Goal: Task Accomplishment & Management: Manage account settings

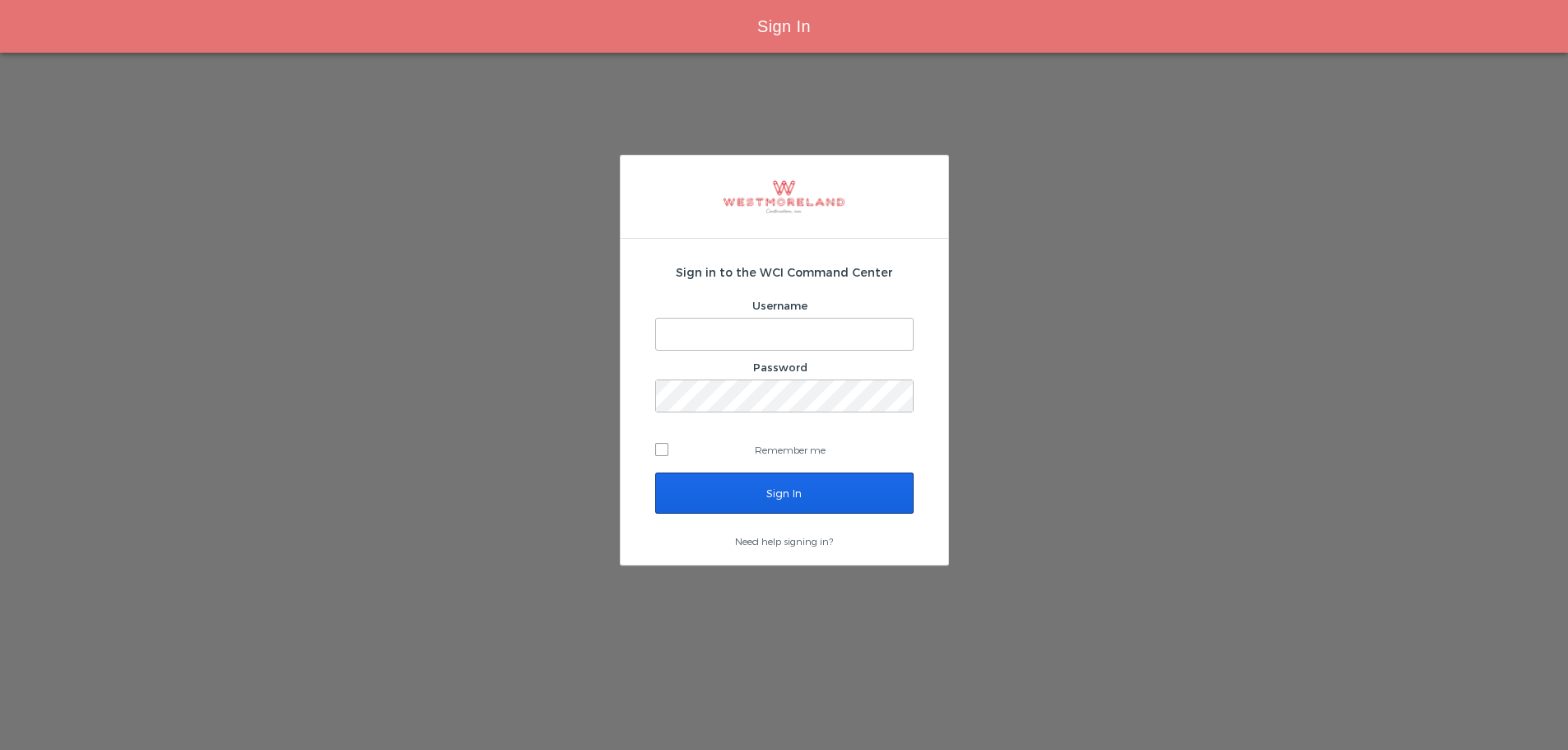
type input "bleverett@westmoreland.nyc"
click at [792, 488] on input "Sign In" at bounding box center [785, 493] width 259 height 41
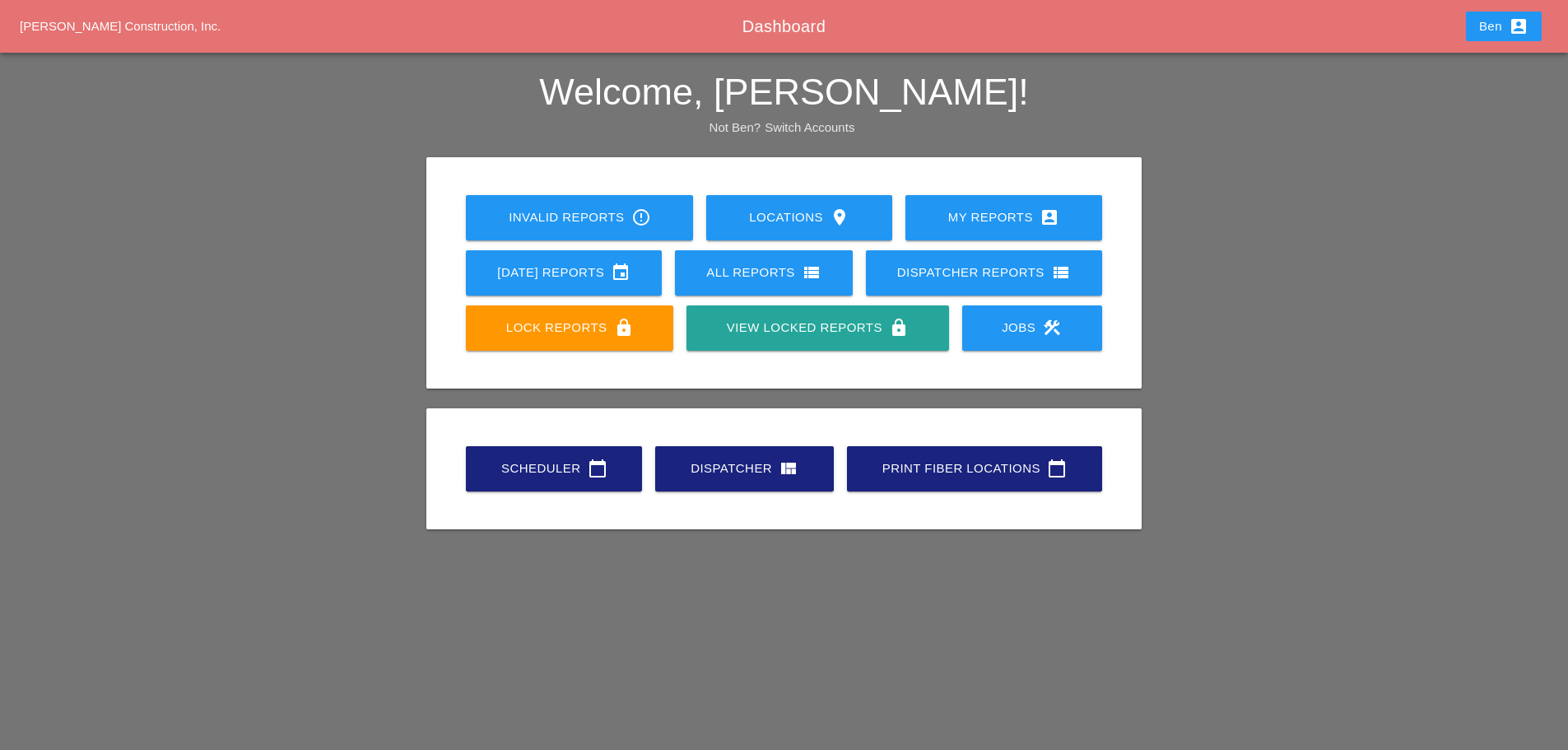
click at [573, 480] on link "Scheduler calendar_today" at bounding box center [554, 469] width 176 height 46
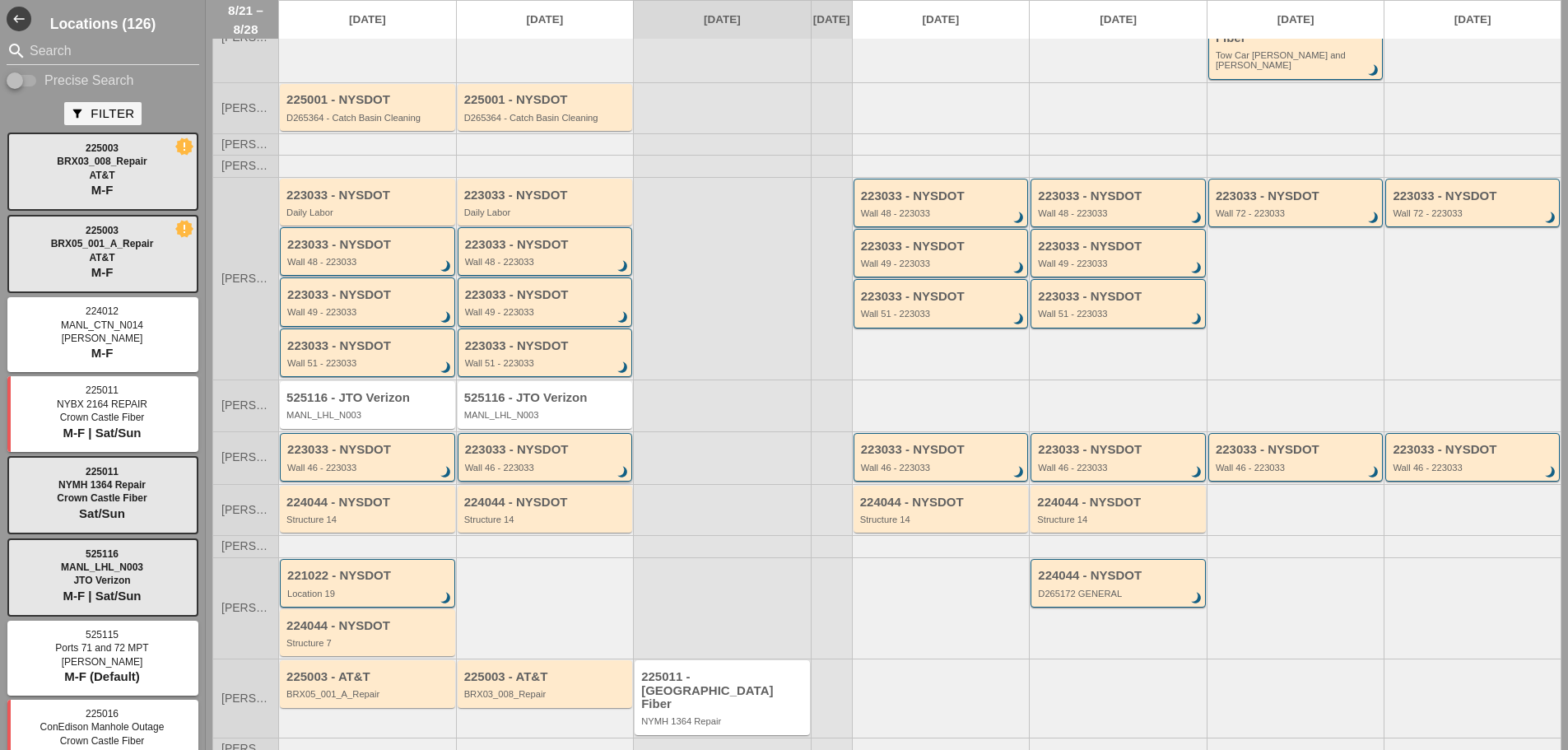
scroll to position [145, 0]
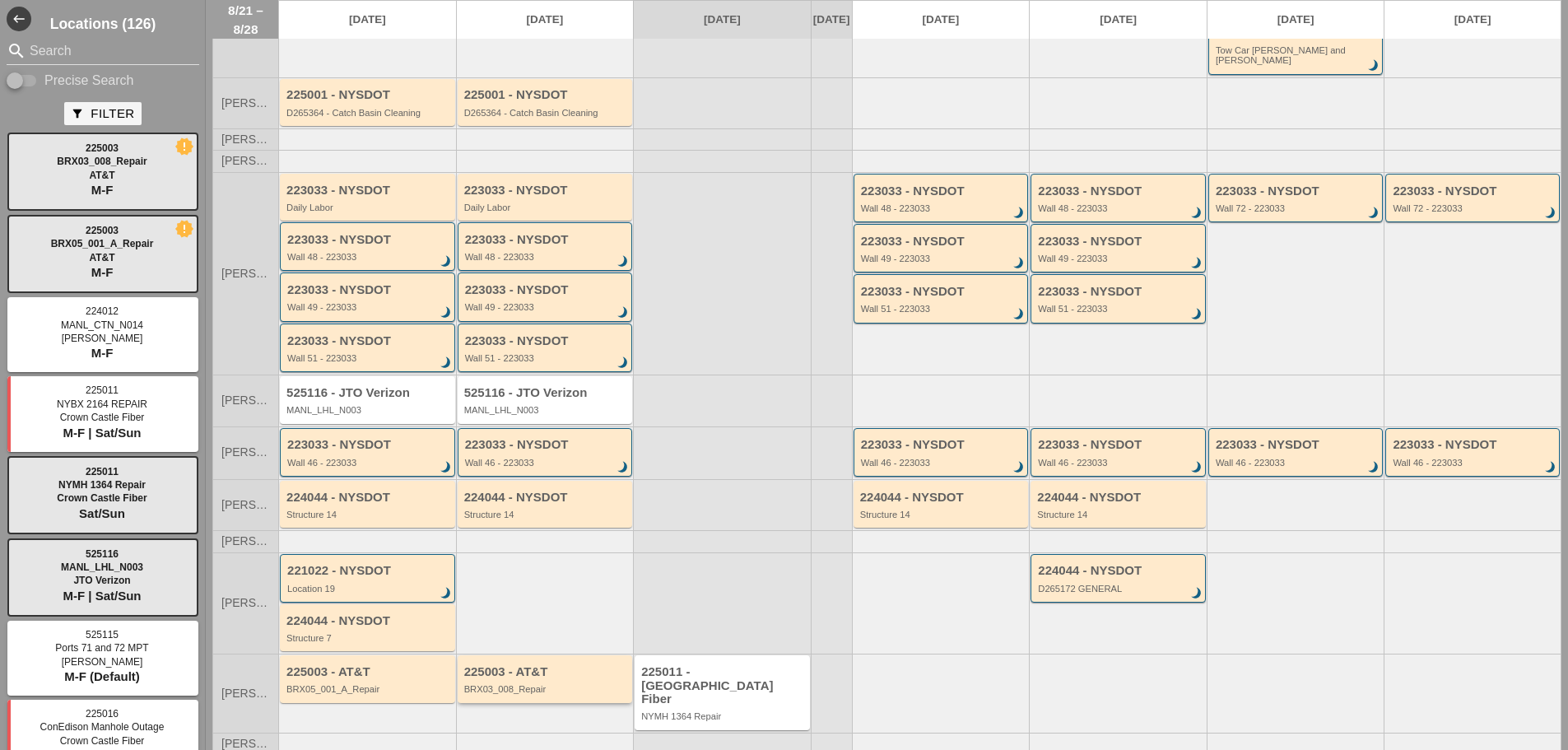
click at [577, 684] on div "BRX03_008_Repair" at bounding box center [546, 689] width 165 height 10
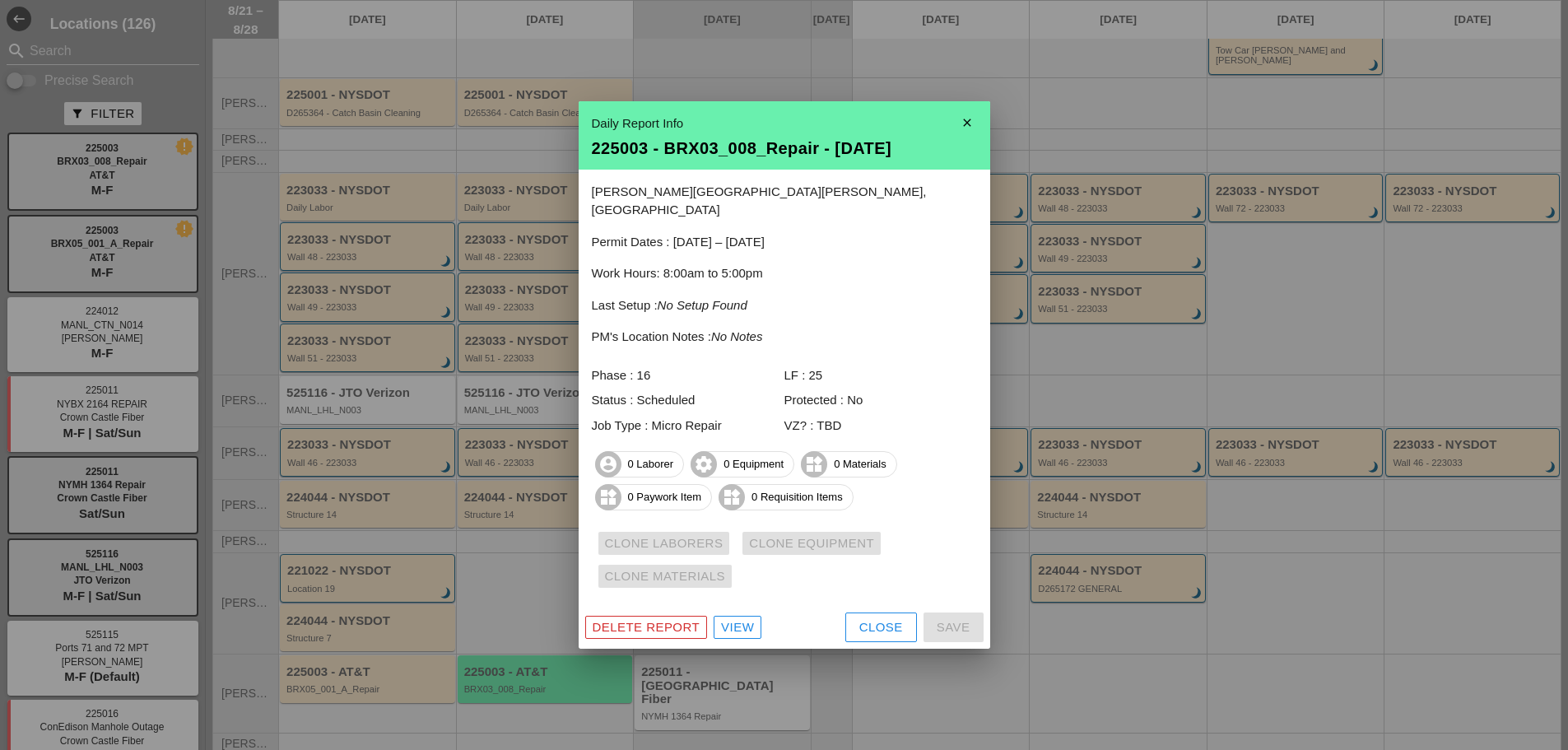
click at [977, 139] on icon "close" at bounding box center [967, 123] width 33 height 33
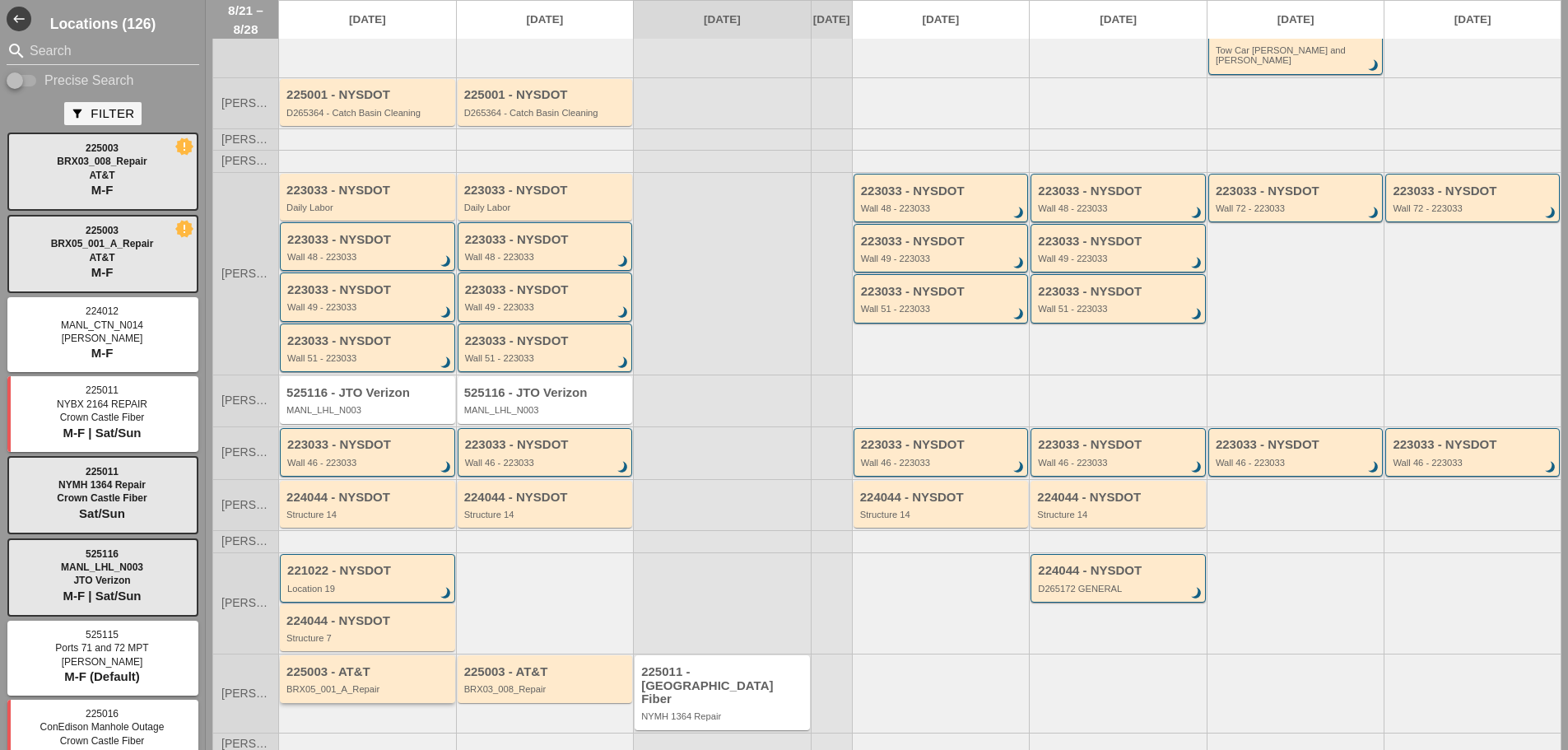
click at [393, 684] on div "BRX05_001_A_Repair" at bounding box center [369, 689] width 165 height 10
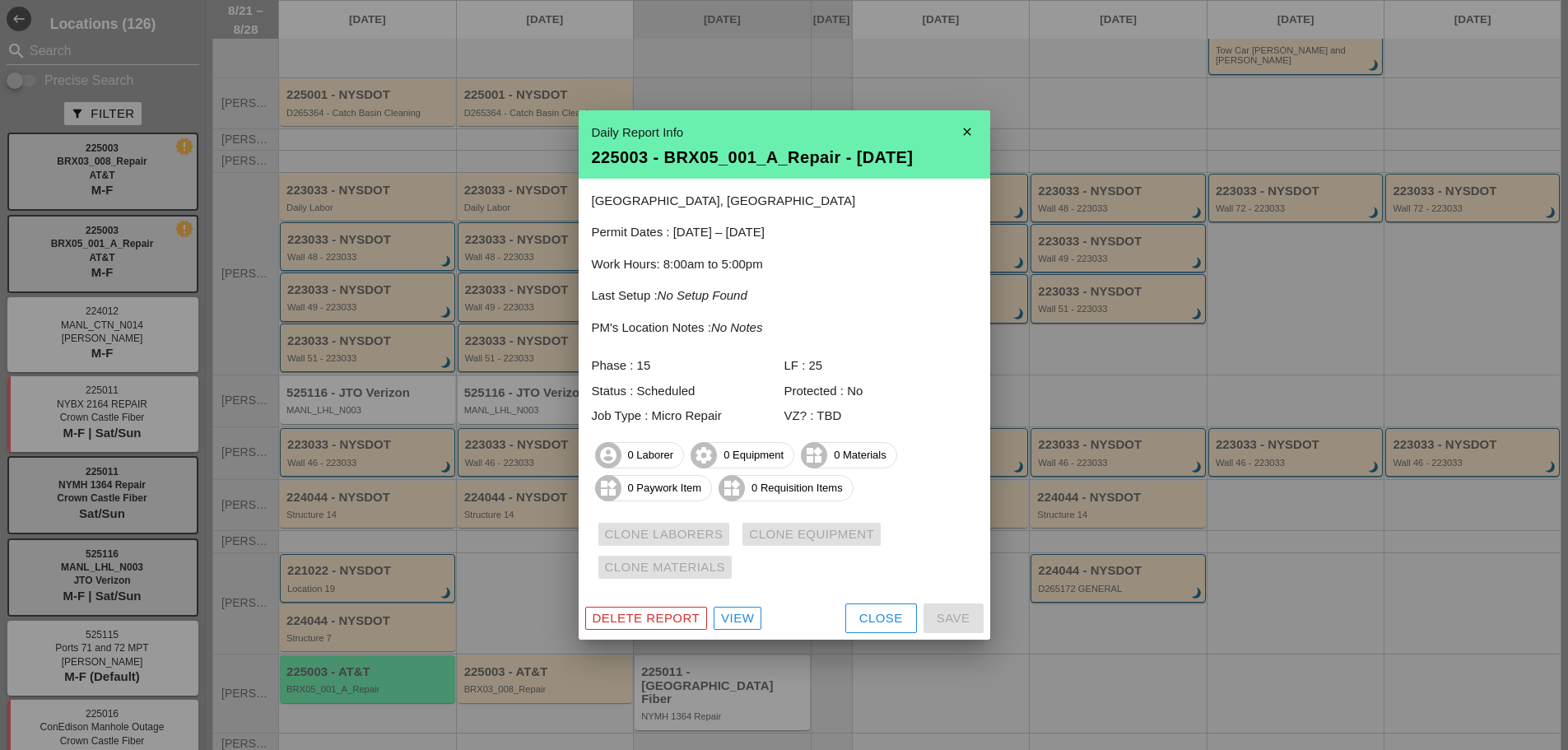
click at [974, 124] on icon "close" at bounding box center [967, 131] width 33 height 33
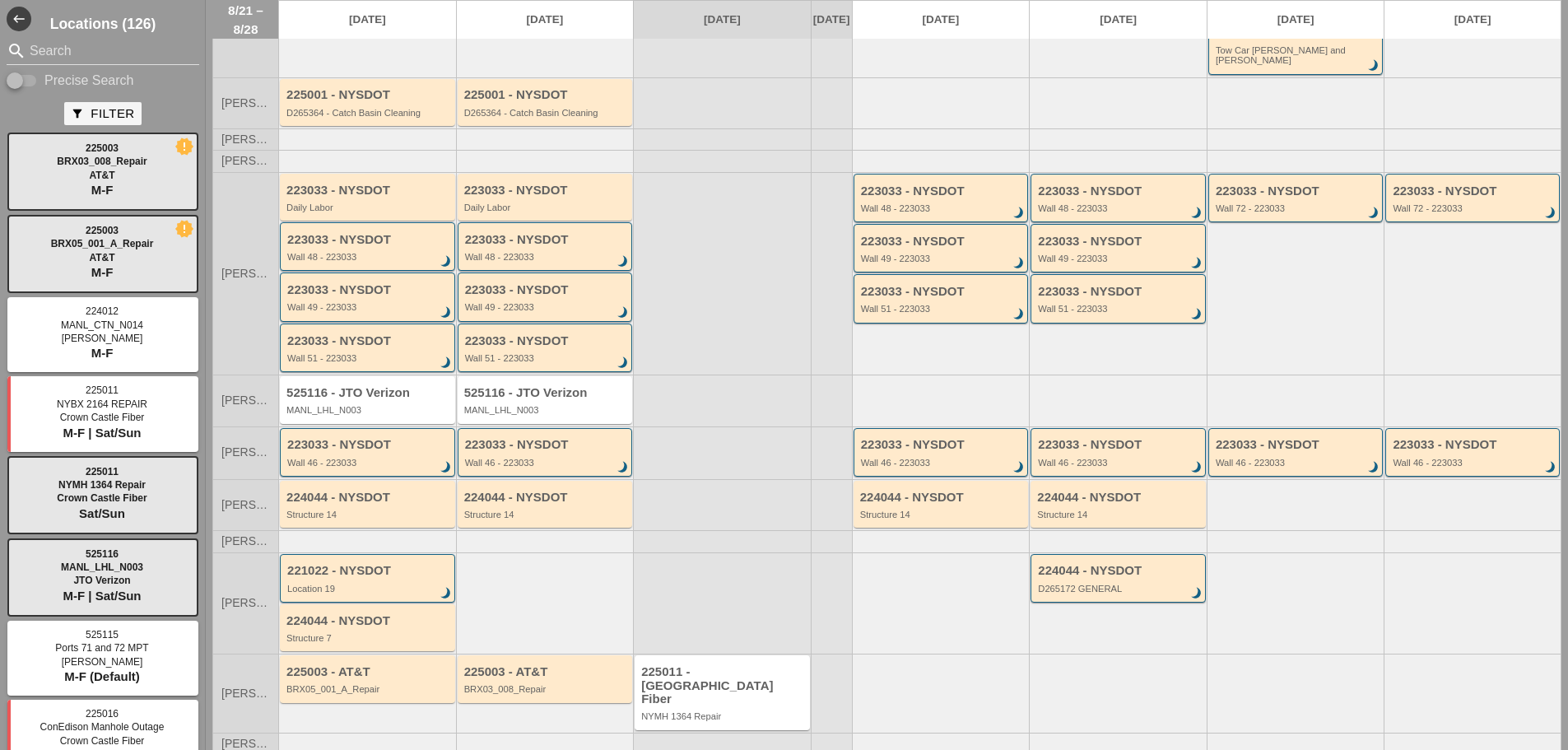
click at [505, 693] on div "225003 - AT&T BRX03_008_Repair" at bounding box center [545, 693] width 178 height 78
click at [507, 685] on div "225003 - AT&T BRX03_008_Repair" at bounding box center [545, 678] width 175 height 47
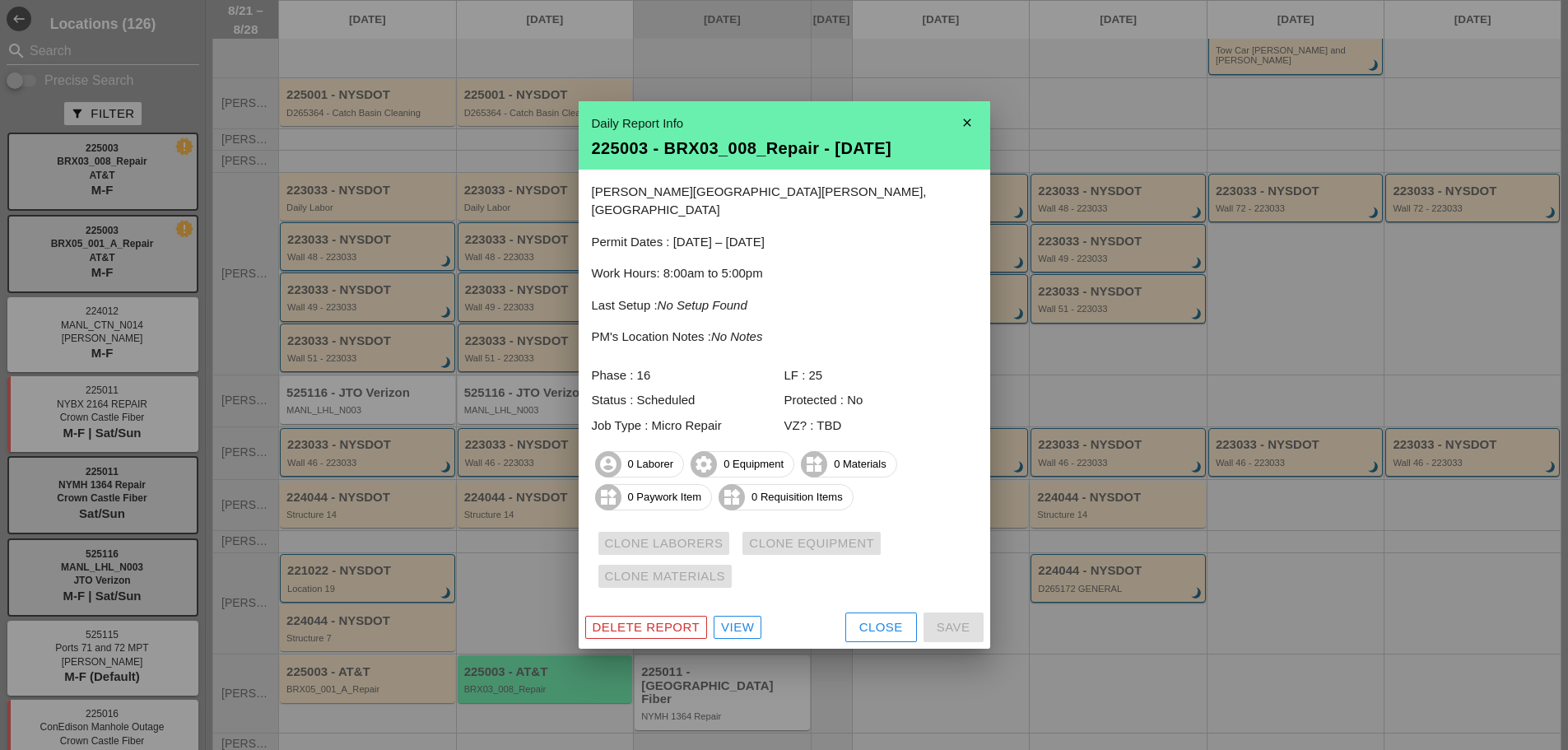
click at [970, 135] on icon "close" at bounding box center [967, 123] width 33 height 33
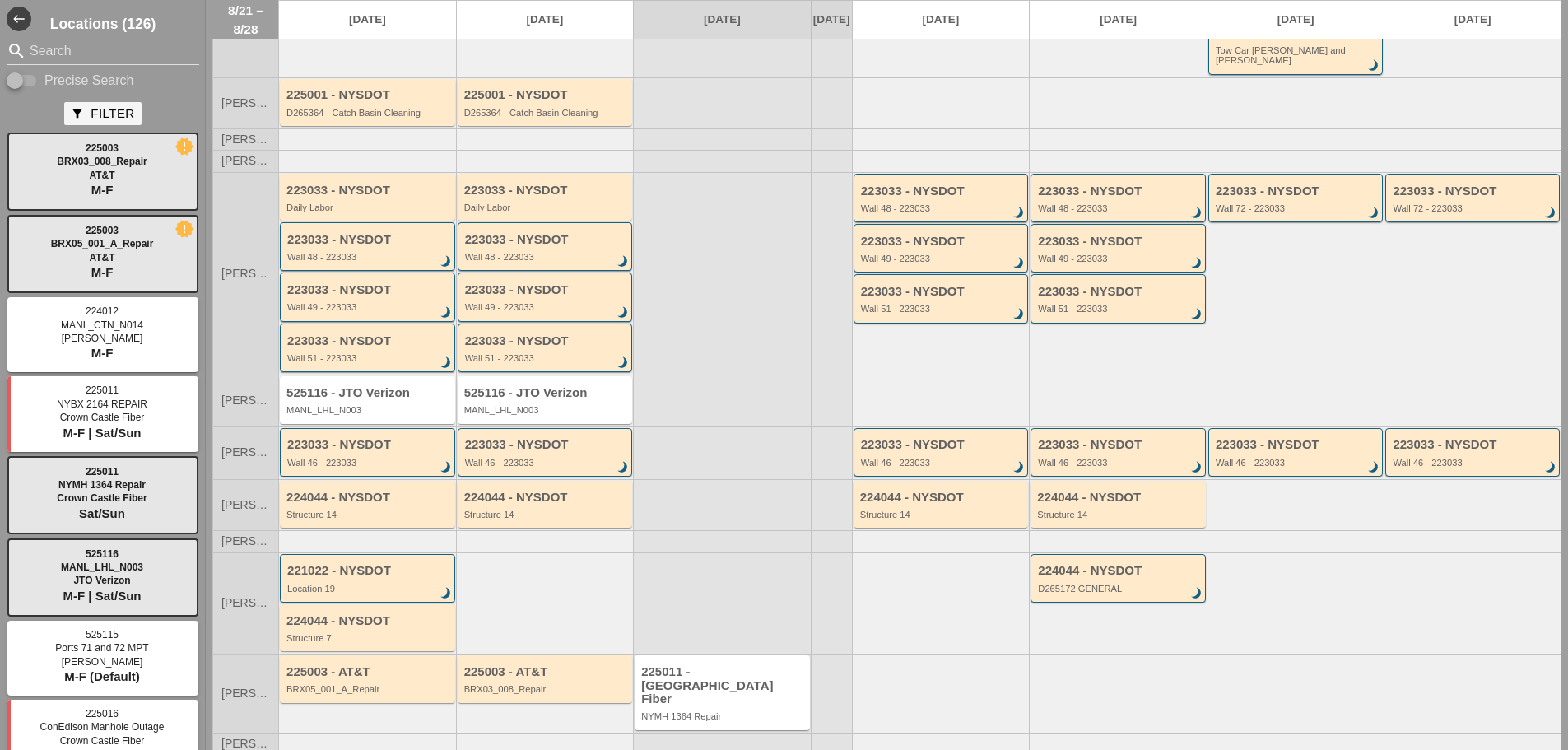
click at [534, 552] on div at bounding box center [545, 603] width 178 height 102
click at [304, 684] on div "225003 - AT&T BRX05_001_A_Repair" at bounding box center [367, 678] width 175 height 47
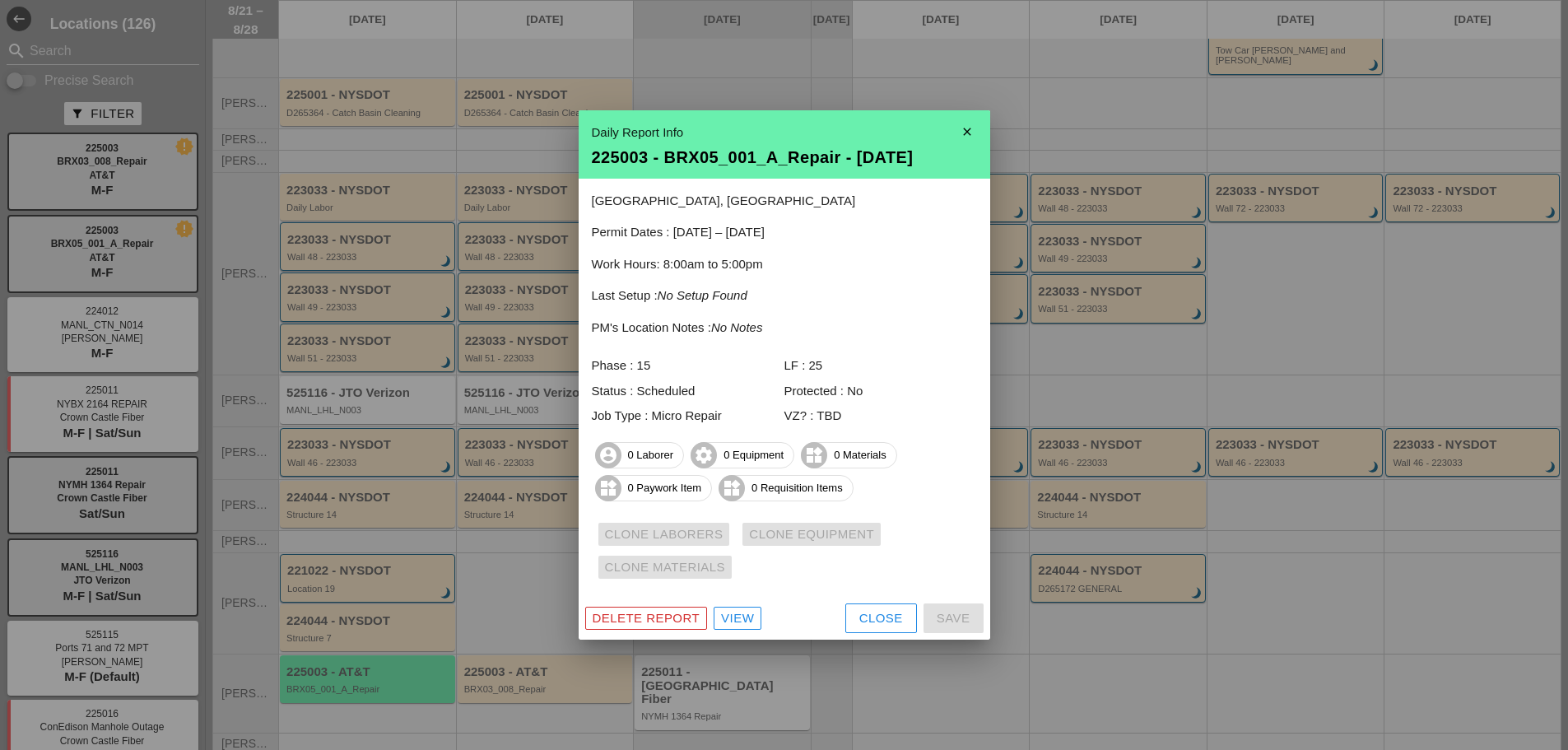
click at [977, 132] on icon "close" at bounding box center [967, 131] width 33 height 33
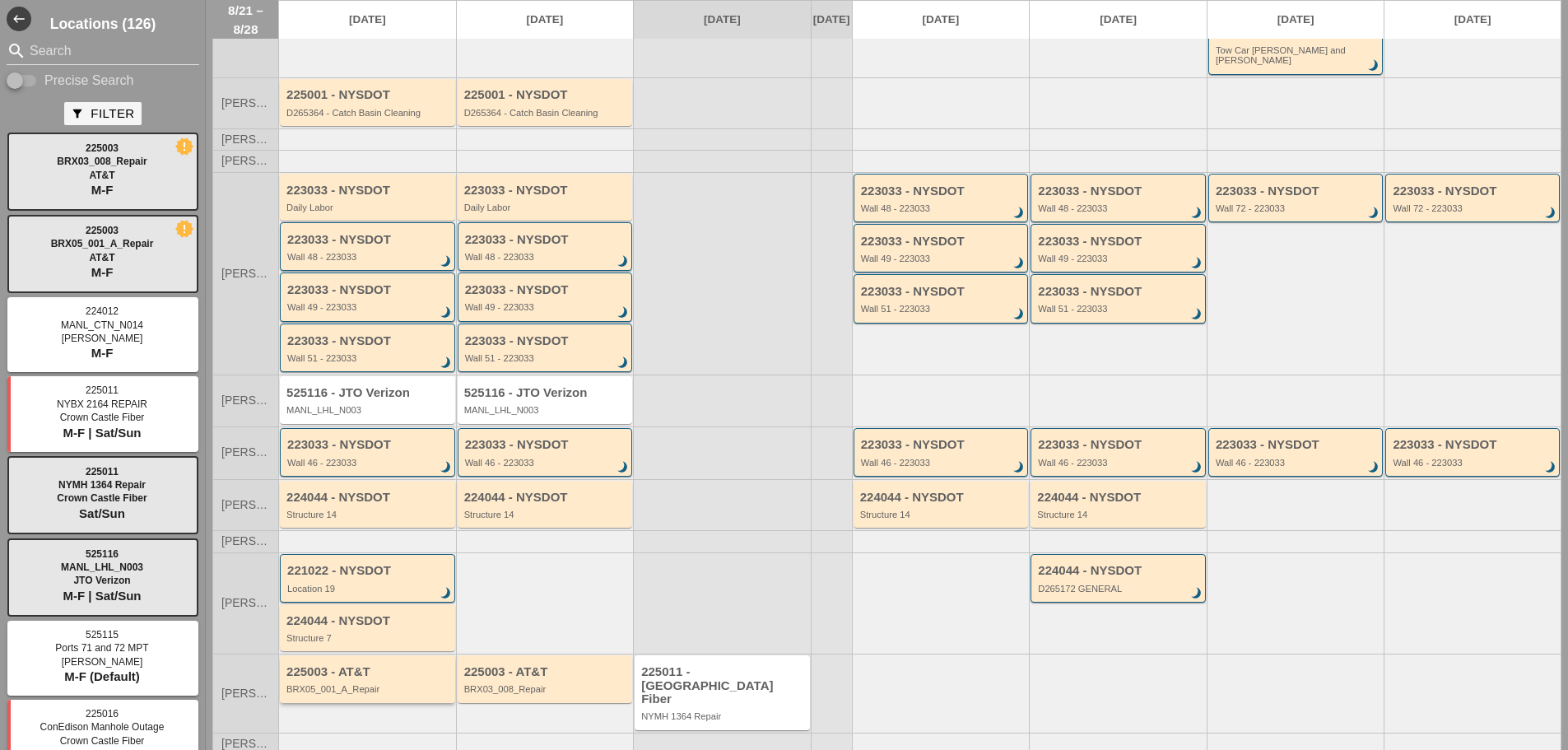
click at [390, 686] on div "225003 - AT&T BRX05_001_A_Repair" at bounding box center [367, 678] width 175 height 47
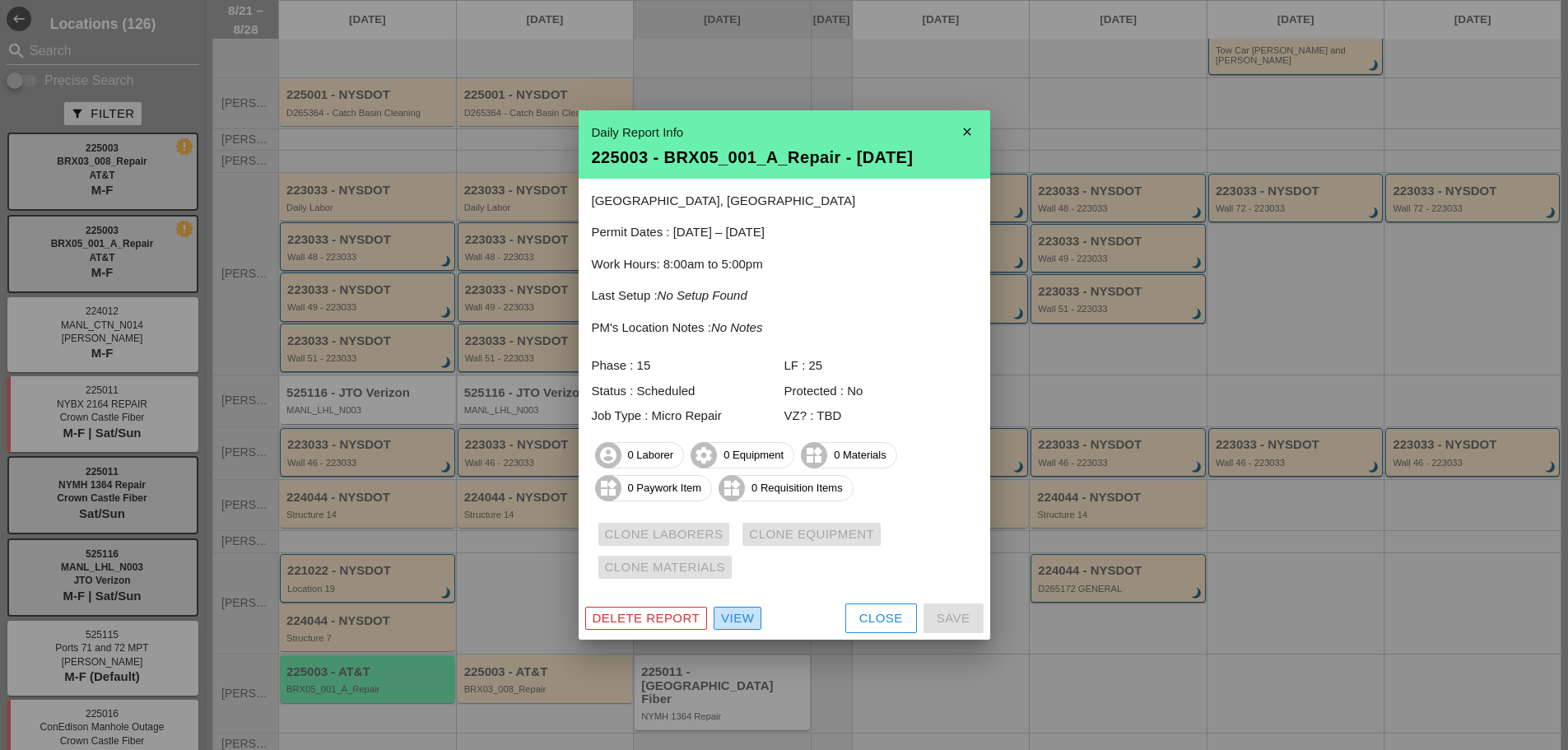
click at [748, 610] on div "View" at bounding box center [737, 618] width 33 height 19
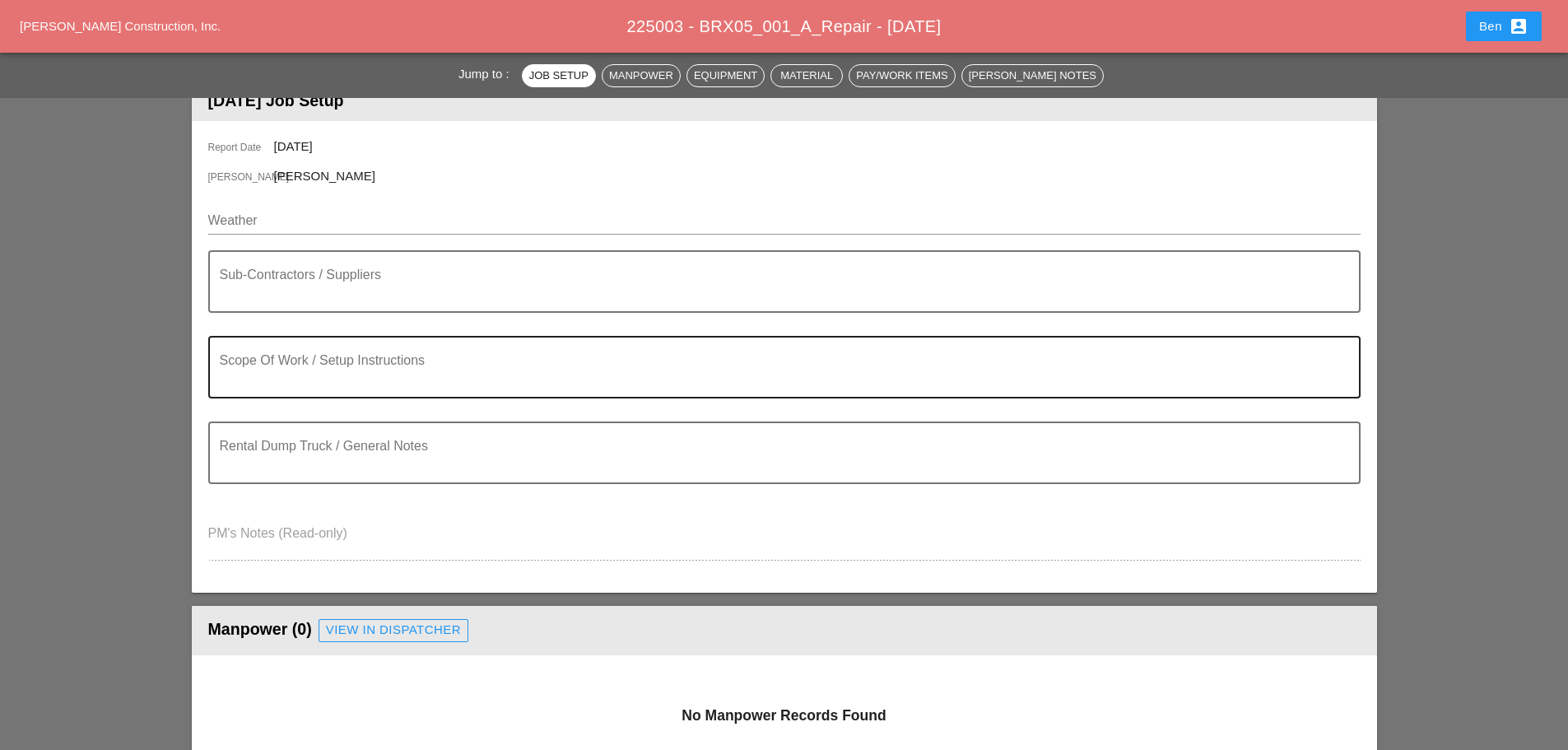
scroll to position [138, 0]
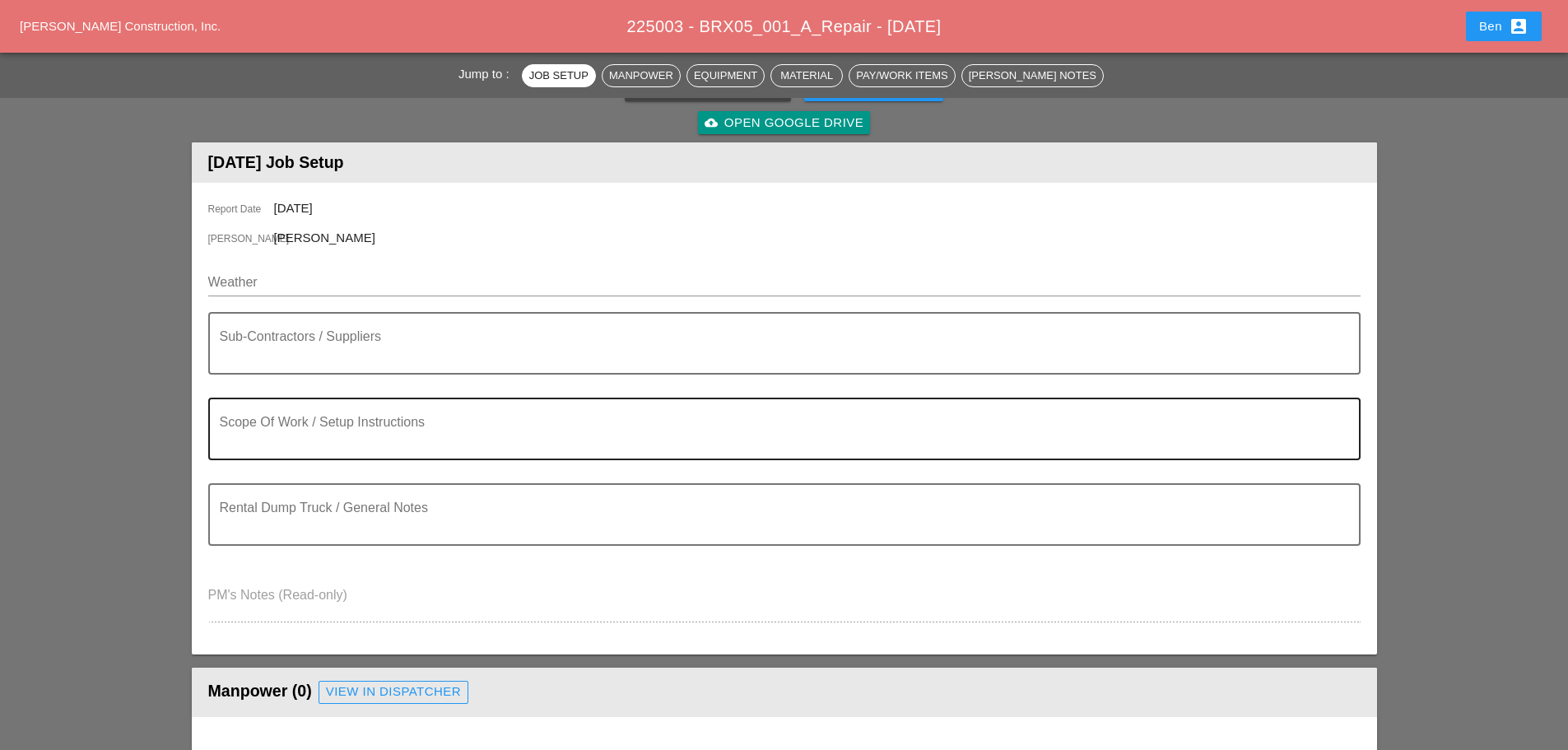
click at [387, 430] on textarea "Scope Of Work / Setup Instructions" at bounding box center [778, 438] width 1116 height 40
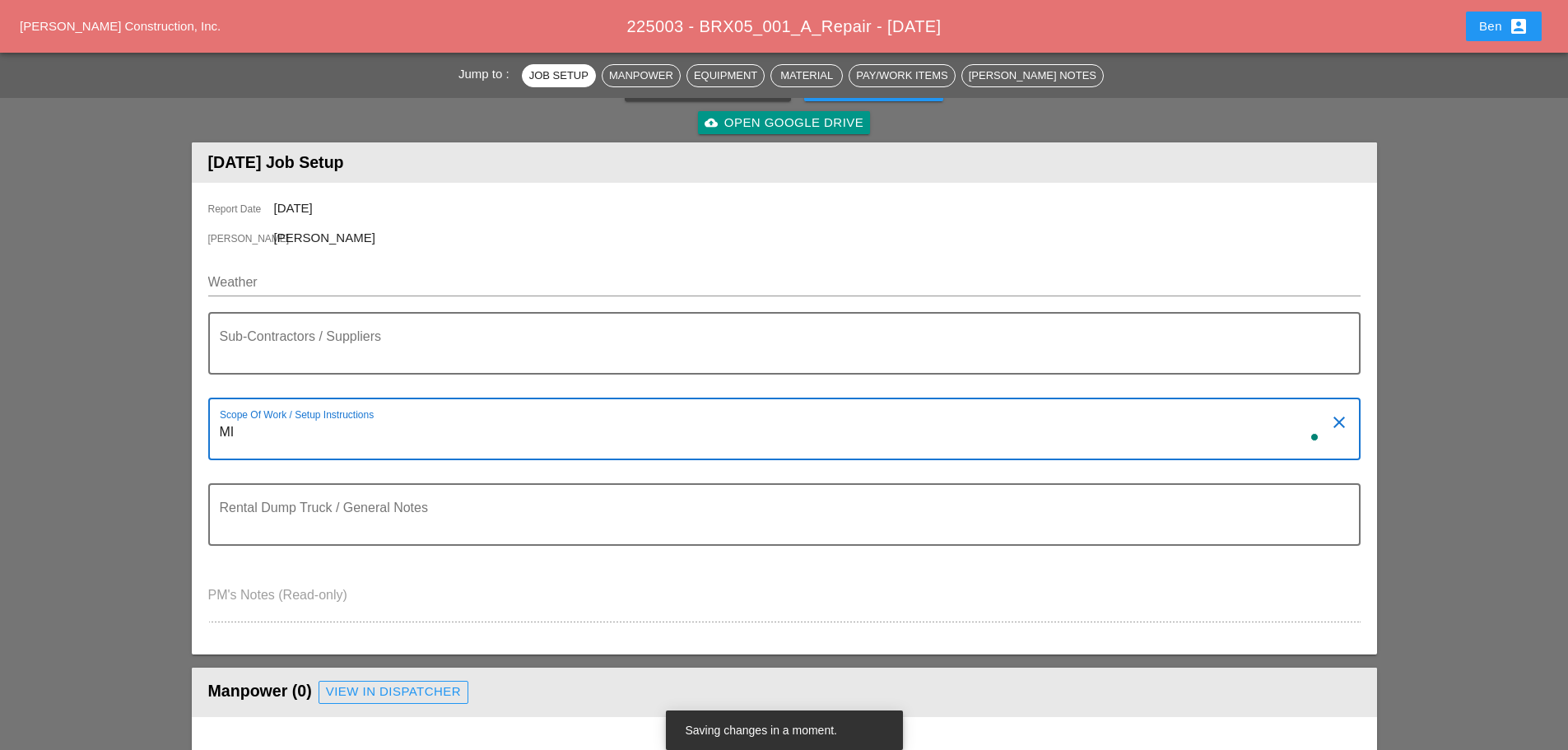
type textarea "M"
type textarea "REPAIR MICRO AND INSTALL PULL ROPES MARK OUT ENTIRE MICROTENCH IN ORANGE PAINT …"
click at [361, 329] on div "Sub-Contractors / Suppliers" at bounding box center [778, 343] width 1116 height 59
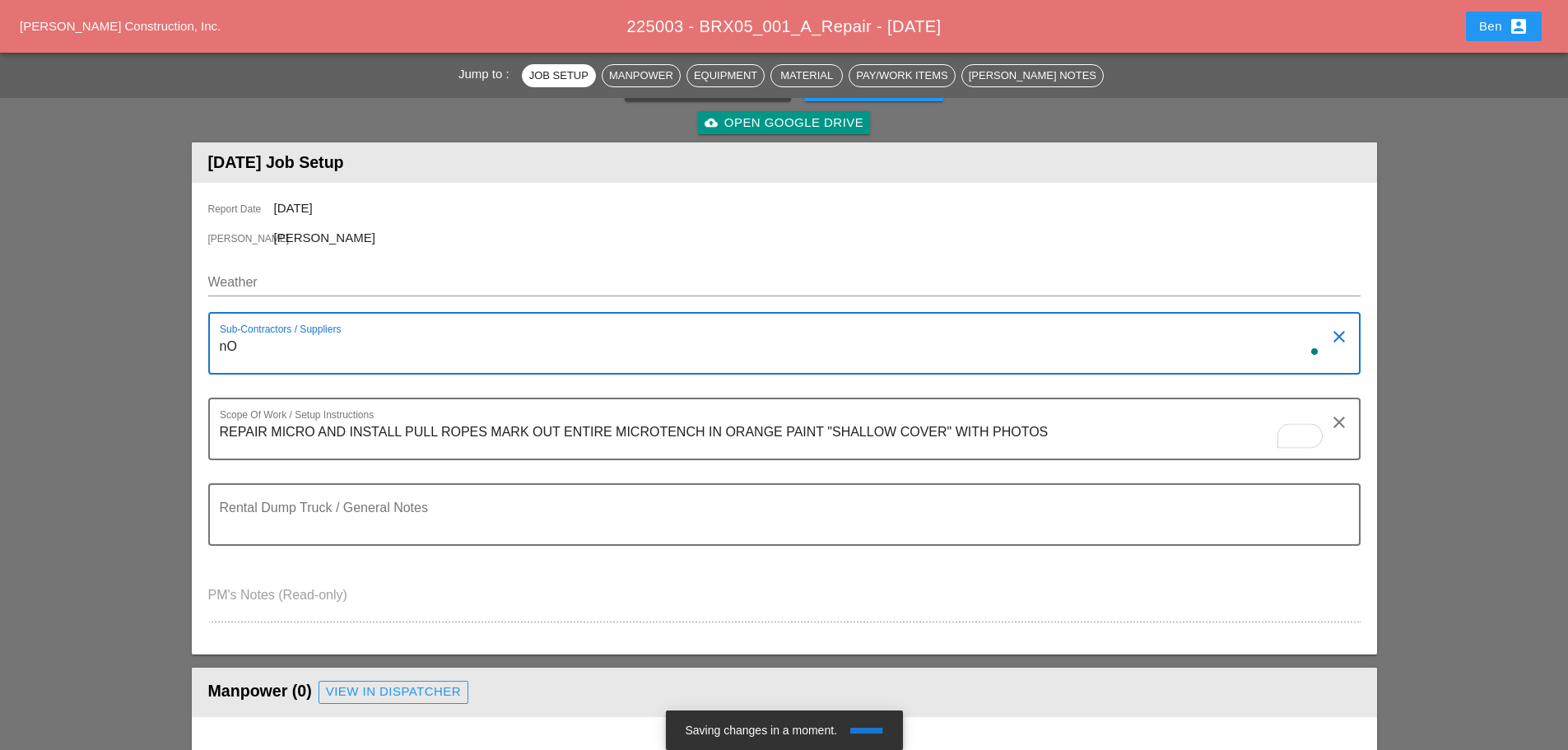
type textarea "n"
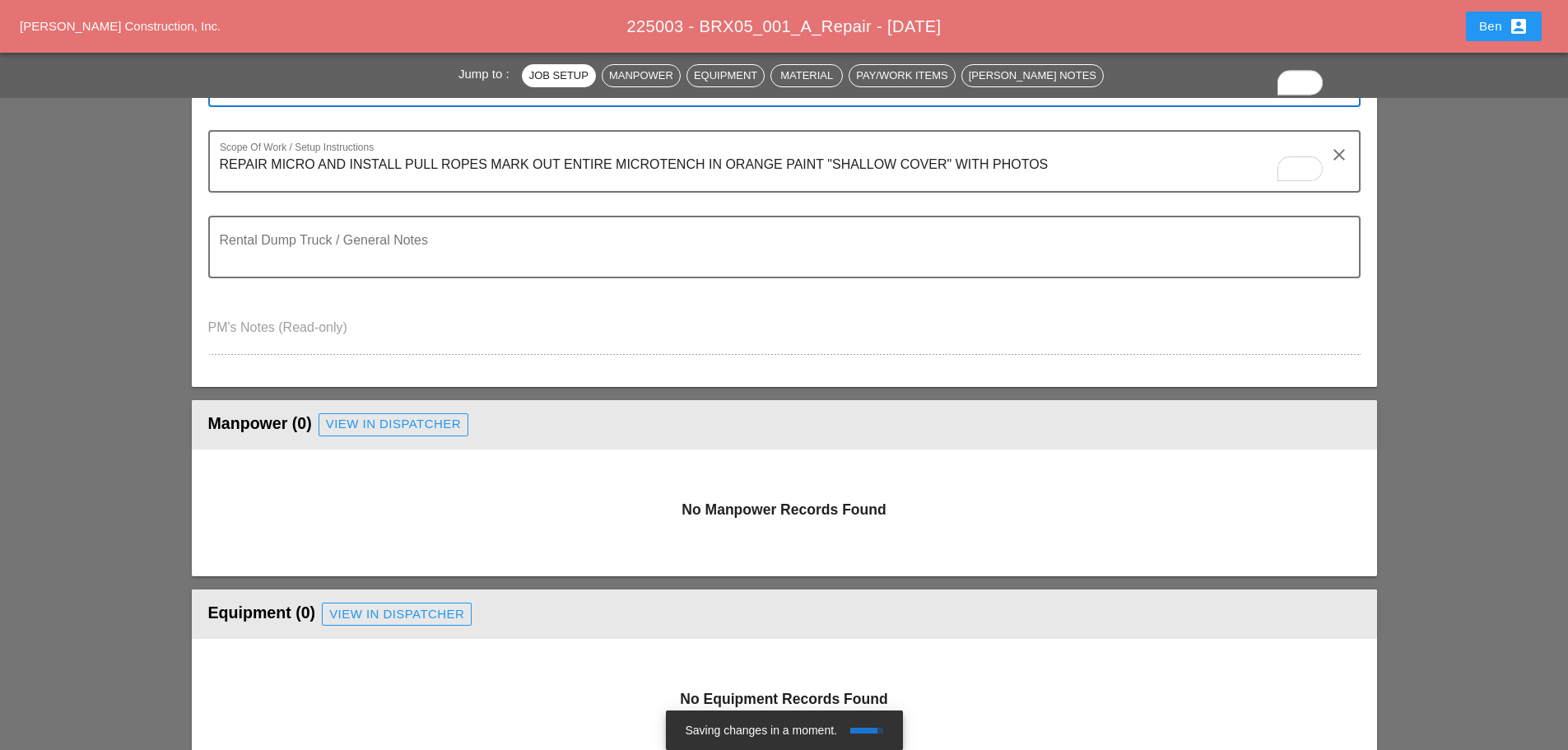
scroll to position [412, 0]
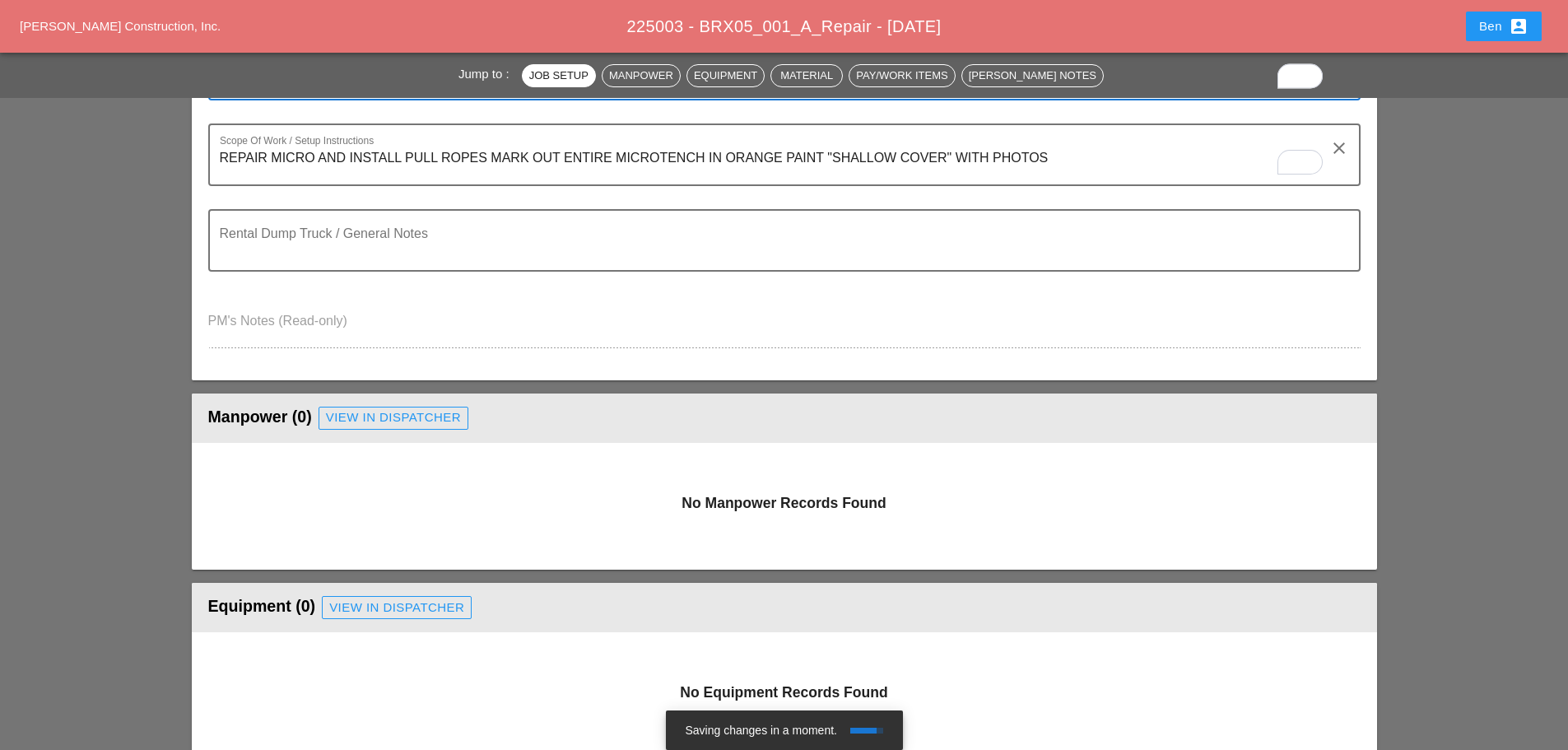
type textarea "None"
click at [396, 404] on div "Manpower (0) View in Dispatcher - All Workers Must Show up 15 Minutes Before St…" at bounding box center [784, 418] width 1153 height 33
drag, startPoint x: 401, startPoint y: 411, endPoint x: 871, endPoint y: 52, distance: 591.4
click at [402, 411] on div "View in Dispatcher" at bounding box center [393, 418] width 135 height 19
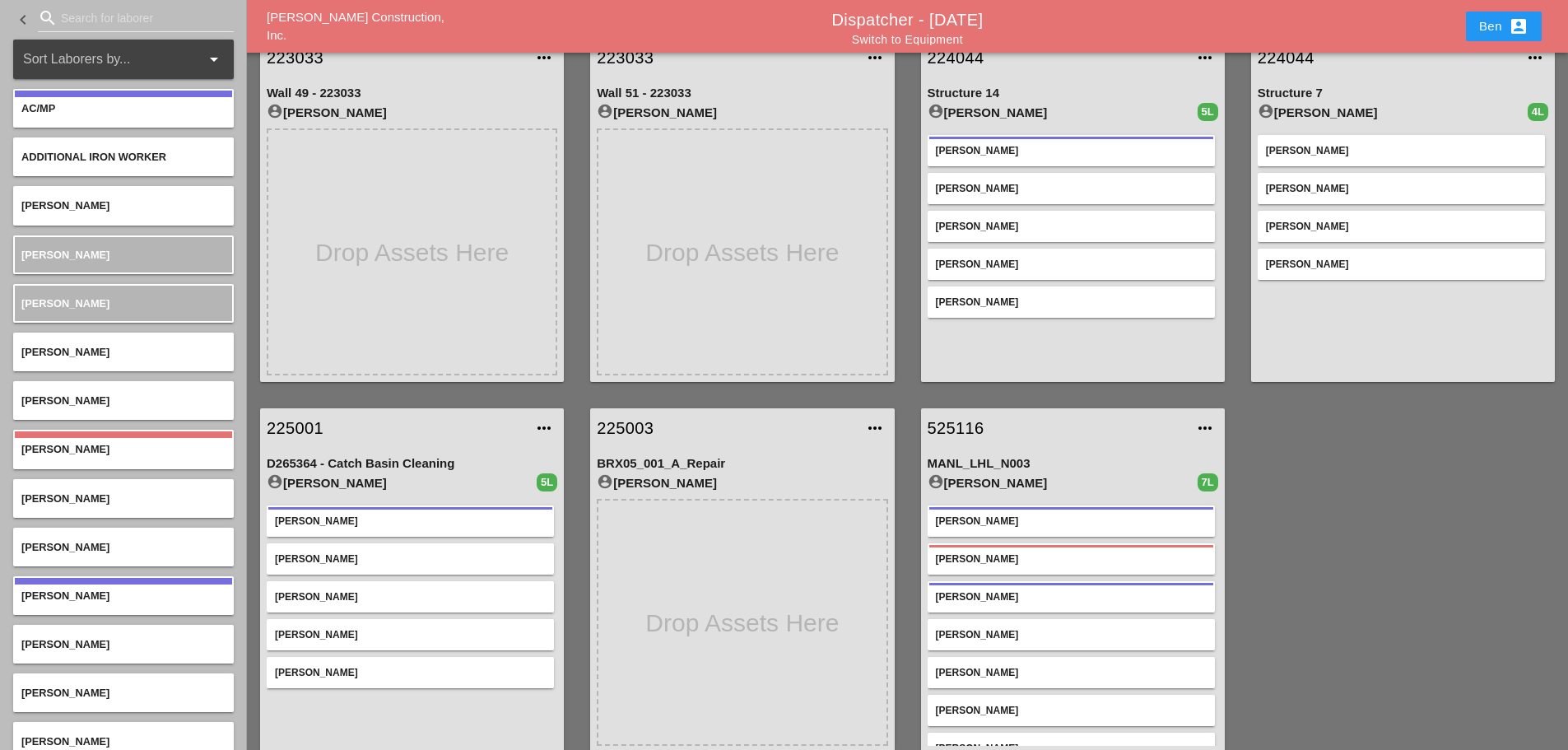
scroll to position [457, 0]
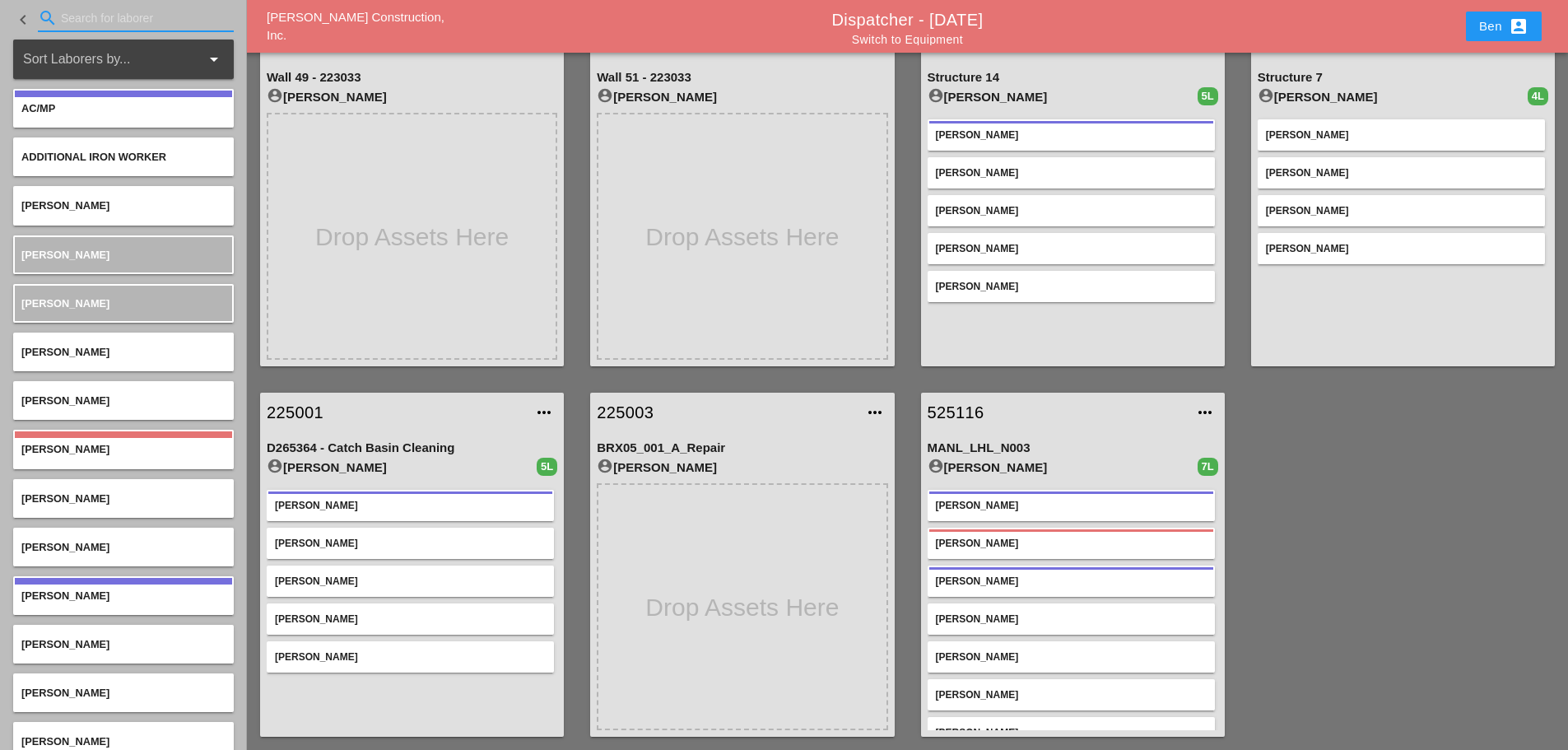
click at [118, 15] on input "Search for laborer" at bounding box center [135, 18] width 150 height 26
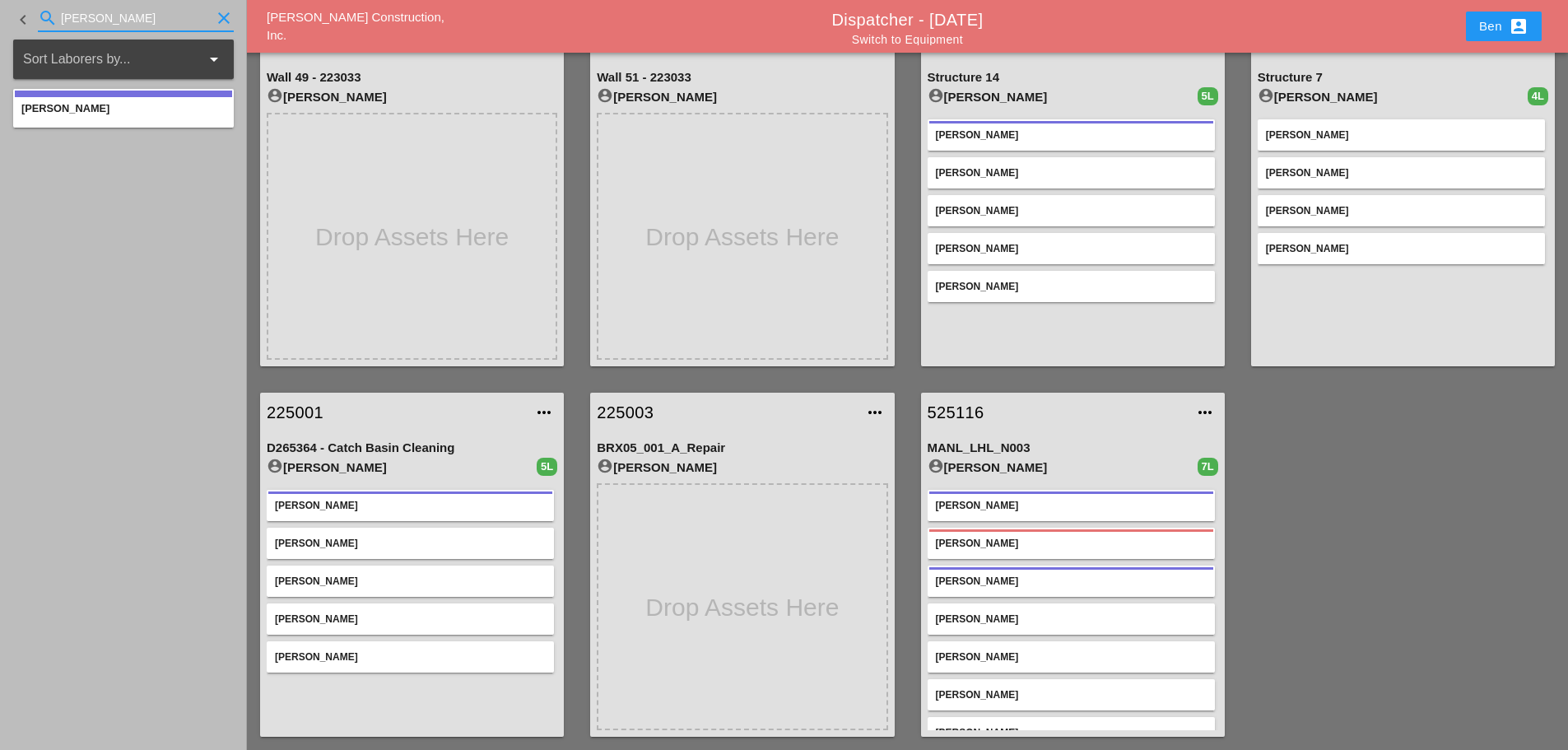
type input "yancy"
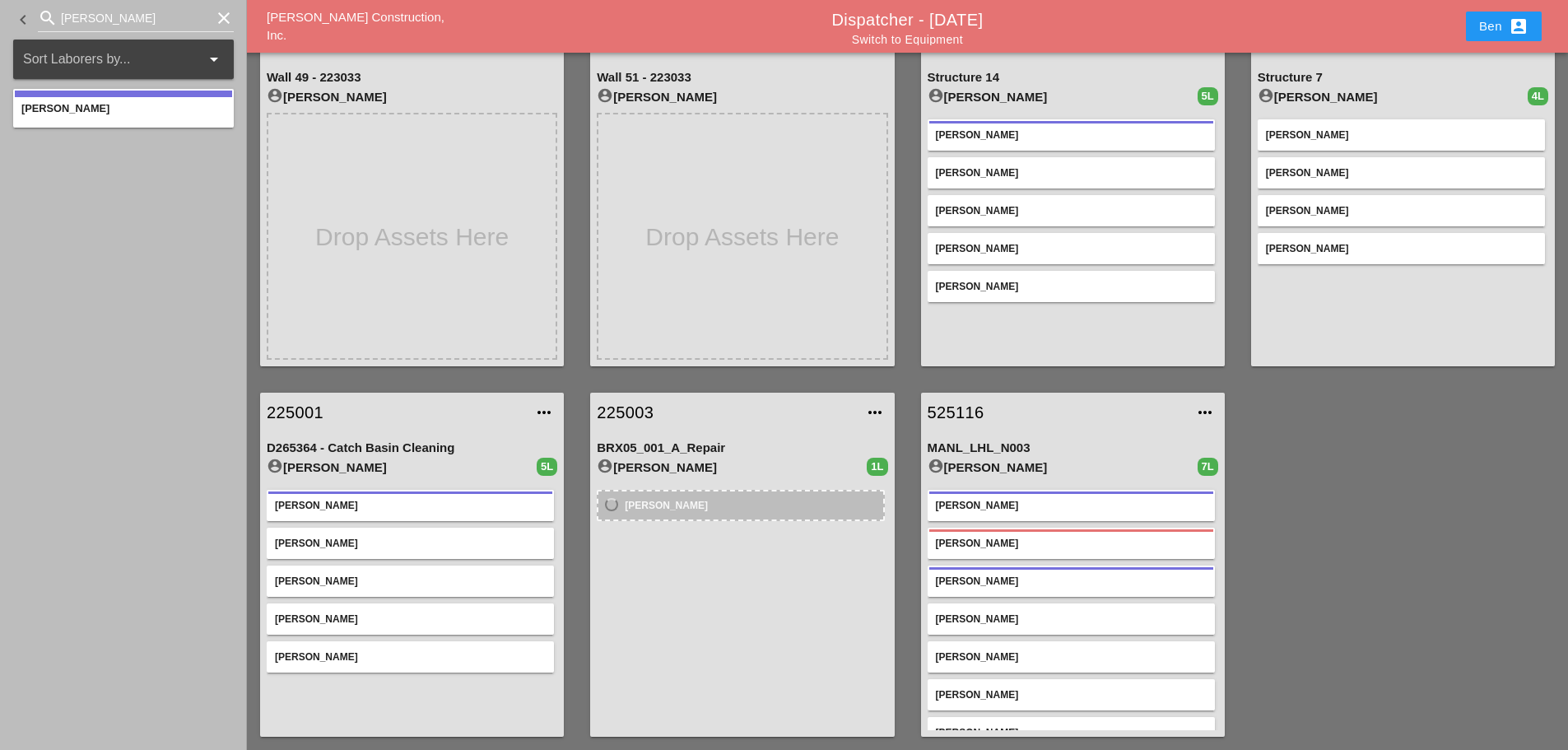
click at [239, 15] on div "keyboard_arrow_left search yancy clear" at bounding box center [123, 19] width 247 height 40
click at [213, 25] on div "clear" at bounding box center [222, 18] width 23 height 19
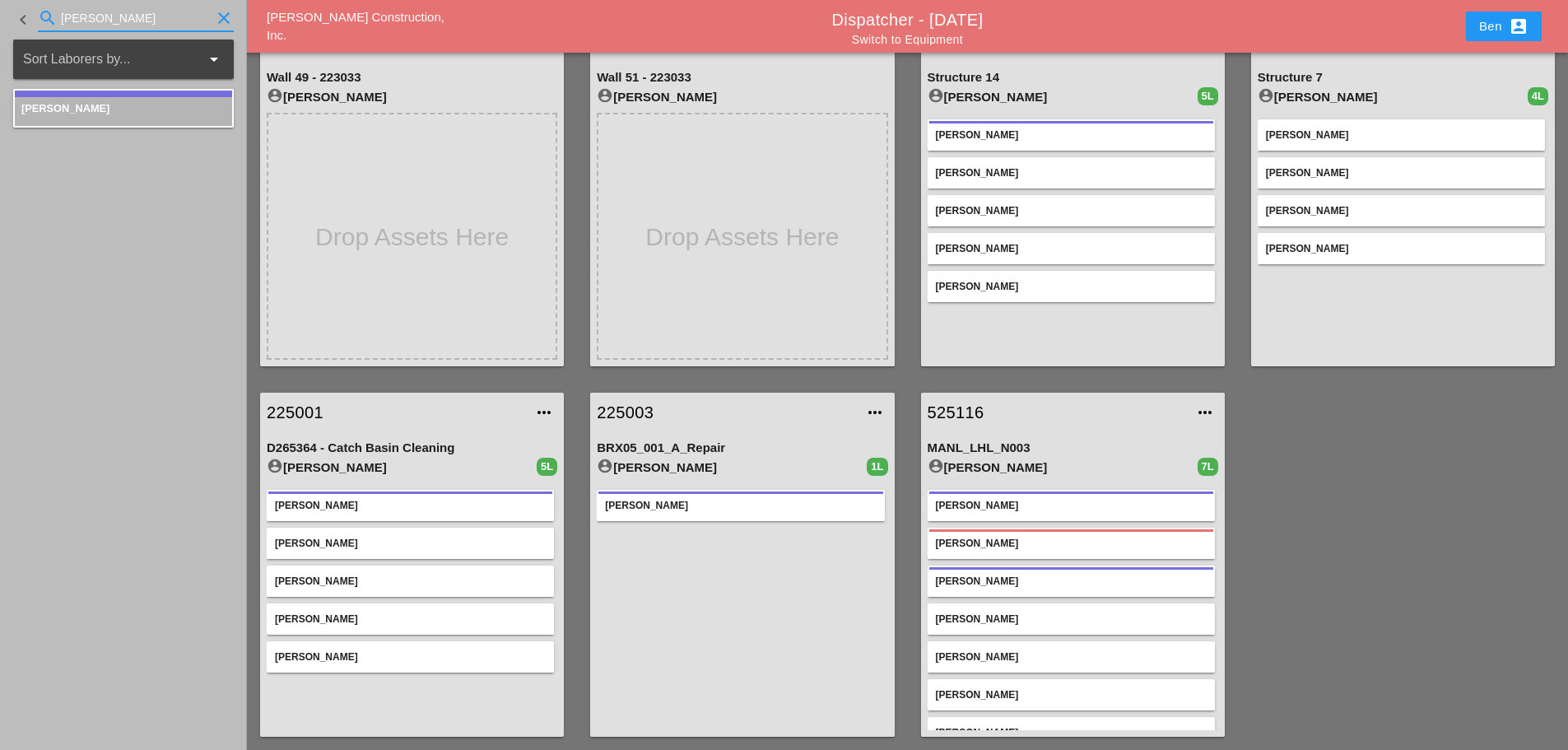
click at [224, 15] on icon "clear" at bounding box center [223, 18] width 19 height 19
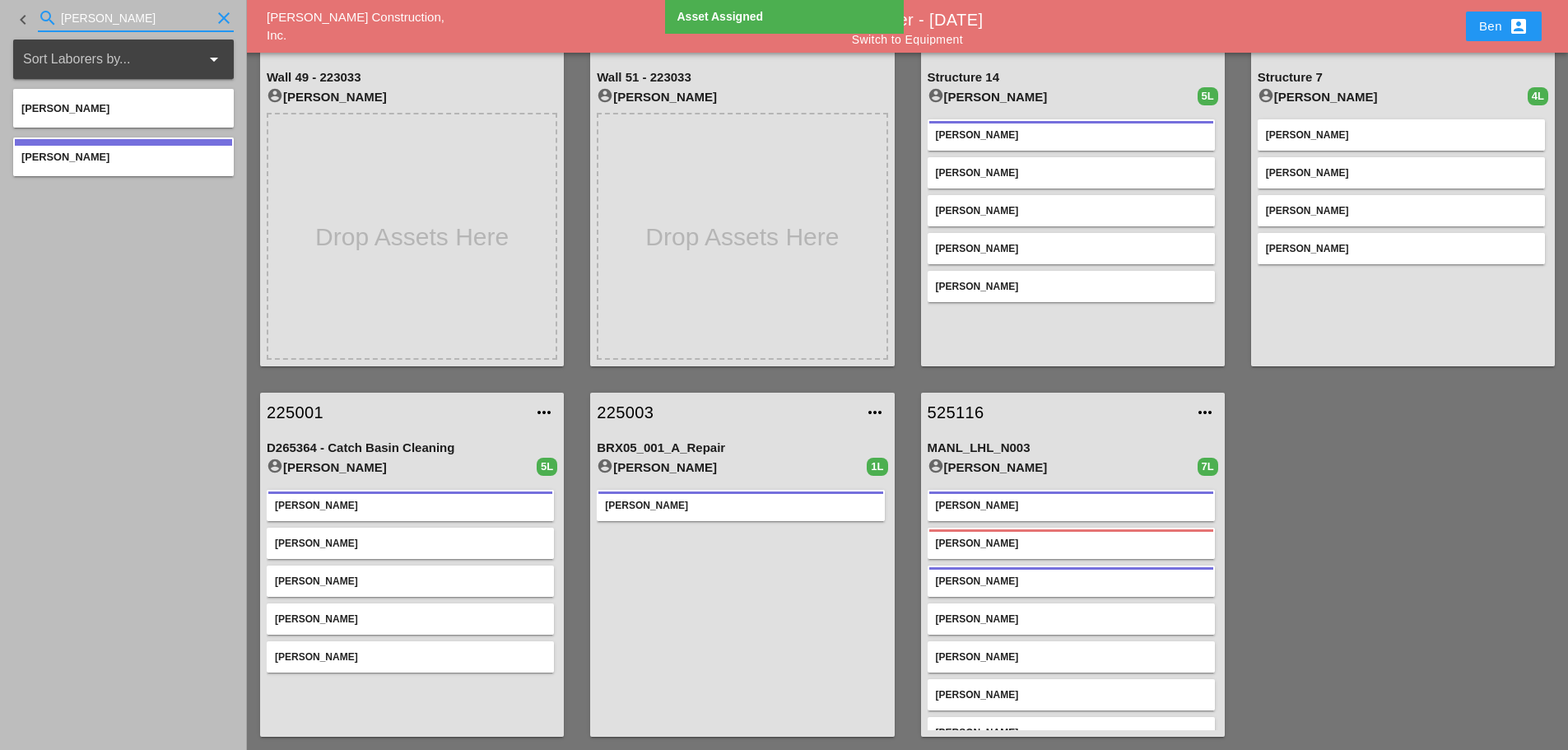
type input "rud"
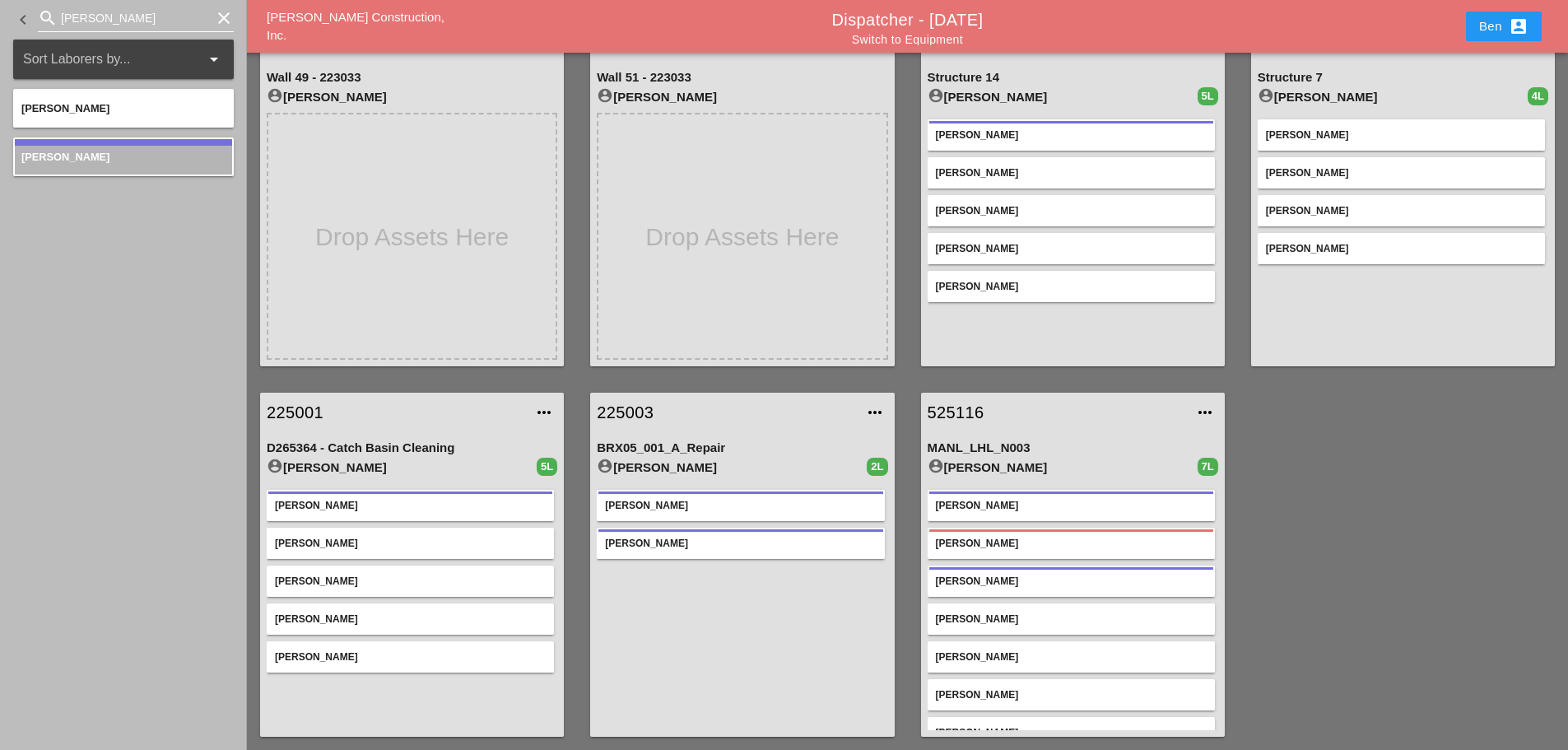
click at [211, 14] on div "clear" at bounding box center [222, 18] width 23 height 19
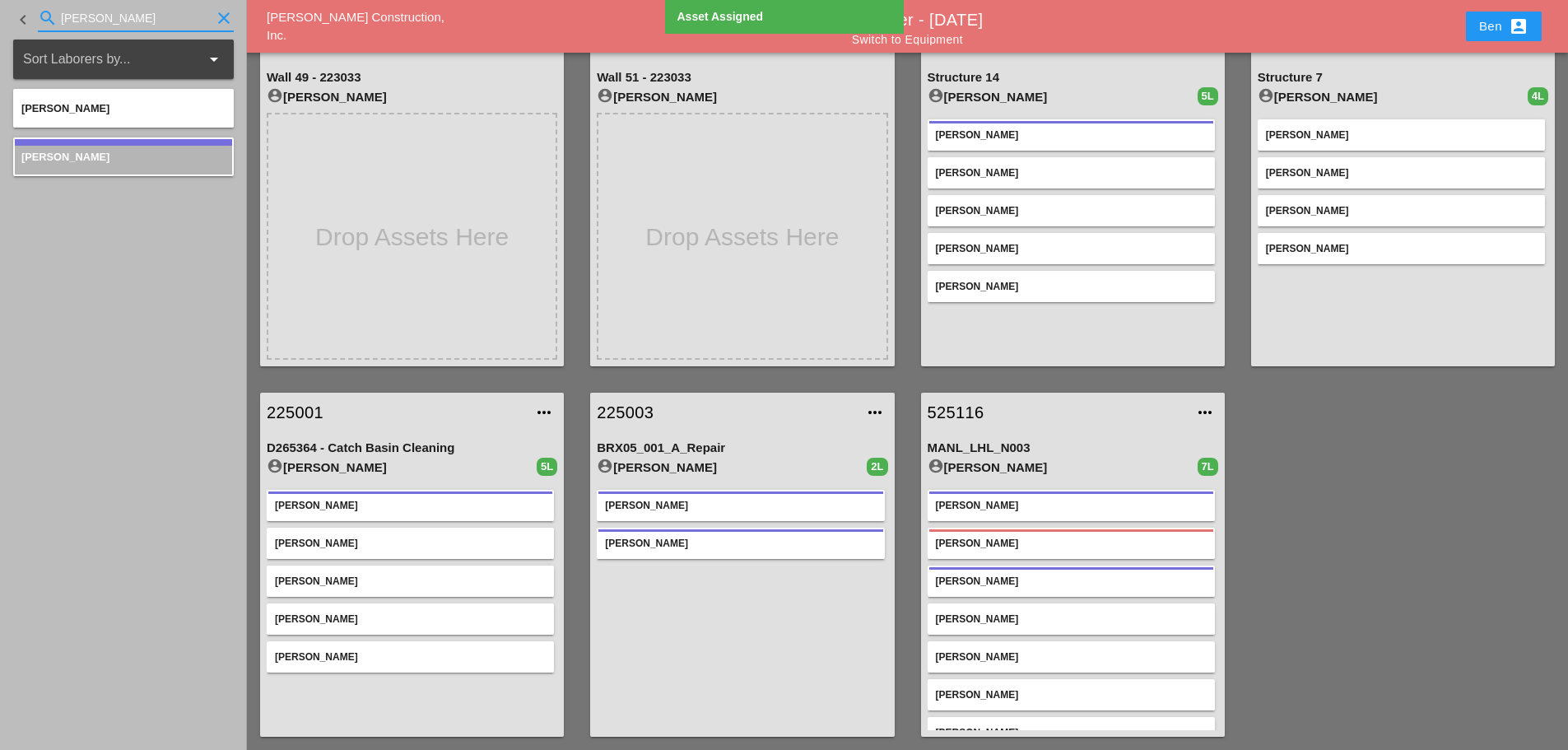
click at [231, 17] on icon "clear" at bounding box center [223, 18] width 19 height 19
type input "max"
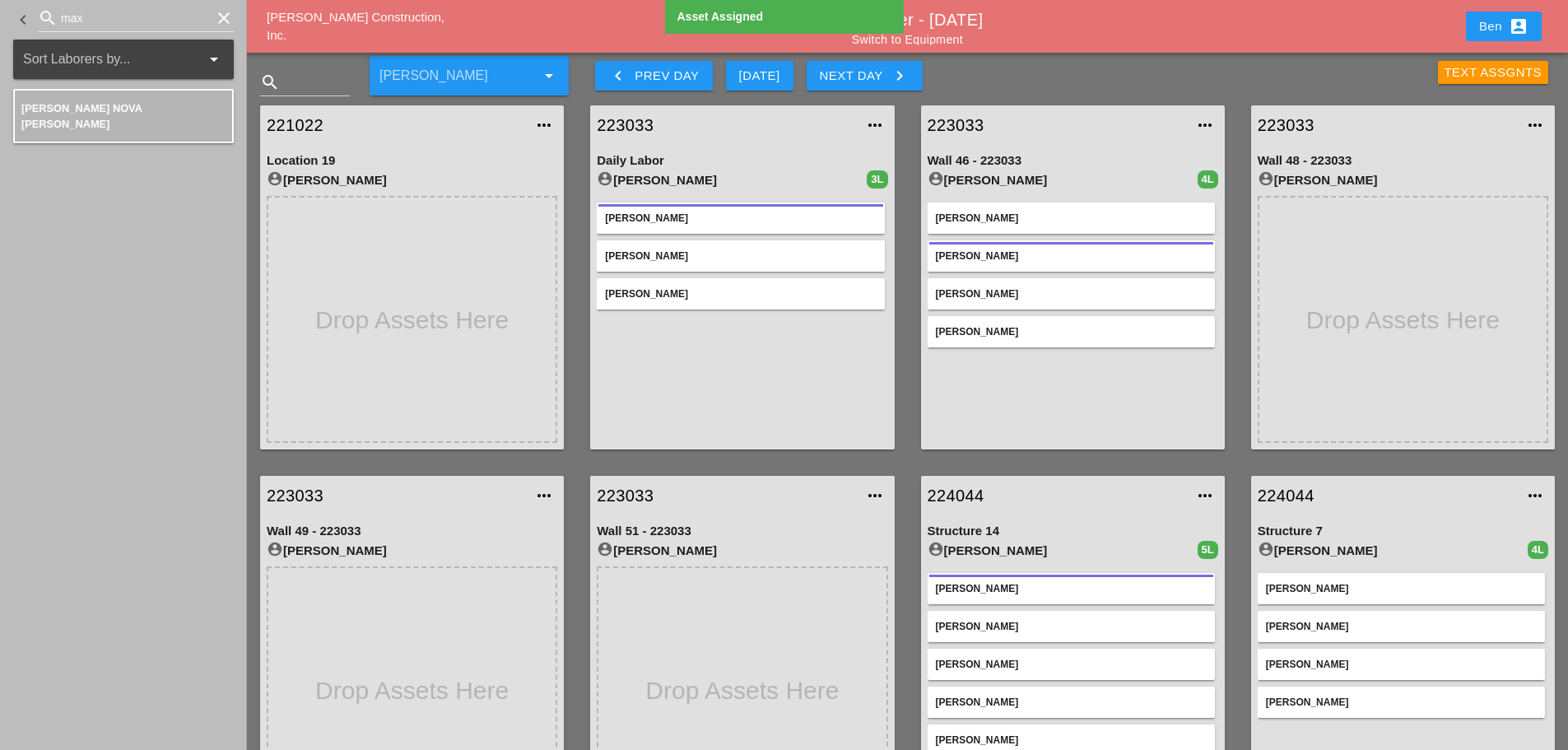
scroll to position [0, 0]
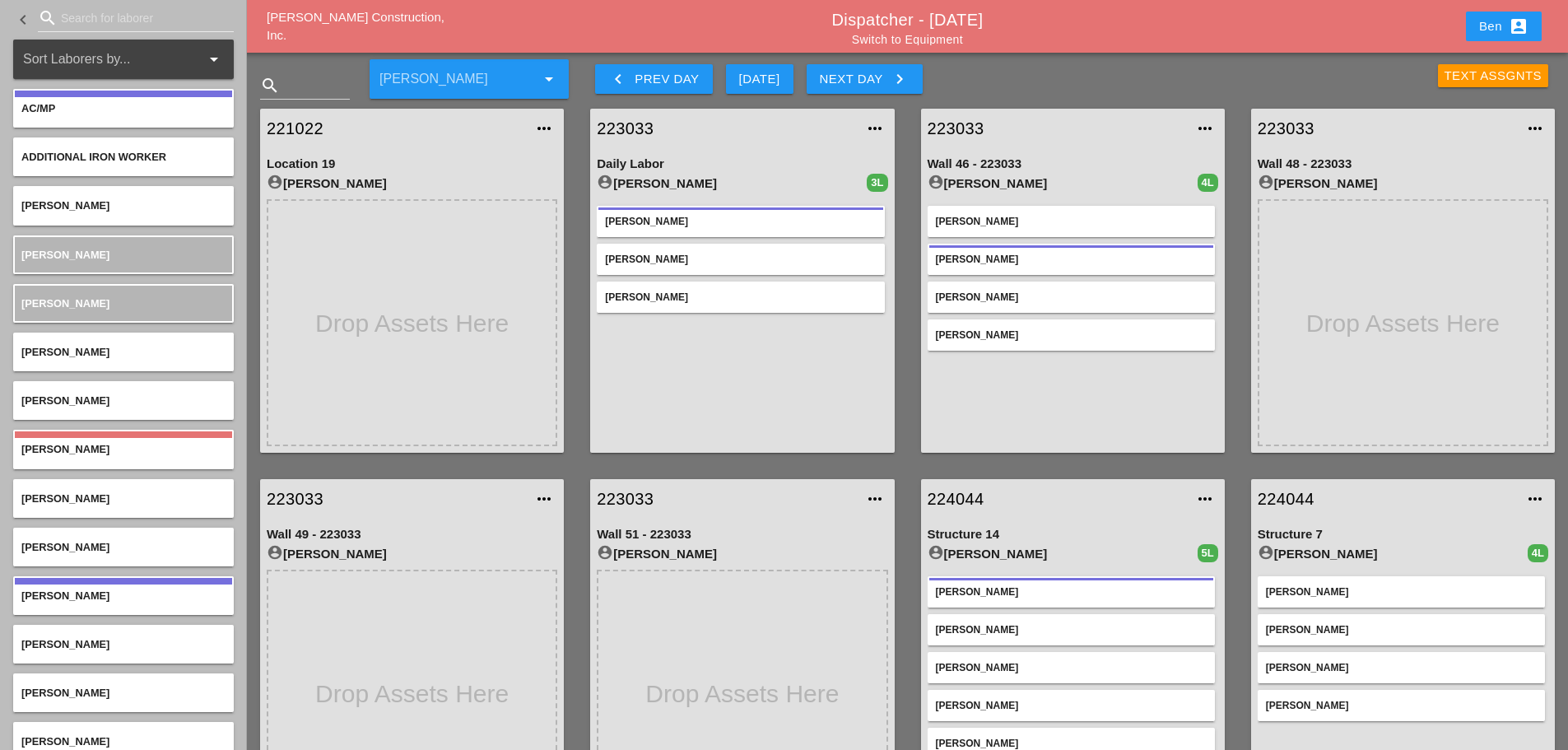
click at [391, 28] on span "[PERSON_NAME] Construction, Inc." at bounding box center [355, 26] width 178 height 33
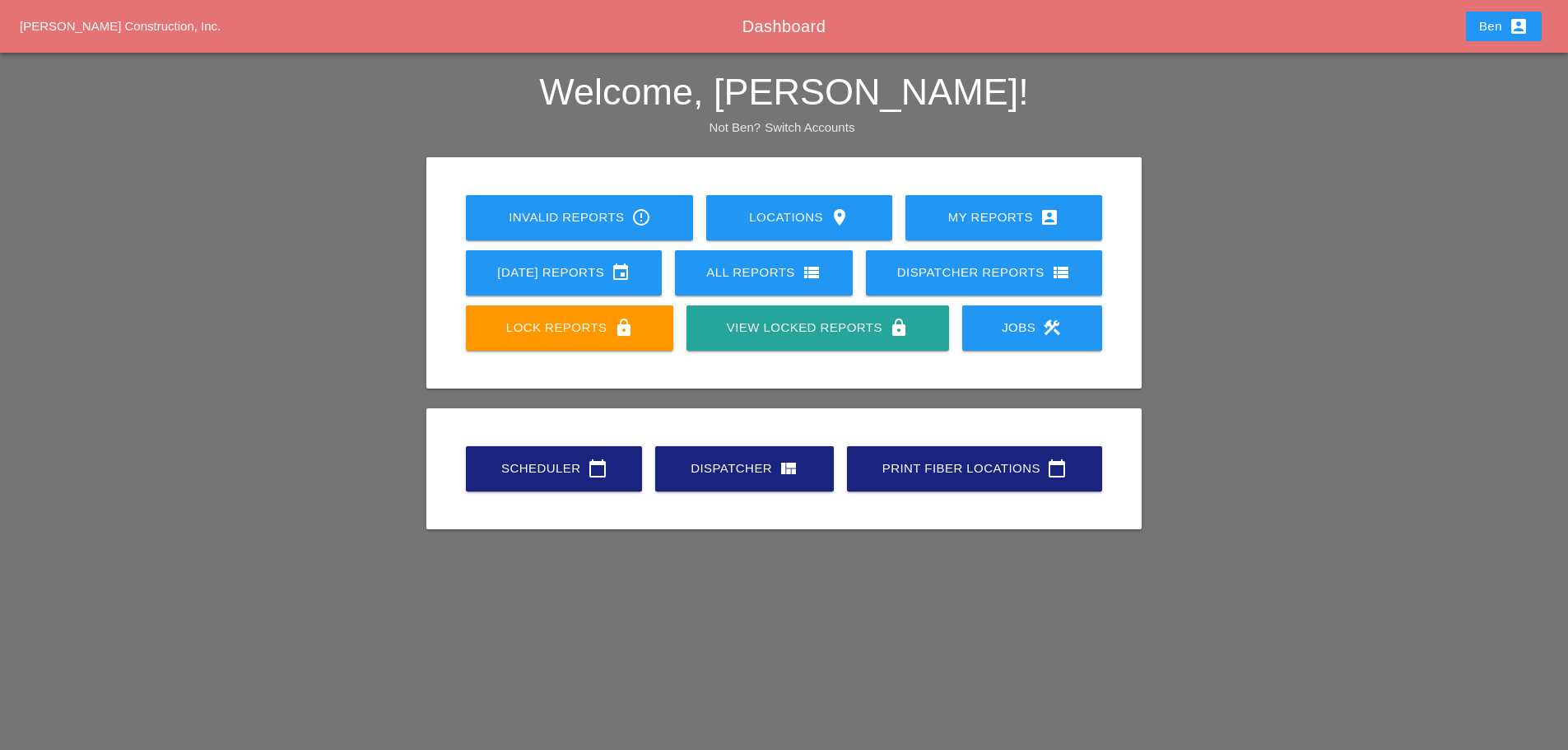
click at [560, 490] on link "Scheduler calendar_today" at bounding box center [554, 469] width 176 height 46
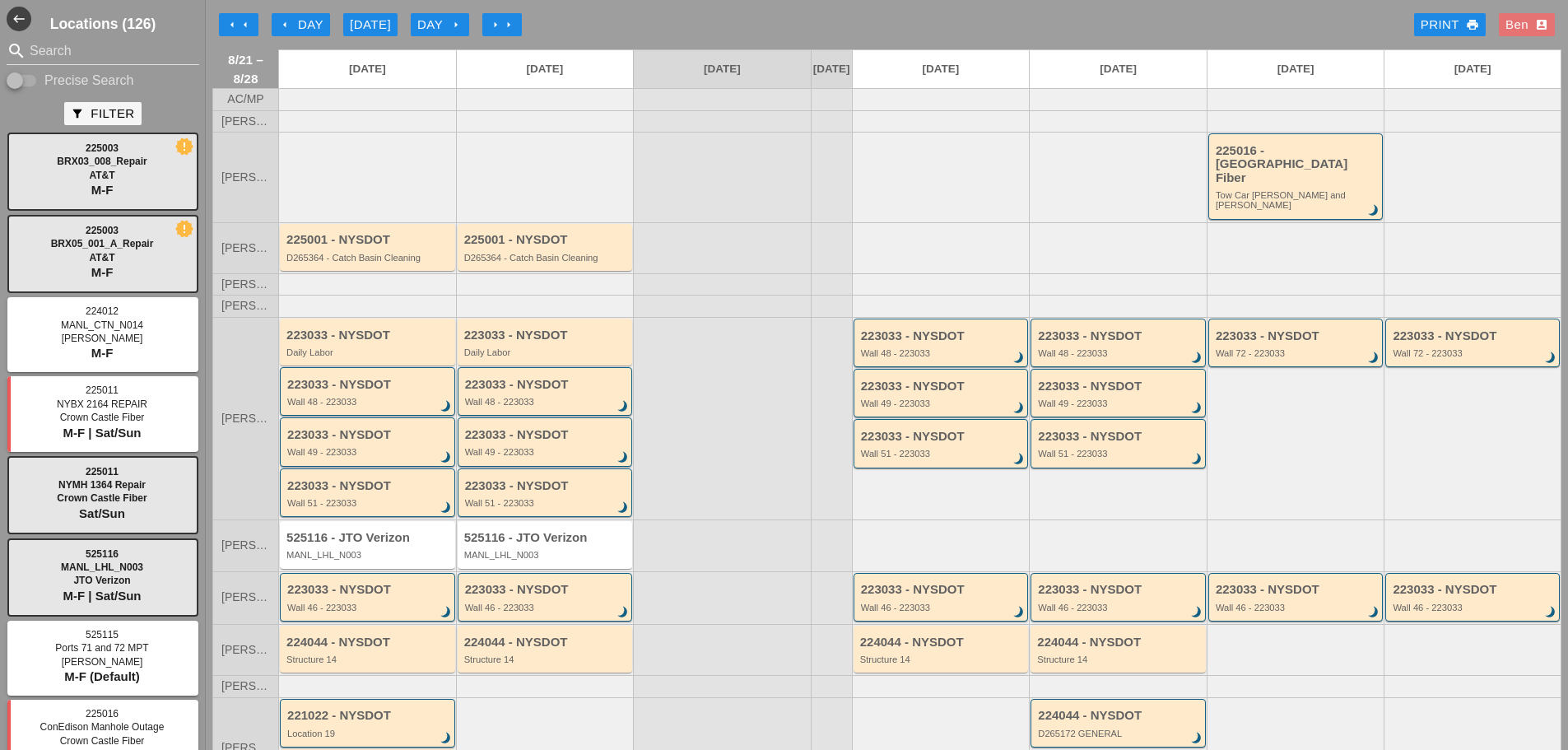
scroll to position [145, 0]
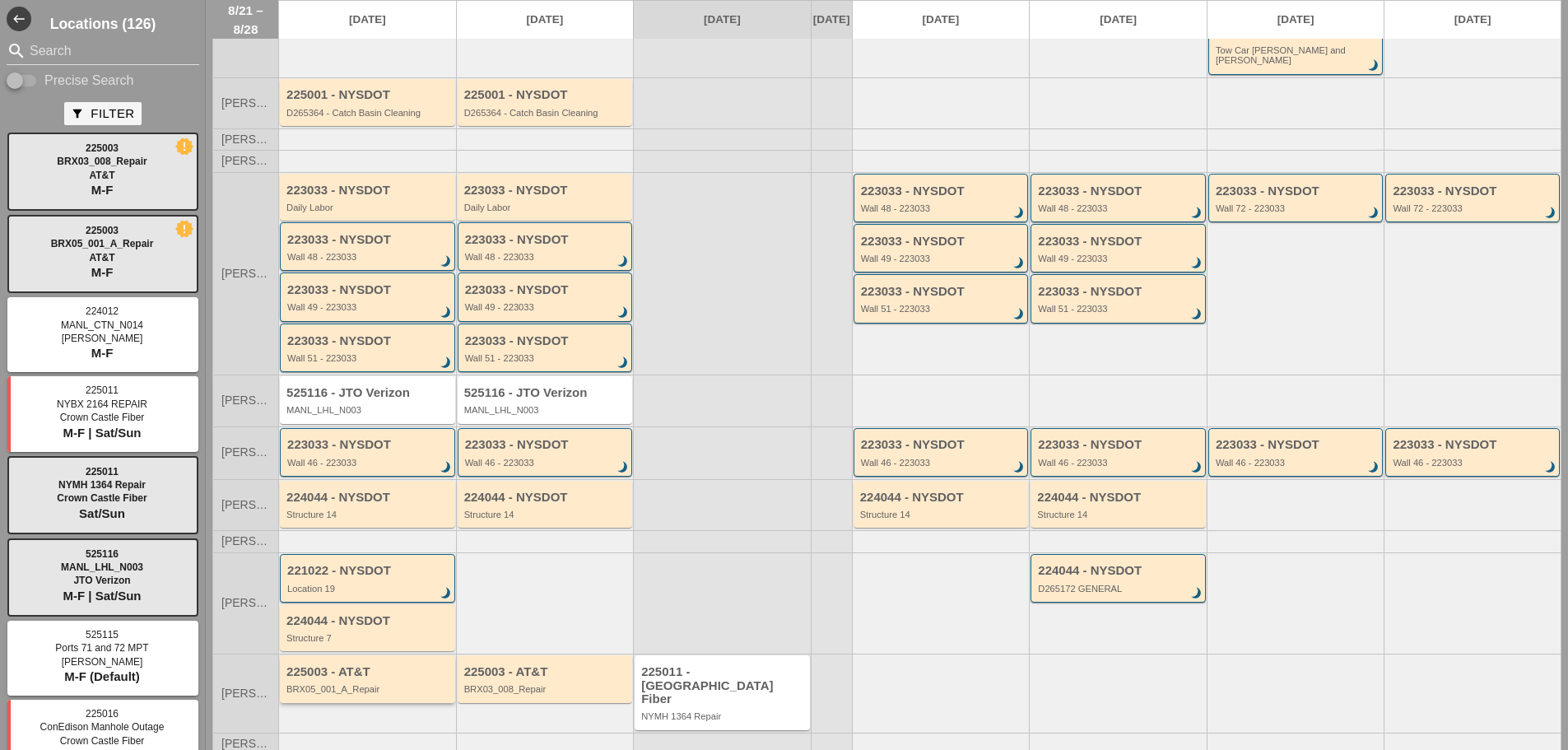
click at [379, 684] on div "BRX05_001_A_Repair" at bounding box center [369, 689] width 165 height 10
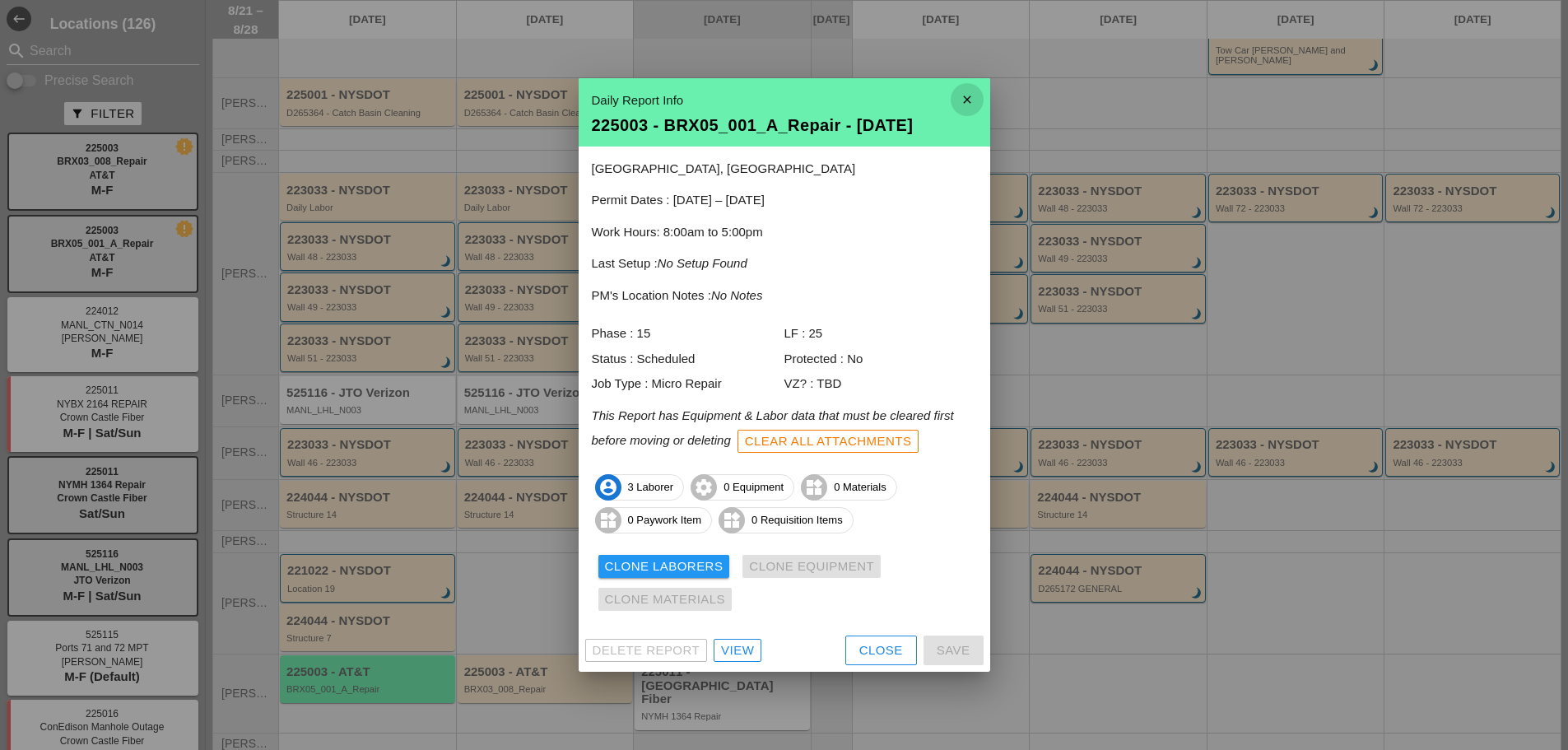
click at [968, 98] on icon "close" at bounding box center [967, 99] width 33 height 33
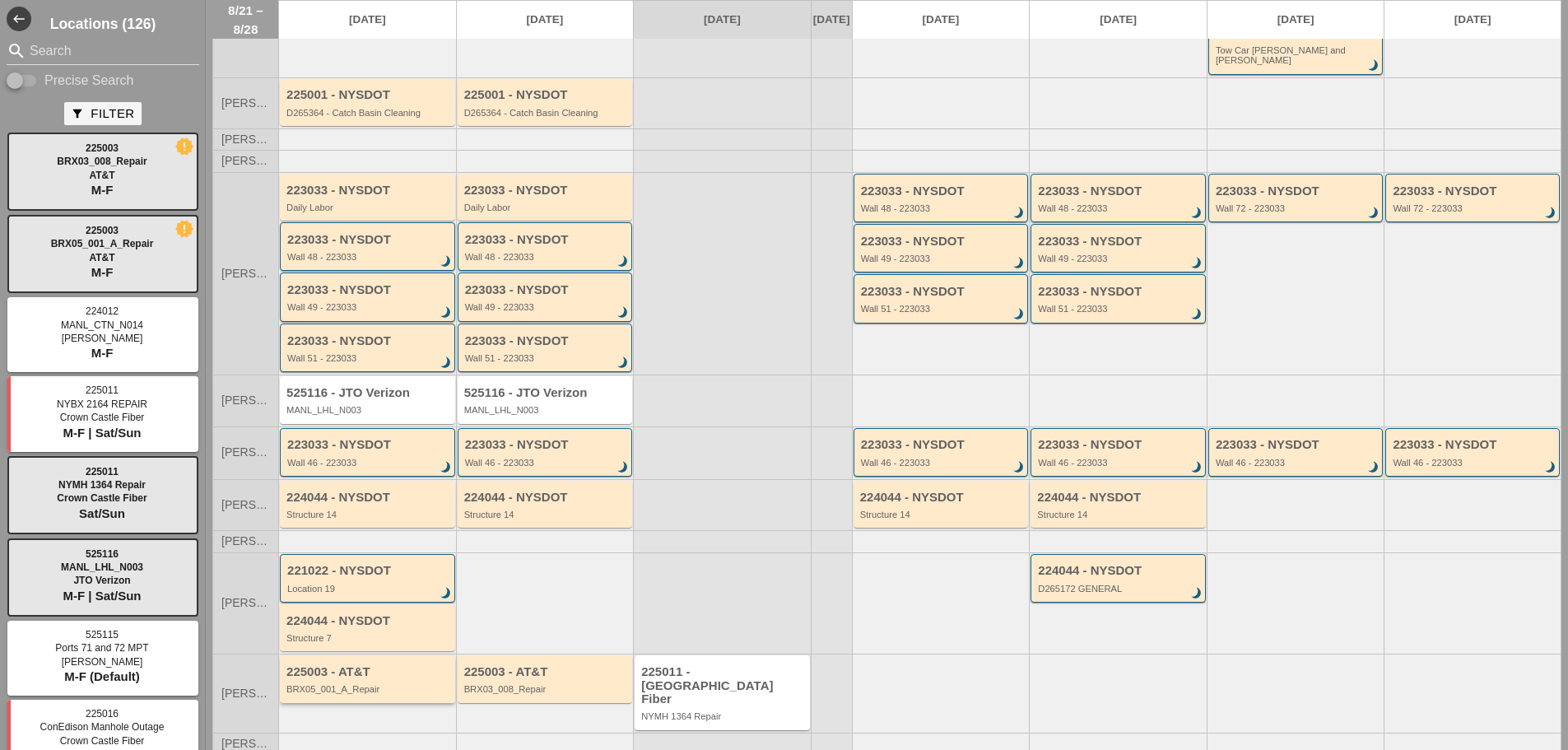
click at [404, 665] on div "225003 - AT&T" at bounding box center [369, 671] width 165 height 14
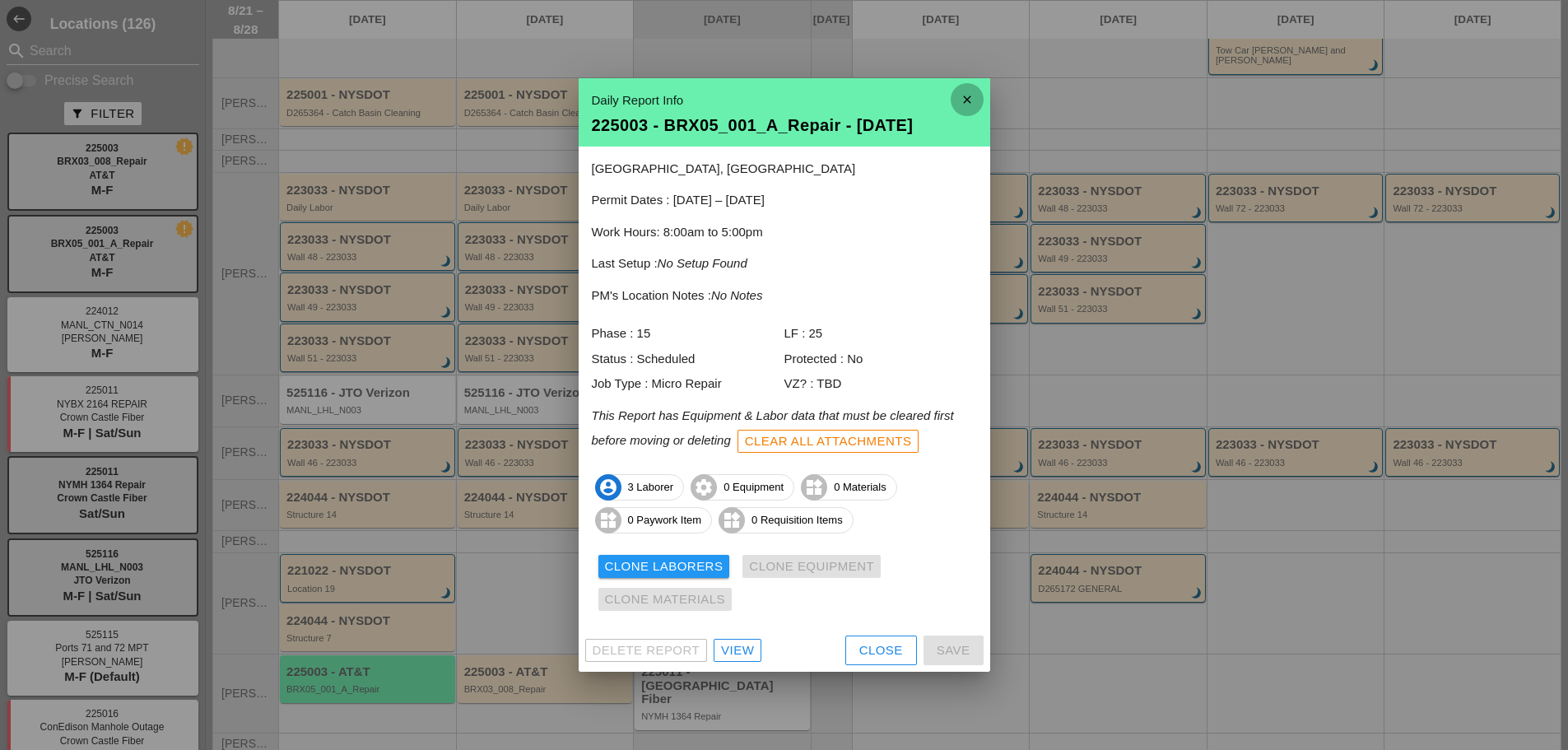
click at [957, 92] on icon "close" at bounding box center [967, 99] width 33 height 33
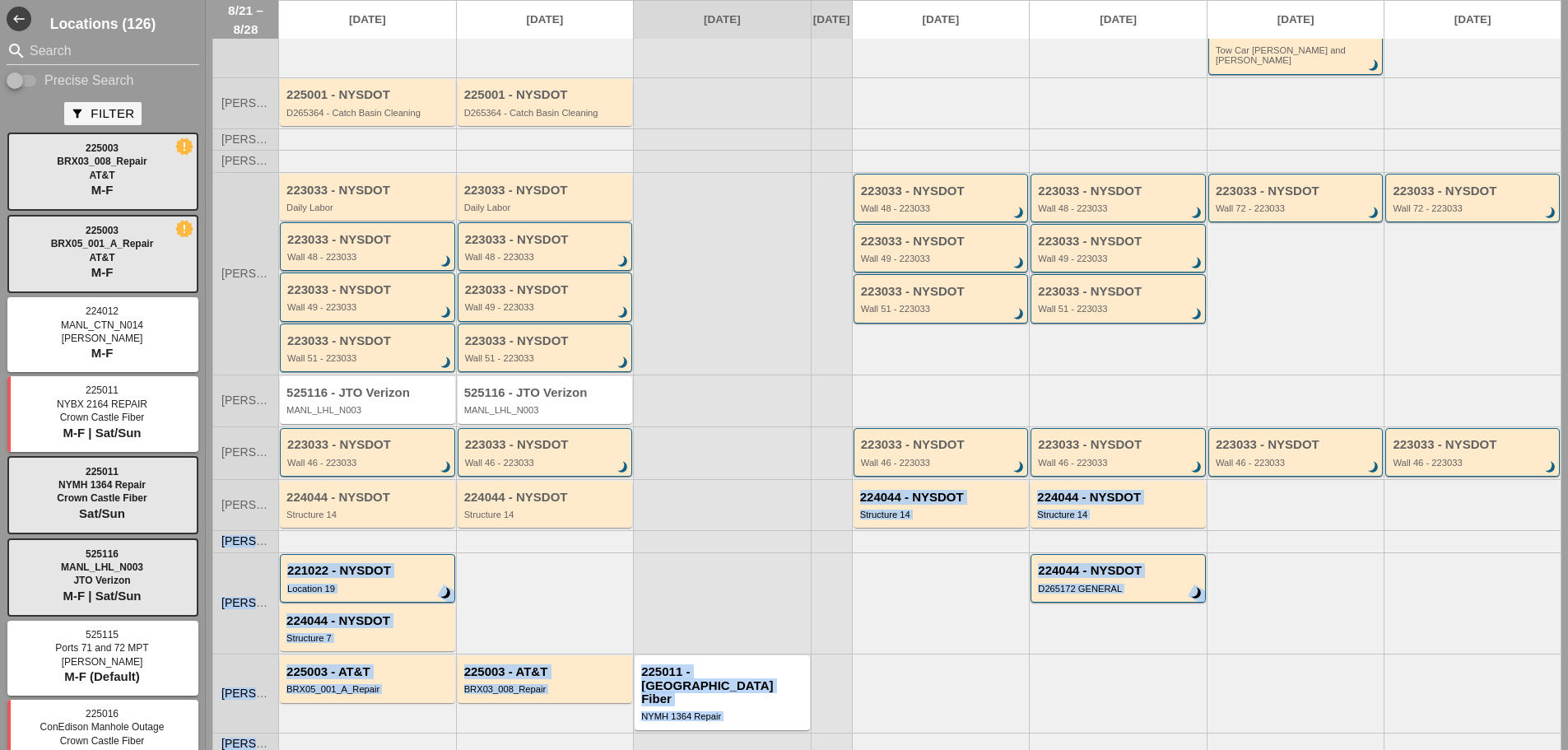
drag, startPoint x: 774, startPoint y: 479, endPoint x: 1198, endPoint y: 708, distance: 481.9
click at [1198, 708] on div "AC/MP Filipe S. Jorge B. 225016 - Crown Castle Fiber Tow Car Broome and Willett…" at bounding box center [886, 359] width 1349 height 832
click at [1264, 621] on div at bounding box center [1296, 603] width 178 height 102
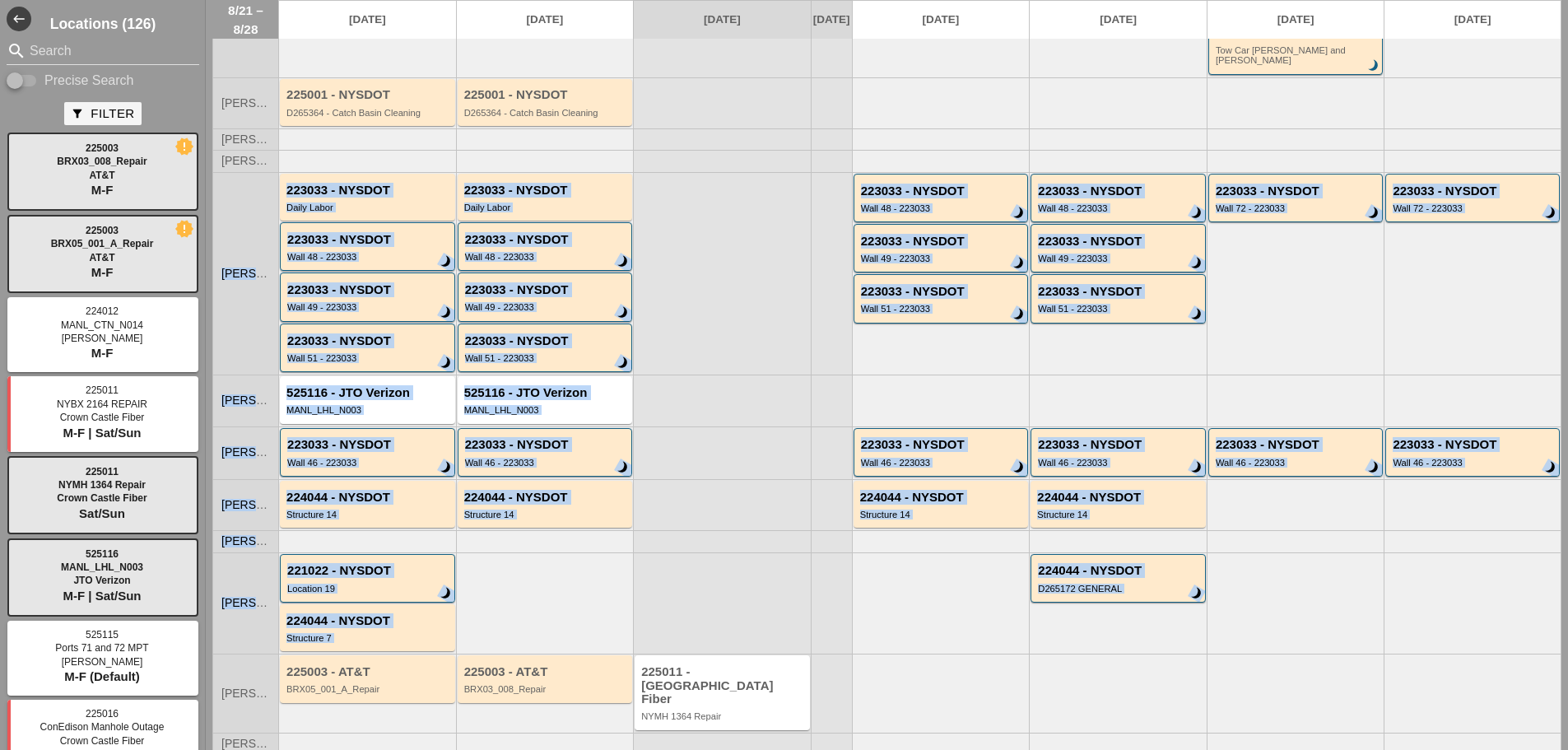
drag, startPoint x: 1336, startPoint y: 639, endPoint x: 307, endPoint y: 147, distance: 1140.6
click at [307, 147] on div "AC/MP Filipe S. Jorge B. 225016 - Crown Castle Fiber Tow Car Broome and Willett…" at bounding box center [886, 359] width 1349 height 832
click at [303, 150] on div at bounding box center [367, 160] width 178 height 21
drag, startPoint x: 284, startPoint y: 141, endPoint x: 1302, endPoint y: 627, distance: 1128.1
click at [1302, 627] on div "AC/MP Filipe S. Jorge B. 225016 - Crown Castle Fiber Tow Car Broome and Willett…" at bounding box center [886, 359] width 1349 height 832
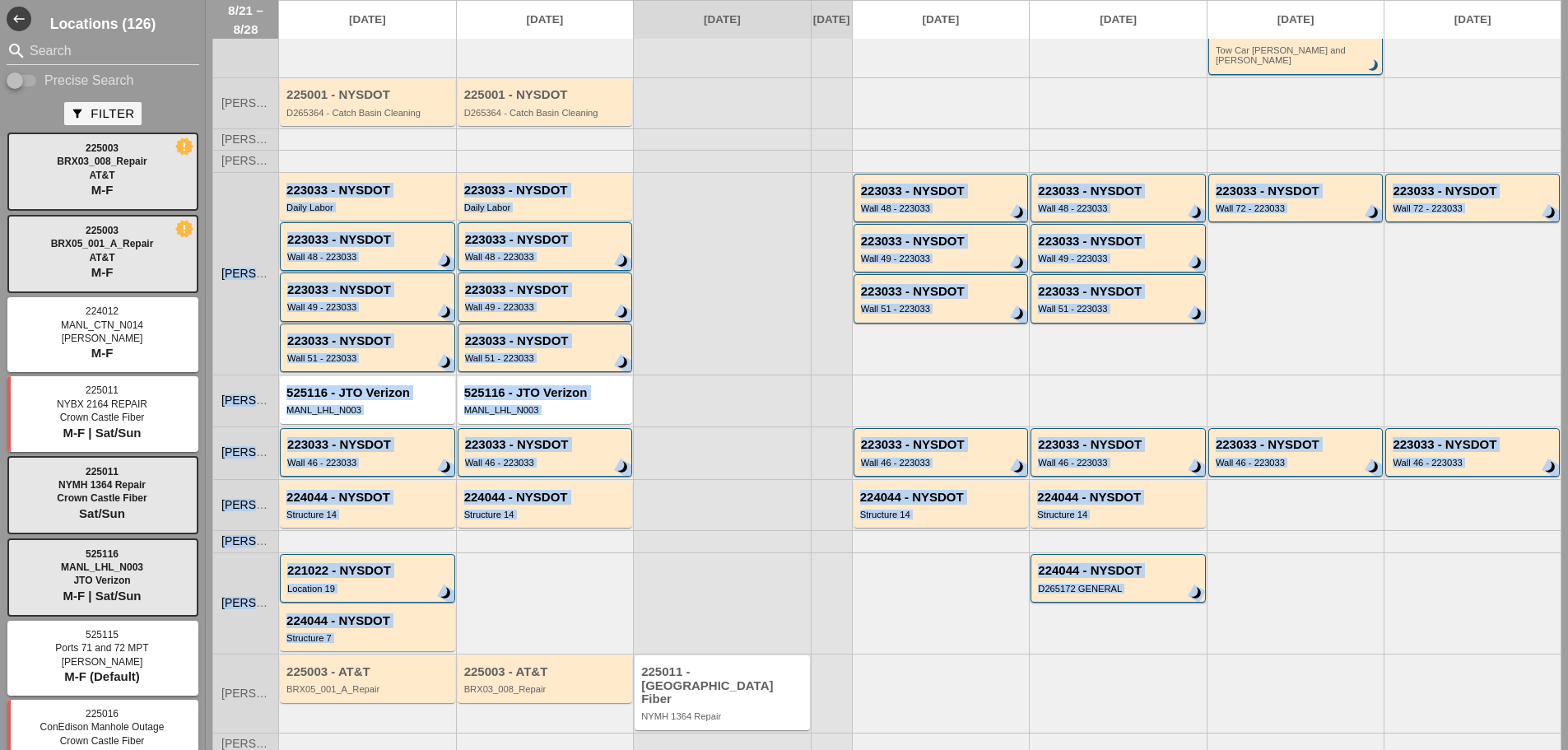
click at [1302, 626] on div at bounding box center [1296, 603] width 178 height 102
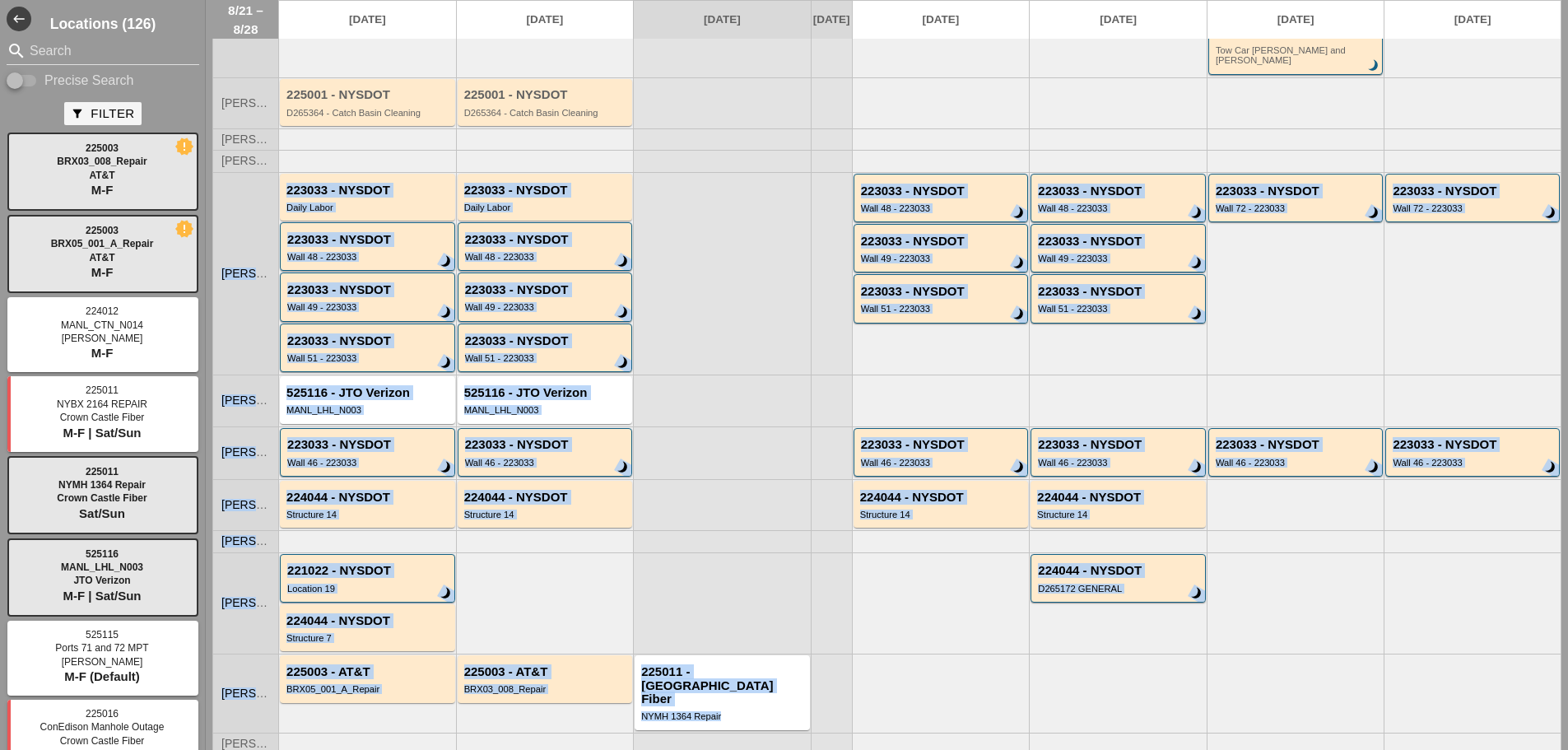
drag, startPoint x: 1299, startPoint y: 671, endPoint x: 320, endPoint y: 154, distance: 1107.1
click at [320, 154] on div "AC/MP Filipe S. Jorge B. 225016 - Crown Castle Fiber Tow Car Broome and Willett…" at bounding box center [886, 359] width 1349 height 832
click at [320, 154] on div at bounding box center [367, 160] width 178 height 21
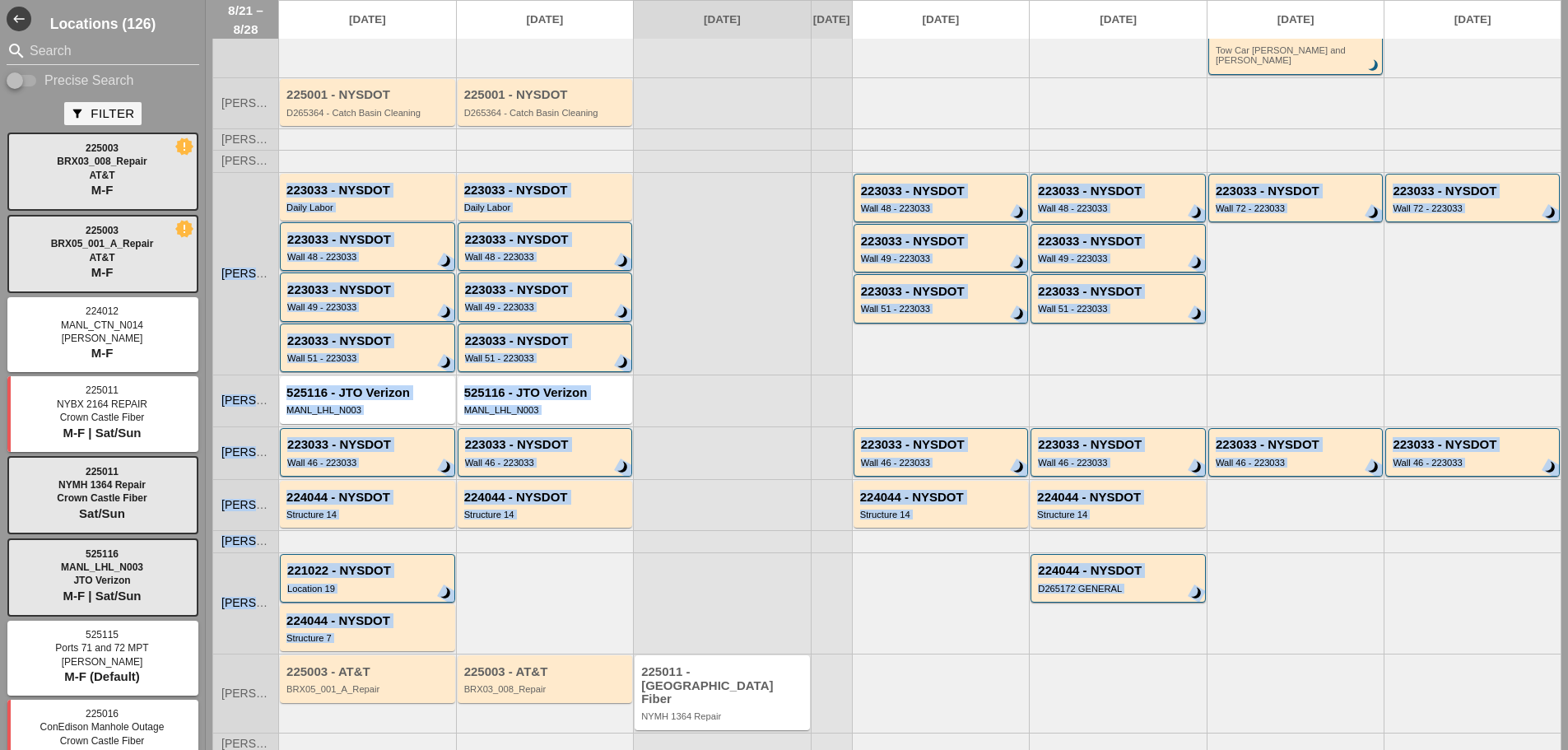
drag, startPoint x: 303, startPoint y: 145, endPoint x: 1373, endPoint y: 604, distance: 1164.3
click at [1373, 604] on div "AC/MP Filipe S. Jorge B. 225016 - Crown Castle Fiber Tow Car Broome and Willett…" at bounding box center [886, 359] width 1349 height 832
click at [1384, 604] on div at bounding box center [1472, 603] width 178 height 102
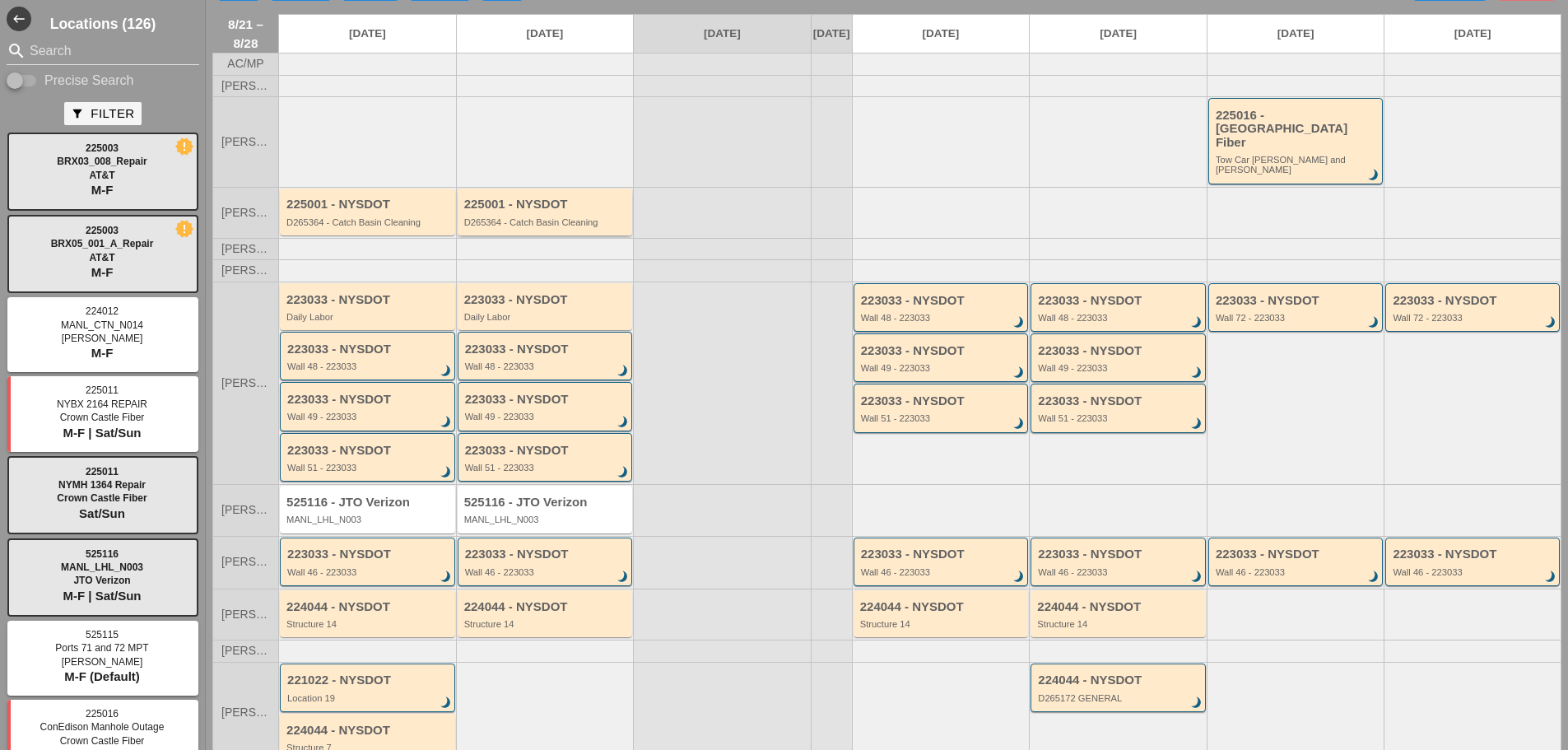
scroll to position [0, 0]
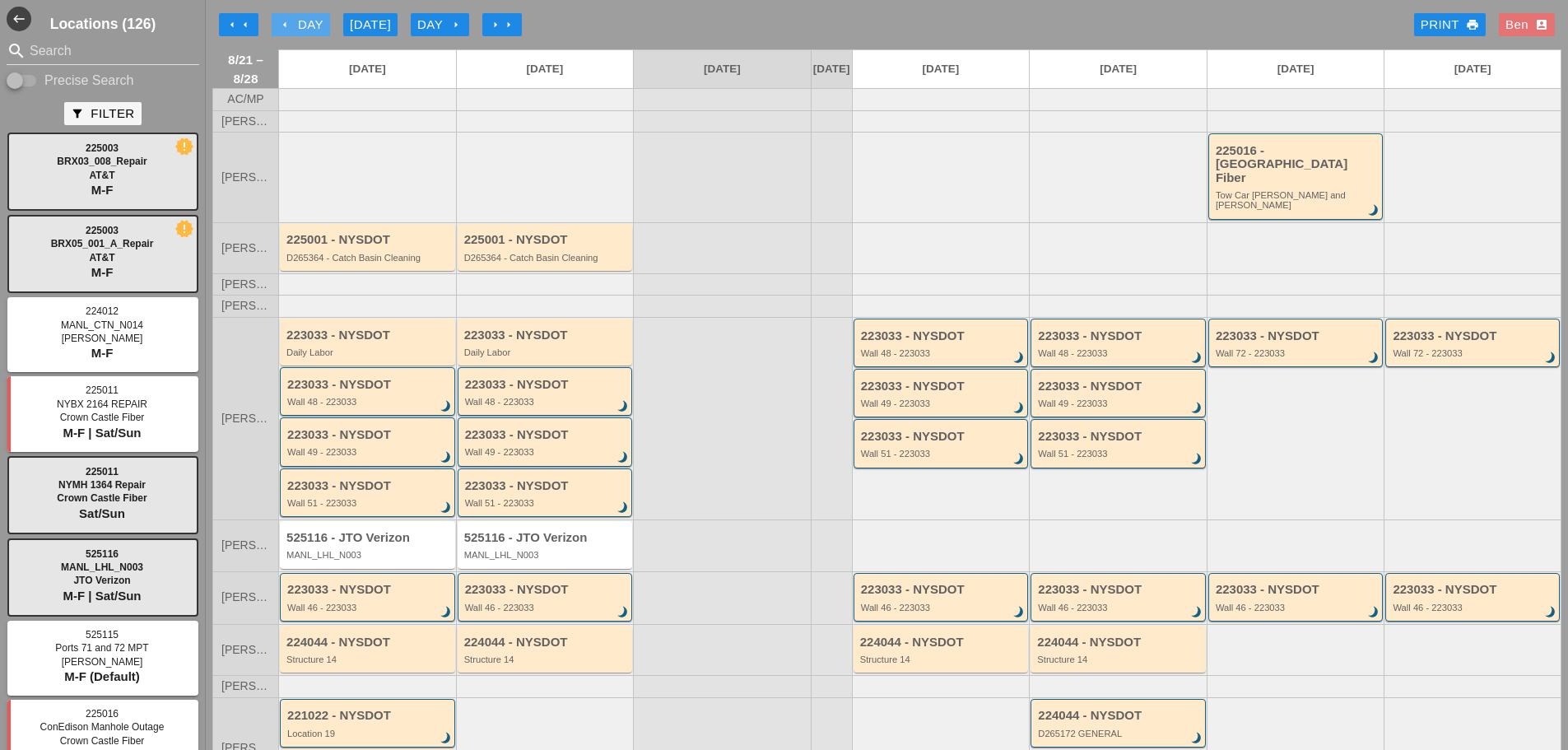
click at [289, 19] on icon "arrow_left" at bounding box center [285, 25] width 14 height 14
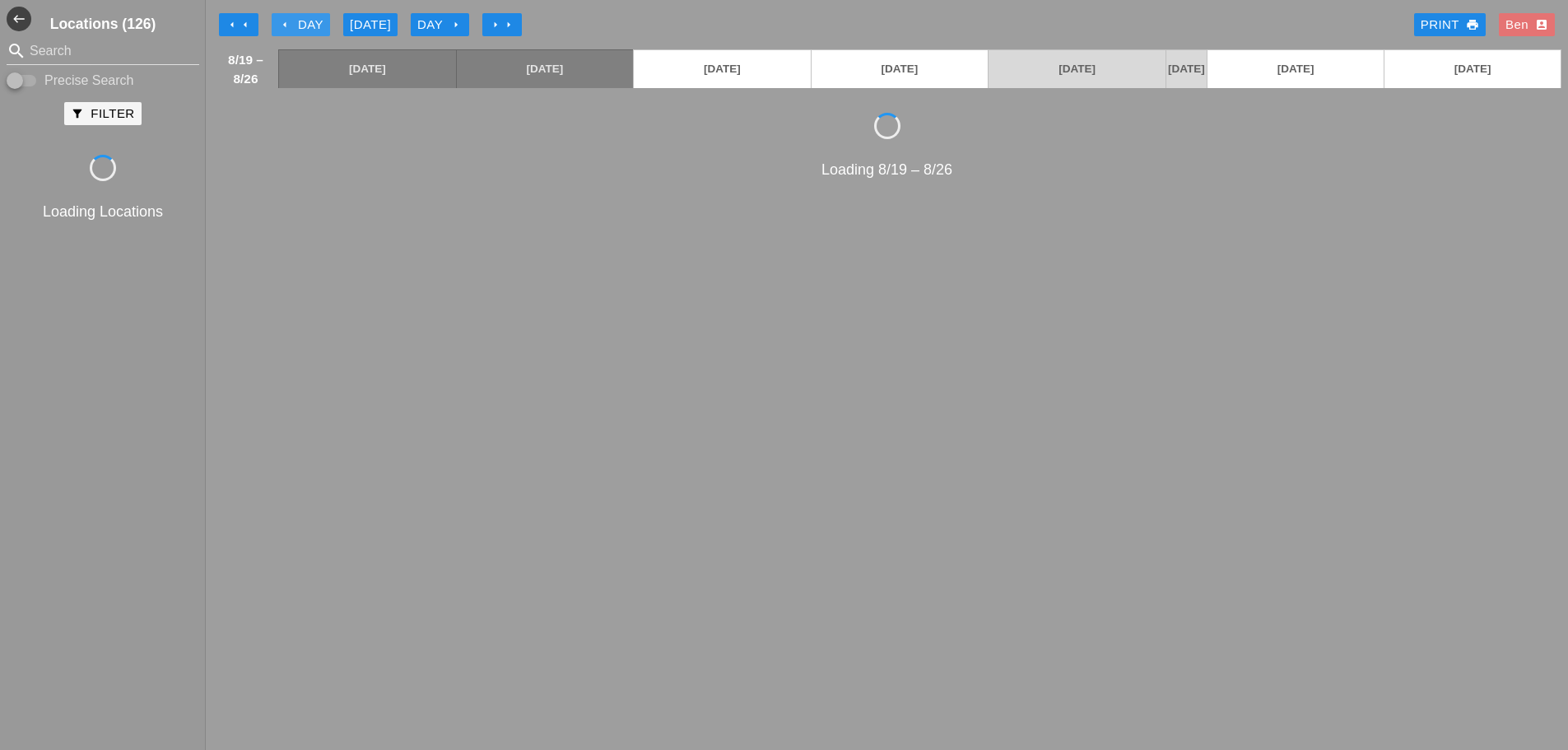
click at [289, 19] on icon "arrow_left" at bounding box center [285, 25] width 14 height 14
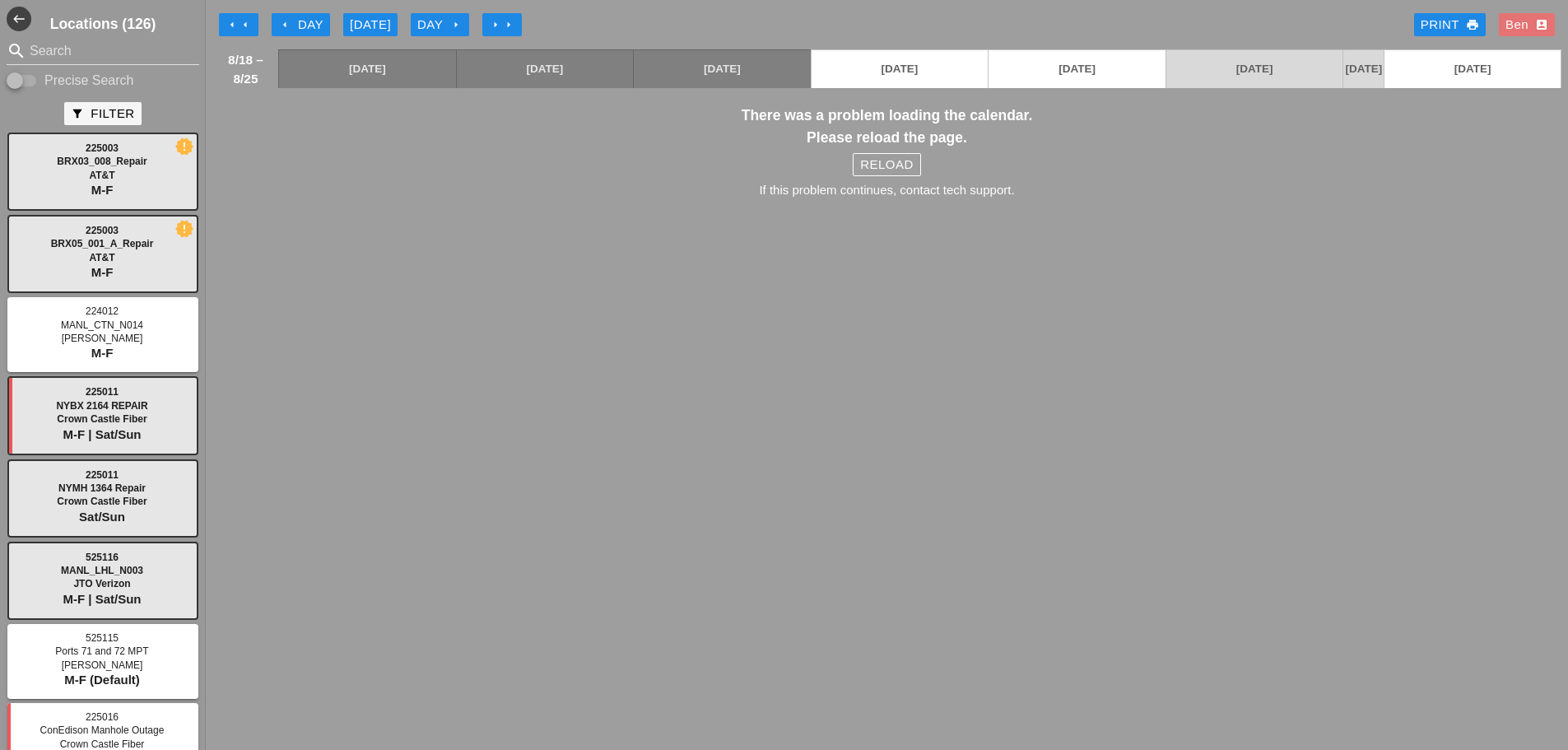
click at [929, 178] on div "There was a problem loading the calendar. Please reload the page. Reload If thi…" at bounding box center [886, 158] width 1349 height 107
click at [913, 174] on div "Reload" at bounding box center [886, 165] width 52 height 19
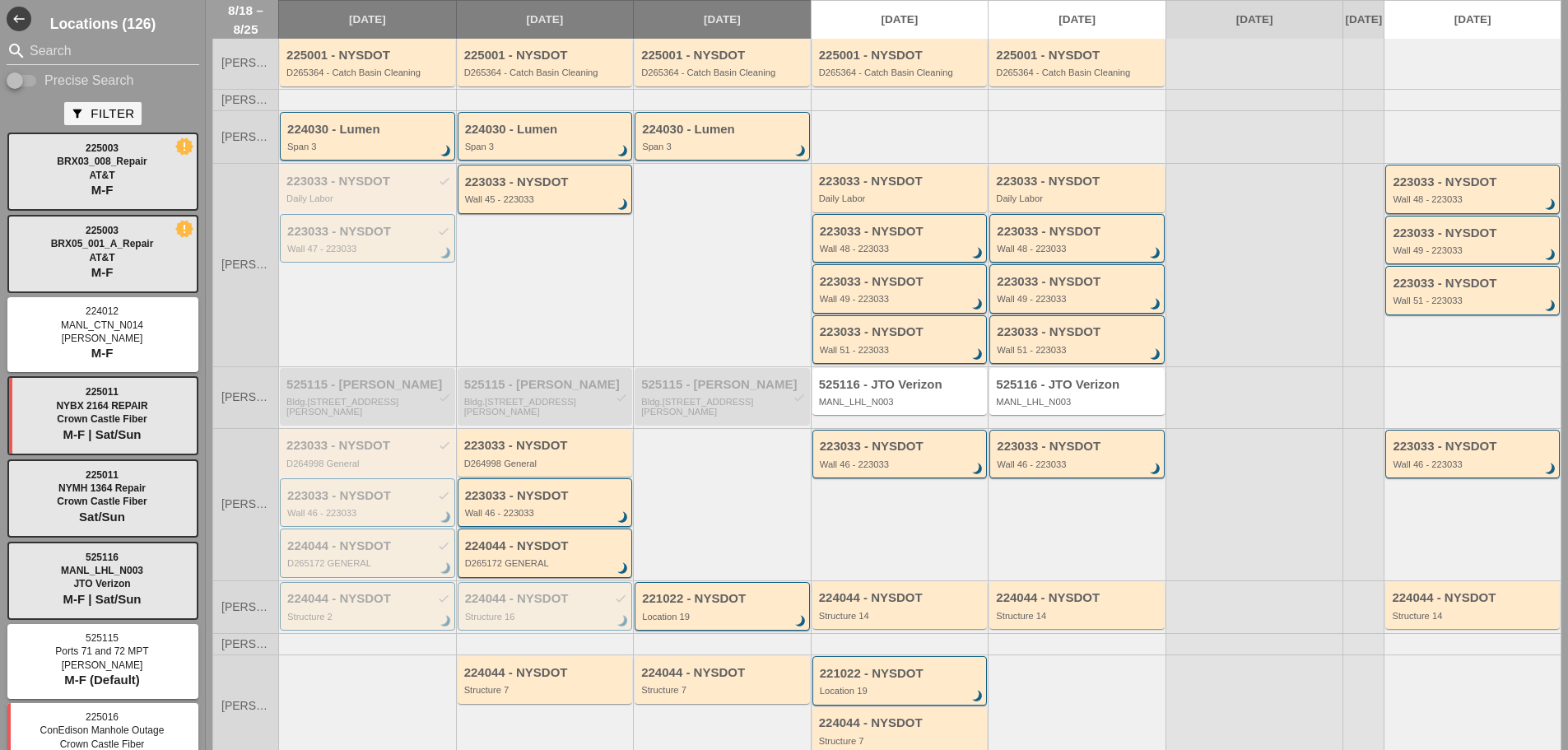
scroll to position [233, 0]
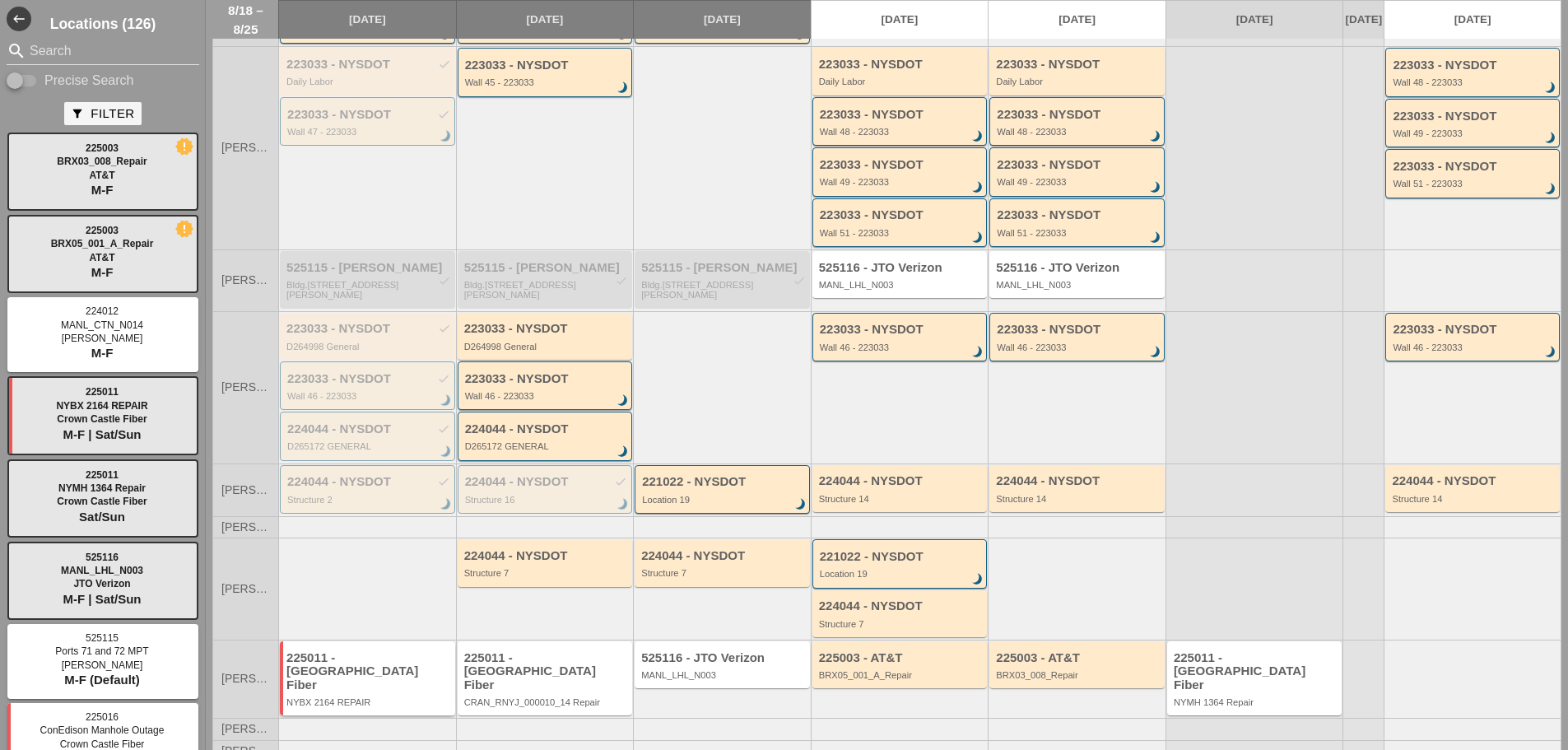
click at [354, 645] on div "225011 - Crown Castle Fiber NYBX 2164 REPAIR" at bounding box center [367, 678] width 175 height 74
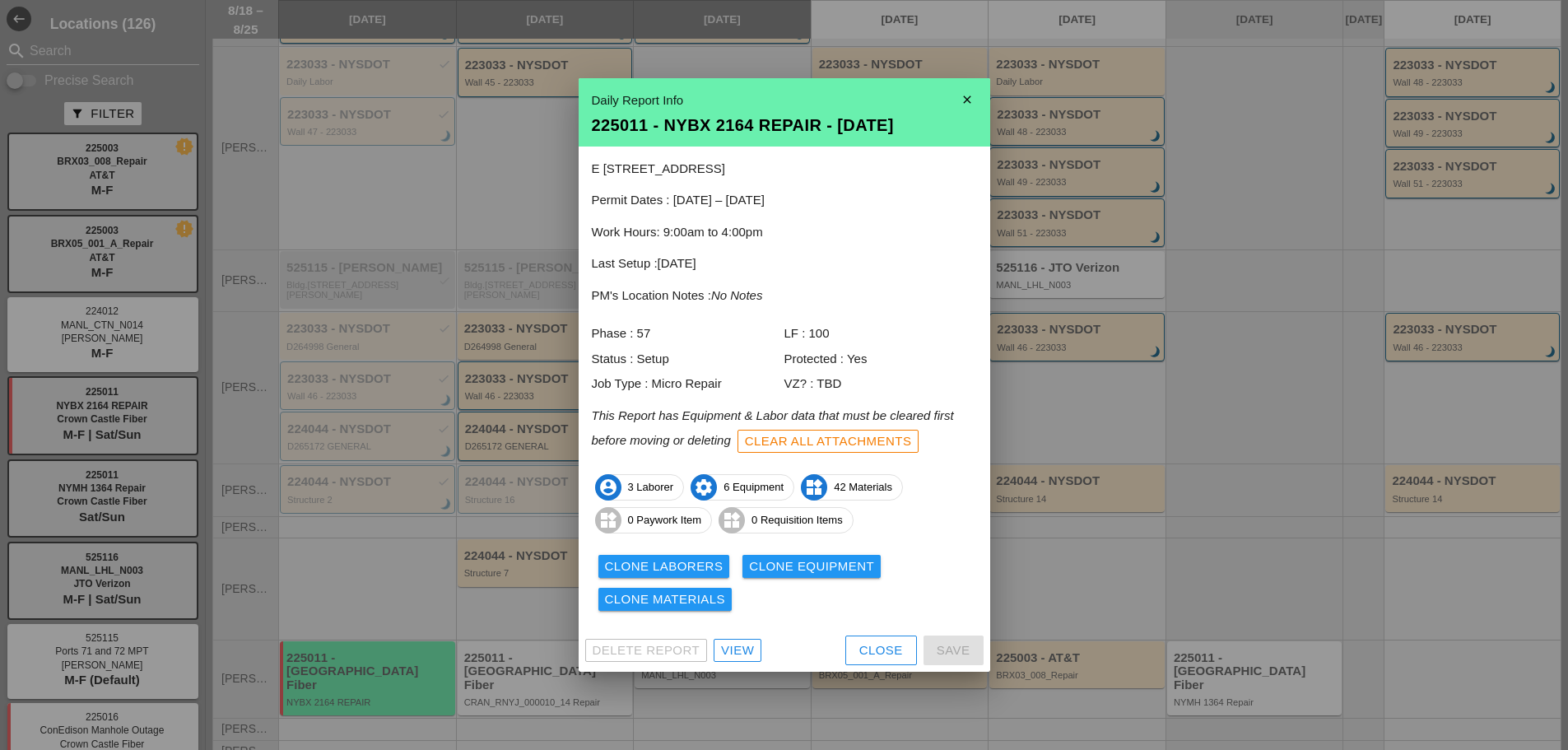
click at [700, 605] on div "Clone Materials" at bounding box center [665, 599] width 121 height 19
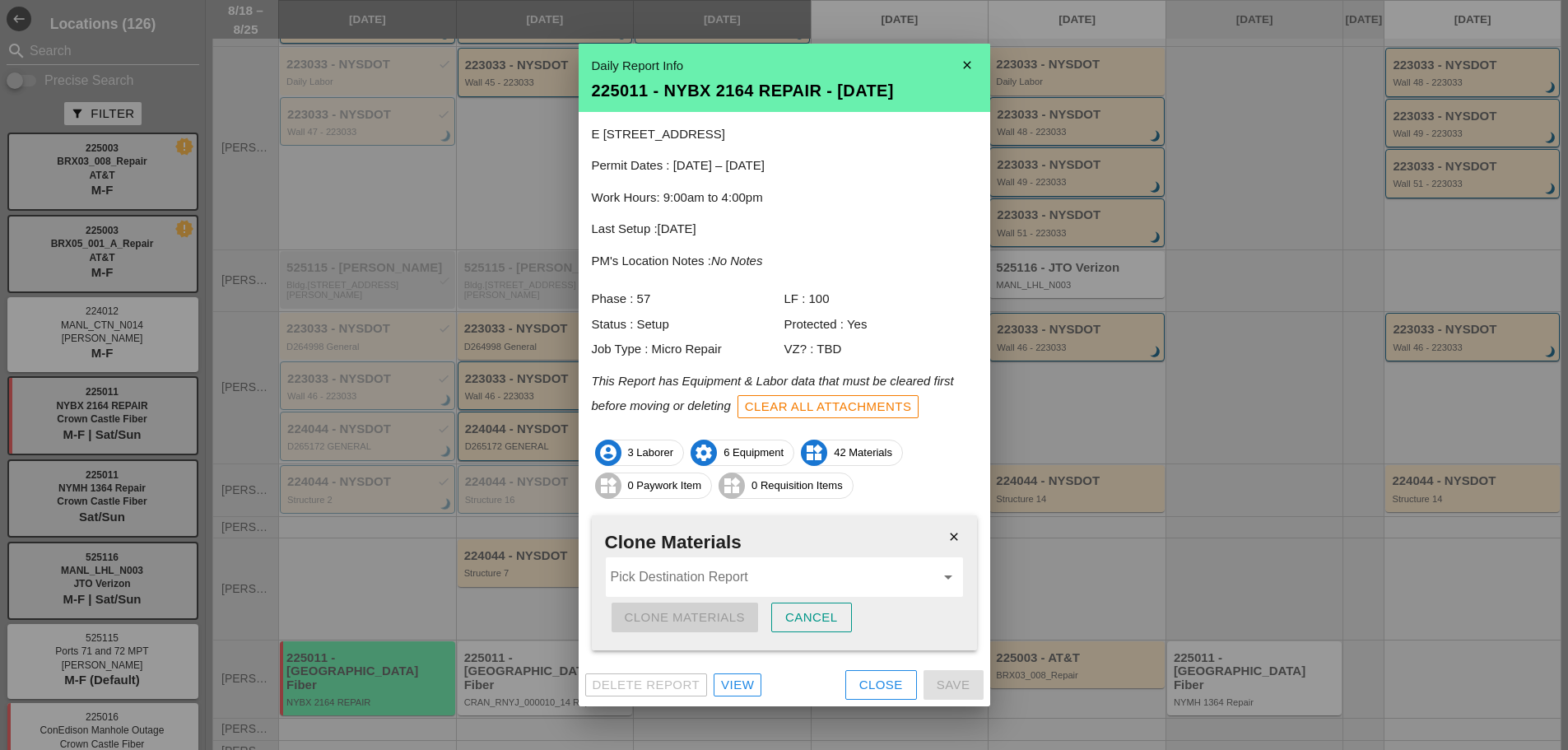
click at [756, 577] on input "Pick Destination Report" at bounding box center [772, 577] width 324 height 26
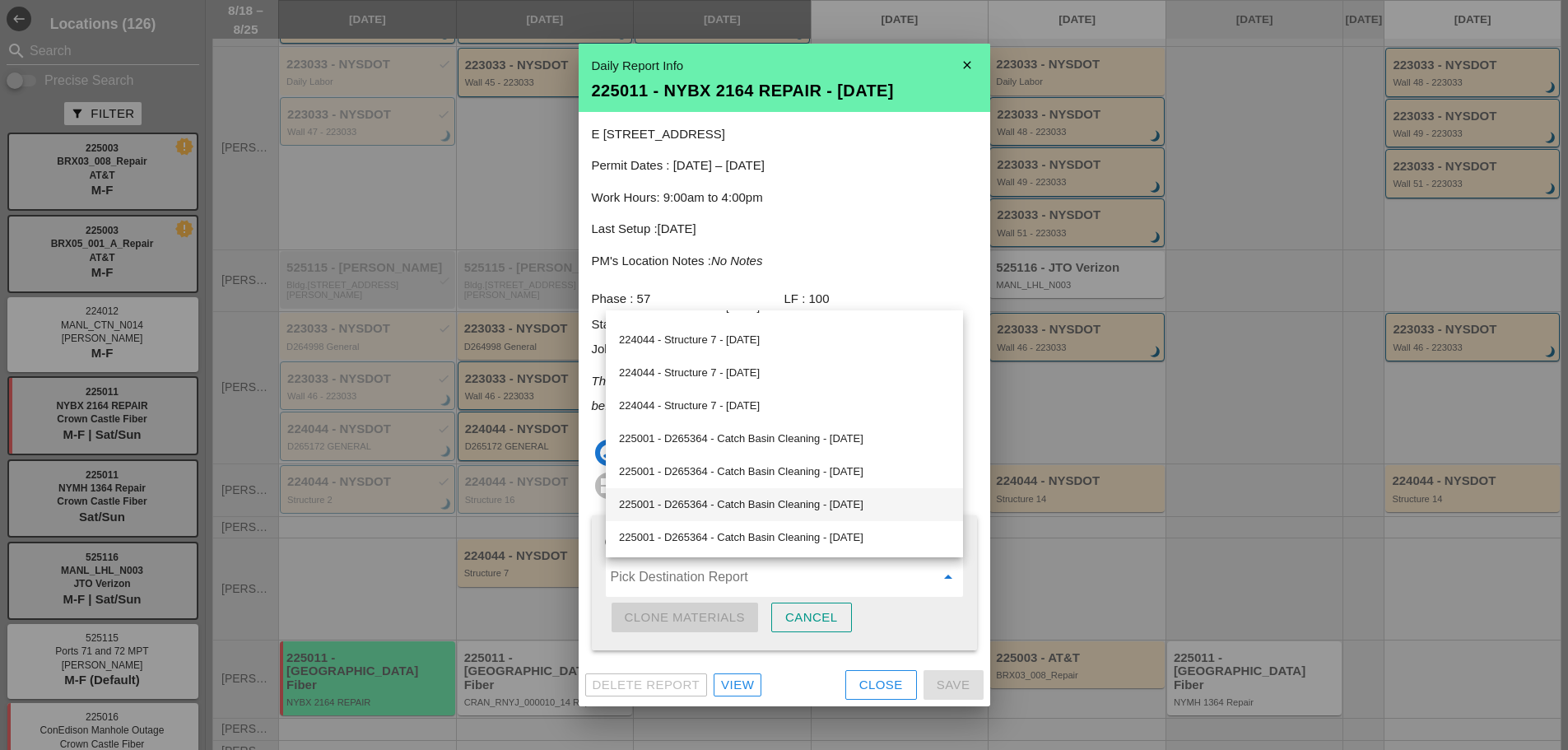
scroll to position [1214, 0]
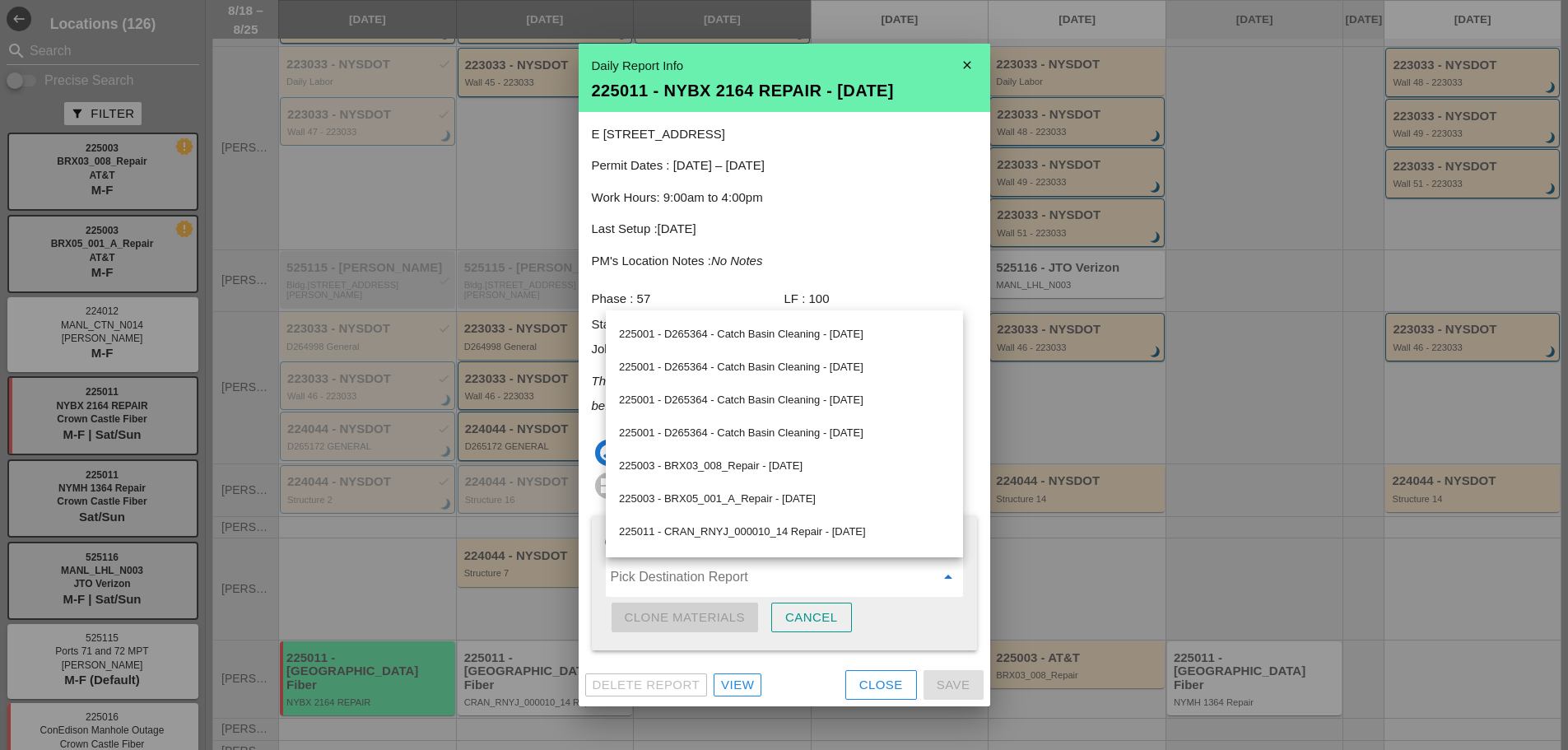
click at [816, 503] on div "225003 - BRX05_001_A_Repair - [DATE]" at bounding box center [784, 498] width 331 height 19
type input "225003 - BRX05_001_A_Repair - [DATE]"
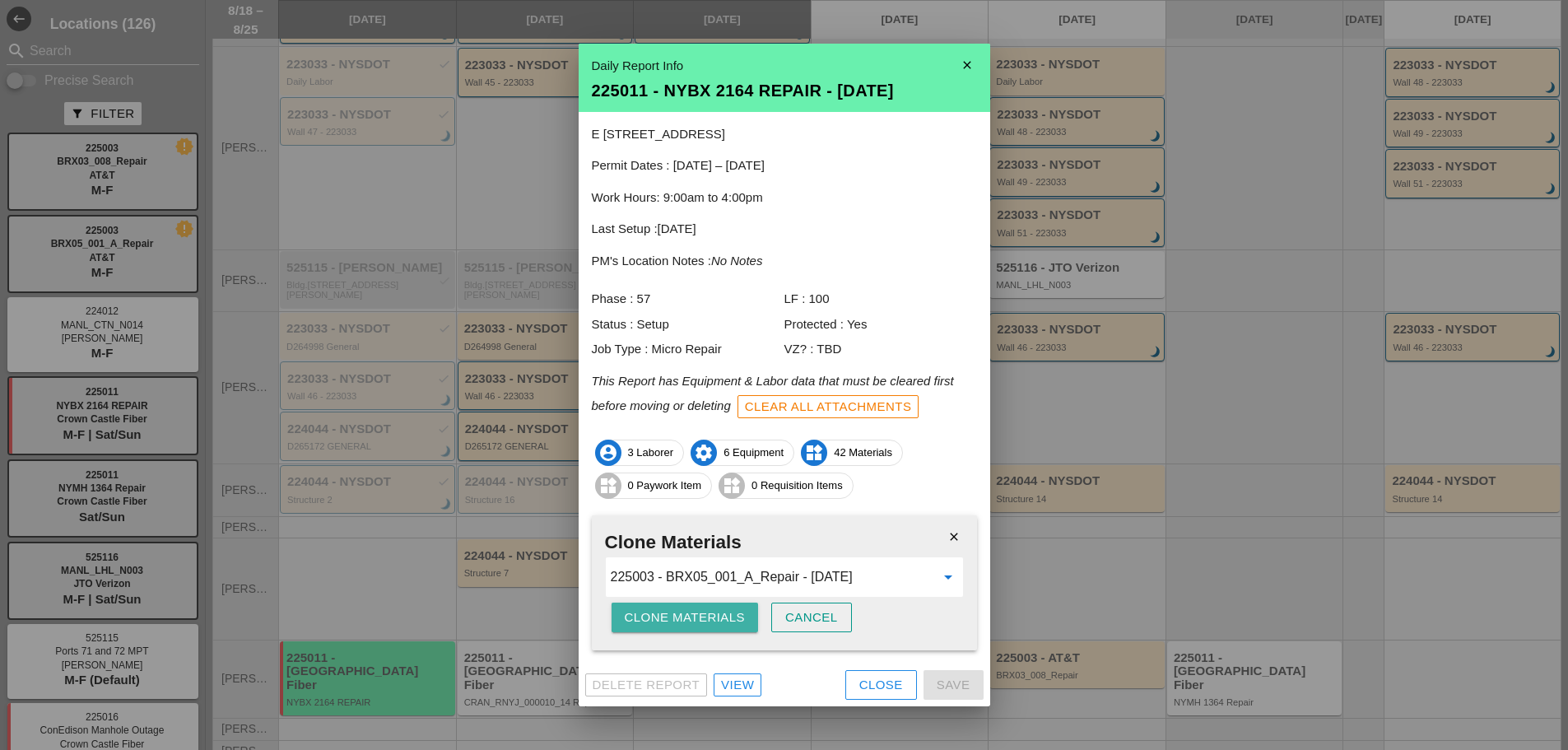
click at [710, 627] on button "Clone Materials" at bounding box center [685, 616] width 147 height 30
click at [689, 619] on div "Are you sure?" at bounding box center [677, 617] width 105 height 19
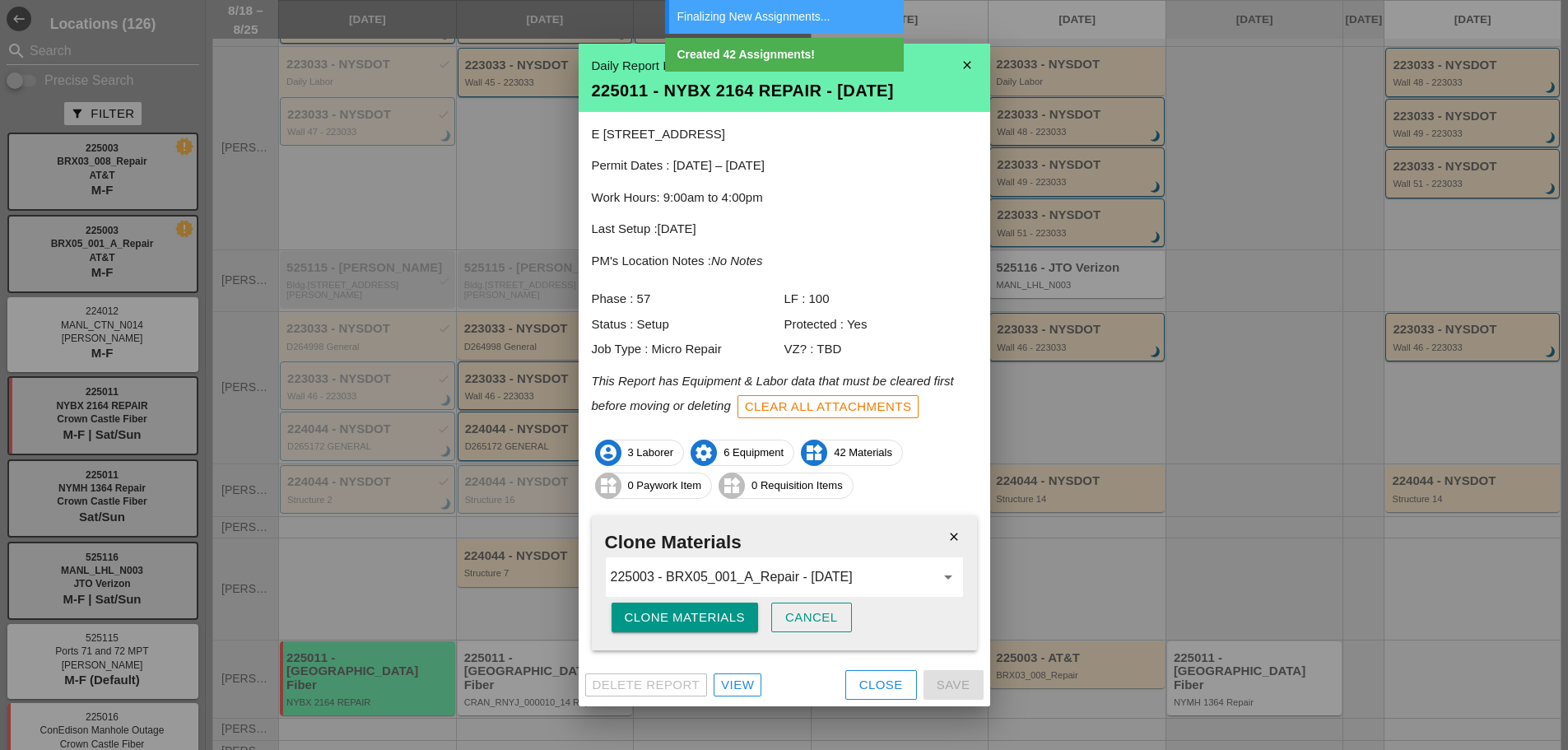
click at [1032, 423] on div at bounding box center [784, 375] width 1568 height 750
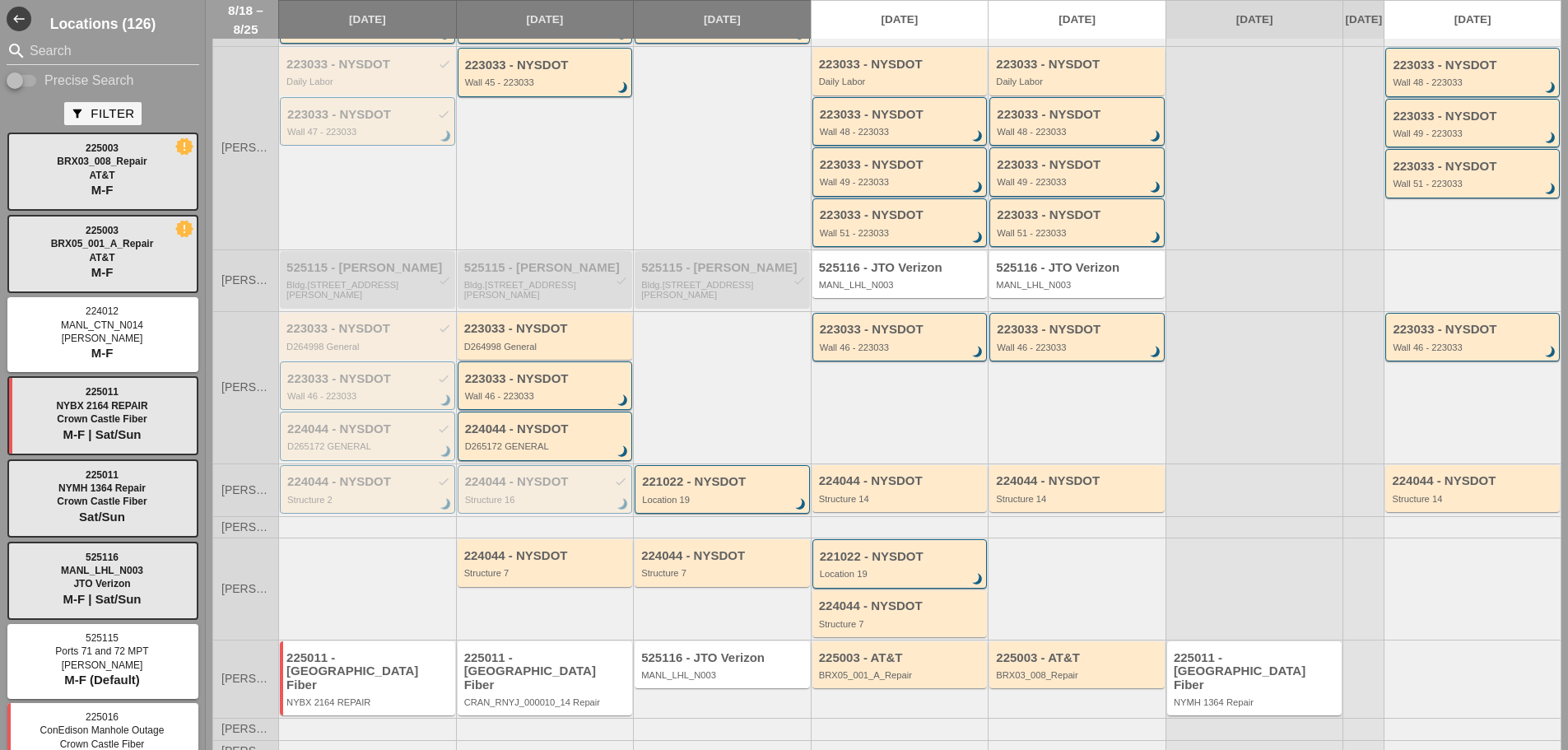
click at [419, 682] on div "225011 - Crown Castle Fiber NYBX 2164 REPAIR" at bounding box center [369, 679] width 165 height 57
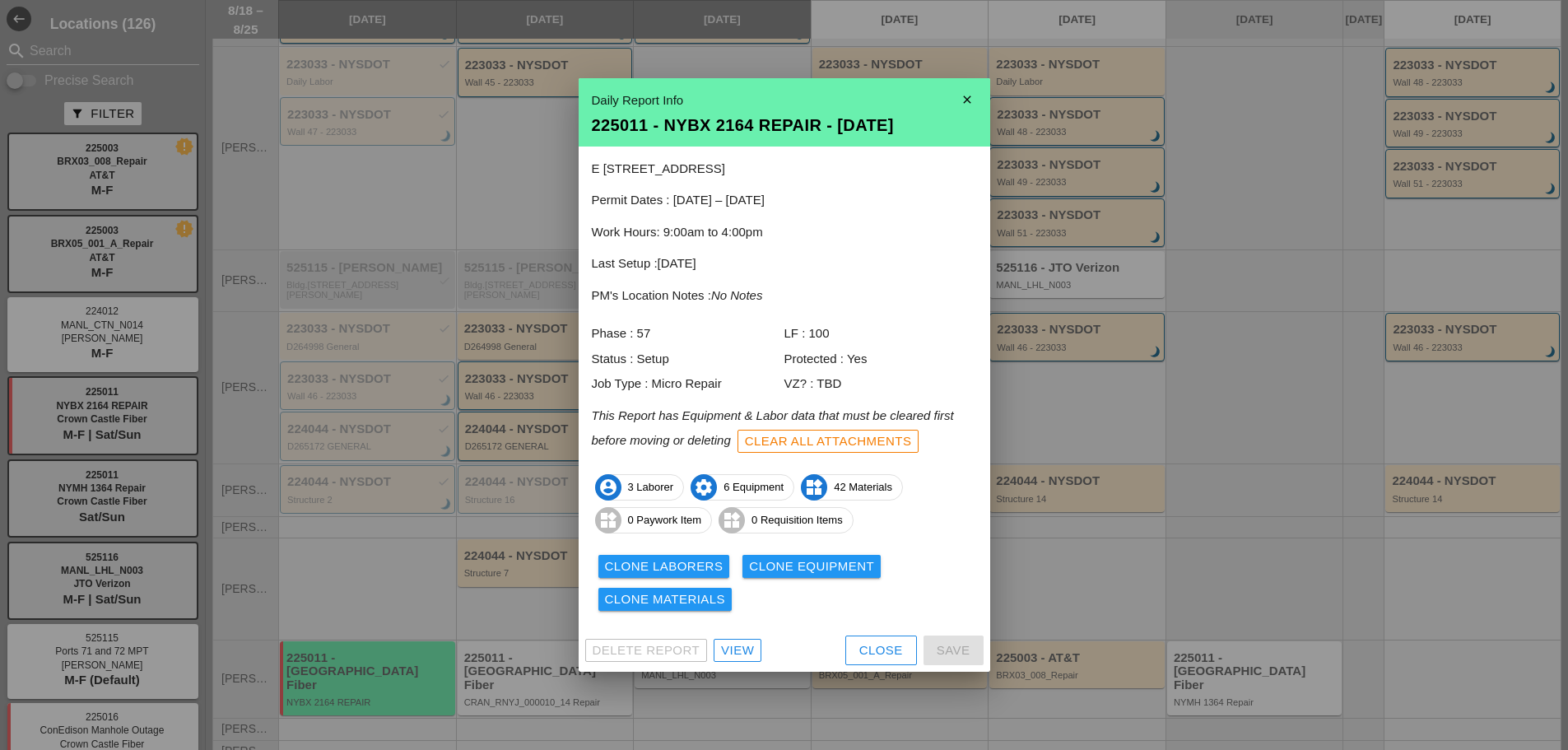
click at [759, 489] on span "settings 6 Equipment" at bounding box center [743, 487] width 102 height 26
click at [723, 646] on div "View" at bounding box center [737, 650] width 33 height 19
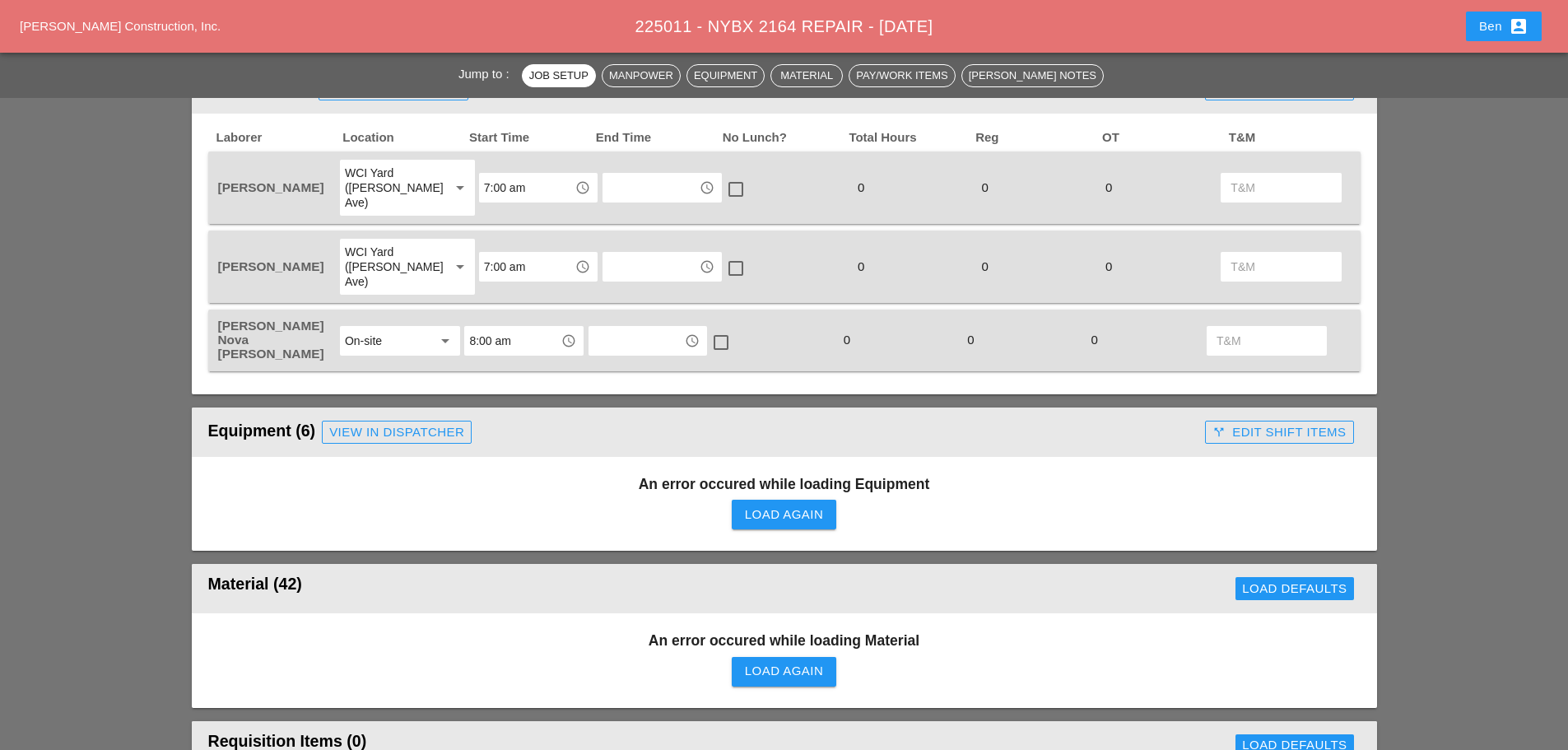
scroll to position [961, 0]
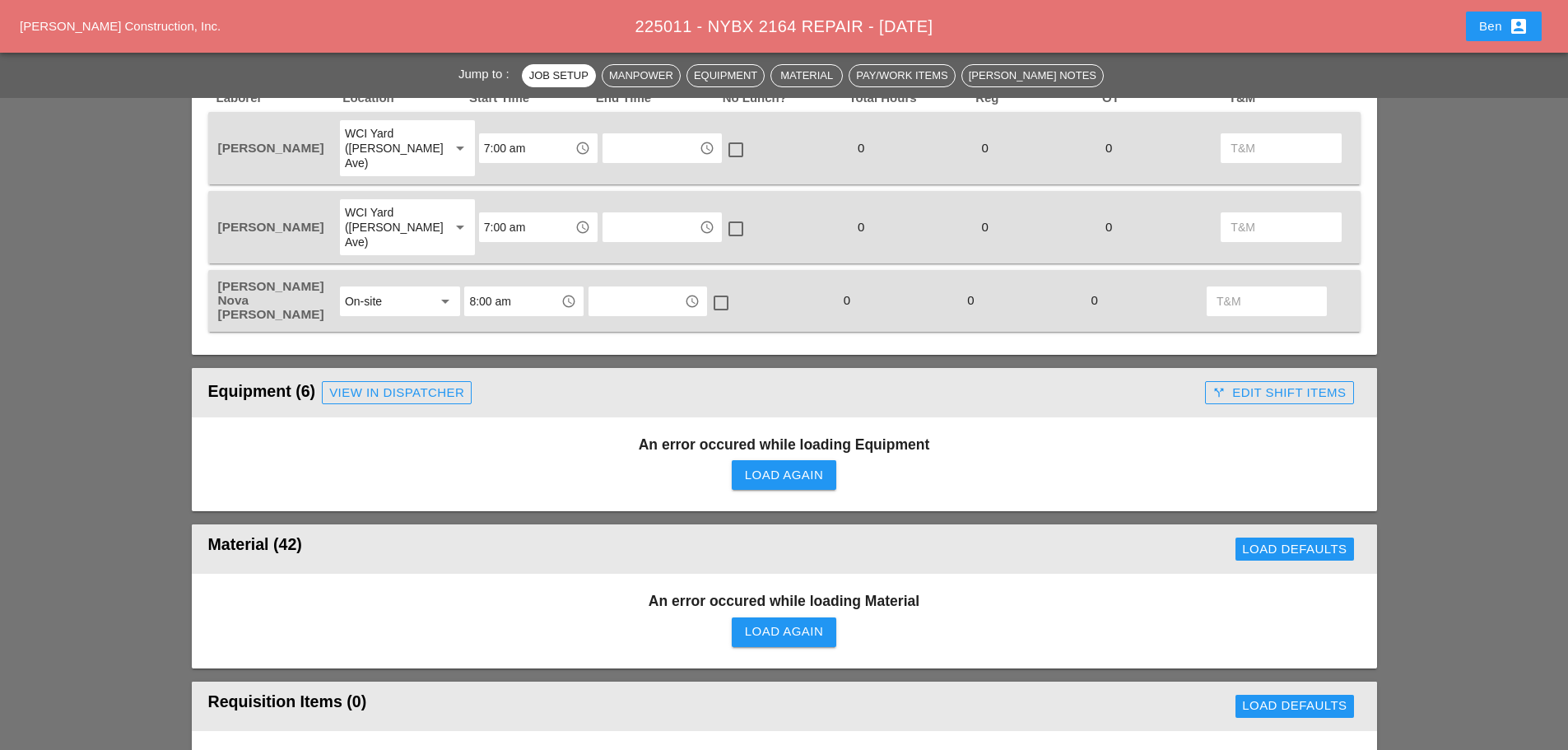
click at [754, 466] on div "Load Again" at bounding box center [784, 475] width 78 height 19
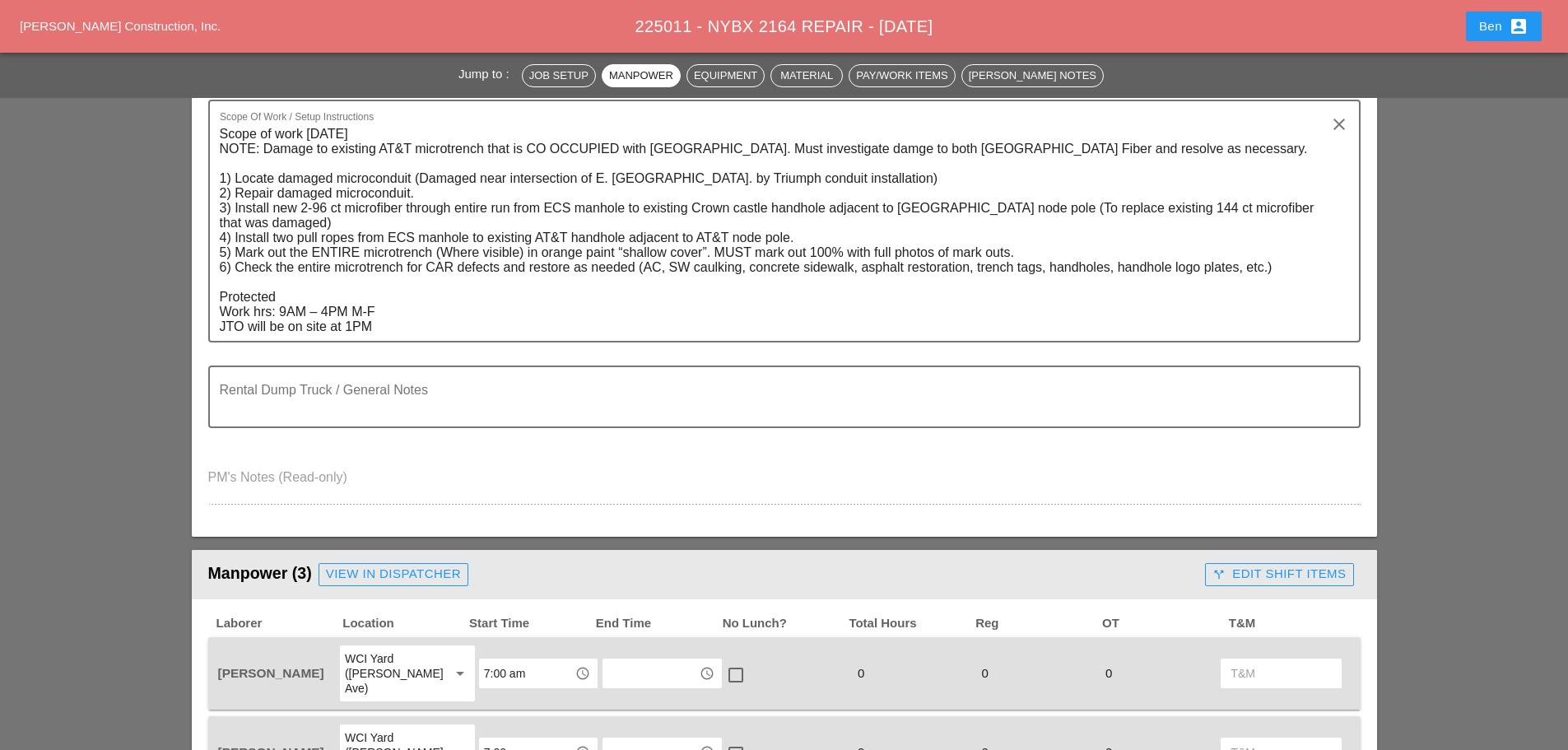
scroll to position [0, 0]
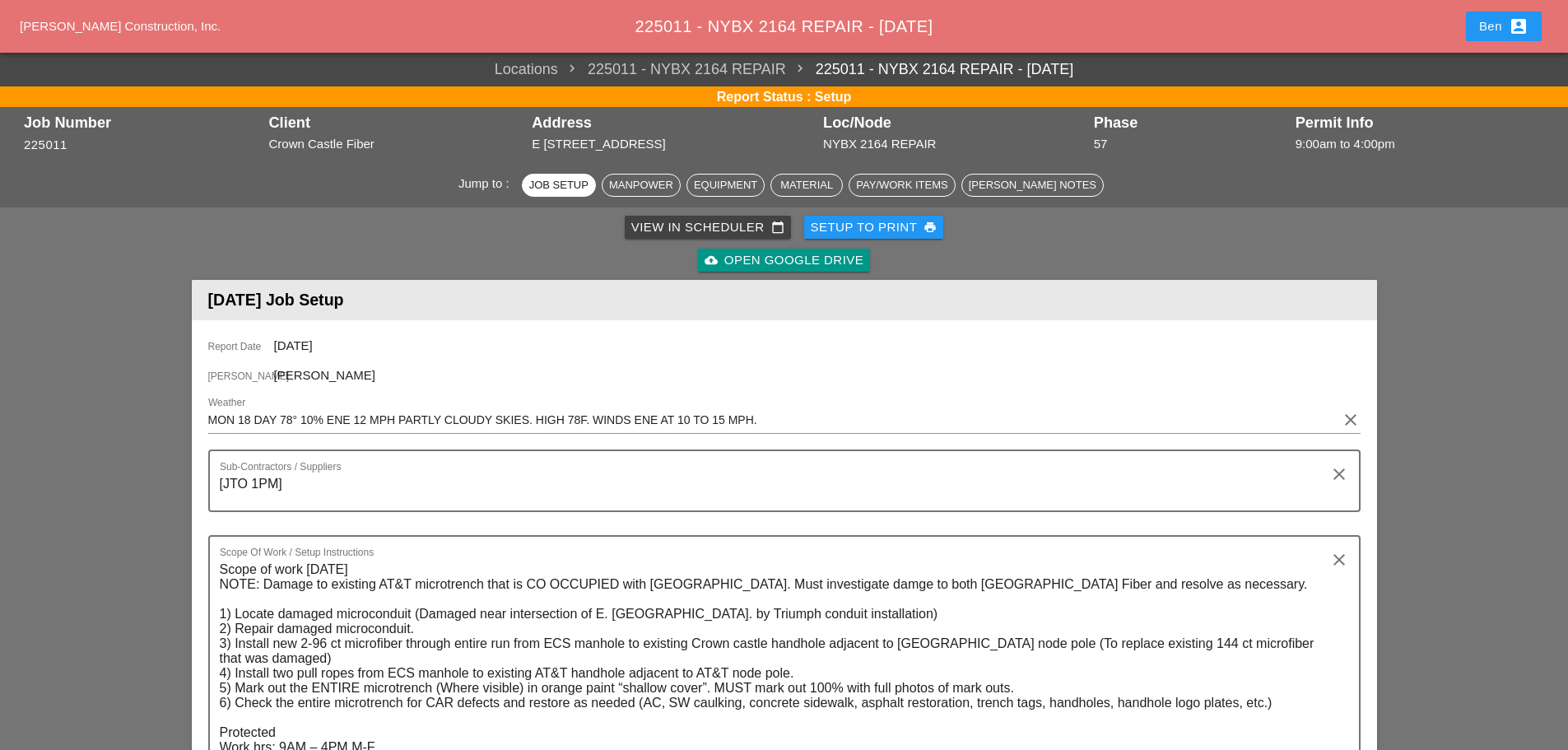
click at [92, 25] on span "[PERSON_NAME] Construction, Inc." at bounding box center [119, 25] width 200 height 14
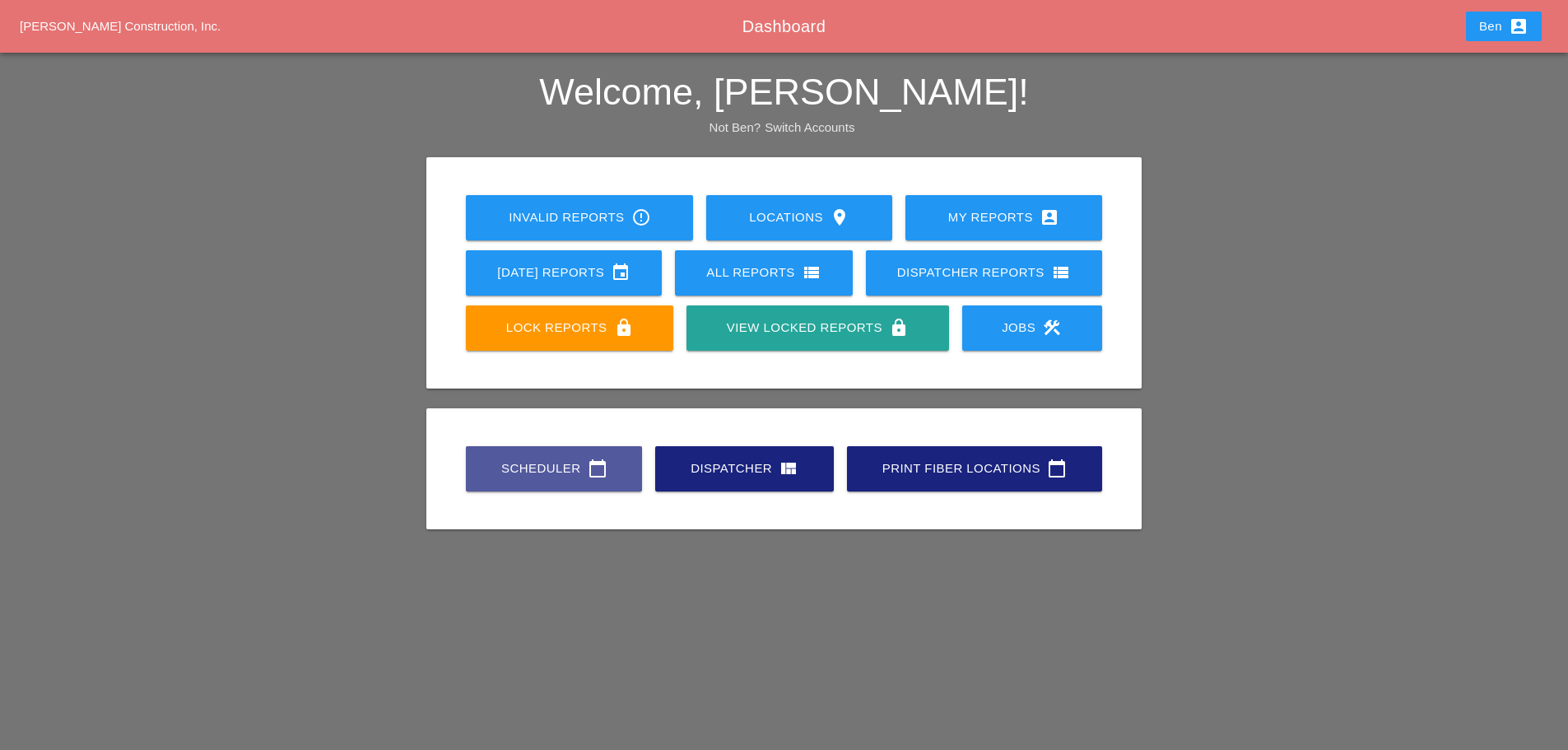
click at [574, 477] on div "Scheduler calendar_today" at bounding box center [554, 468] width 123 height 19
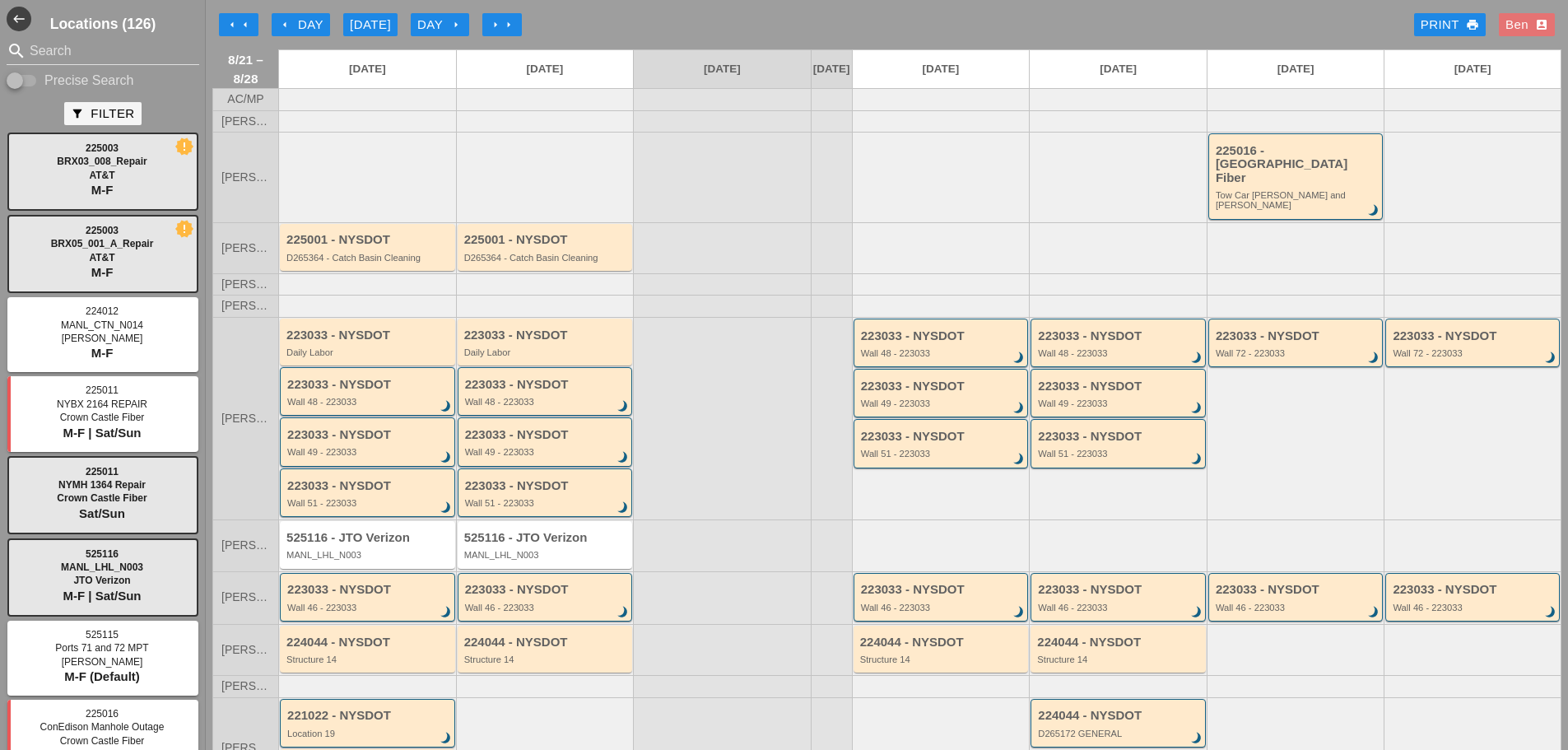
click at [289, 18] on icon "arrow_left" at bounding box center [285, 25] width 14 height 14
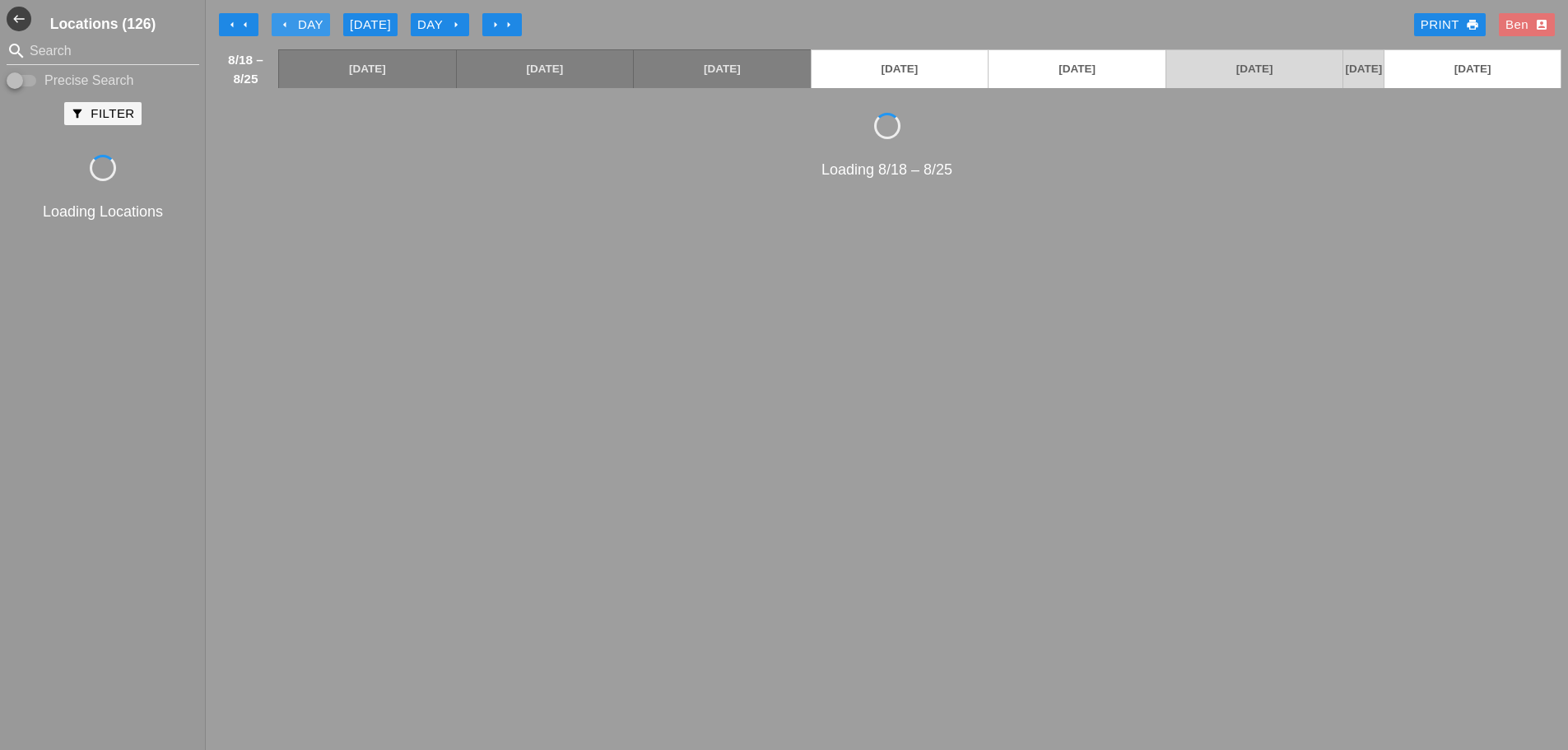
click at [289, 18] on icon "arrow_left" at bounding box center [285, 25] width 14 height 14
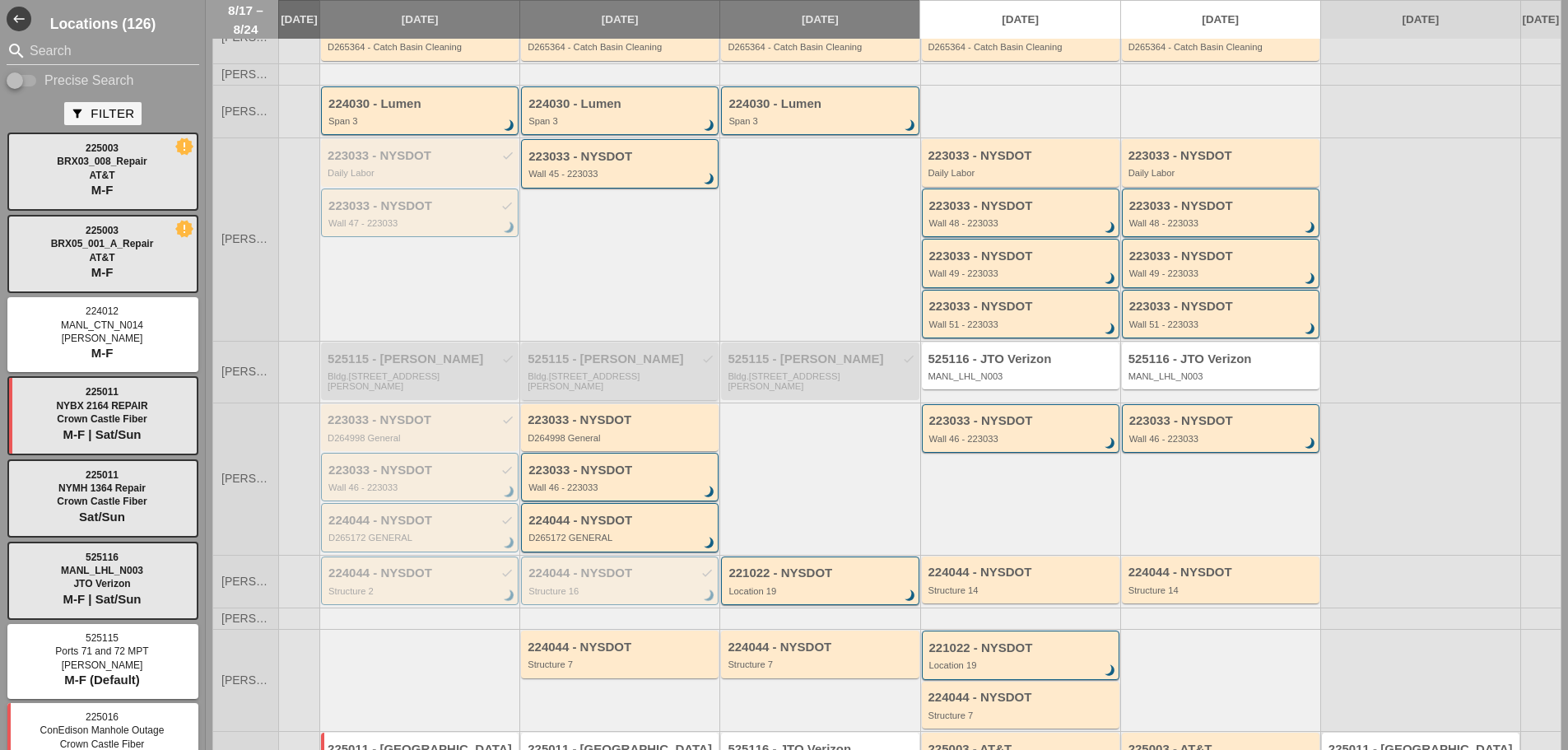
scroll to position [219, 0]
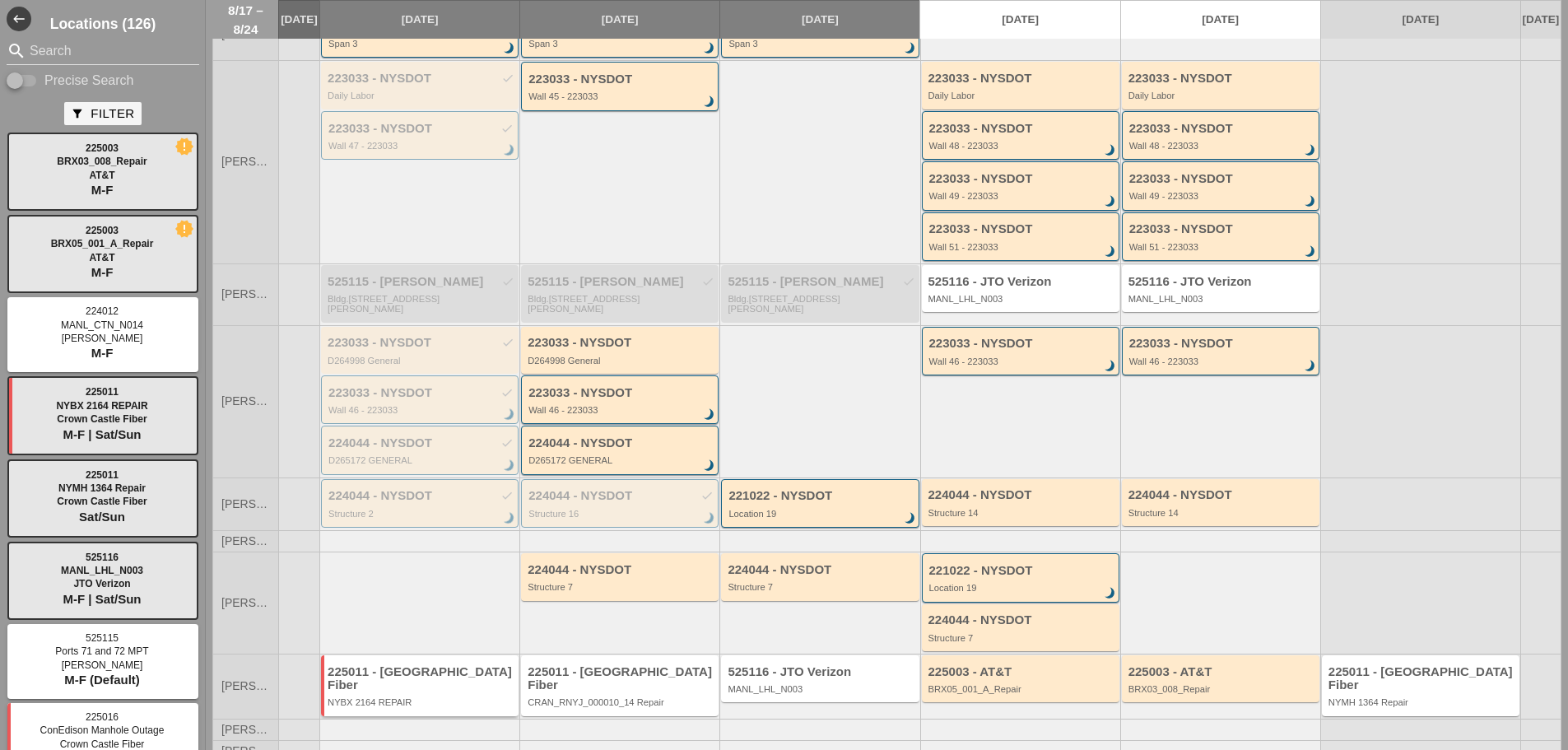
click at [413, 682] on div "225011 - Crown Castle Fiber NYBX 2164 REPAIR" at bounding box center [420, 686] width 187 height 43
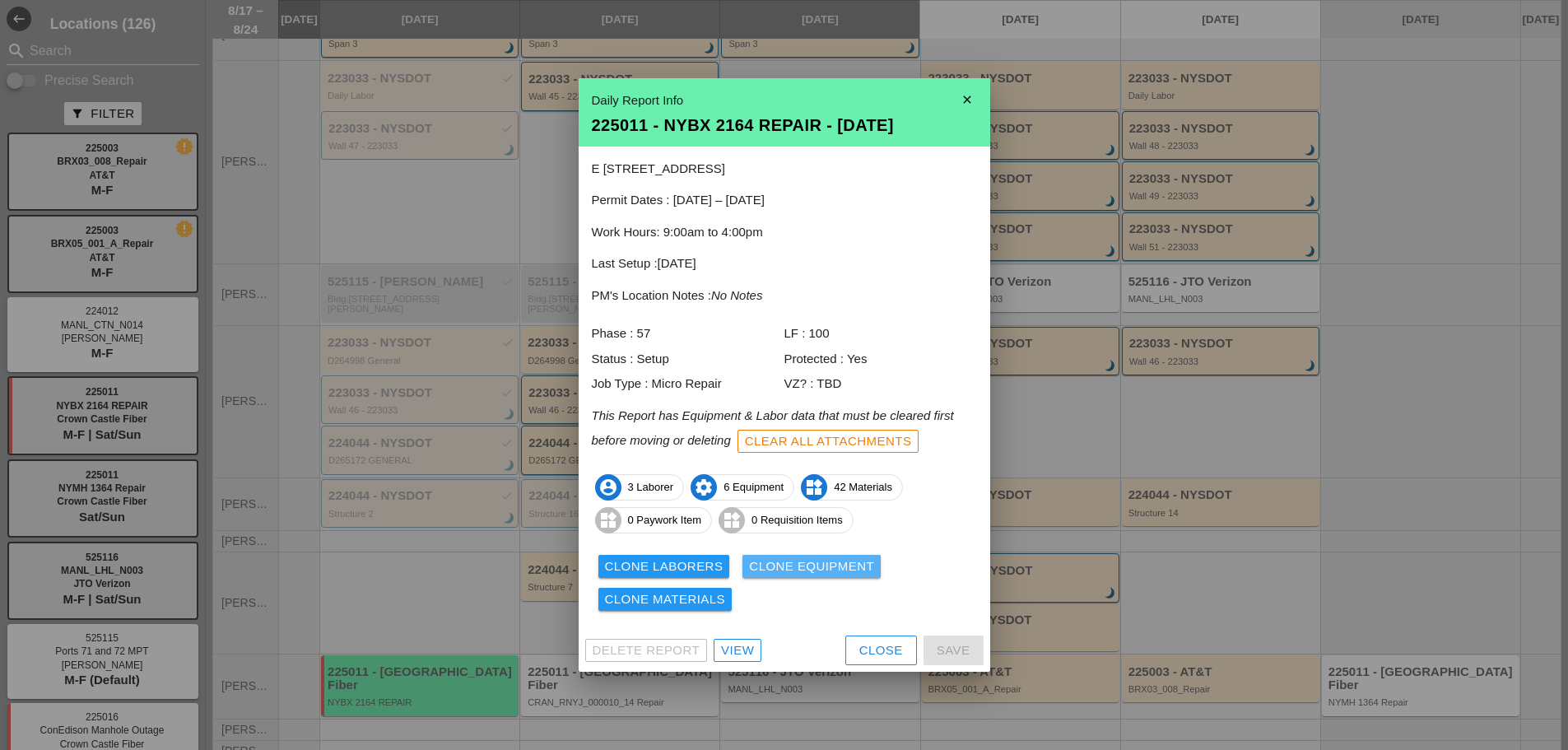
click at [815, 570] on div "Clone Equipment" at bounding box center [812, 567] width 125 height 19
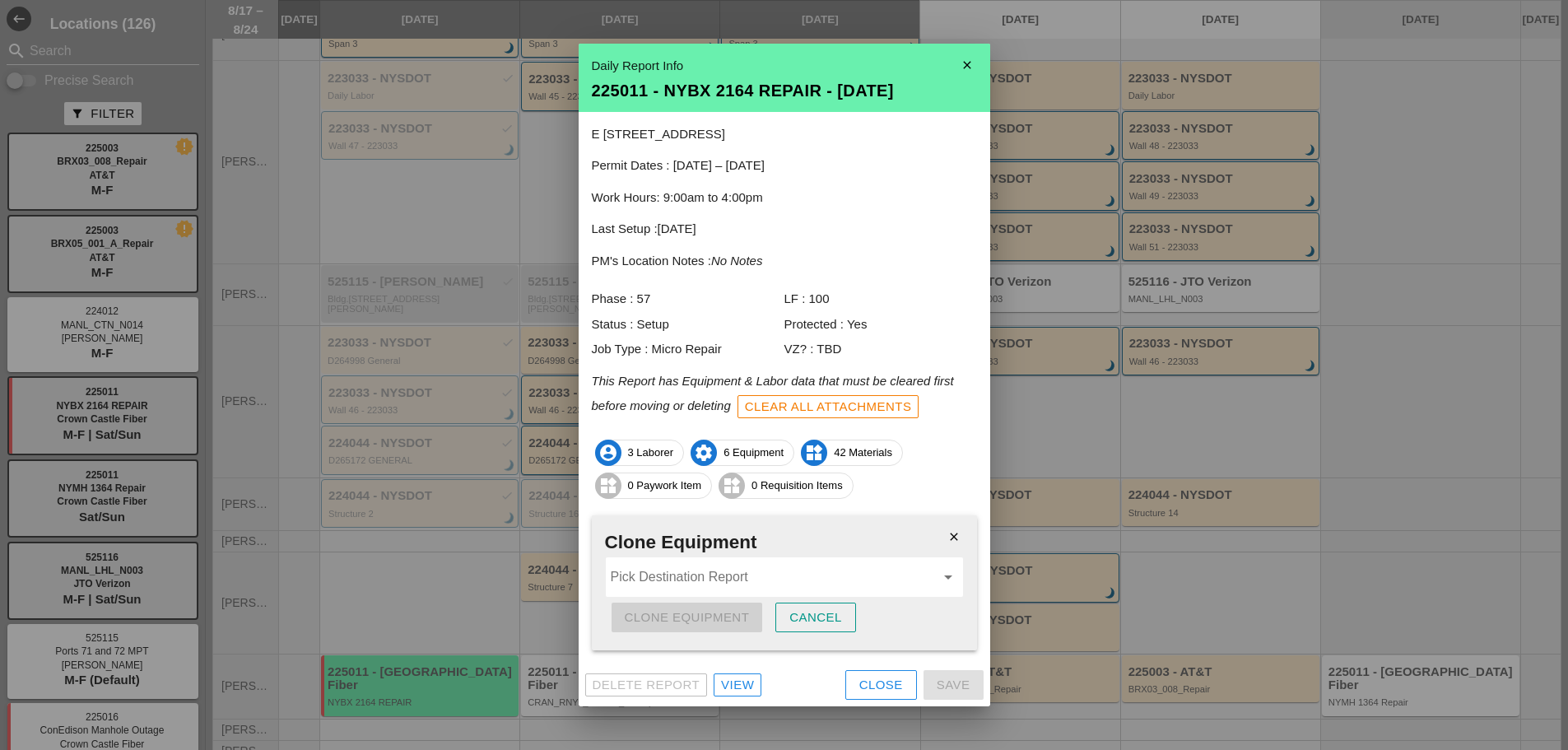
click at [792, 572] on input "Pick Destination Report" at bounding box center [772, 577] width 324 height 26
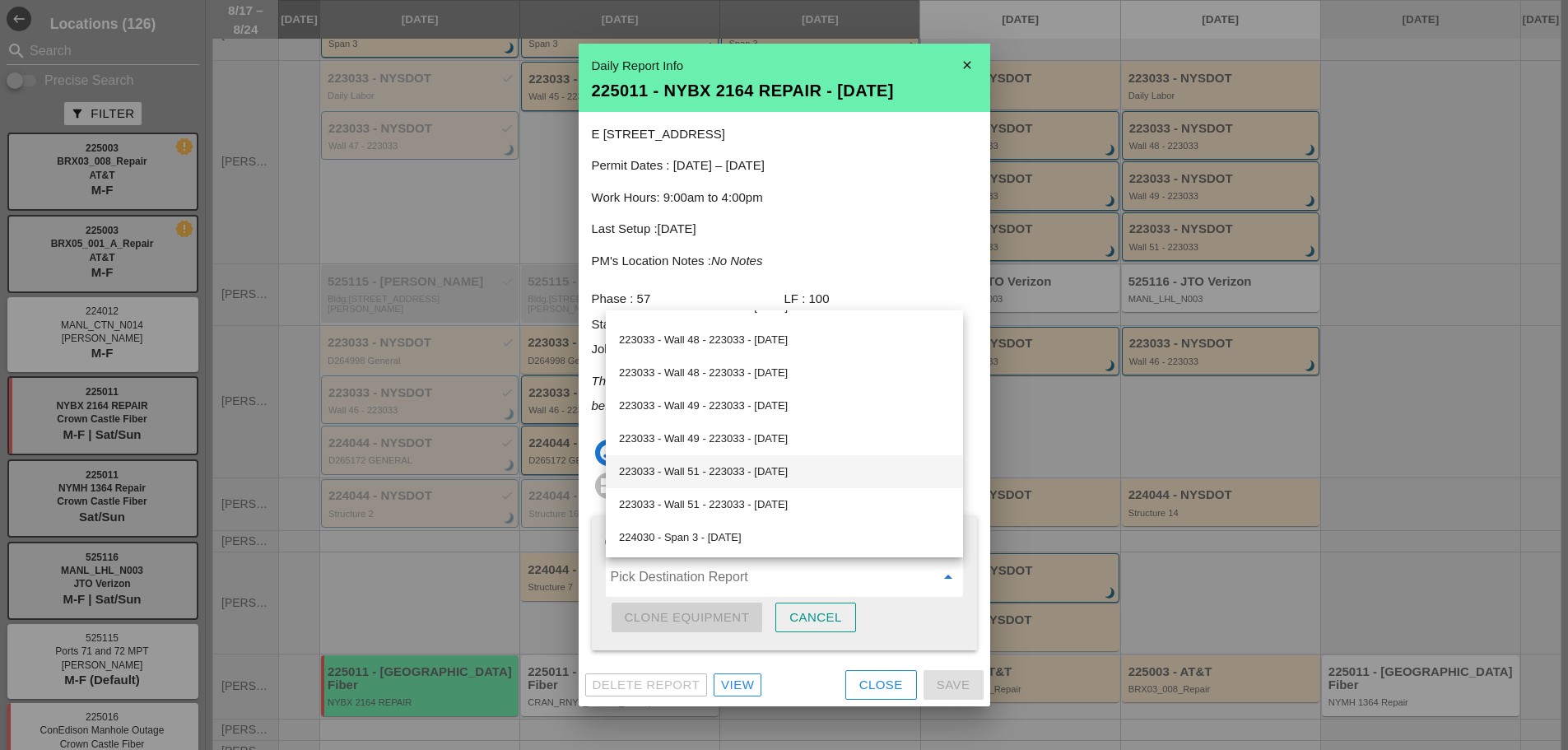
scroll to position [1076, 0]
click at [827, 479] on div "225003 - BRX05_001_A_Repair - [DATE]" at bounding box center [784, 471] width 331 height 19
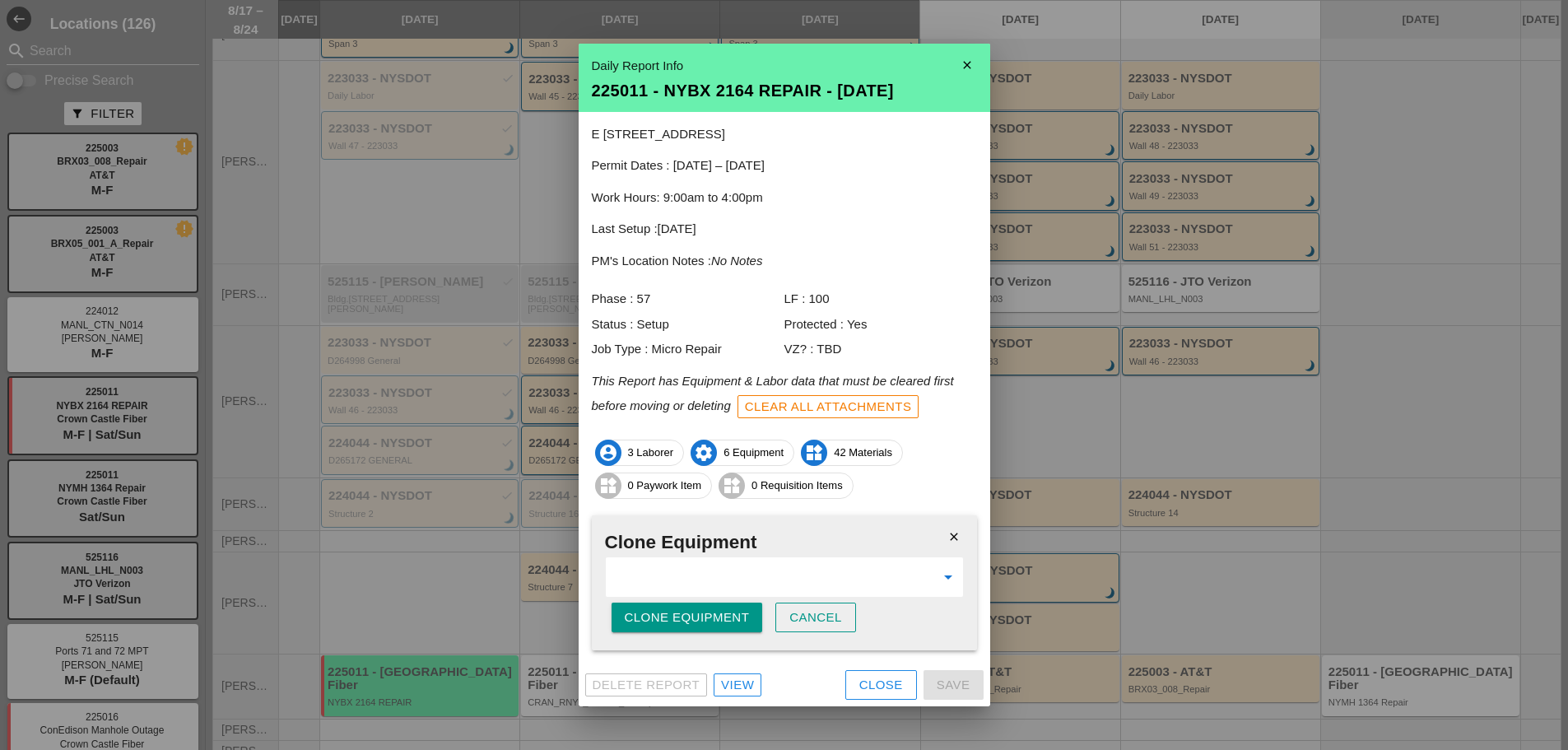
click at [694, 625] on div "Clone Equipment" at bounding box center [688, 617] width 125 height 19
drag, startPoint x: 669, startPoint y: 621, endPoint x: 741, endPoint y: 638, distance: 74.0
click at [669, 621] on div "Are you sure?" at bounding box center [677, 617] width 105 height 19
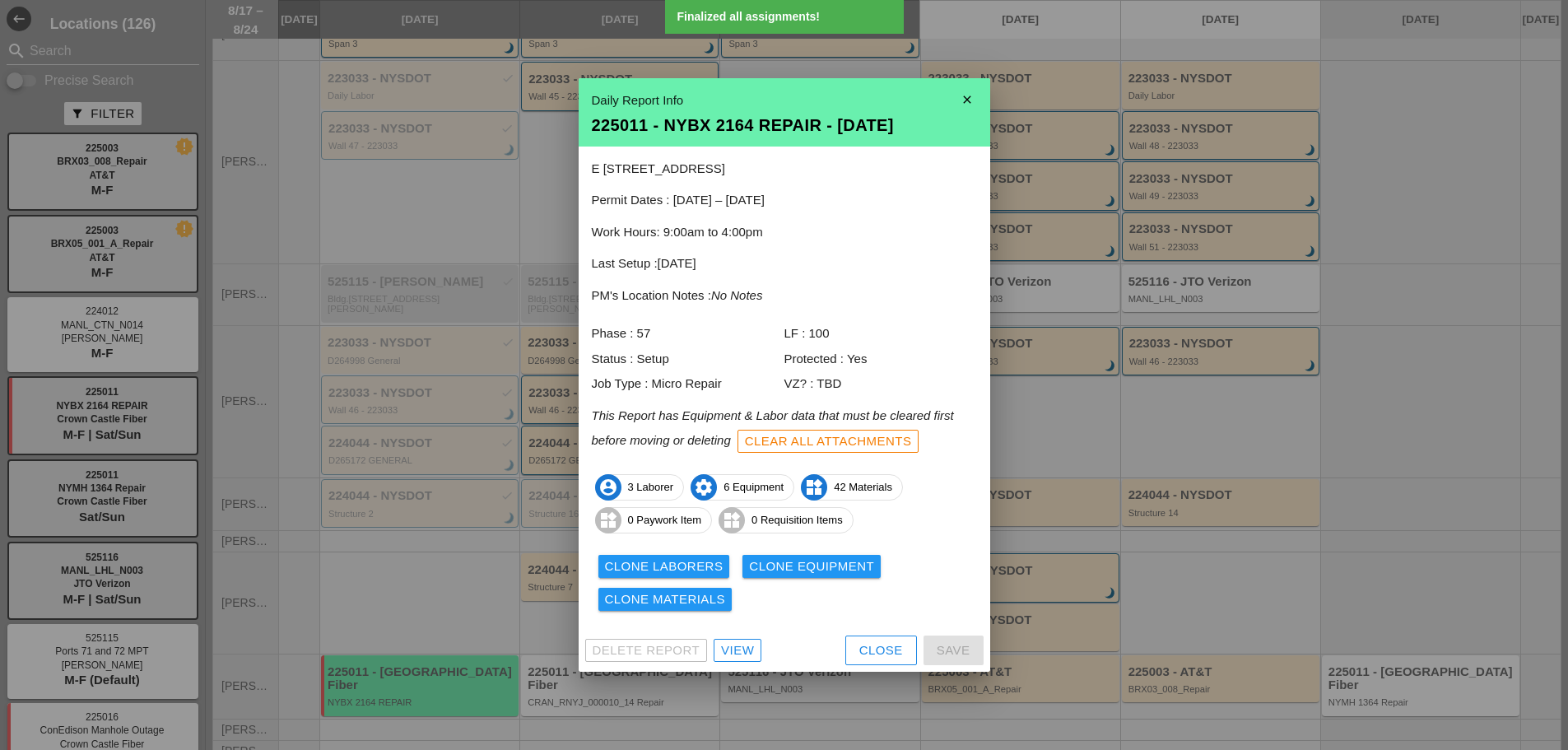
click at [1389, 407] on div at bounding box center [784, 375] width 1568 height 750
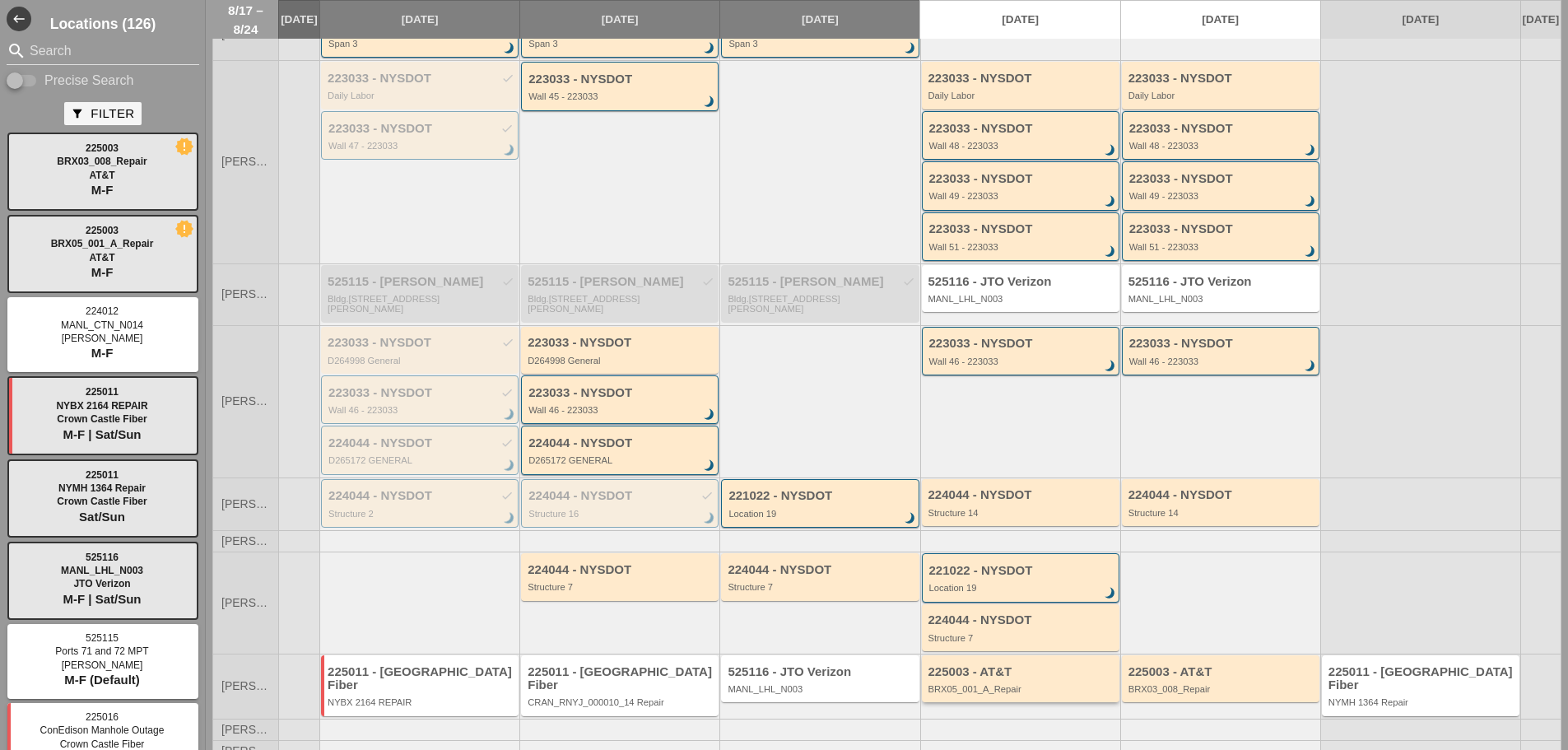
click at [1026, 702] on div "225003 - AT&T BRX05_001_A_Repair" at bounding box center [1021, 678] width 198 height 47
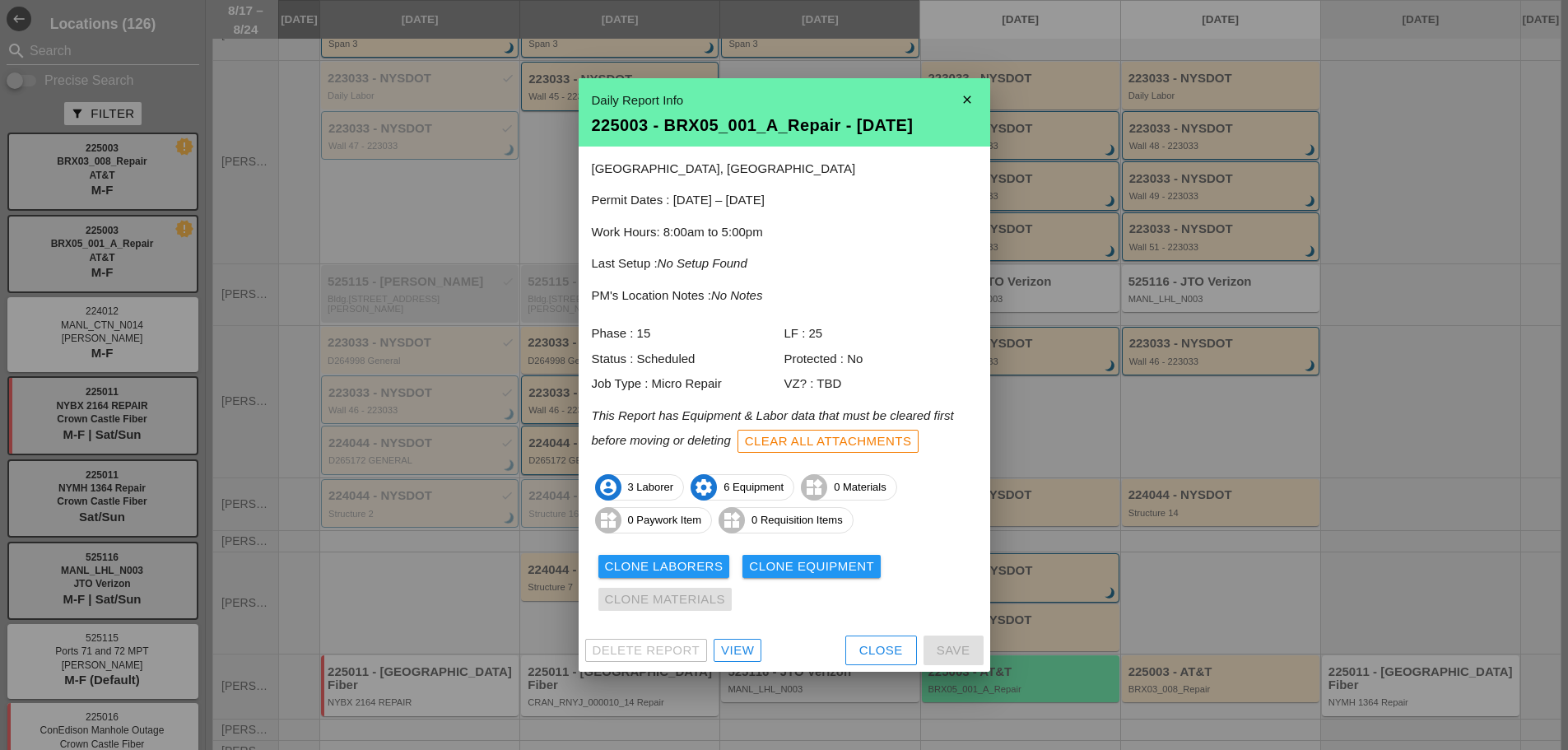
click at [734, 638] on link "View" at bounding box center [737, 649] width 47 height 23
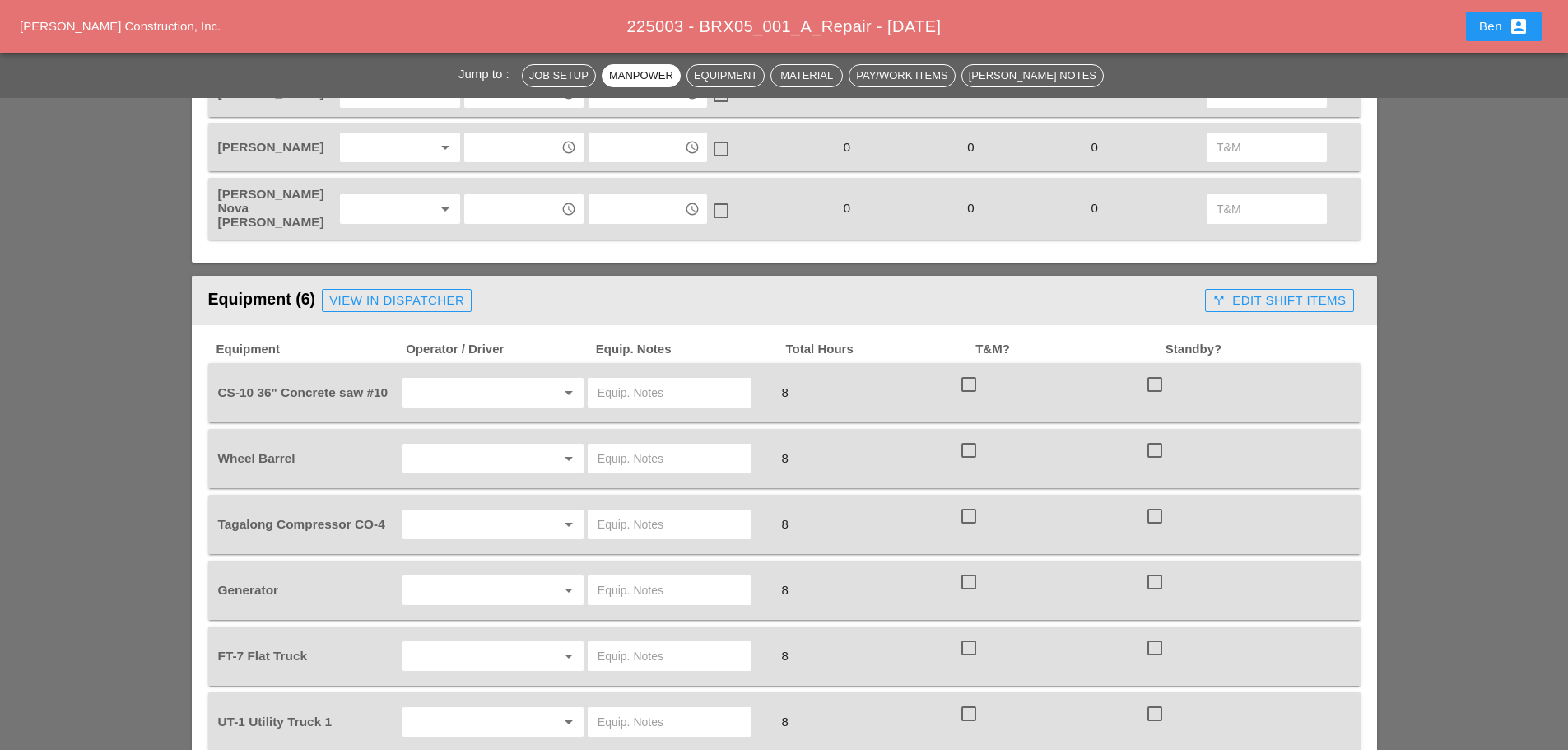
scroll to position [961, 0]
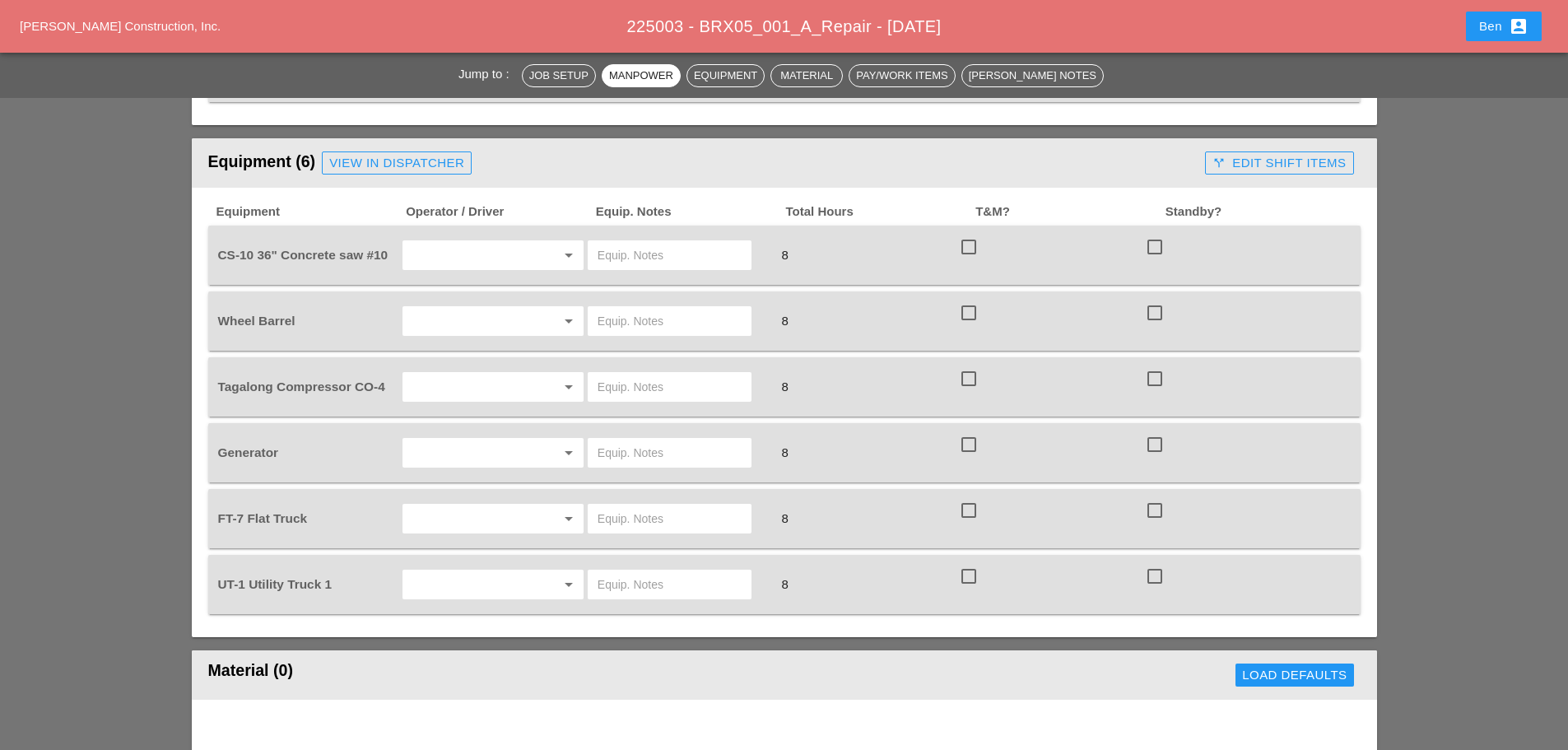
click at [387, 154] on div "View in Dispatcher" at bounding box center [397, 163] width 135 height 19
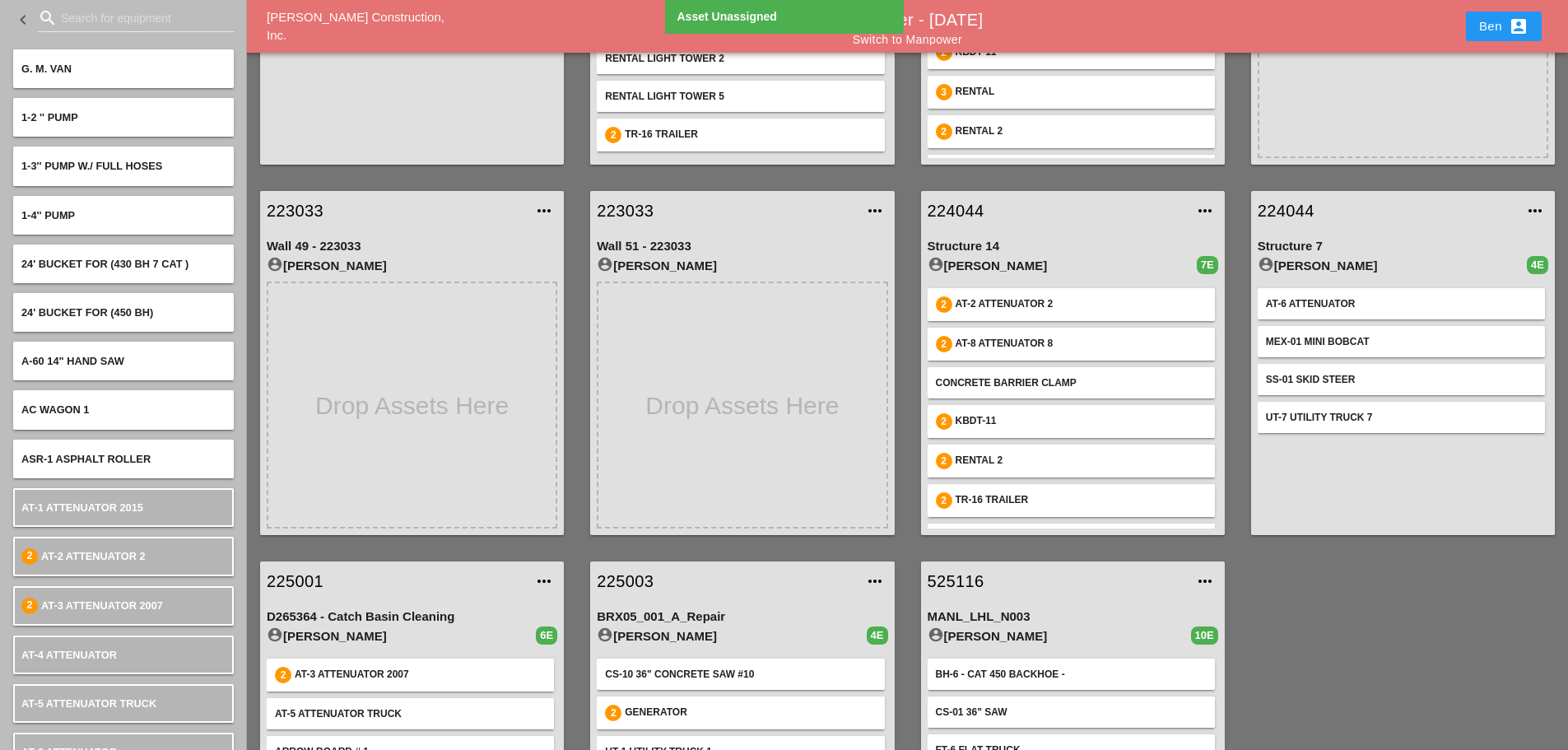
scroll to position [183, 0]
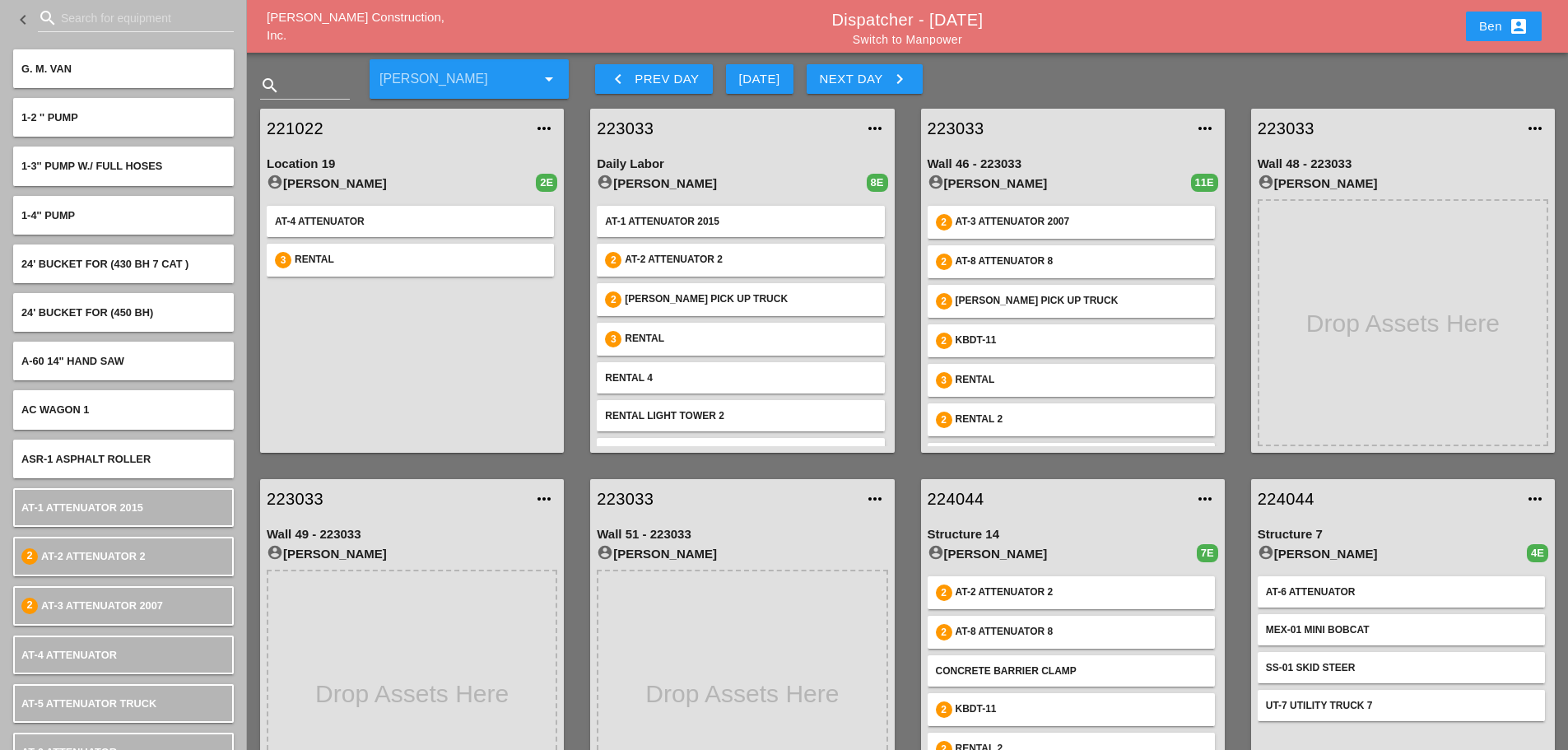
click at [336, 34] on div "[PERSON_NAME] Construction, Inc." at bounding box center [373, 27] width 213 height 37
click at [347, 23] on span "[PERSON_NAME] Construction, Inc." at bounding box center [355, 26] width 178 height 33
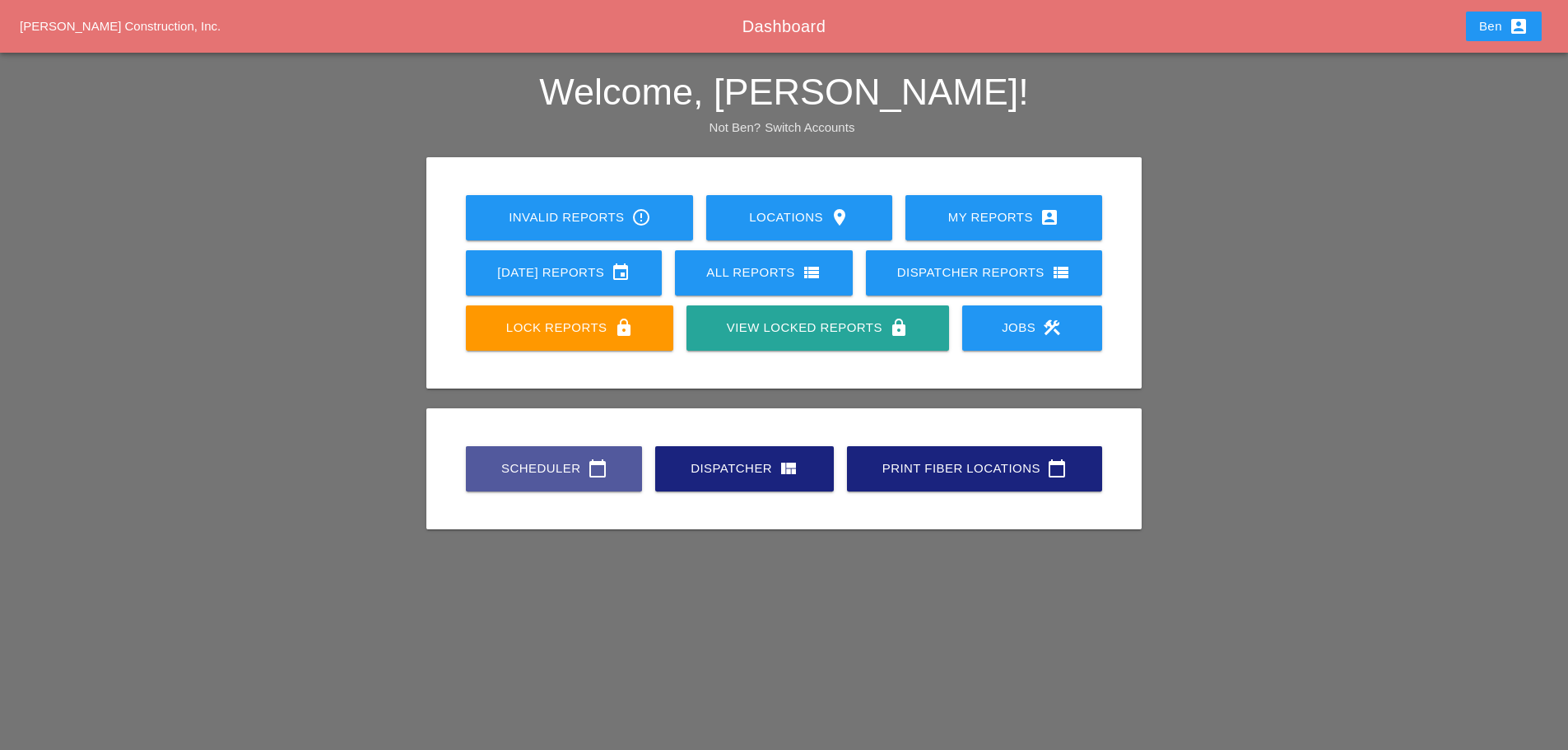
click at [567, 450] on link "Scheduler calendar_today" at bounding box center [554, 469] width 176 height 46
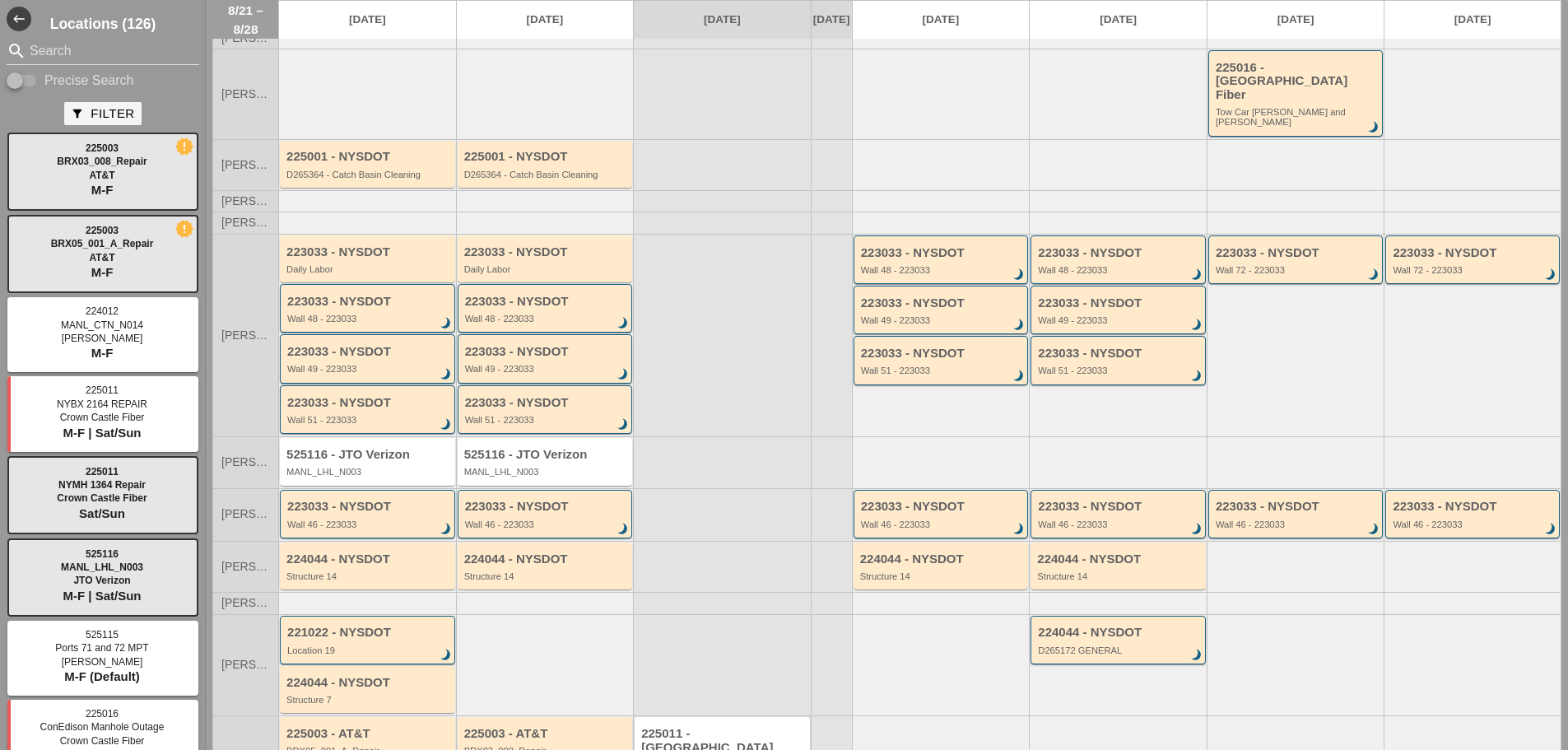
scroll to position [145, 0]
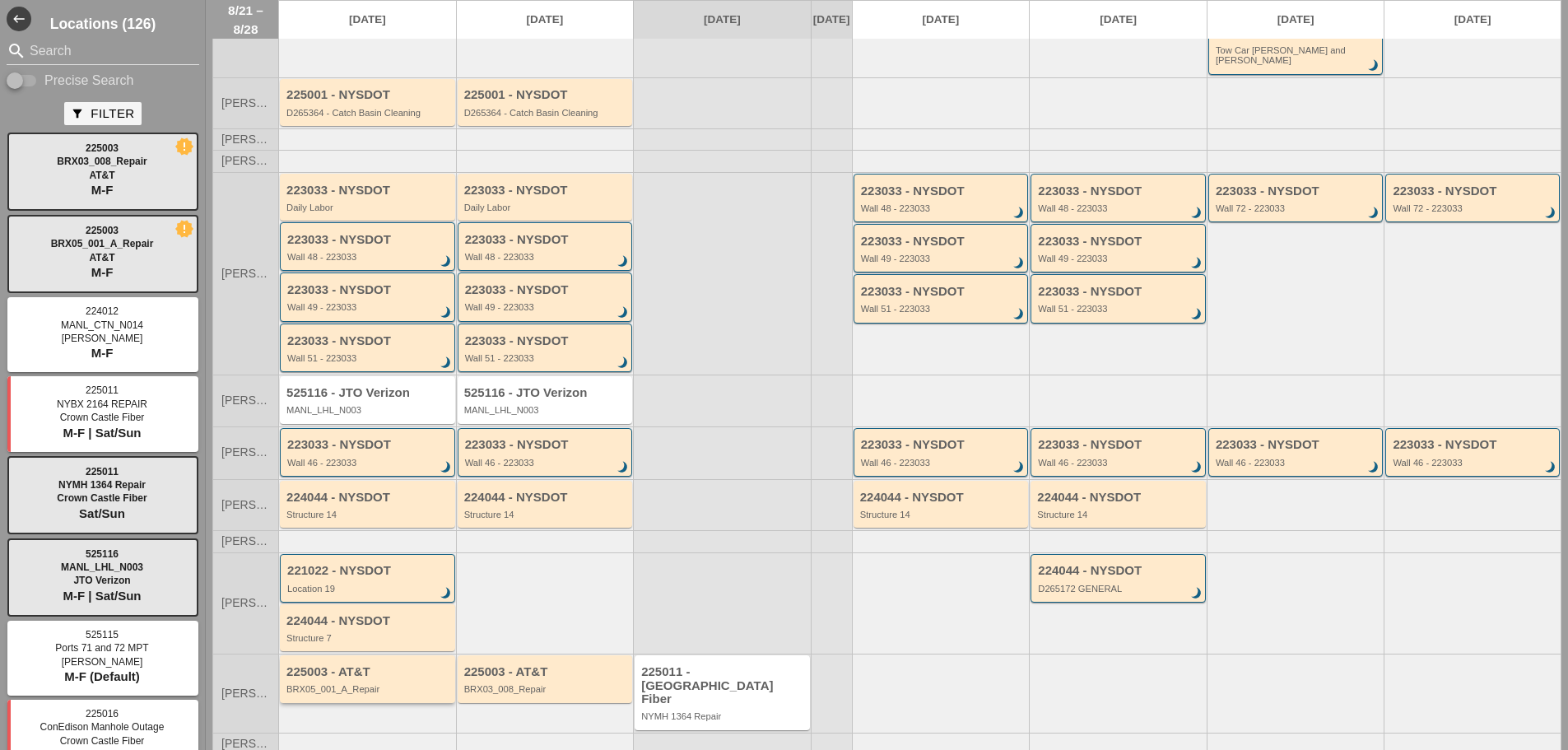
click at [387, 665] on div "225003 - AT&T" at bounding box center [369, 671] width 165 height 14
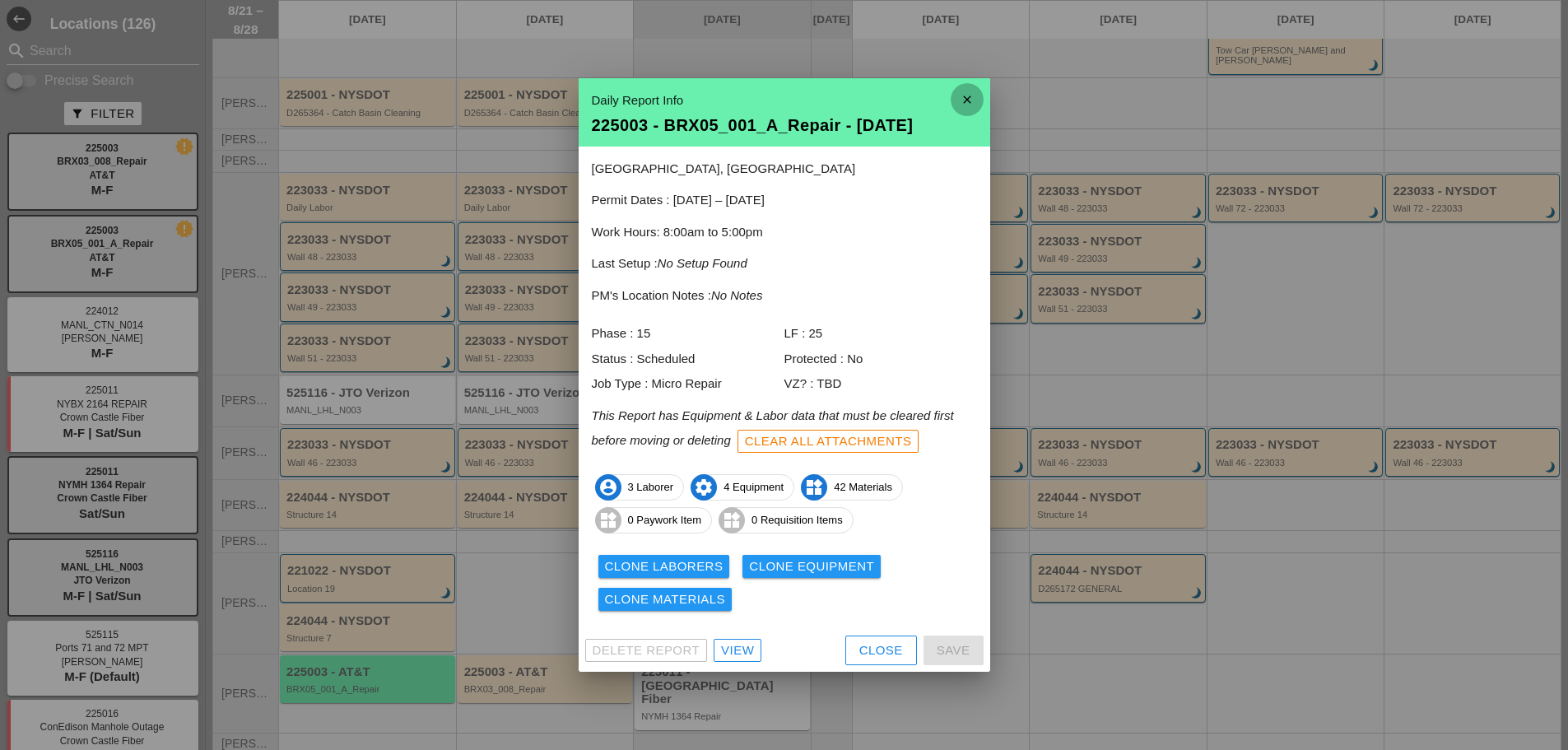
click at [968, 99] on icon "close" at bounding box center [967, 99] width 33 height 33
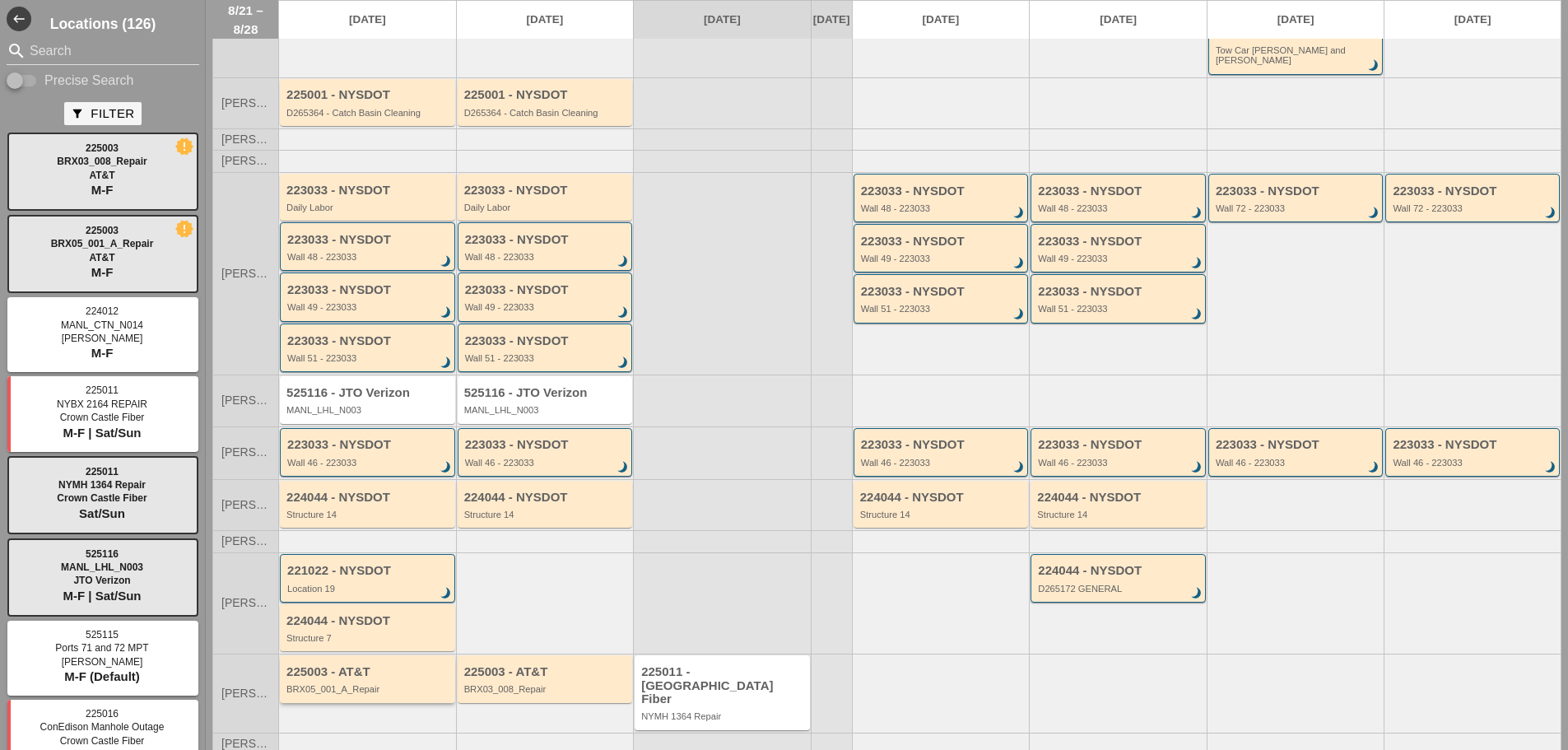
click at [372, 684] on div "BRX05_001_A_Repair" at bounding box center [369, 689] width 165 height 10
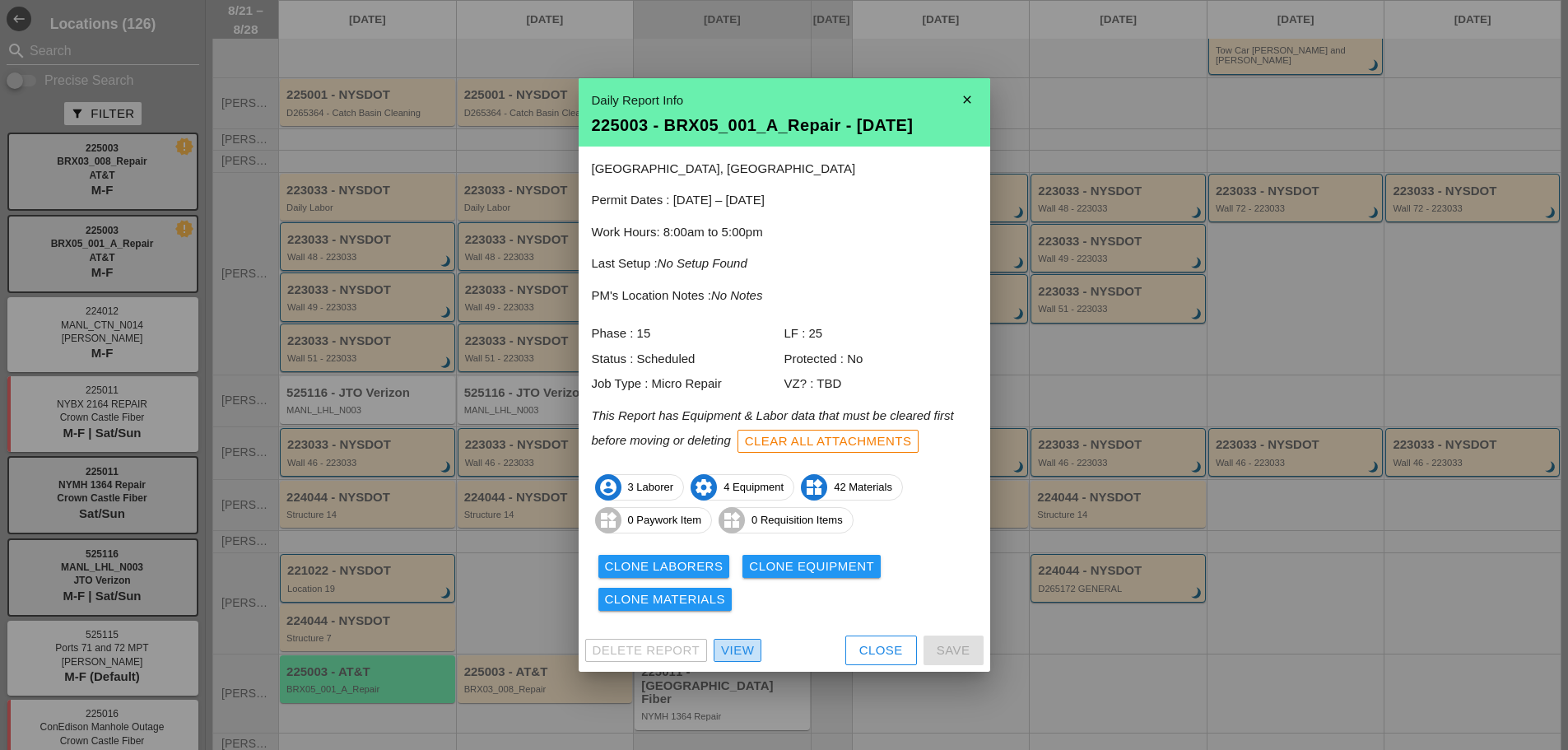
click at [743, 654] on div "View" at bounding box center [737, 650] width 33 height 19
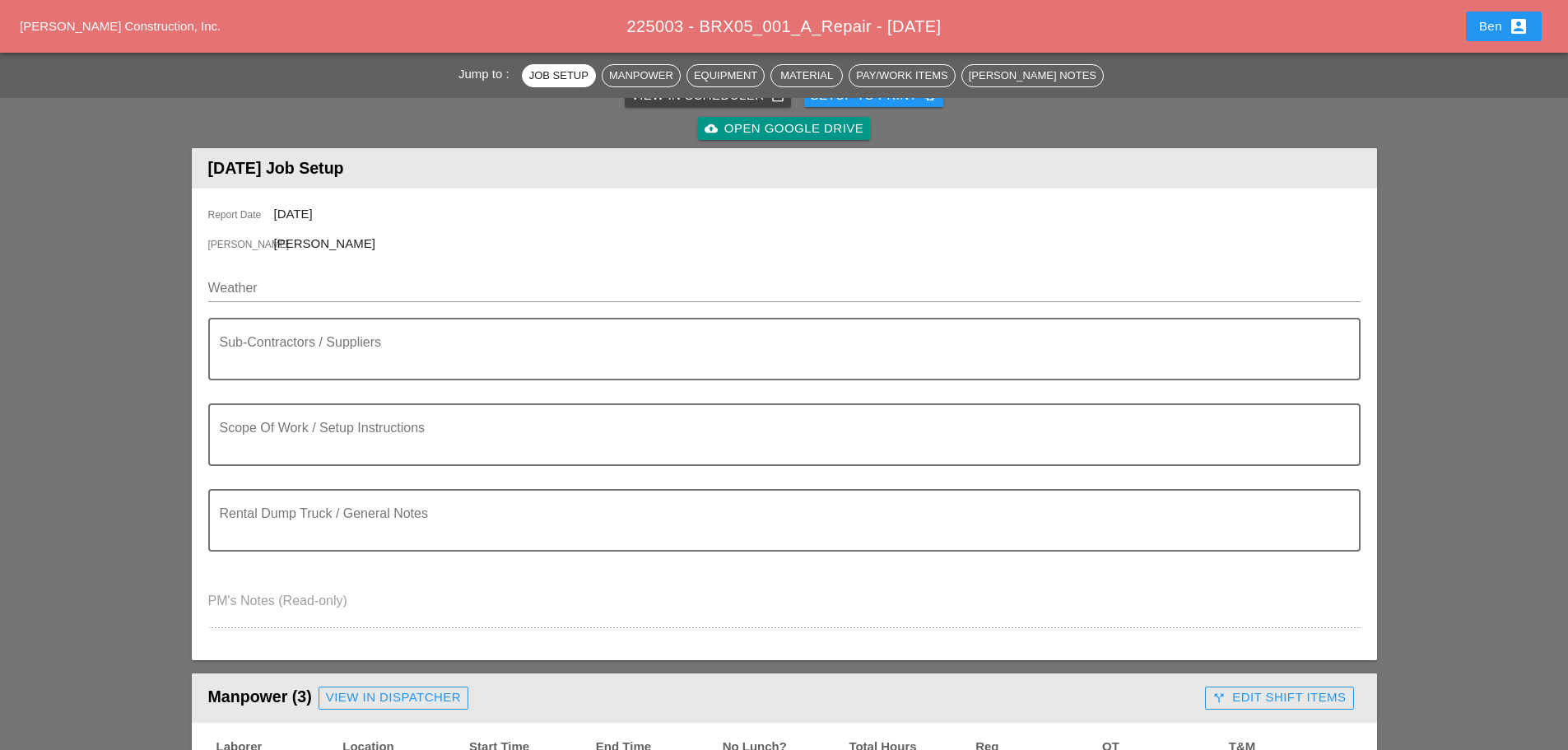
scroll to position [274, 0]
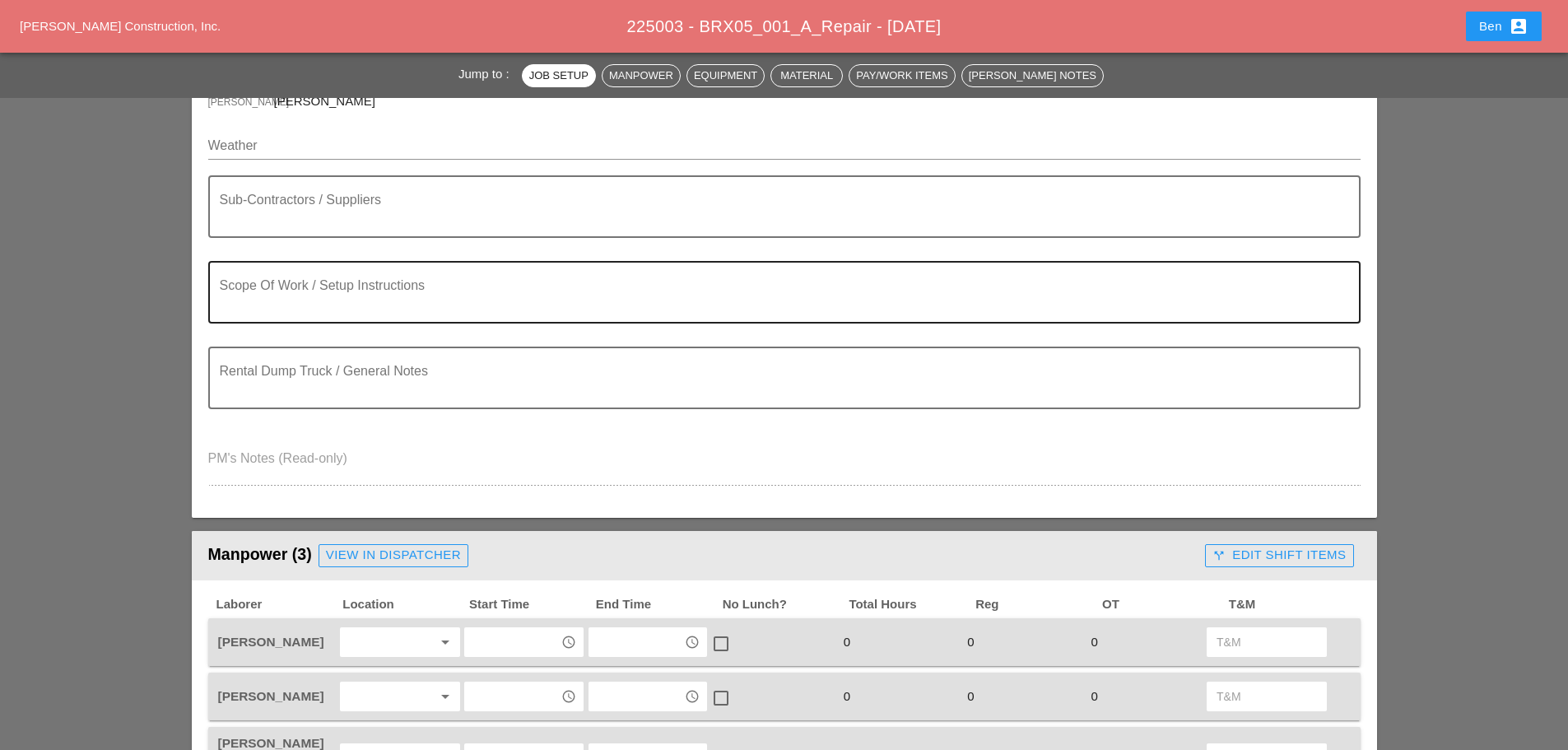
click at [310, 323] on div "Scope Of Work / Setup Instructions" at bounding box center [784, 293] width 1153 height 63
click at [321, 311] on textarea "Scope Of Work / Setup Instructions" at bounding box center [778, 302] width 1116 height 40
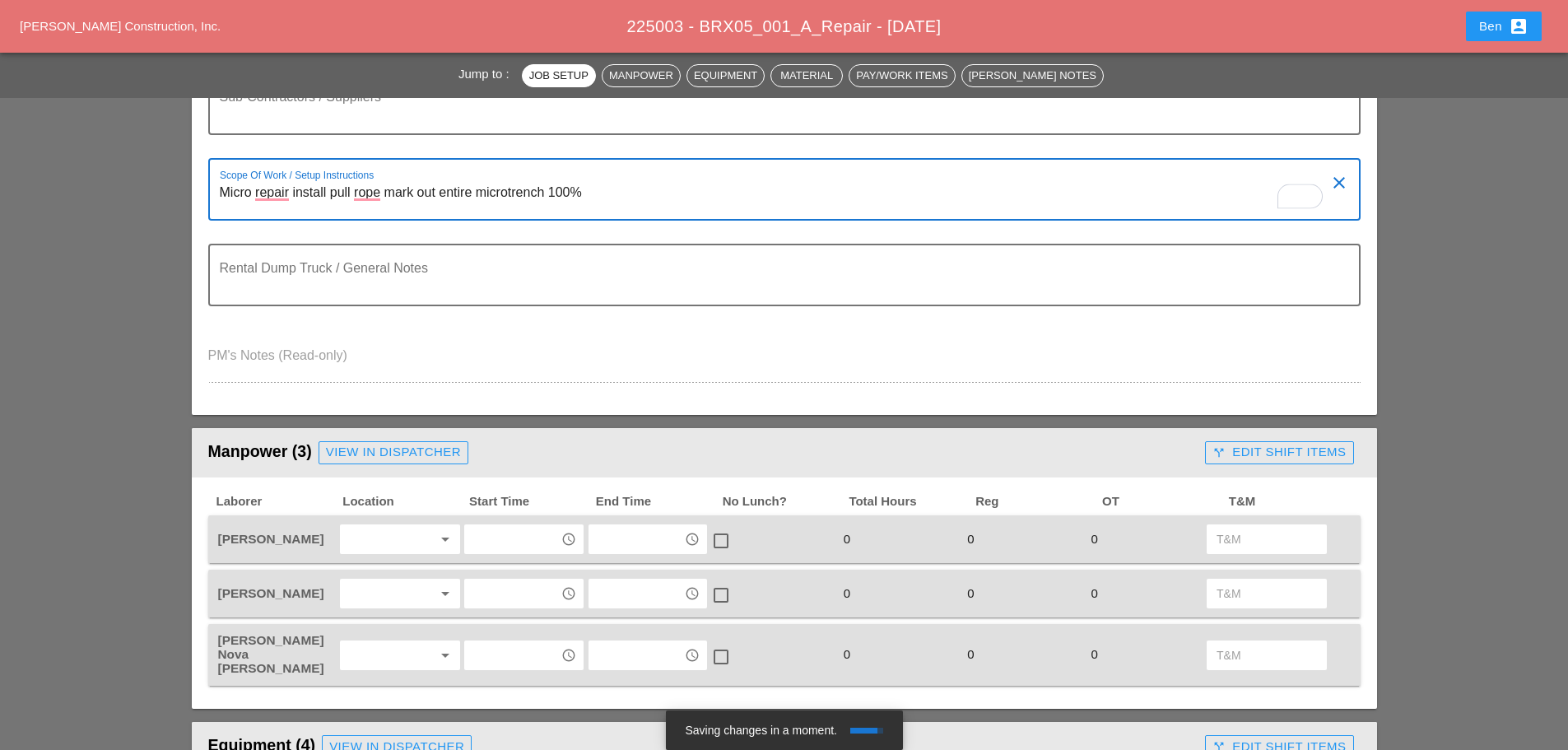
scroll to position [549, 0]
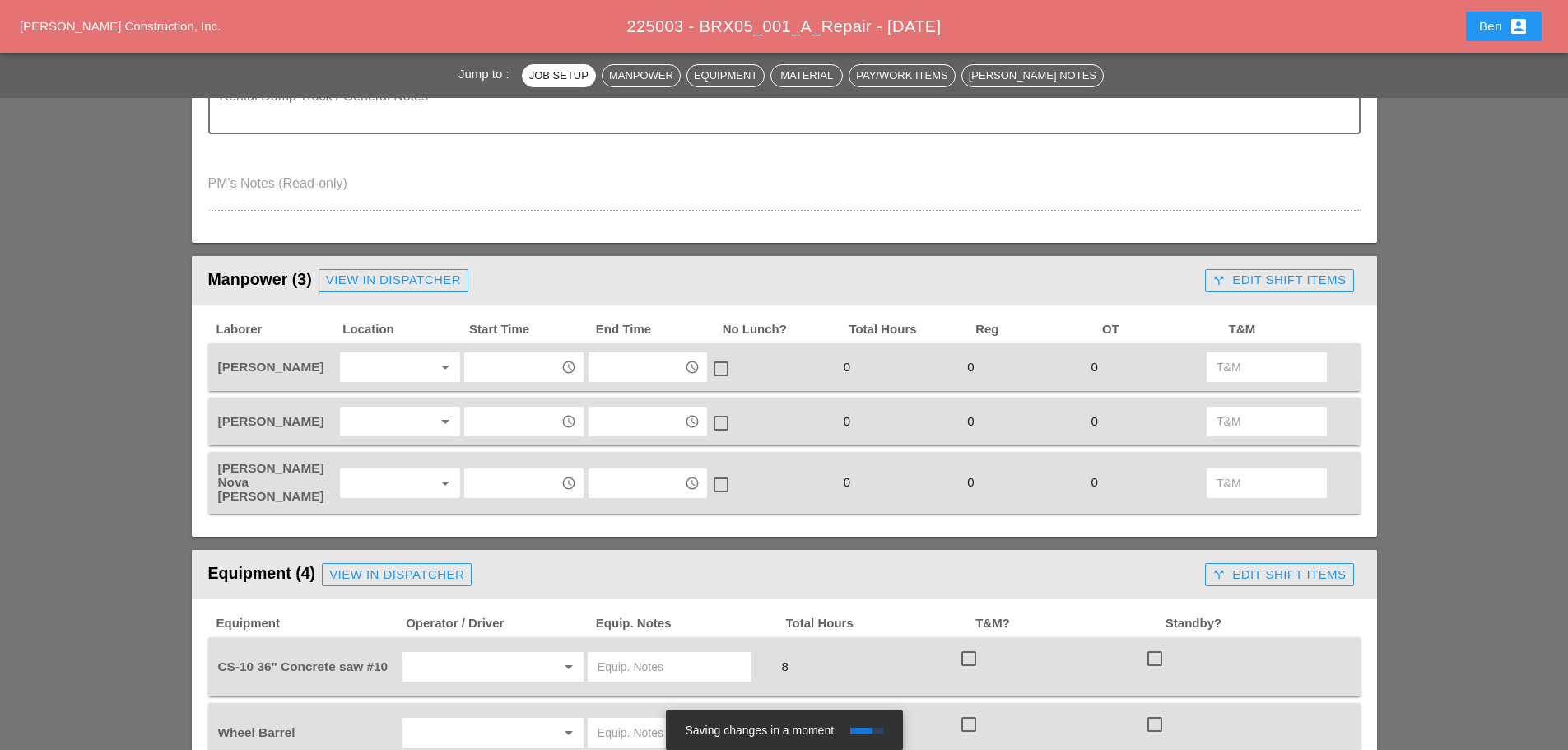
type textarea "Micro repair install pull rope mark out entire microtrench 100%"
click at [452, 367] on icon "arrow_drop_down" at bounding box center [445, 366] width 19 height 19
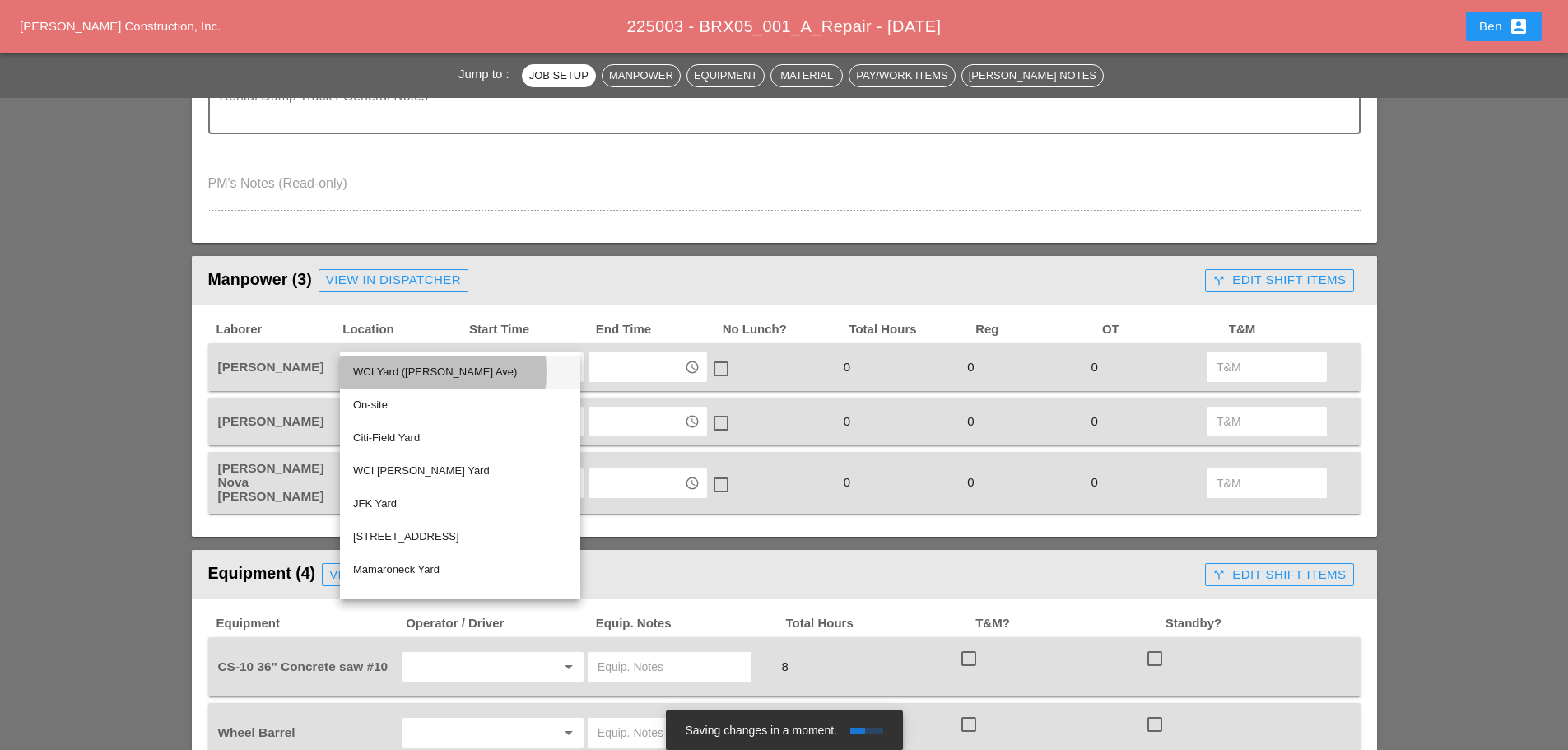
click at [494, 367] on div "WCI Yard ([PERSON_NAME] Ave)" at bounding box center [460, 371] width 214 height 19
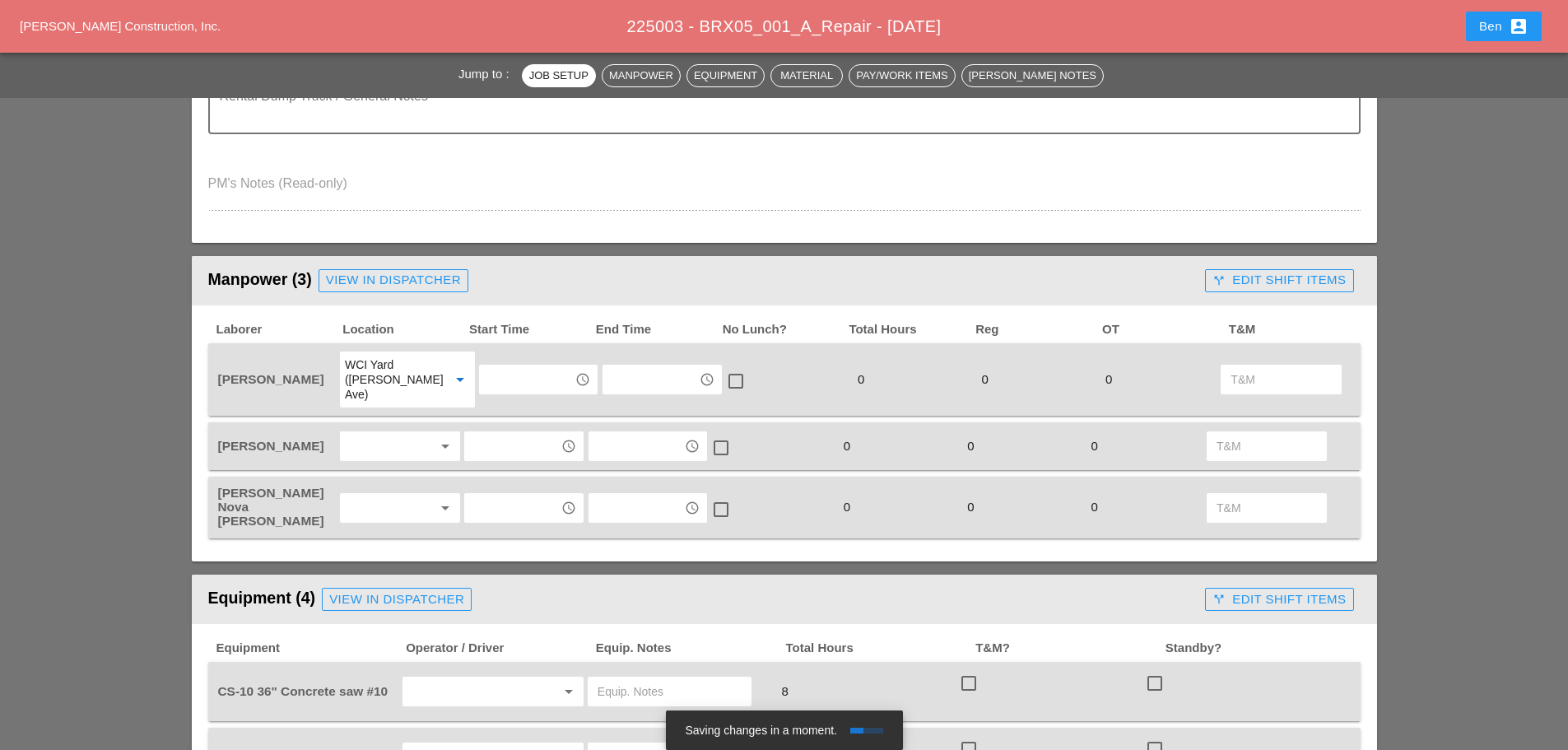
click at [517, 380] on input "text" at bounding box center [526, 379] width 85 height 26
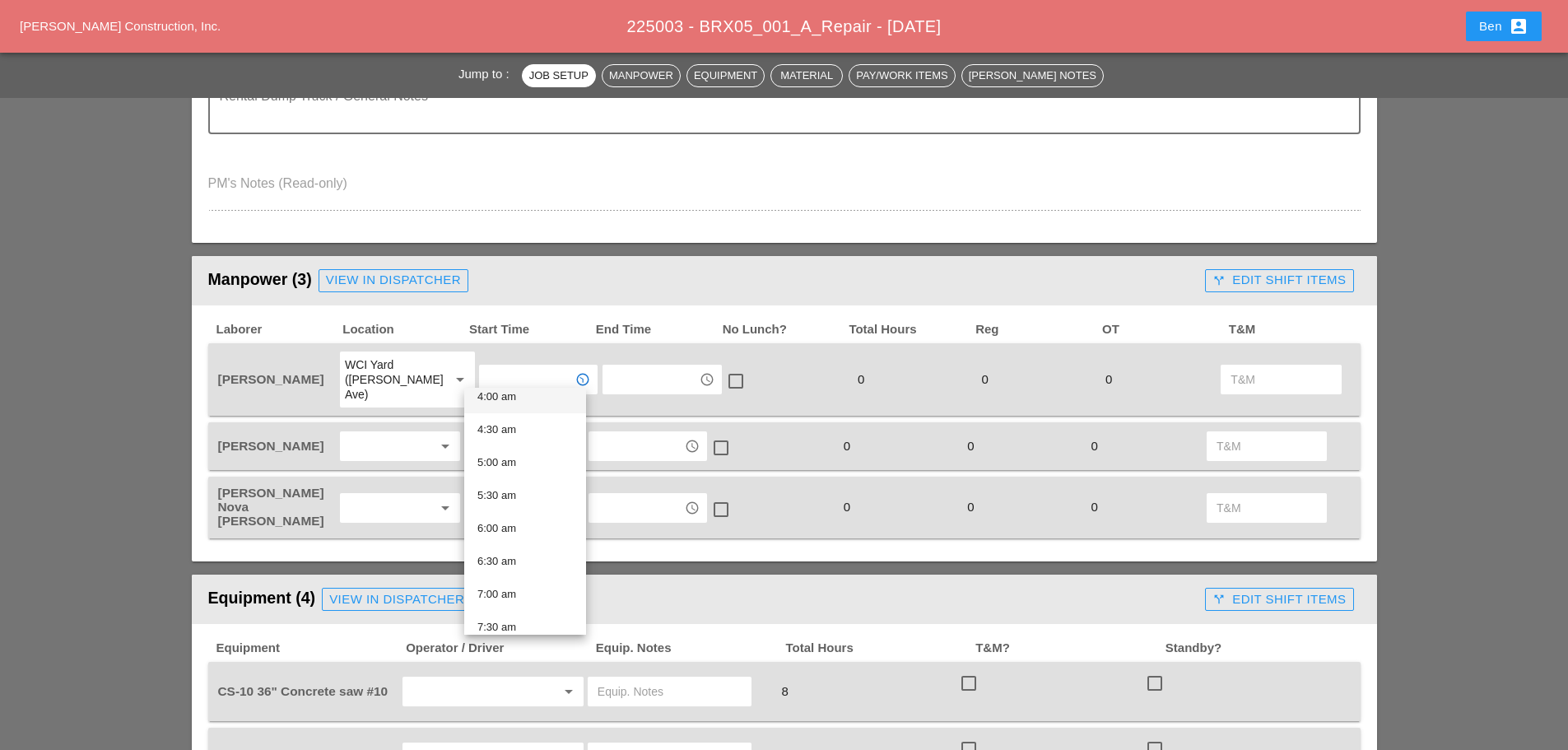
scroll to position [412, 0]
click at [529, 574] on div "9:00 am" at bounding box center [525, 588] width 96 height 33
type input "9:00 am"
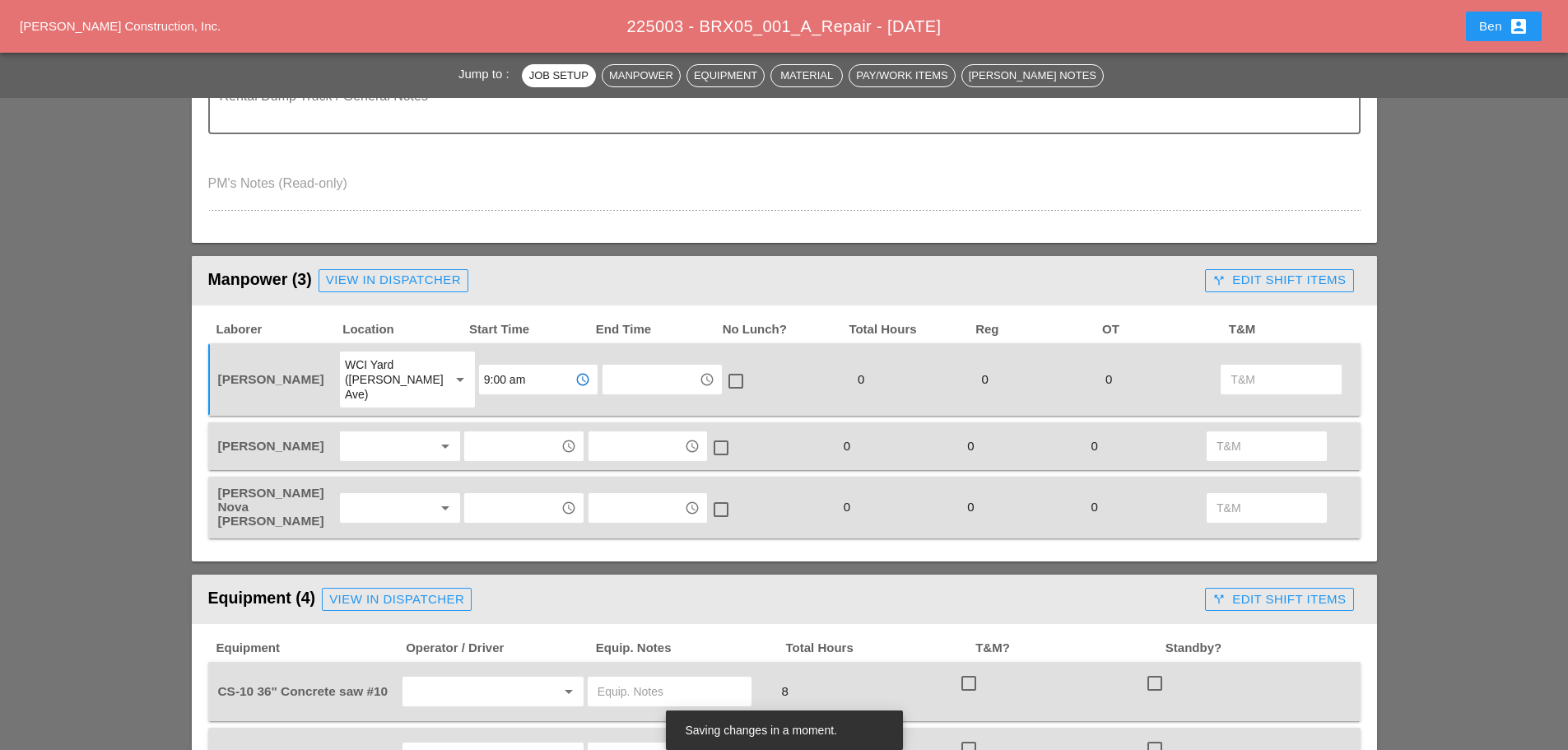
click at [399, 433] on div at bounding box center [388, 446] width 87 height 26
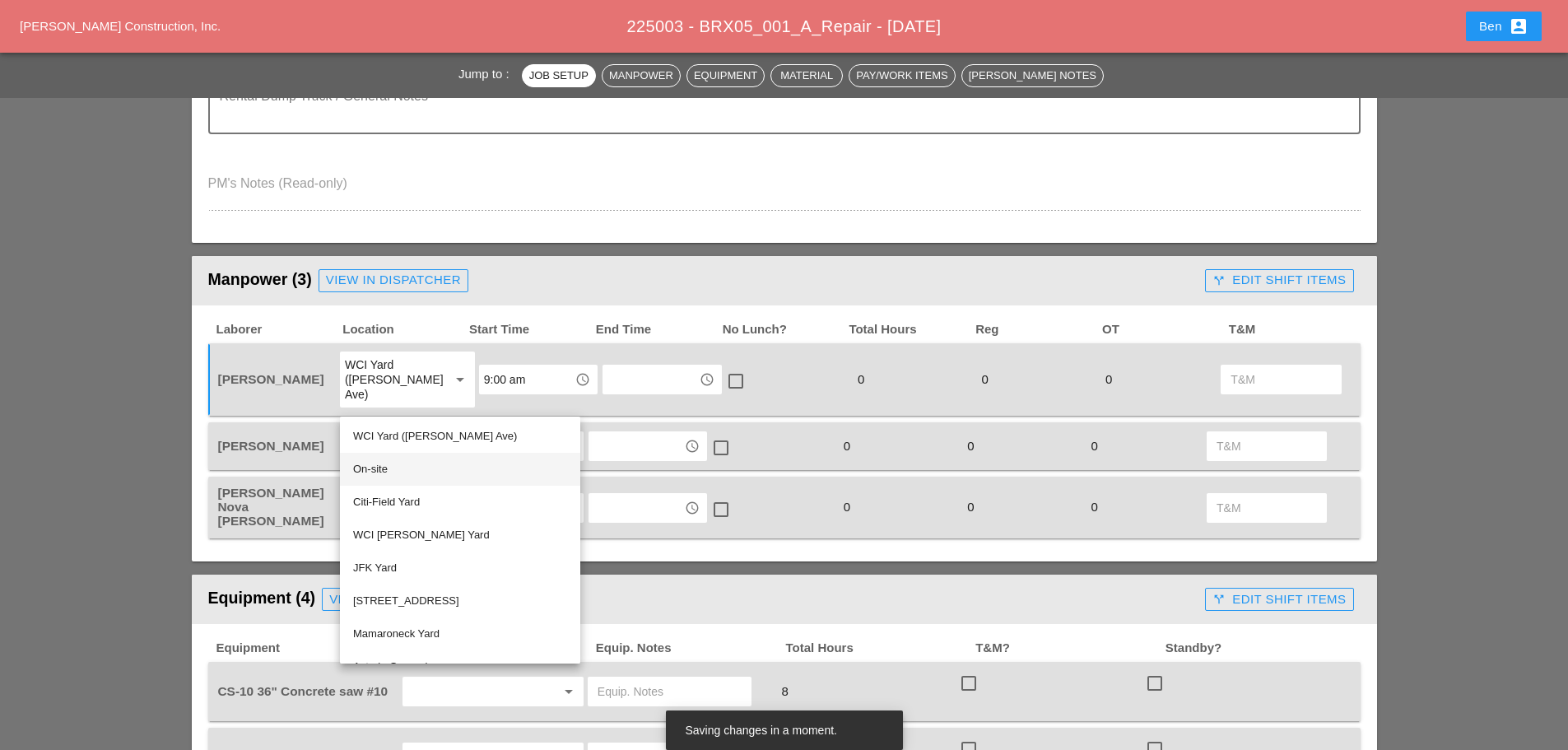
click at [436, 467] on div "On-site" at bounding box center [460, 468] width 214 height 19
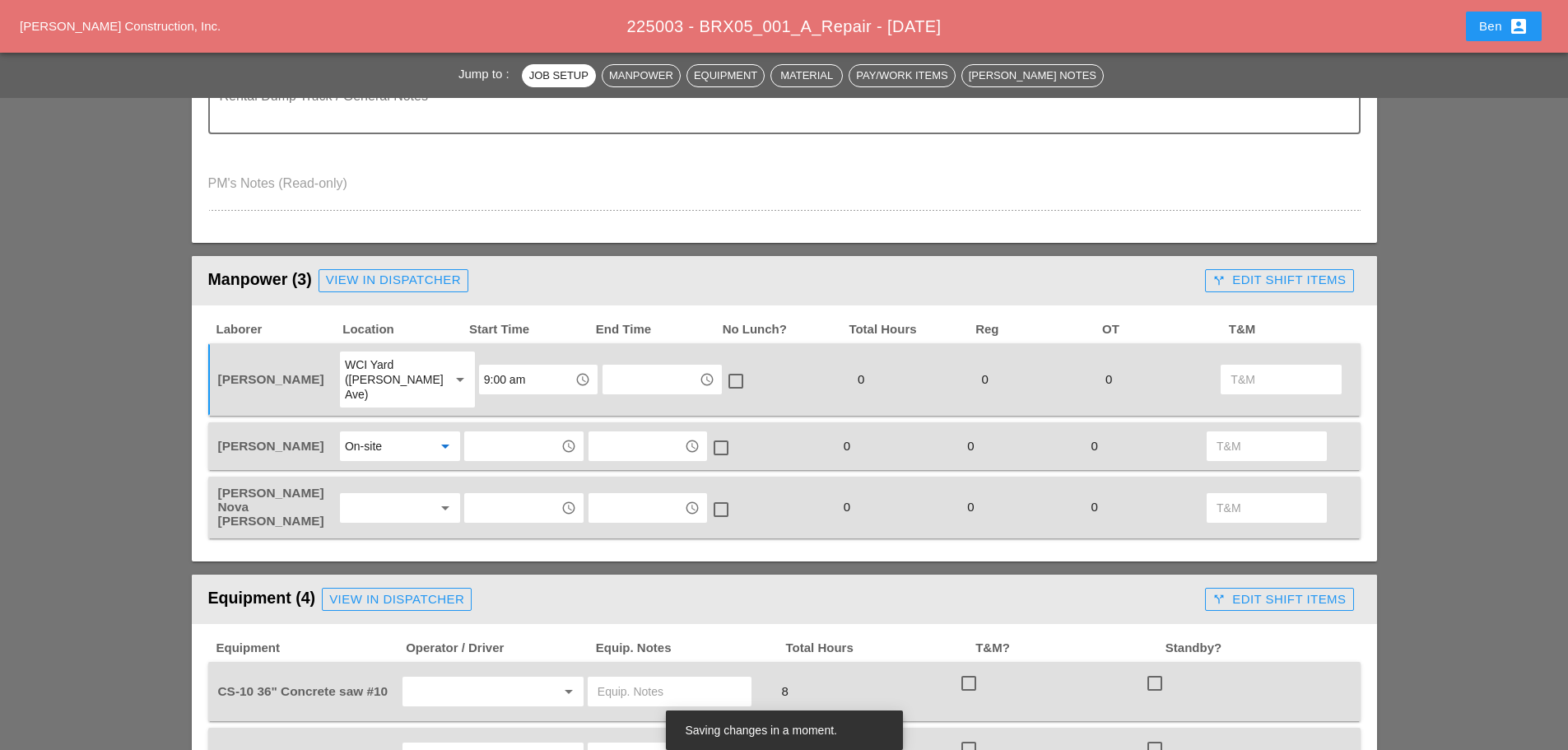
click at [415, 495] on div at bounding box center [388, 507] width 87 height 26
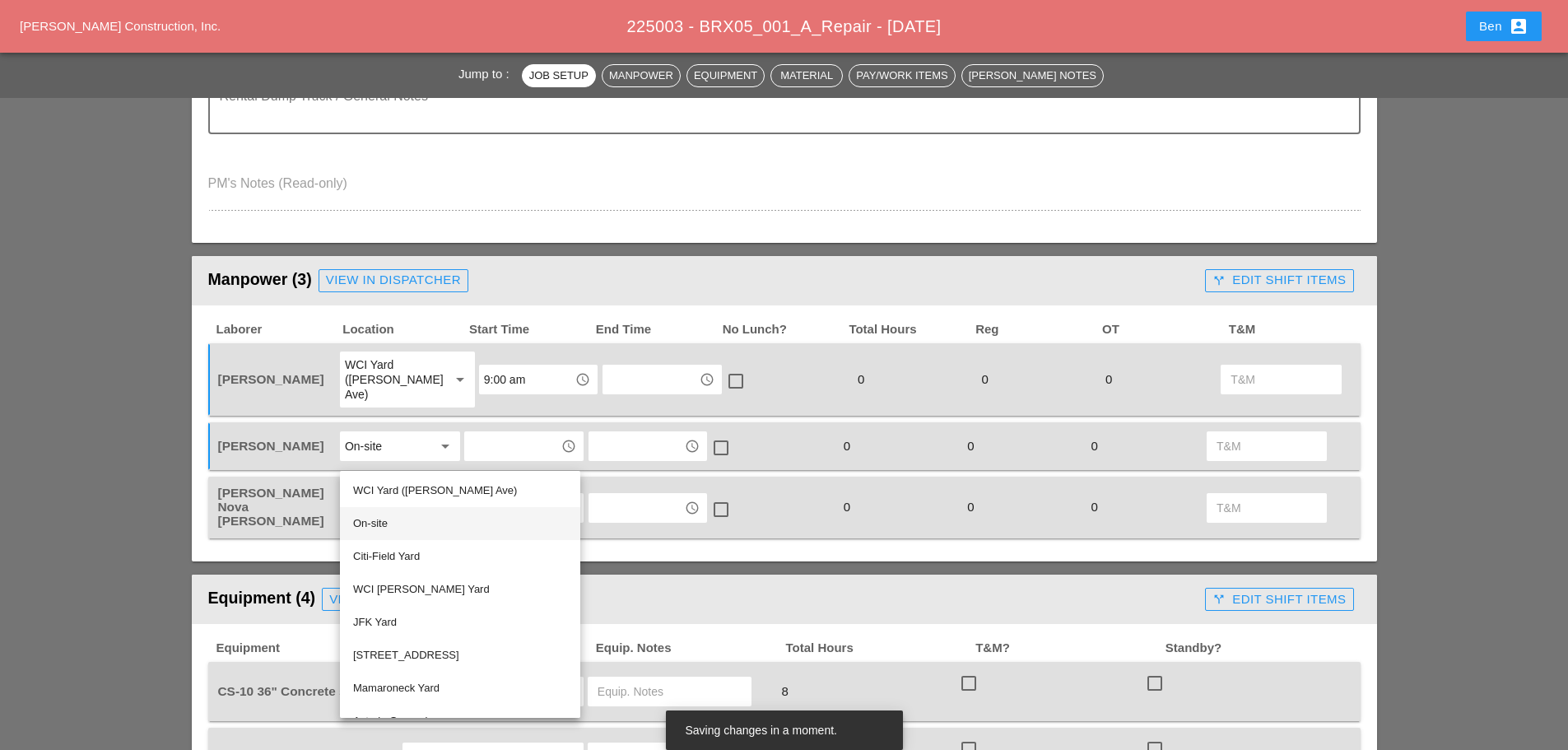
click at [443, 526] on div "On-site" at bounding box center [460, 523] width 214 height 19
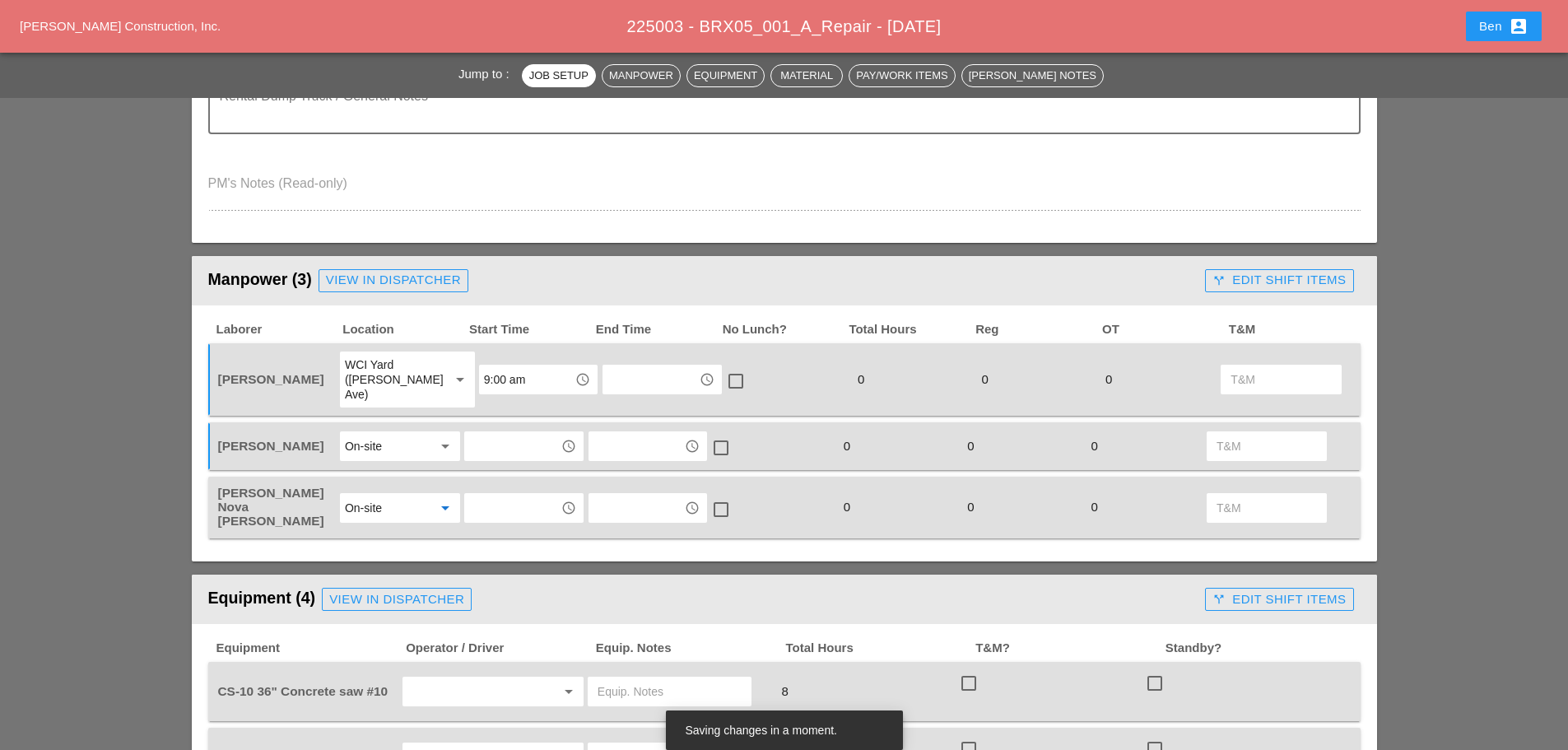
click at [510, 433] on input "text" at bounding box center [512, 446] width 85 height 26
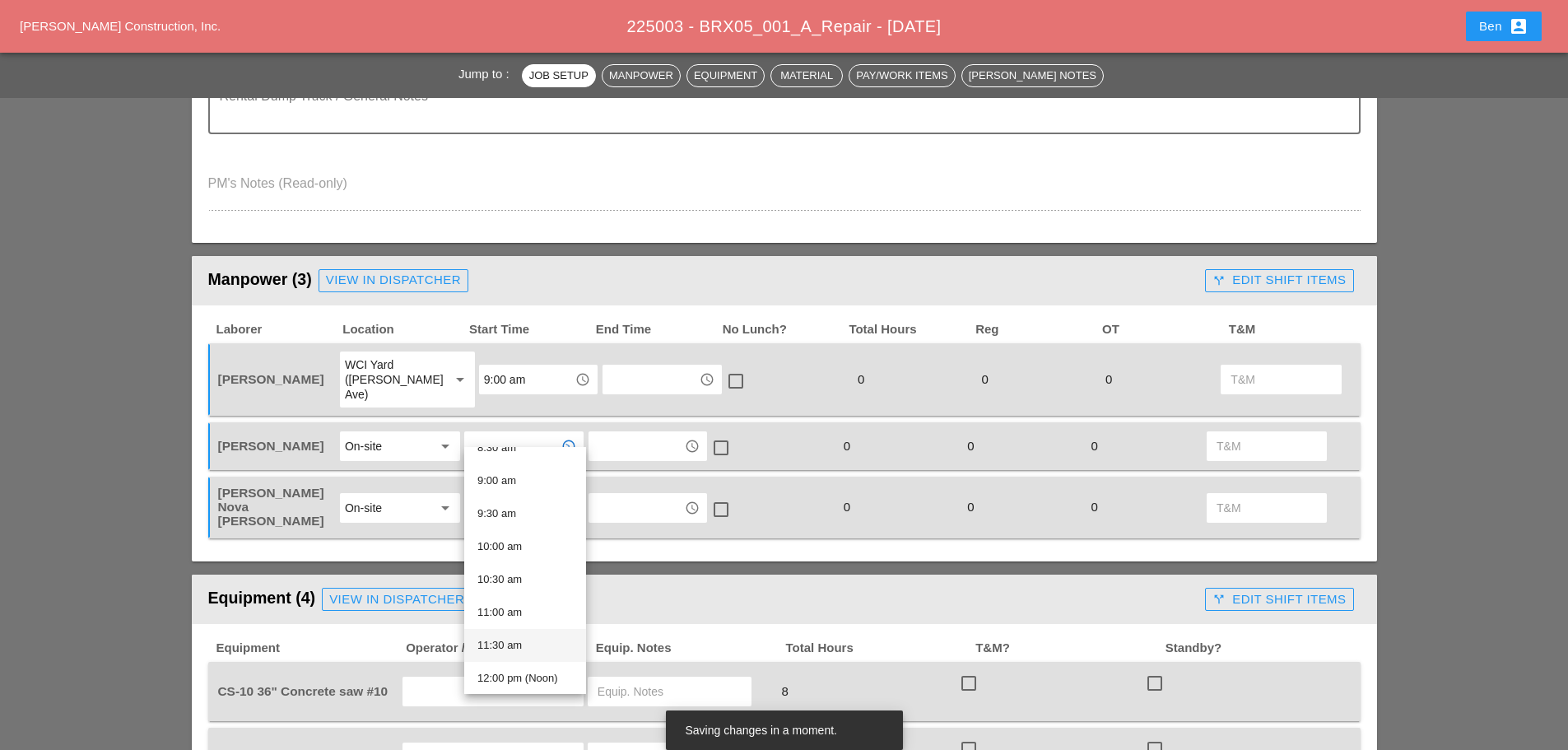
scroll to position [556, 0]
click at [524, 506] on div "9:00 am" at bounding box center [525, 503] width 96 height 19
type input "9:00 am"
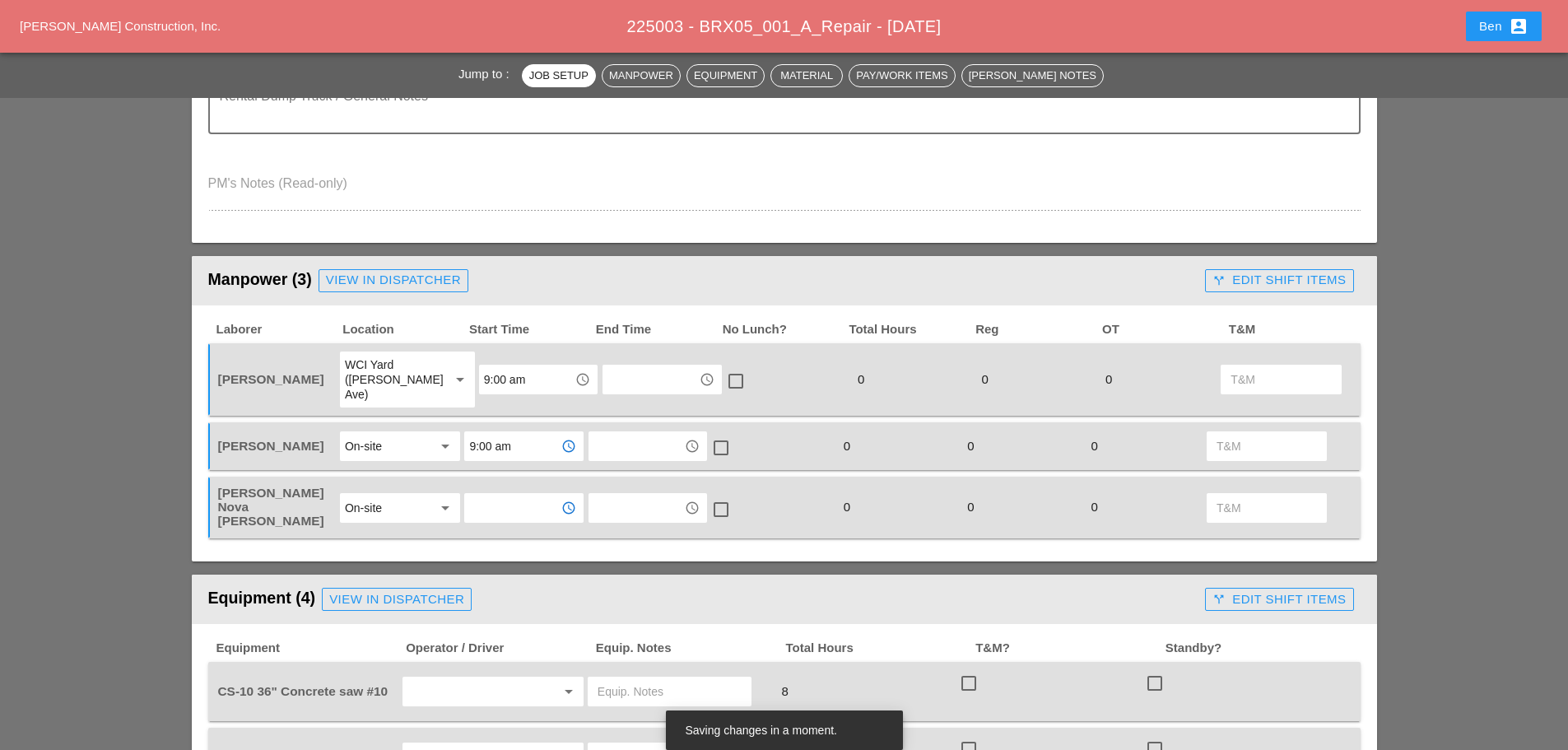
click at [516, 495] on input "text" at bounding box center [512, 507] width 85 height 26
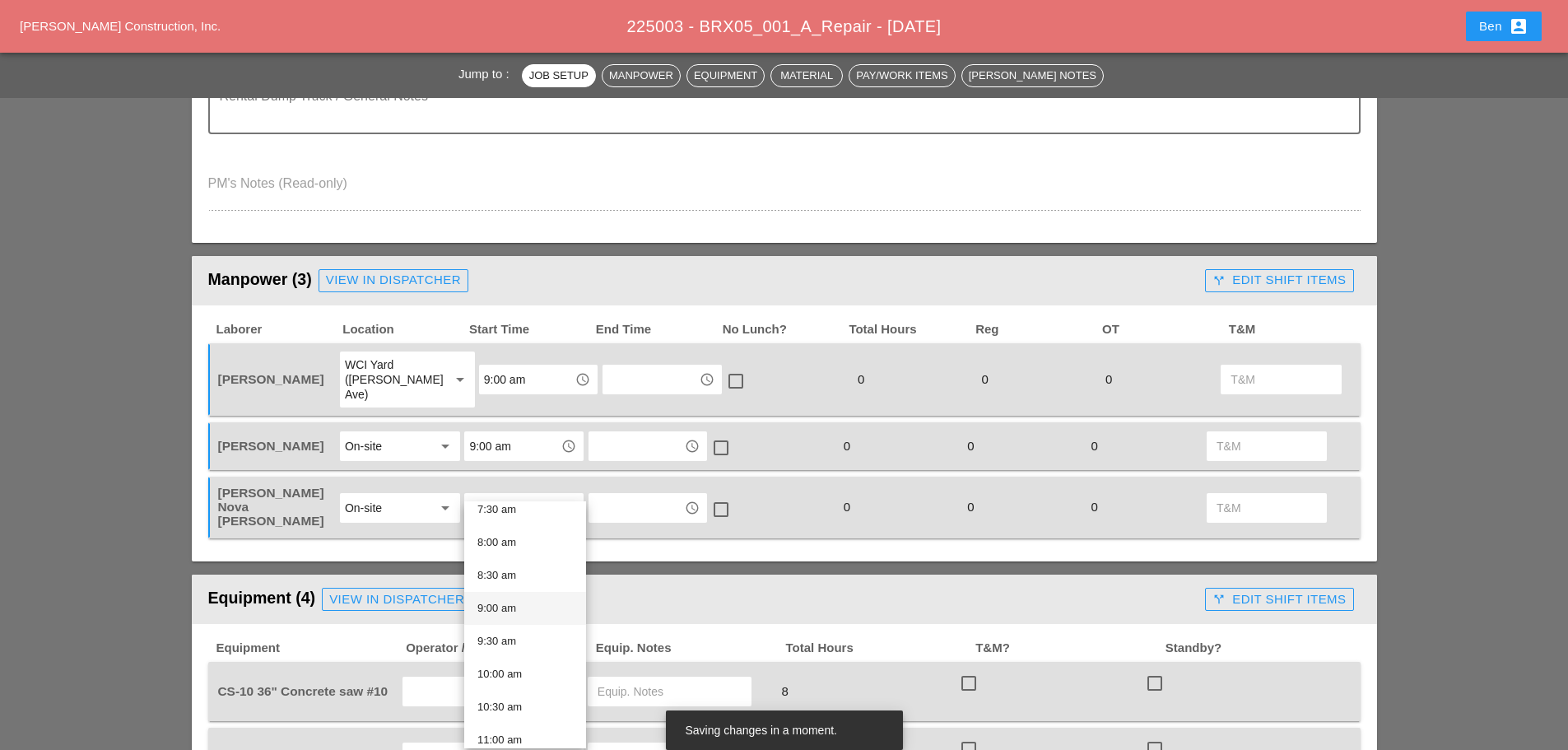
scroll to position [549, 0]
click at [539, 565] on div "9:00 am" at bounding box center [525, 564] width 96 height 19
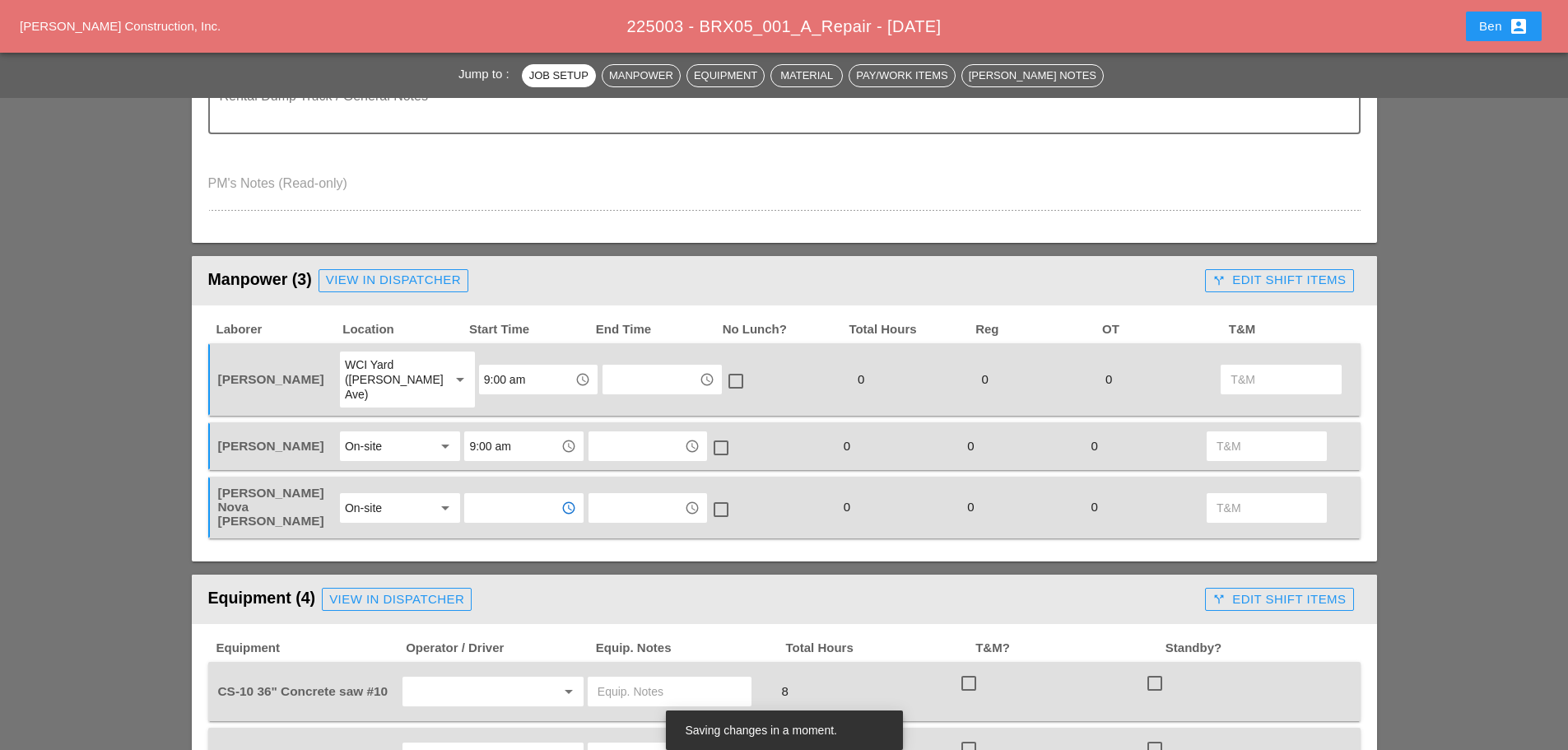
type input "9:00 am"
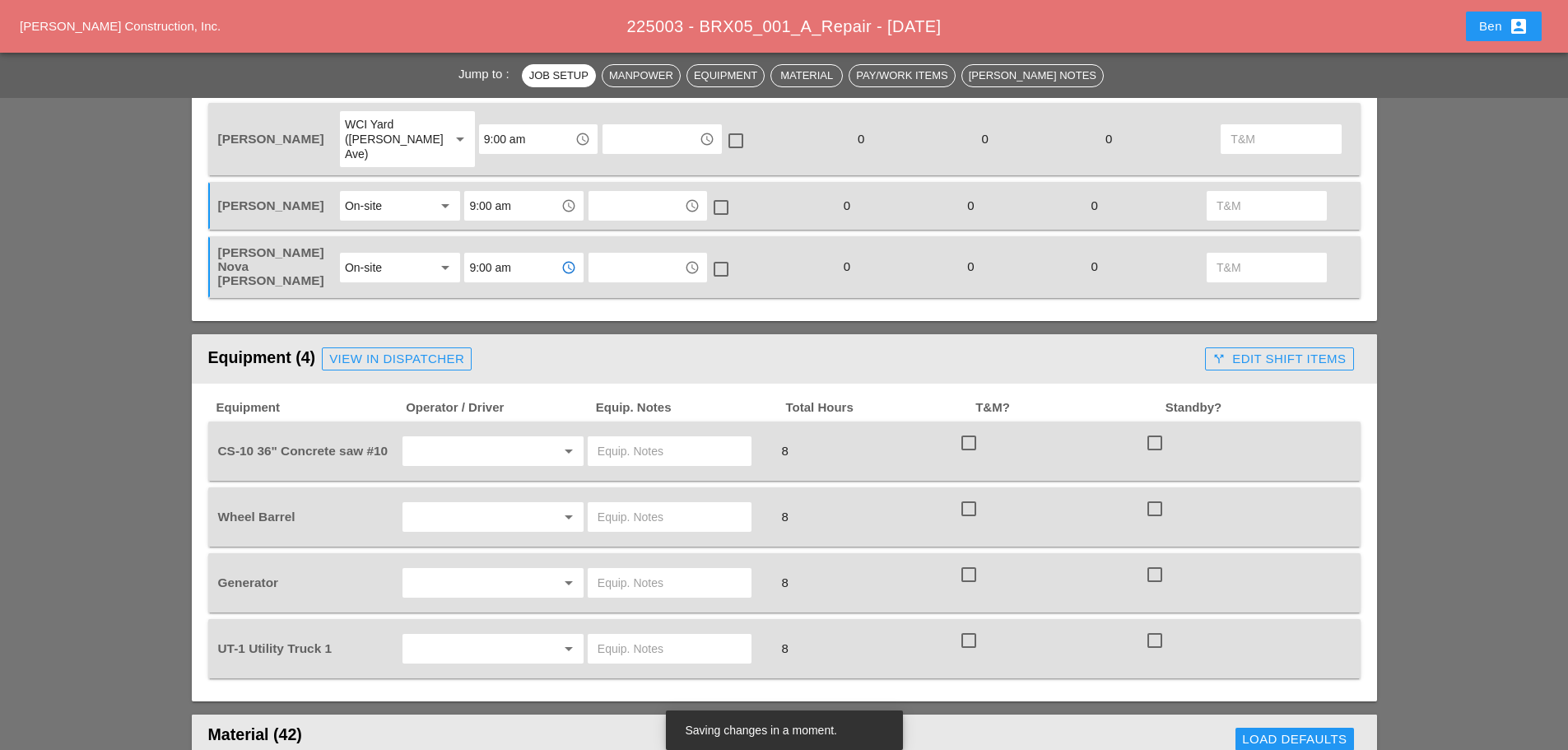
scroll to position [823, 0]
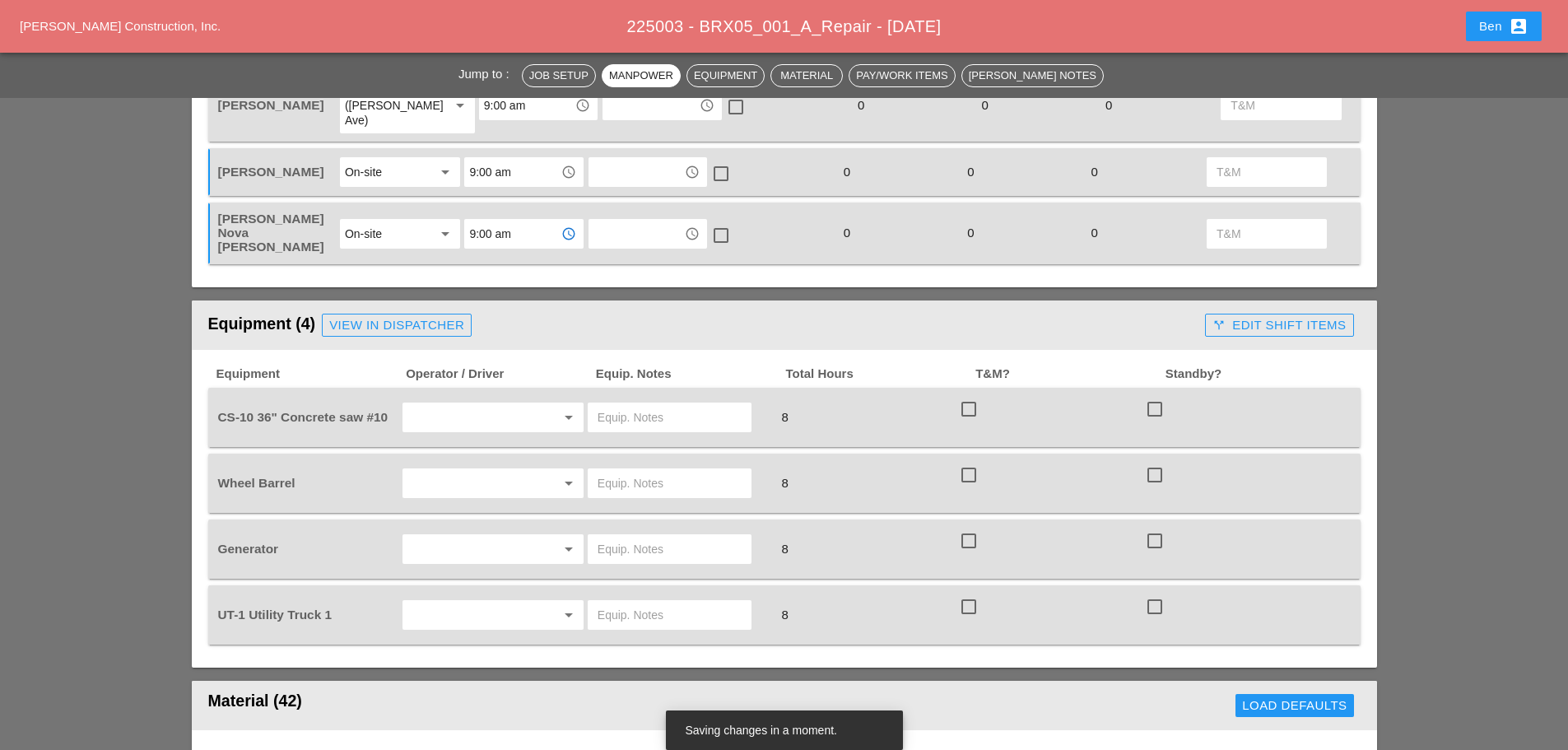
click at [524, 601] on input "text" at bounding box center [470, 614] width 125 height 26
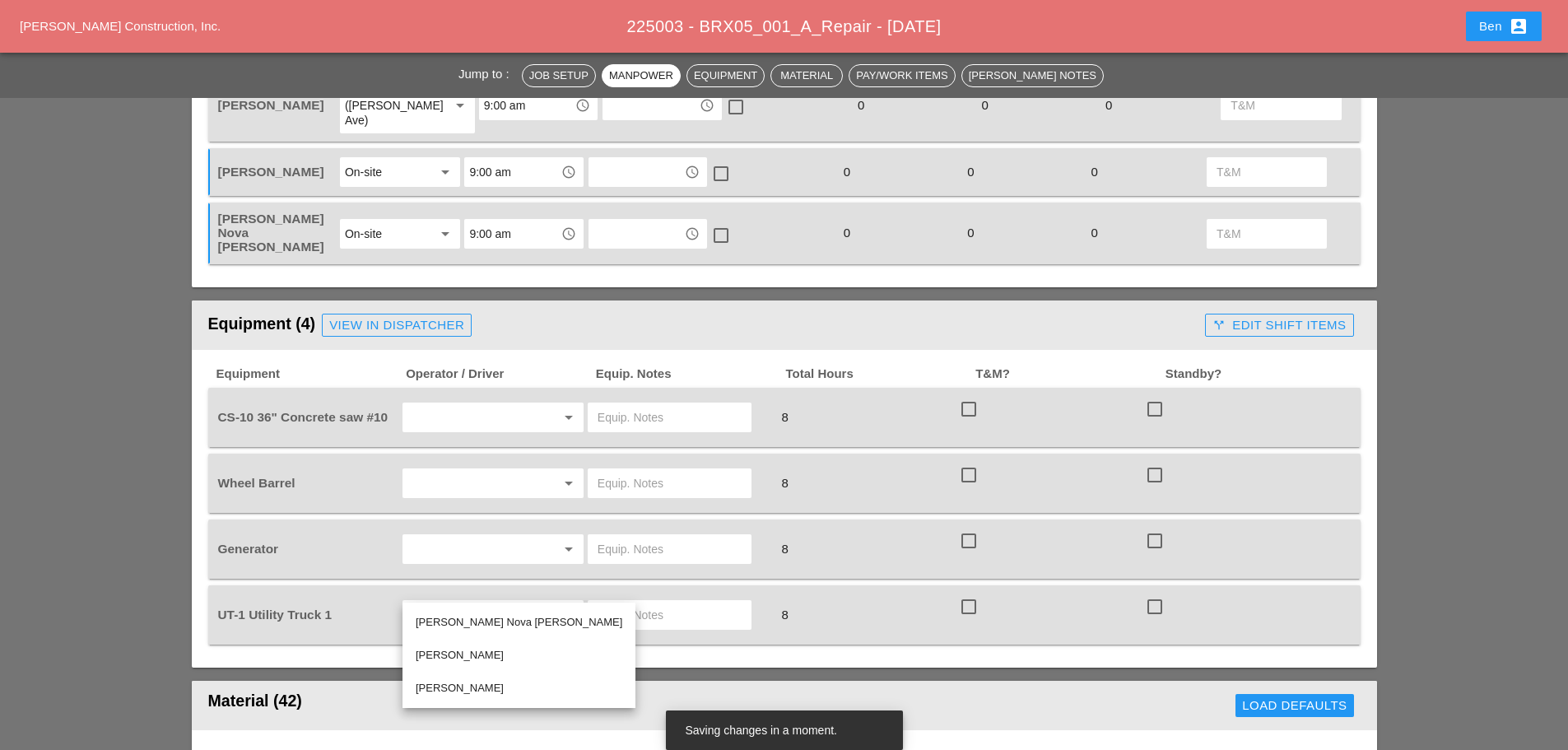
click at [502, 652] on div "[PERSON_NAME]" at bounding box center [519, 654] width 206 height 19
type input "[PERSON_NAME]"
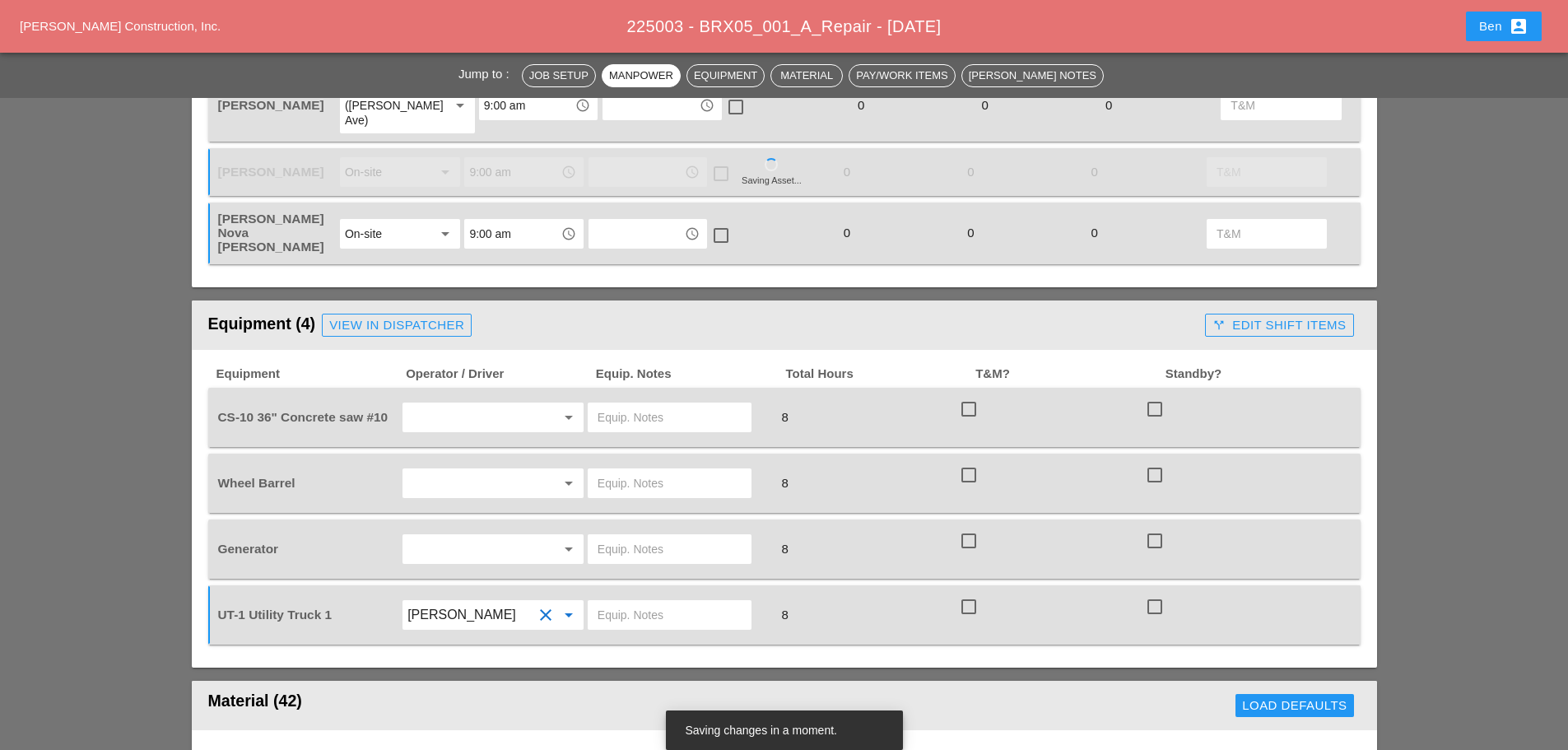
click at [663, 601] on input "text" at bounding box center [670, 614] width 144 height 26
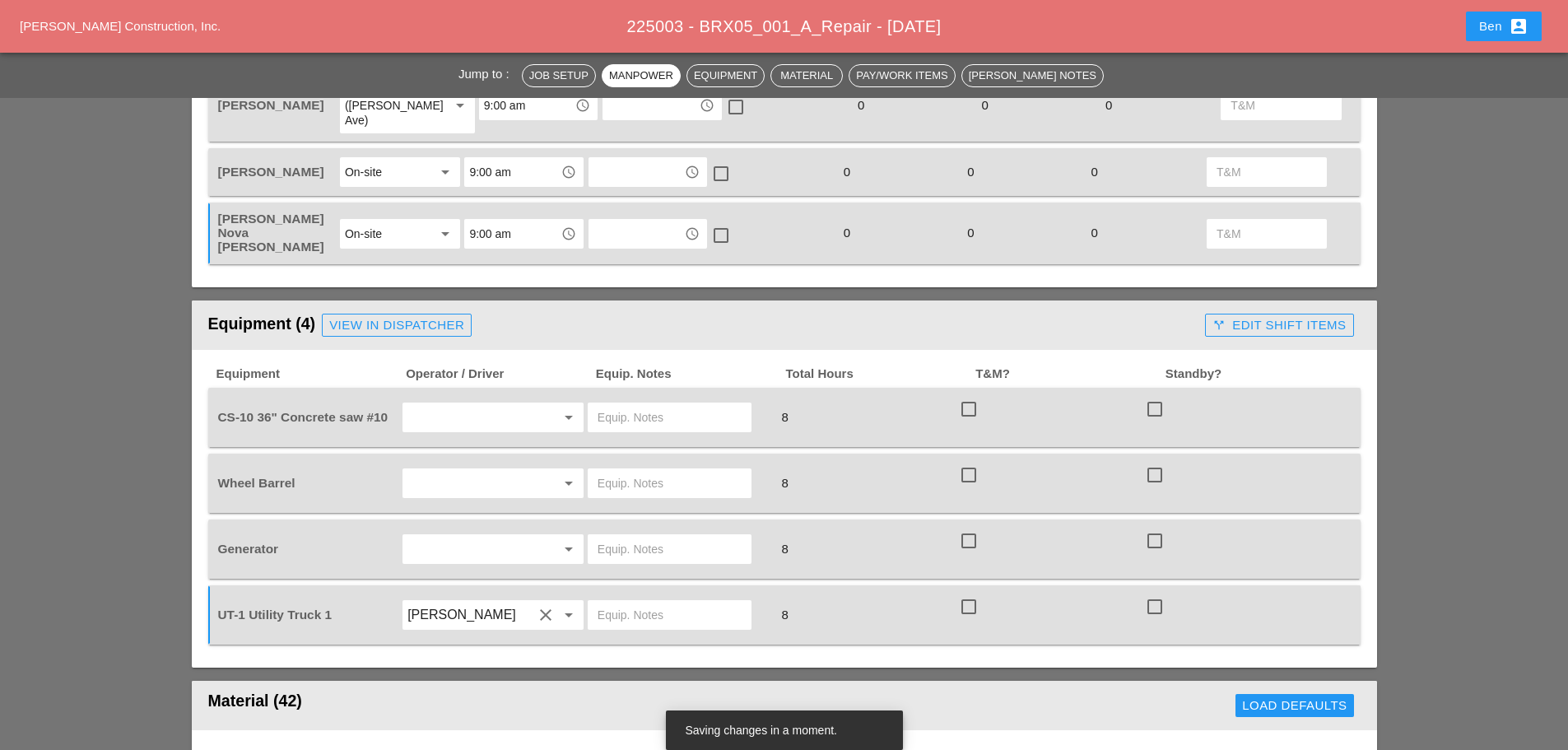
click at [536, 408] on div at bounding box center [546, 417] width 19 height 19
click at [488, 427] on div "Rud olph Bell" at bounding box center [493, 424] width 155 height 19
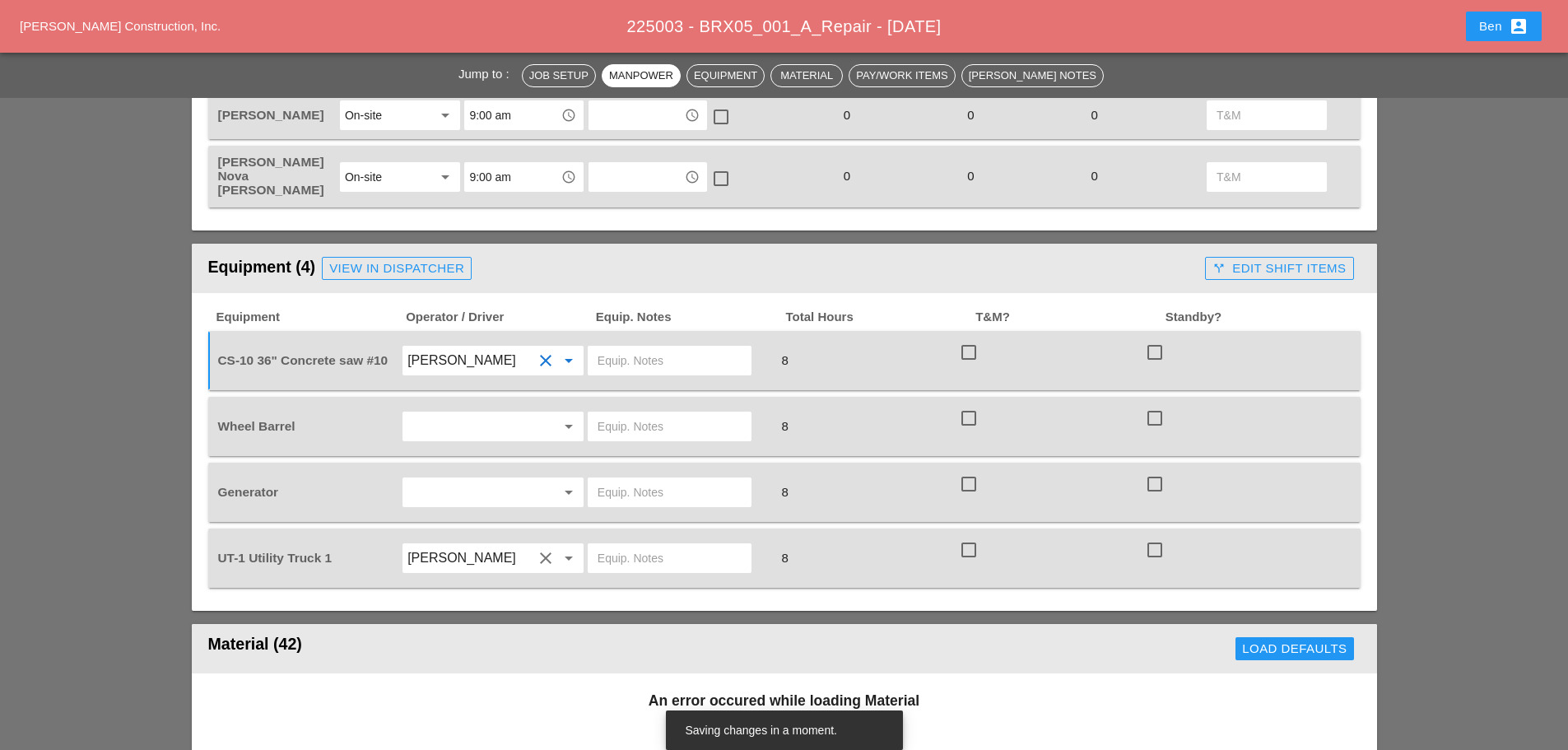
scroll to position [961, 0]
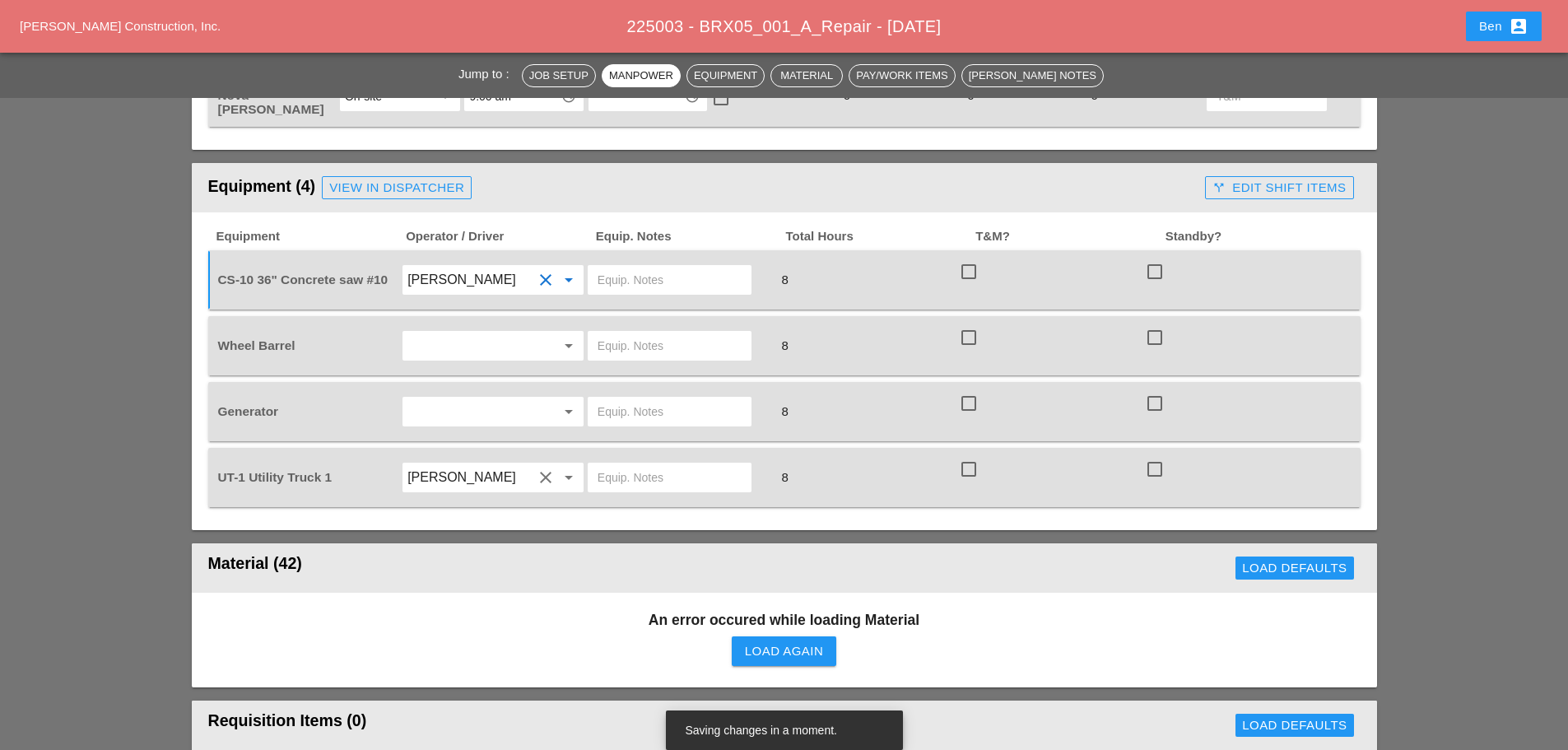
type input "[PERSON_NAME]"
click at [475, 332] on input "text" at bounding box center [470, 345] width 125 height 26
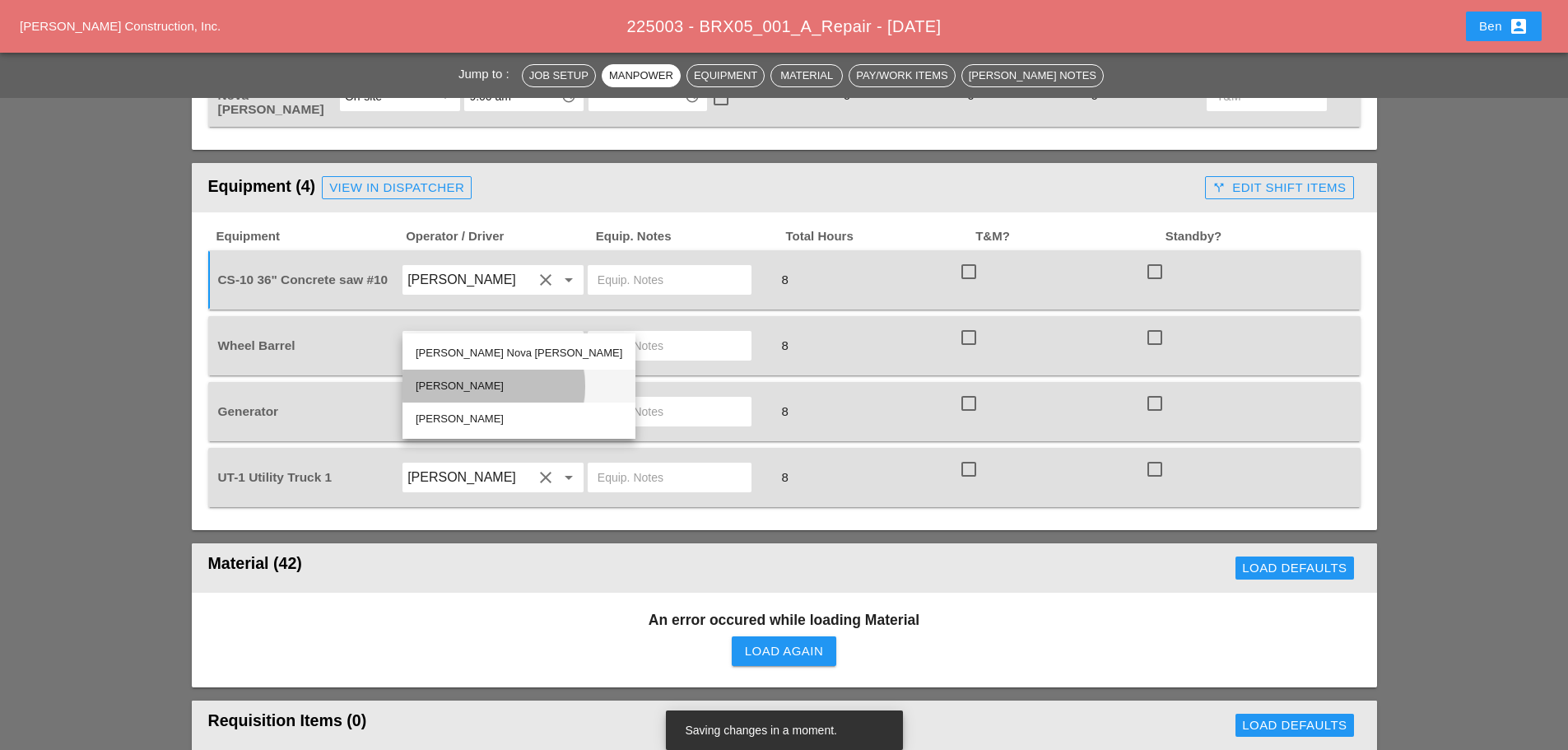
click at [466, 385] on div "[PERSON_NAME]" at bounding box center [519, 386] width 206 height 19
type input "[PERSON_NAME]"
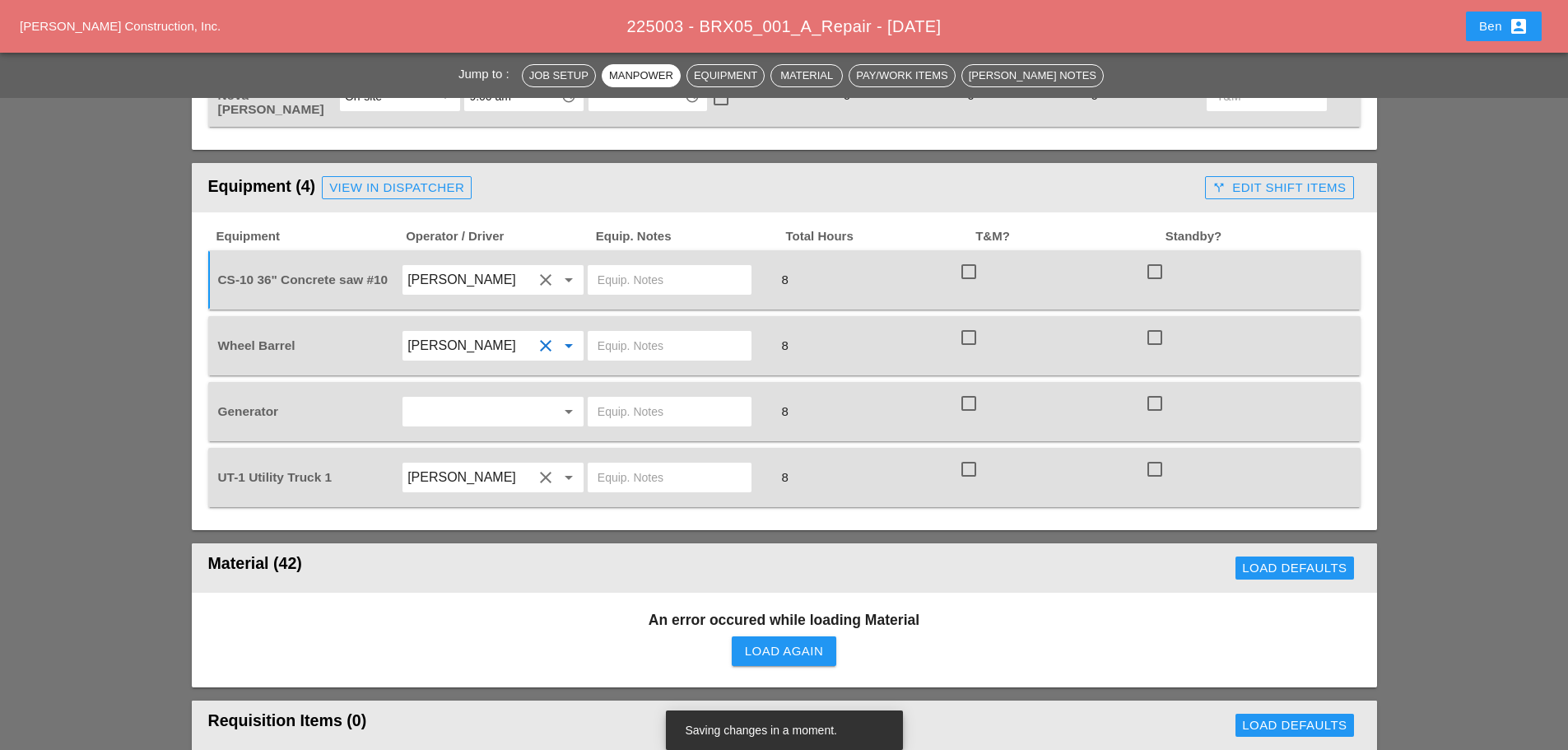
click at [470, 398] on input "text" at bounding box center [470, 411] width 125 height 26
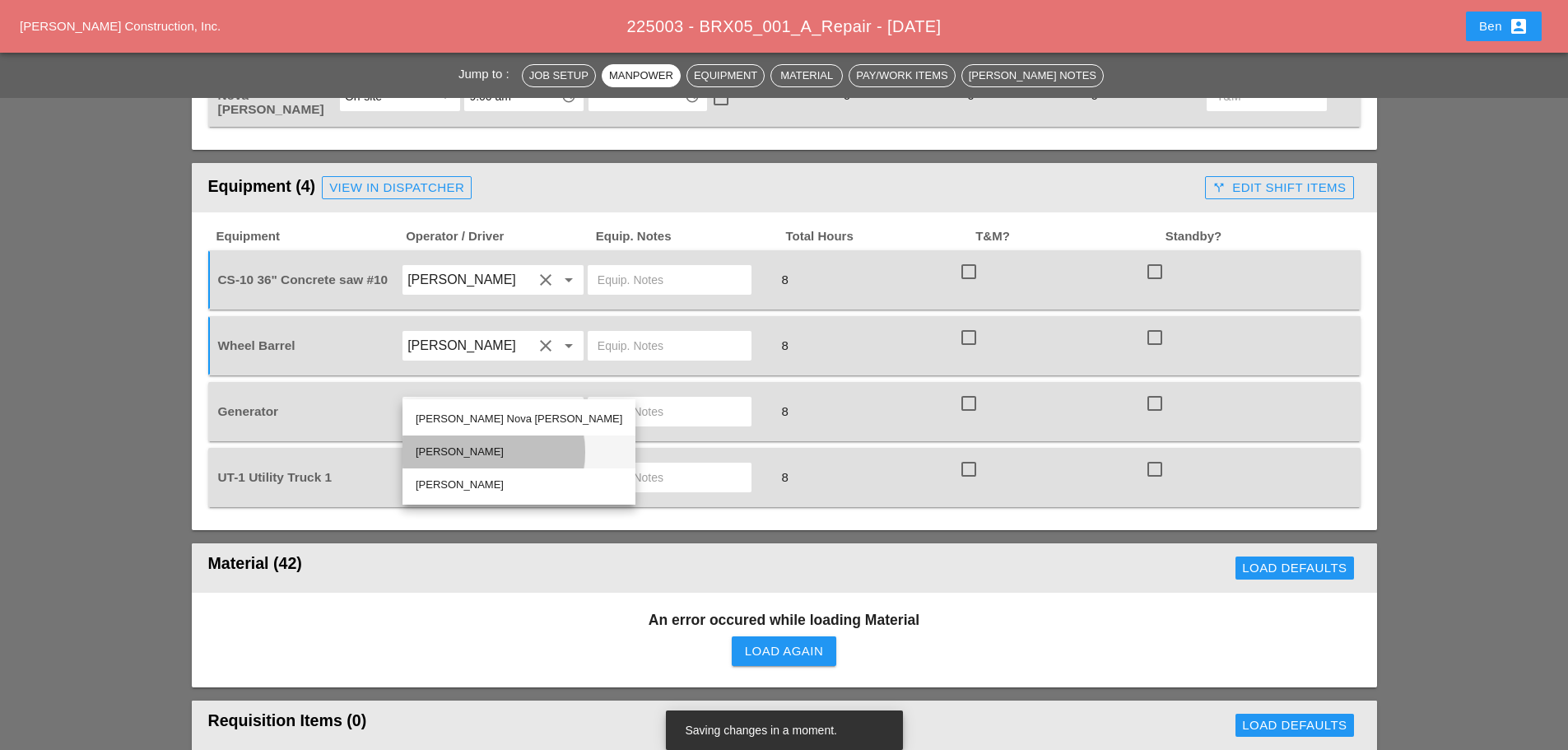
click at [474, 452] on div "[PERSON_NAME]" at bounding box center [519, 452] width 206 height 19
type input "[PERSON_NAME]"
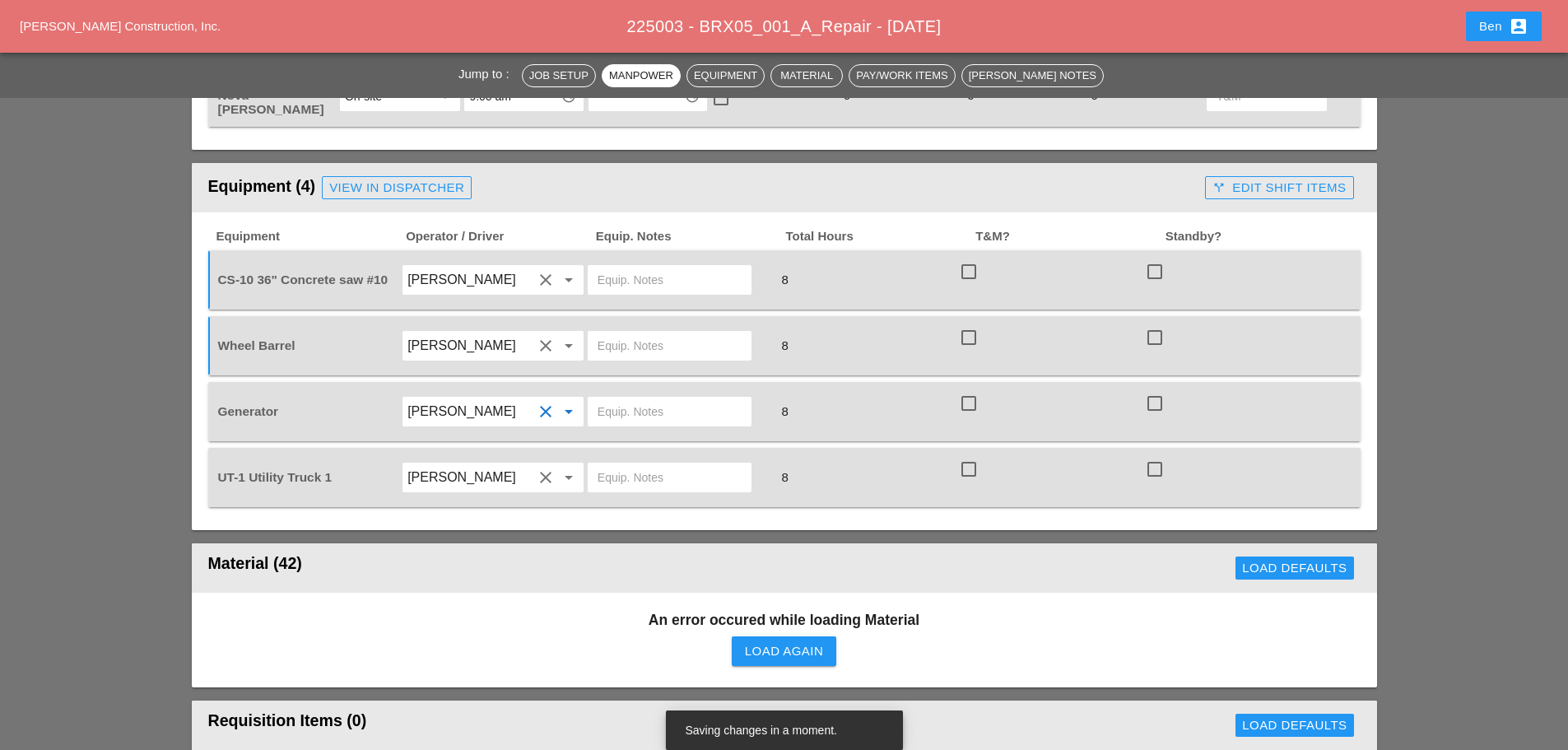
click at [105, 355] on div "Jump to : Job Setup Manpower Equipment Material Pay/Work Items Foreman's Notes …" at bounding box center [784, 635] width 1568 height 2866
click at [545, 402] on icon "clear" at bounding box center [546, 411] width 19 height 19
drag, startPoint x: 540, startPoint y: 319, endPoint x: 400, endPoint y: 357, distance: 145.1
click at [540, 336] on icon "clear" at bounding box center [546, 345] width 19 height 19
click at [139, 350] on div "Jump to : Job Setup Manpower Equipment Material Pay/Work Items Foreman's Notes …" at bounding box center [784, 635] width 1568 height 2866
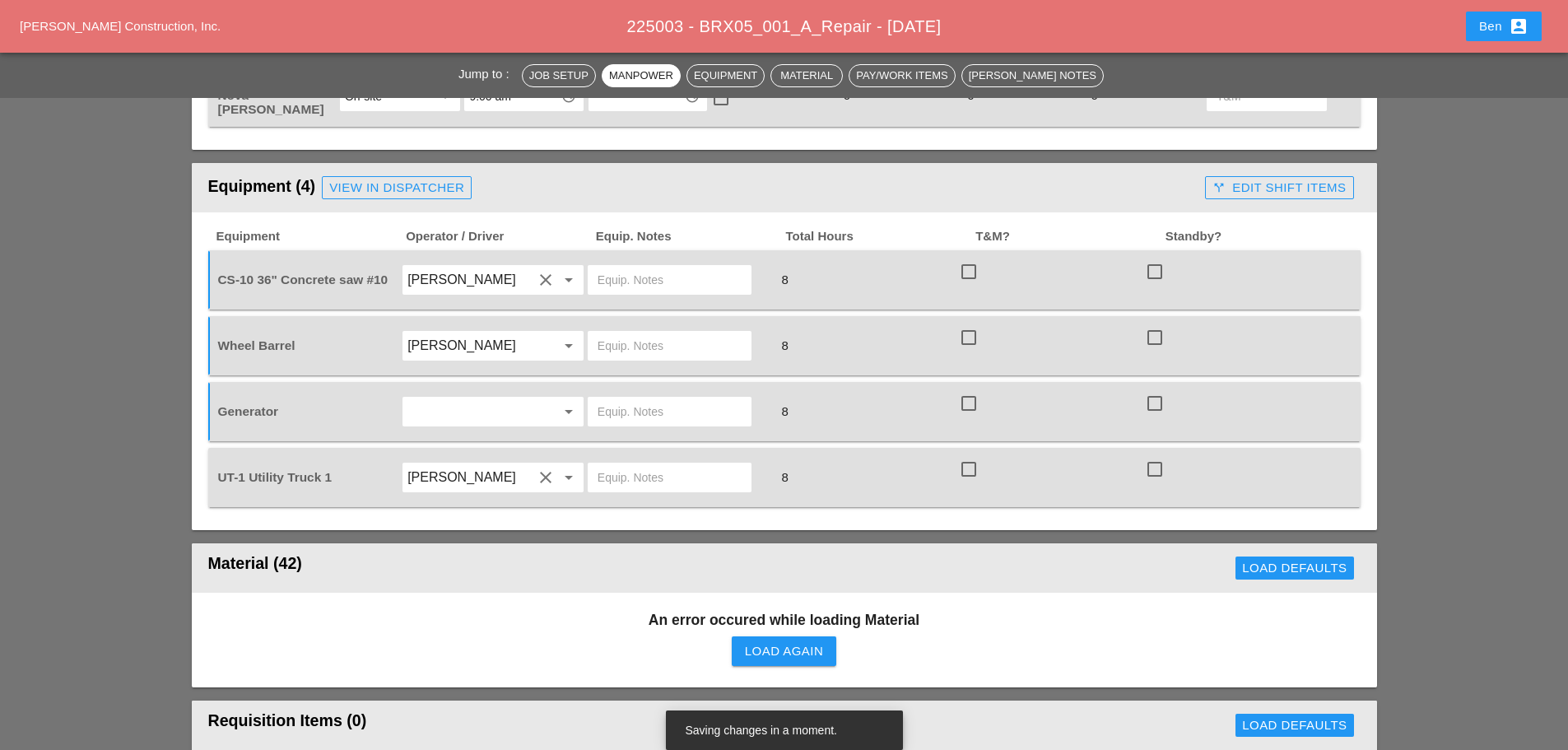
scroll to position [1097, 0]
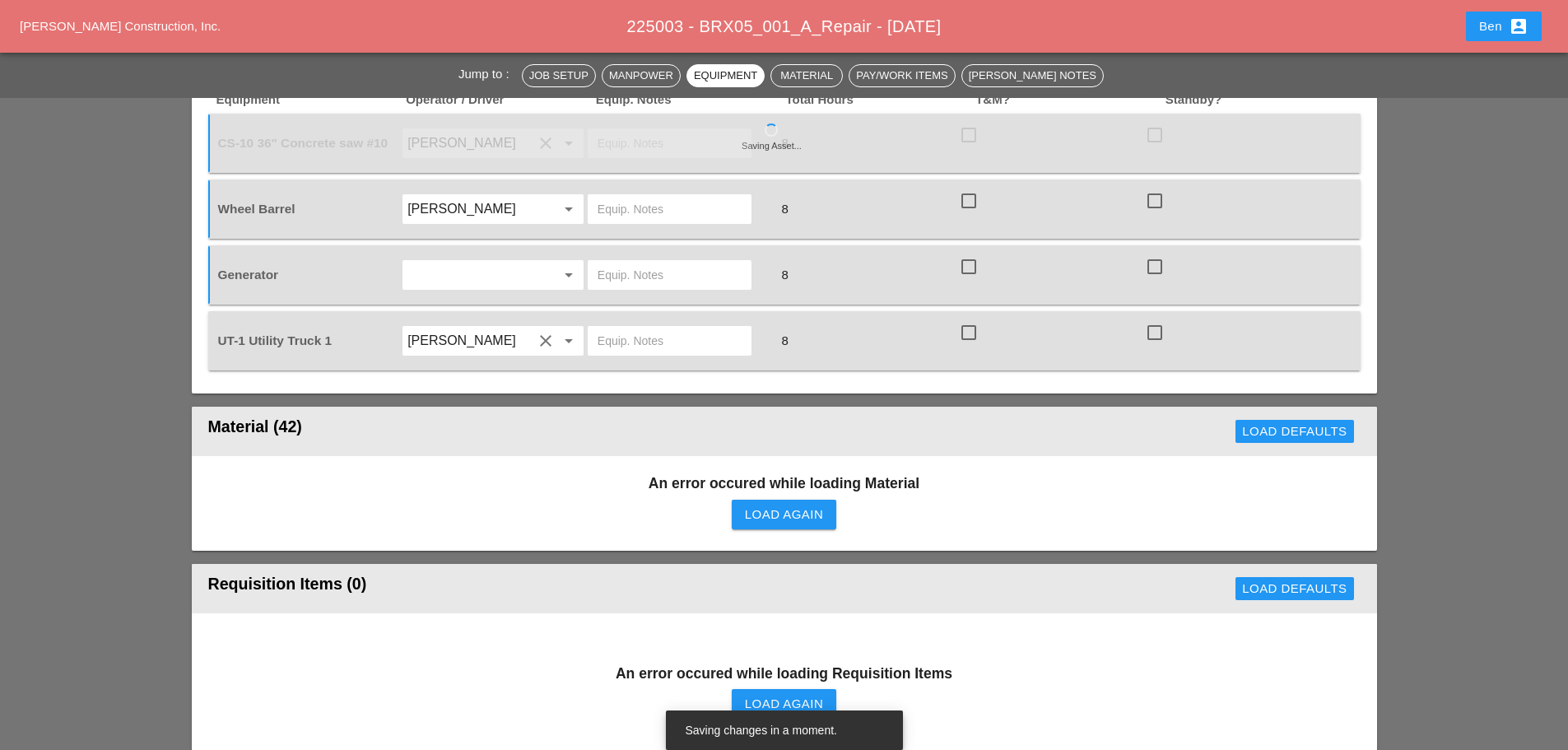
click at [798, 506] on div "Load Again" at bounding box center [784, 515] width 78 height 19
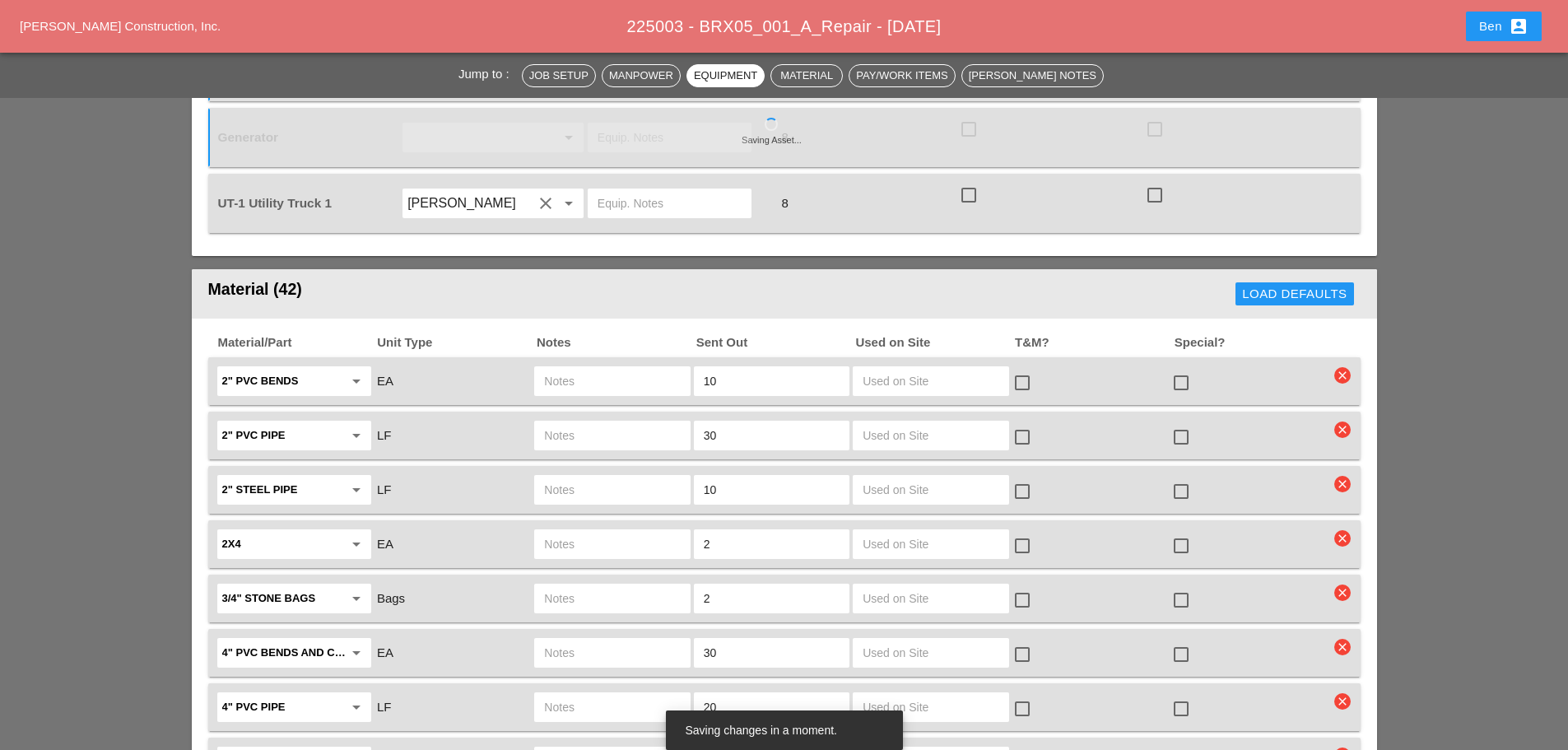
scroll to position [1371, 0]
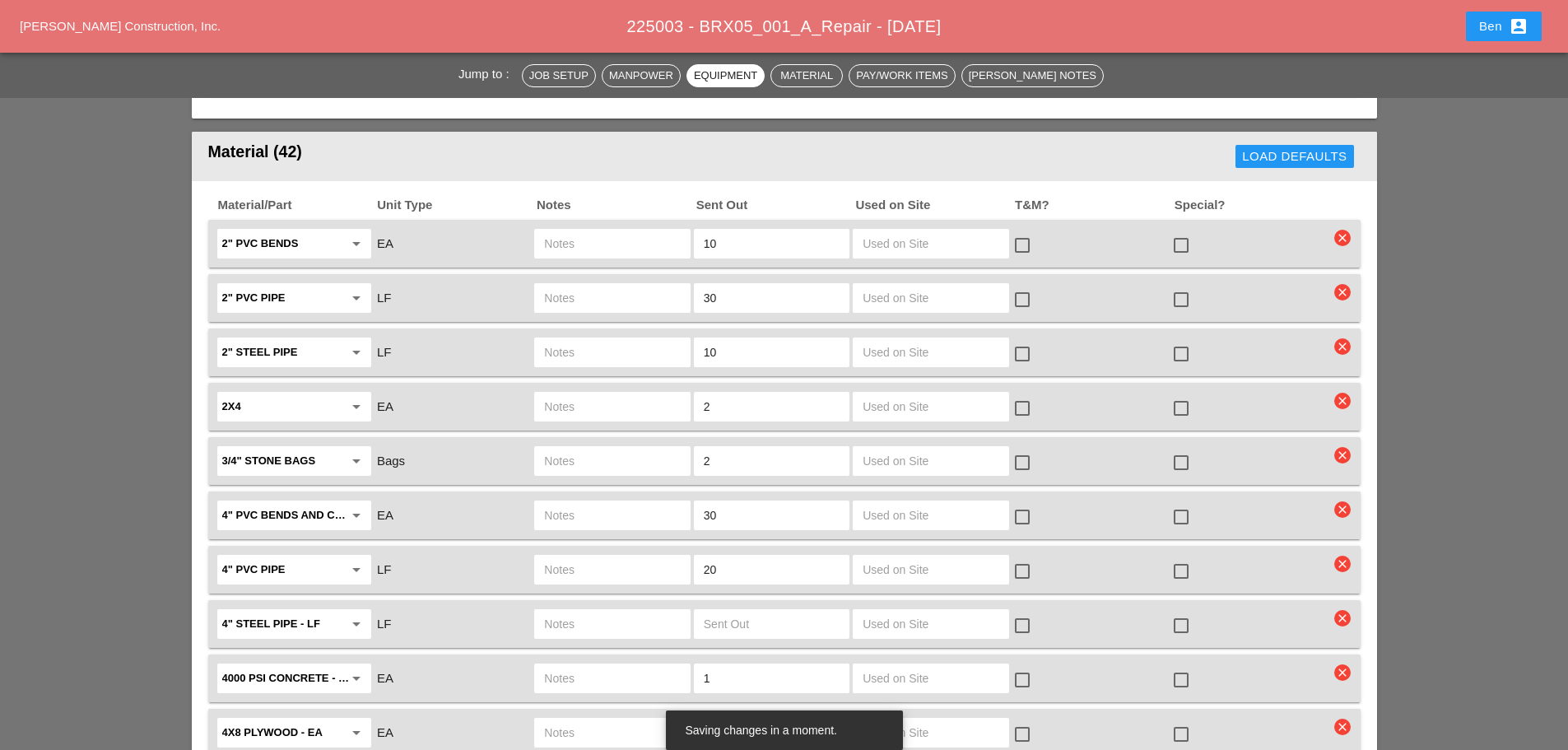
click at [1342, 230] on icon "clear" at bounding box center [1342, 238] width 16 height 16
click at [1350, 172] on div "Are you Sure?" at bounding box center [1343, 172] width 105 height 19
click at [1343, 230] on icon "clear" at bounding box center [1342, 238] width 16 height 16
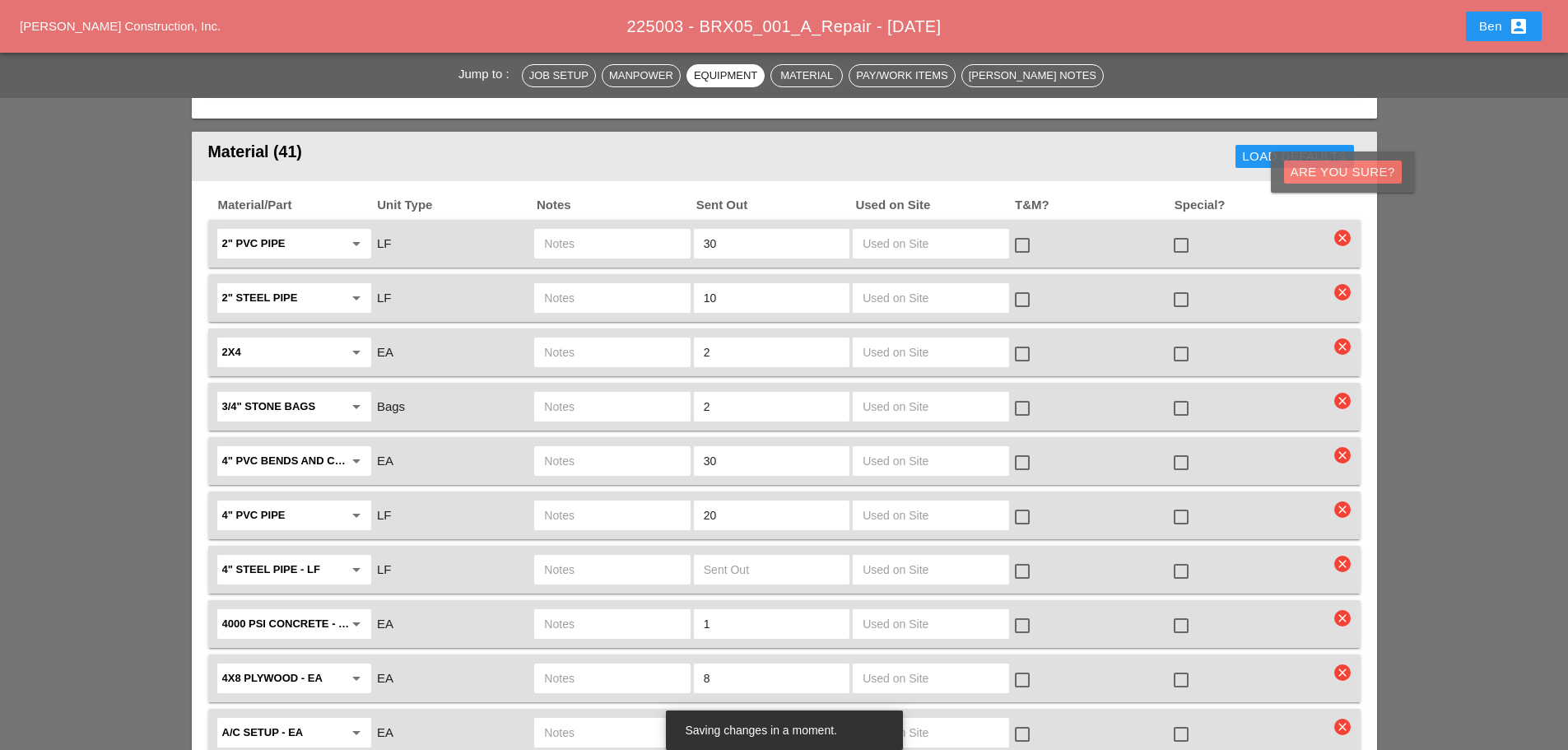
click at [1340, 174] on div "Are you Sure?" at bounding box center [1343, 172] width 105 height 19
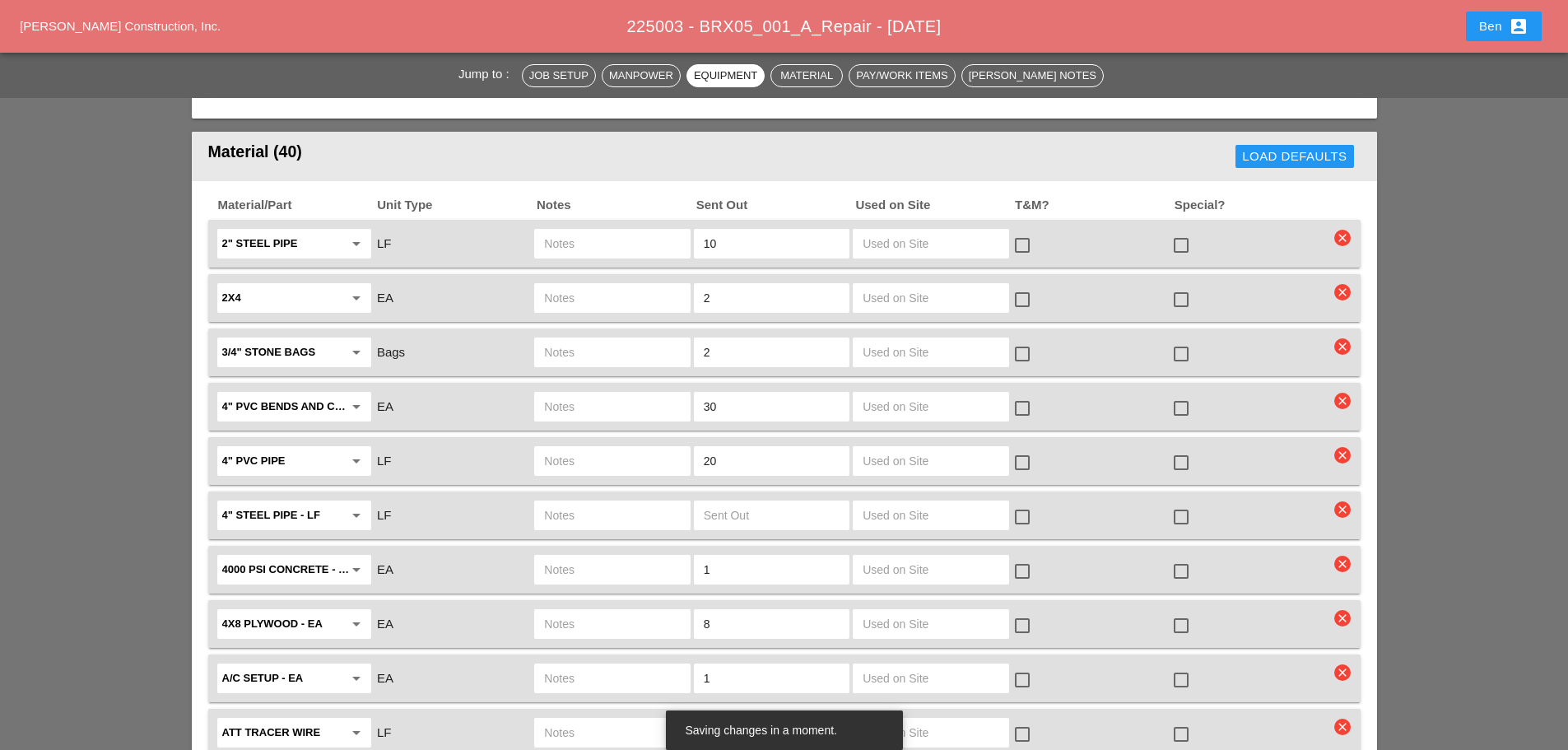
click at [1341, 392] on icon "clear" at bounding box center [1342, 400] width 16 height 16
click at [1340, 339] on div "Are you Sure?" at bounding box center [1343, 335] width 105 height 19
click at [1351, 383] on div "4" PVC pipe arrow_drop_down LF 20 check_box_outline_blank check_box_outline_bla…" at bounding box center [784, 407] width 1153 height 47
click at [1344, 392] on icon "clear" at bounding box center [1342, 400] width 16 height 16
drag, startPoint x: 1343, startPoint y: 337, endPoint x: 1404, endPoint y: 436, distance: 116.3
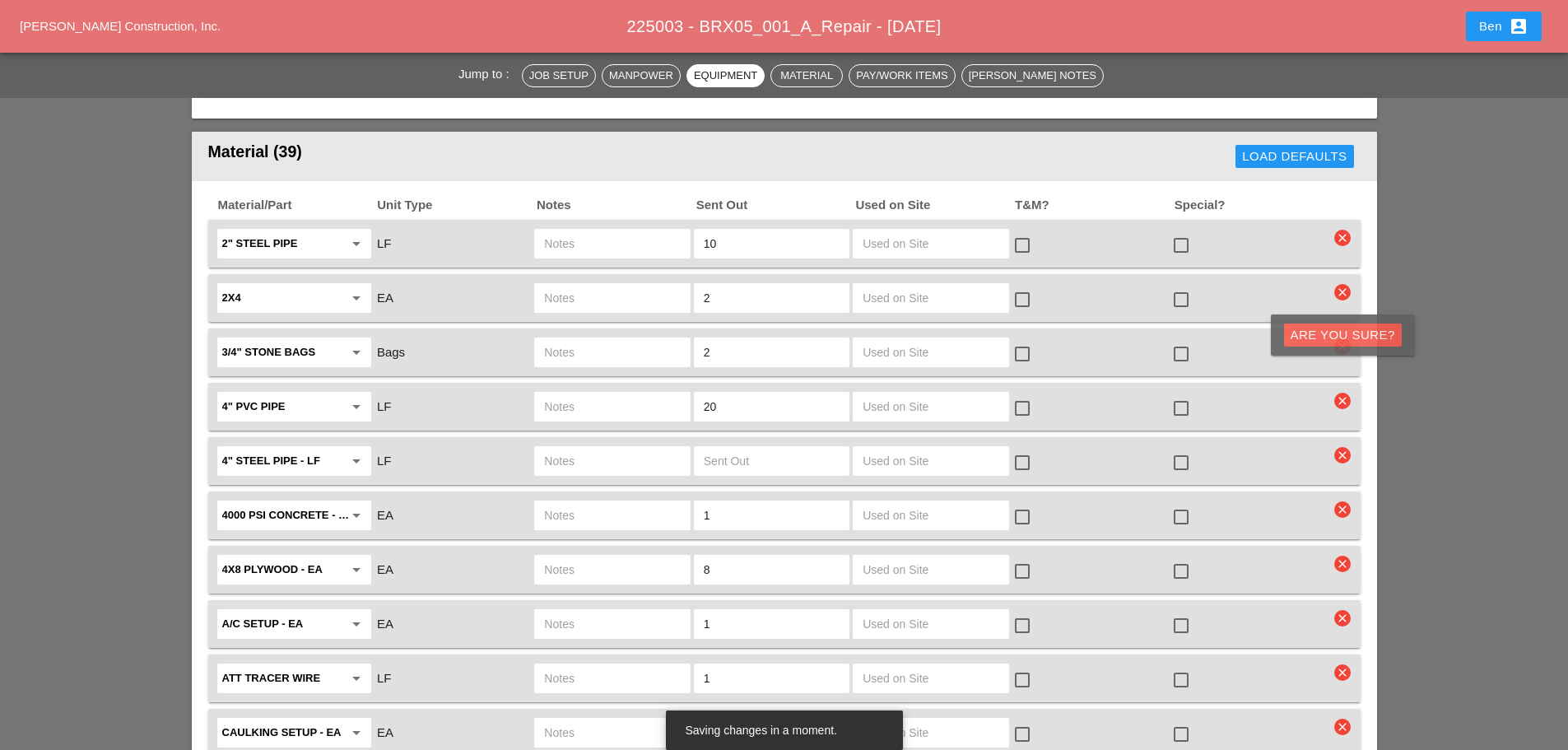
click at [1343, 337] on div "Are you Sure?" at bounding box center [1343, 335] width 105 height 19
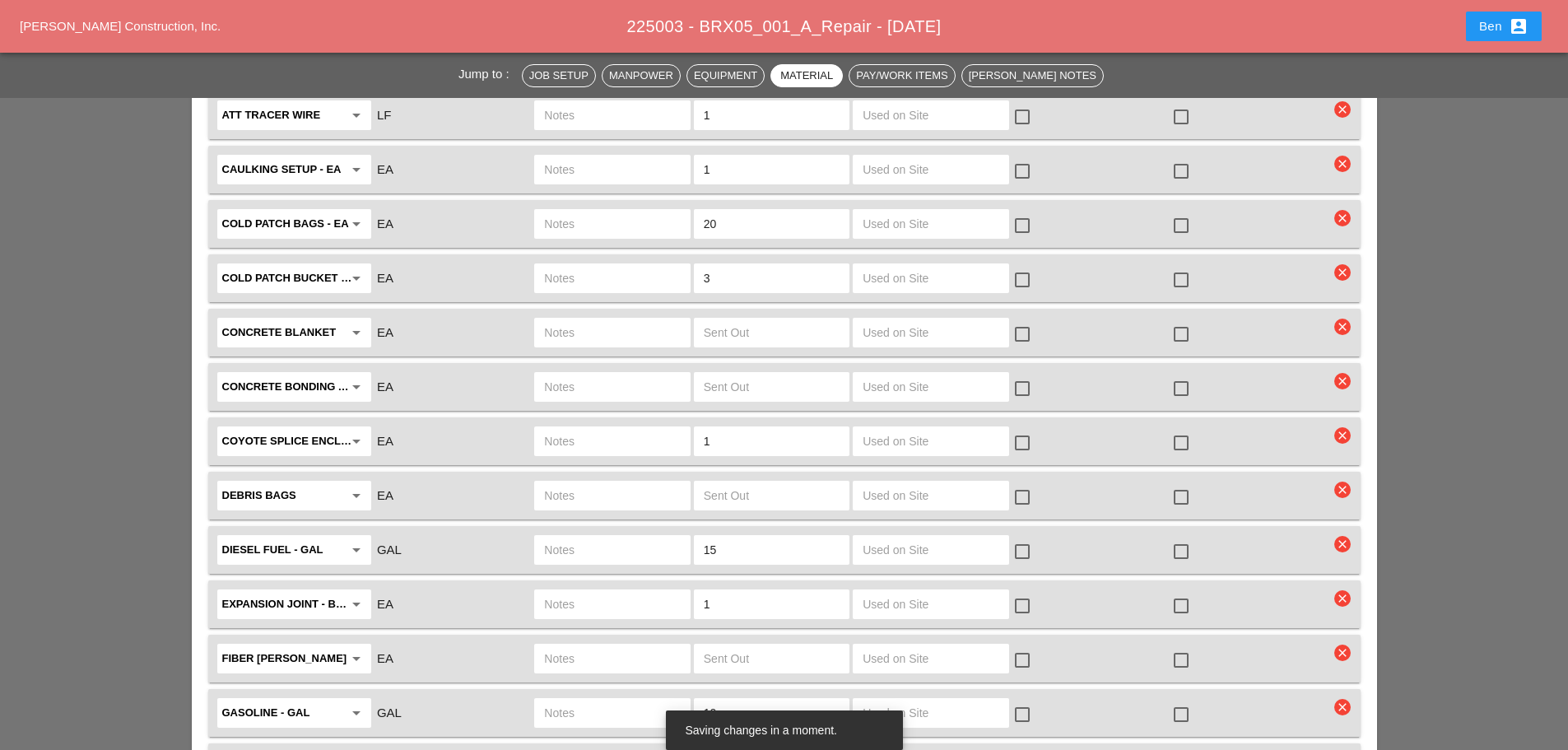
scroll to position [1920, 0]
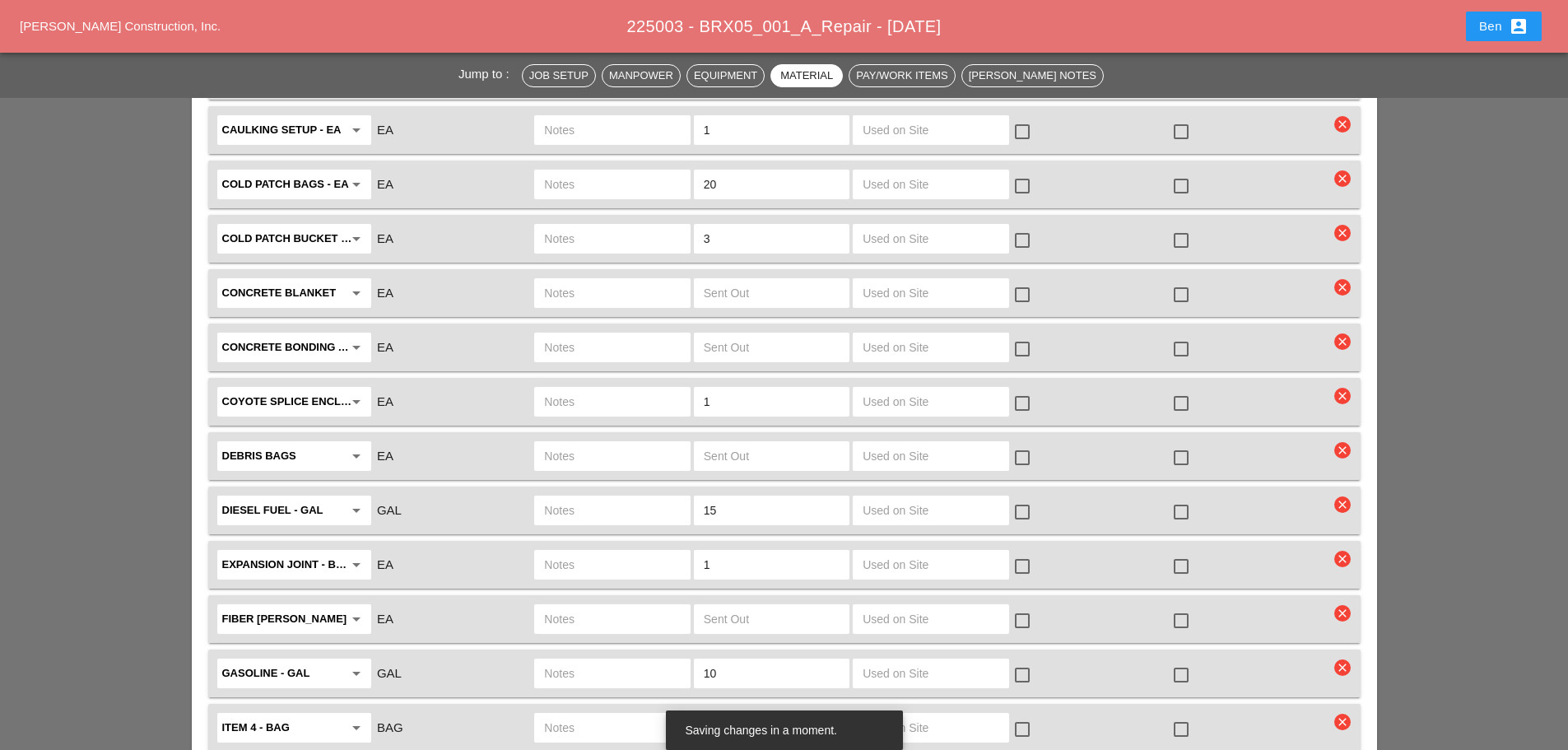
click at [1349, 387] on icon "clear" at bounding box center [1342, 395] width 16 height 16
click at [1346, 336] on div "Are you Sure?" at bounding box center [1343, 331] width 105 height 19
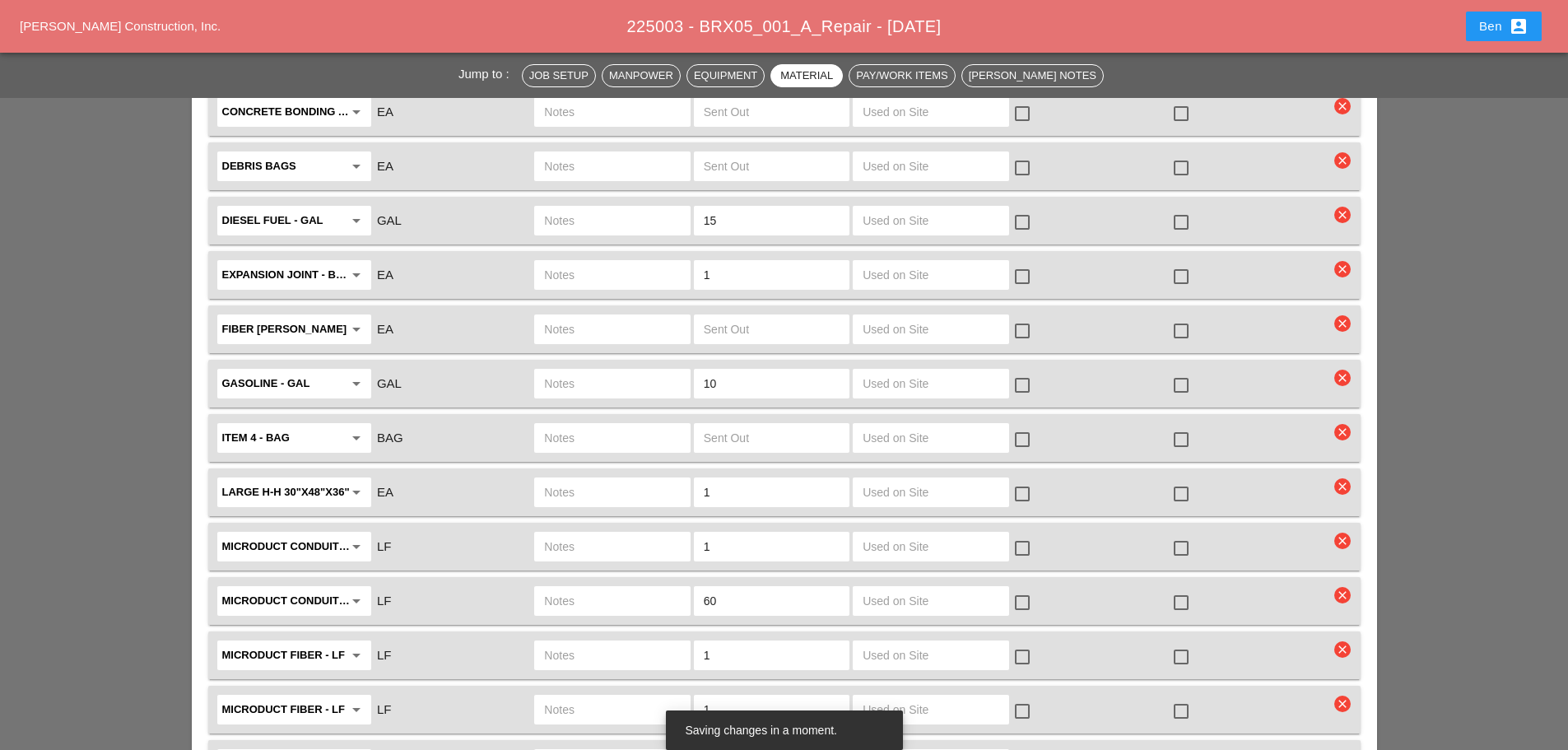
scroll to position [2195, 0]
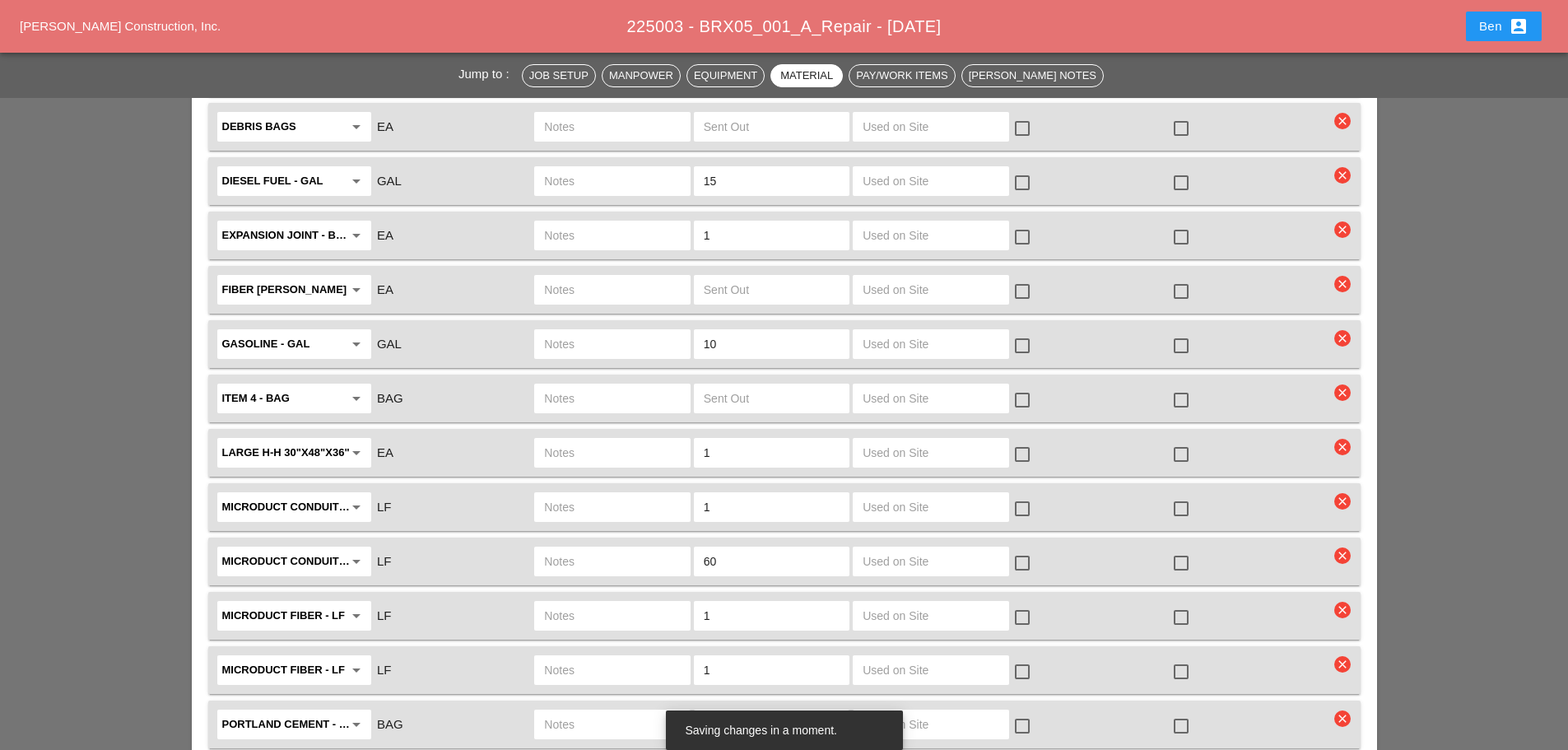
click at [807, 548] on input "60" at bounding box center [771, 561] width 136 height 26
type input "6"
type input "30"
click at [1392, 397] on div "Jump to : Job Setup Manpower Equipment Material Pay/Work Items Foreman's Notes …" at bounding box center [784, 405] width 1568 height 4876
click at [1346, 439] on icon "clear" at bounding box center [1342, 446] width 16 height 16
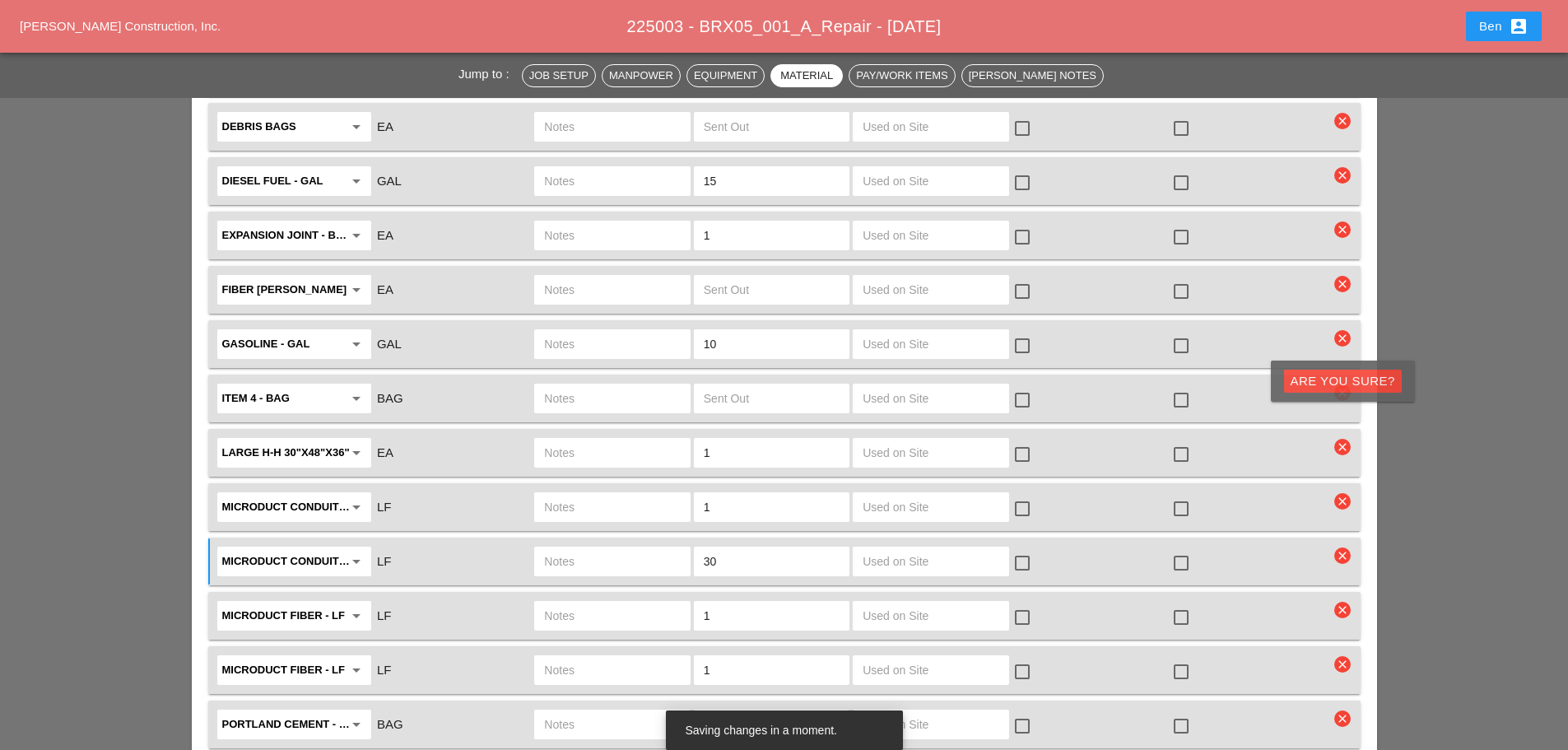
click at [1319, 388] on div "Are you Sure?" at bounding box center [1343, 381] width 105 height 19
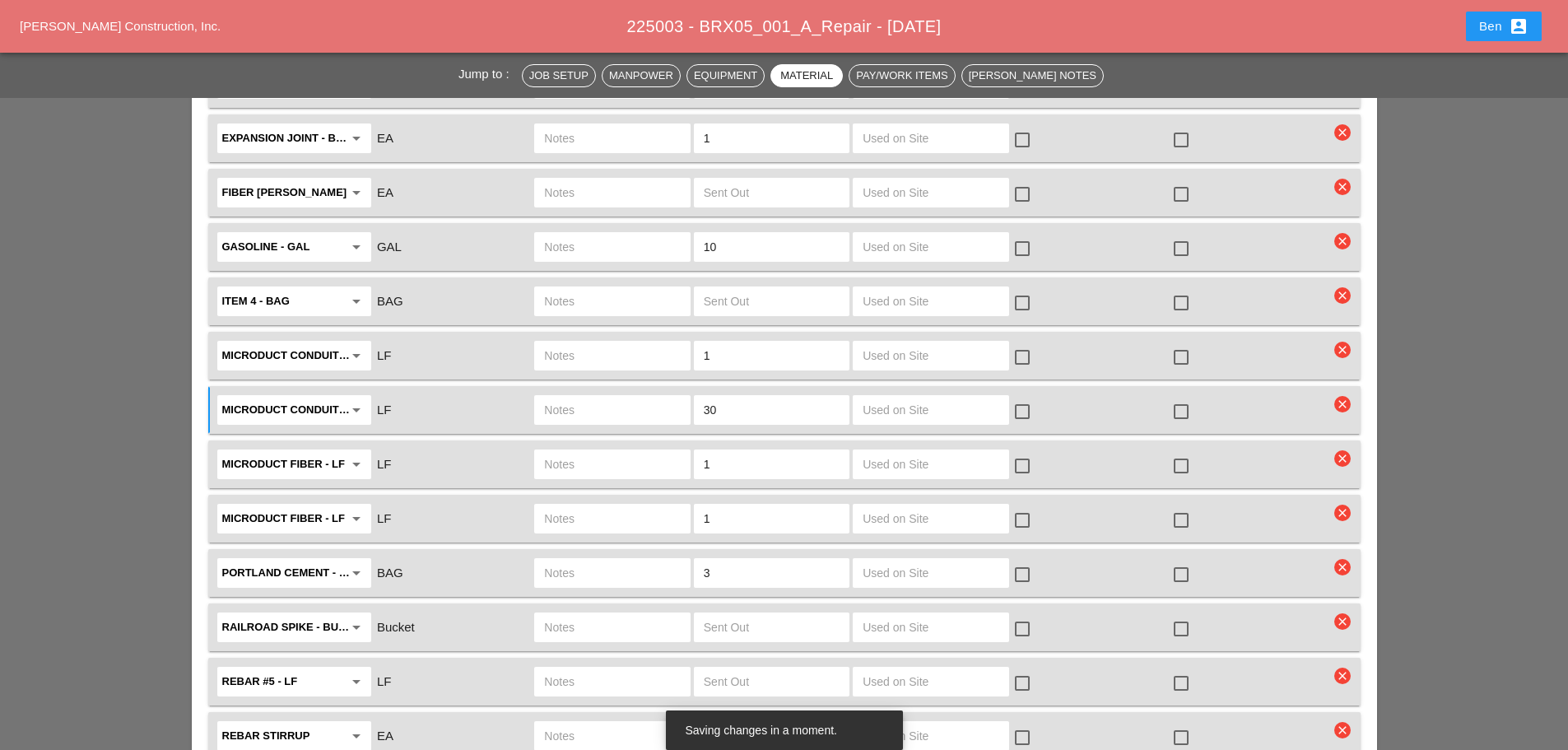
scroll to position [2331, 0]
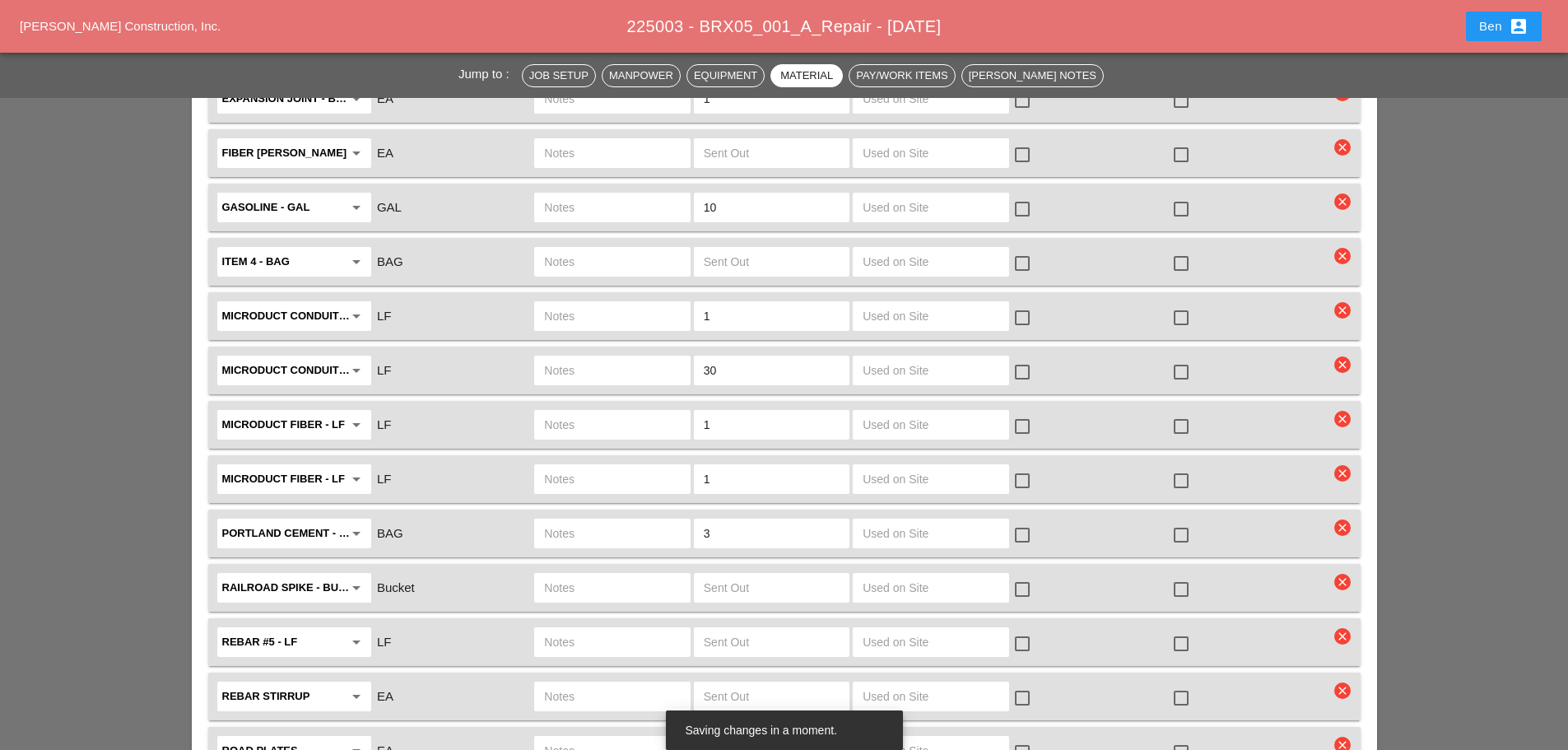
click at [1344, 411] on icon "clear" at bounding box center [1342, 419] width 16 height 16
click at [1332, 351] on div "Are you Sure?" at bounding box center [1343, 353] width 105 height 19
drag, startPoint x: 1349, startPoint y: 396, endPoint x: 1330, endPoint y: 397, distance: 19.0
click at [1349, 411] on icon "clear" at bounding box center [1342, 419] width 16 height 16
click at [1314, 352] on div "Are you Sure?" at bounding box center [1343, 353] width 105 height 19
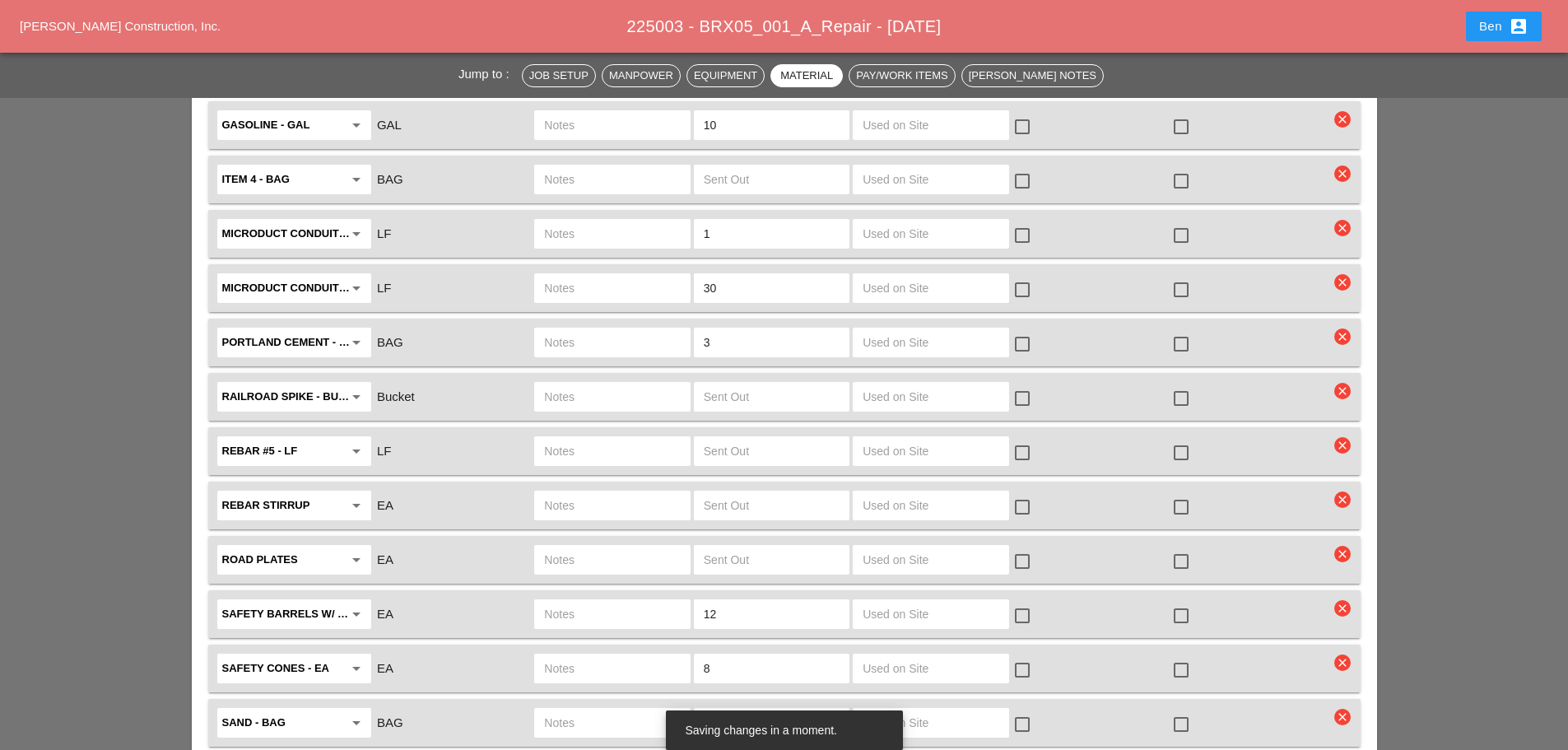
scroll to position [2469, 0]
click at [1347, 273] on icon "clear" at bounding box center [1342, 281] width 16 height 16
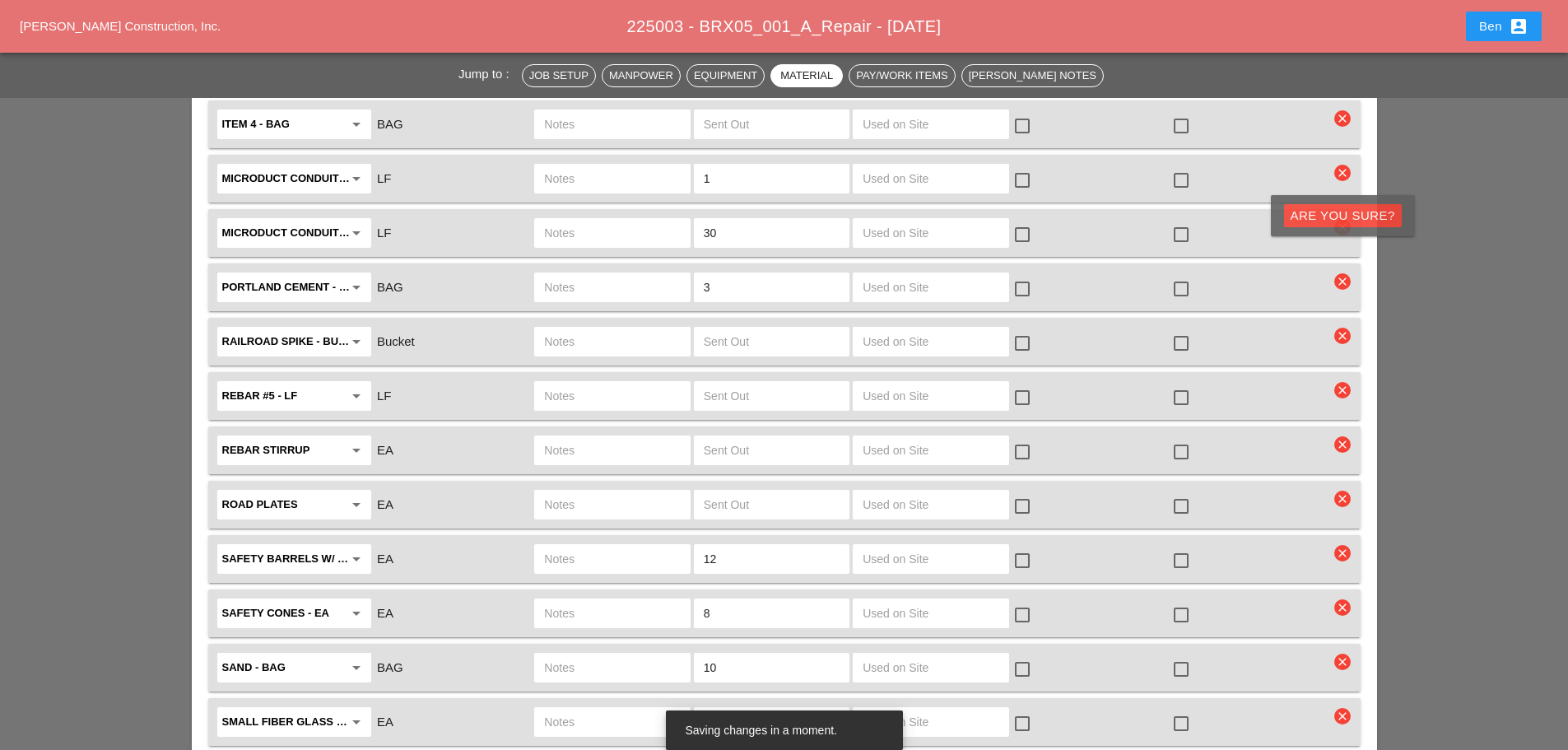
click at [1428, 339] on div "Jump to : Job Setup Manpower Equipment Material Pay/Work Items Foreman's Notes …" at bounding box center [784, 50] width 1568 height 4713
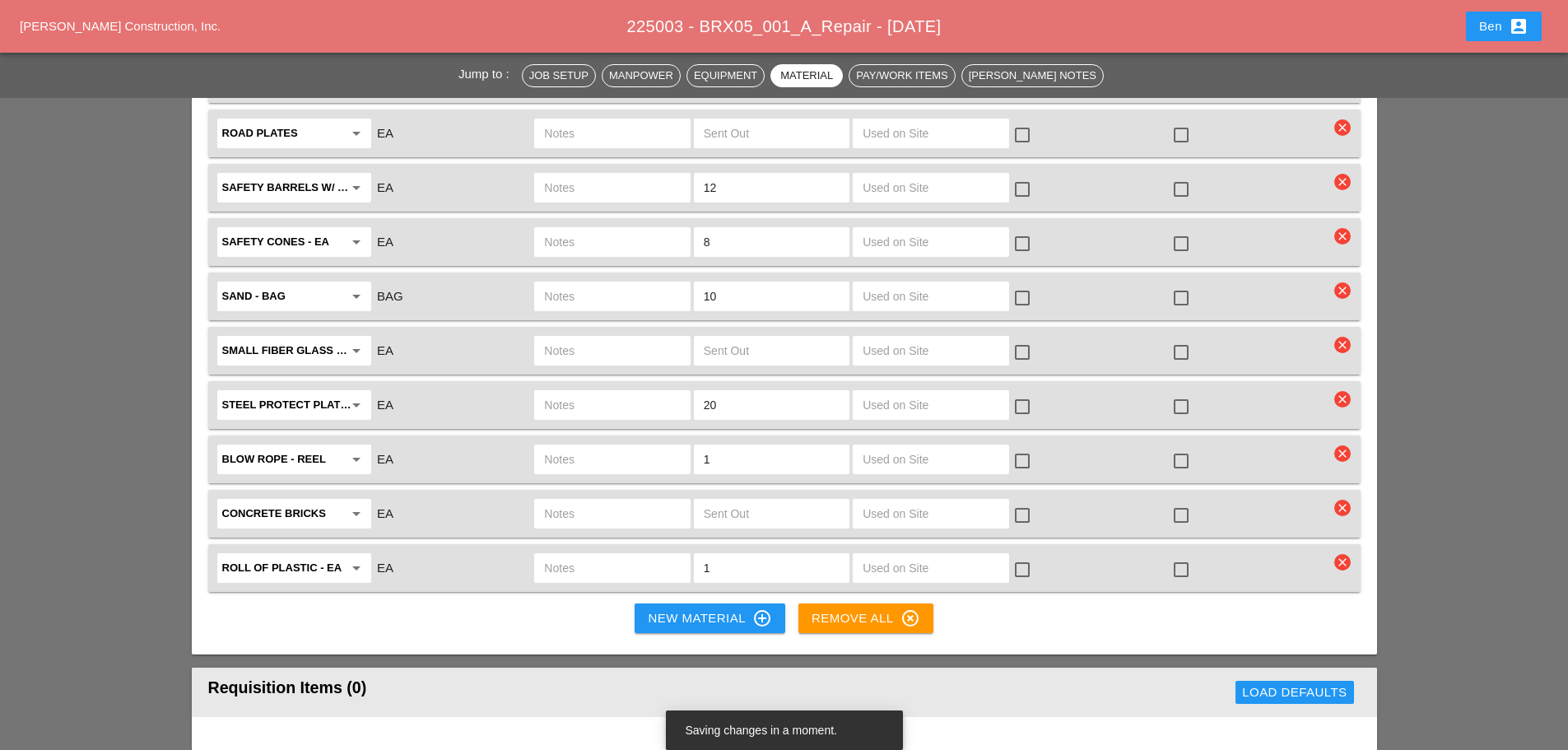
scroll to position [2880, 0]
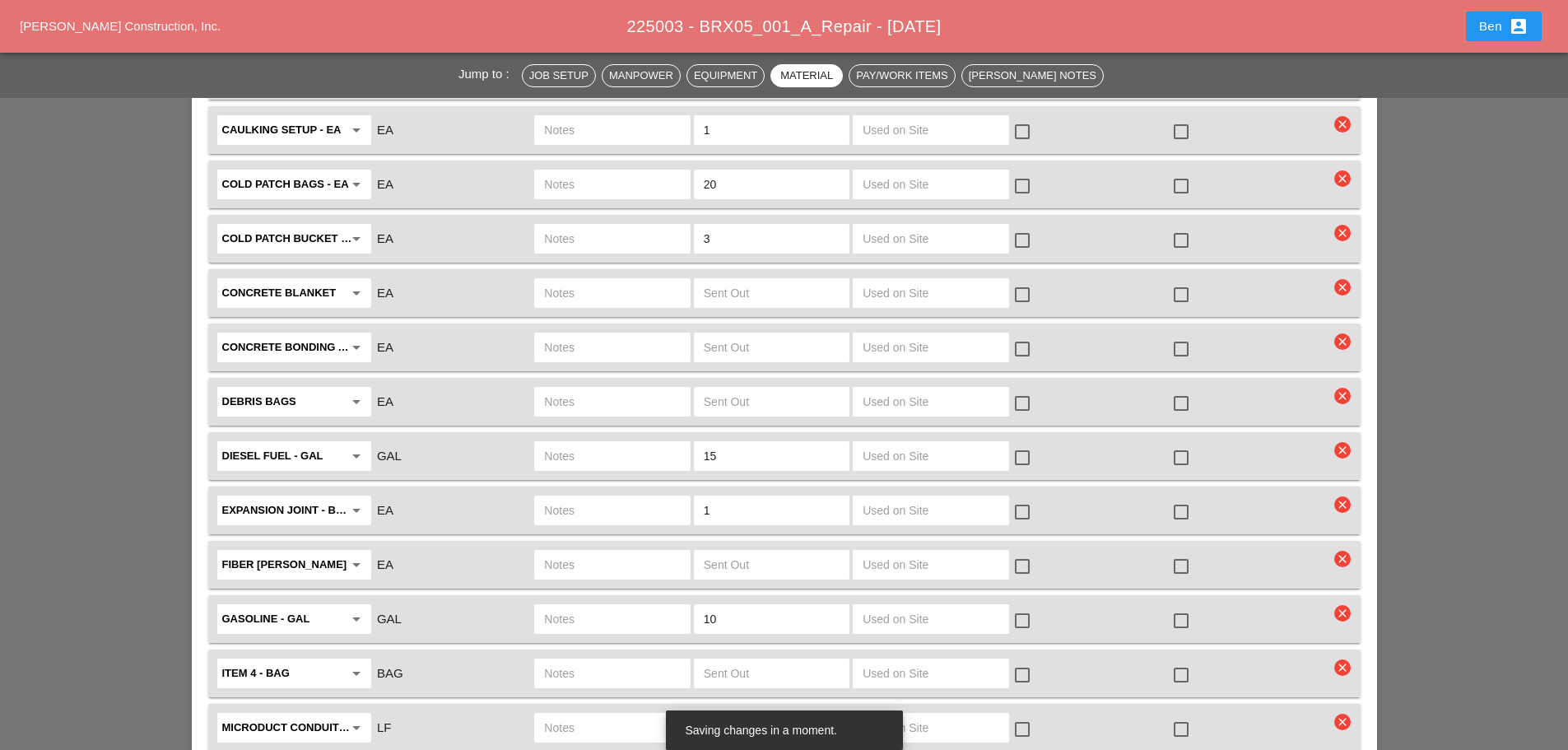
scroll to position [1783, 0]
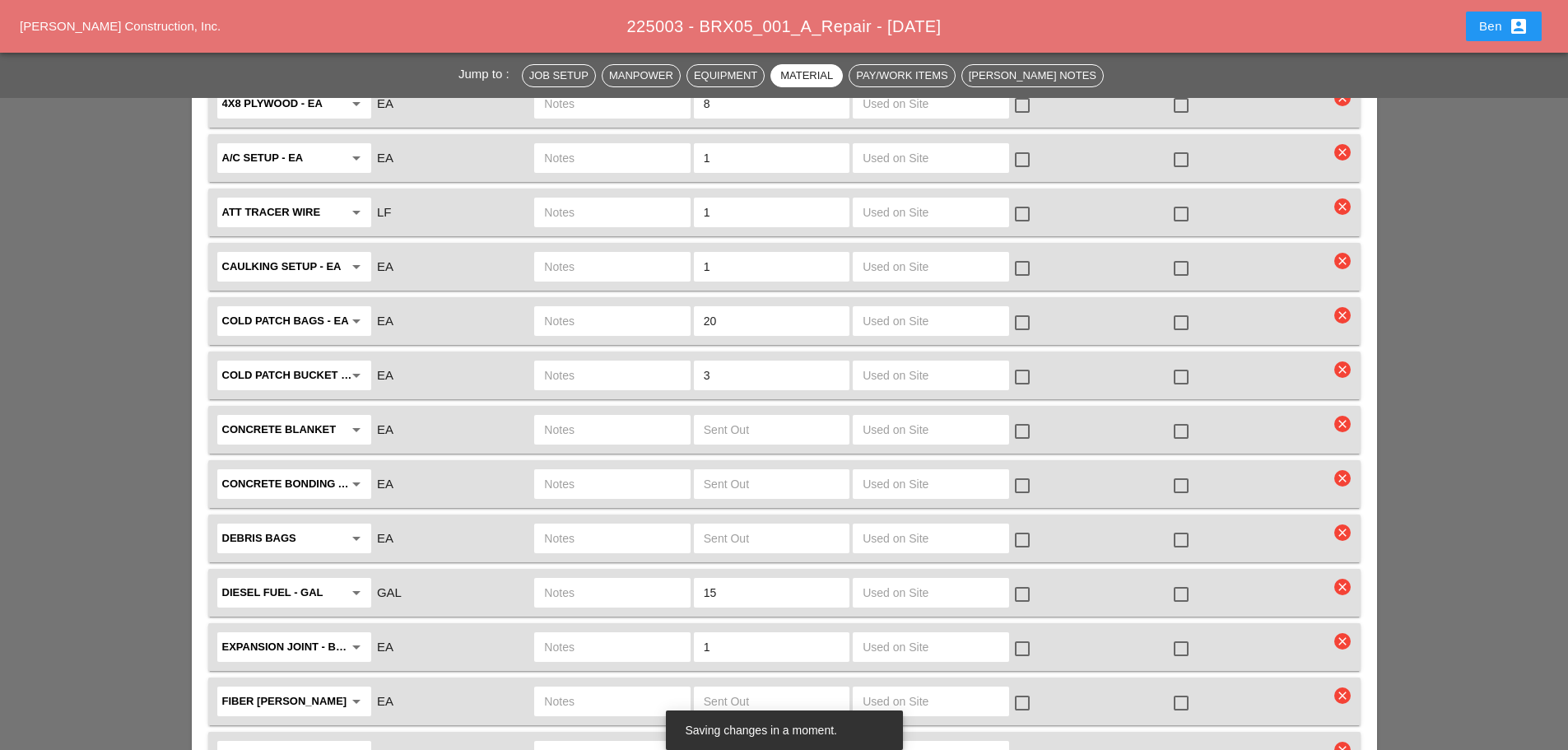
click at [32, 444] on div "Jump to : Job Setup Manpower Equipment Material Pay/Work Items Foreman's Notes …" at bounding box center [784, 736] width 1568 height 4713
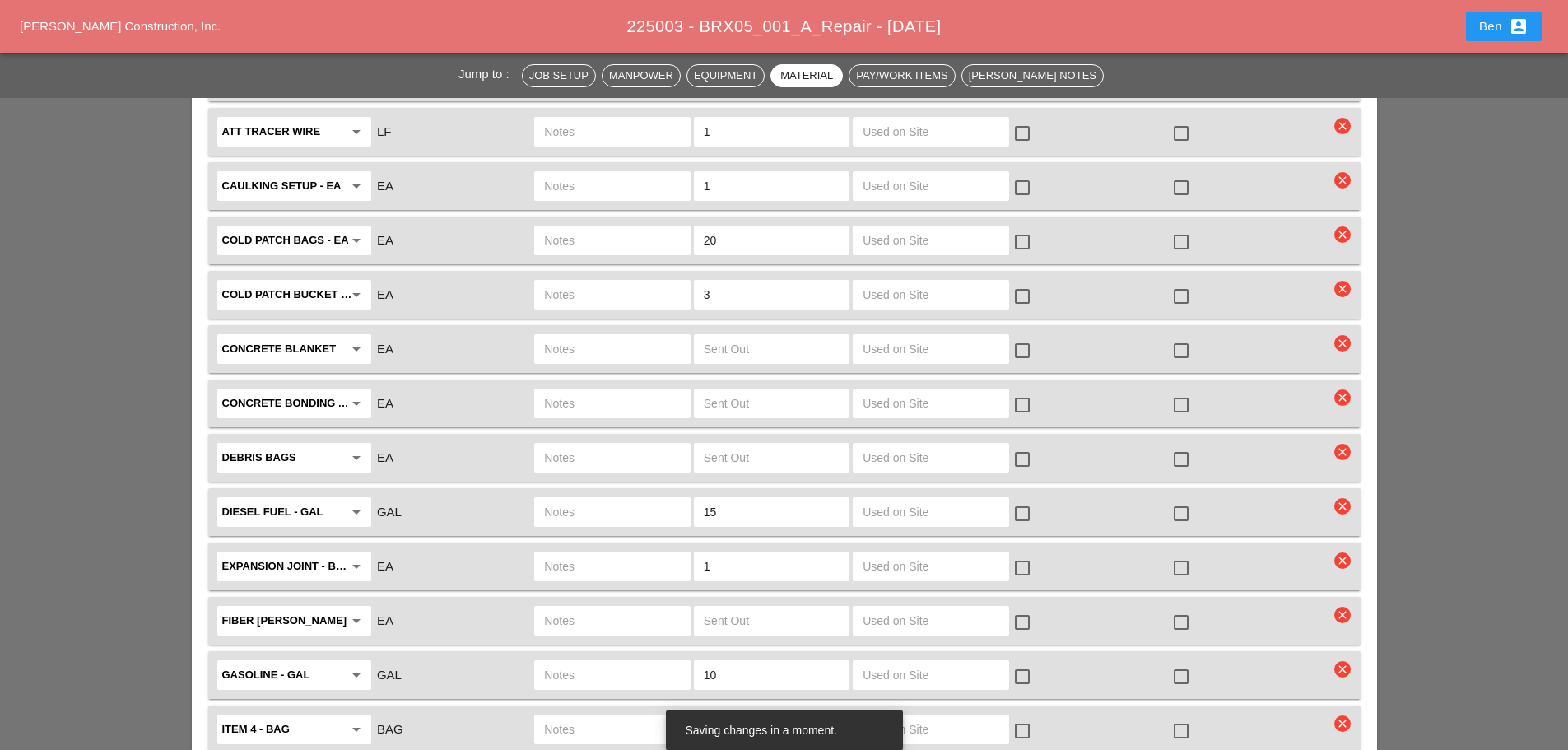
scroll to position [1430, 0]
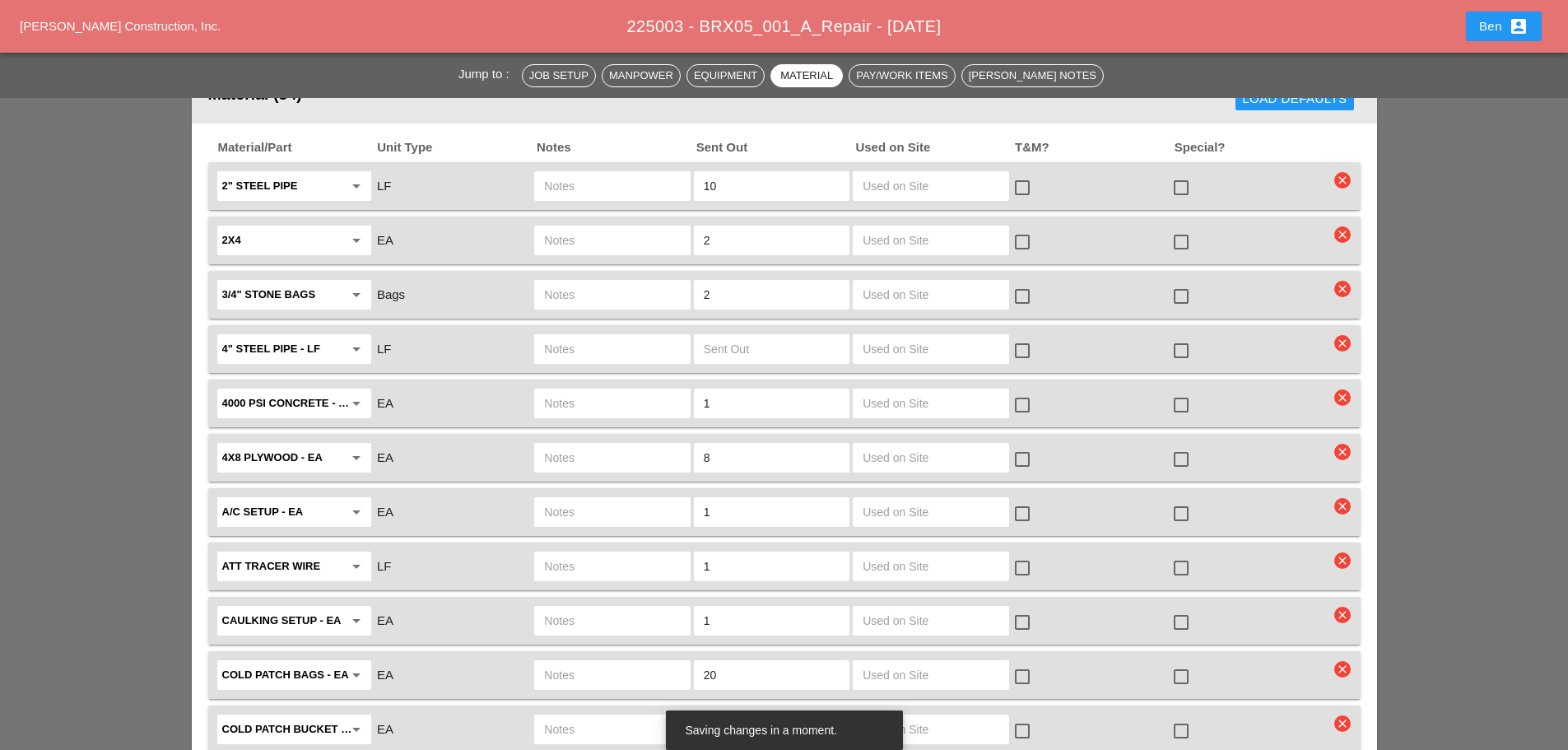
click at [638, 390] on input "text" at bounding box center [611, 402] width 136 height 26
click at [593, 390] on input "1 SKID" at bounding box center [611, 402] width 136 height 26
type input "1"
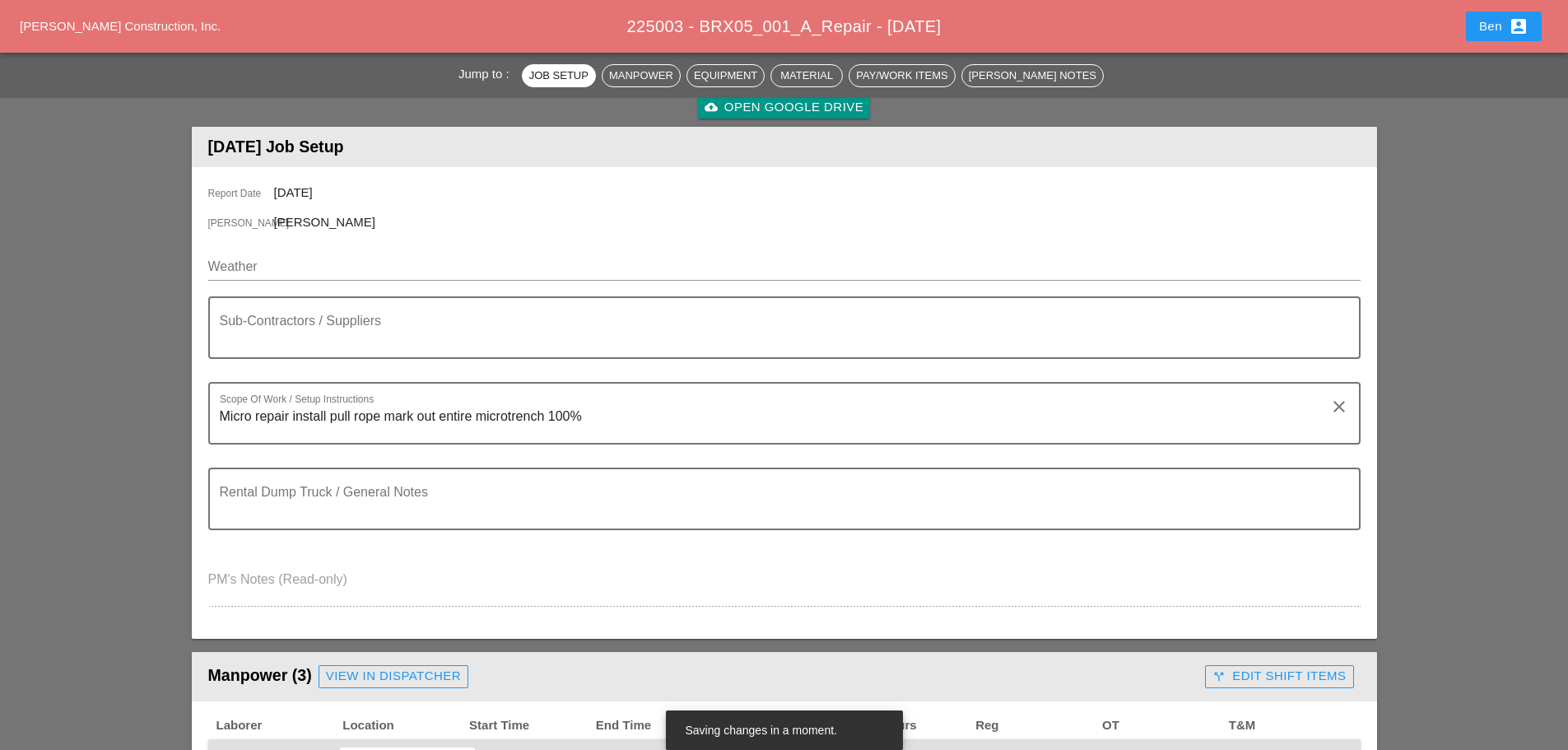
scroll to position [0, 0]
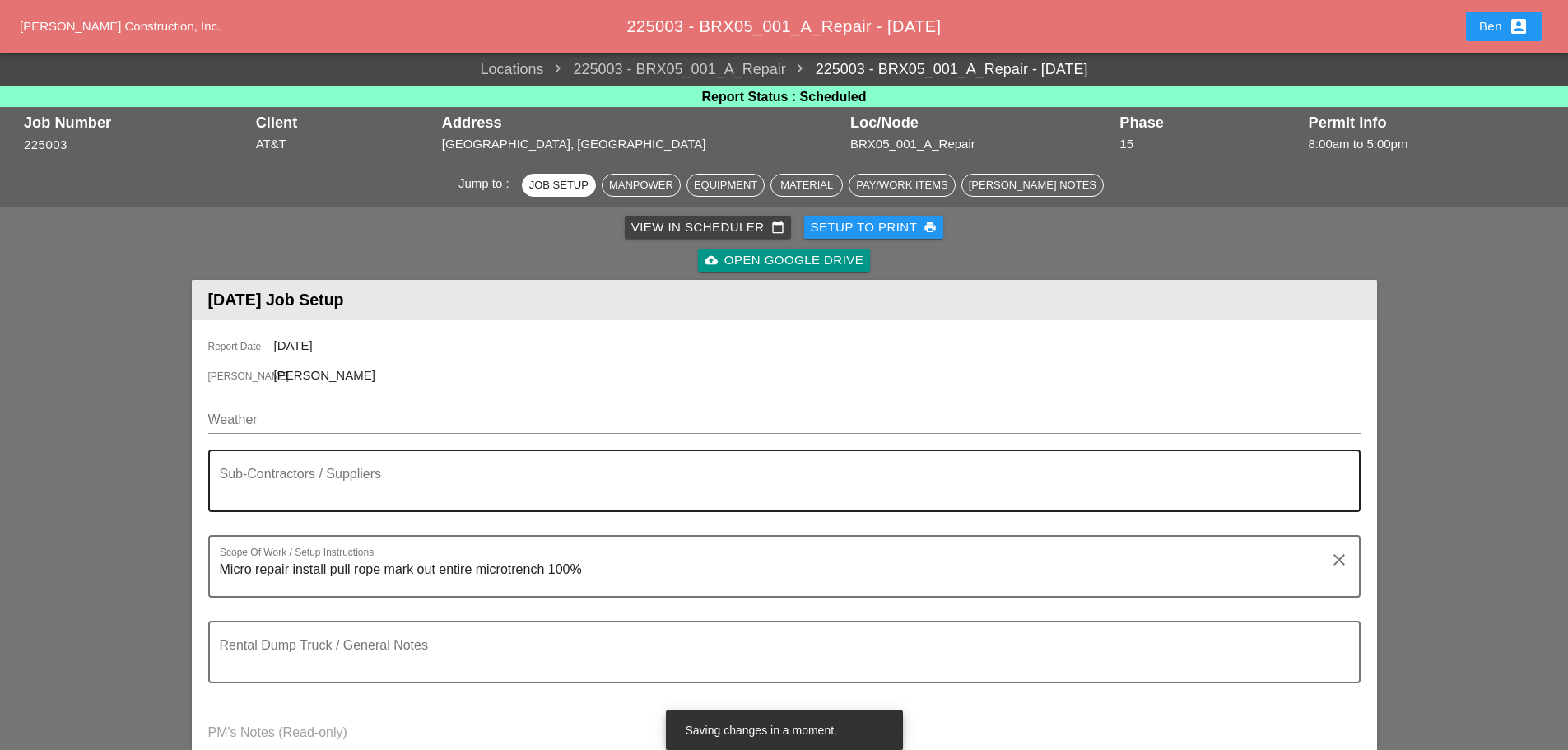
click at [460, 494] on textarea "Sub-Contractors / Suppliers" at bounding box center [778, 490] width 1116 height 40
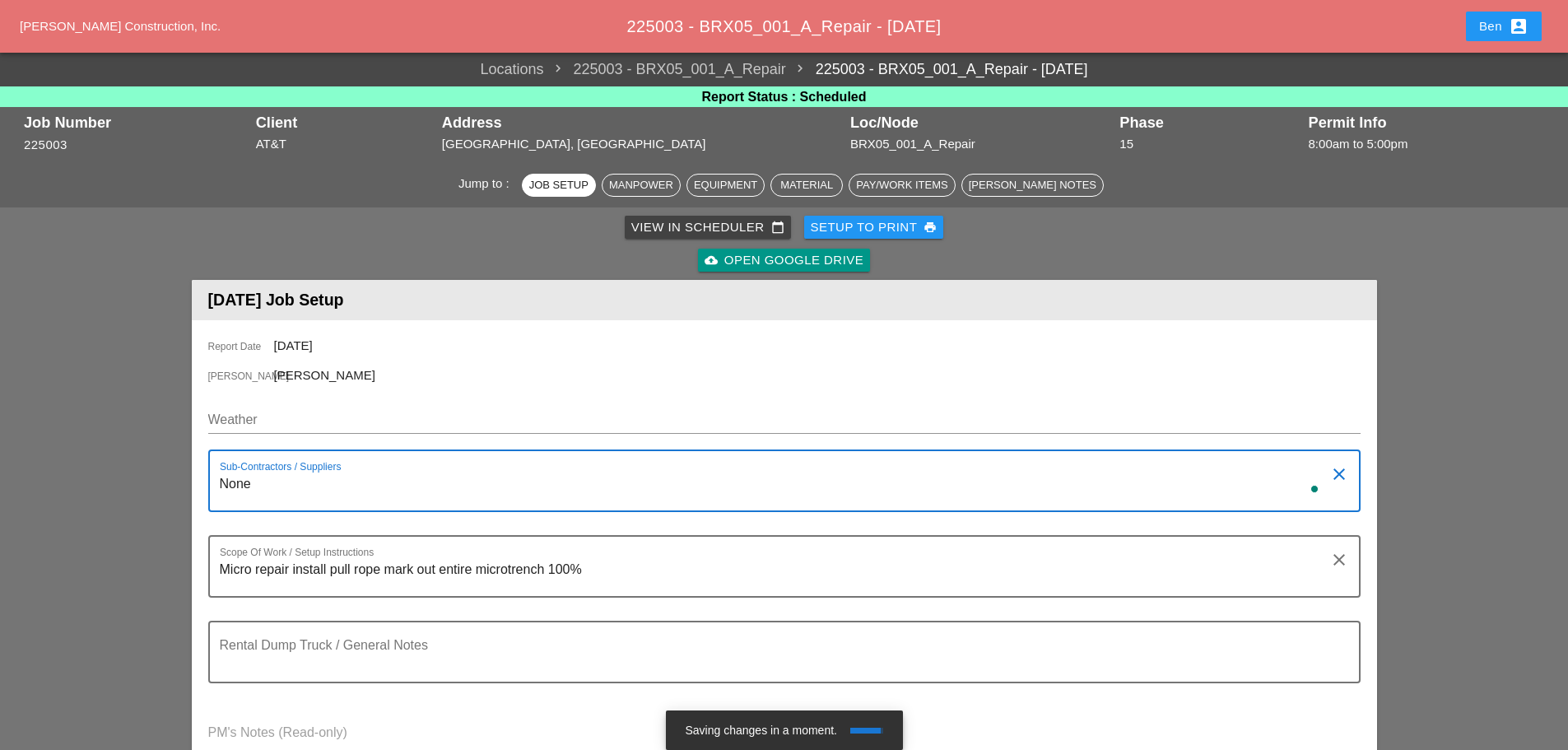
type textarea "None"
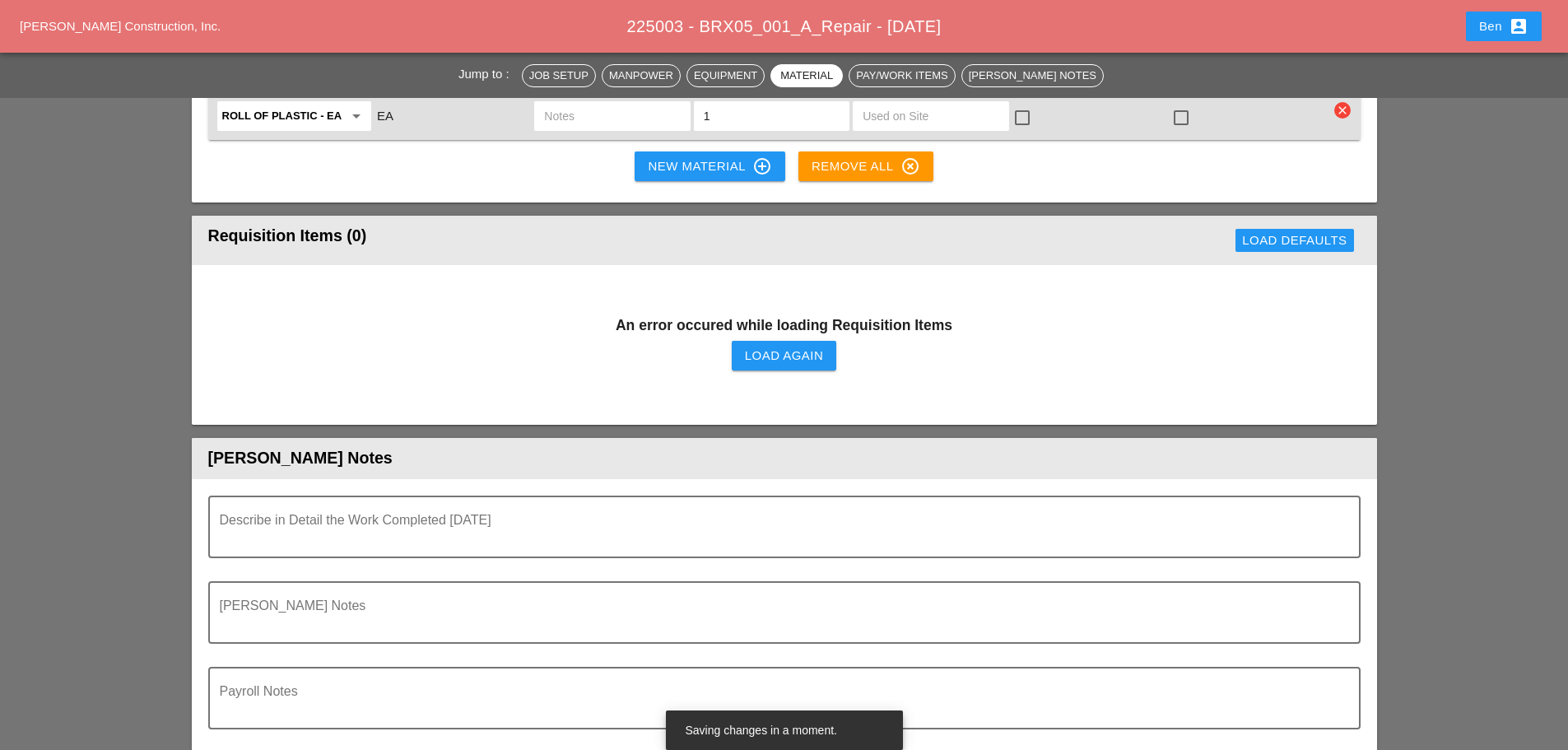
scroll to position [4097, 0]
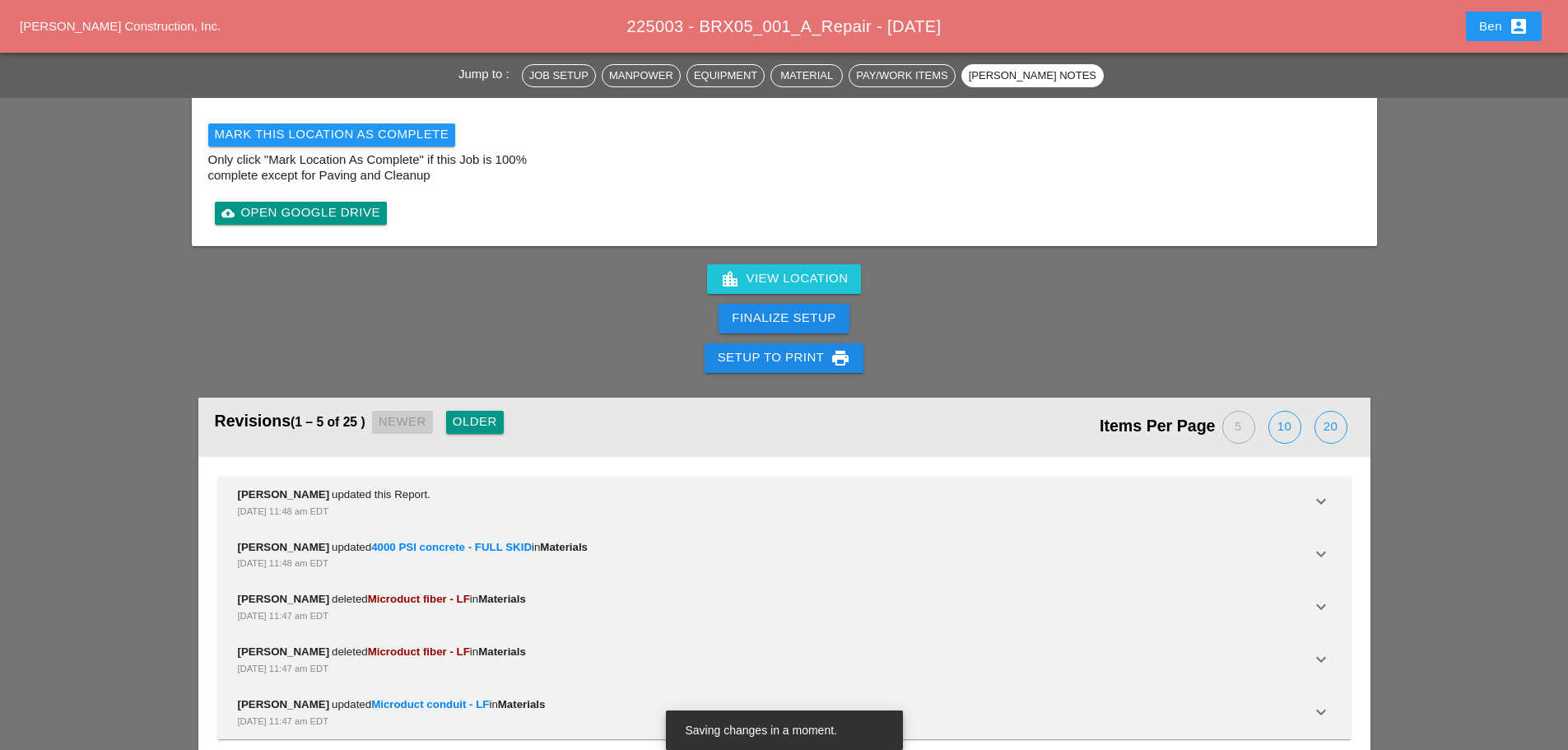
click at [786, 309] on div "Finalize Setup" at bounding box center [783, 318] width 104 height 19
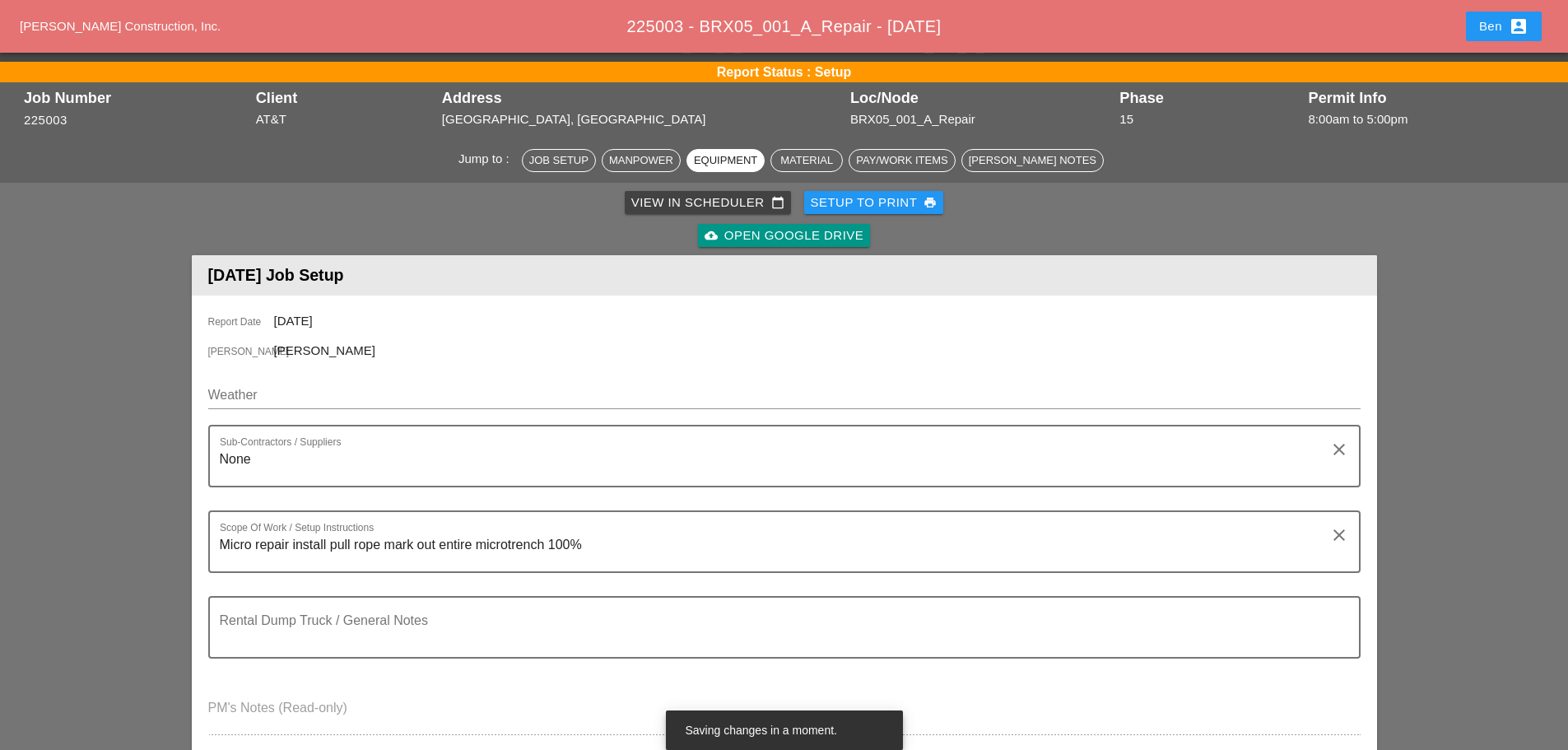
scroll to position [0, 0]
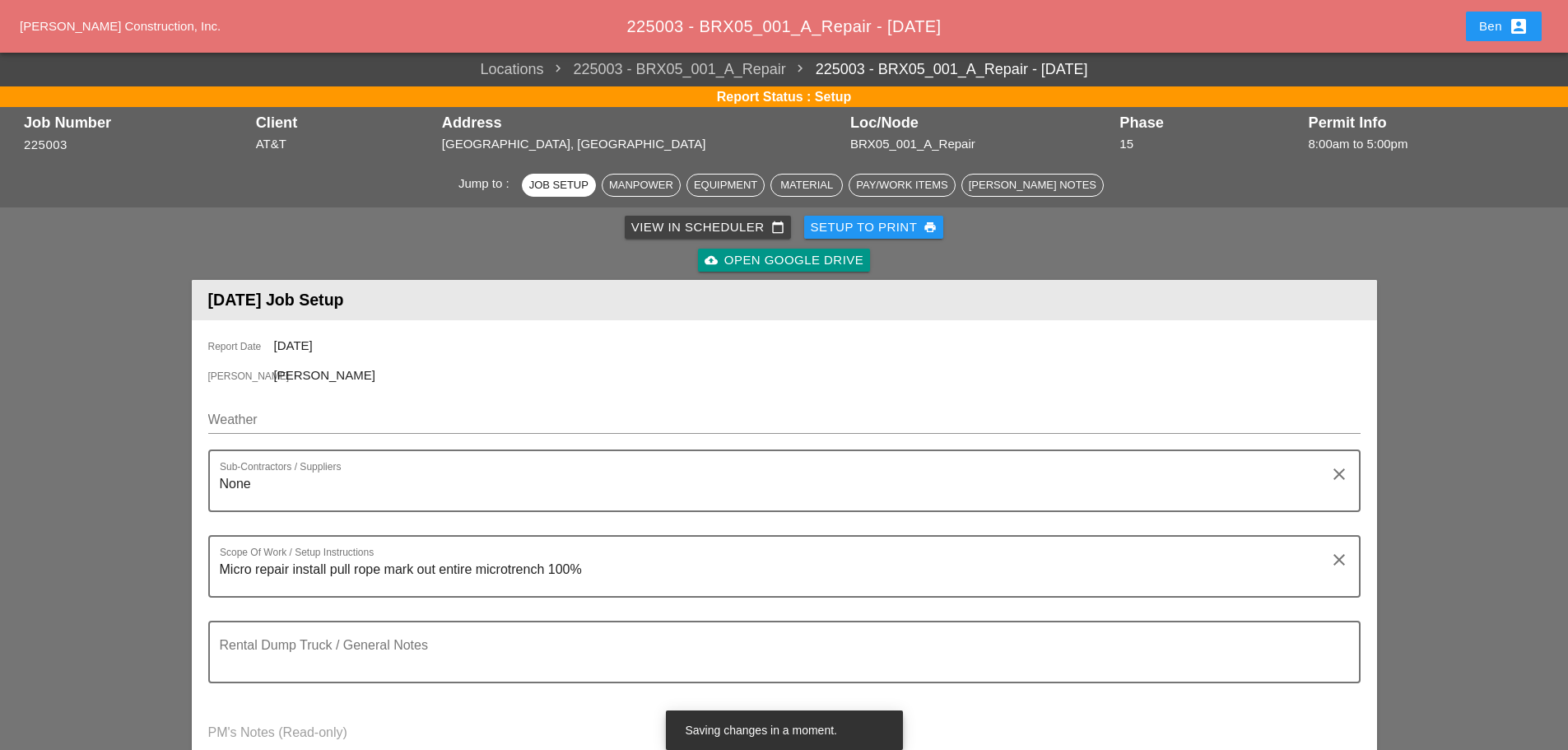
click at [122, 30] on span "[PERSON_NAME] Construction, Inc." at bounding box center [119, 25] width 200 height 14
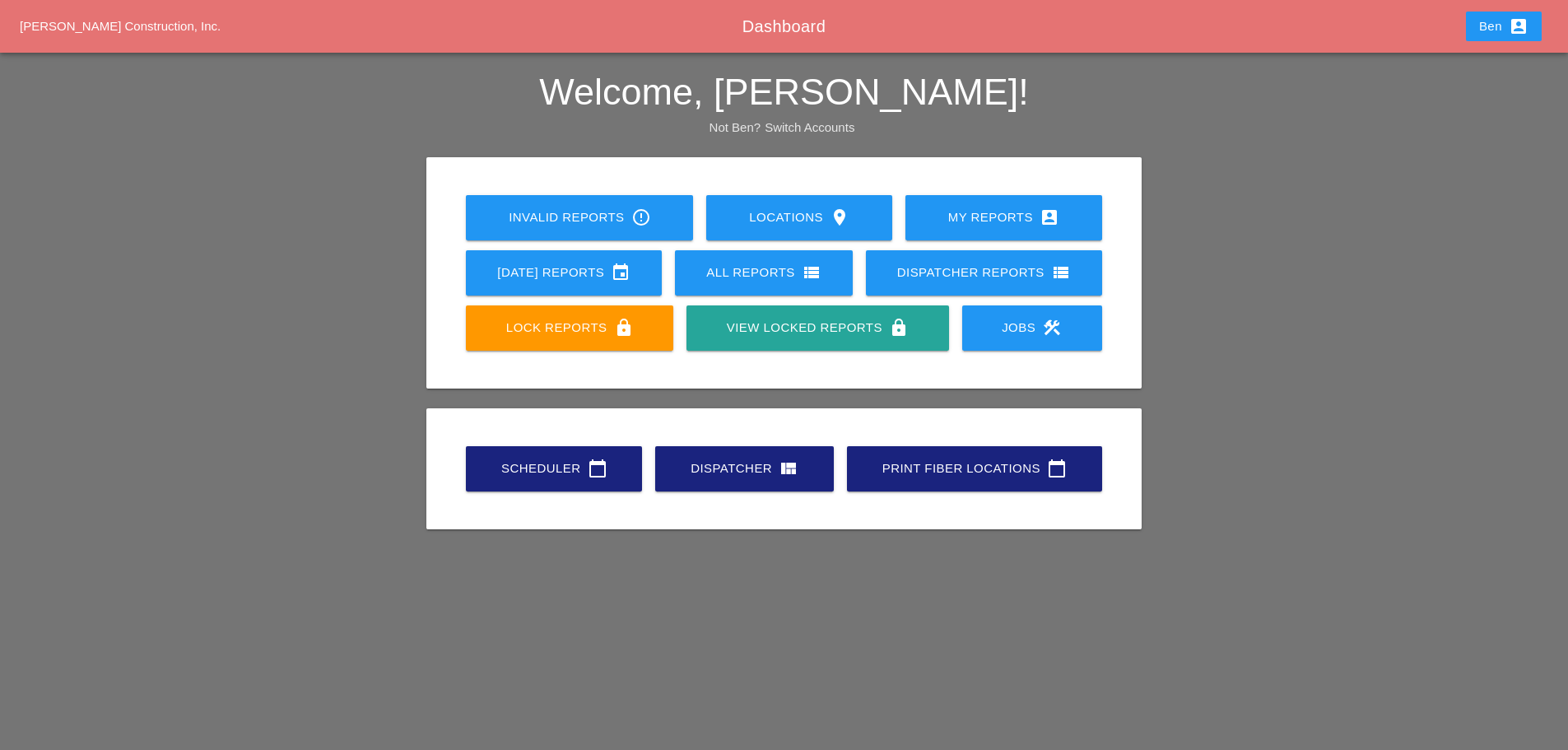
click at [522, 468] on div "Scheduler calendar_today" at bounding box center [554, 468] width 123 height 19
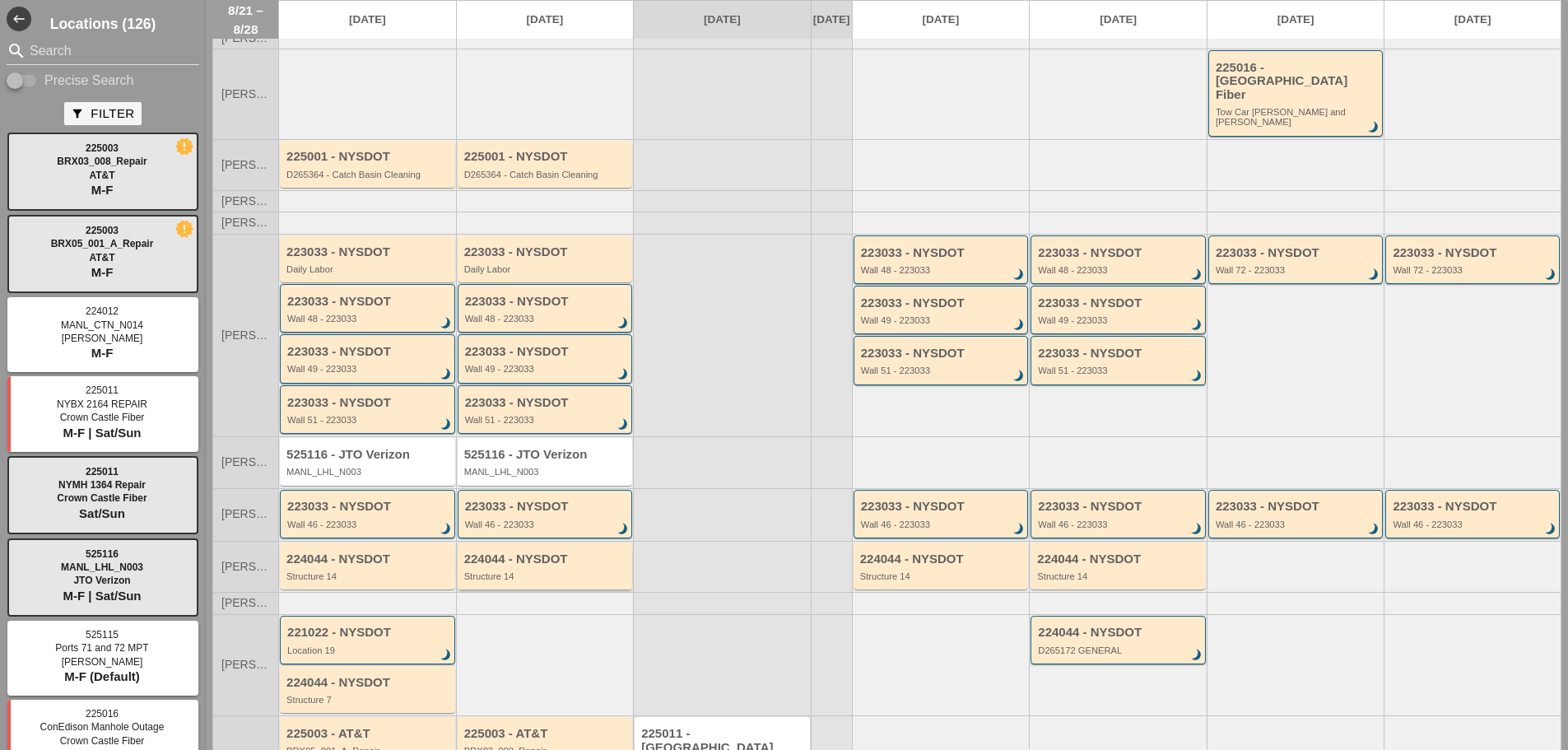
scroll to position [145, 0]
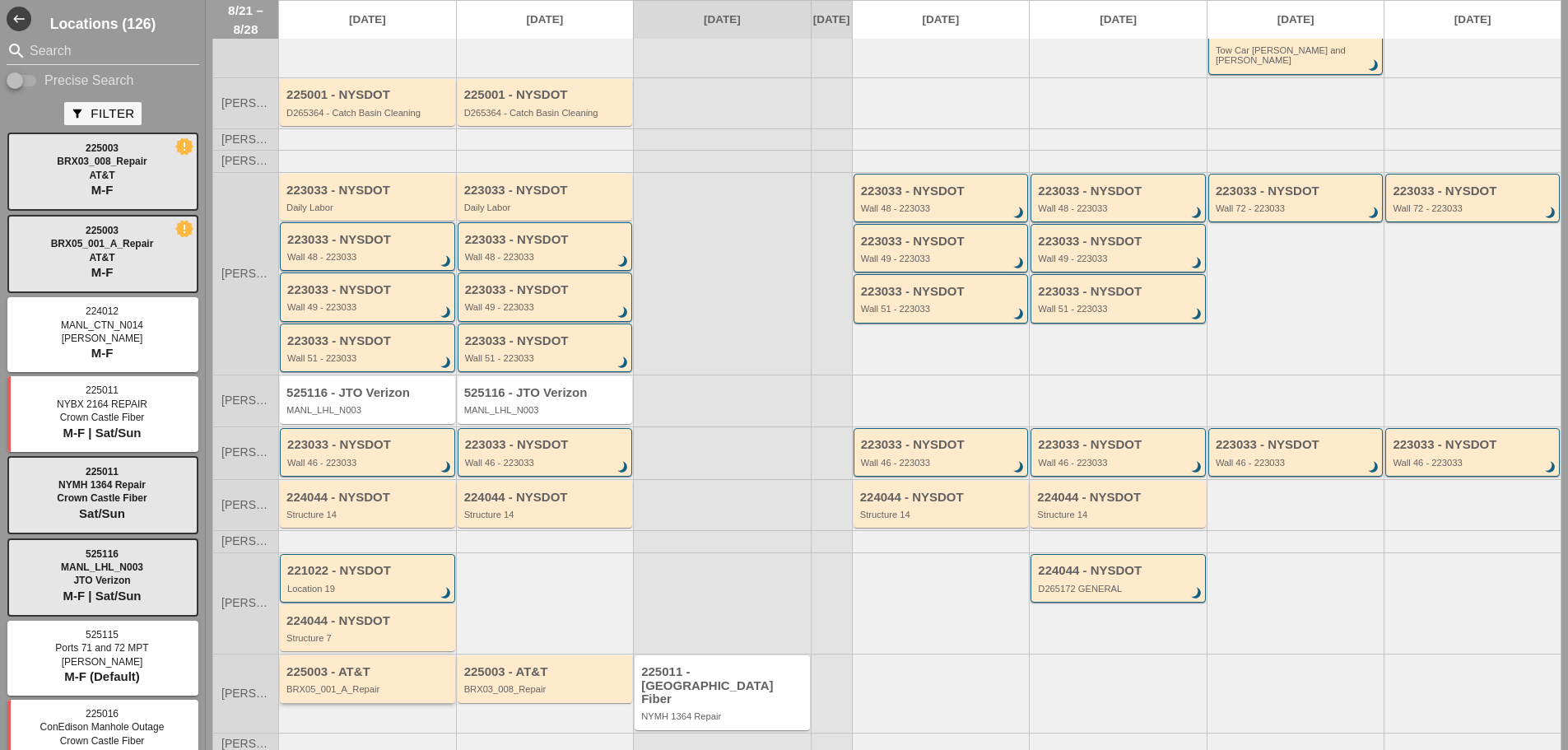
click at [387, 684] on div "BRX05_001_A_Repair" at bounding box center [369, 689] width 165 height 10
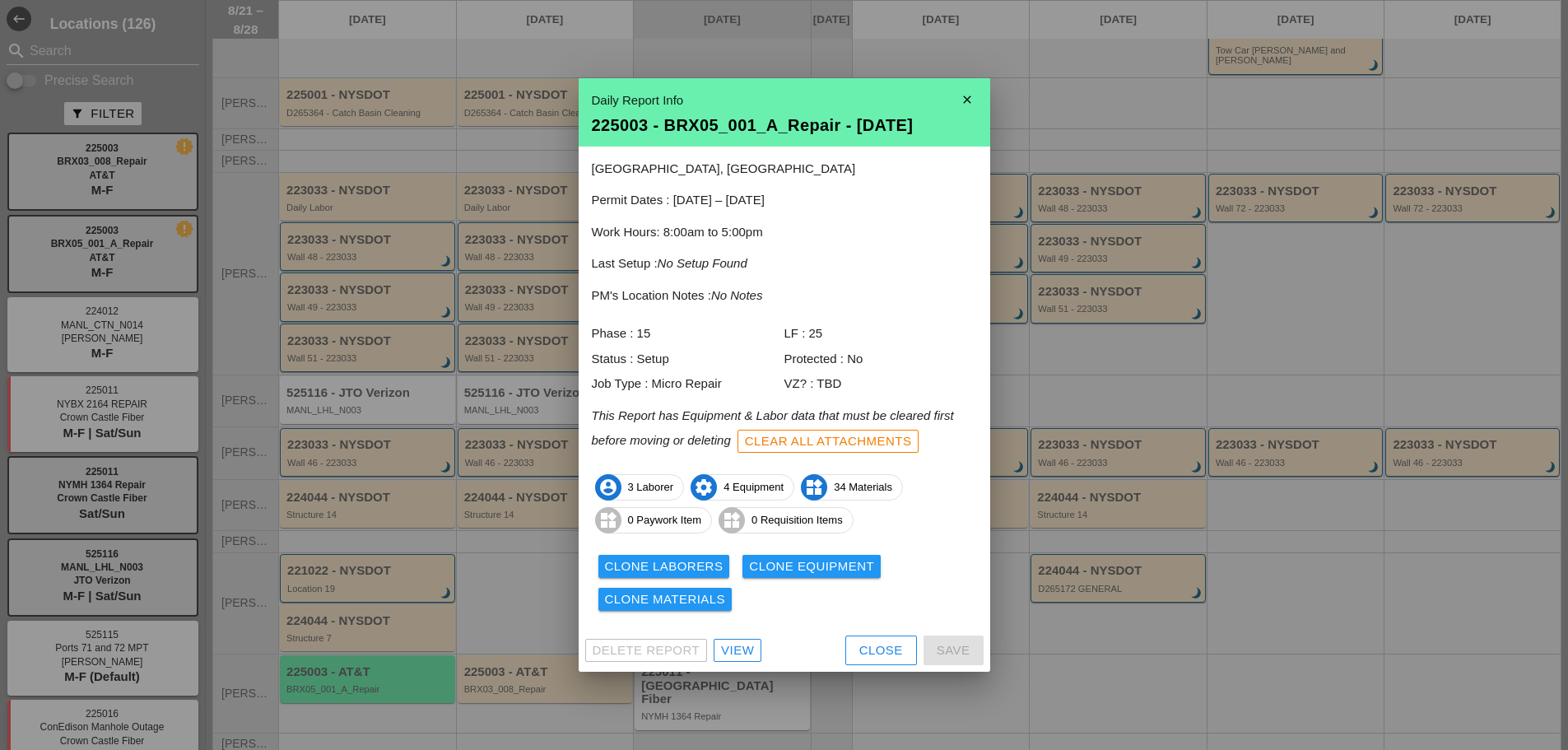
click at [737, 650] on div "View" at bounding box center [737, 650] width 33 height 19
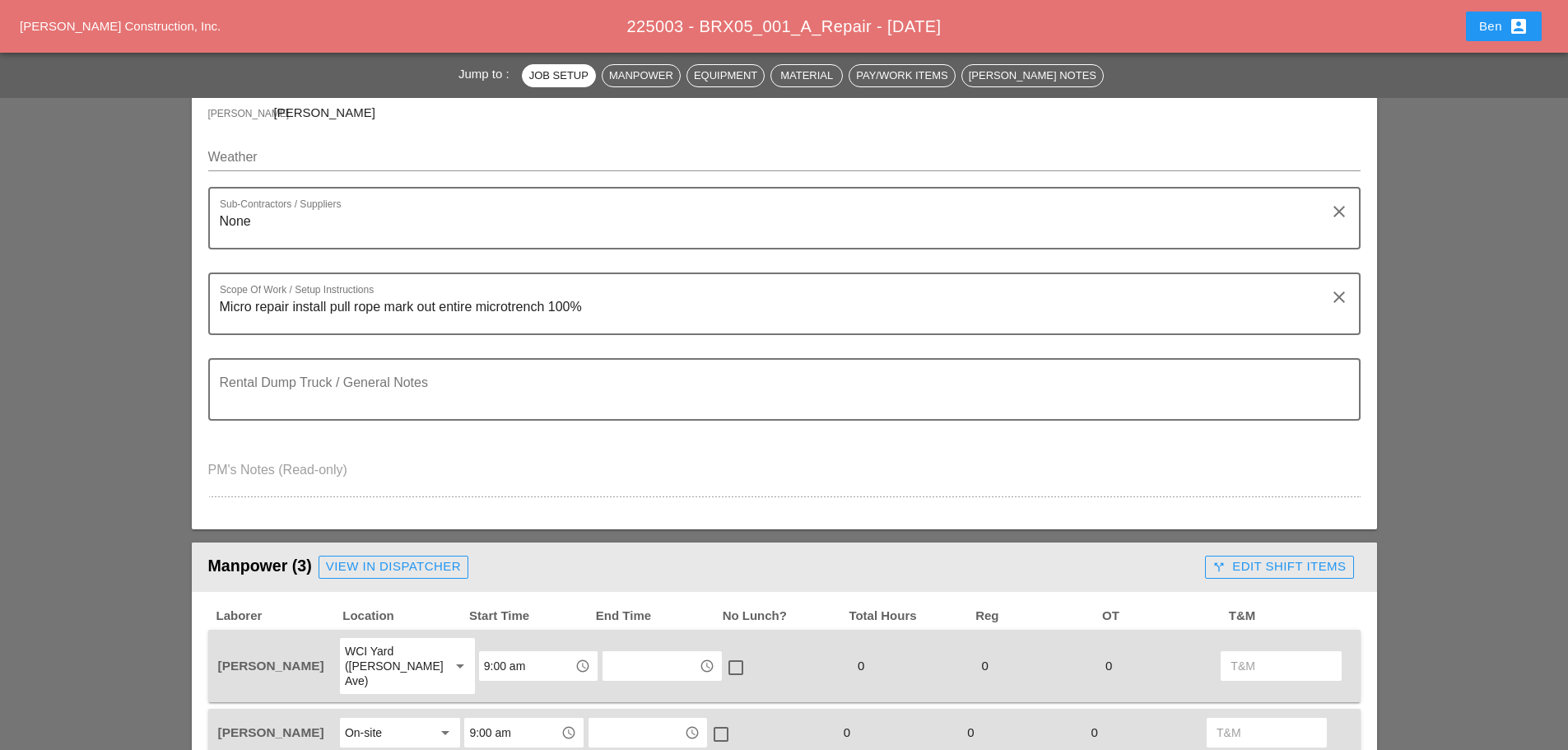
scroll to position [138, 0]
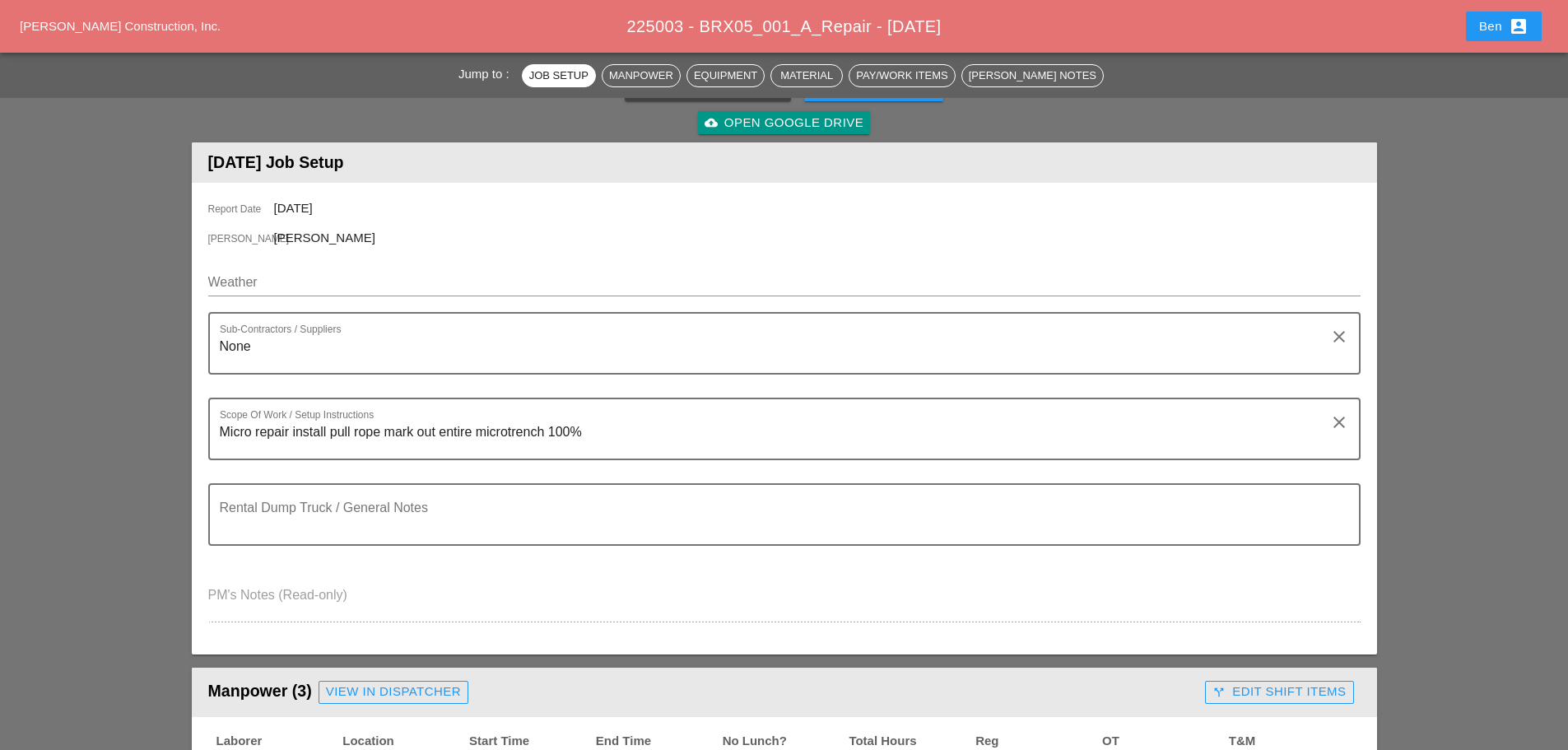
click at [127, 25] on span "[PERSON_NAME] Construction, Inc." at bounding box center [119, 25] width 200 height 14
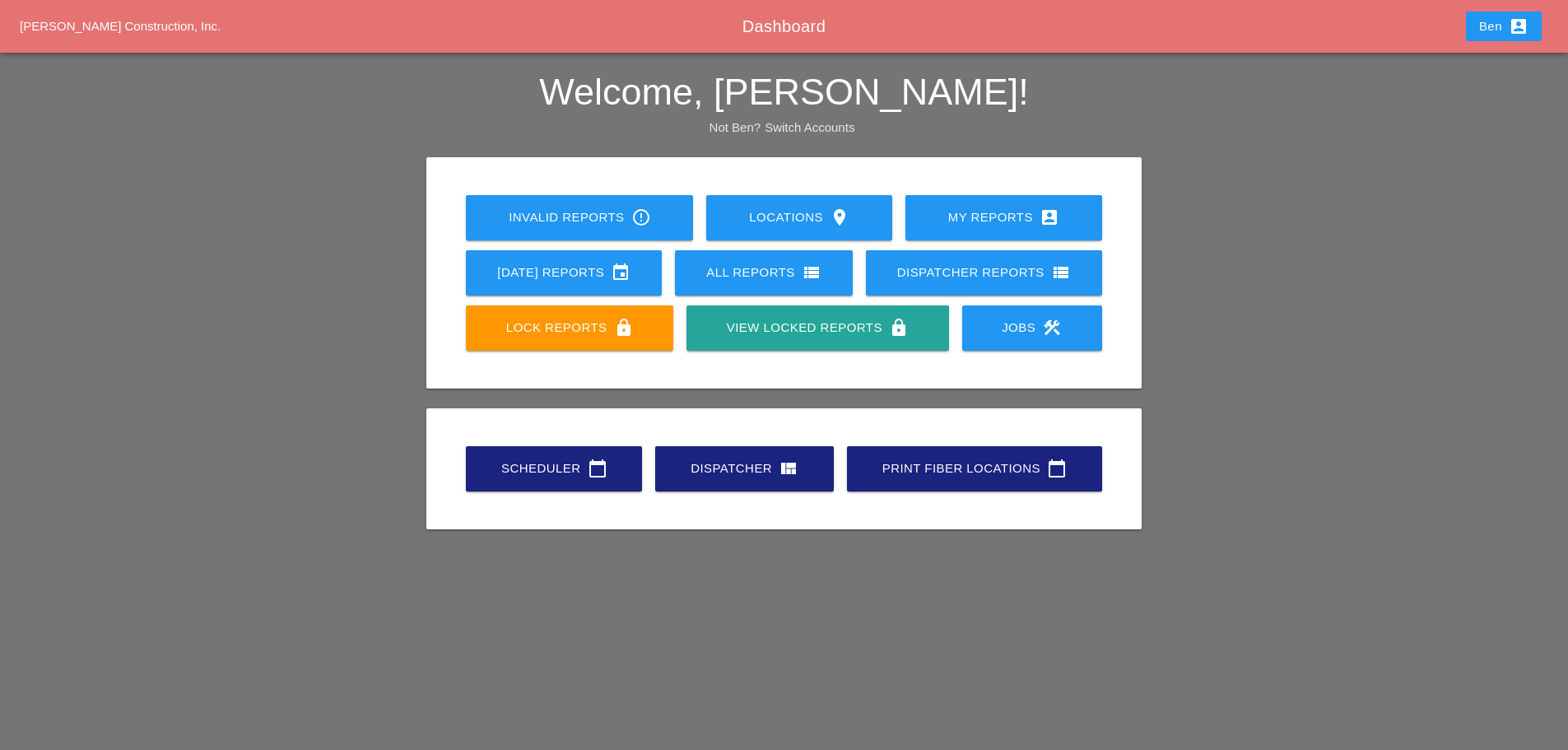
click at [540, 472] on div "Scheduler calendar_today" at bounding box center [554, 468] width 123 height 19
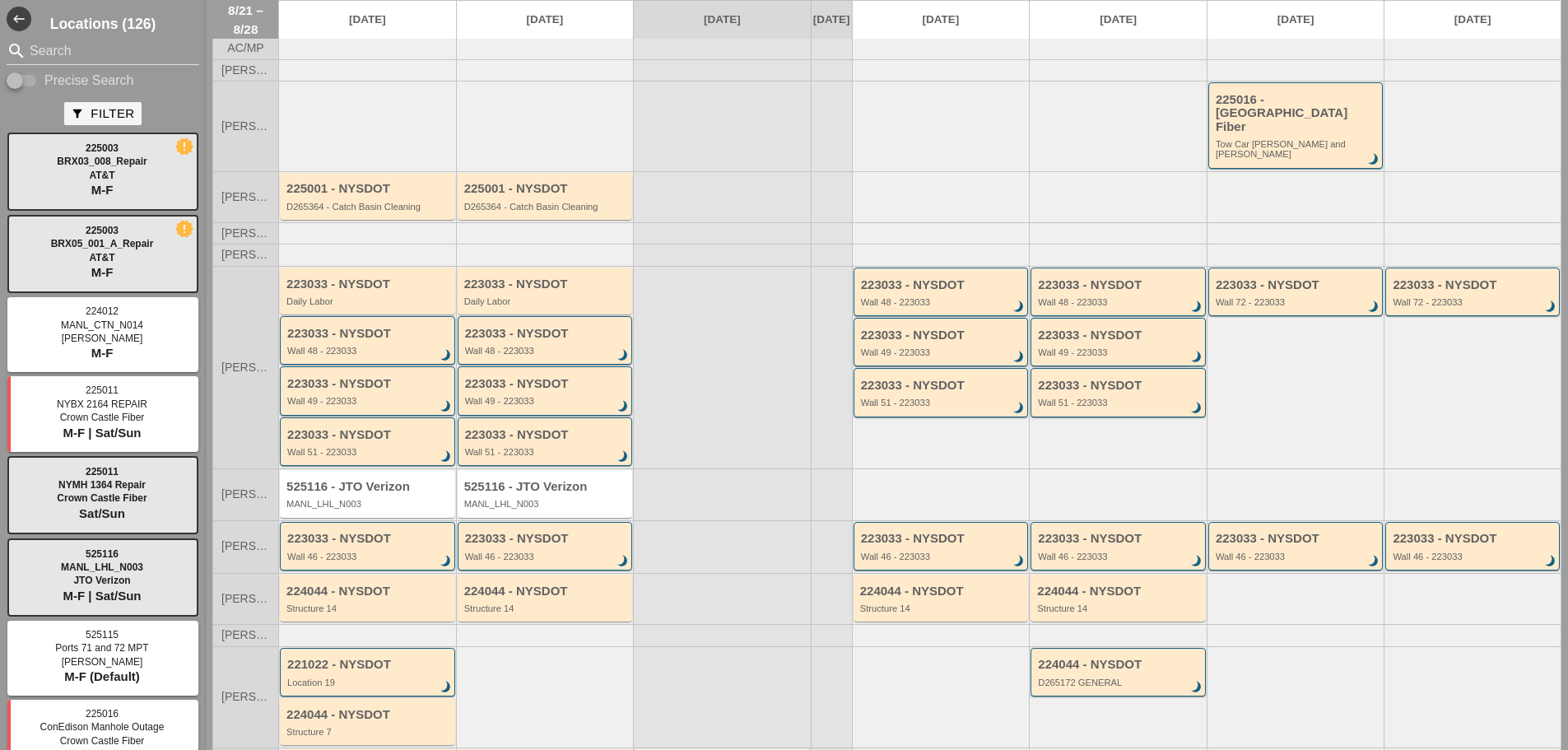
scroll to position [145, 0]
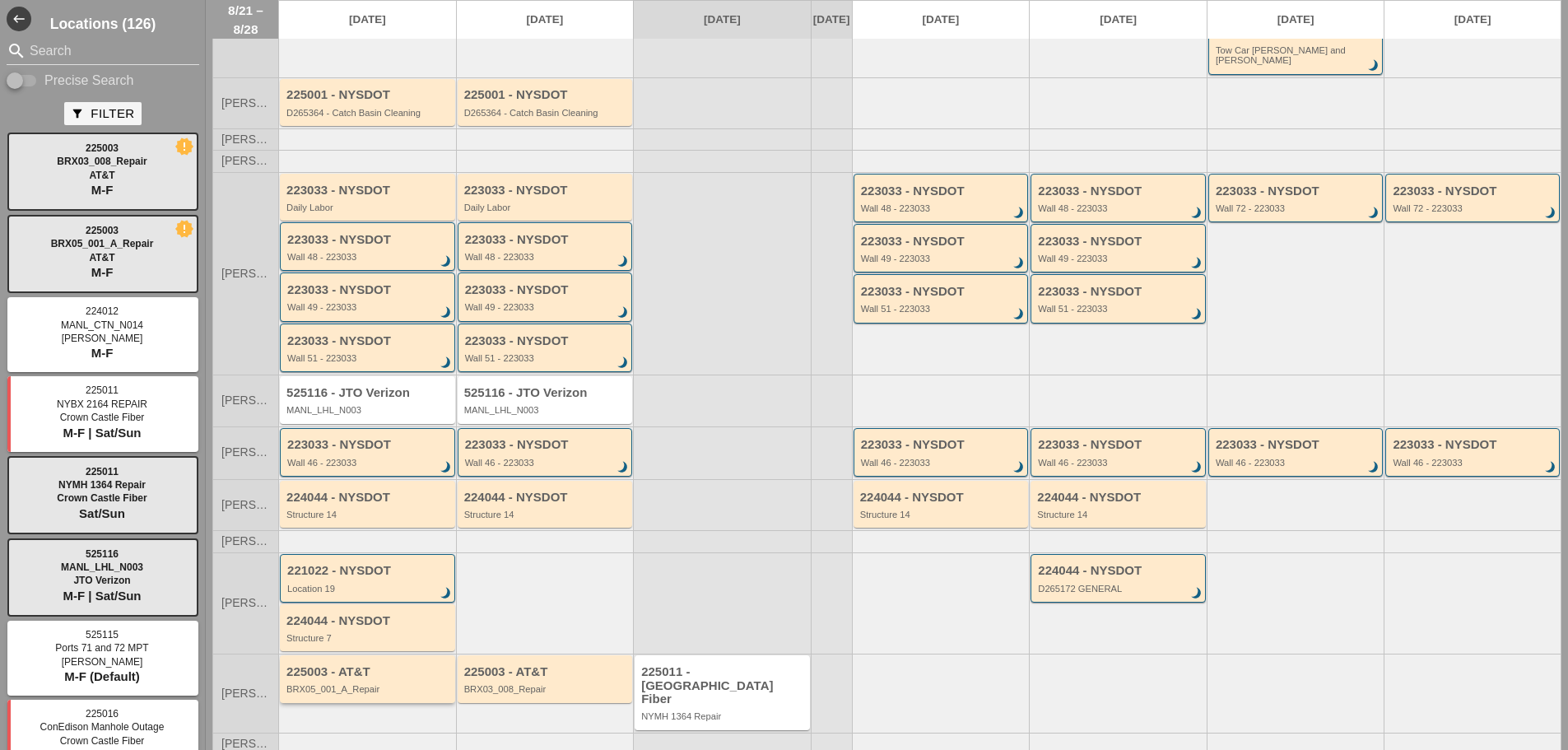
click at [406, 684] on div "BRX05_001_A_Repair" at bounding box center [369, 689] width 165 height 10
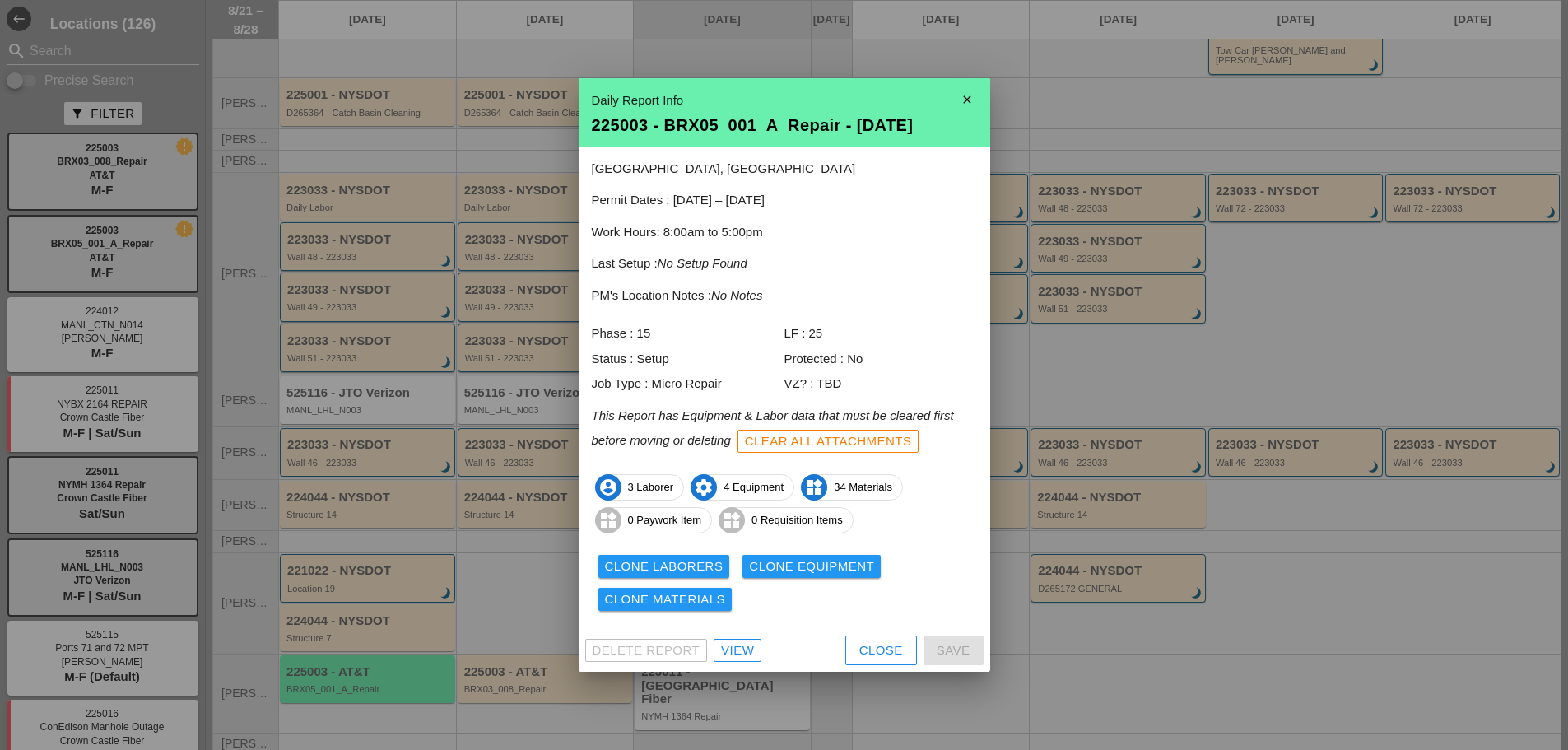
click at [683, 573] on div "Clone Laborers" at bounding box center [664, 567] width 118 height 19
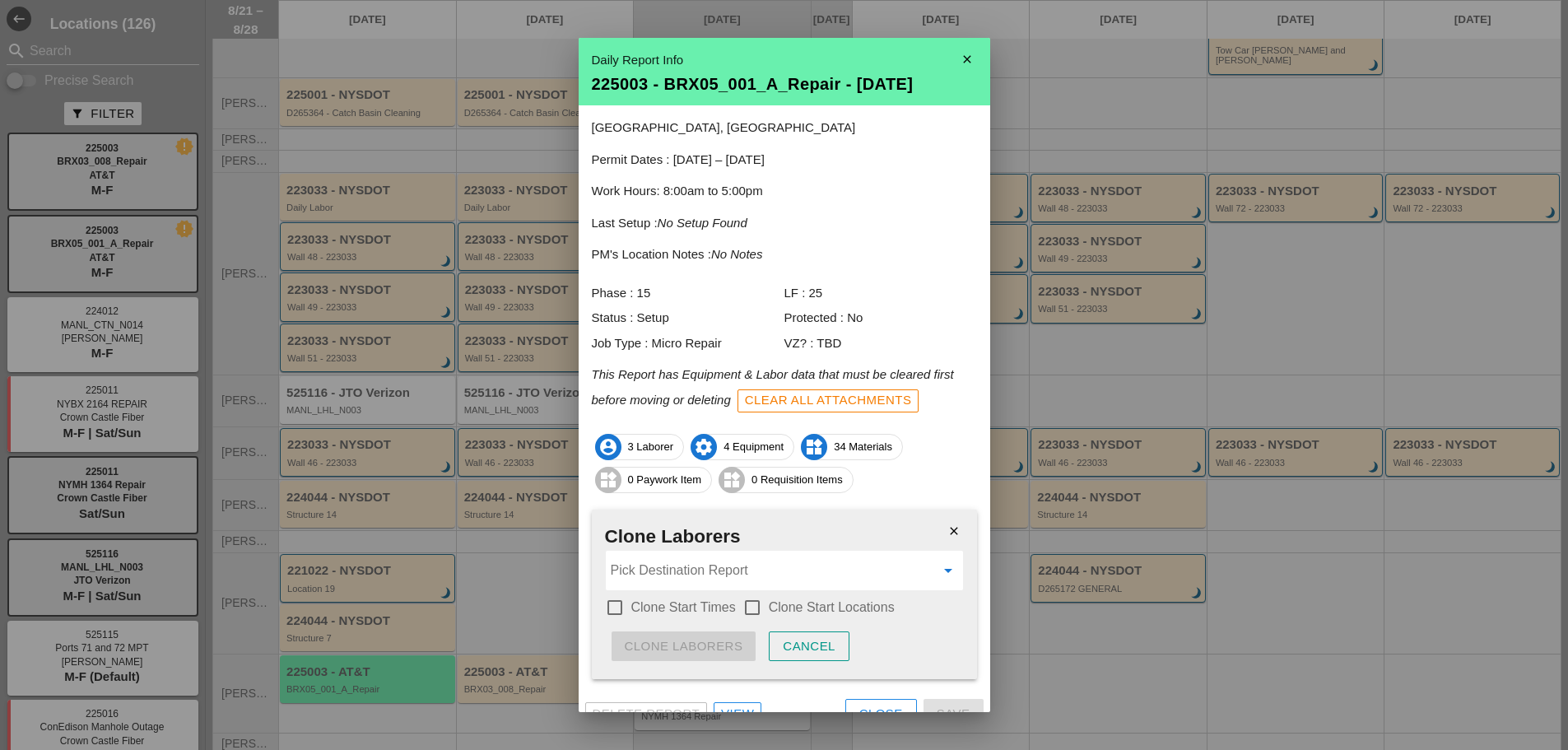
click at [694, 566] on input "Pick Destination Report" at bounding box center [772, 570] width 324 height 26
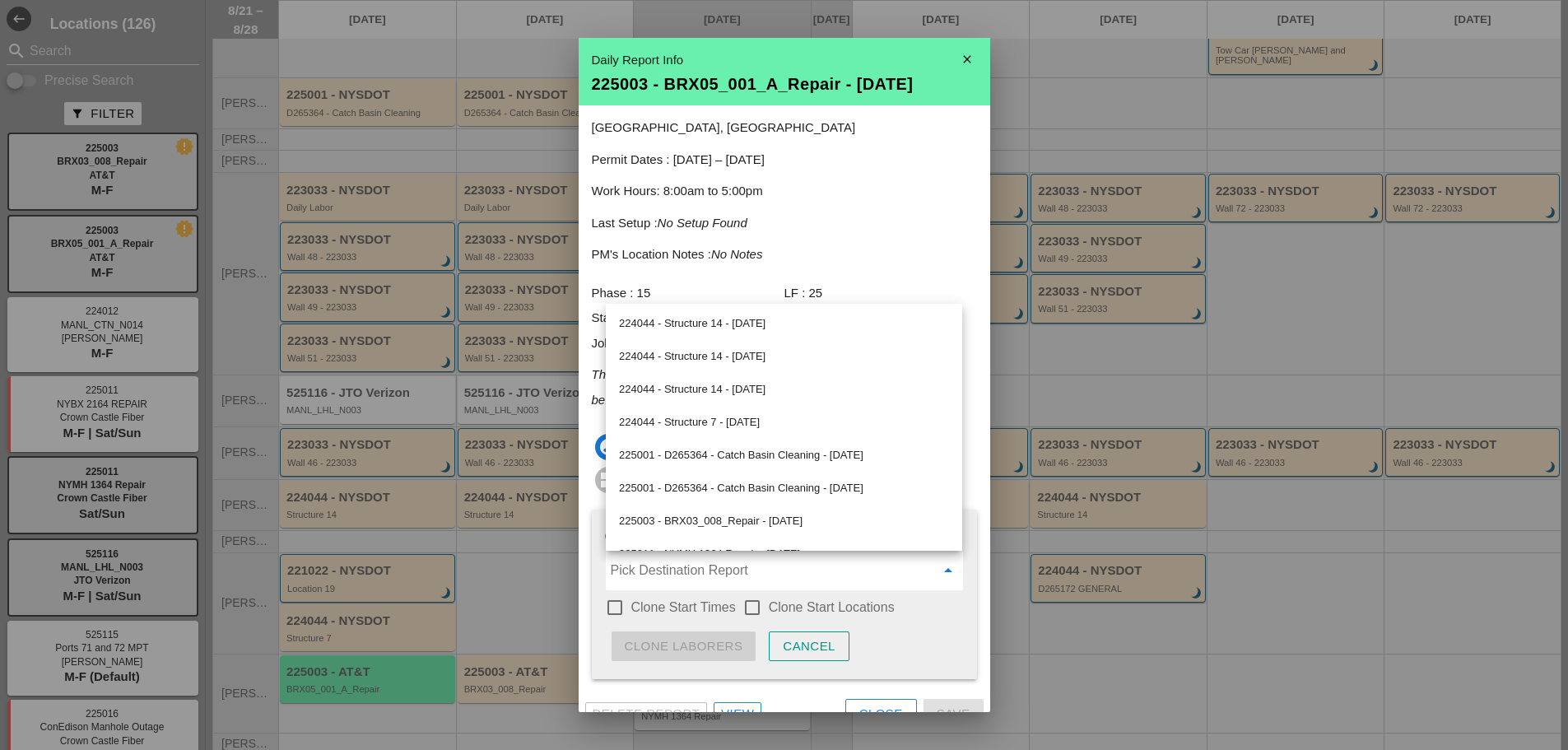
scroll to position [944, 0]
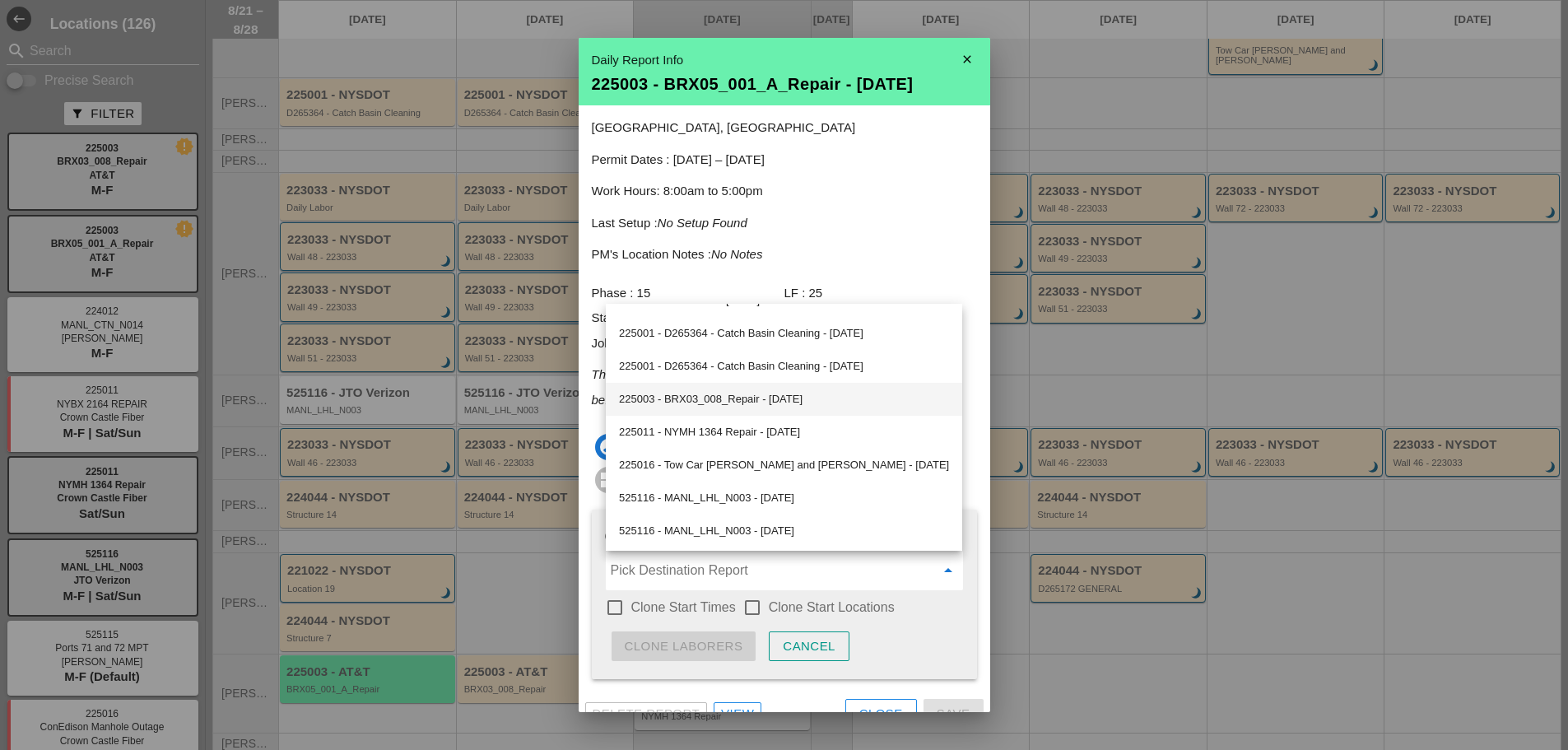
click at [770, 393] on div "225003 - BRX03_008_Repair - [DATE]" at bounding box center [784, 398] width 330 height 19
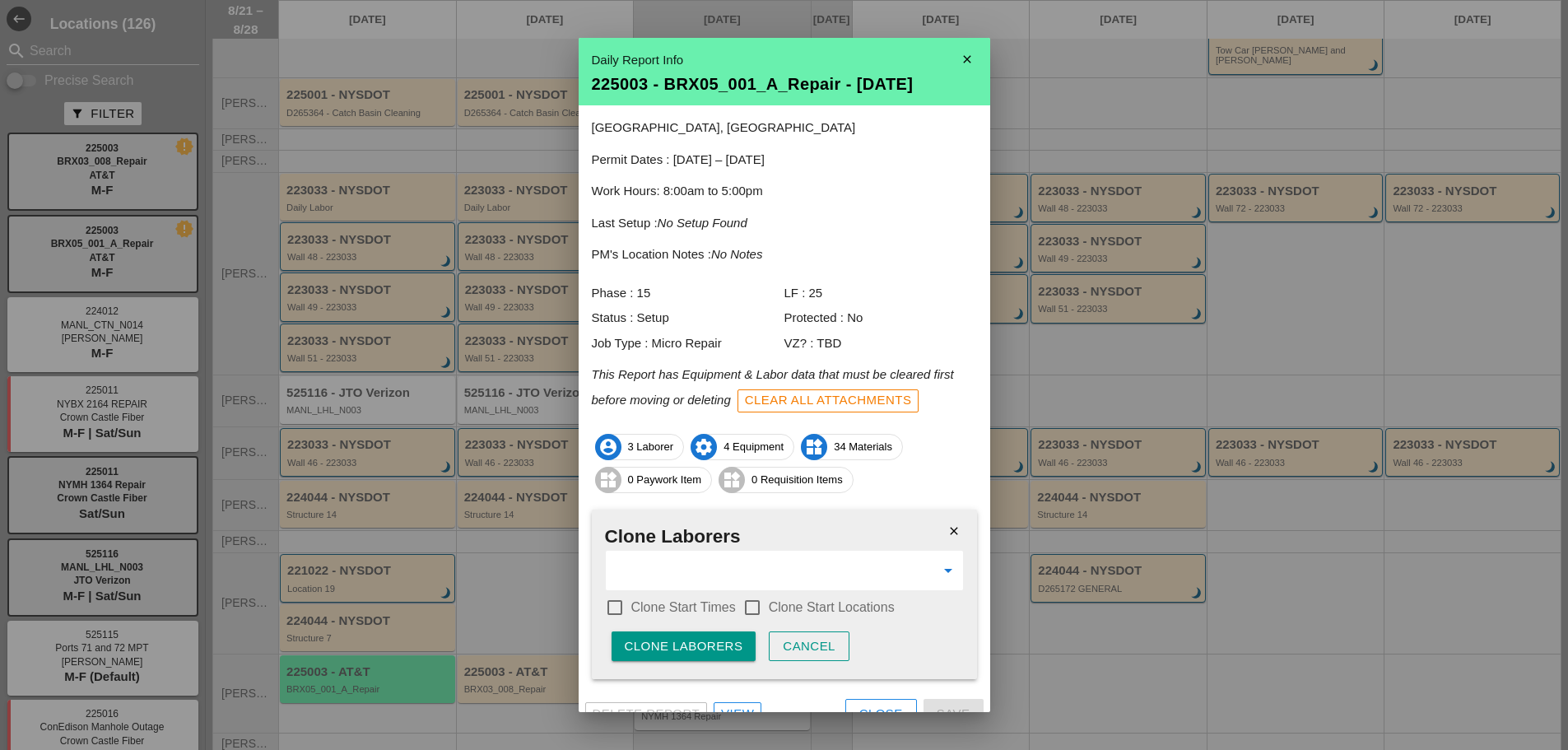
click at [694, 649] on div "Clone Laborers" at bounding box center [684, 646] width 118 height 19
click at [672, 643] on div "Are you sure?" at bounding box center [677, 646] width 105 height 19
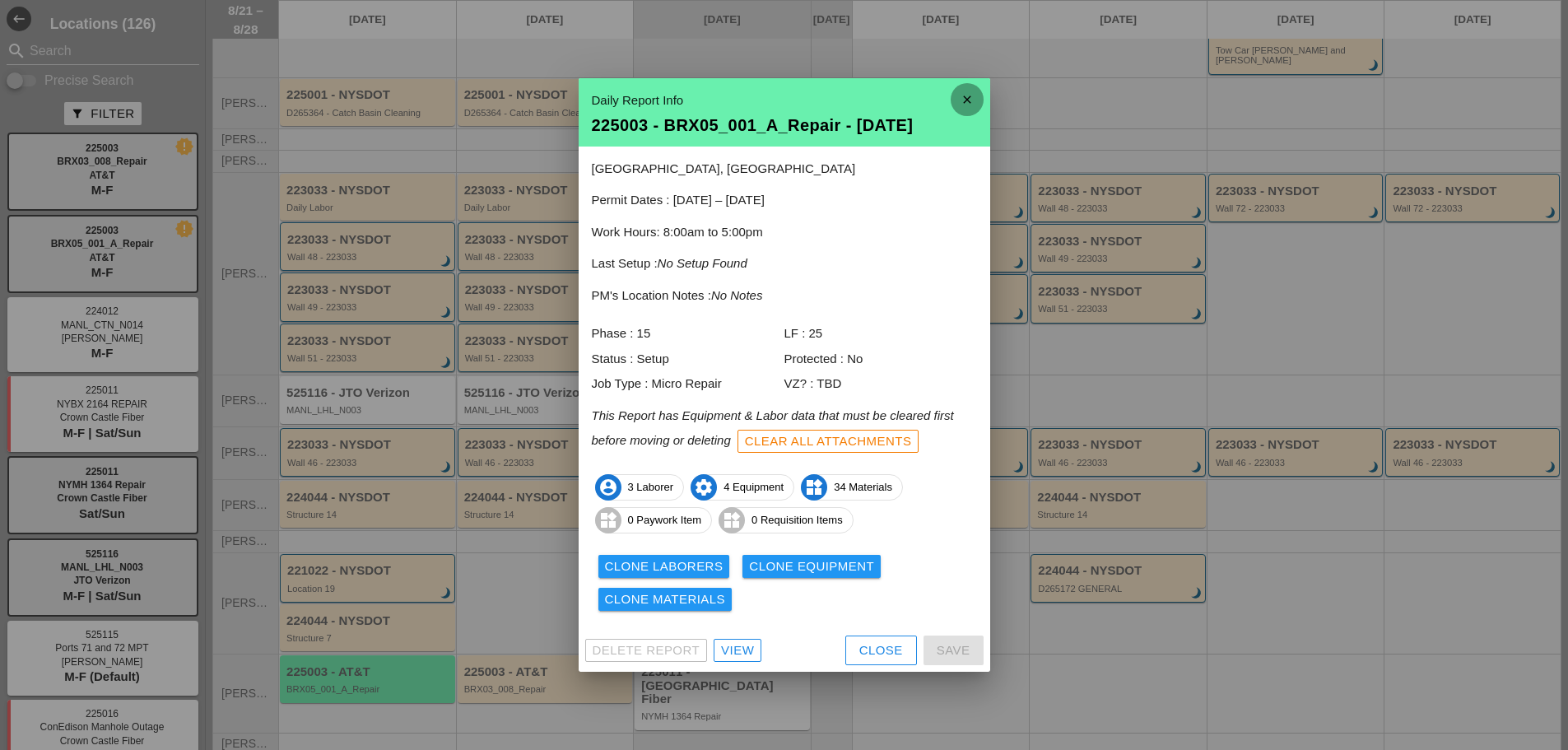
click at [977, 96] on icon "close" at bounding box center [967, 99] width 33 height 33
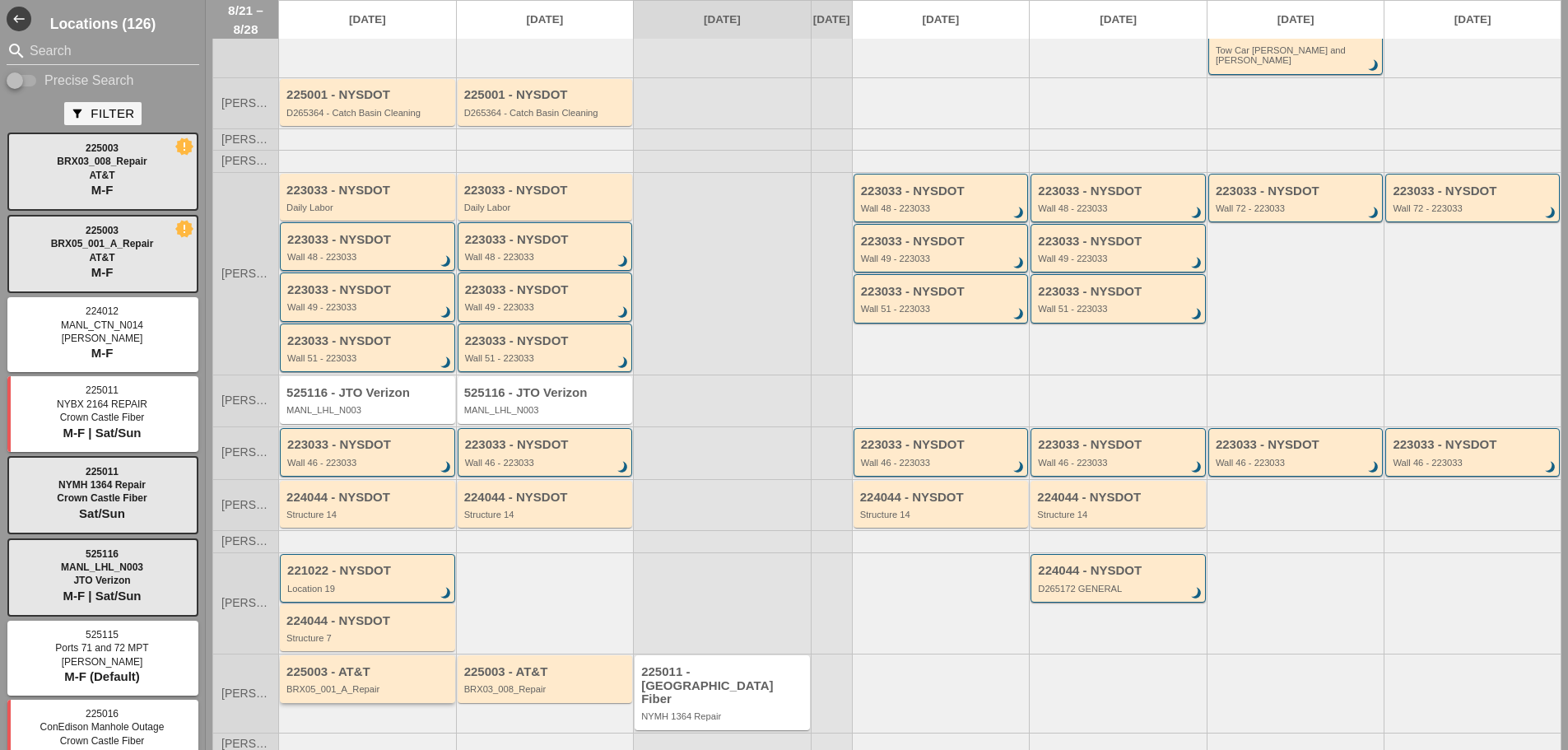
click at [359, 687] on div "225003 - AT&T BRX05_001_A_Repair" at bounding box center [367, 678] width 175 height 47
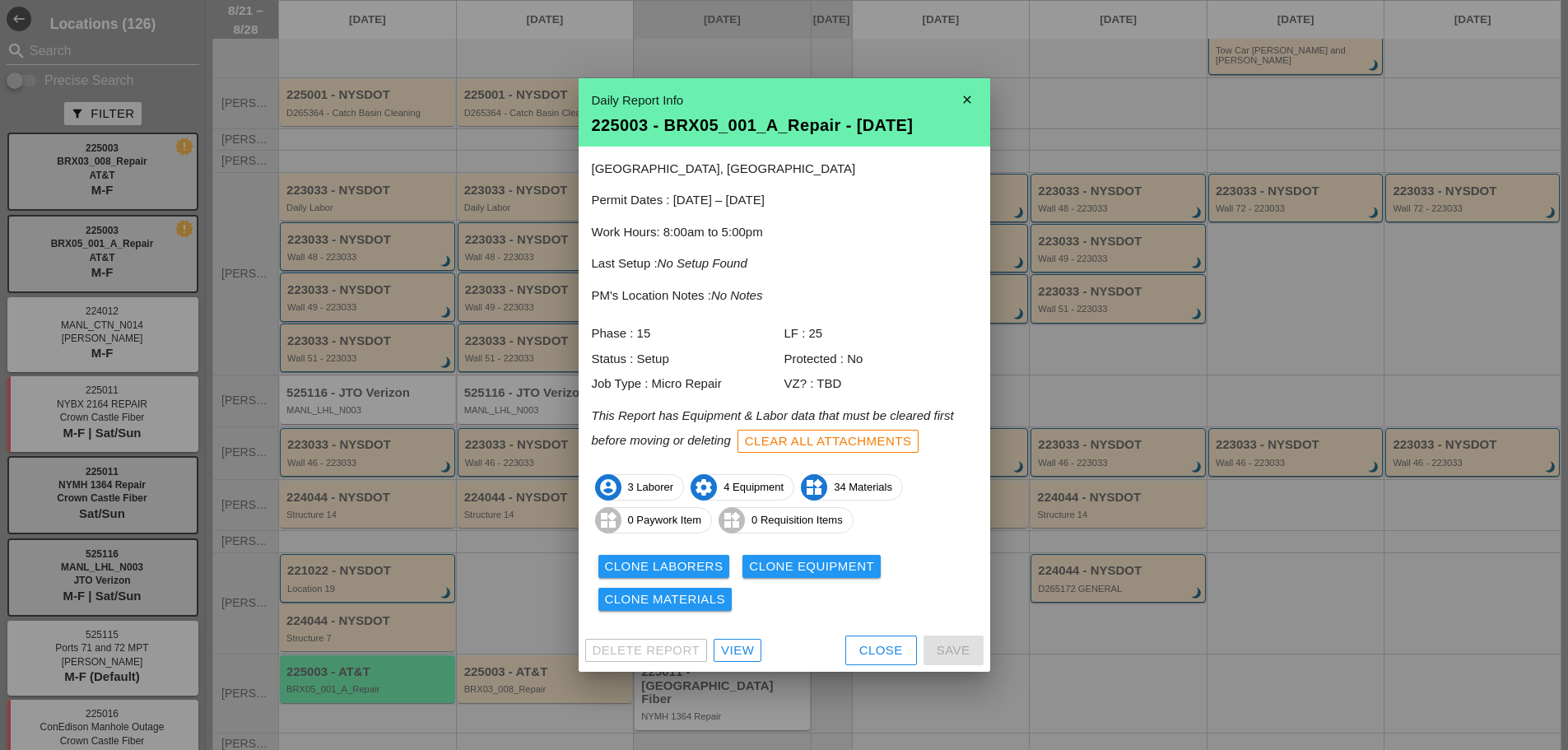
click at [808, 561] on div "Clone Equipment" at bounding box center [812, 567] width 125 height 19
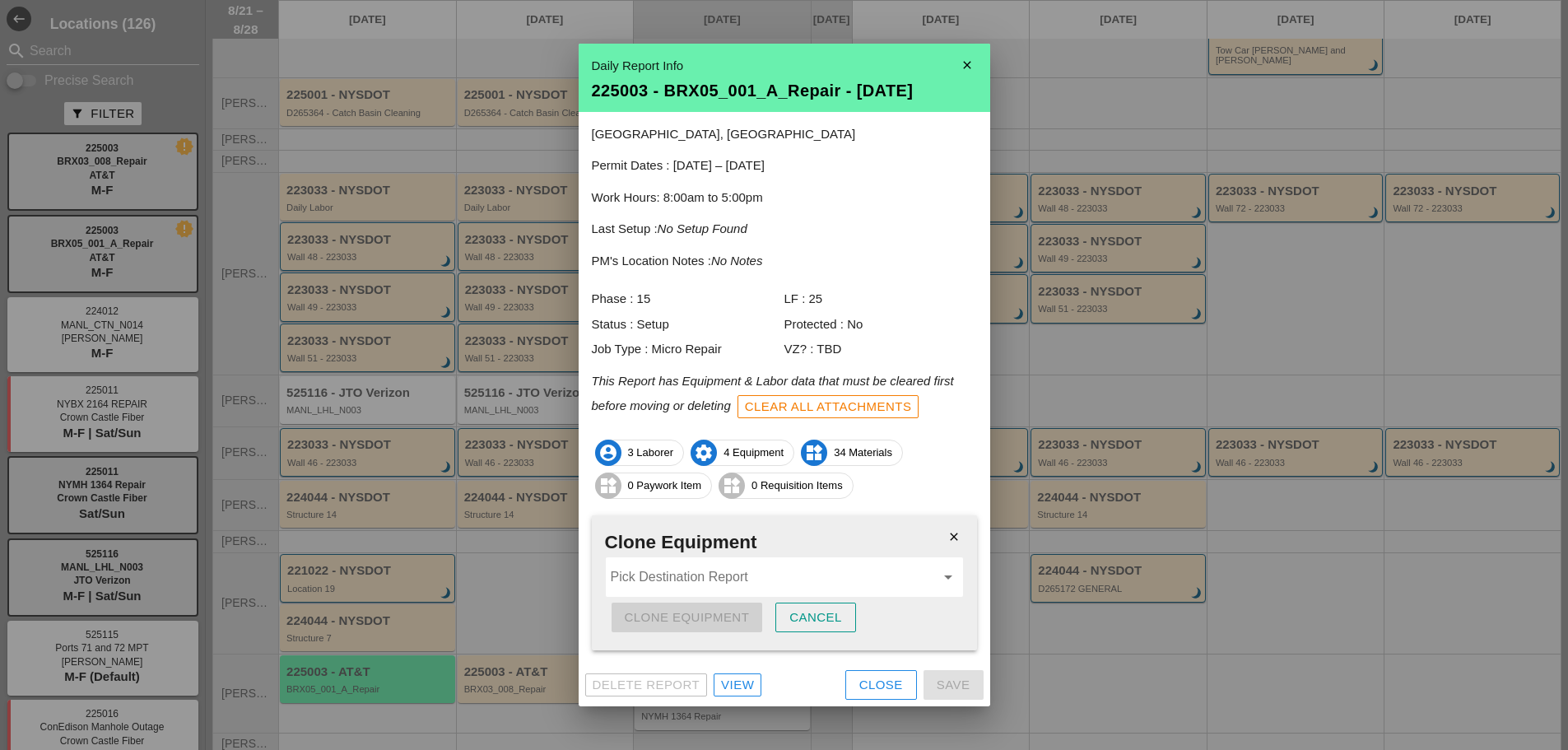
click at [865, 567] on input "Pick Destination Report" at bounding box center [772, 577] width 324 height 26
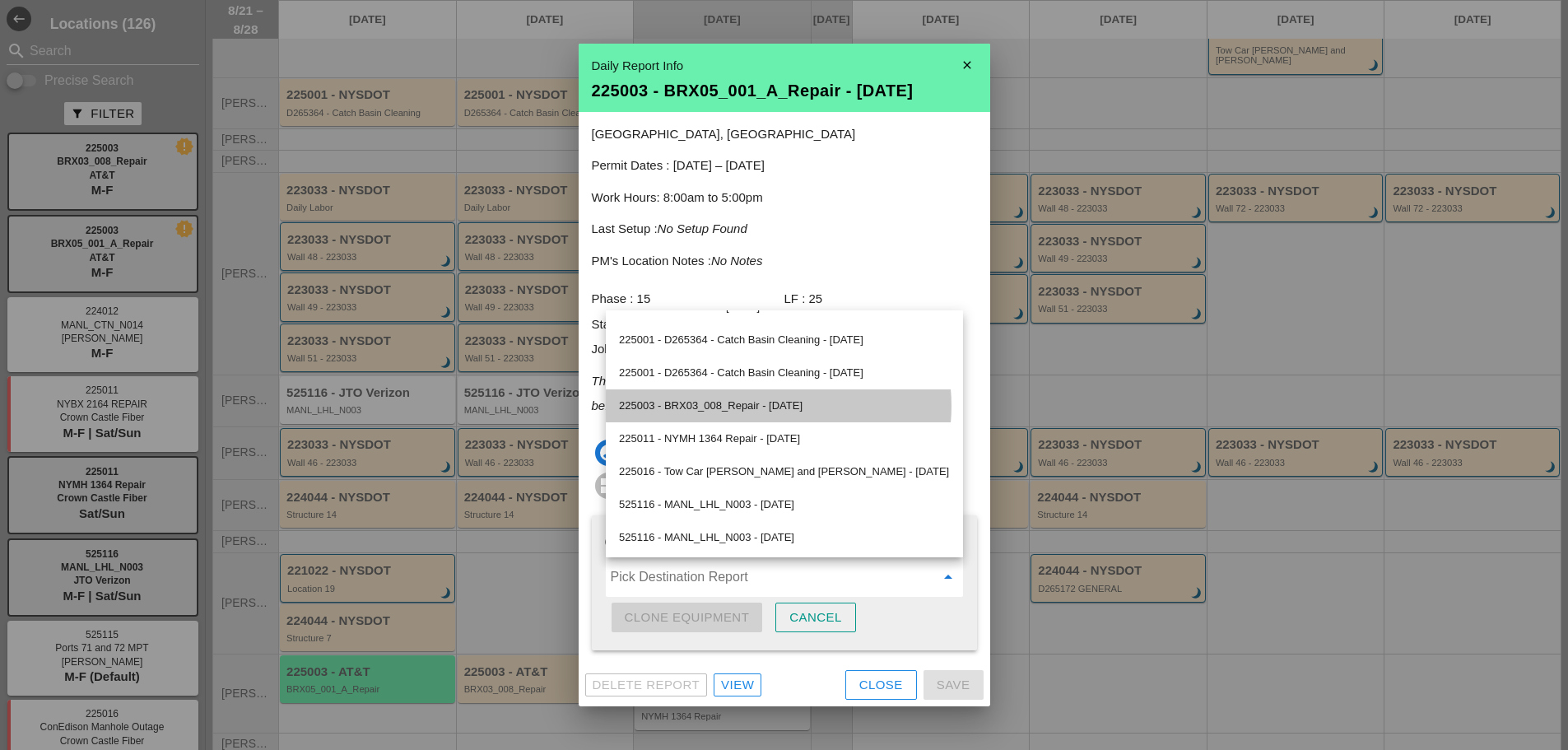
drag, startPoint x: 796, startPoint y: 407, endPoint x: 806, endPoint y: 497, distance: 90.6
click at [797, 406] on div "225003 - BRX03_008_Repair - [DATE]" at bounding box center [784, 405] width 331 height 19
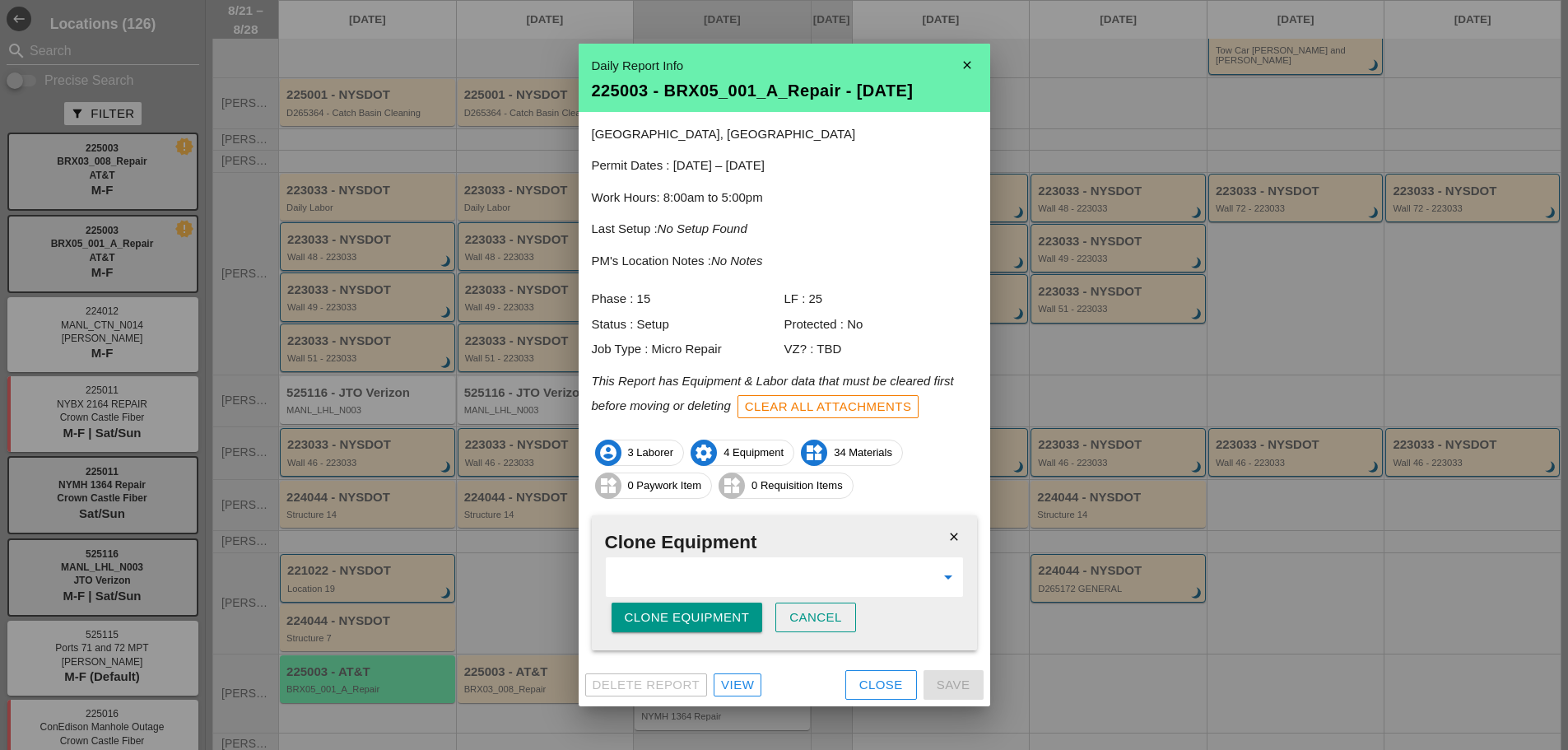
click at [717, 620] on div "Clone Equipment" at bounding box center [688, 617] width 125 height 19
click at [709, 621] on div "Are you sure?" at bounding box center [677, 617] width 105 height 19
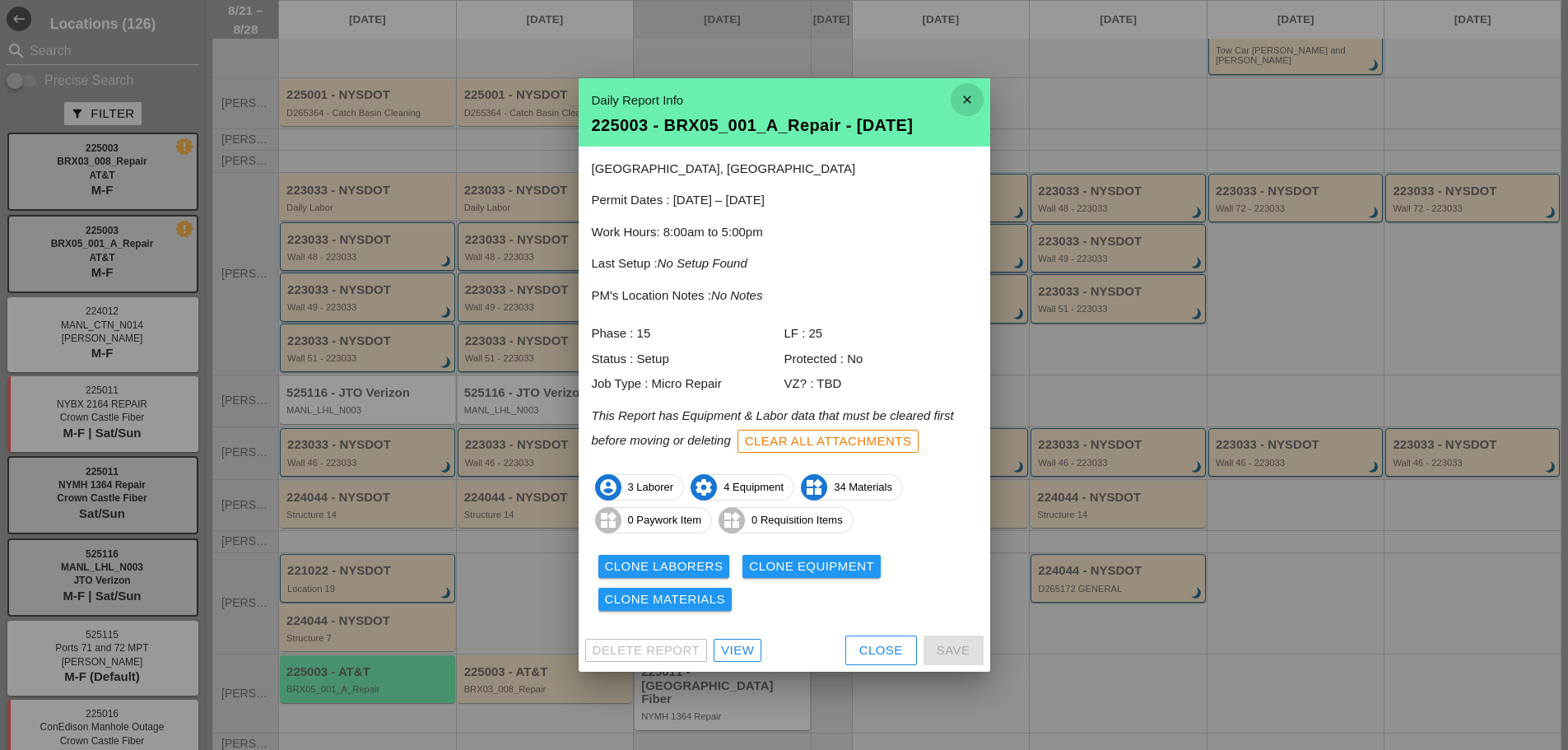
click at [962, 96] on icon "close" at bounding box center [967, 99] width 33 height 33
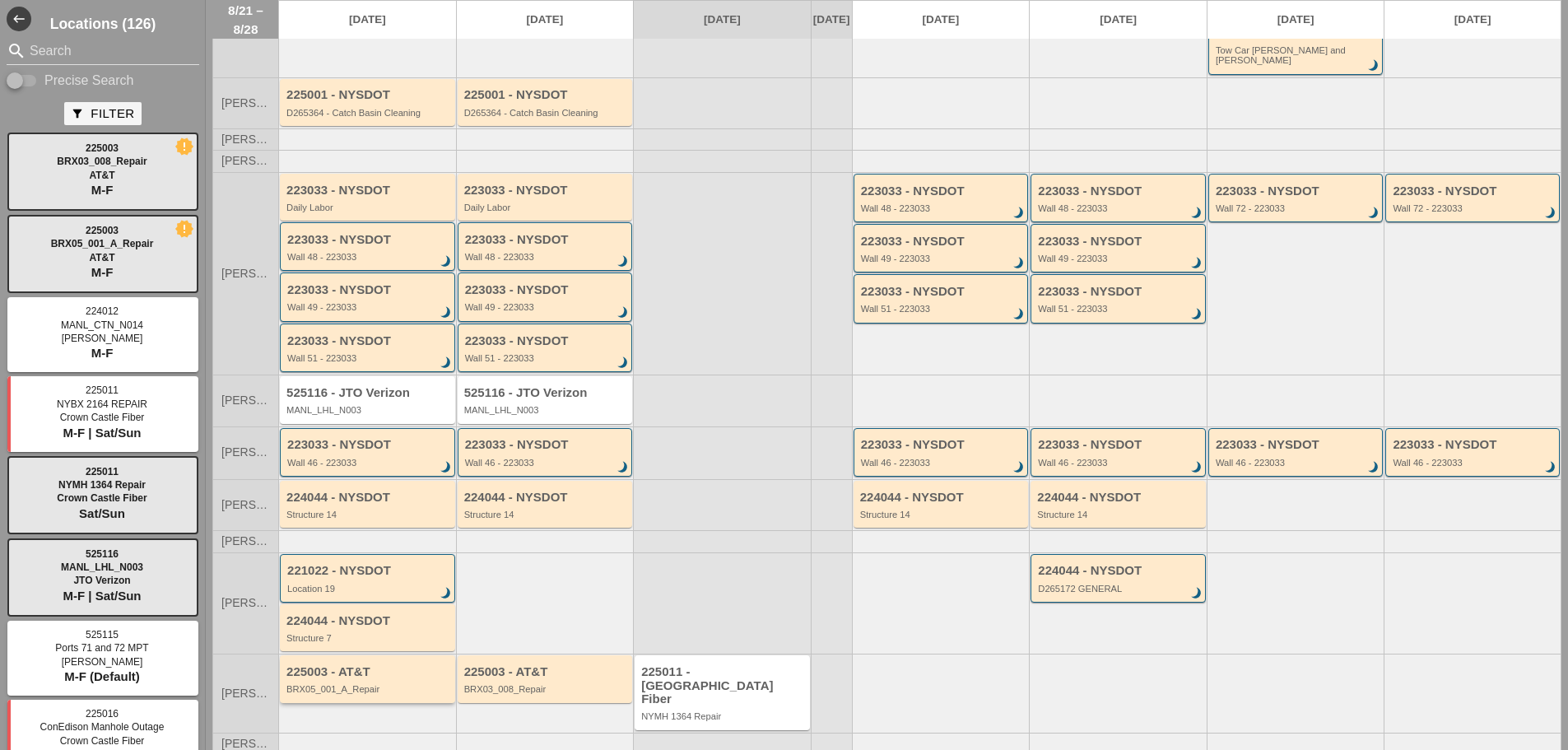
click at [354, 665] on div "225003 - AT&T" at bounding box center [369, 671] width 165 height 14
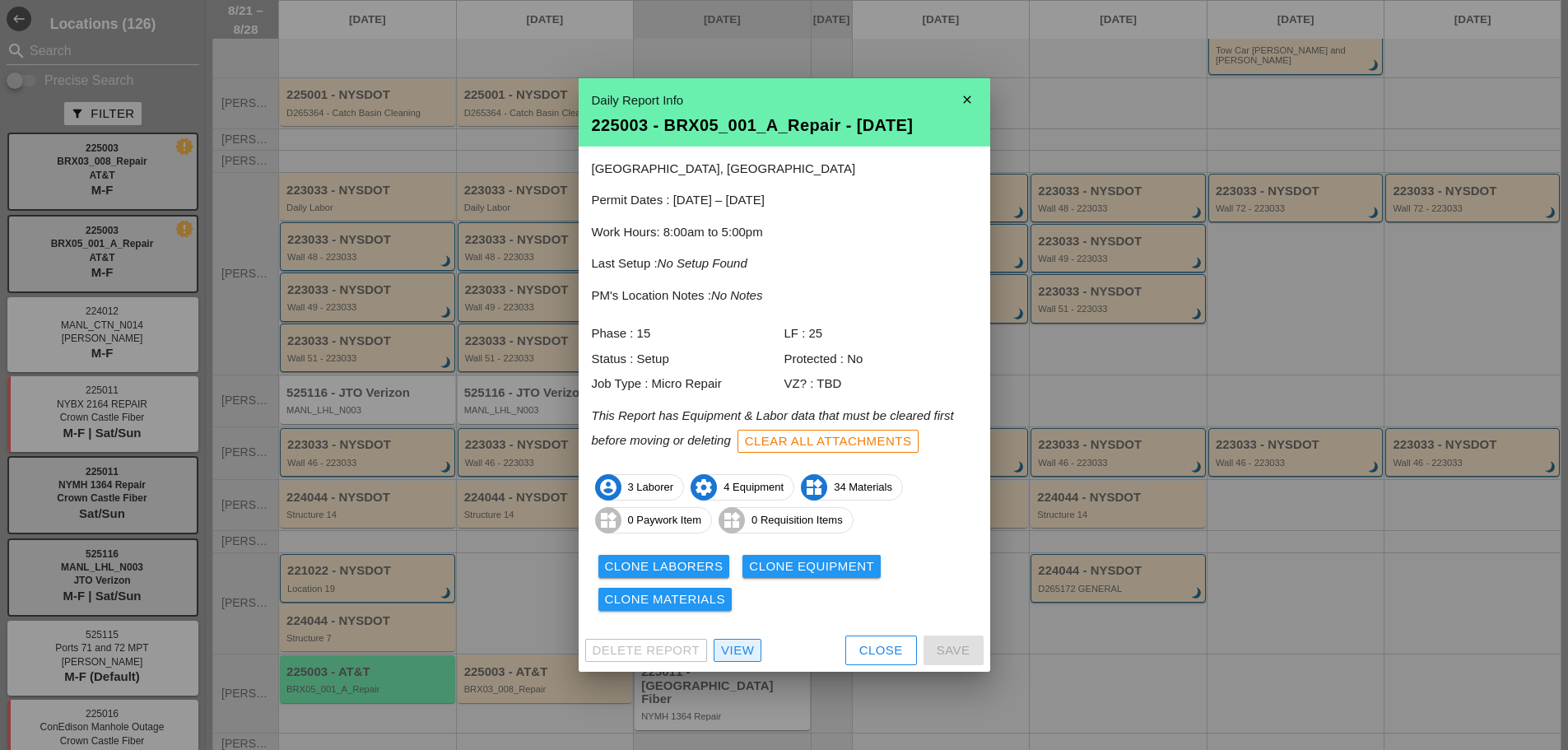
drag, startPoint x: 733, startPoint y: 647, endPoint x: 842, endPoint y: 632, distance: 110.0
click at [733, 647] on div "View" at bounding box center [737, 650] width 33 height 19
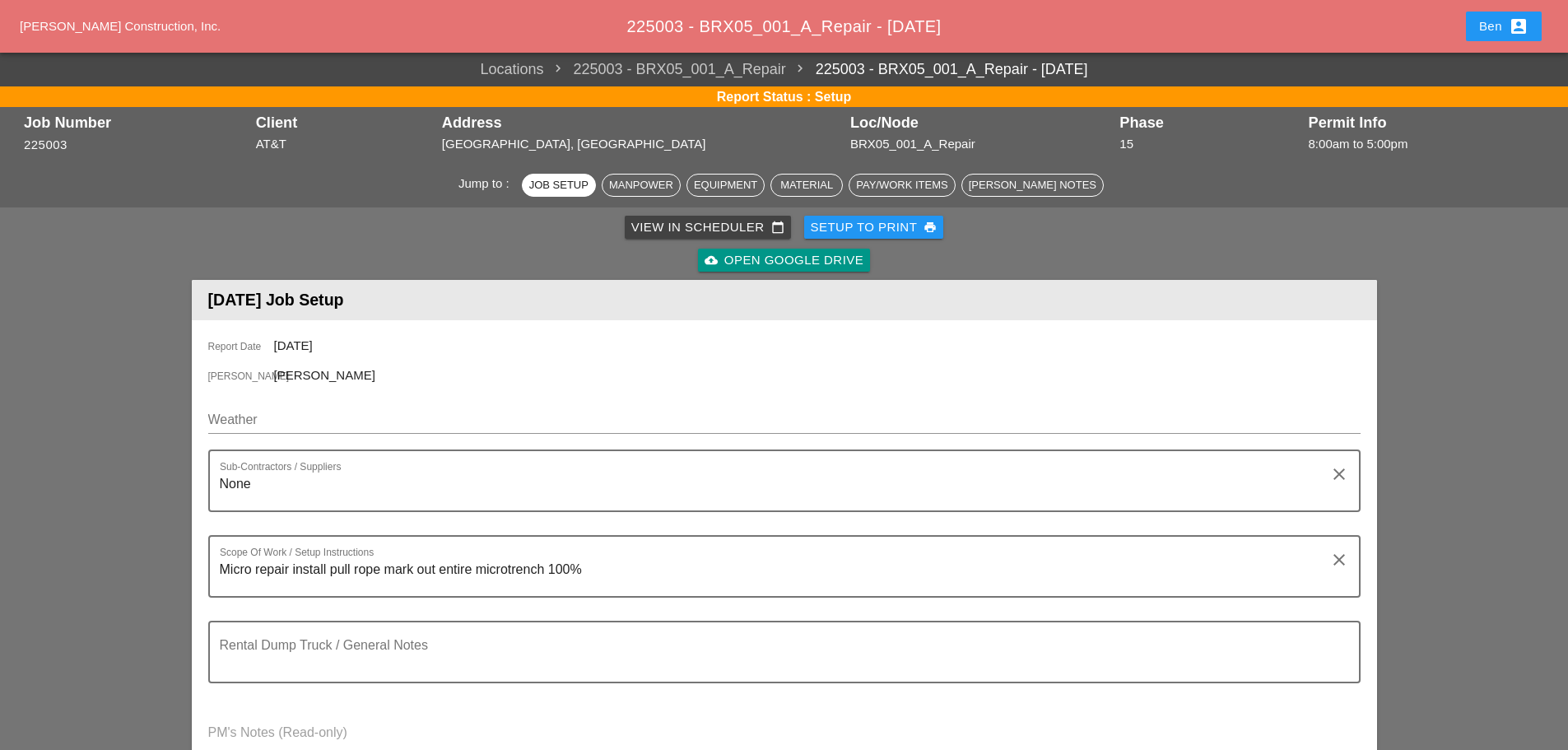
click at [138, 27] on span "[PERSON_NAME] Construction, Inc." at bounding box center [119, 25] width 200 height 14
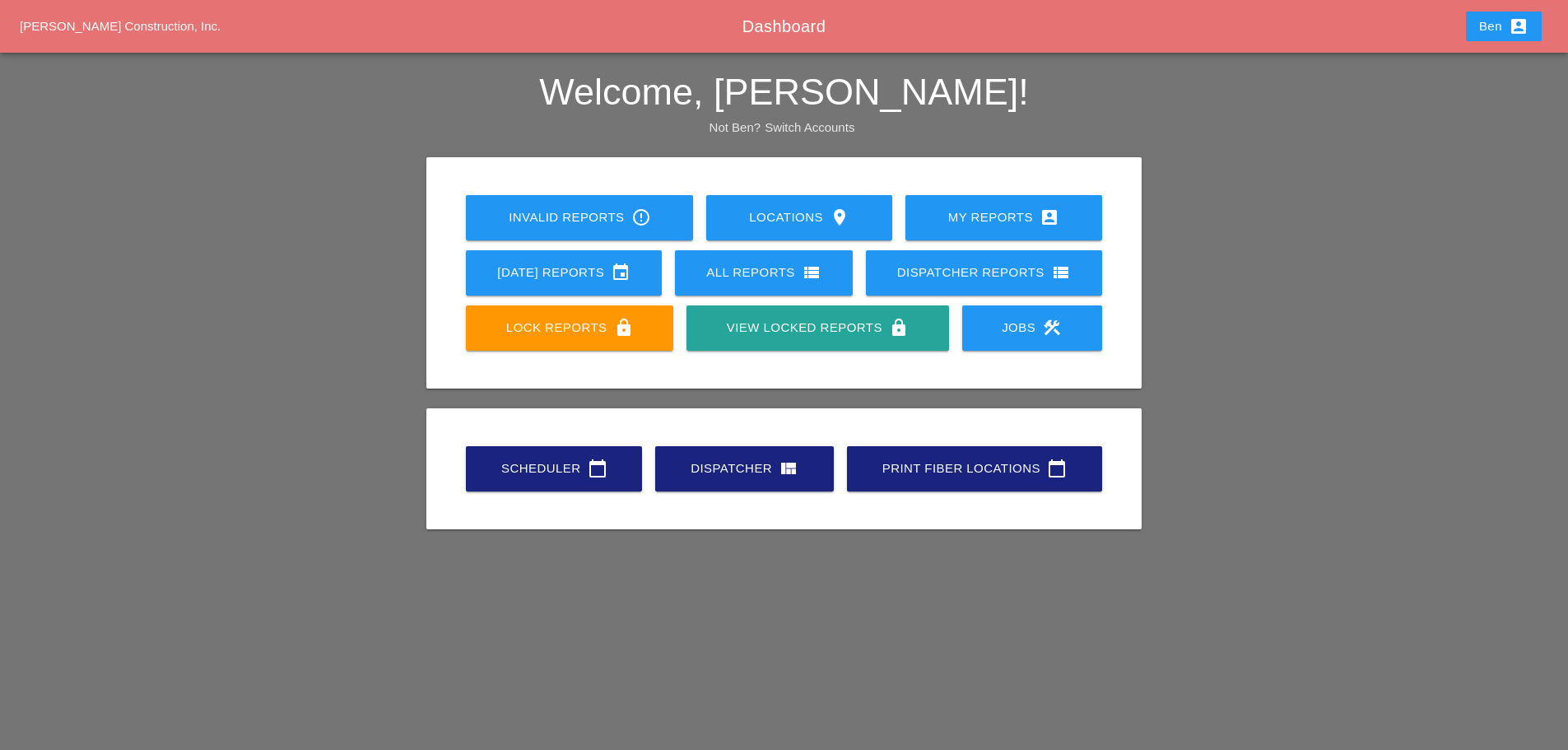
click at [539, 461] on div "Scheduler calendar_today" at bounding box center [554, 468] width 123 height 19
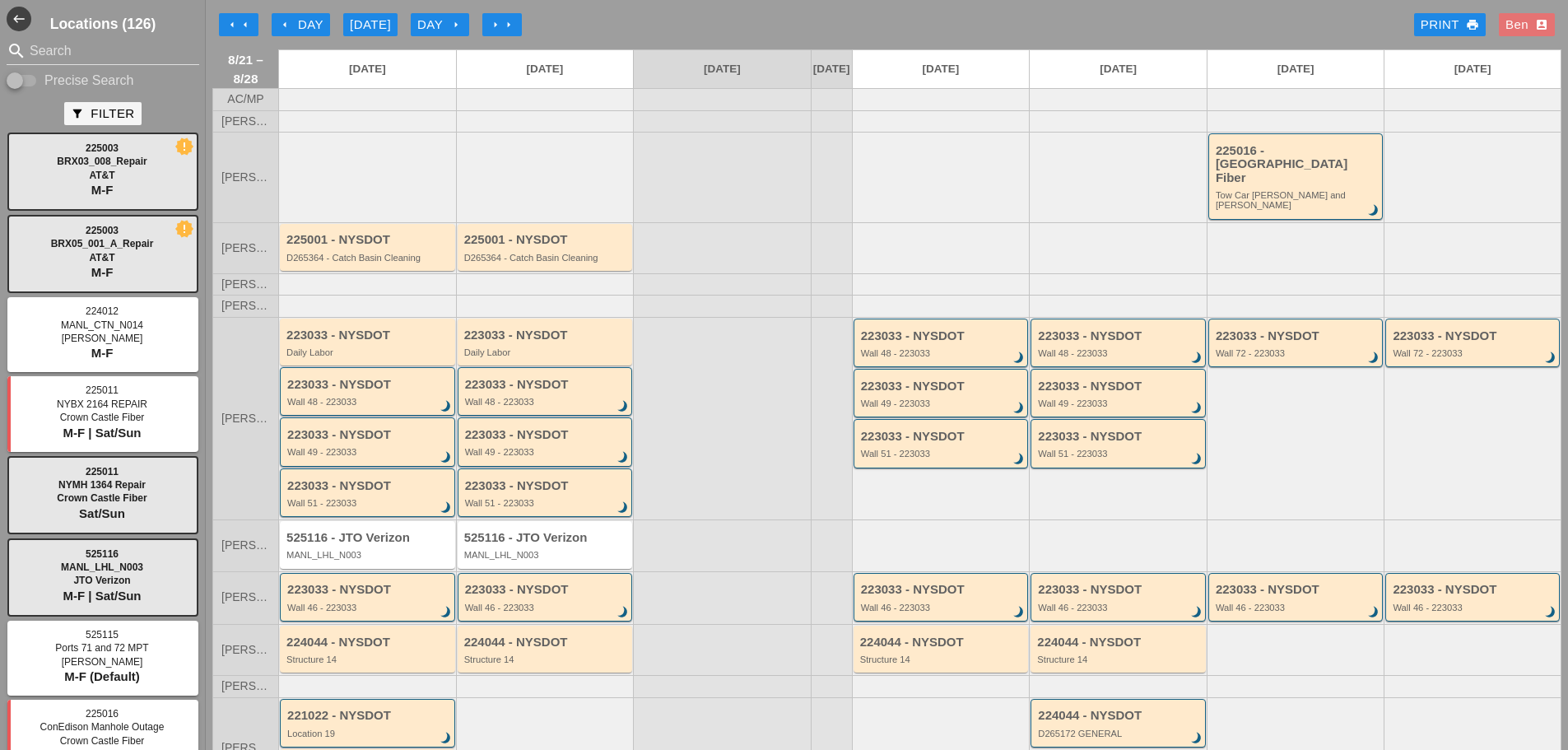
click at [302, 27] on div "arrow_left Day" at bounding box center [301, 25] width 46 height 19
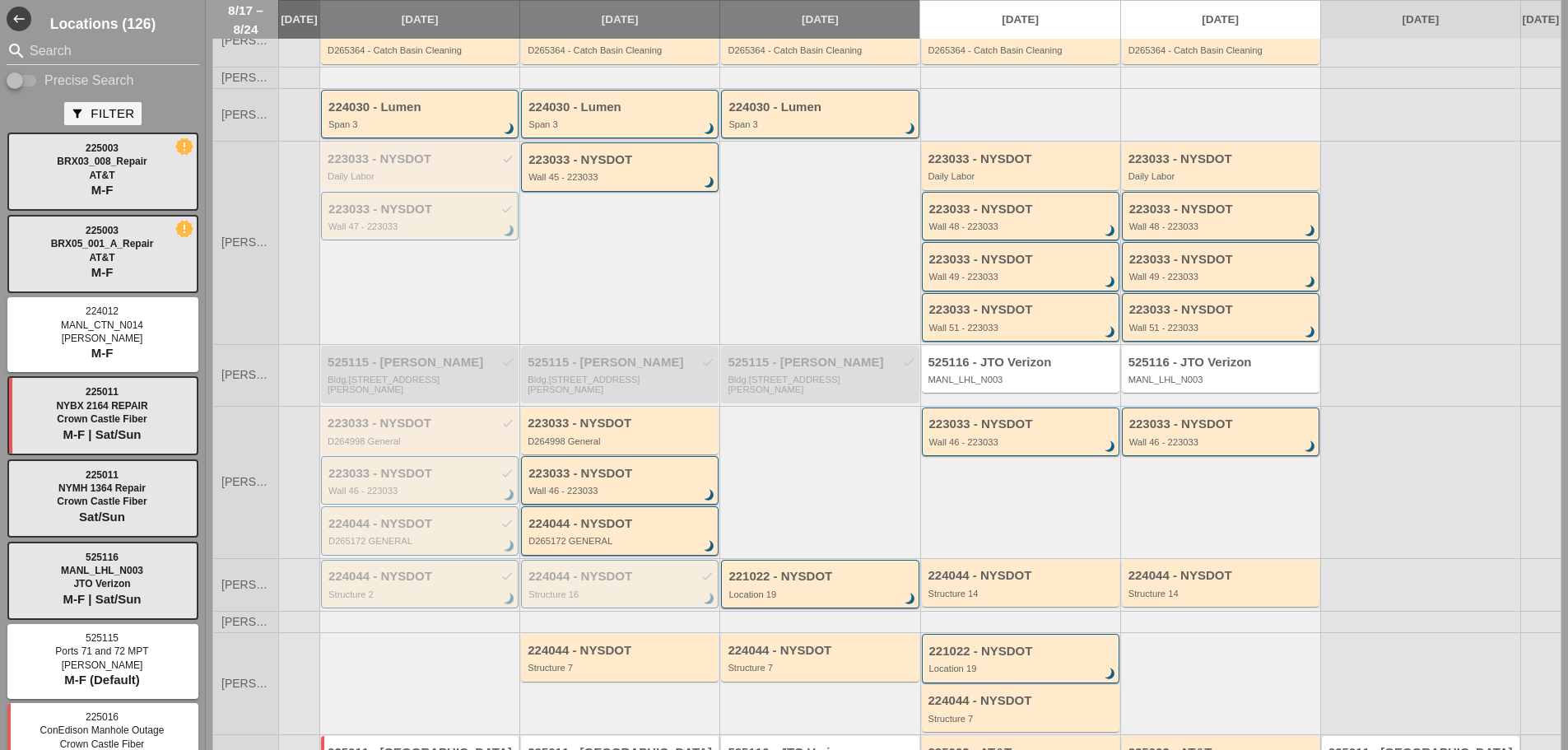
scroll to position [219, 0]
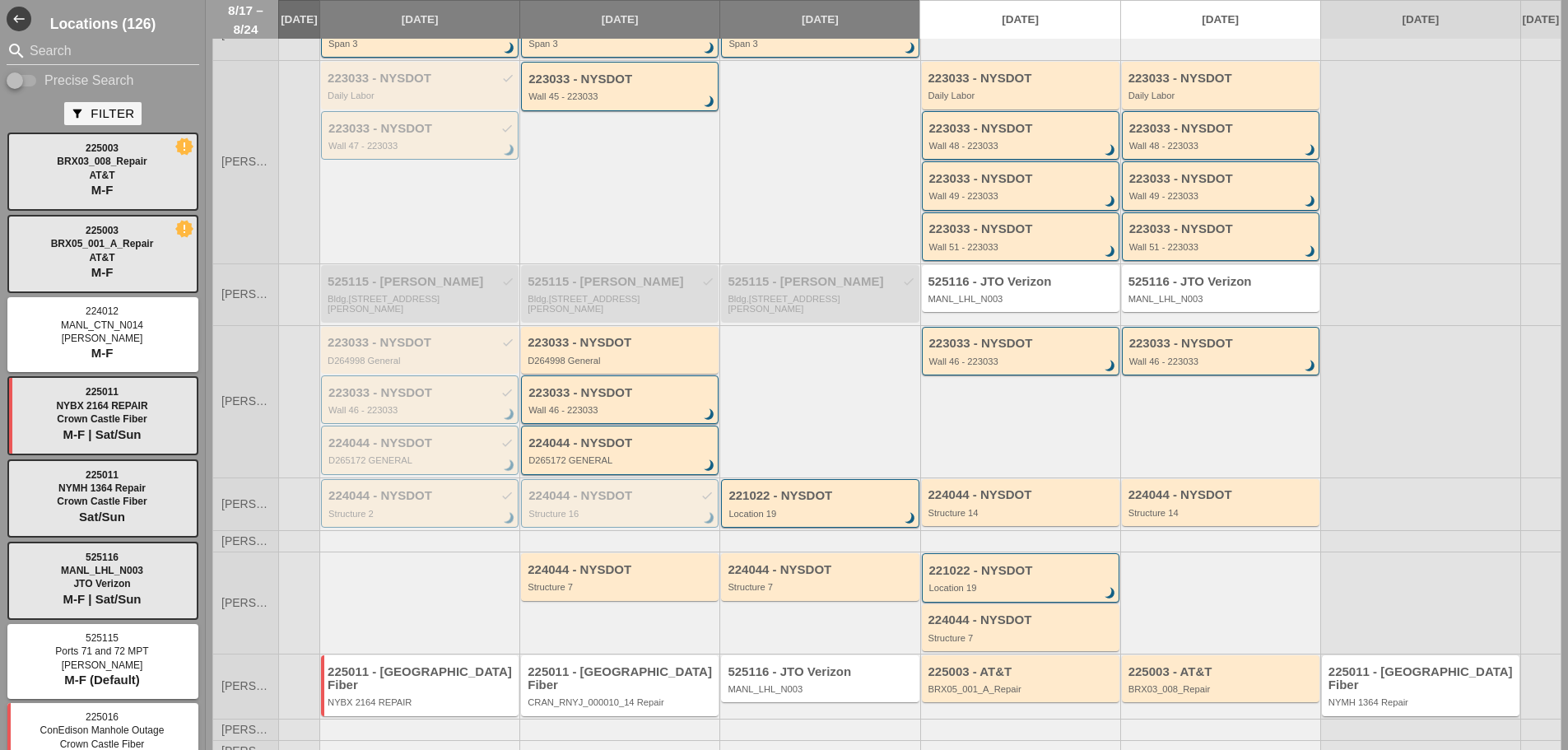
click at [376, 667] on div "225011 - [GEOGRAPHIC_DATA] Fiber" at bounding box center [420, 678] width 187 height 27
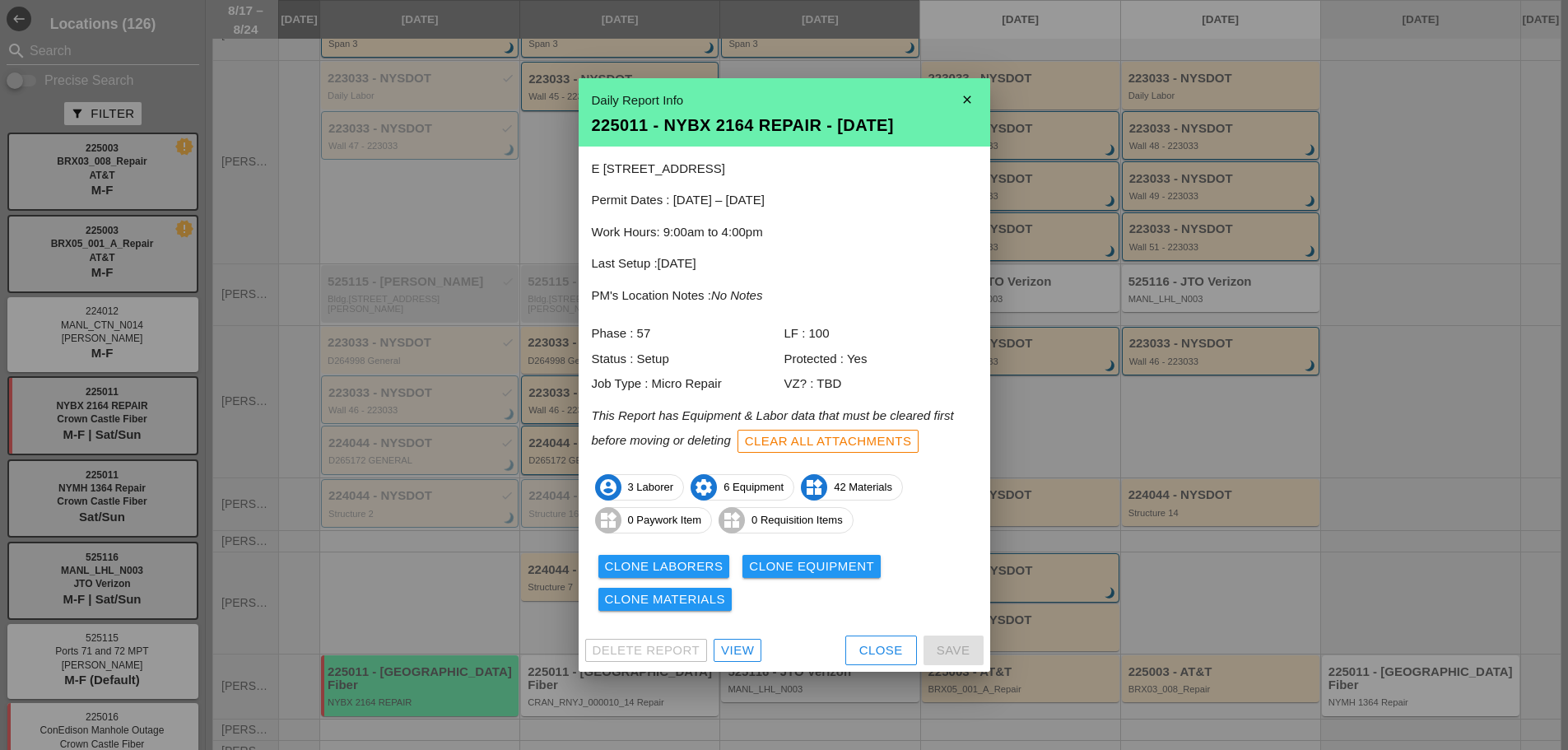
click at [750, 649] on div "View" at bounding box center [737, 650] width 33 height 19
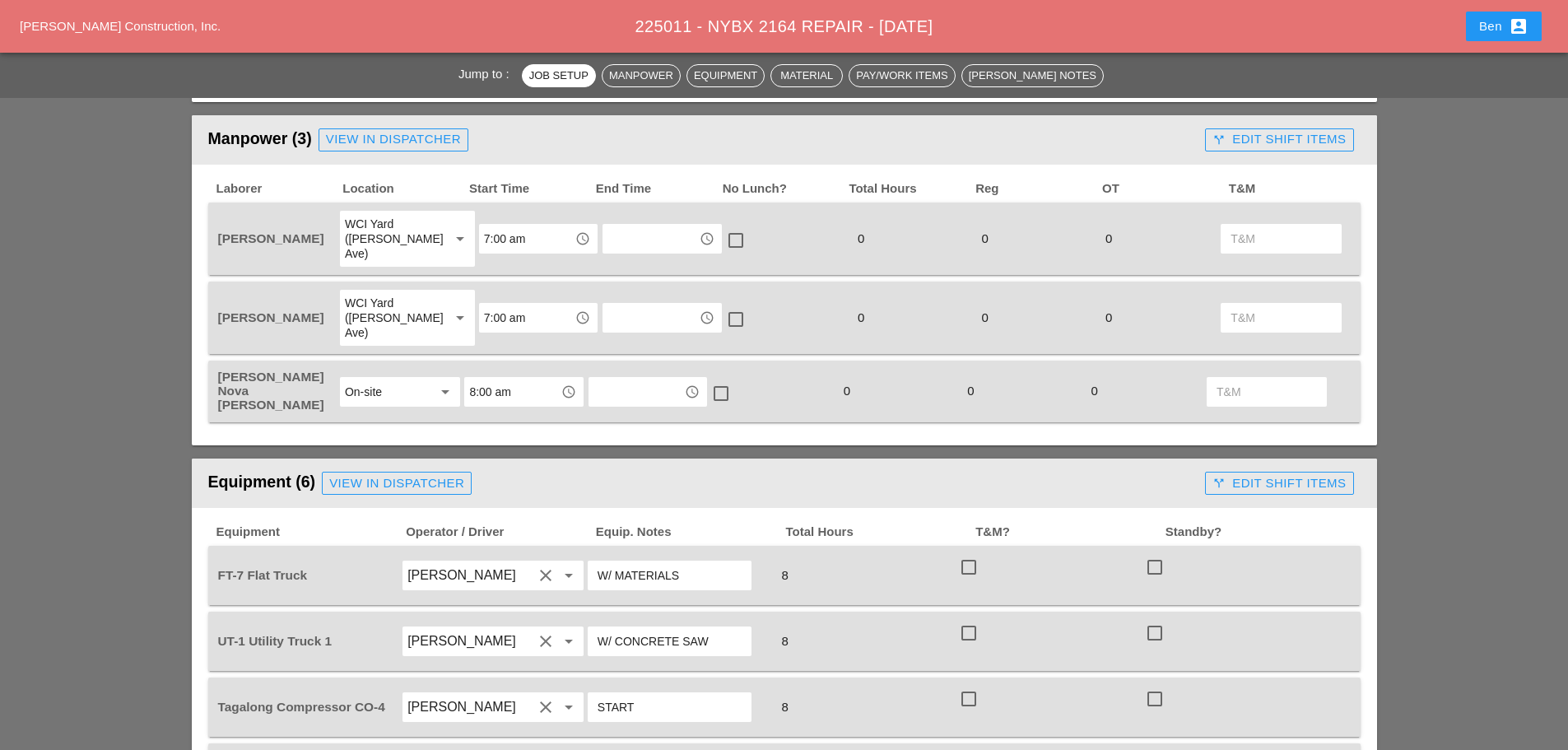
scroll to position [1097, 0]
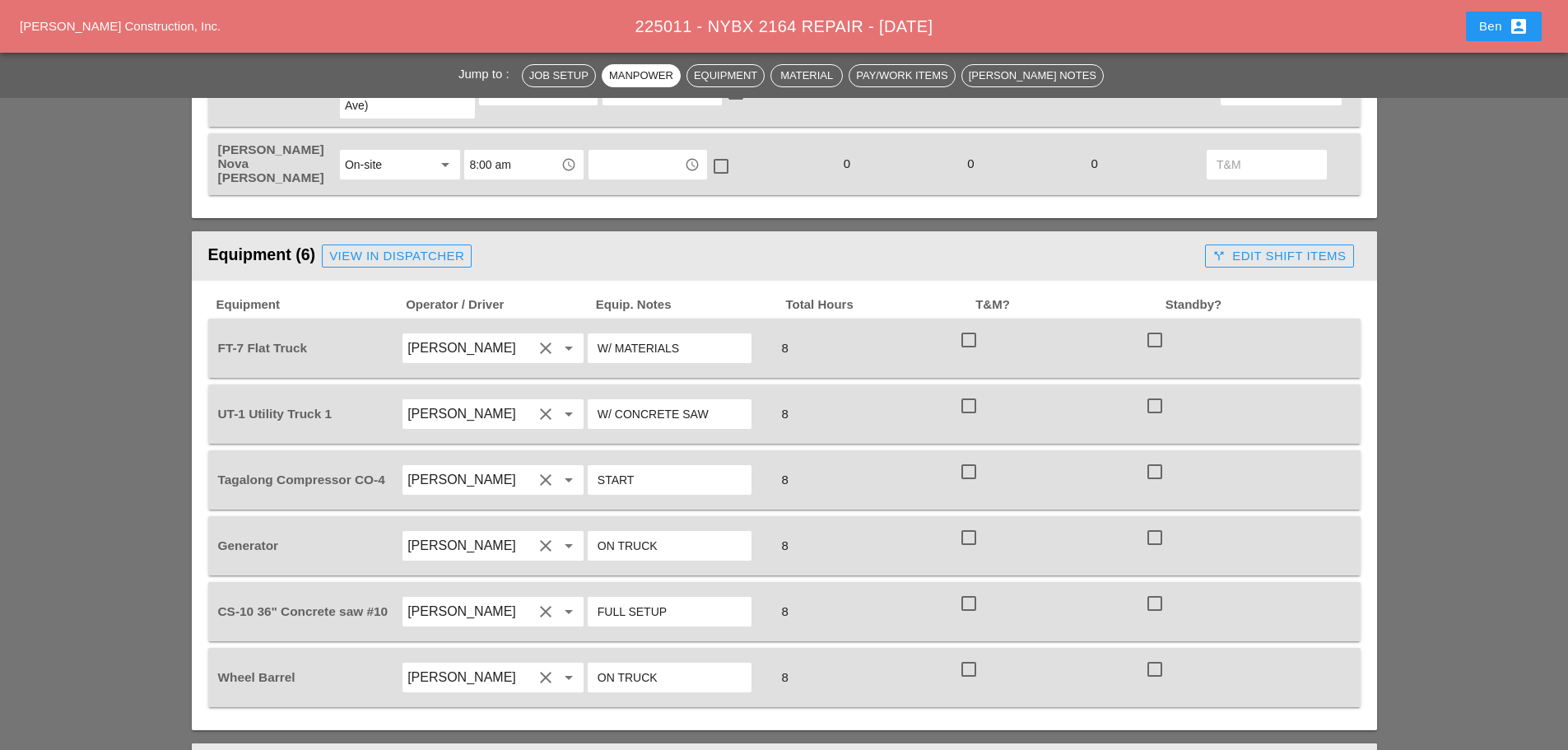
click at [137, 15] on div "Westmoreland Construction, Inc. 225011 - NYBX 2164 REPAIR - 08/18/2025 Ben acco…" at bounding box center [784, 26] width 1568 height 52
click at [142, 34] on div "[PERSON_NAME] Construction, Inc." at bounding box center [146, 26] width 255 height 19
click at [145, 15] on div "Westmoreland Construction, Inc. 225011 - NYBX 2164 REPAIR - 08/18/2025 Ben acco…" at bounding box center [784, 26] width 1568 height 52
click at [163, 32] on span "[PERSON_NAME] Construction, Inc." at bounding box center [119, 25] width 200 height 14
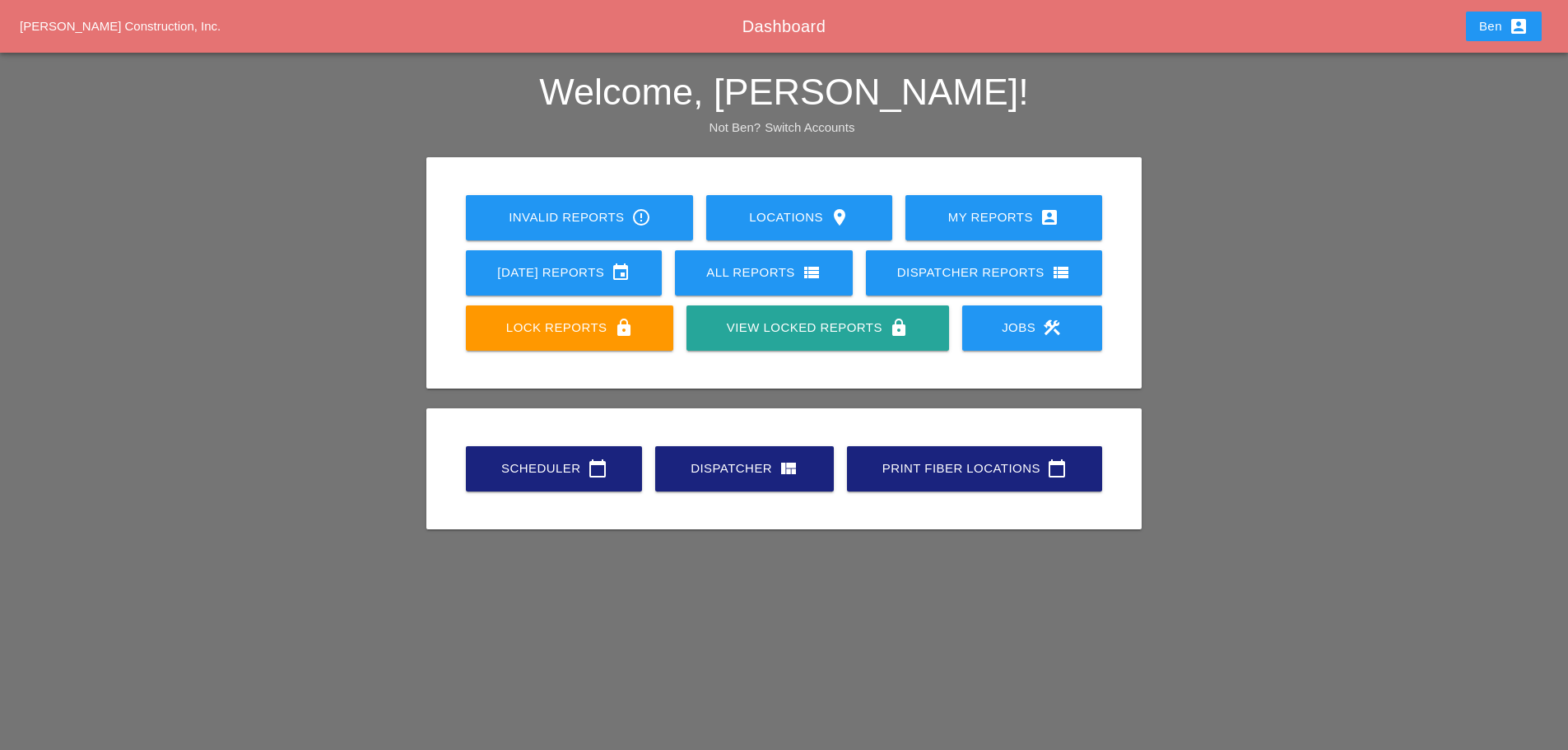
click at [548, 457] on link "Scheduler calendar_today" at bounding box center [554, 469] width 176 height 46
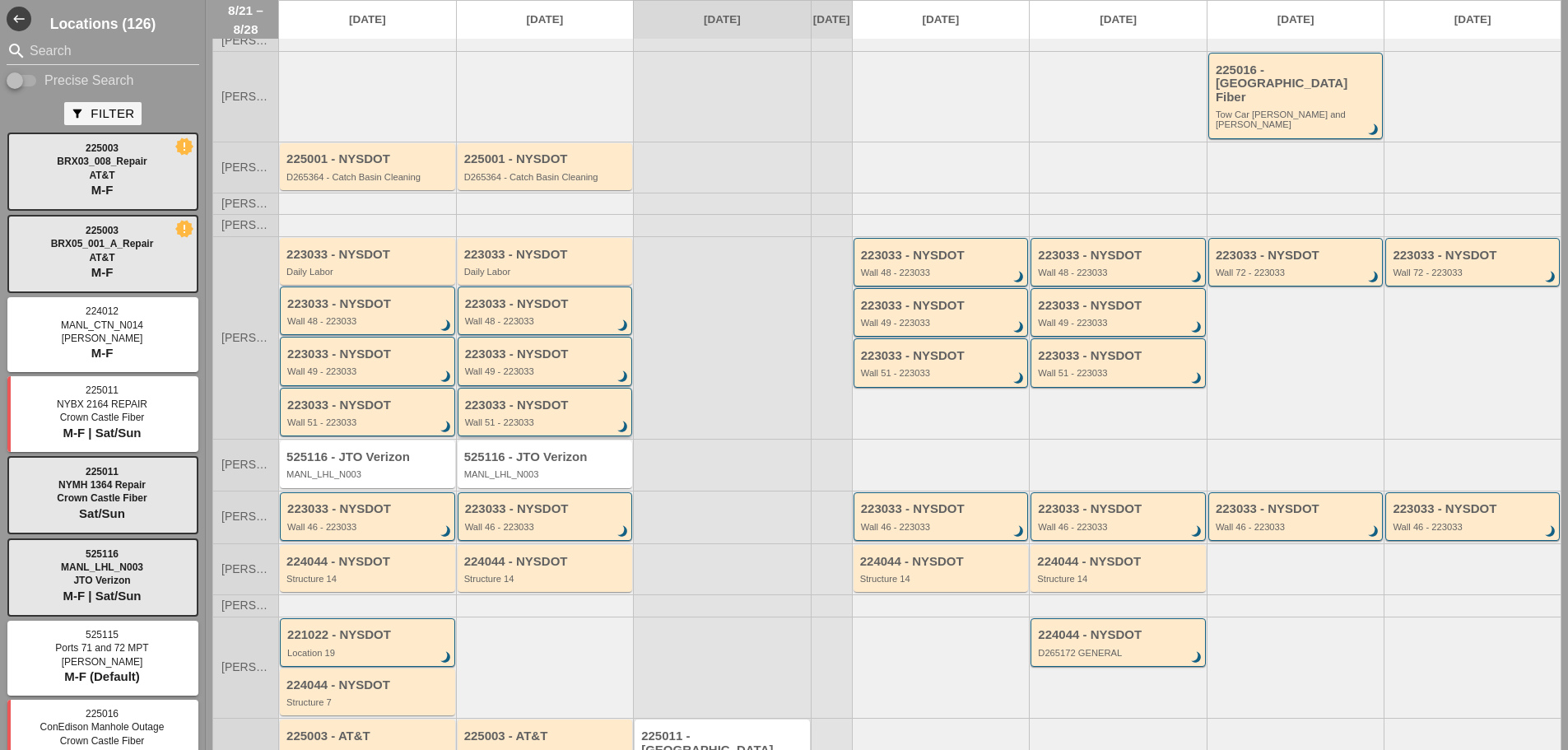
scroll to position [145, 0]
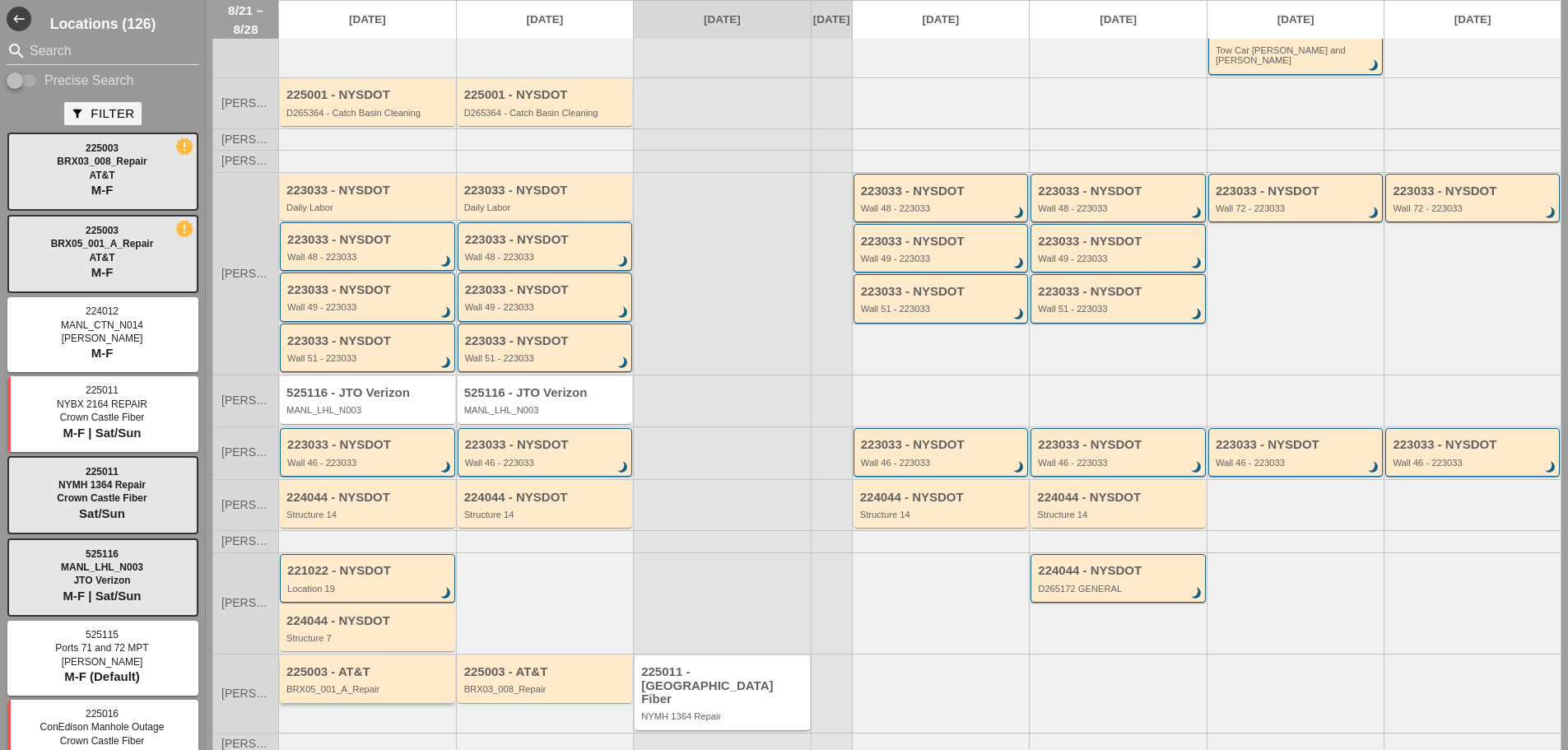
click at [380, 665] on div "225003 - AT&T" at bounding box center [369, 671] width 165 height 14
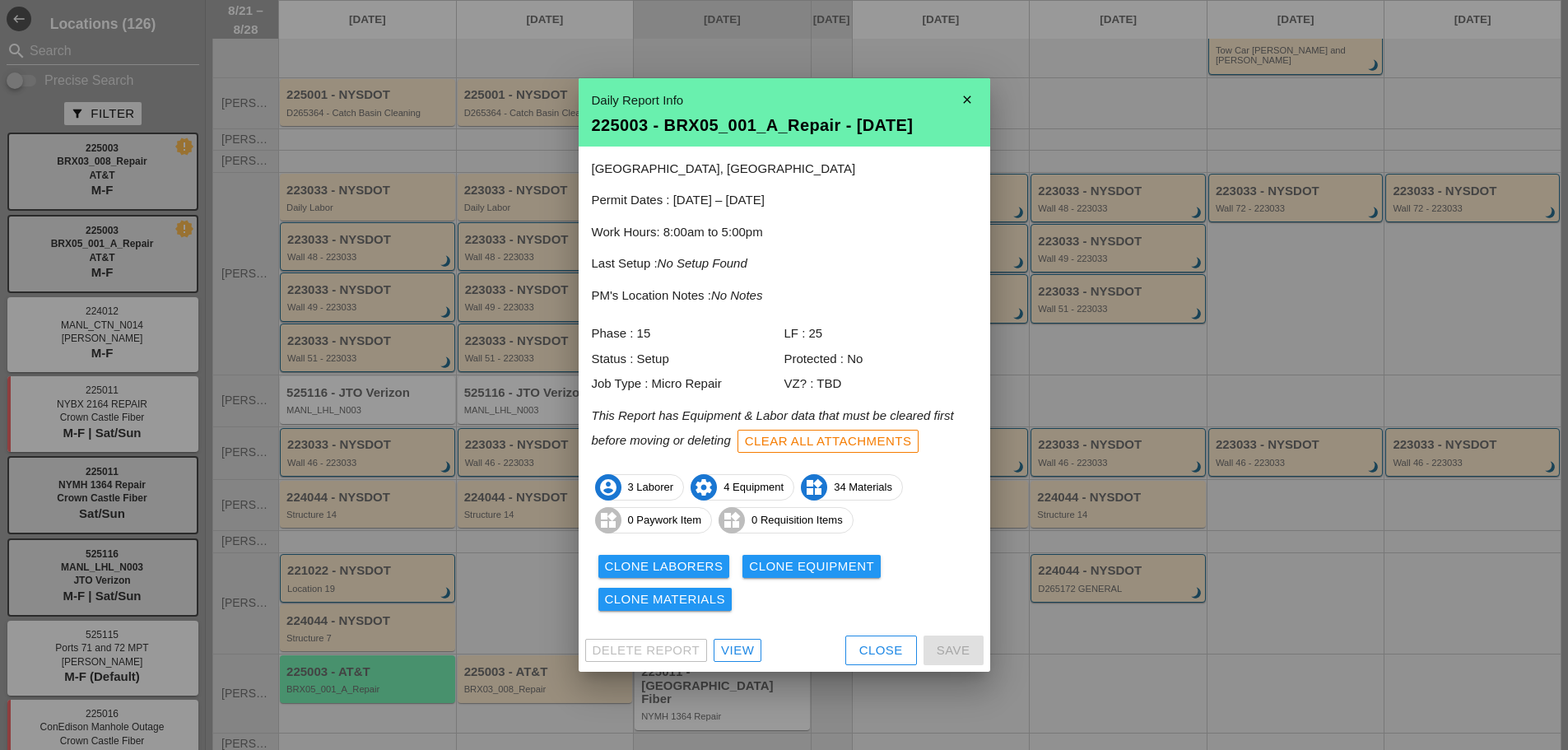
click at [480, 574] on div at bounding box center [784, 375] width 1568 height 750
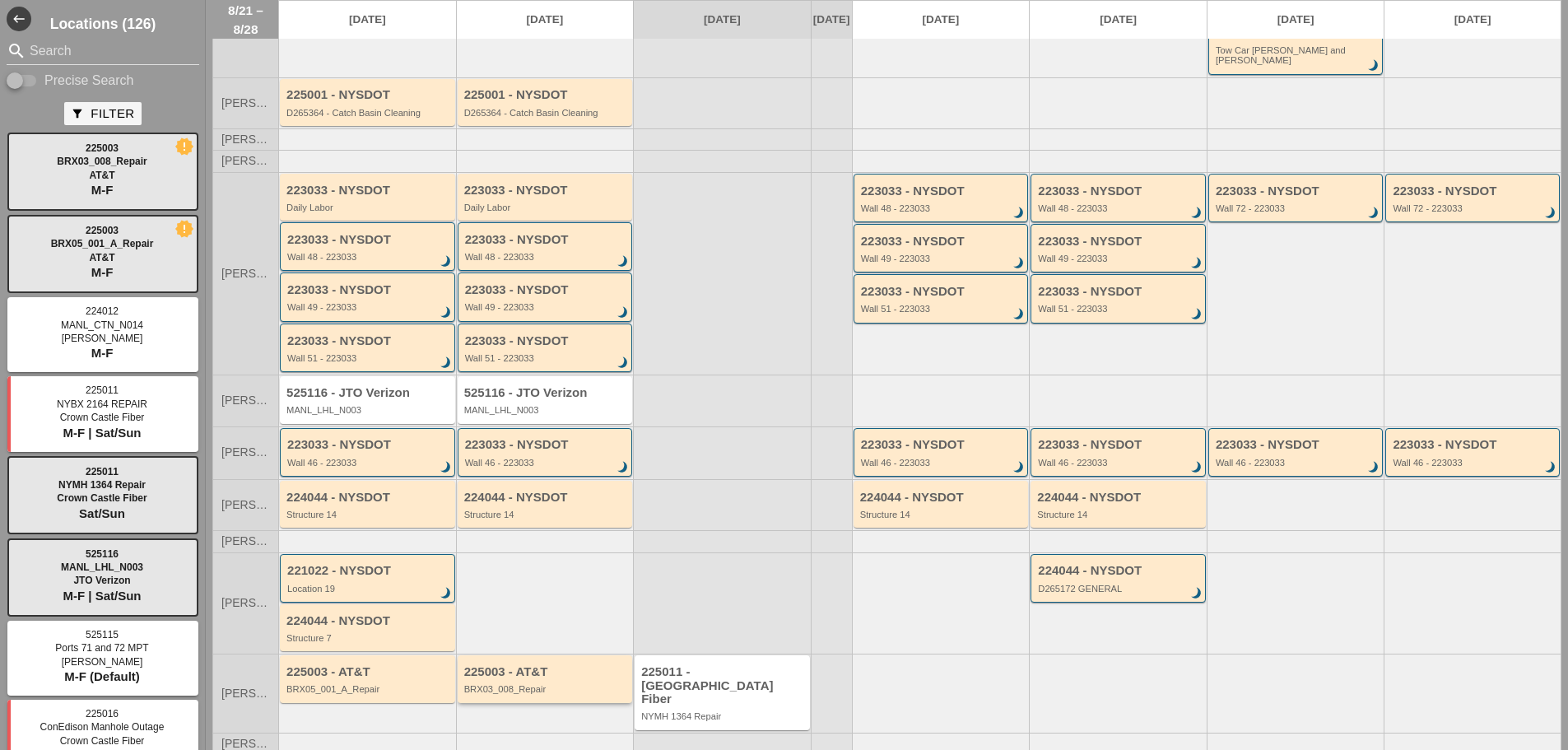
click at [529, 684] on div "BRX03_008_Repair" at bounding box center [546, 689] width 165 height 10
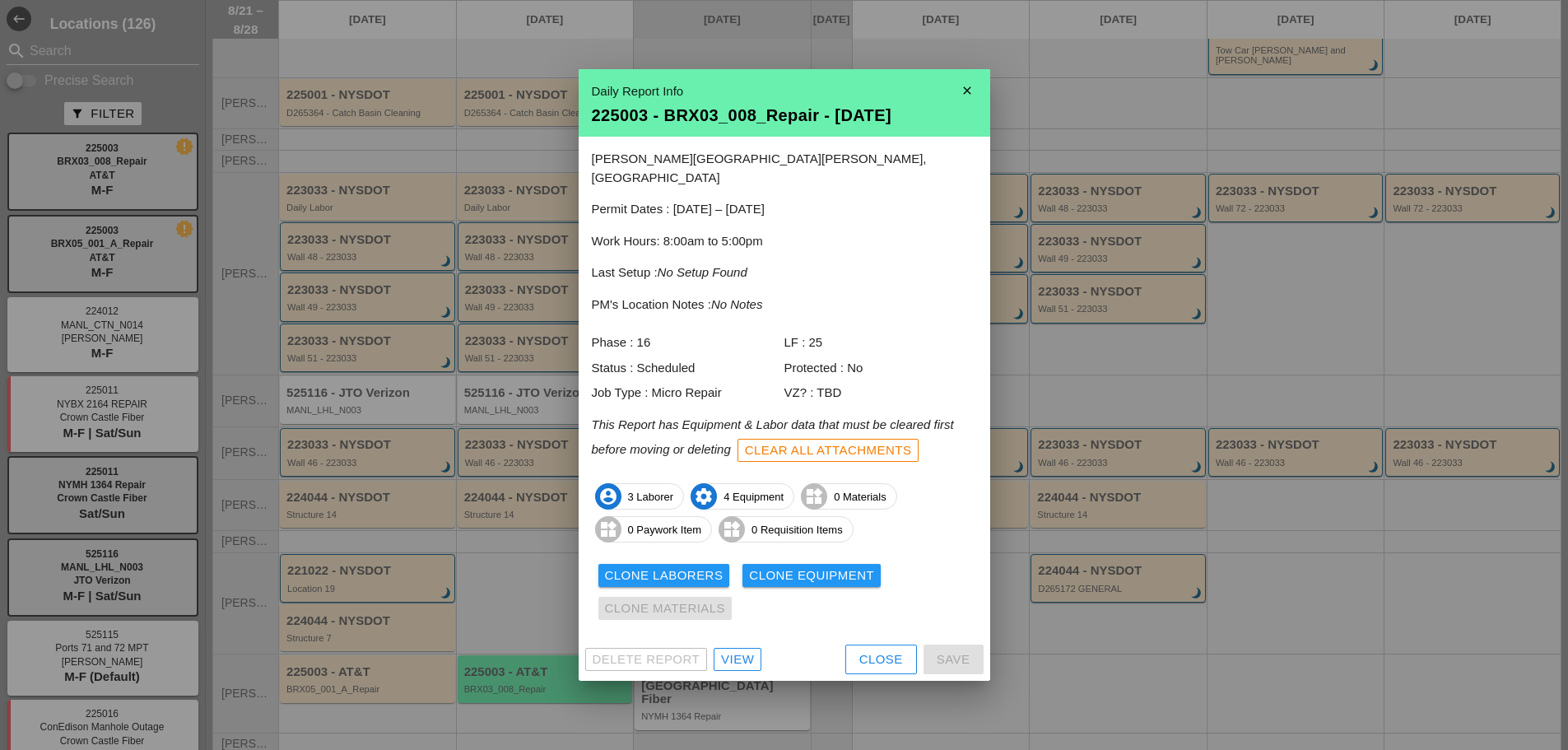
click at [737, 650] on div "View" at bounding box center [737, 660] width 33 height 19
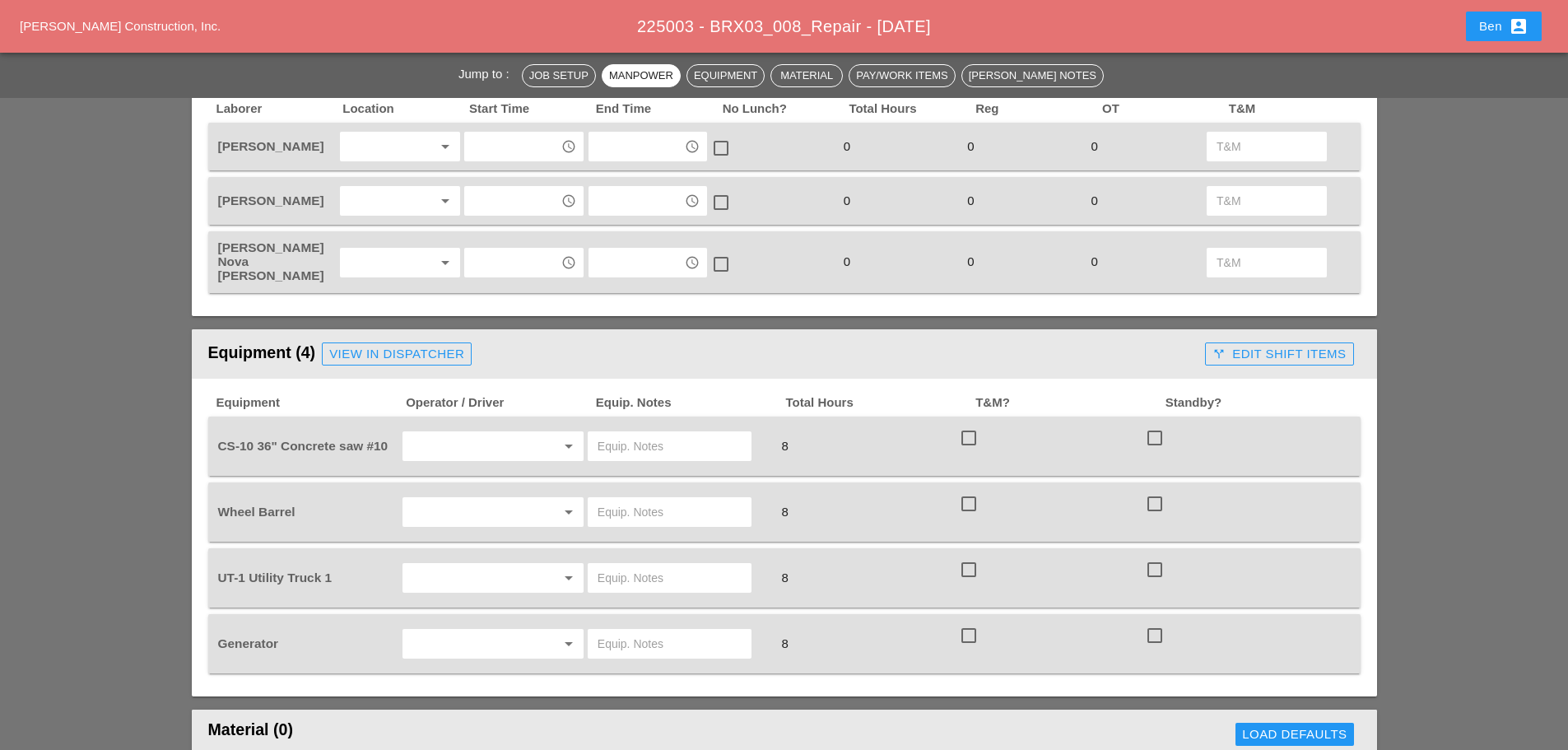
scroll to position [686, 0]
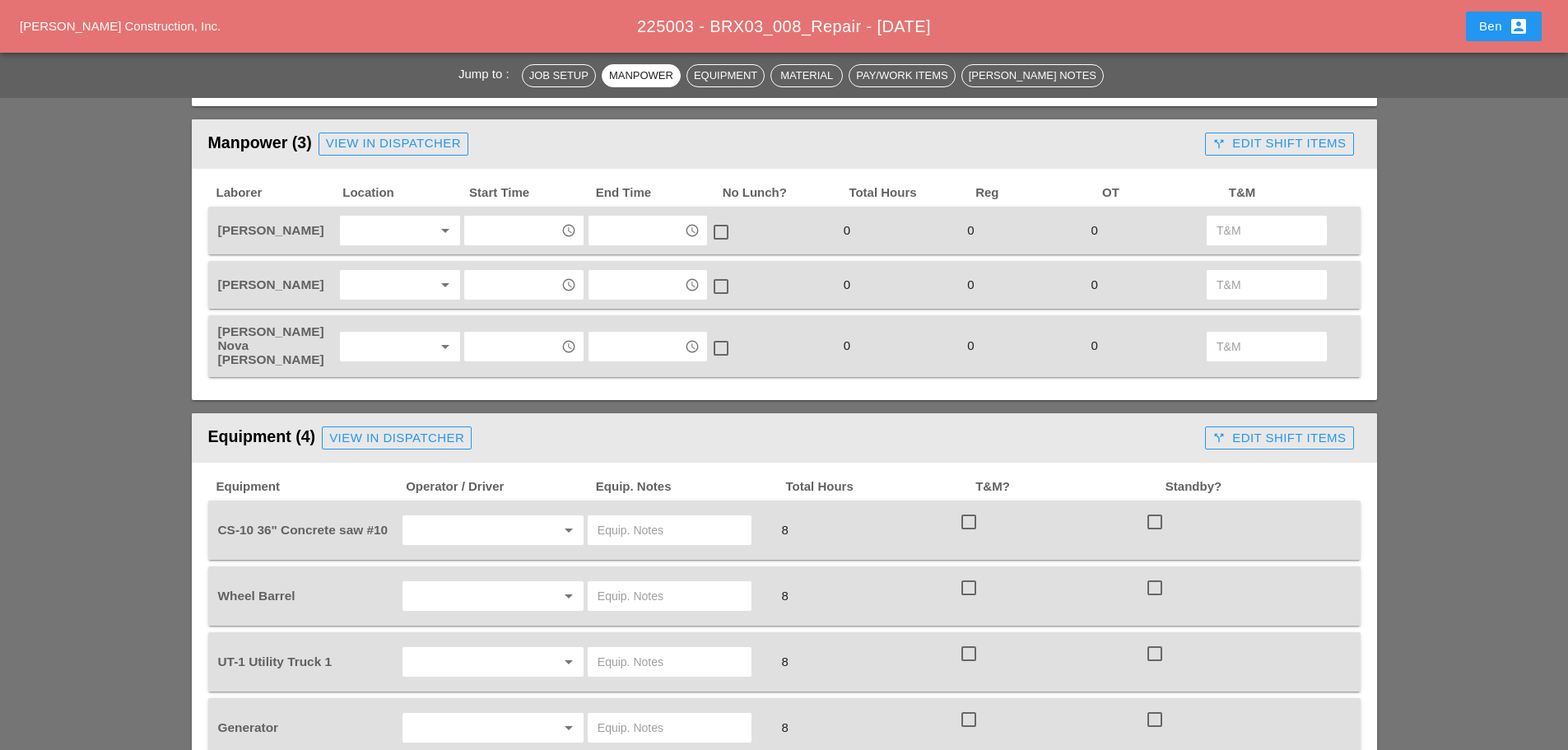
click at [418, 429] on div "View in Dispatcher" at bounding box center [397, 438] width 135 height 19
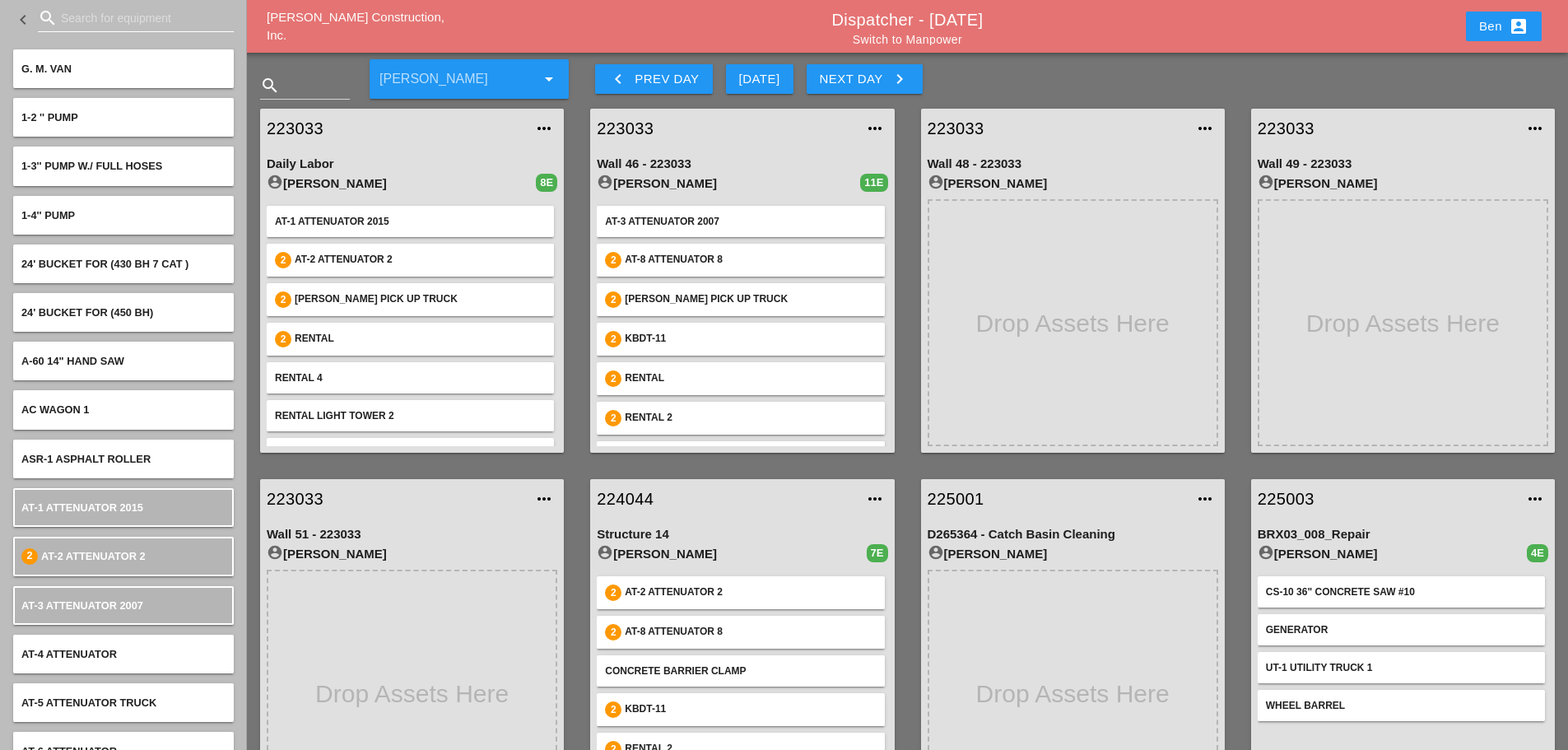
click at [122, 20] on input "Search for equipment" at bounding box center [135, 18] width 150 height 26
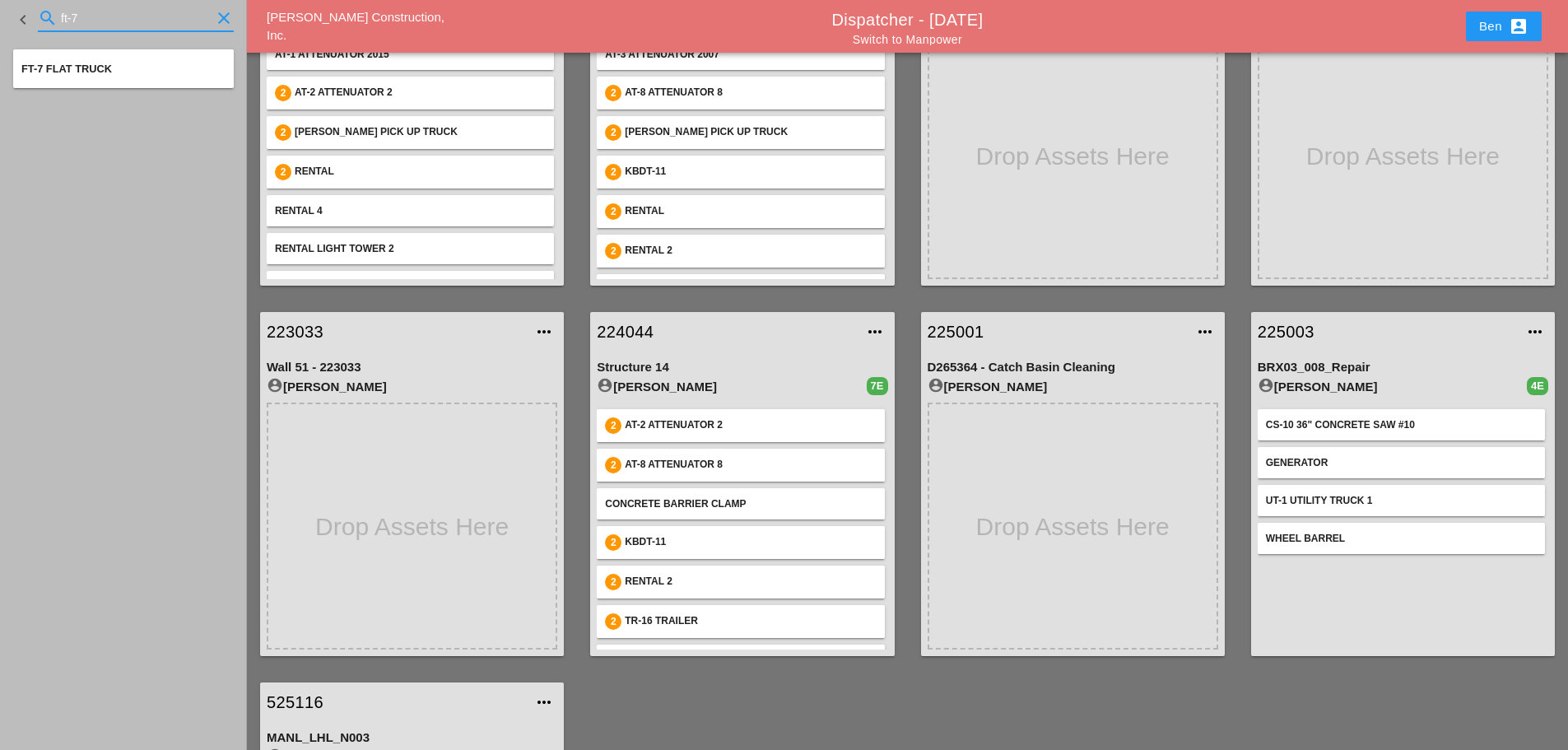
scroll to position [274, 0]
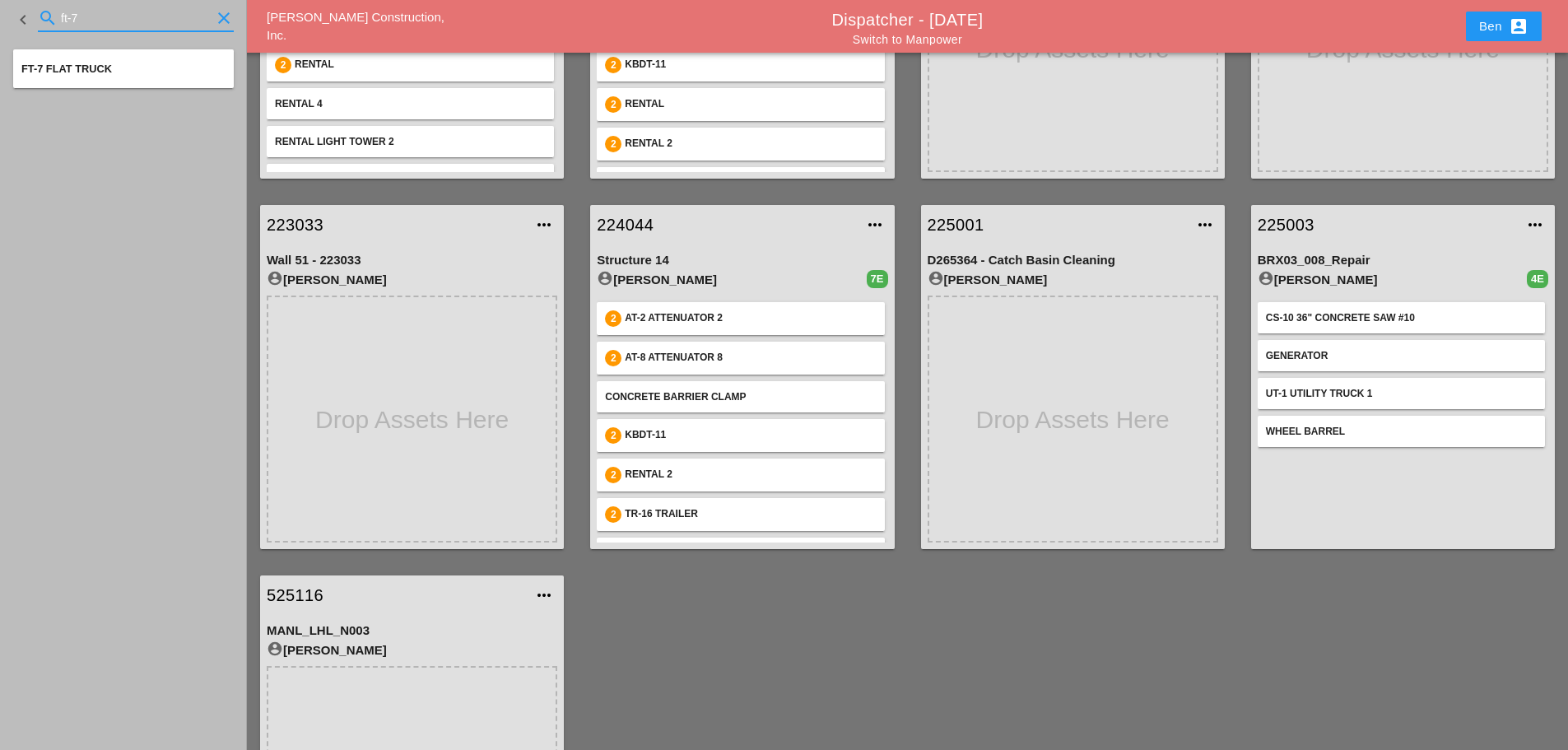
type input "ft-7"
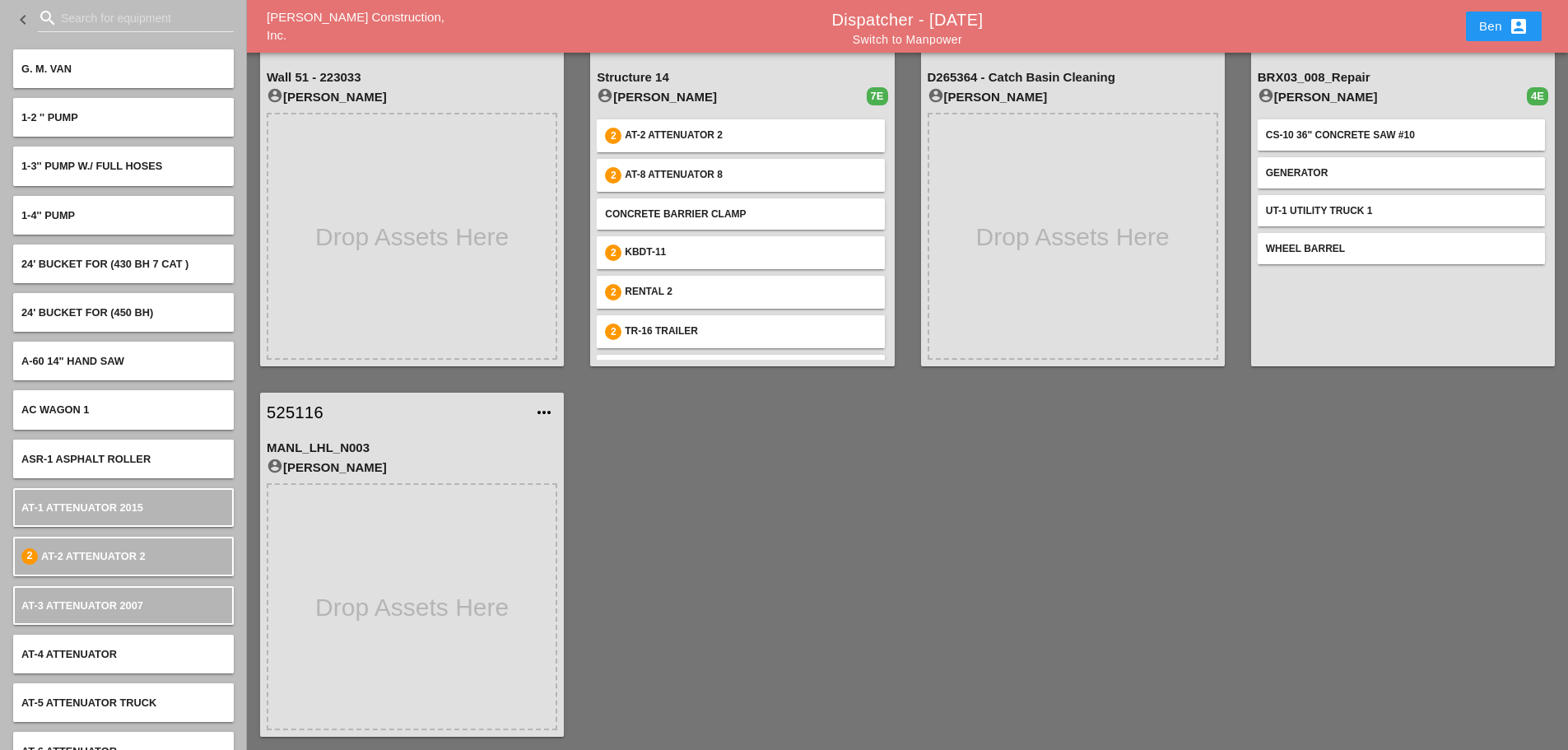
scroll to position [320, 0]
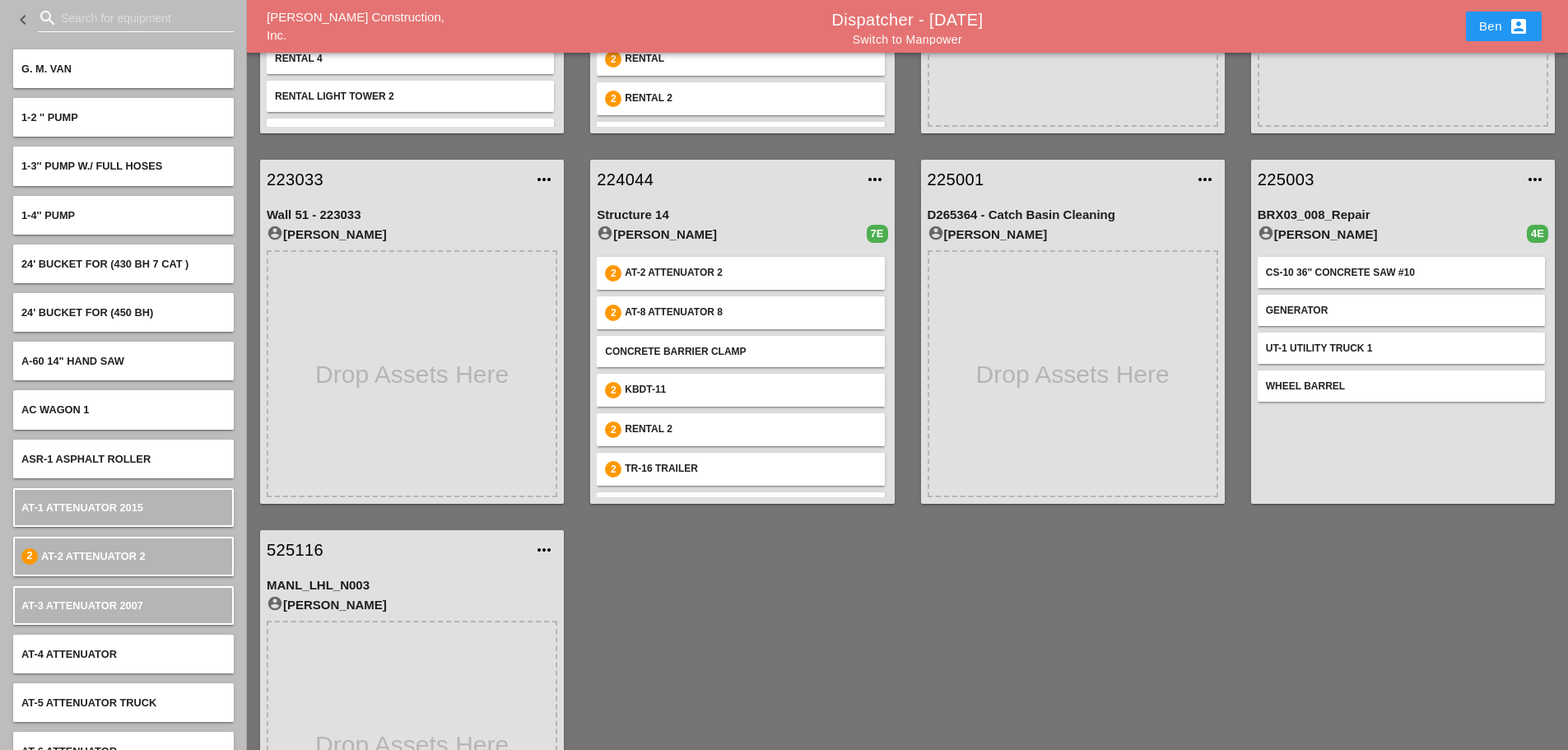
click at [110, 30] on div "search" at bounding box center [136, 18] width 196 height 26
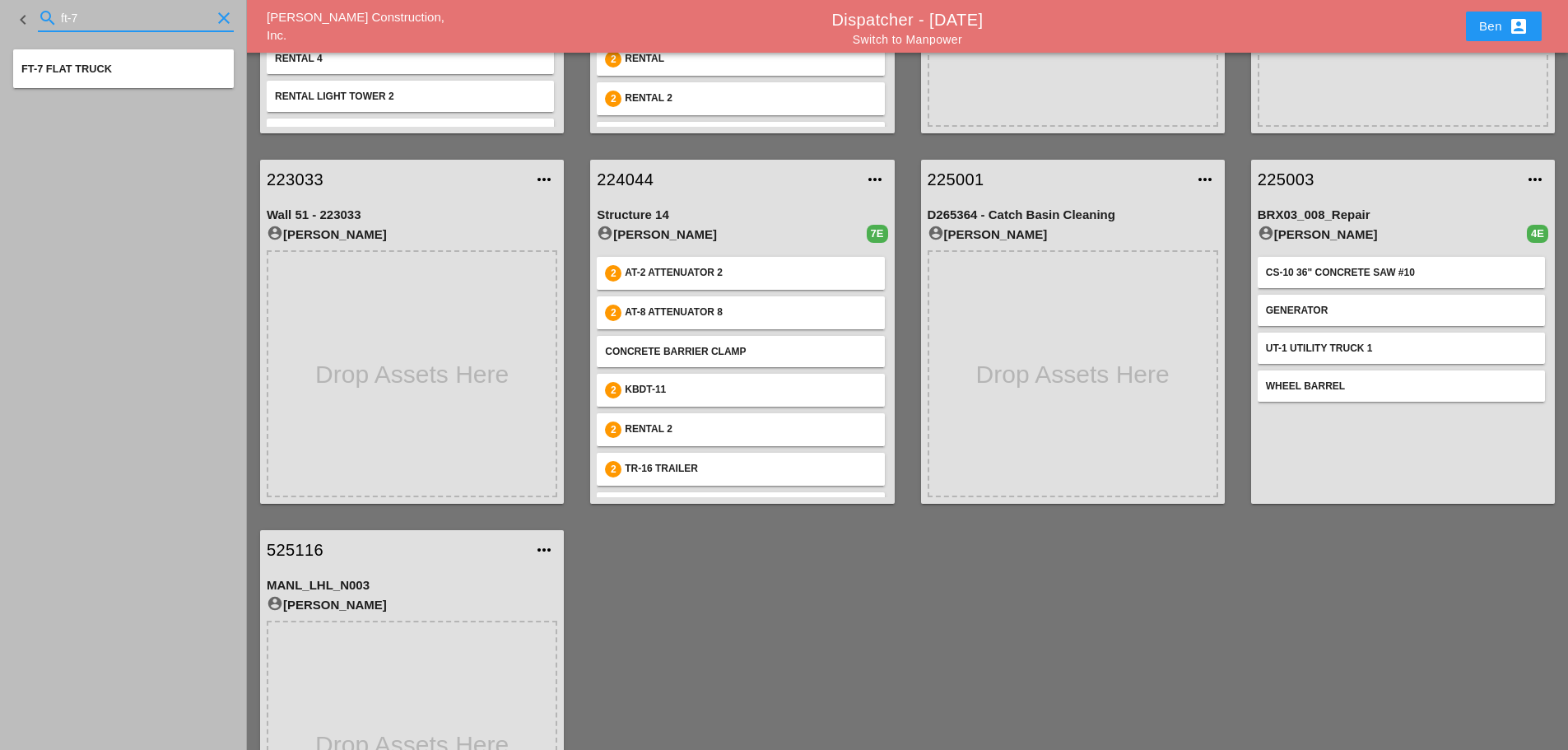
type input "ft-7"
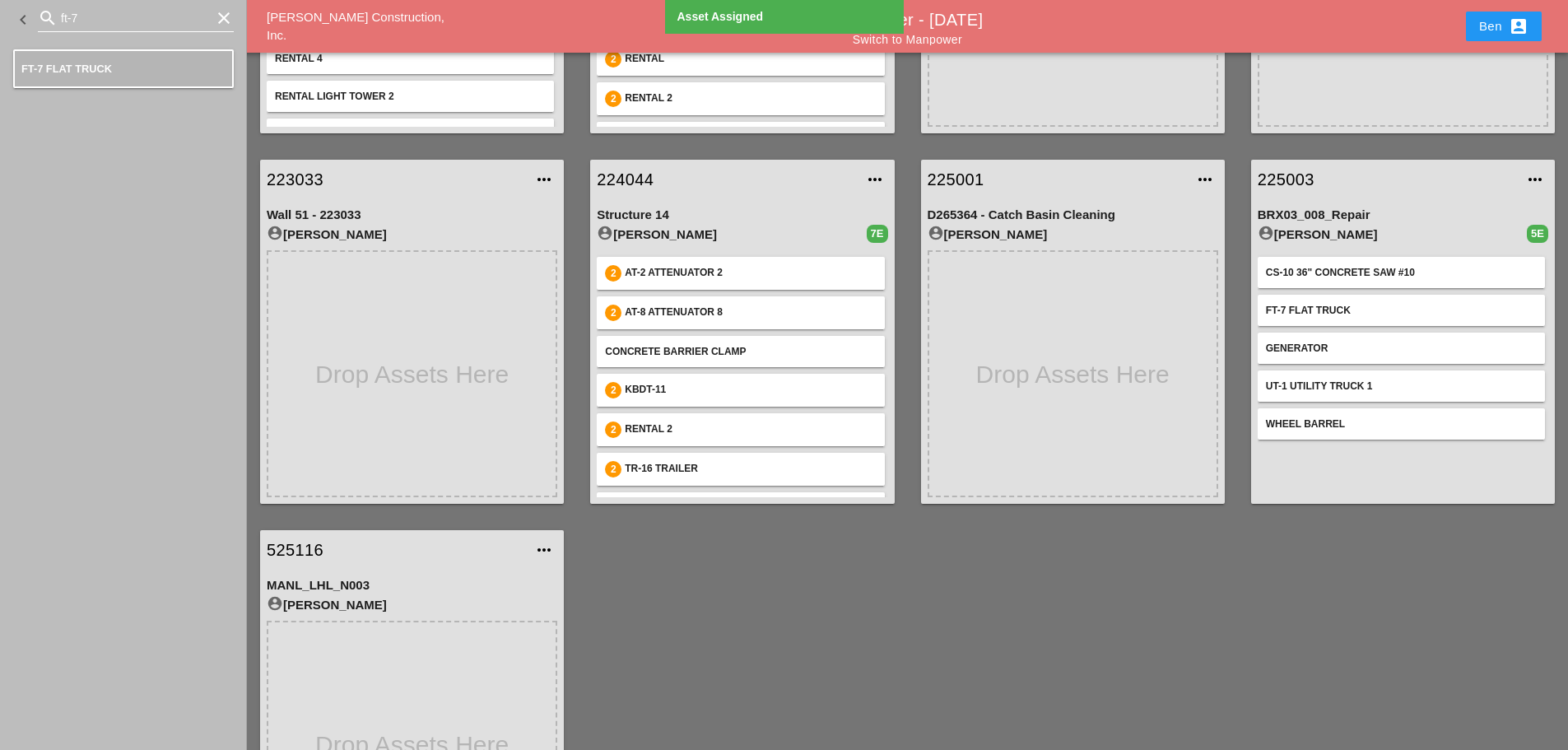
click at [220, 15] on icon "clear" at bounding box center [223, 18] width 19 height 19
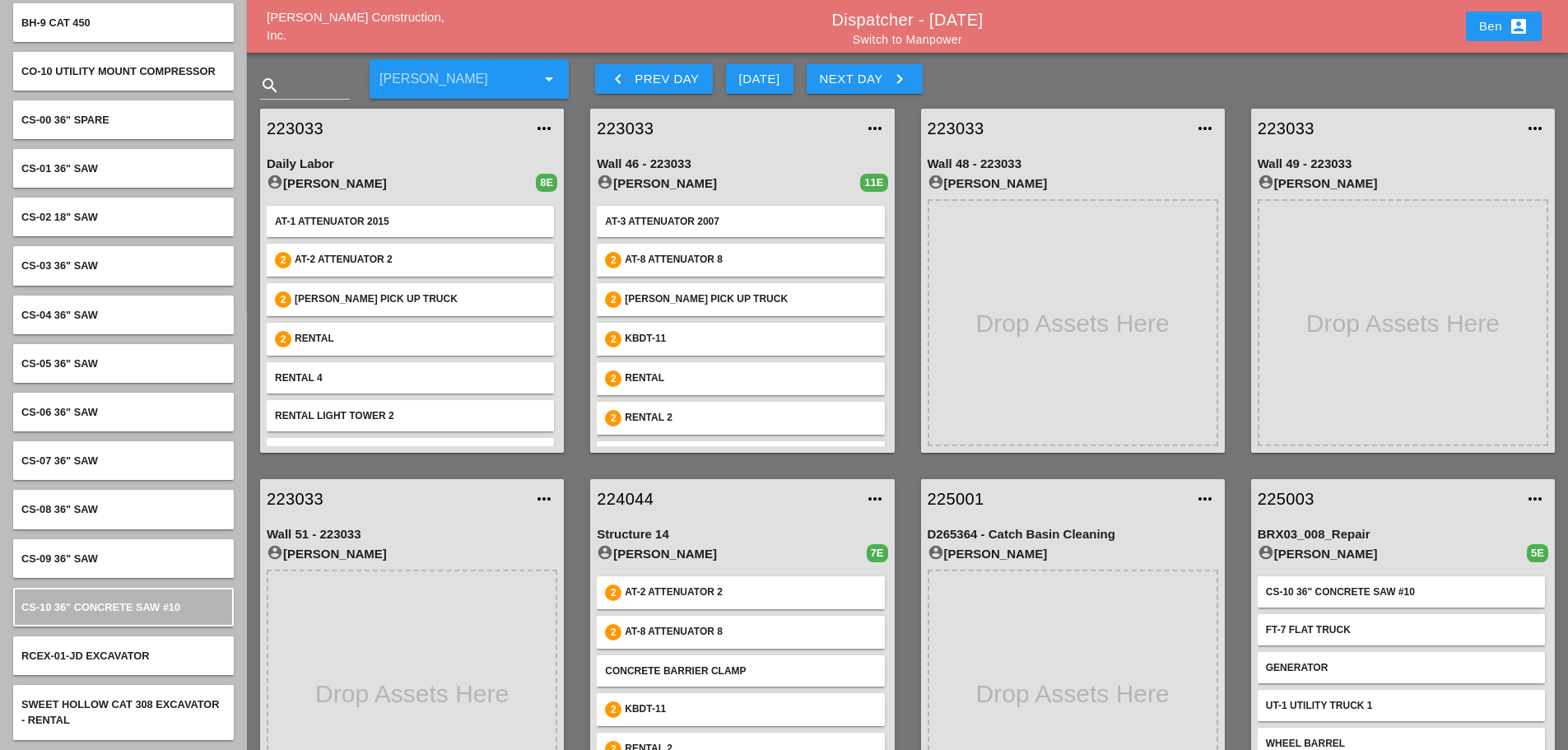
scroll to position [0, 0]
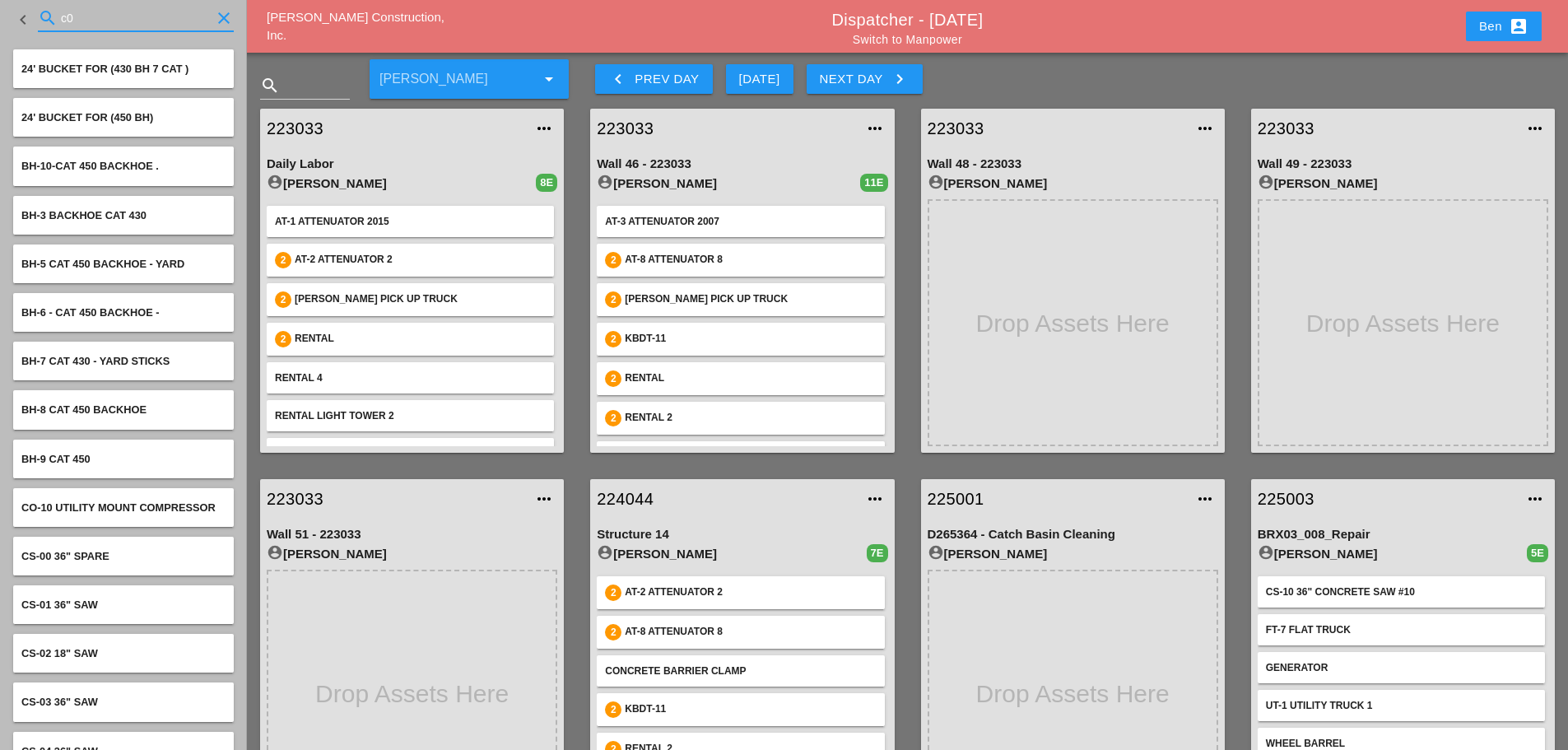
type input "c"
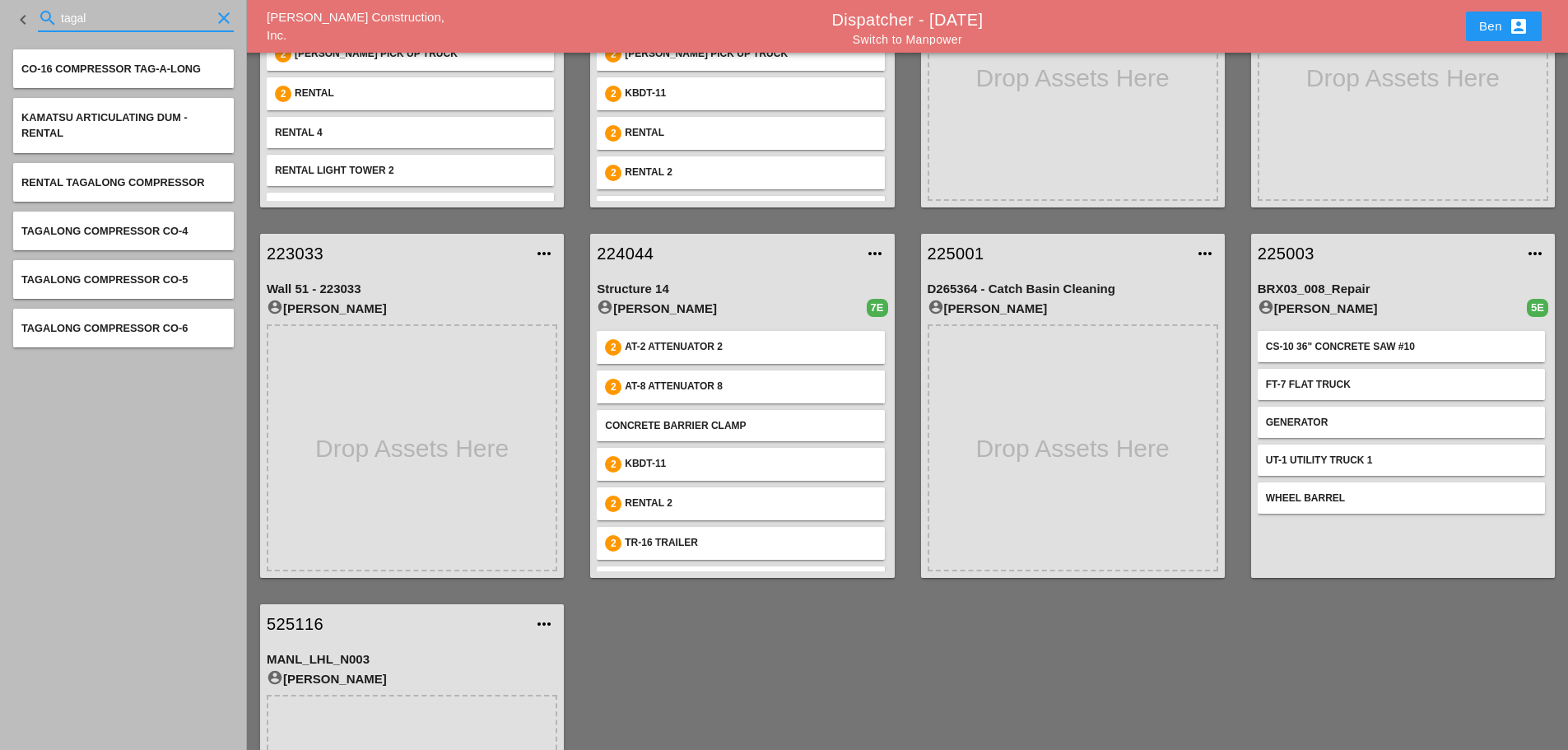
scroll to position [274, 0]
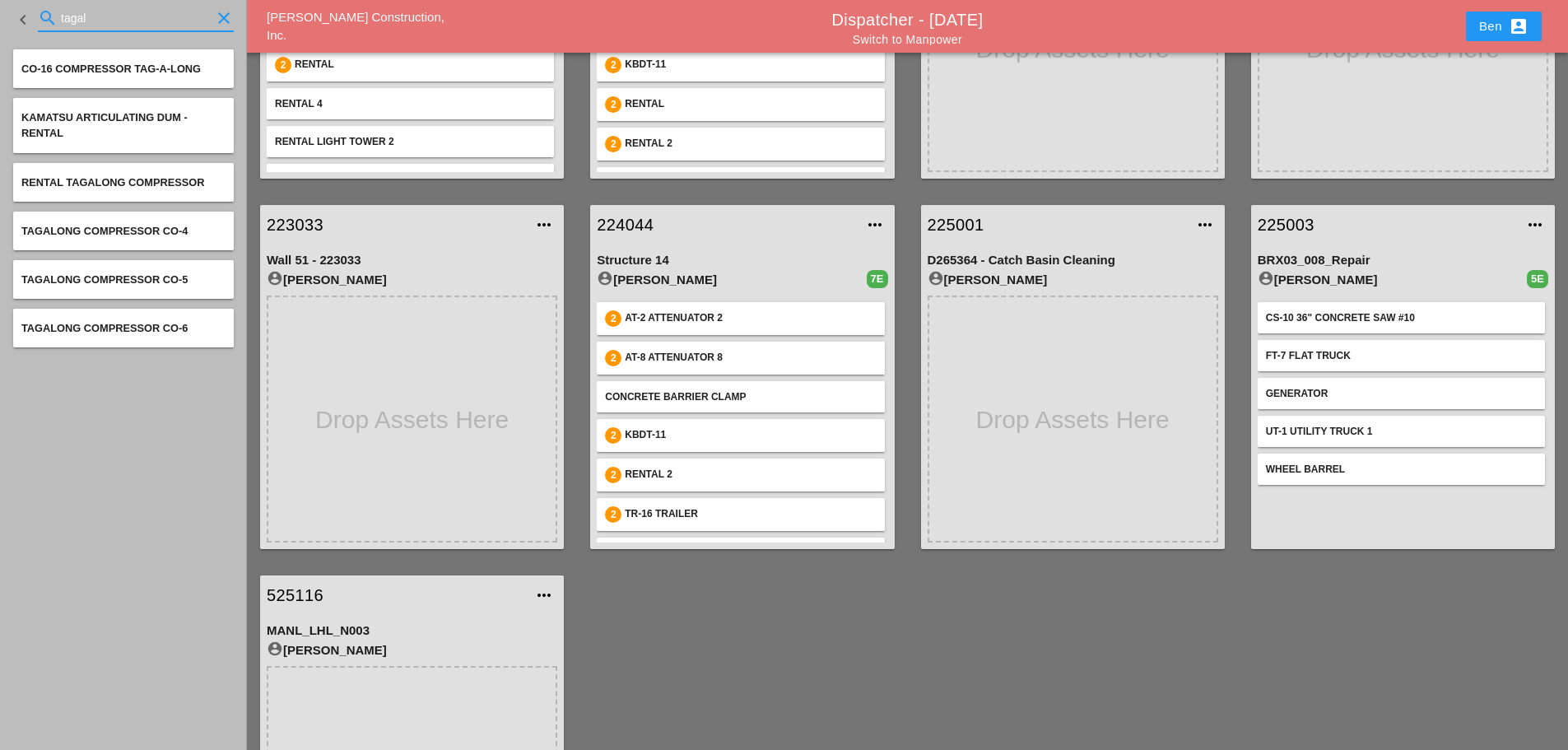
type input "tagal"
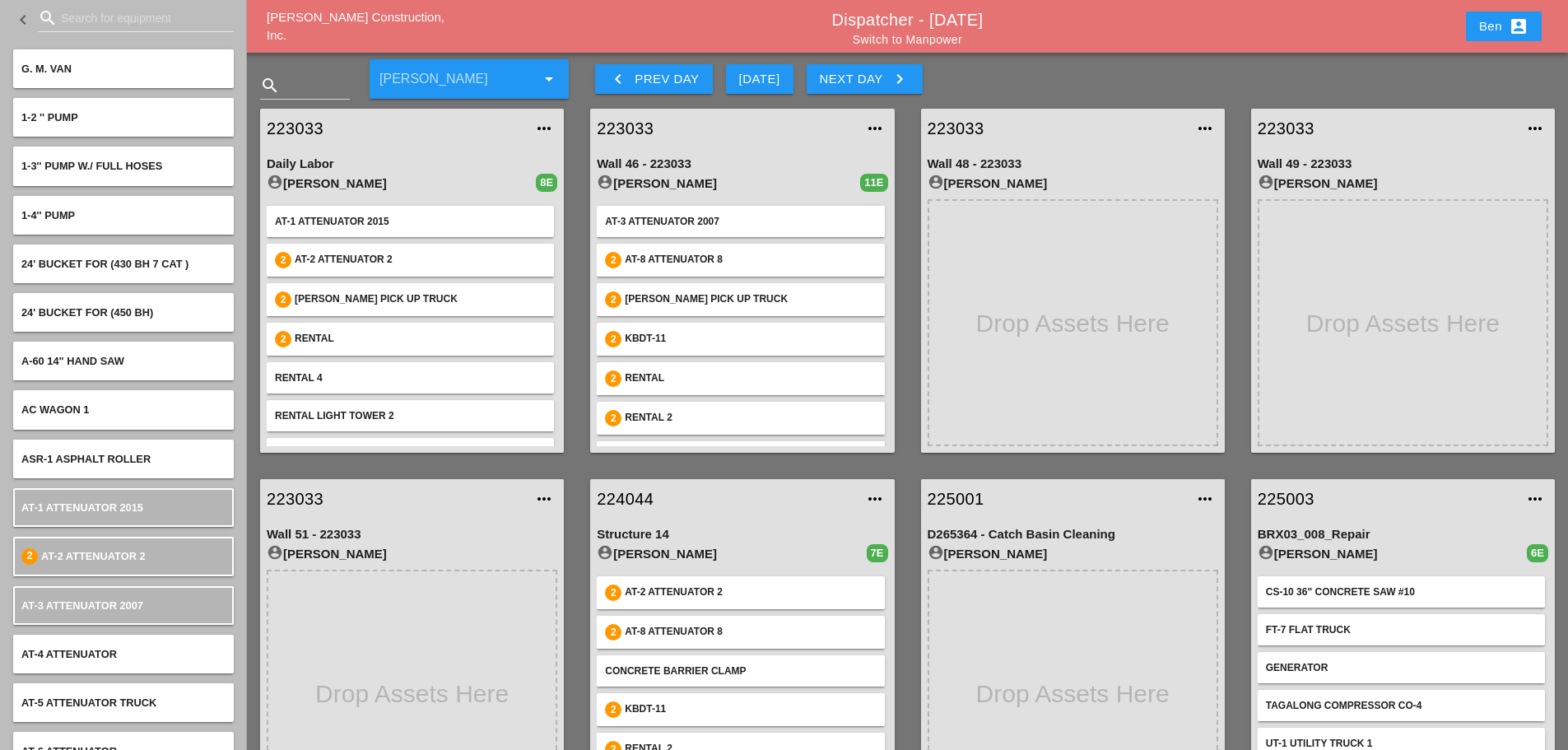
click at [373, 17] on div "[PERSON_NAME] Construction, Inc." at bounding box center [373, 27] width 213 height 37
click at [375, 19] on span "[PERSON_NAME] Construction, Inc." at bounding box center [355, 26] width 178 height 33
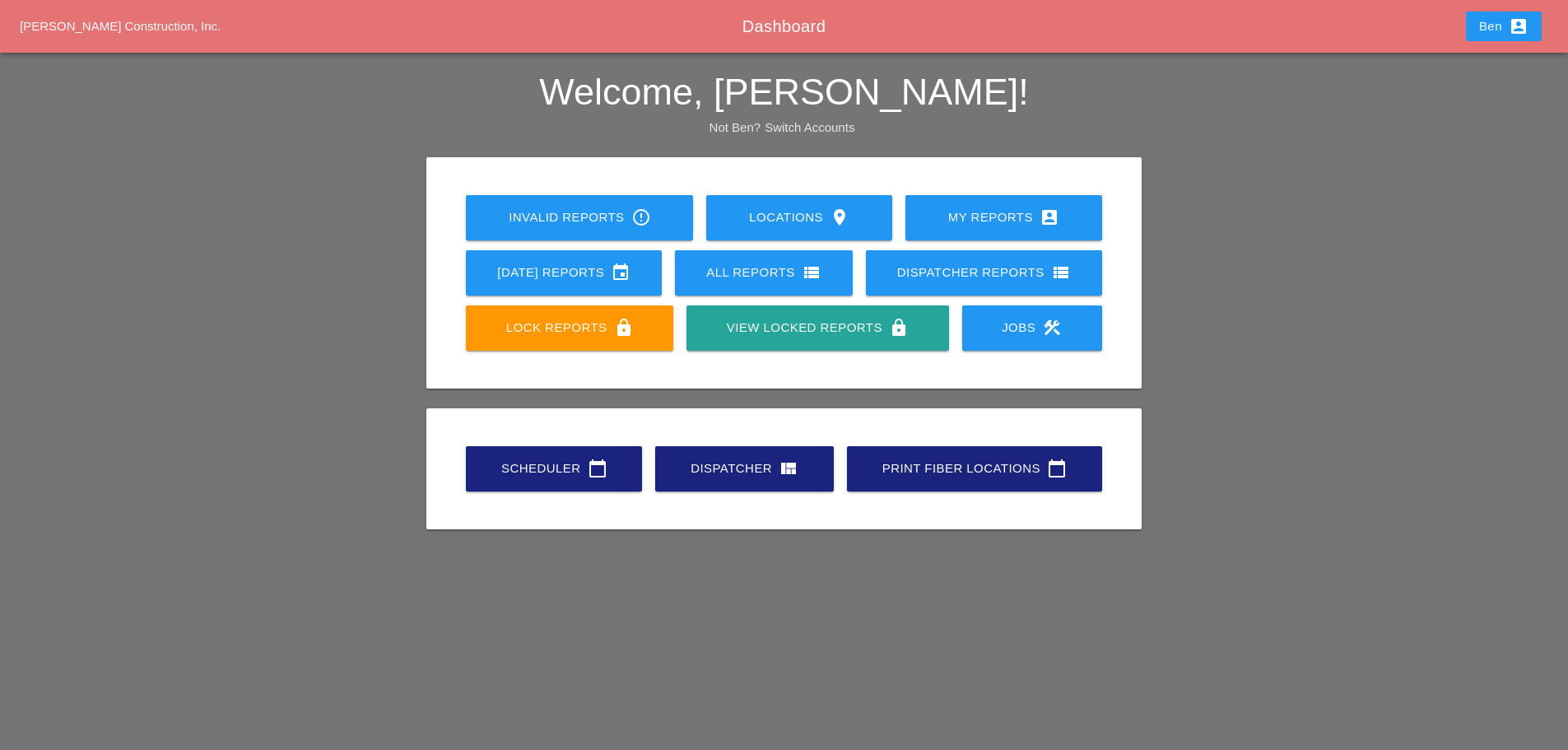
click at [552, 490] on div "Scheduler calendar_today Dispatcher view_quilt Print Fiber Locations calendar_t…" at bounding box center [784, 468] width 650 height 55
click at [551, 485] on link "Scheduler calendar_today" at bounding box center [554, 469] width 176 height 46
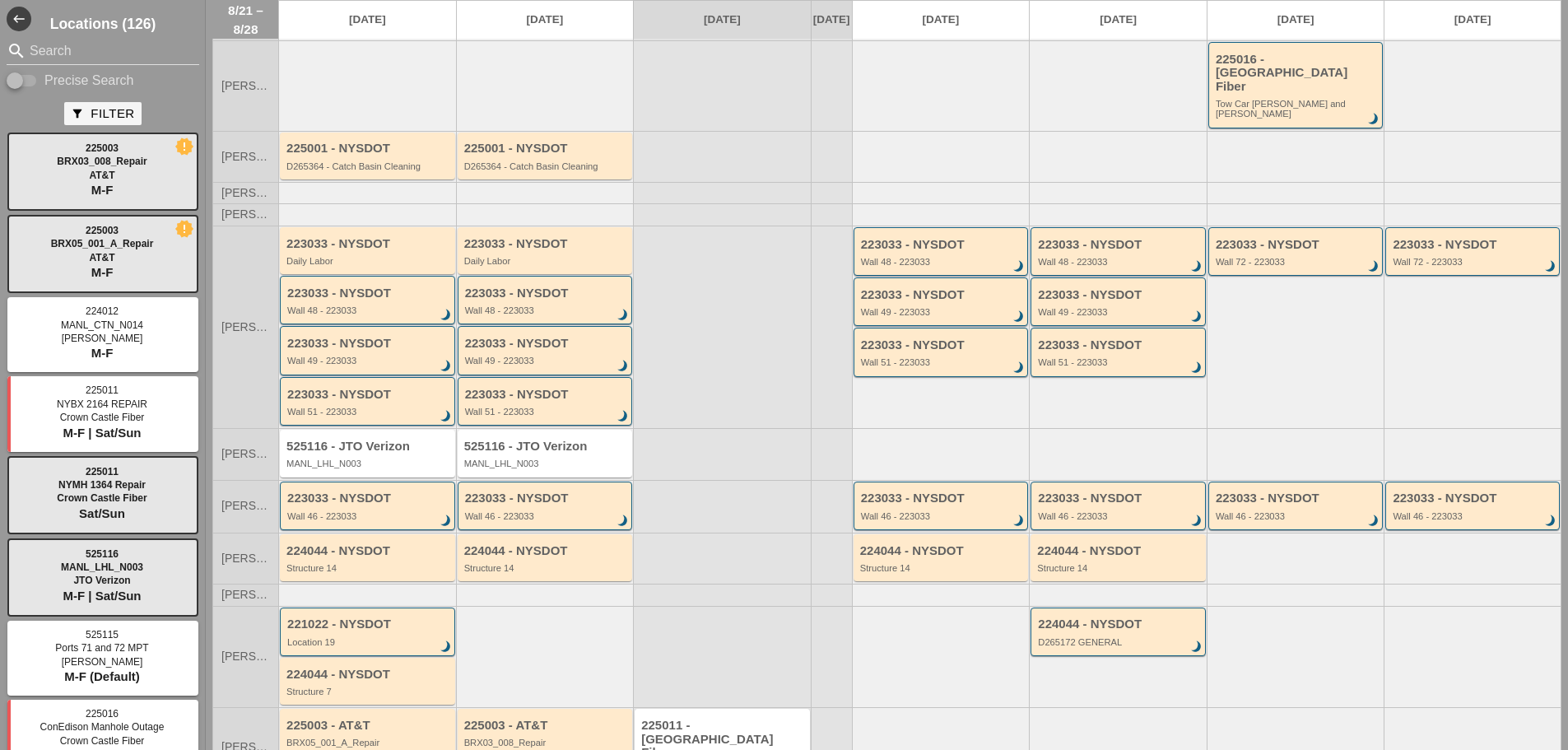
scroll to position [145, 0]
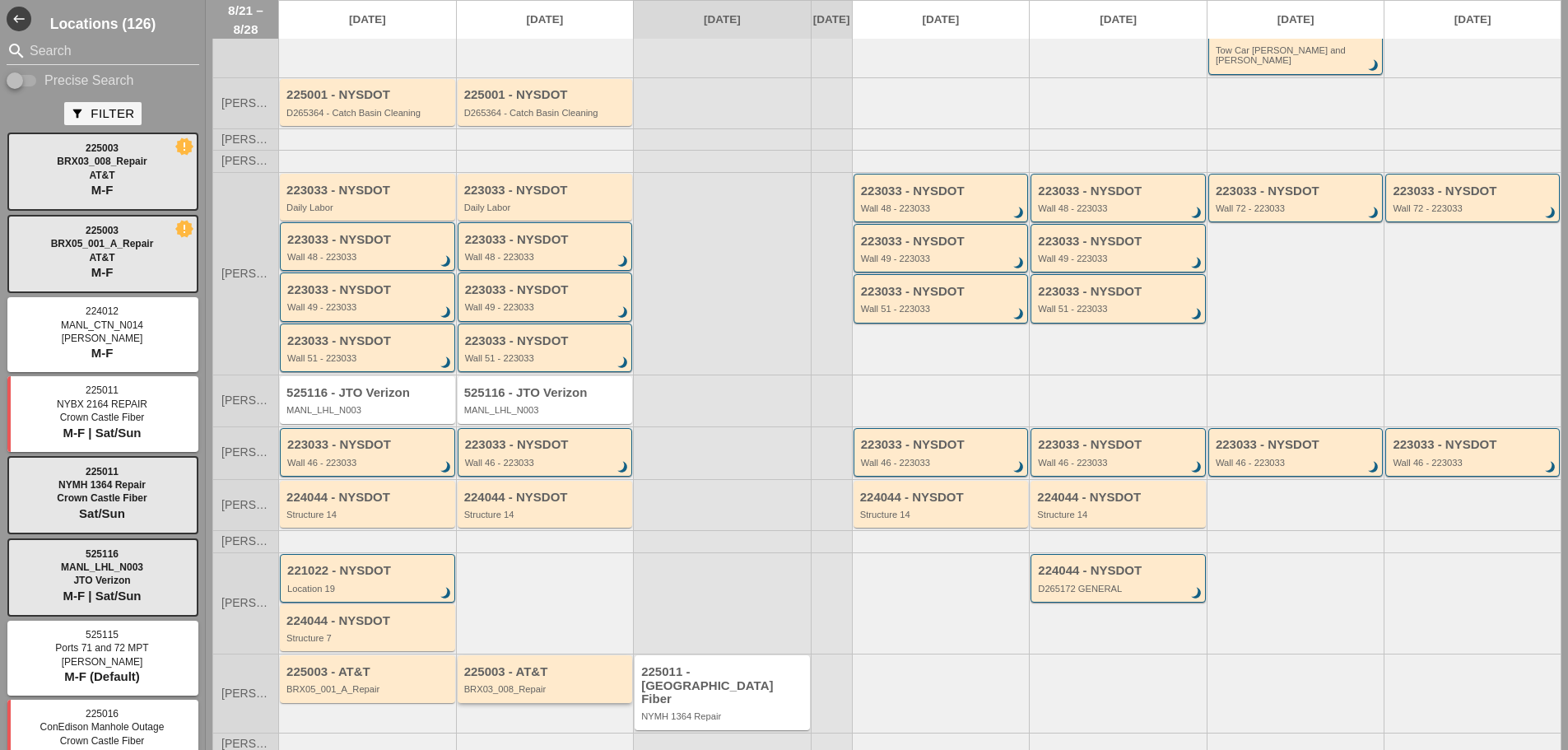
click at [578, 665] on div "225003 - AT&T" at bounding box center [546, 671] width 165 height 14
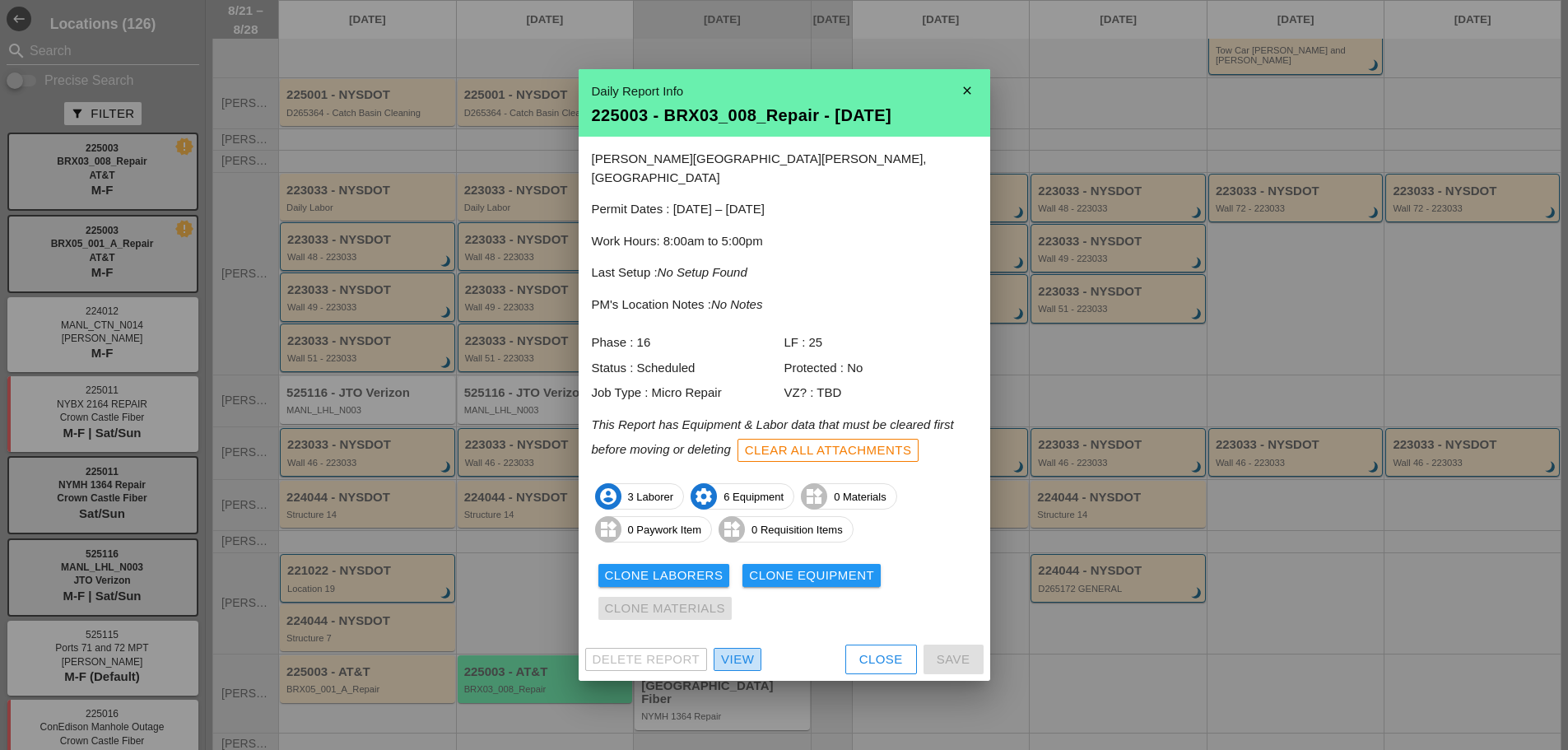
click at [749, 650] on div "View" at bounding box center [737, 660] width 33 height 19
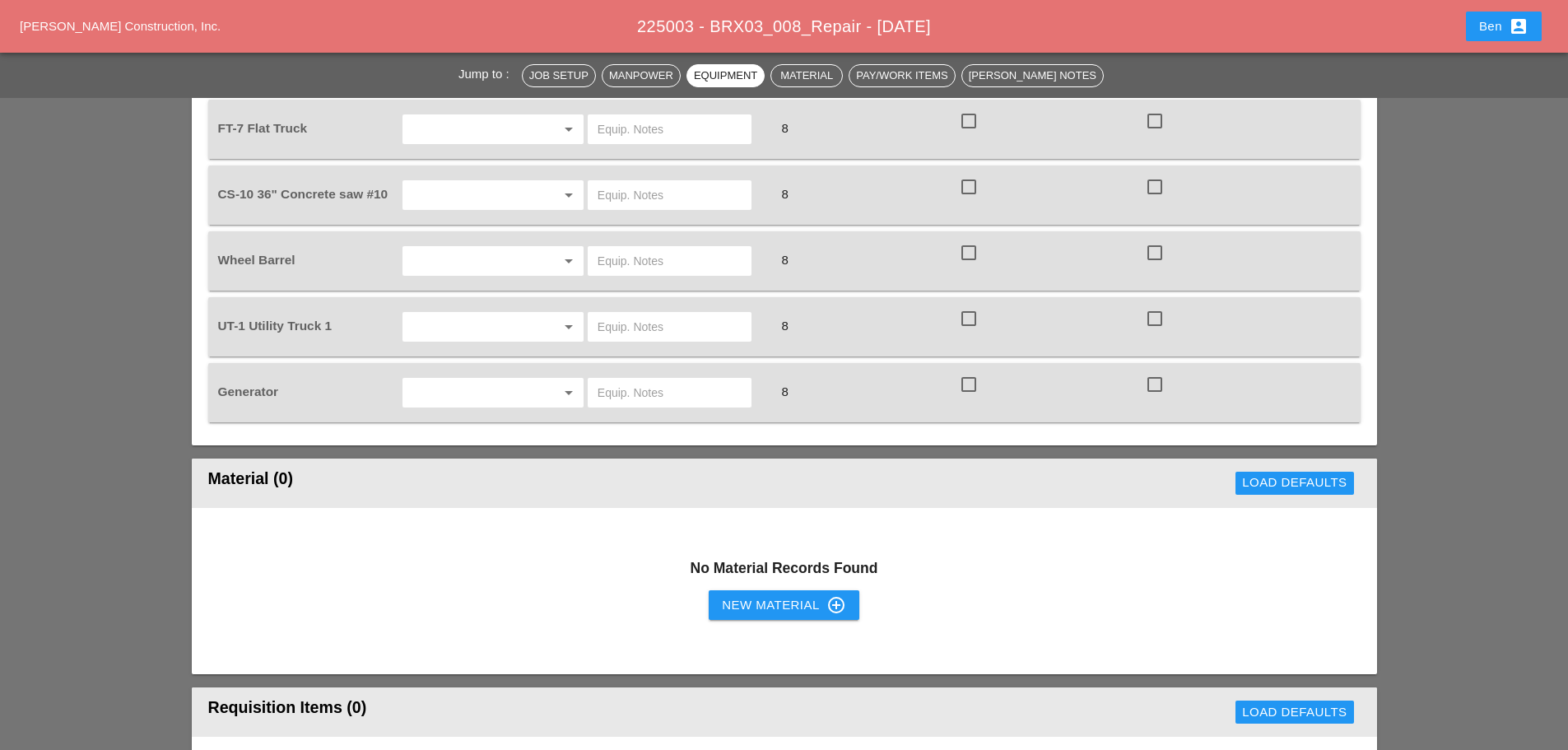
scroll to position [1097, 0]
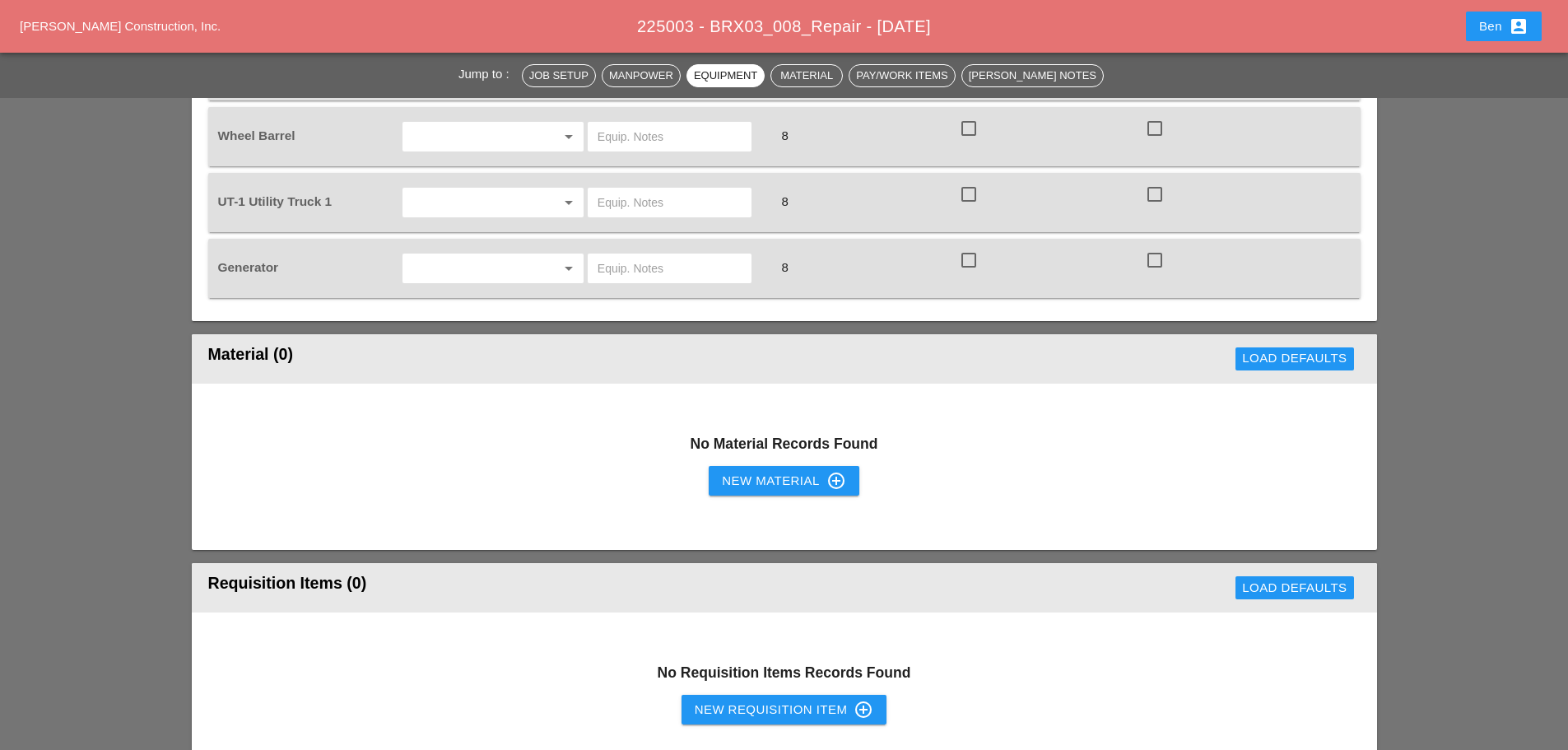
click at [82, 29] on span "[PERSON_NAME] Construction, Inc." at bounding box center [119, 25] width 200 height 14
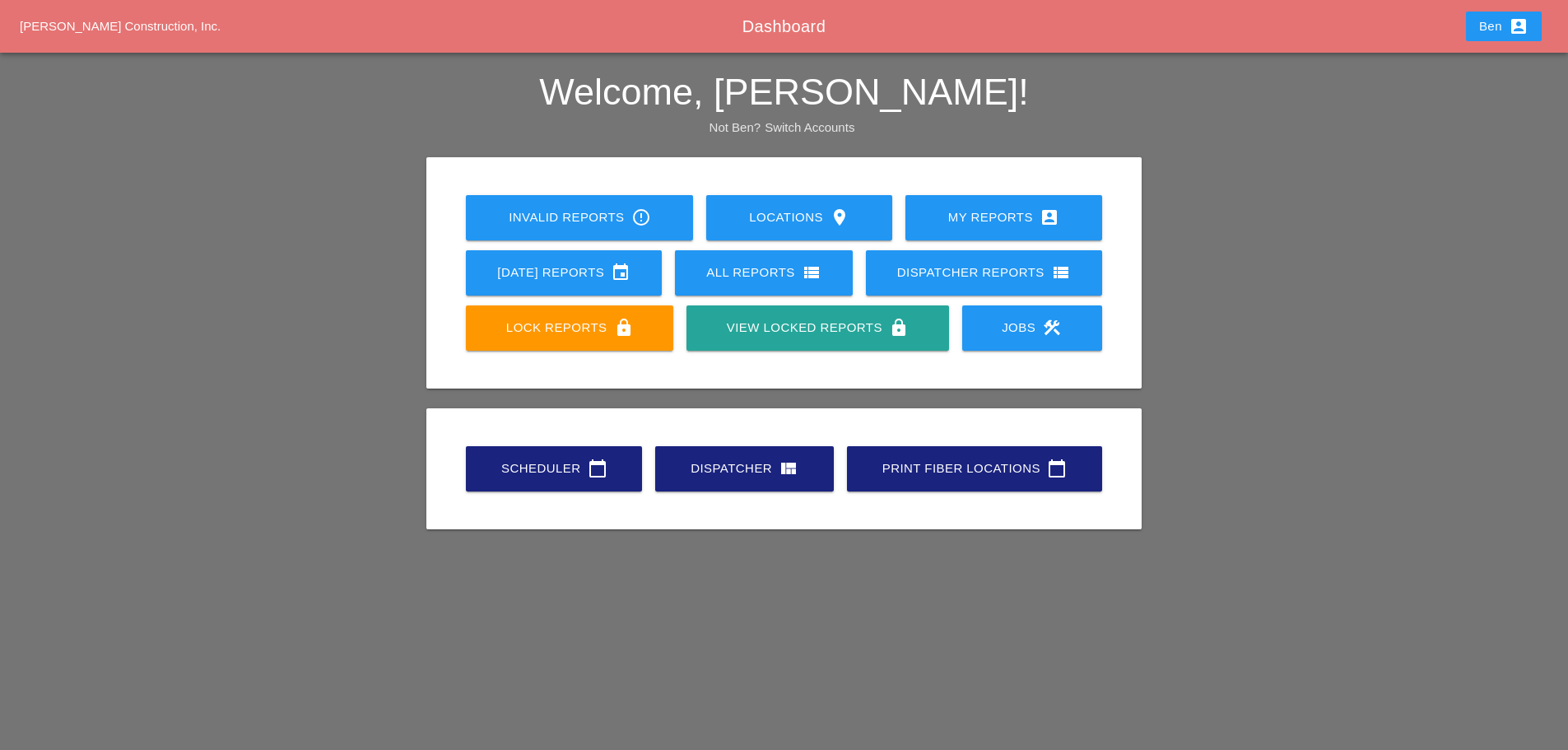
click at [494, 482] on link "Scheduler calendar_today" at bounding box center [554, 469] width 176 height 46
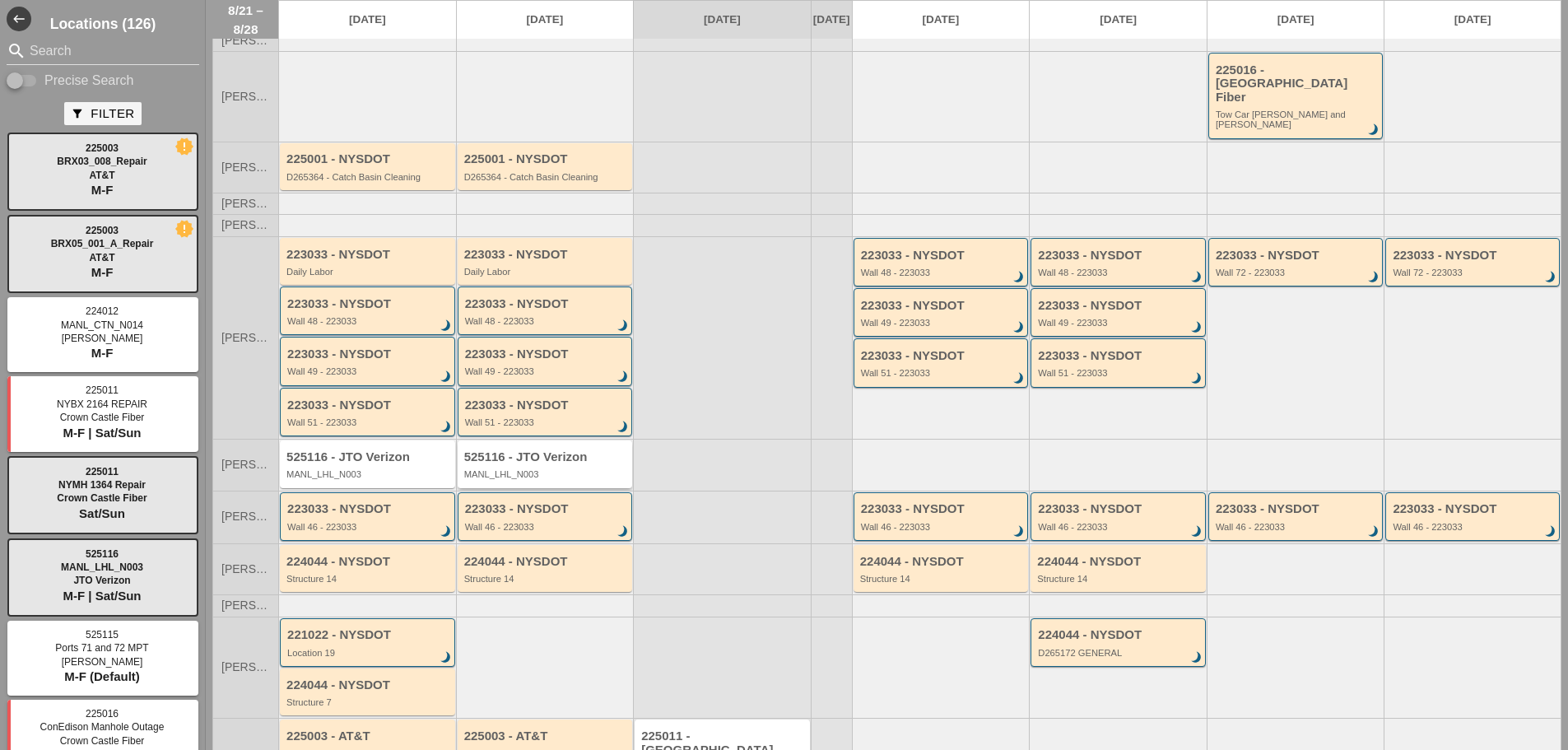
scroll to position [145, 0]
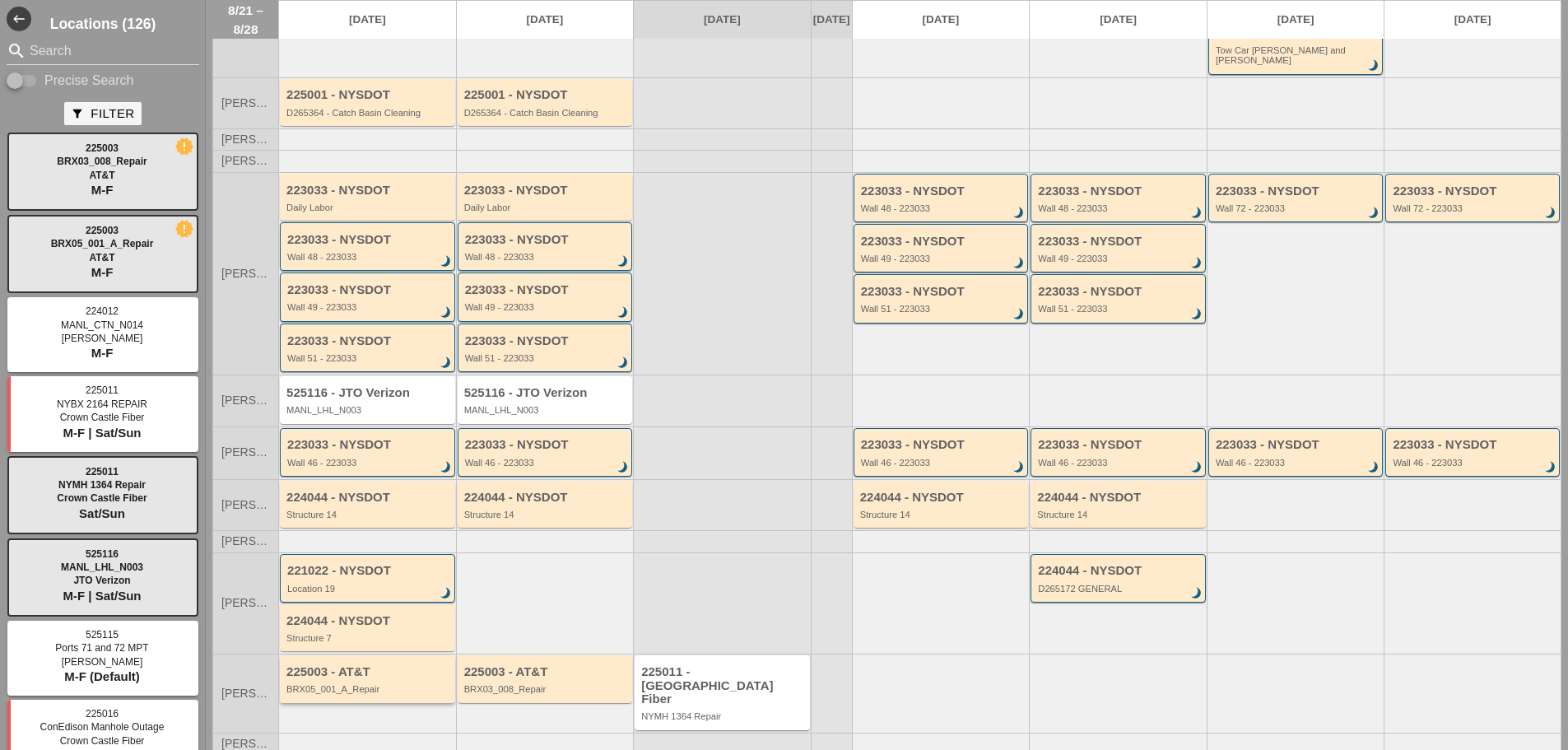
click at [359, 669] on div "225003 - AT&T BRX05_001_A_Repair" at bounding box center [369, 679] width 165 height 30
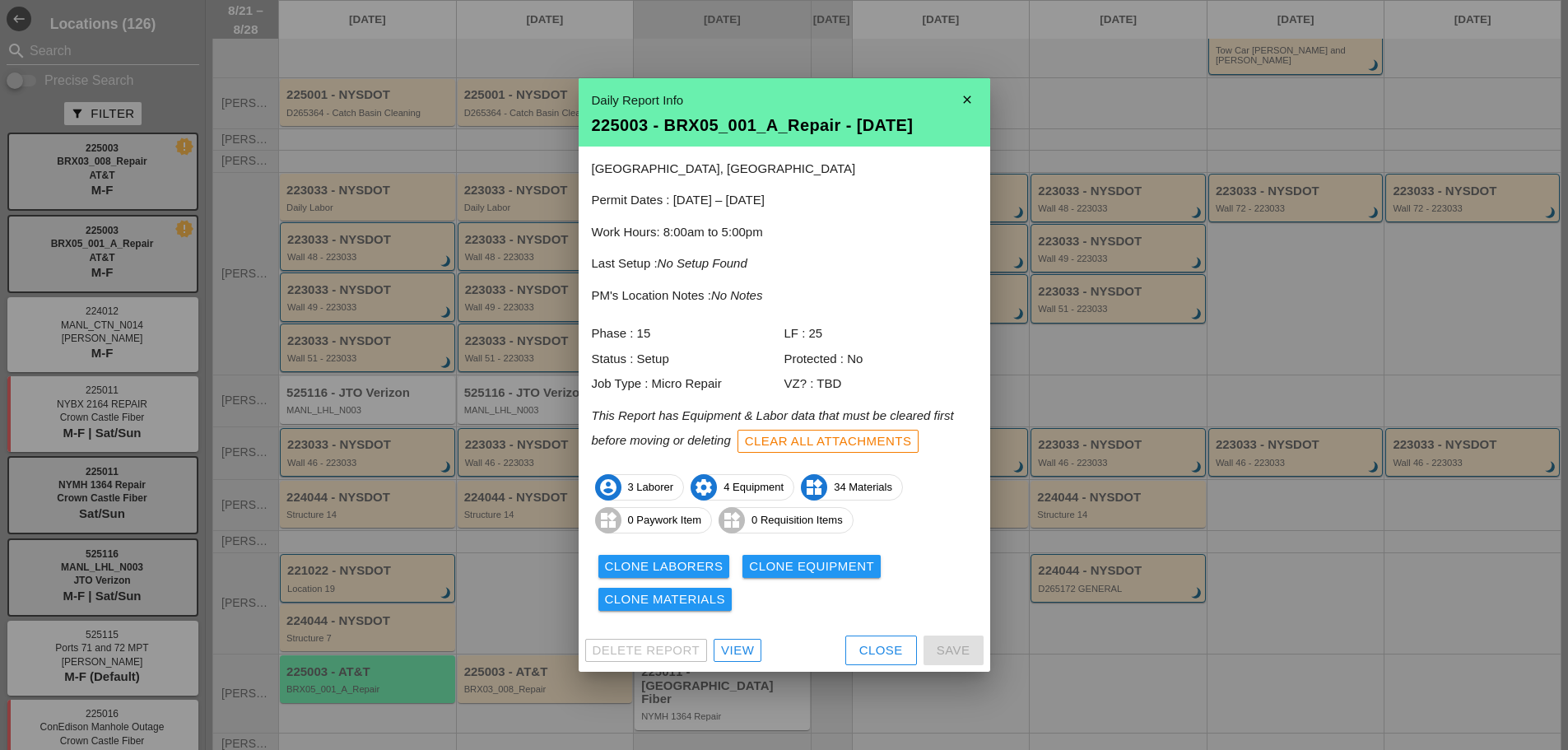
click at [746, 654] on div "View" at bounding box center [737, 650] width 33 height 19
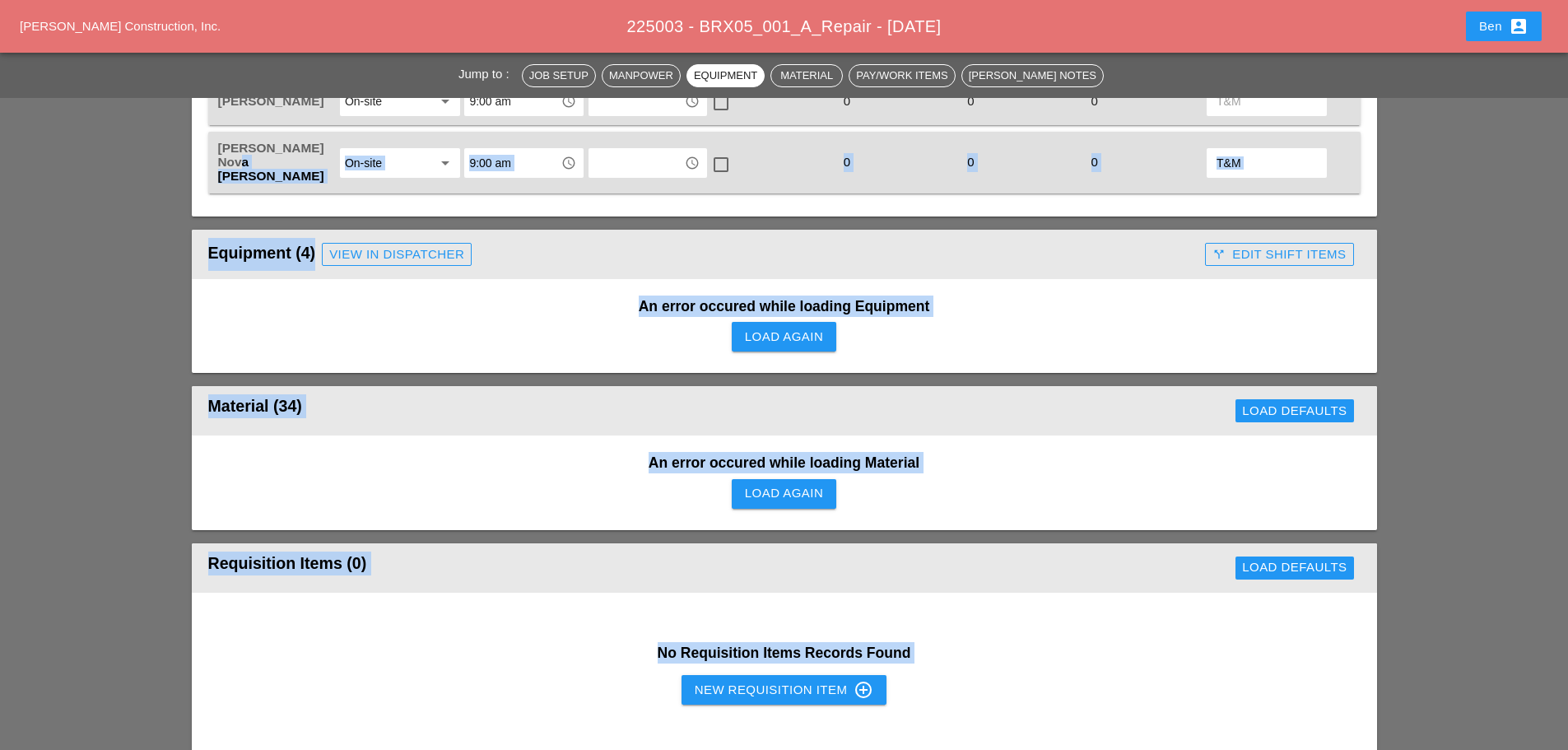
scroll to position [914, 0]
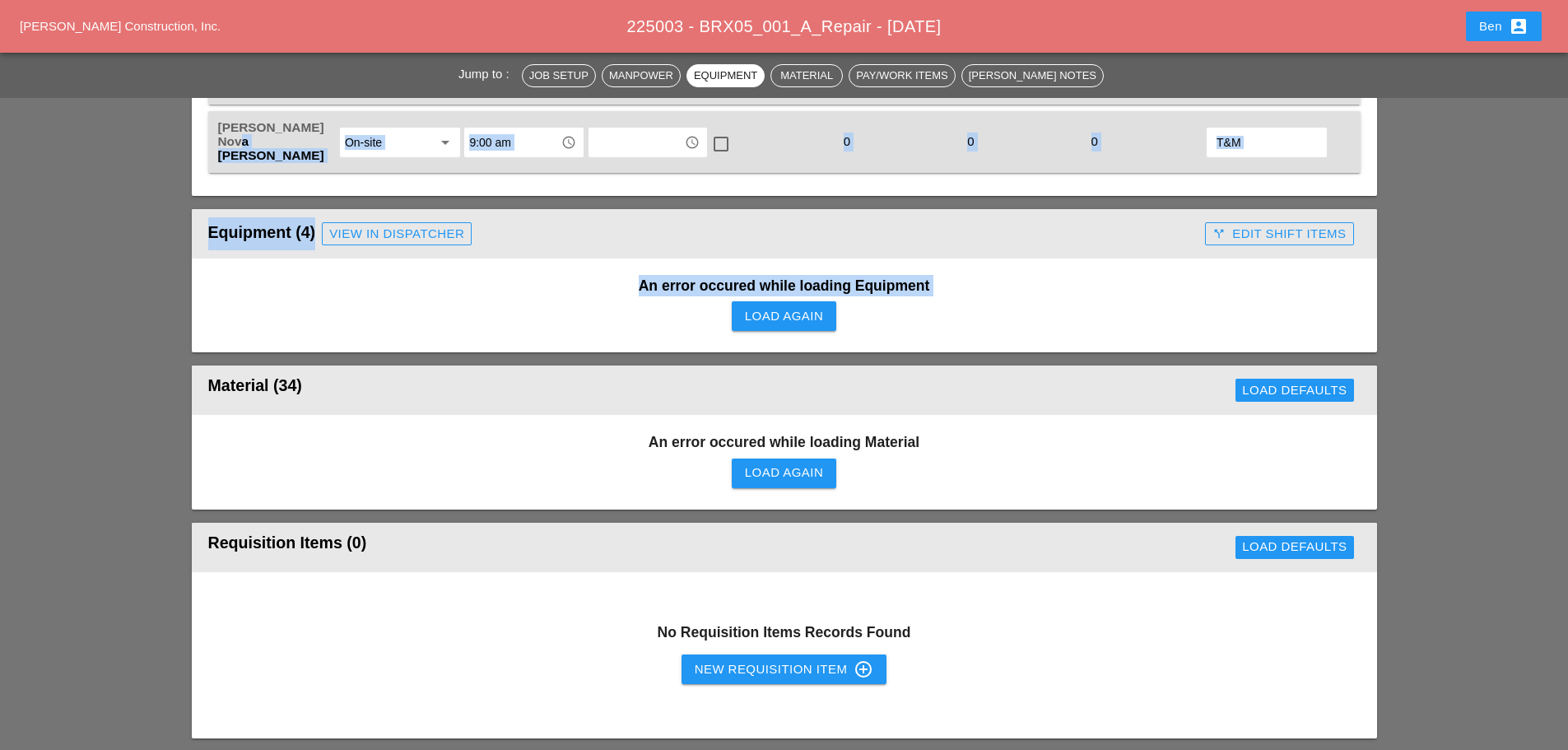
drag, startPoint x: 216, startPoint y: 462, endPoint x: 73, endPoint y: 291, distance: 222.9
click at [74, 296] on div "Jump to : Job Setup Manpower Equipment Material Pay/Work Items [PERSON_NAME] No…" at bounding box center [784, 572] width 1568 height 2649
click at [71, 287] on div "Jump to : Job Setup Manpower Equipment Material Pay/Work Items [PERSON_NAME] No…" at bounding box center [784, 572] width 1568 height 2649
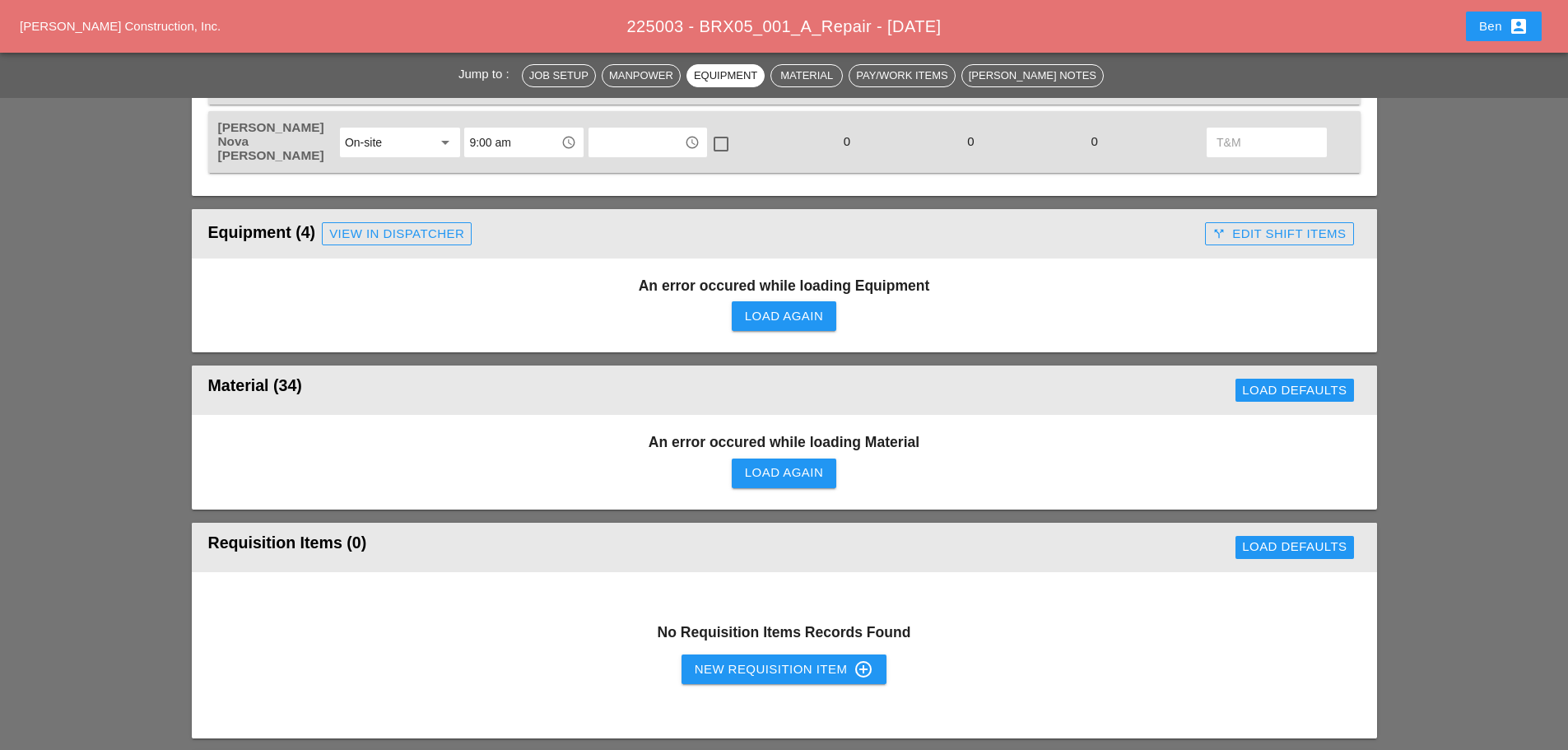
drag, startPoint x: 118, startPoint y: 8, endPoint x: 120, endPoint y: 22, distance: 14.1
click at [118, 10] on div "[PERSON_NAME] Construction, Inc. 225003 - BRX05_001_A_Repair - [DATE] Ben accou…" at bounding box center [784, 26] width 1568 height 52
click at [120, 22] on span "[PERSON_NAME] Construction, Inc." at bounding box center [119, 25] width 200 height 14
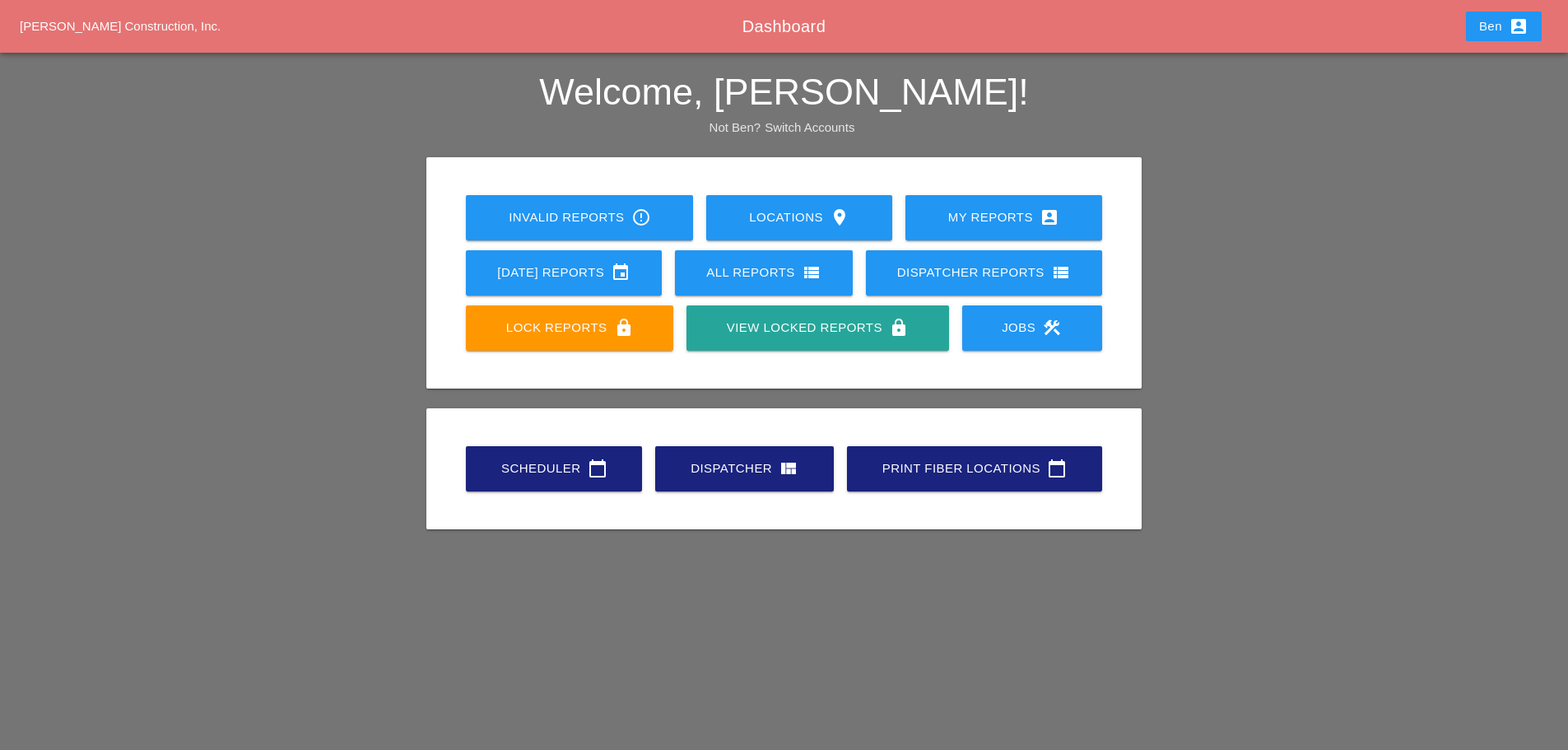
click at [477, 439] on div "Scheduler calendar_today Dispatcher view_quilt Print Fiber Locations calendar_t…" at bounding box center [784, 468] width 689 height 95
click at [512, 456] on link "Scheduler calendar_today" at bounding box center [554, 469] width 176 height 46
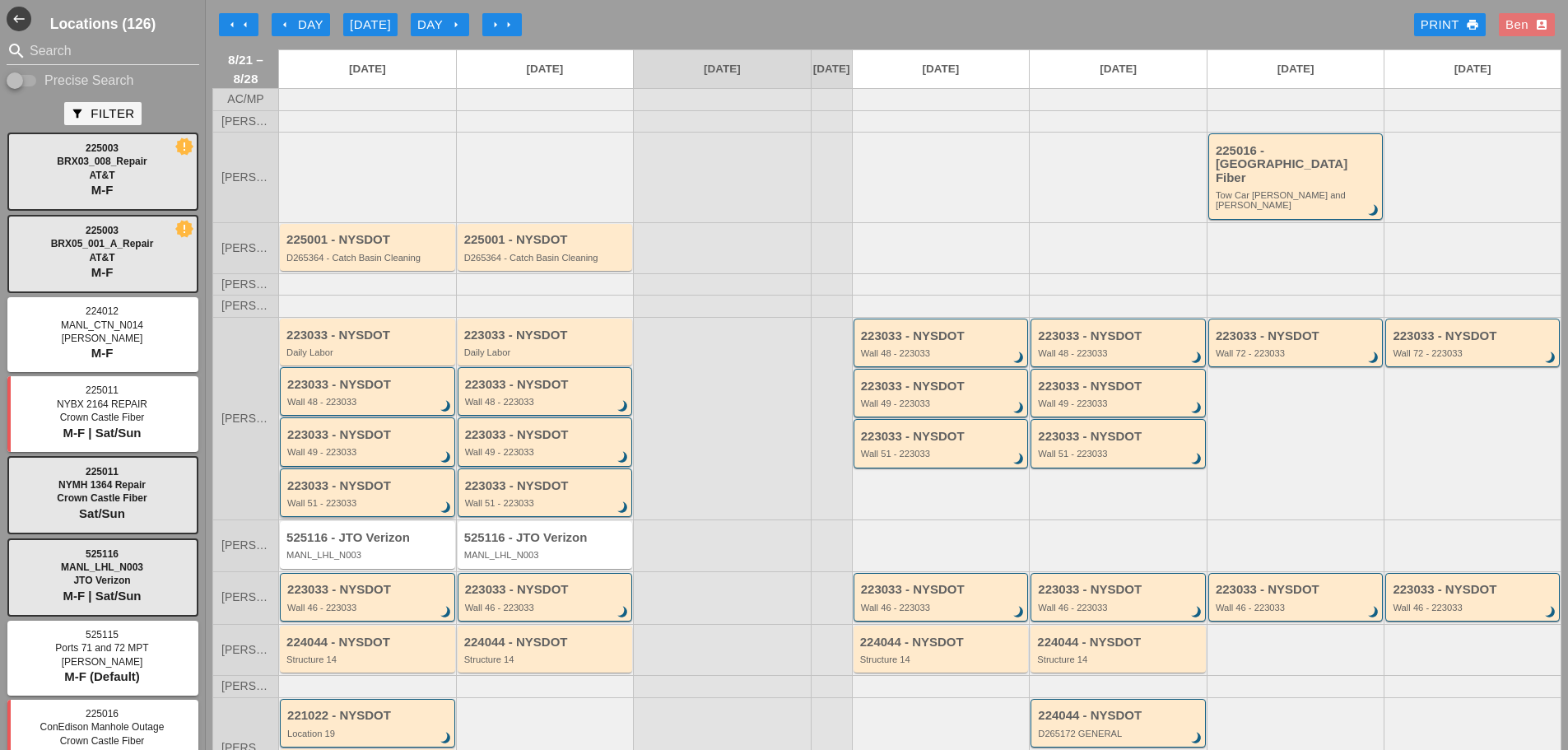
scroll to position [145, 0]
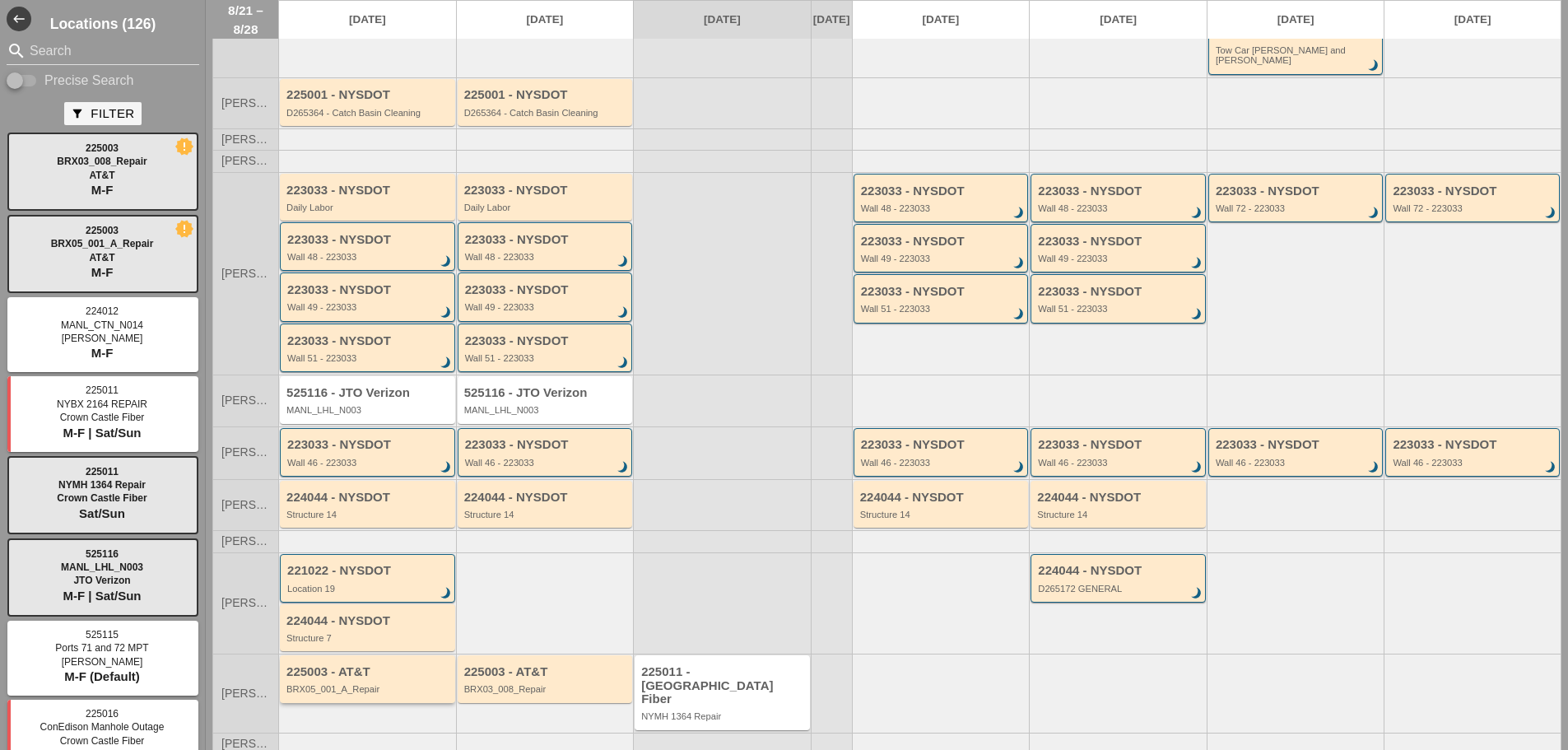
click at [296, 655] on div "225003 - AT&T BRX05_001_A_Repair" at bounding box center [367, 678] width 175 height 47
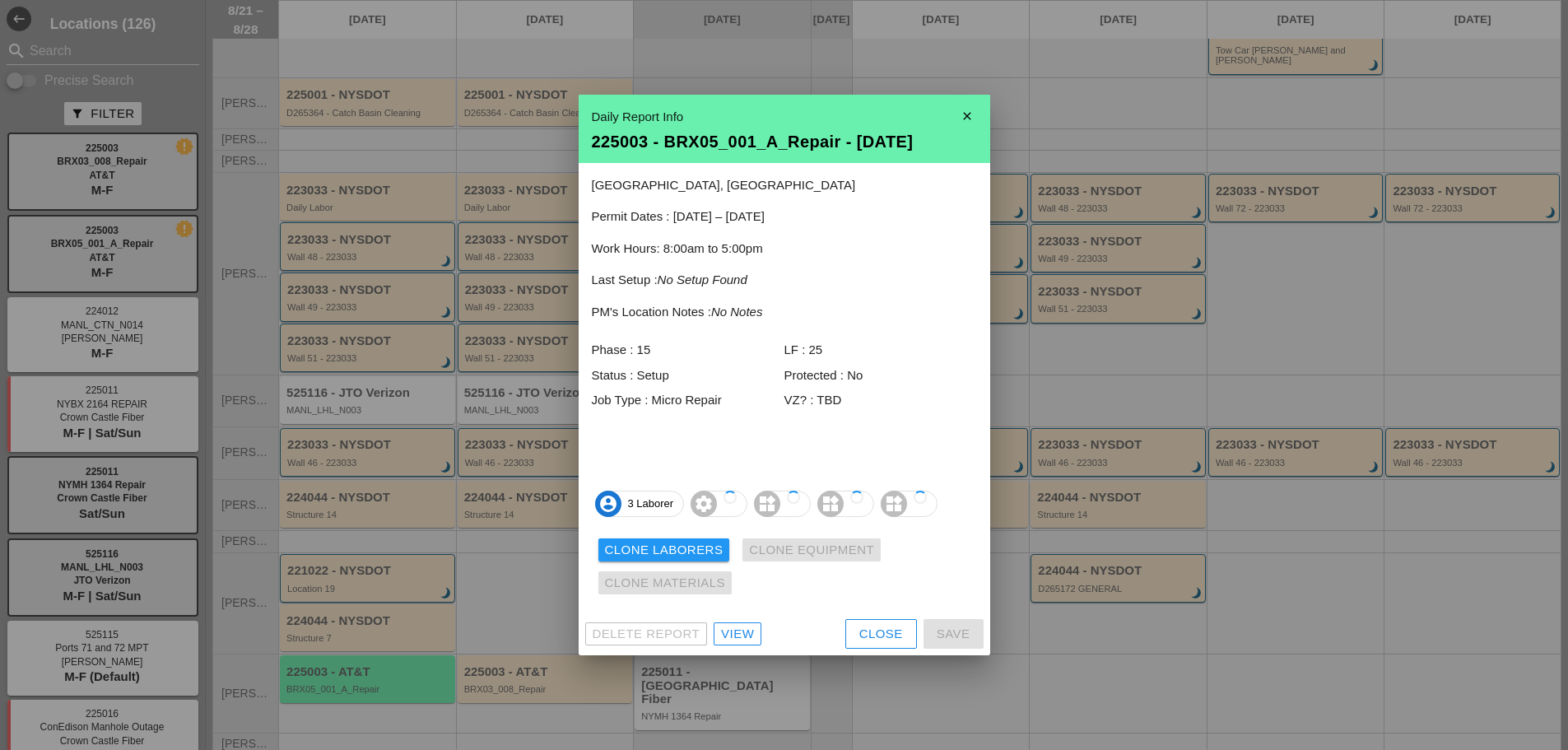
click at [405, 715] on div at bounding box center [784, 375] width 1568 height 750
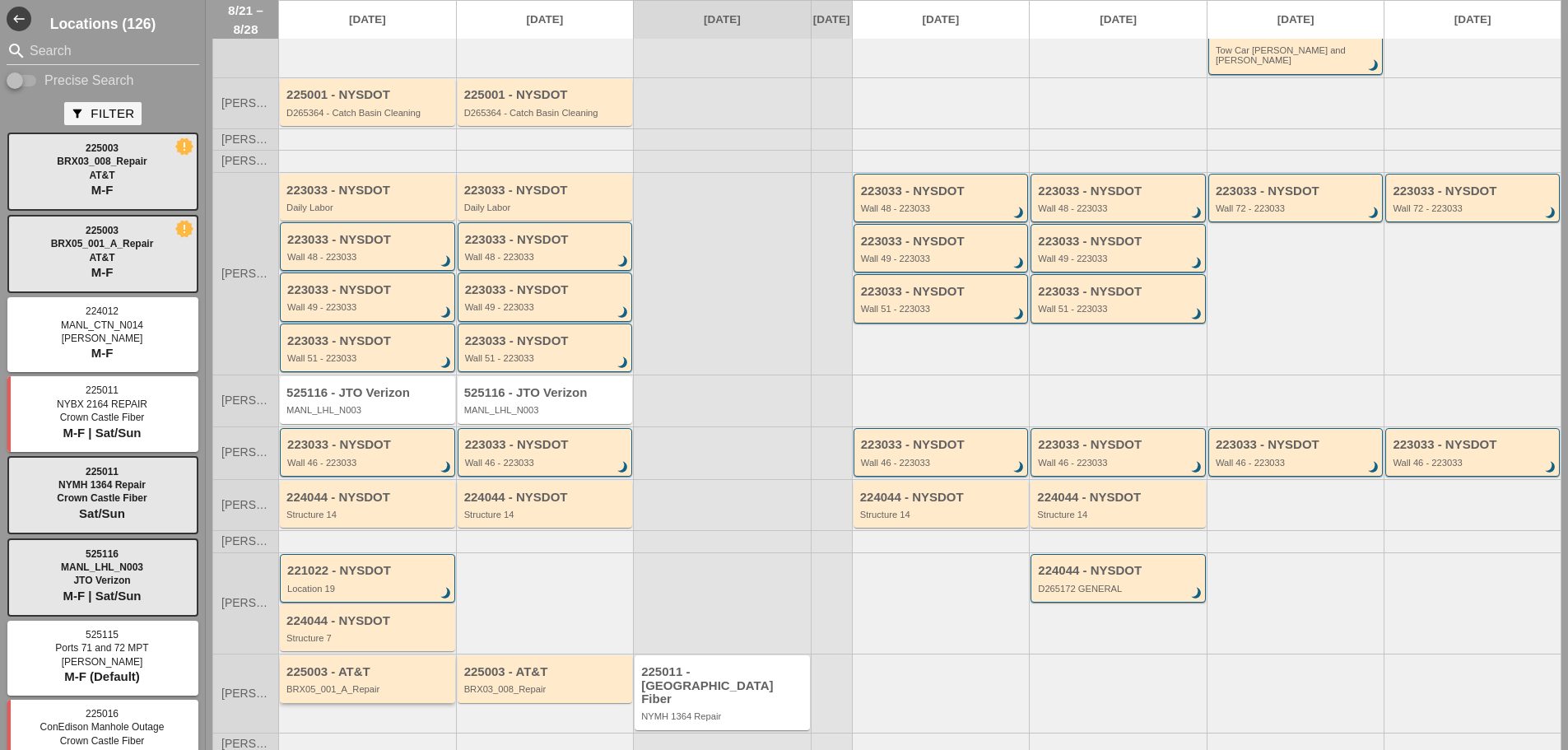
click at [383, 665] on div "225003 - AT&T" at bounding box center [369, 671] width 165 height 14
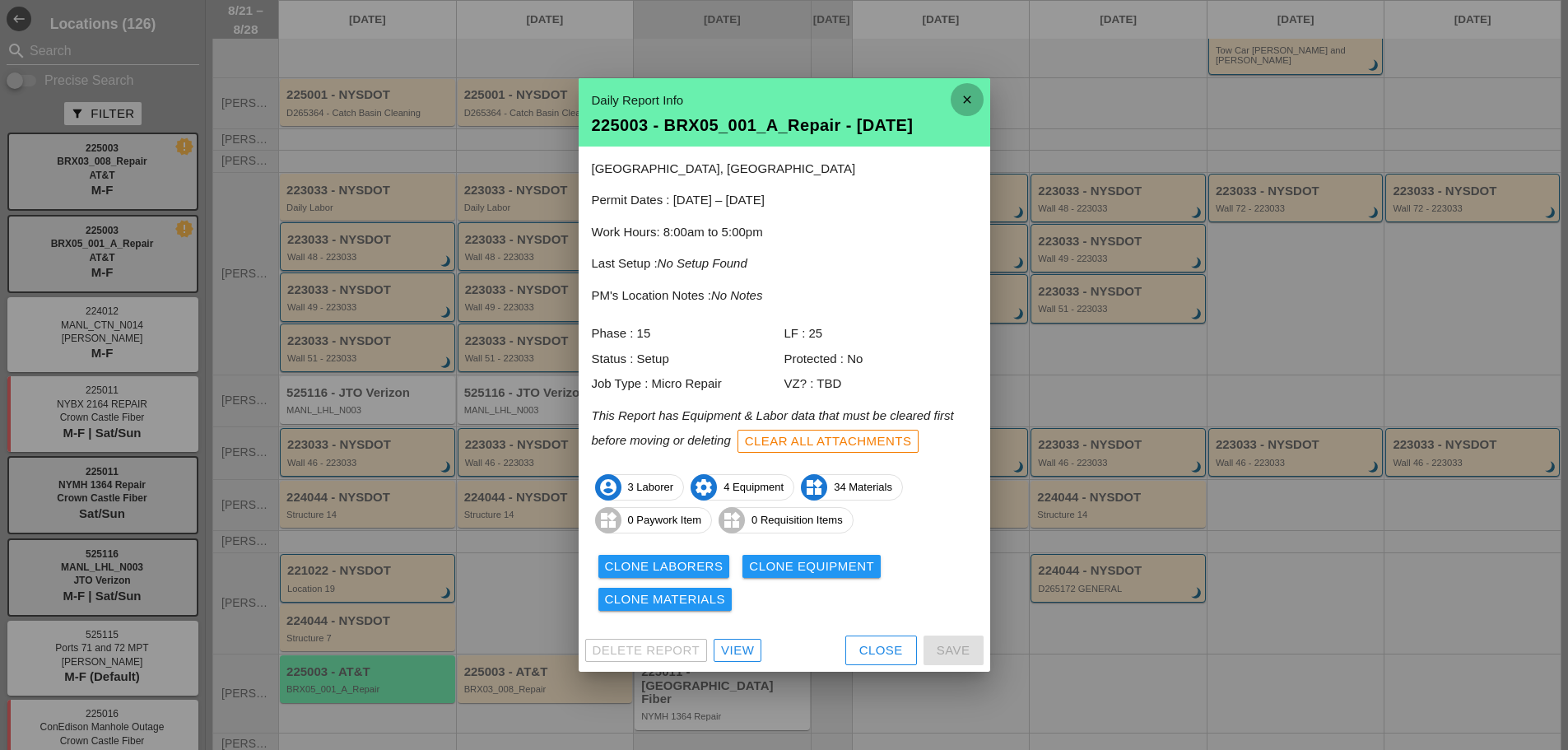
click at [965, 96] on icon "close" at bounding box center [967, 99] width 33 height 33
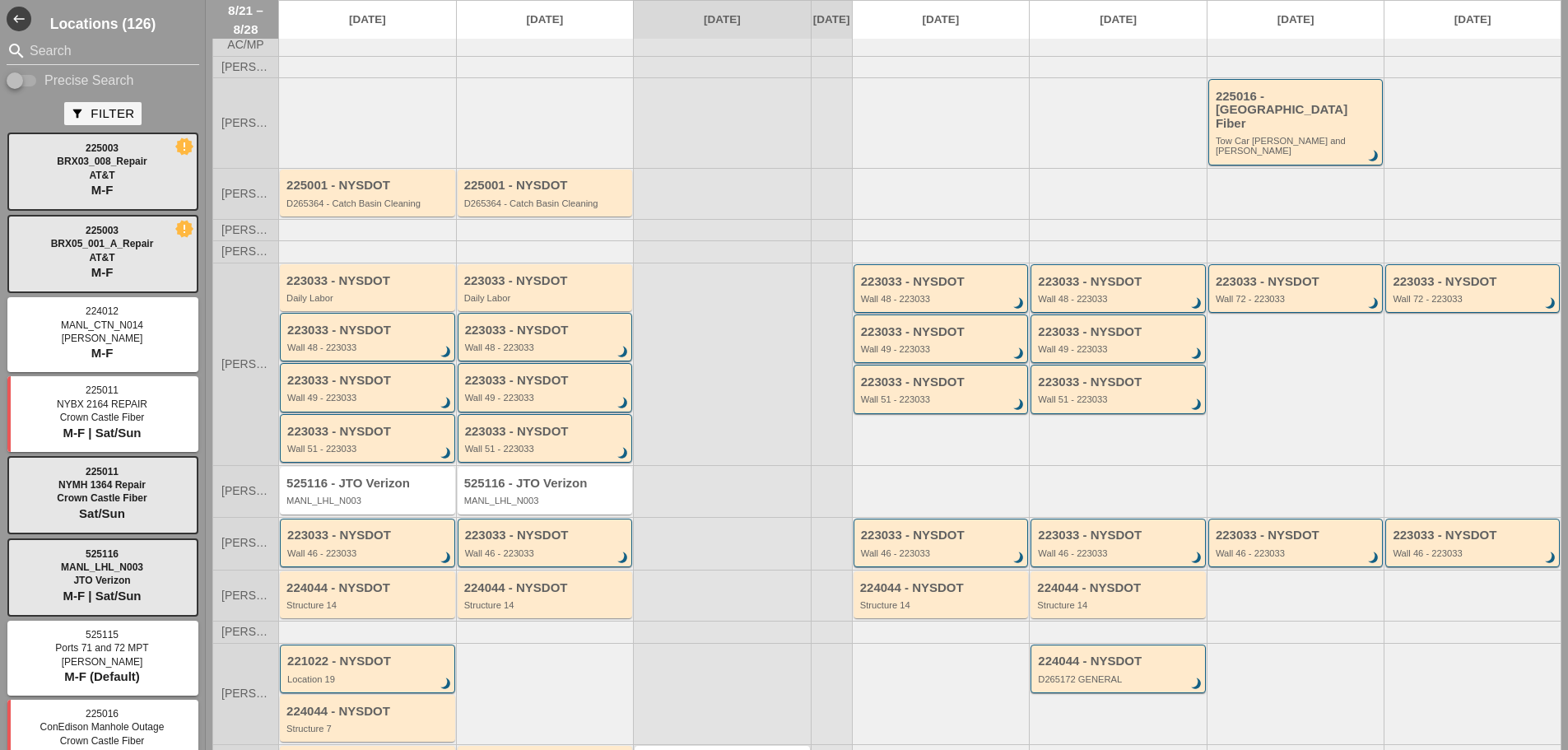
scroll to position [0, 0]
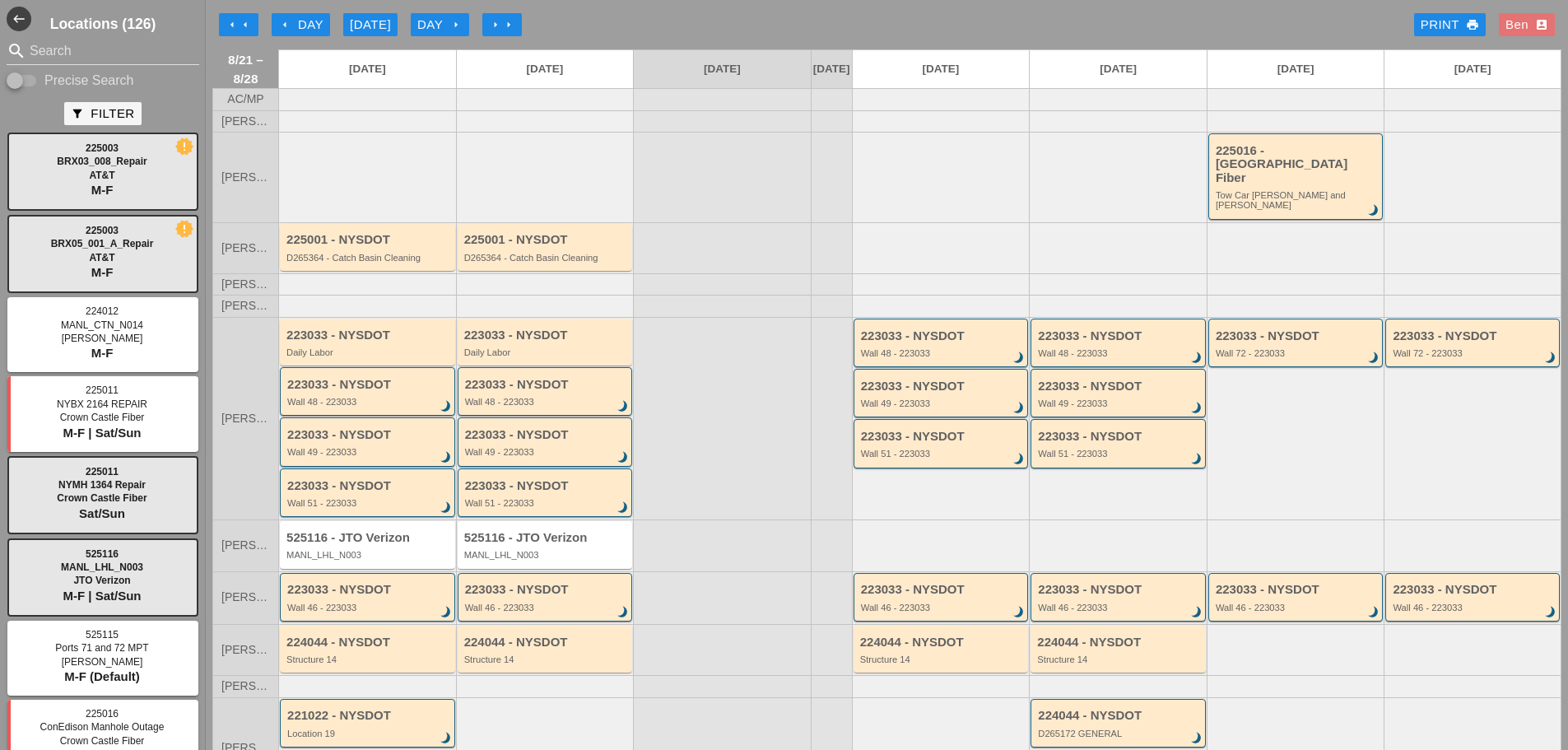
click at [284, 17] on div "arrow_left Day" at bounding box center [301, 25] width 46 height 19
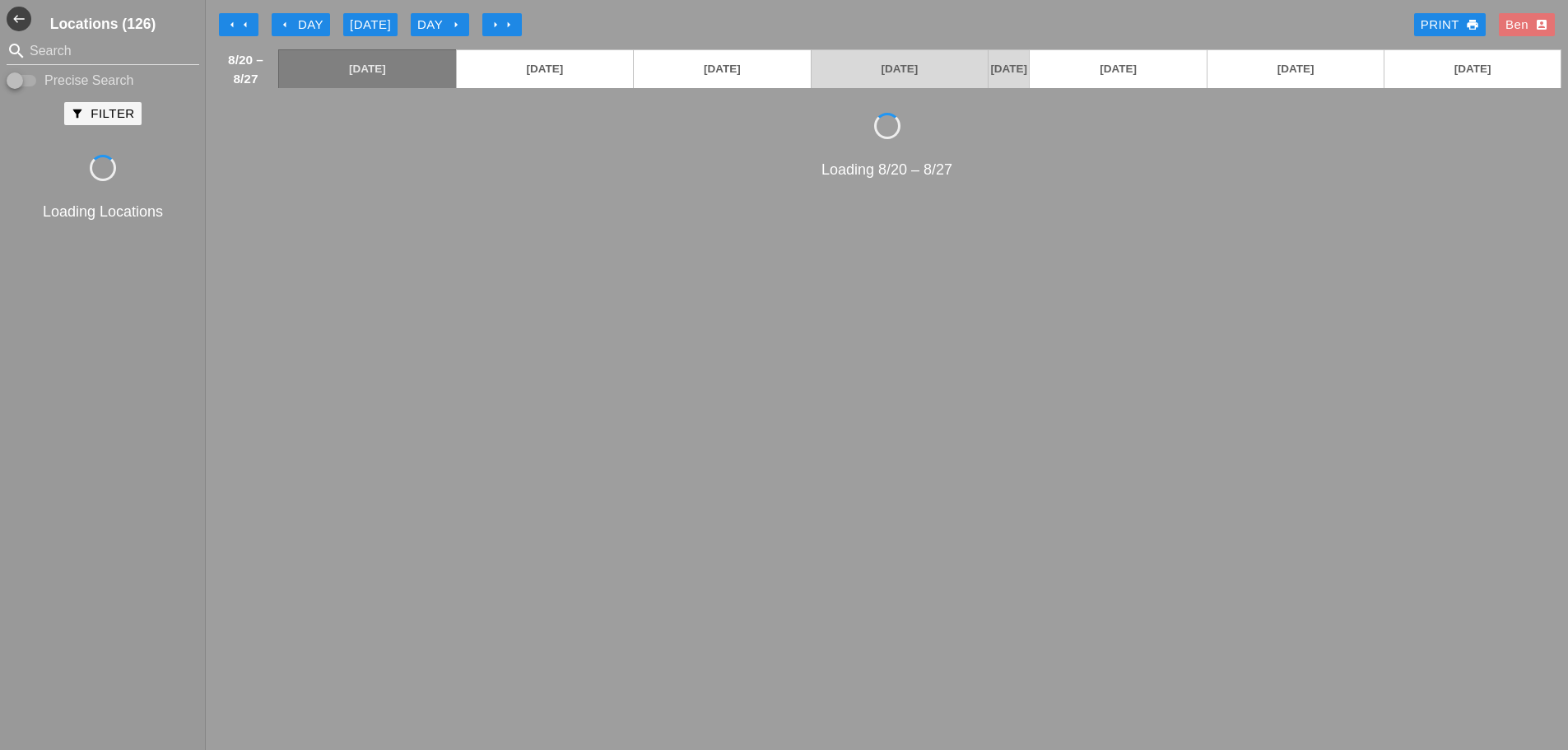
click at [284, 17] on div "arrow_left Day" at bounding box center [301, 25] width 46 height 19
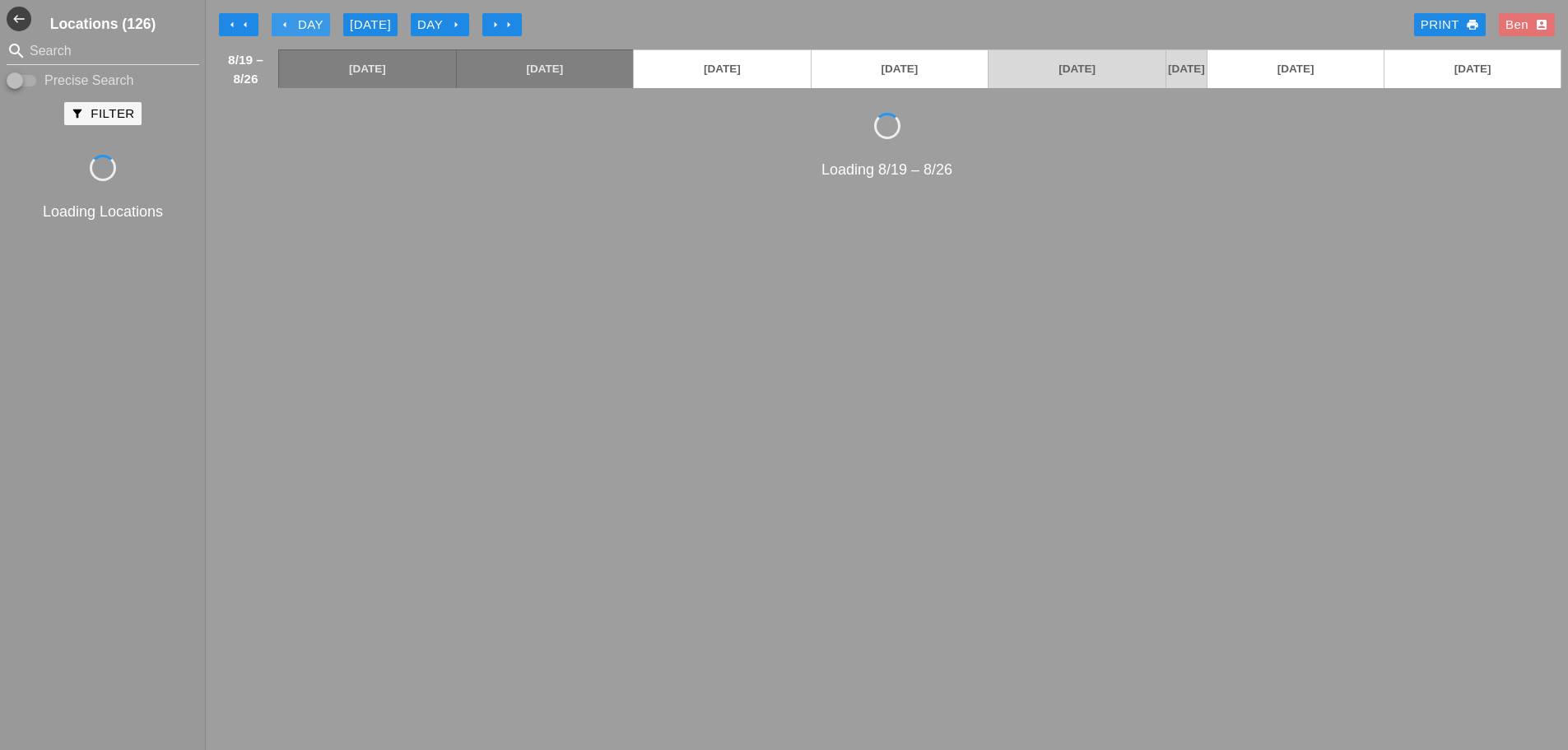
click at [284, 17] on div "arrow_left Day" at bounding box center [301, 25] width 46 height 19
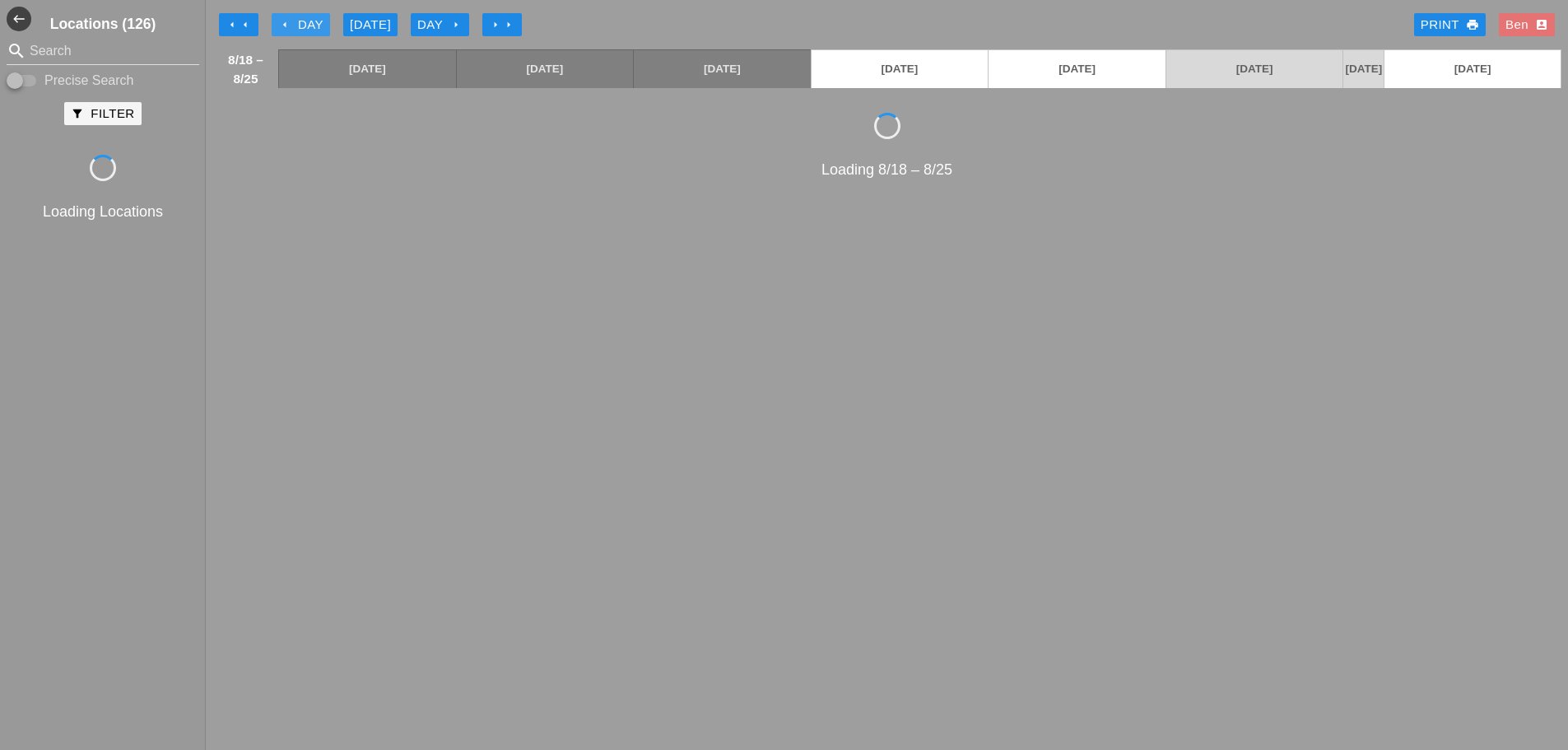
click at [284, 17] on div "arrow_left Day" at bounding box center [301, 25] width 46 height 19
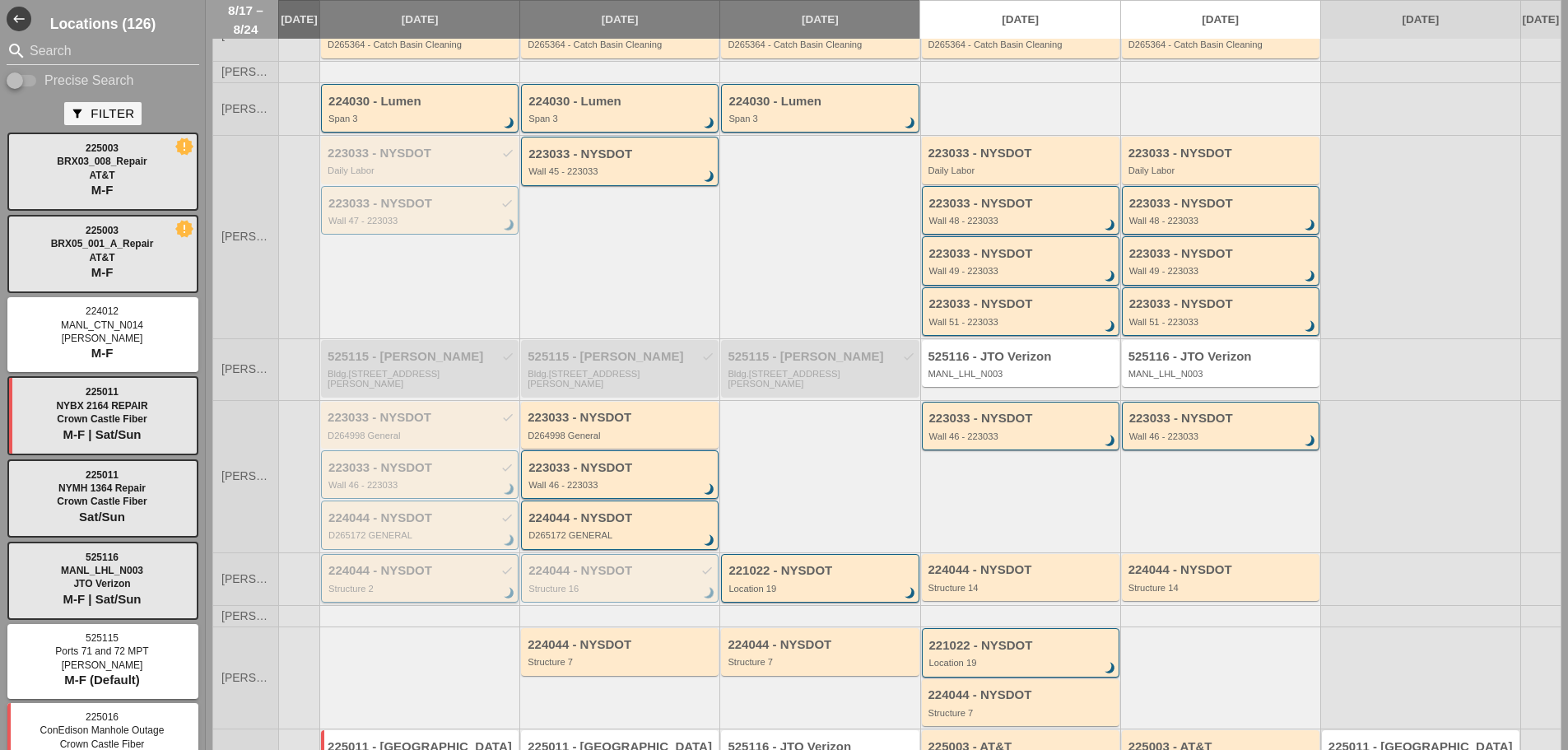
scroll to position [219, 0]
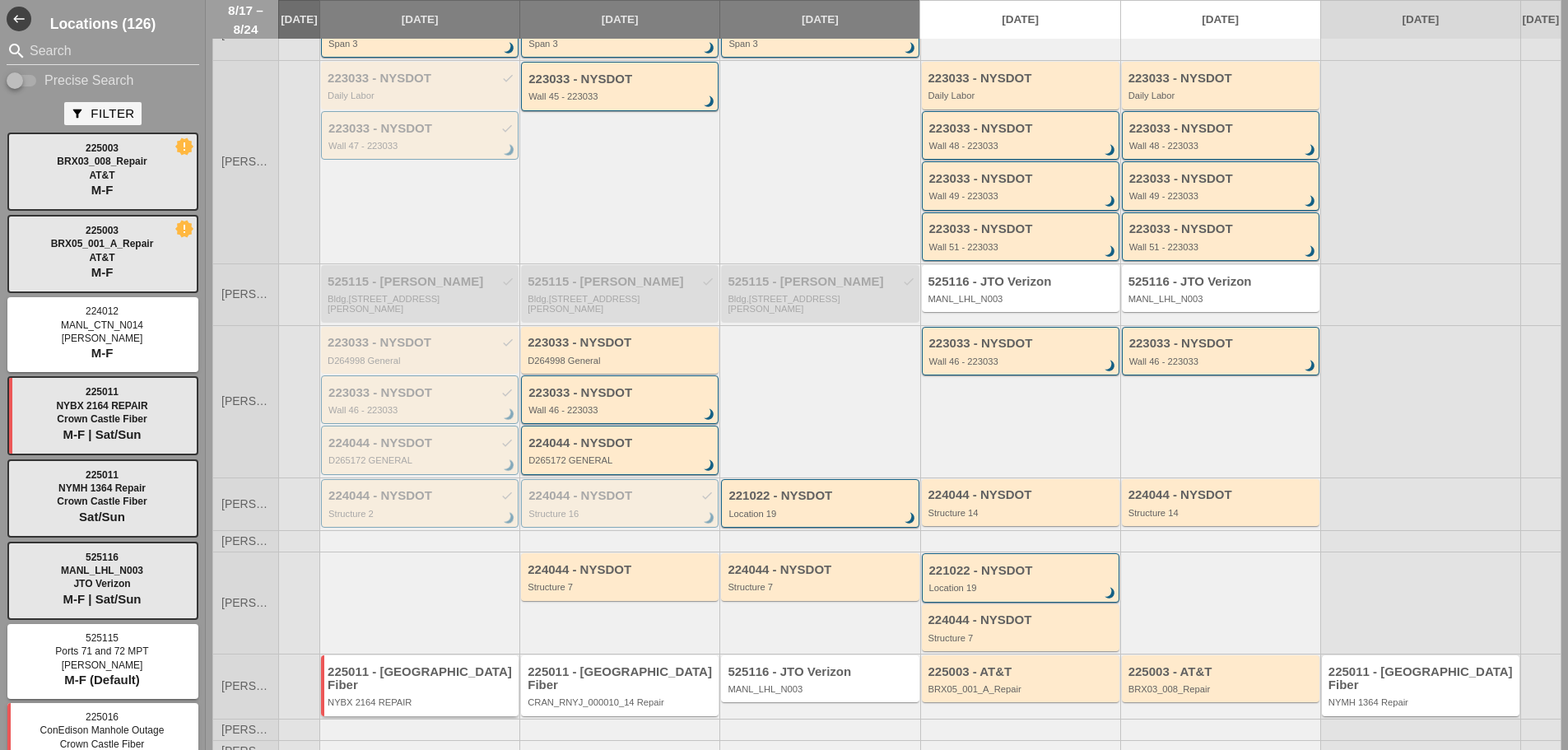
click at [452, 668] on div "225011 - [GEOGRAPHIC_DATA] Fiber" at bounding box center [420, 678] width 187 height 27
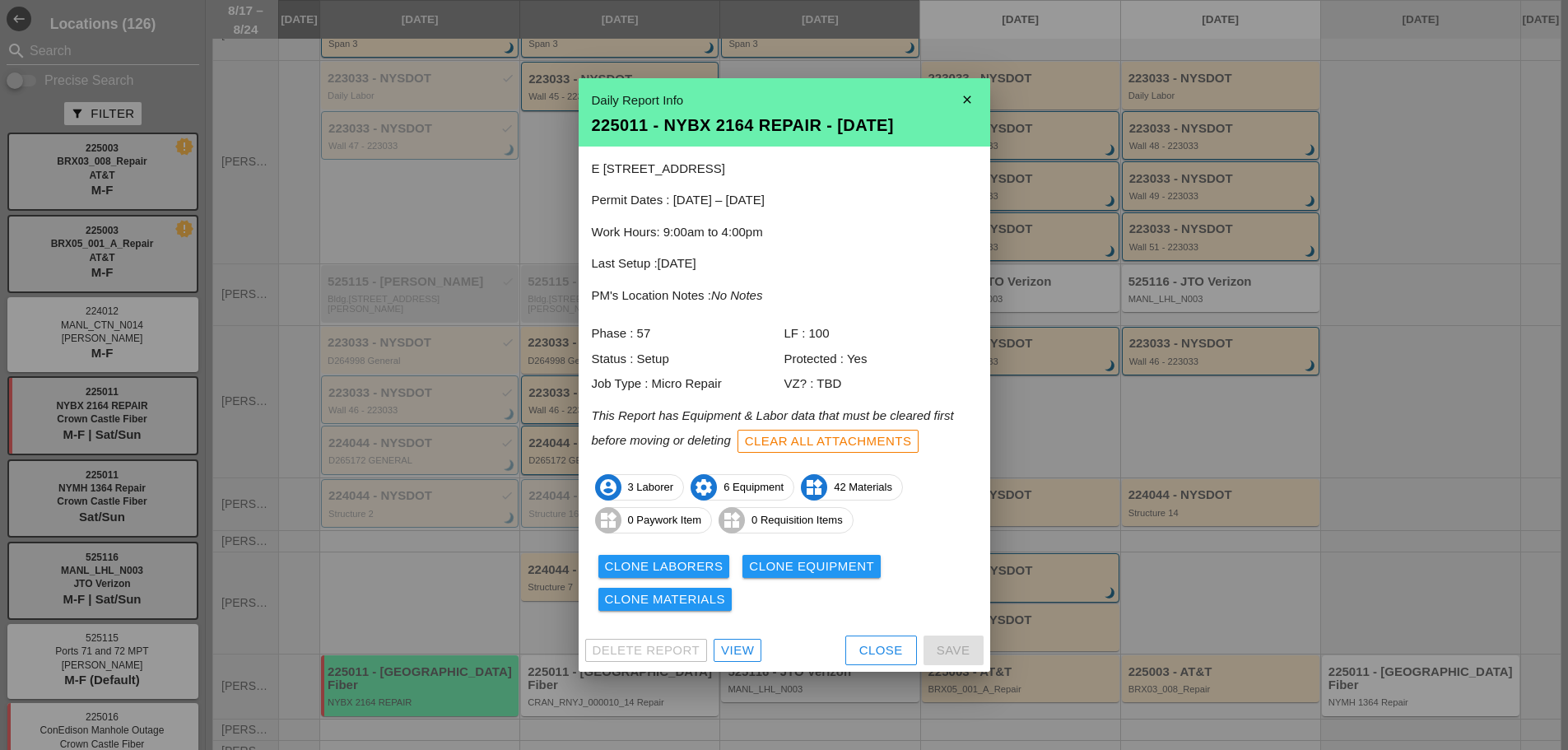
click at [694, 601] on div "Clone Materials" at bounding box center [665, 599] width 121 height 19
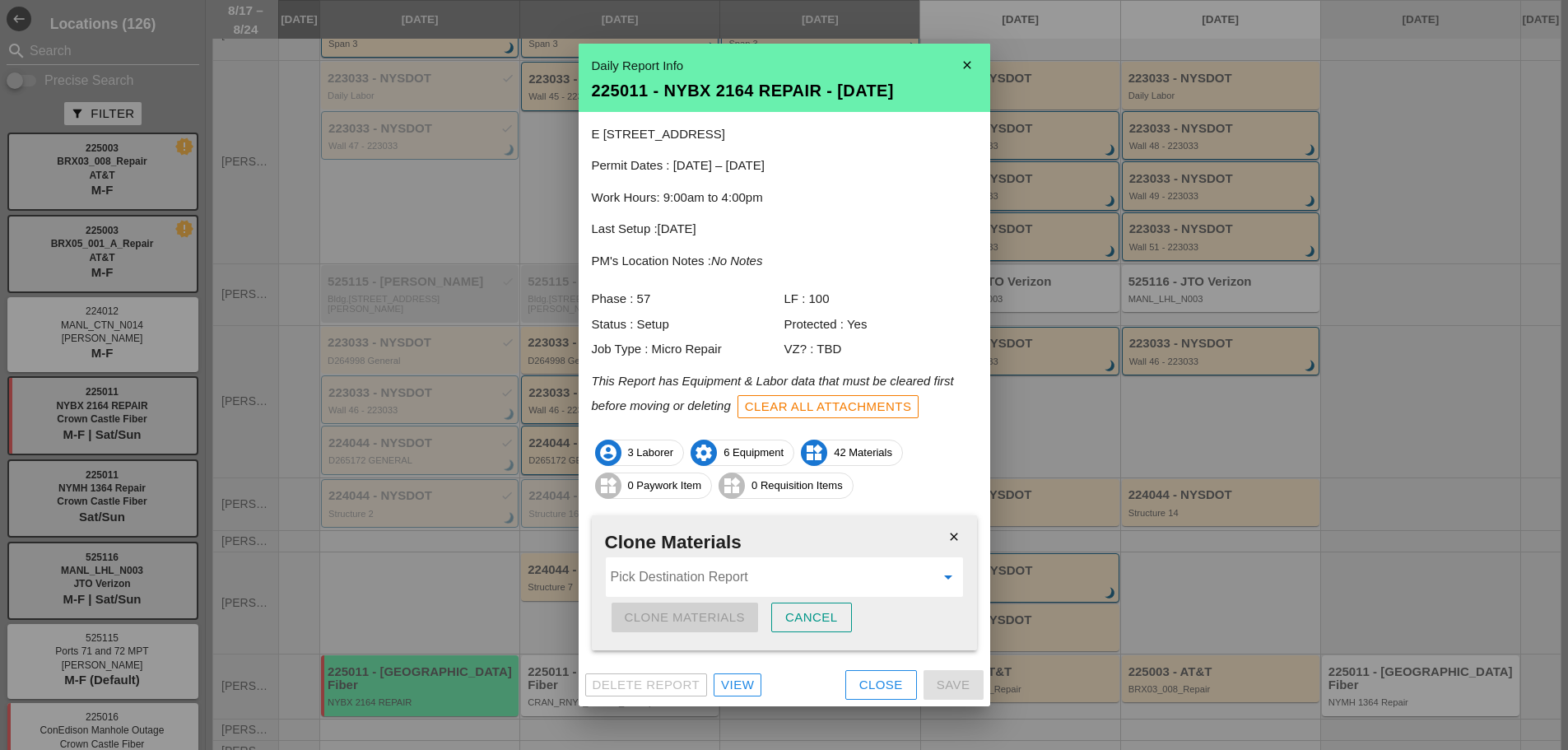
click at [816, 580] on input "Pick Destination Report" at bounding box center [772, 577] width 324 height 26
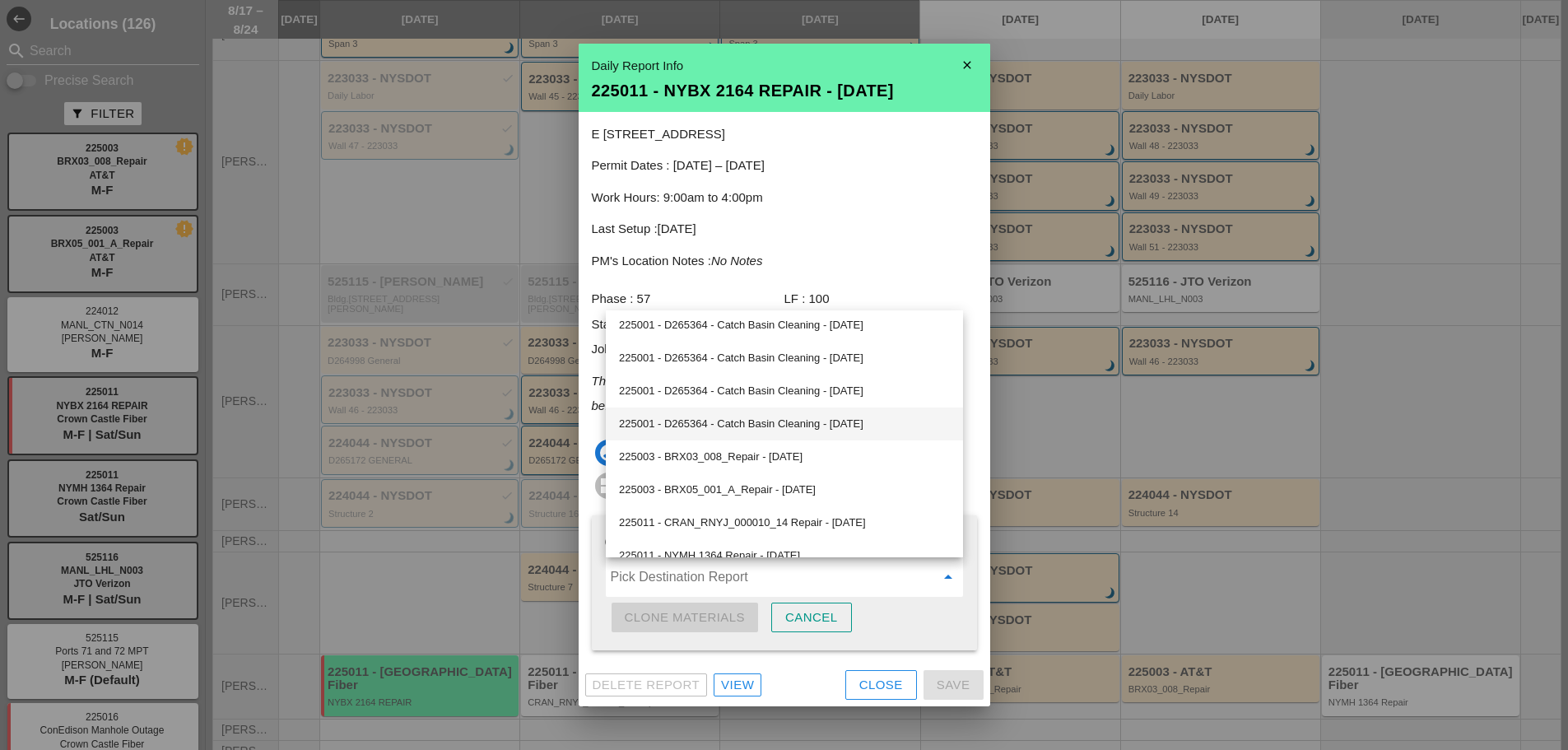
scroll to position [1076, 0]
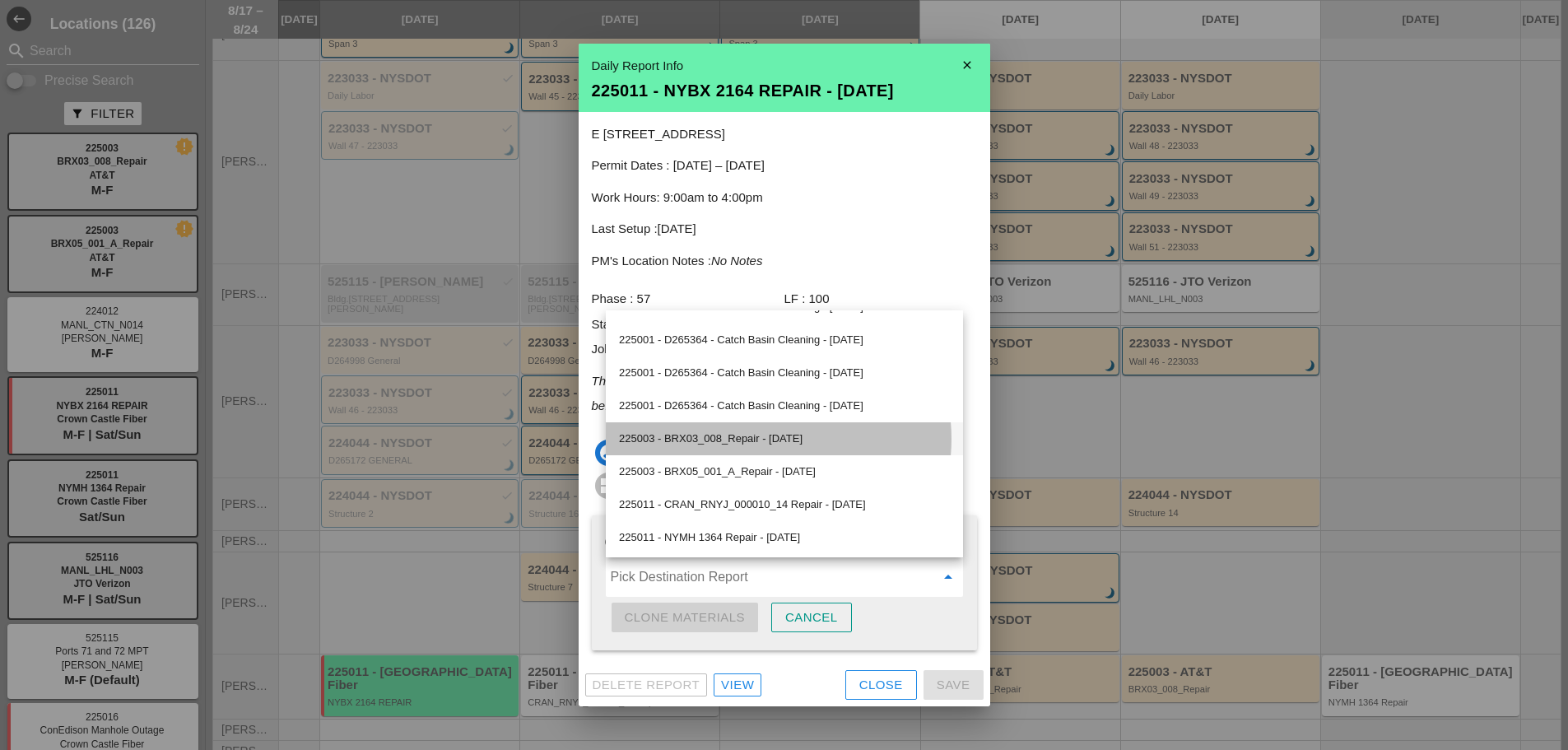
click at [804, 440] on div "225003 - BRX03_008_Repair - [DATE]" at bounding box center [784, 438] width 331 height 19
type input "225003 - BRX03_008_Repair - [DATE]"
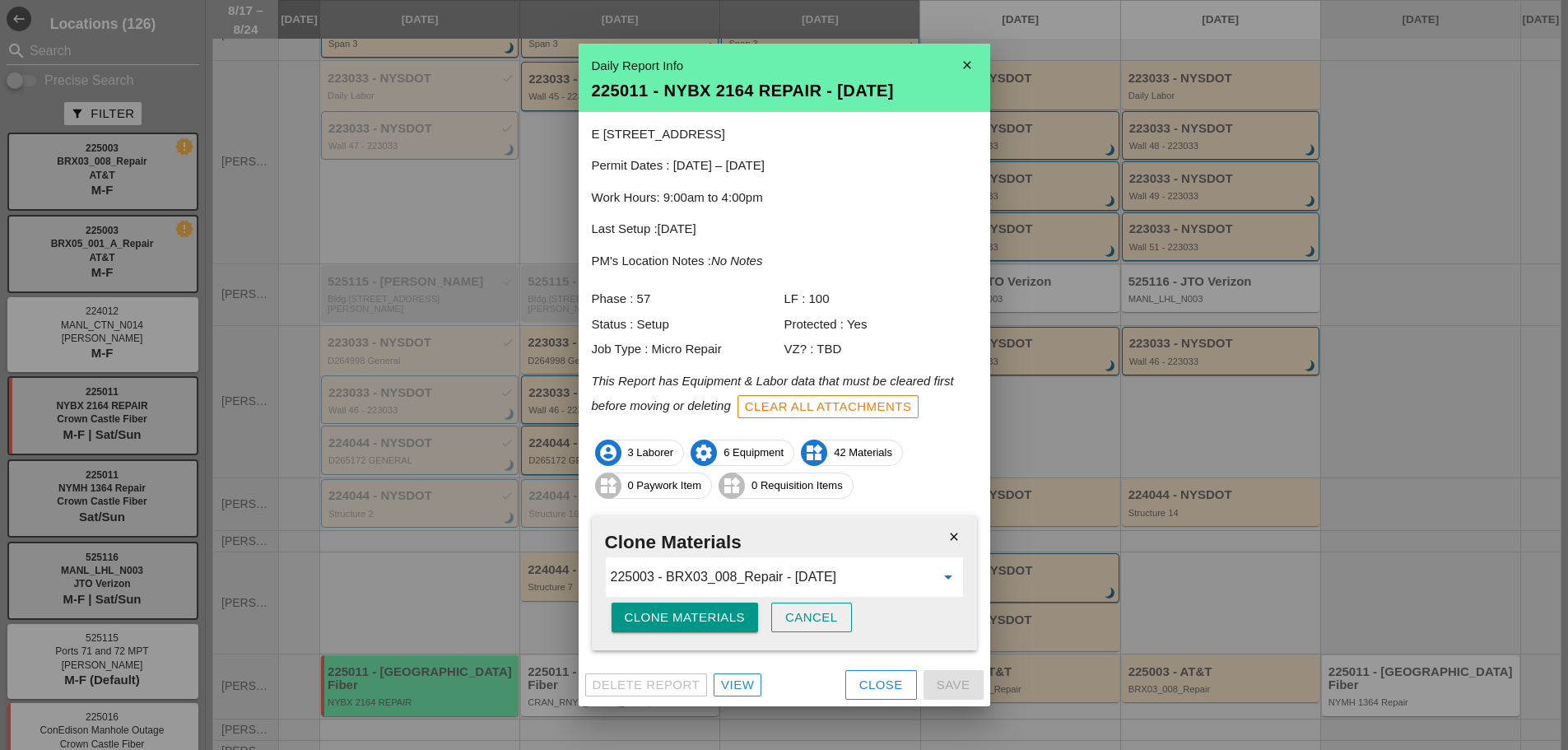
click at [722, 610] on div "Clone Materials" at bounding box center [685, 617] width 121 height 19
click at [713, 627] on div "Are you sure?" at bounding box center [677, 617] width 105 height 19
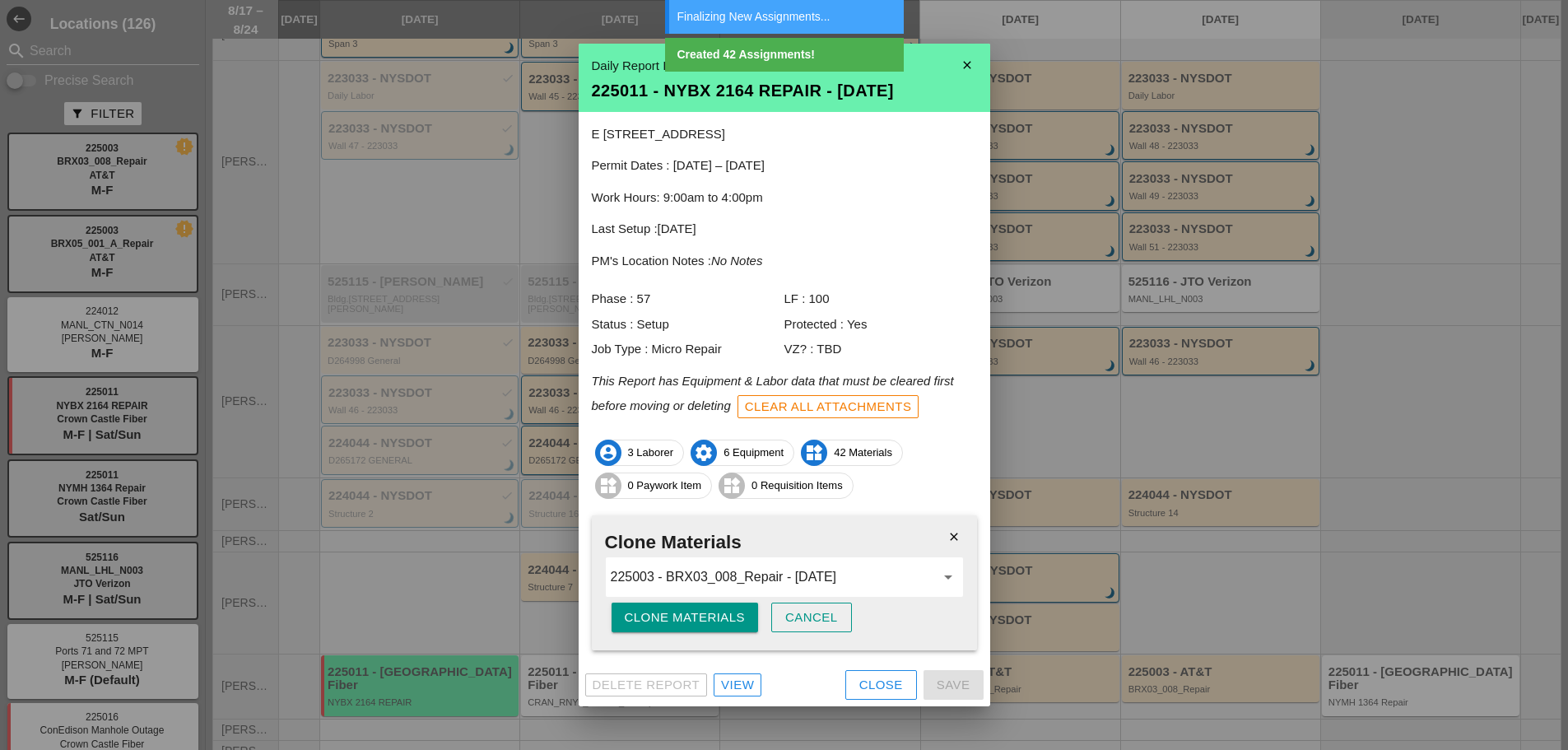
click at [1412, 372] on div at bounding box center [784, 375] width 1568 height 750
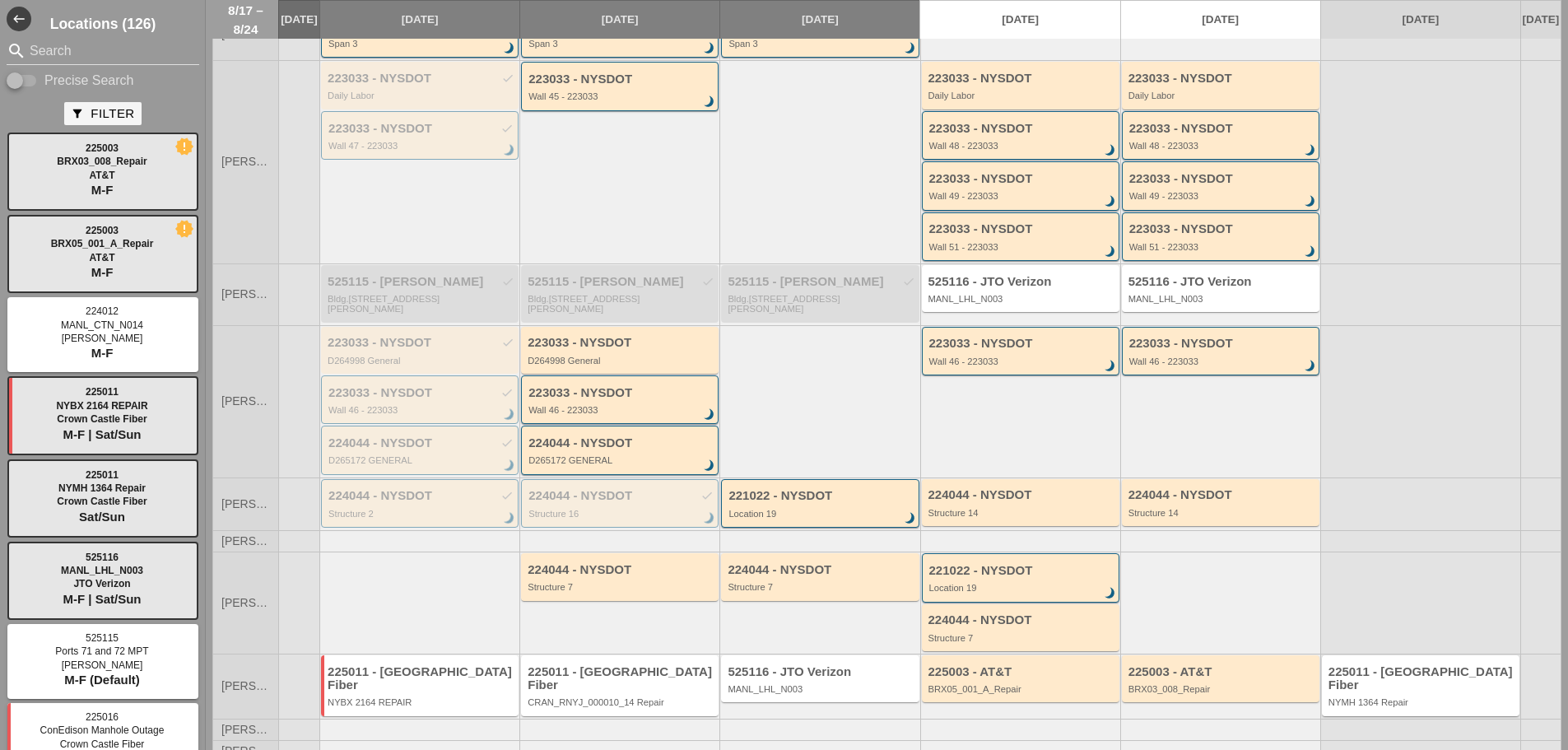
click at [1242, 585] on div at bounding box center [1220, 602] width 200 height 102
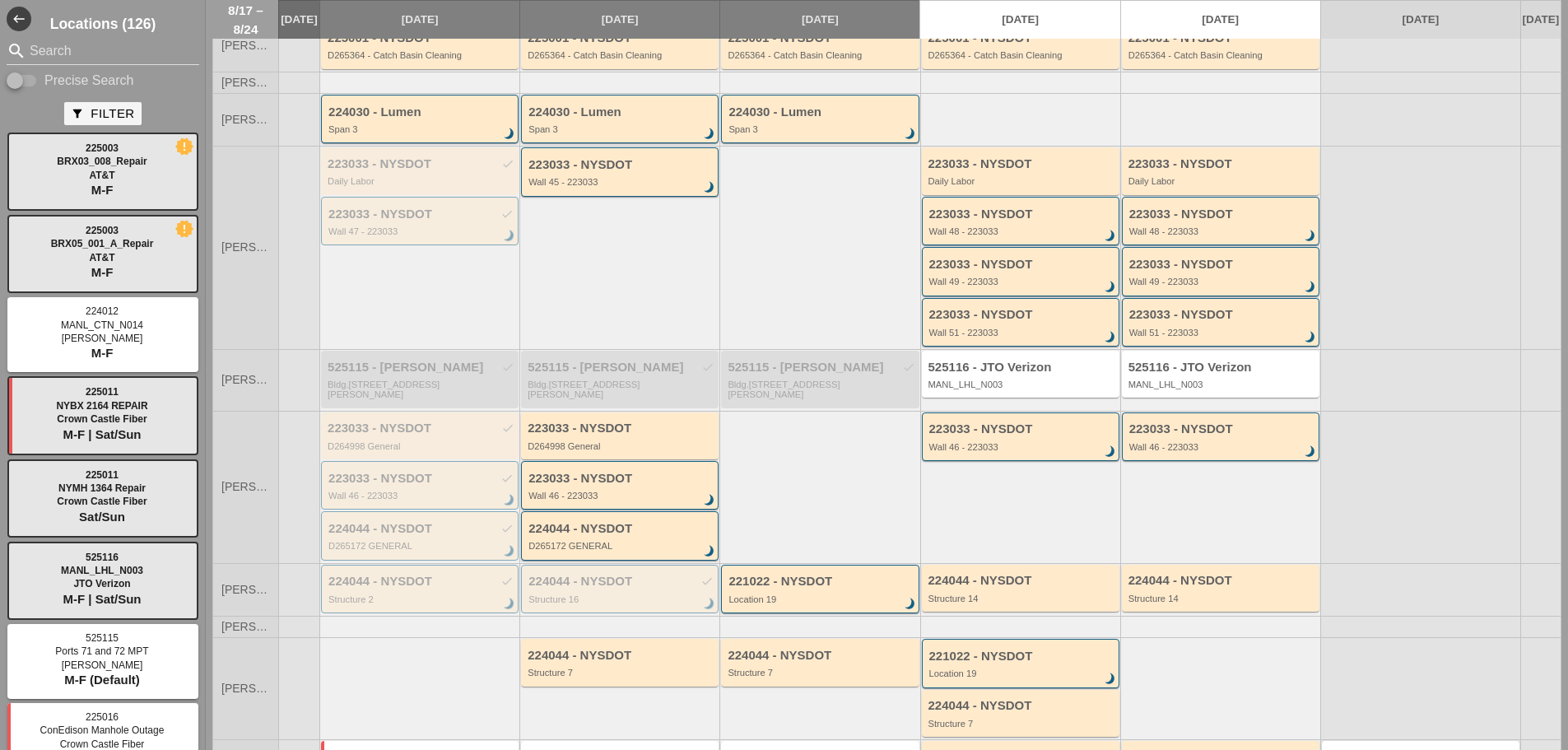
scroll to position [219, 0]
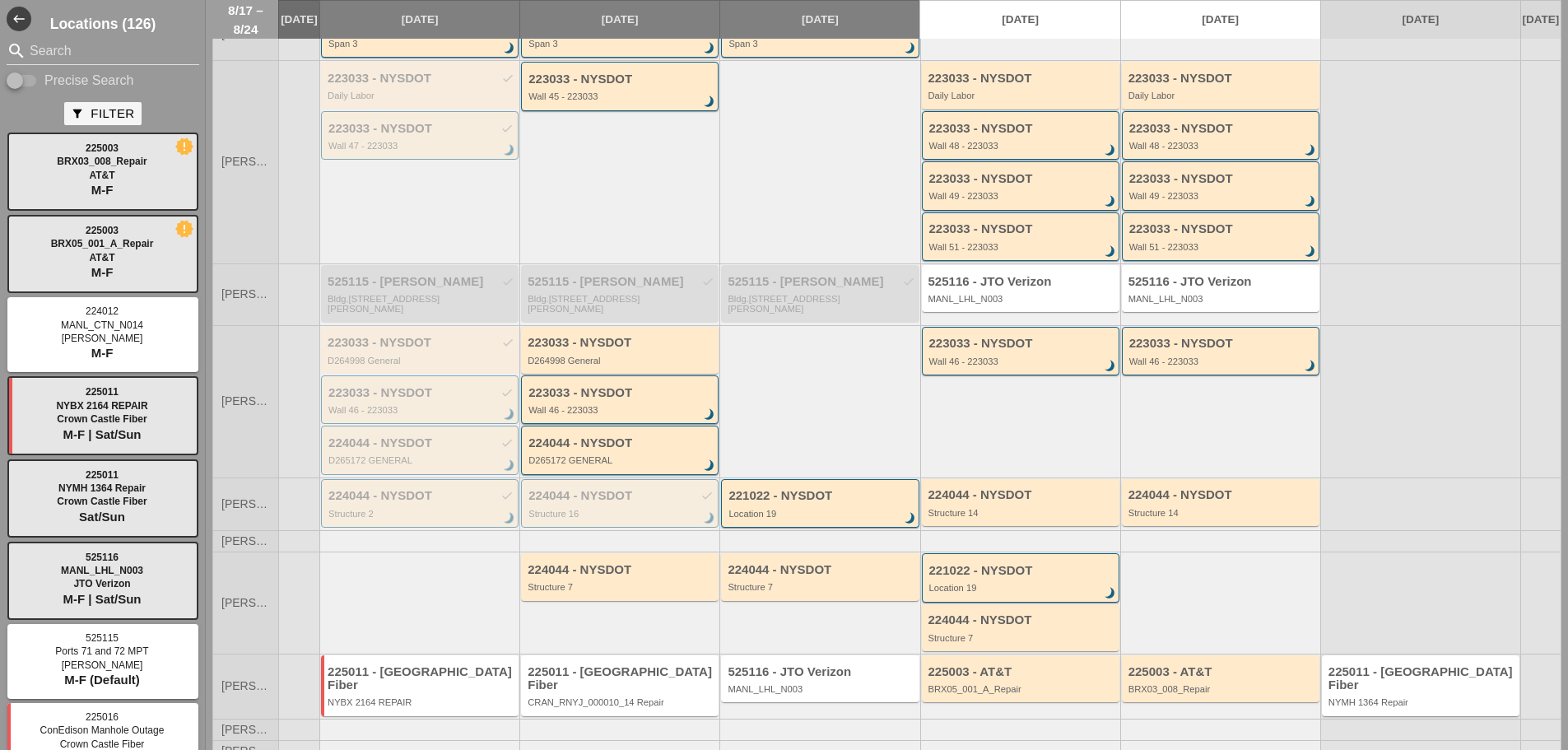
click at [1246, 687] on div "BRX03_008_Repair" at bounding box center [1221, 689] width 187 height 10
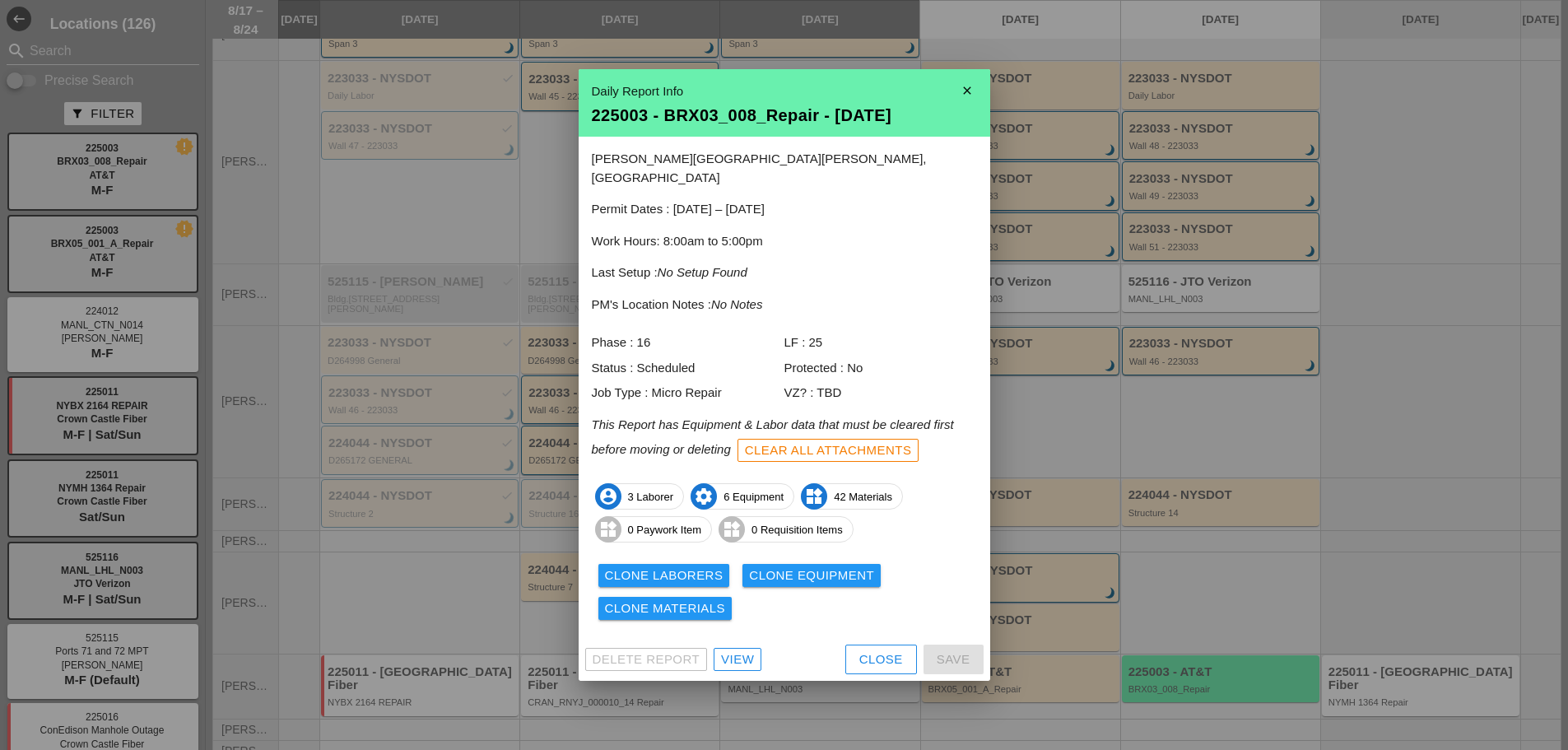
click at [750, 650] on div "View" at bounding box center [737, 660] width 33 height 19
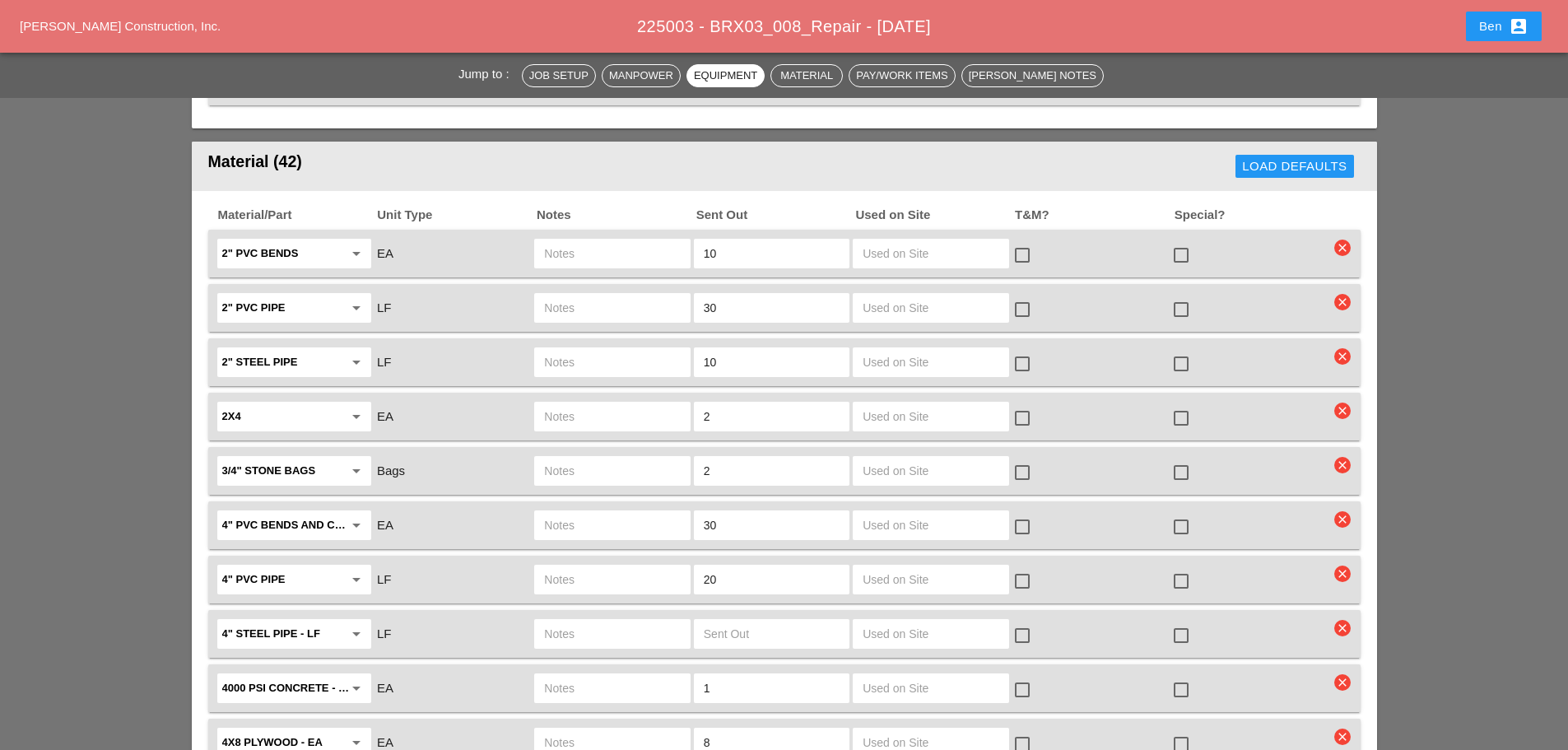
scroll to position [1508, 0]
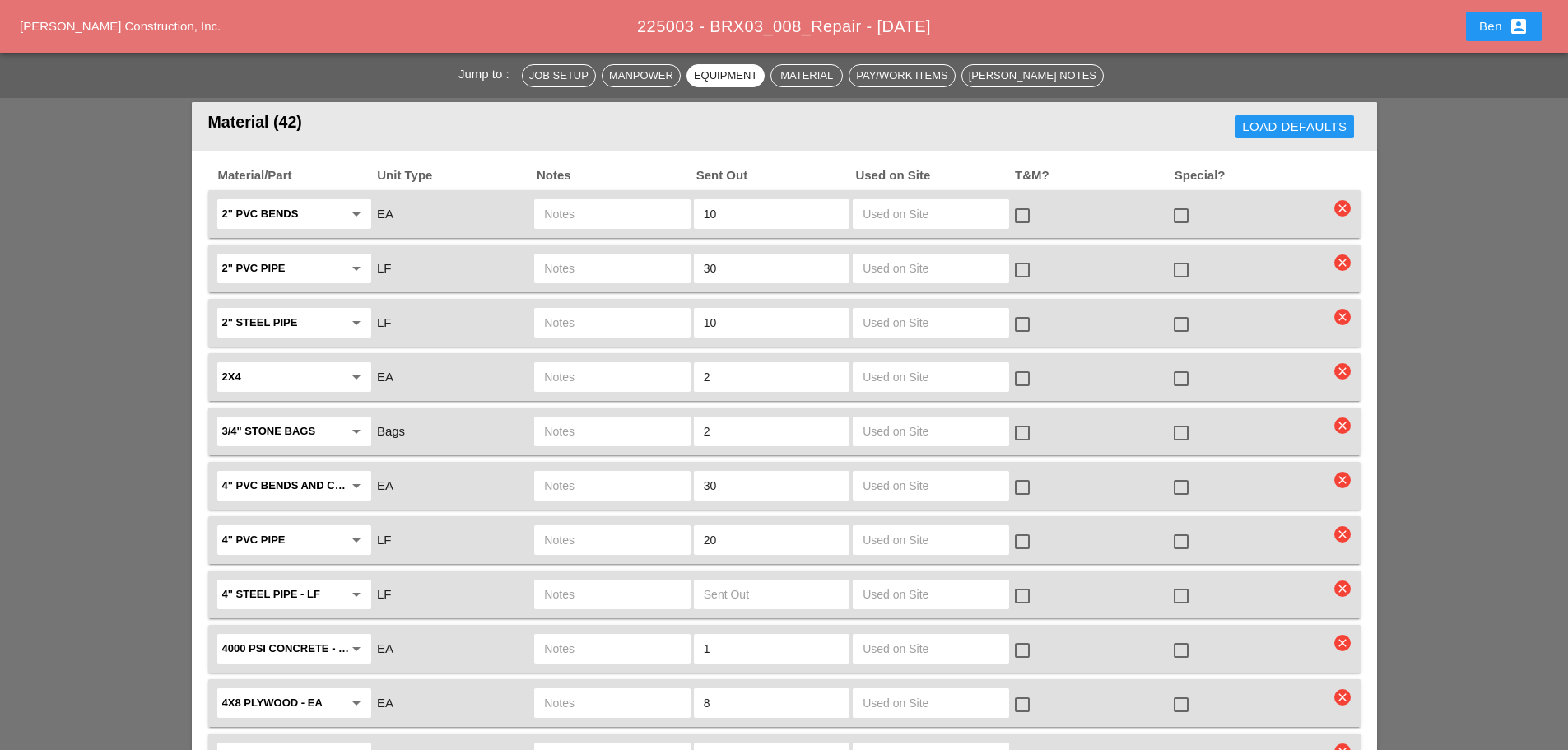
click at [765, 255] on input "30" at bounding box center [771, 268] width 136 height 26
type input "3"
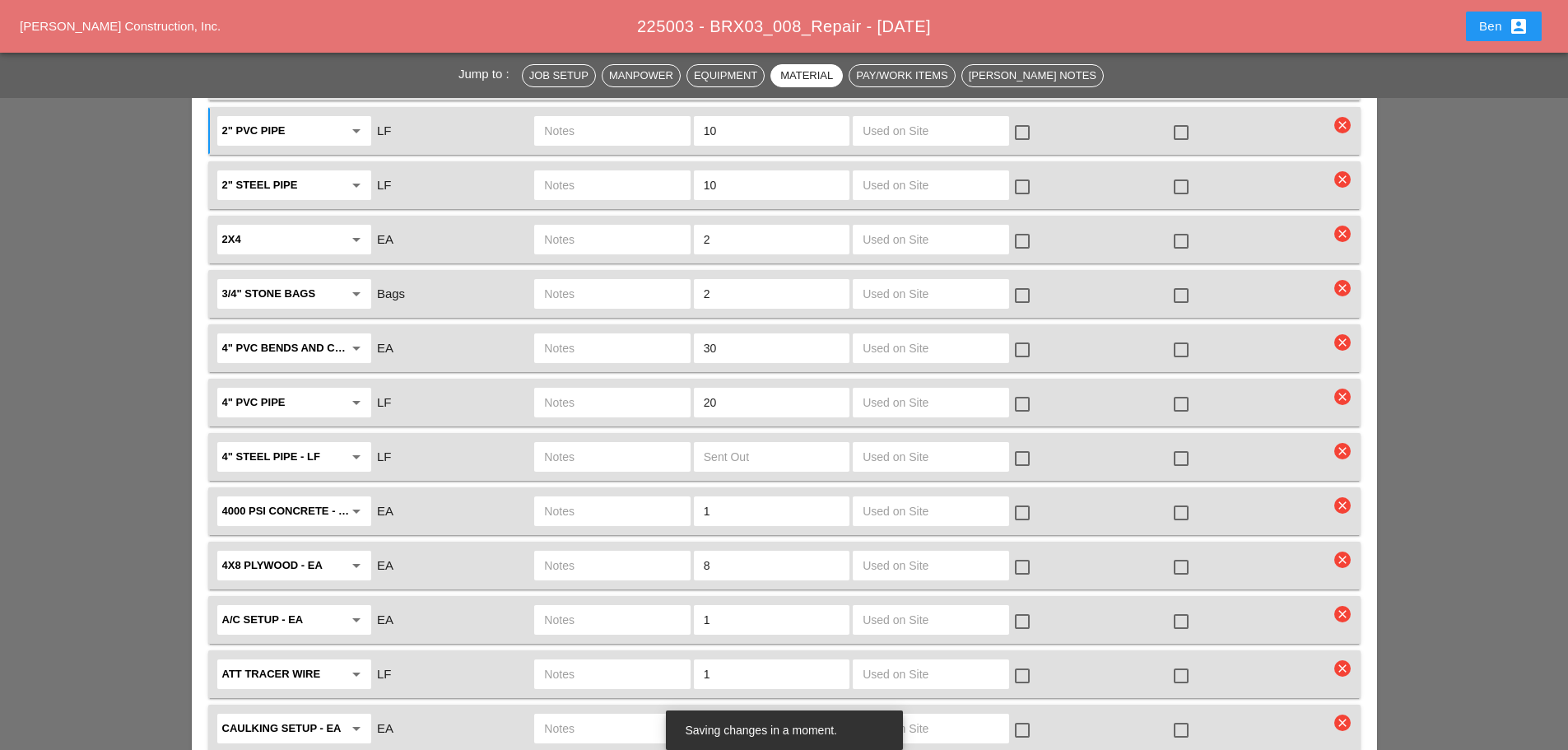
type input "10"
click at [754, 335] on input "30" at bounding box center [771, 348] width 136 height 26
type input "3"
type input "10"
click at [735, 395] on input "20" at bounding box center [771, 402] width 136 height 26
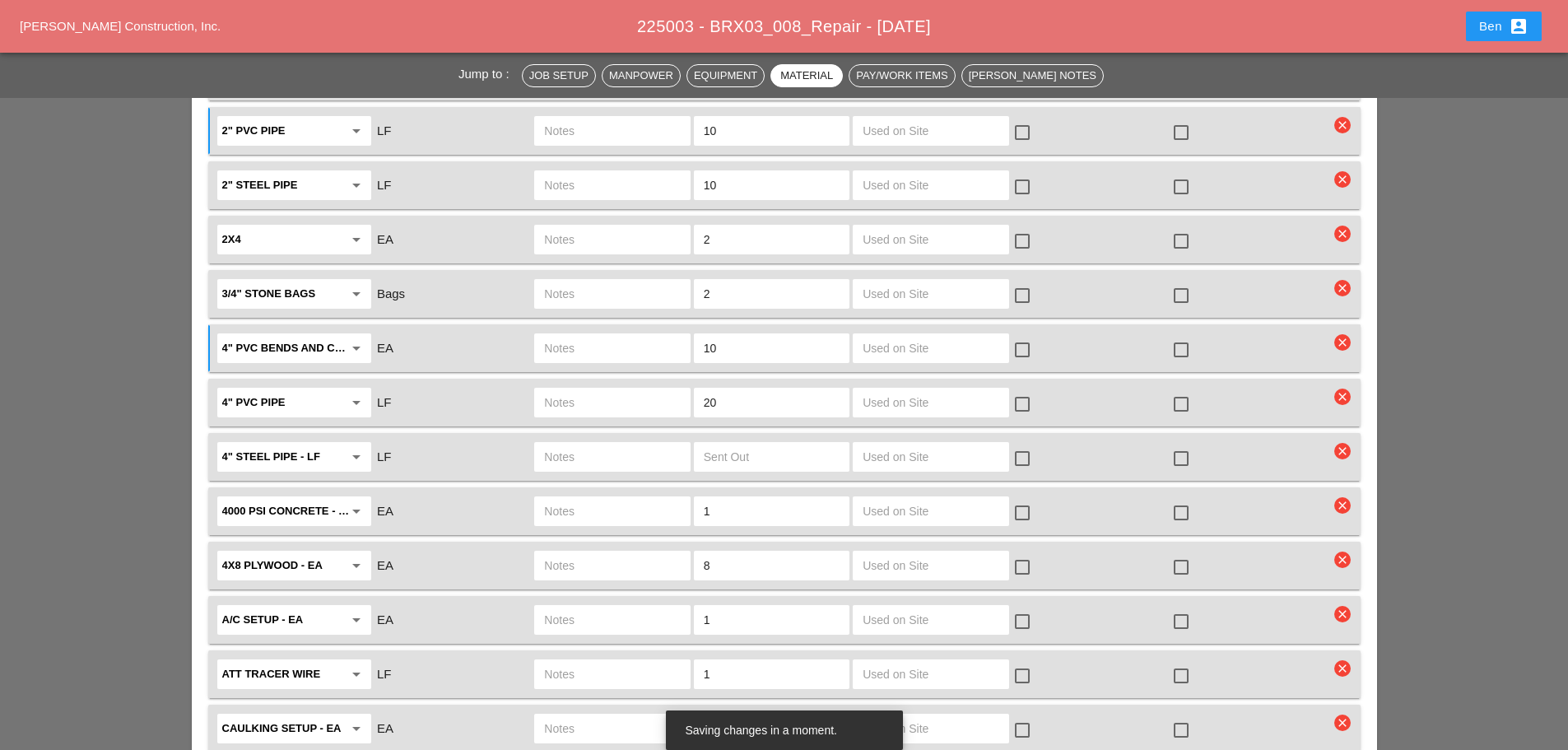
type input "2"
type input "10"
click at [632, 502] on input "text" at bounding box center [611, 511] width 136 height 26
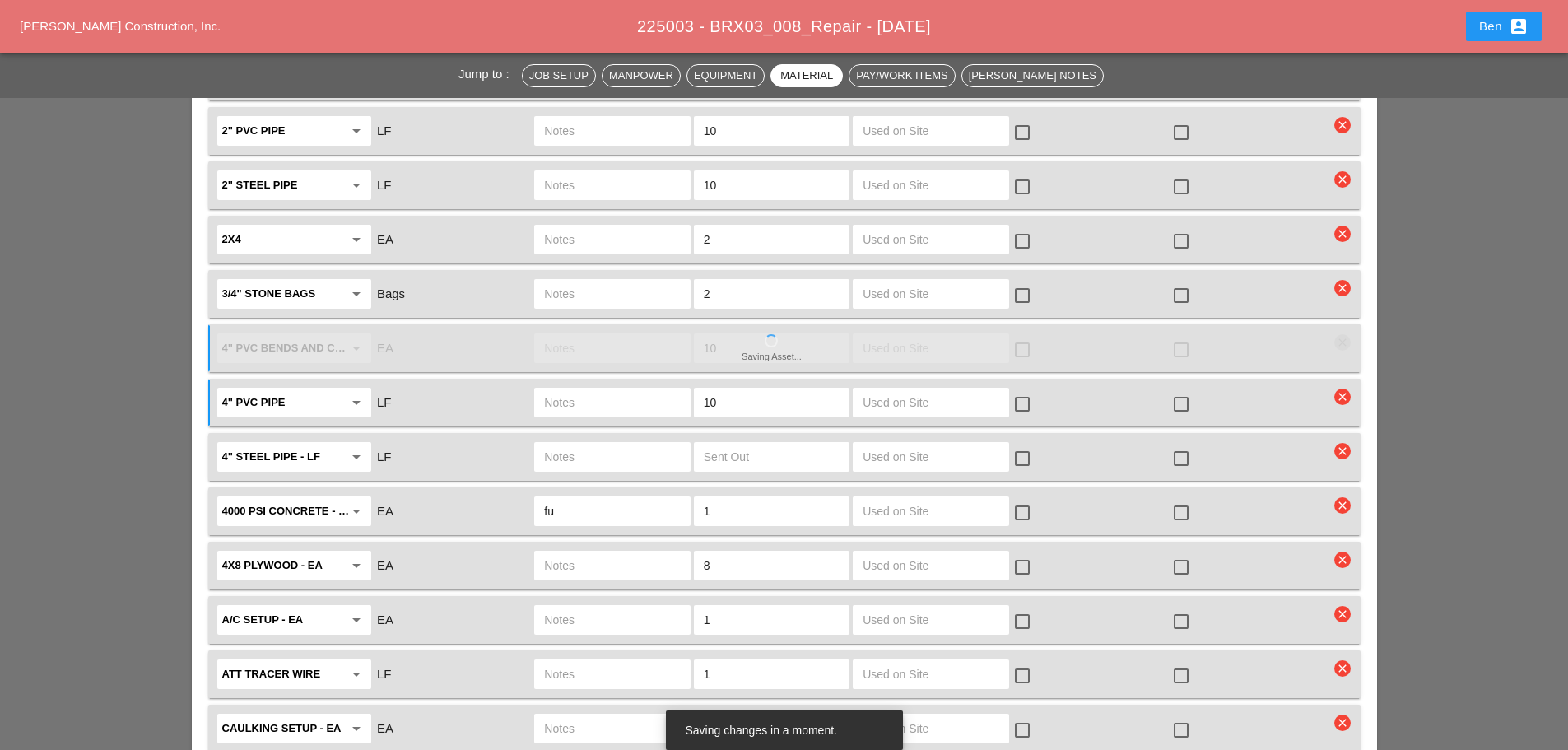
type input "f"
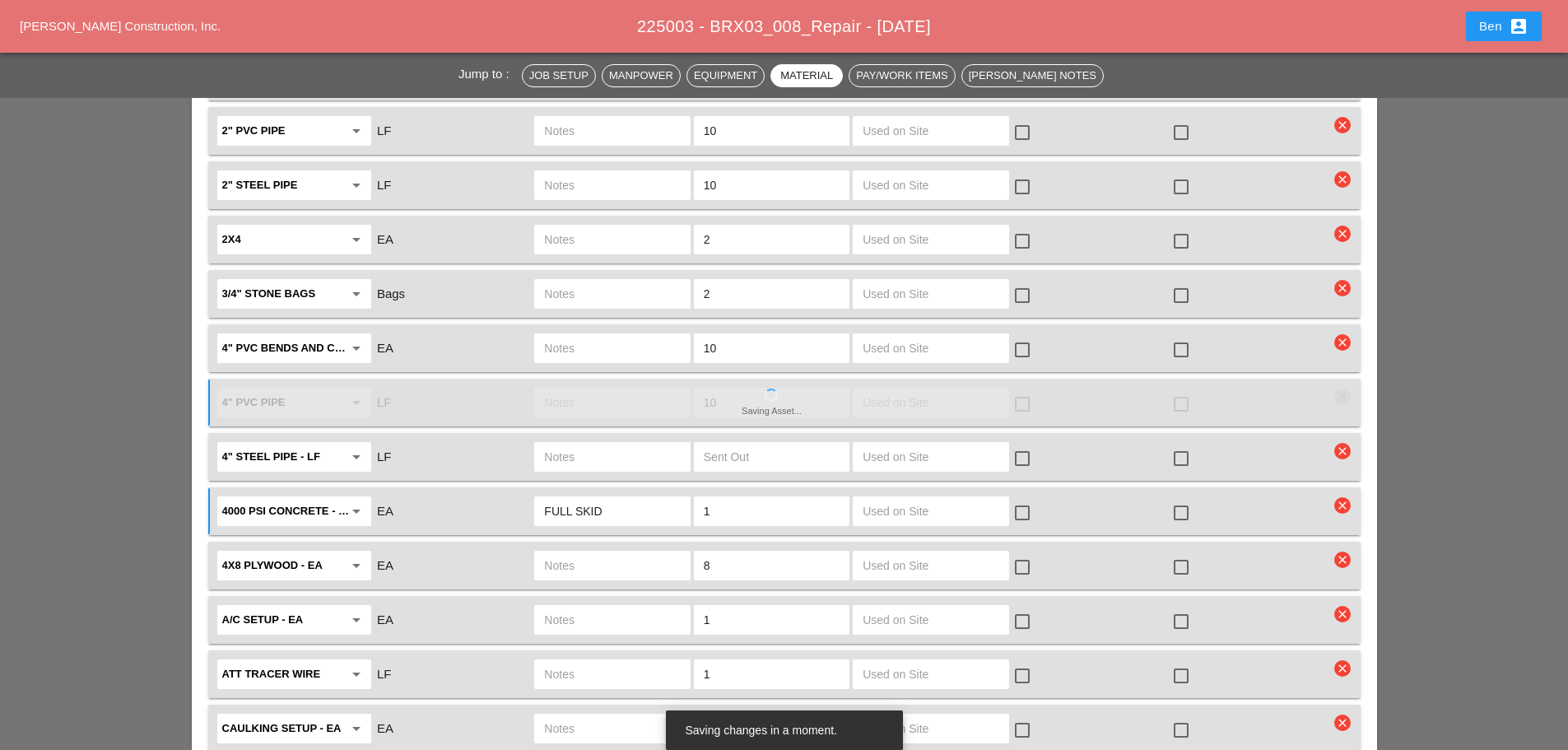
type input "FULL SKID"
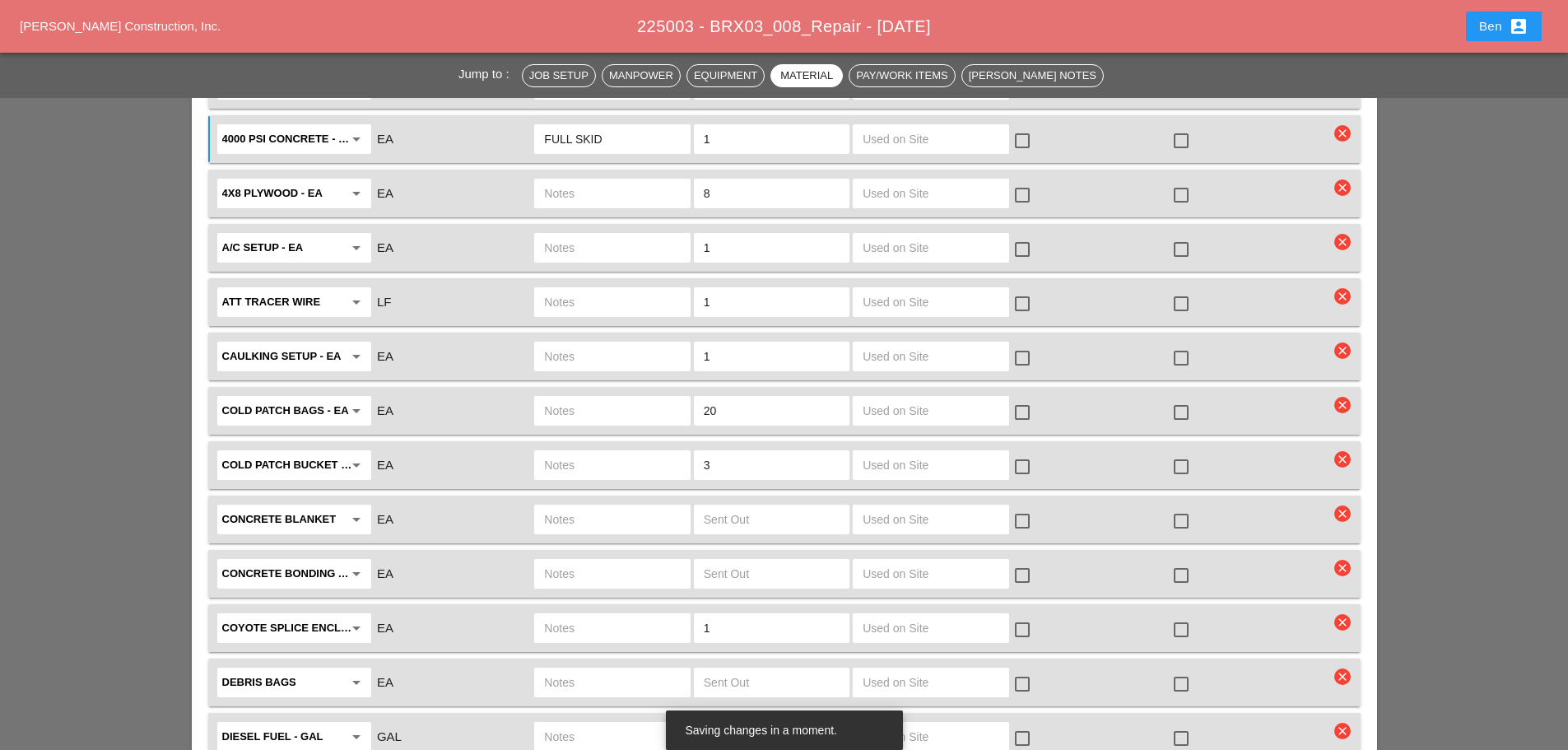
scroll to position [2057, 0]
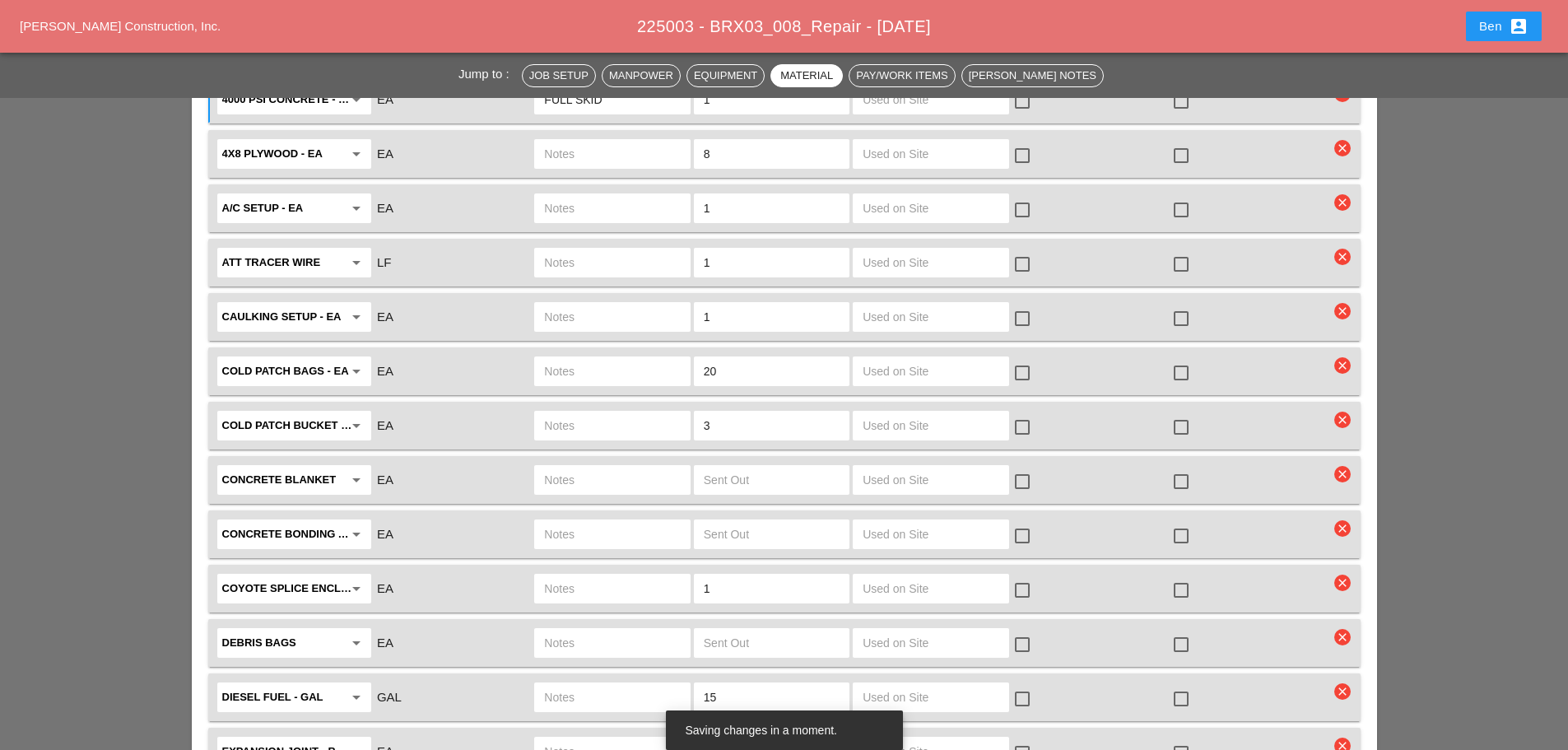
click at [754, 413] on input "3" at bounding box center [771, 425] width 136 height 26
click at [757, 413] on input "3" at bounding box center [771, 425] width 136 height 26
click at [1340, 412] on icon "clear" at bounding box center [1342, 419] width 16 height 16
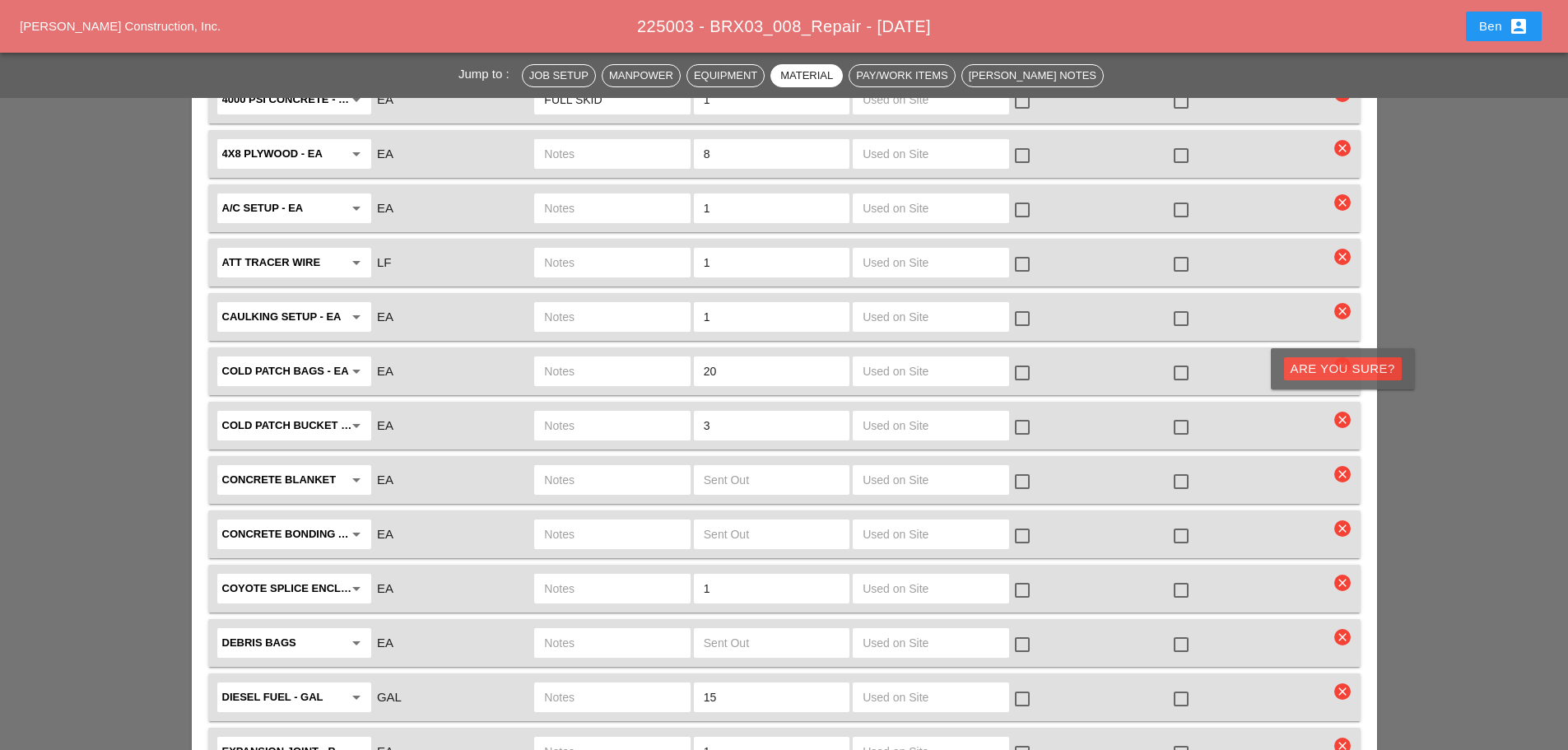
click at [1327, 383] on div "Are you Sure?" at bounding box center [1343, 369] width 144 height 41
click at [1330, 372] on div "Are you Sure?" at bounding box center [1343, 369] width 105 height 19
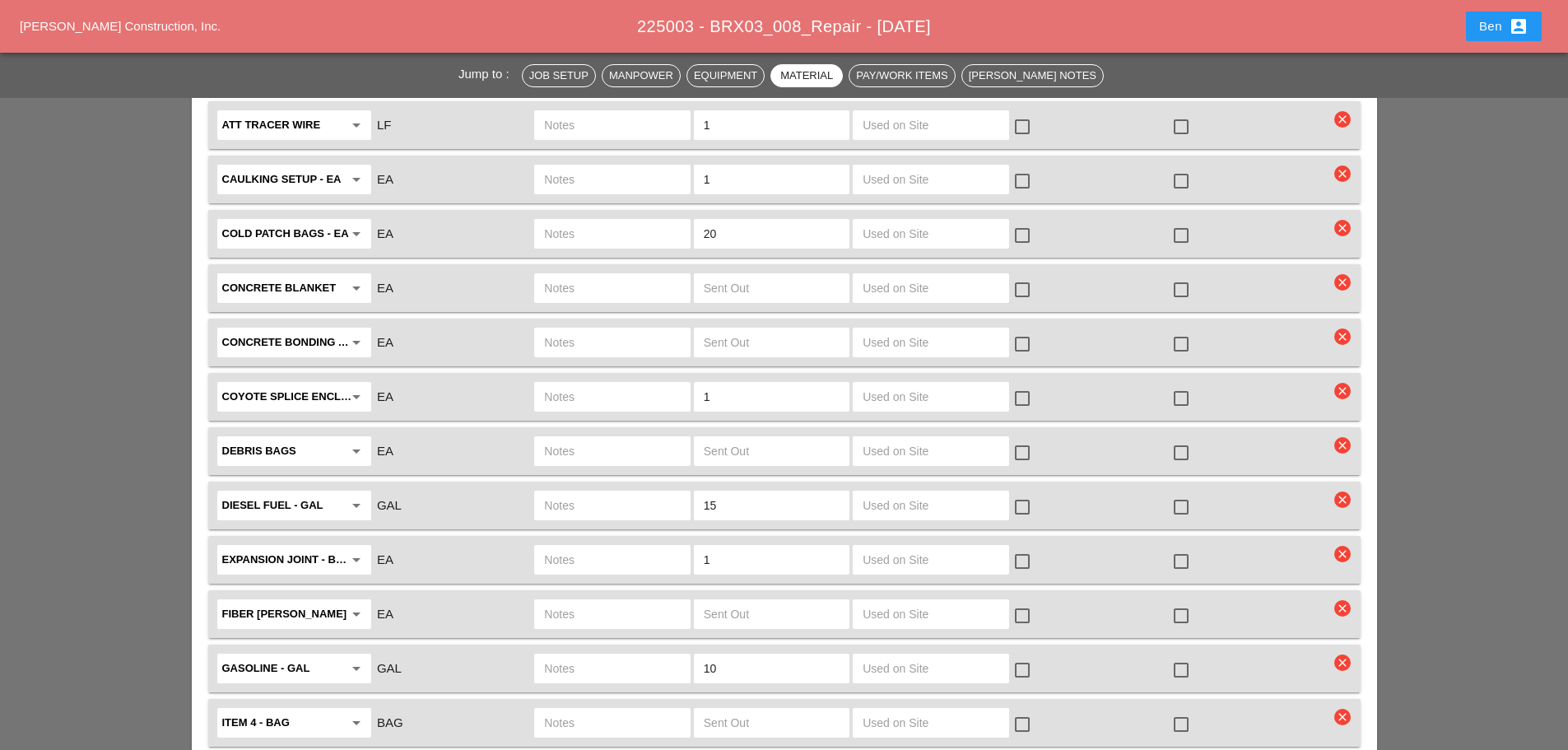
click at [1350, 383] on icon "clear" at bounding box center [1342, 391] width 16 height 16
click at [1357, 341] on div "Are you Sure?" at bounding box center [1343, 340] width 105 height 19
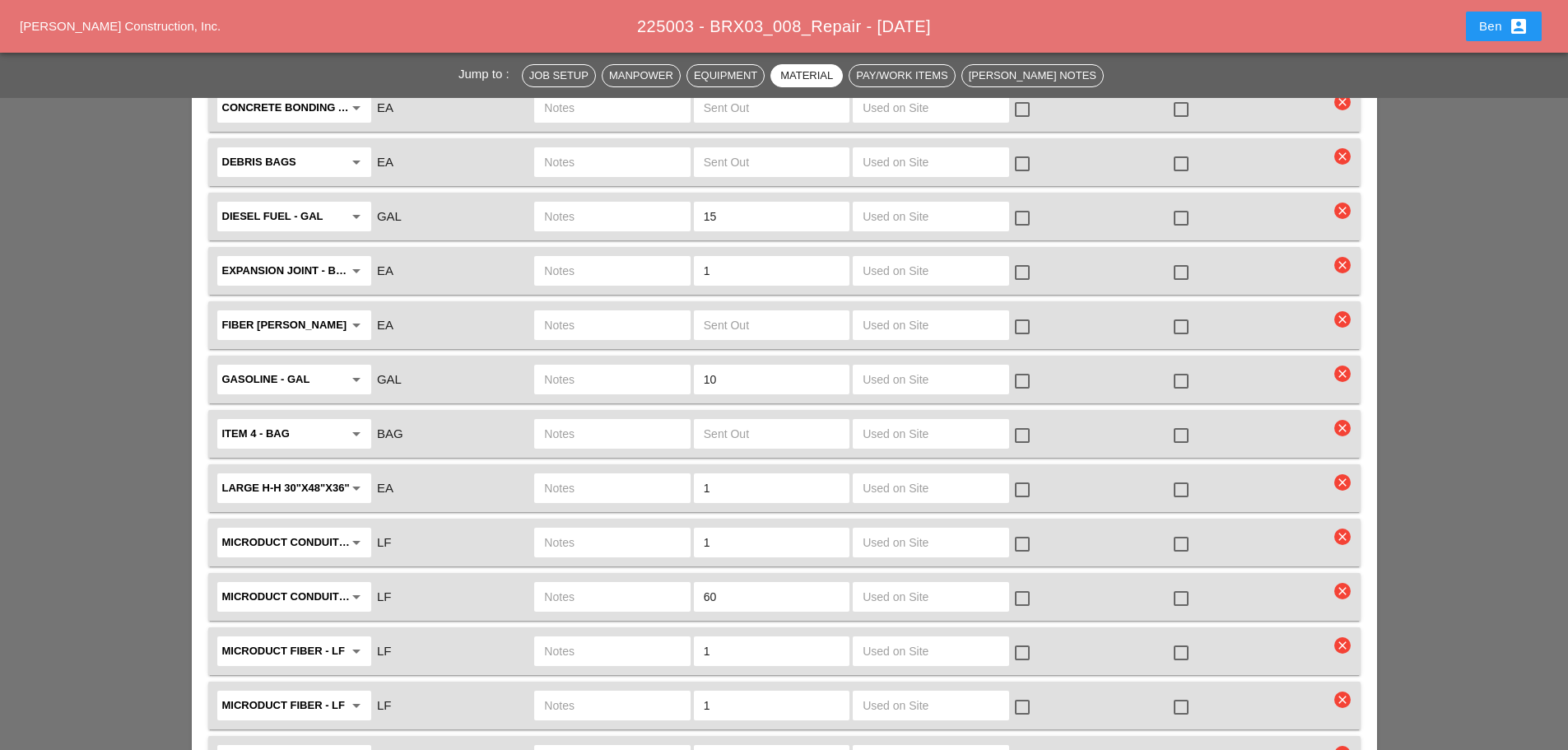
scroll to position [2469, 0]
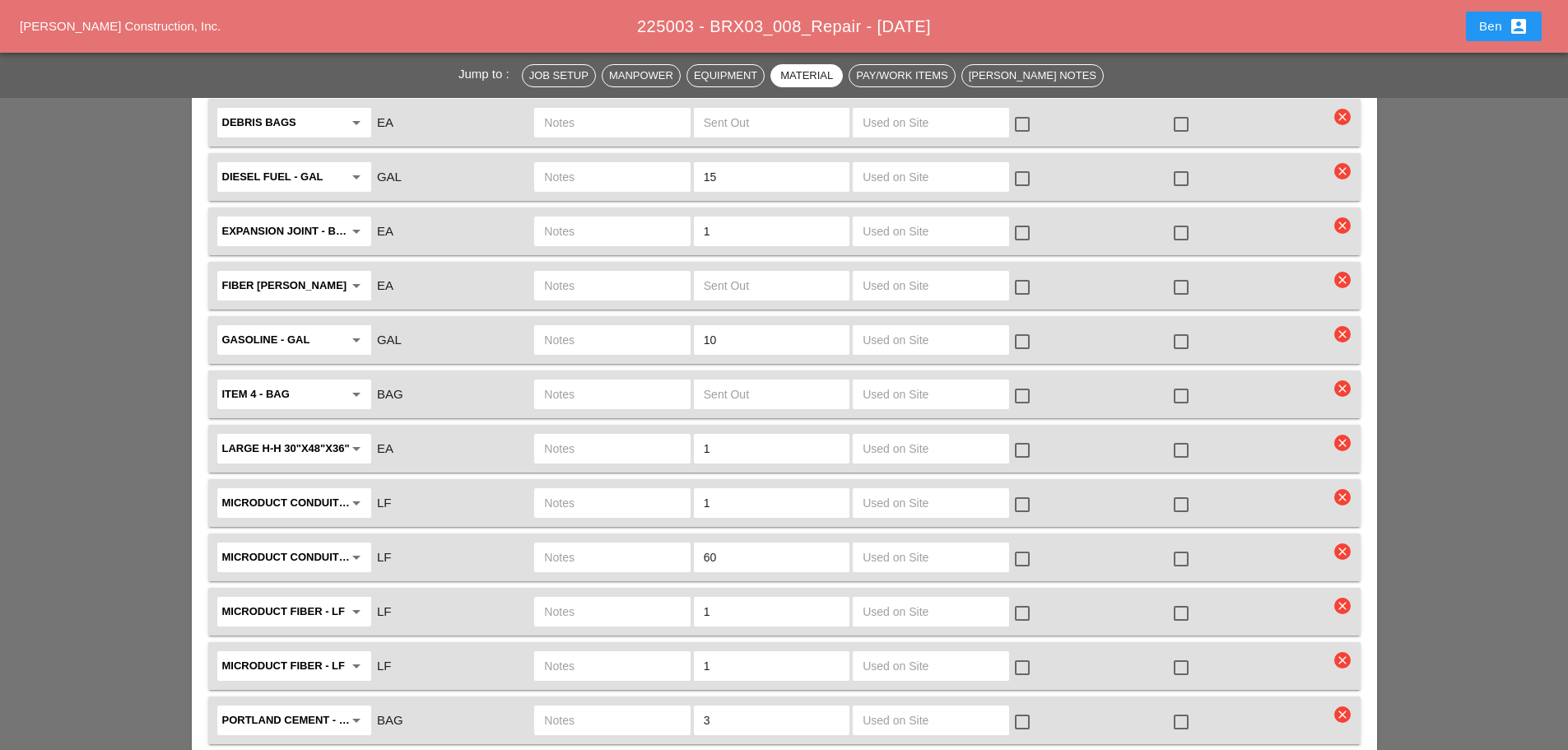
click at [1346, 435] on icon "clear" at bounding box center [1342, 442] width 16 height 16
click at [1335, 394] on div "Are you Sure?" at bounding box center [1343, 392] width 105 height 19
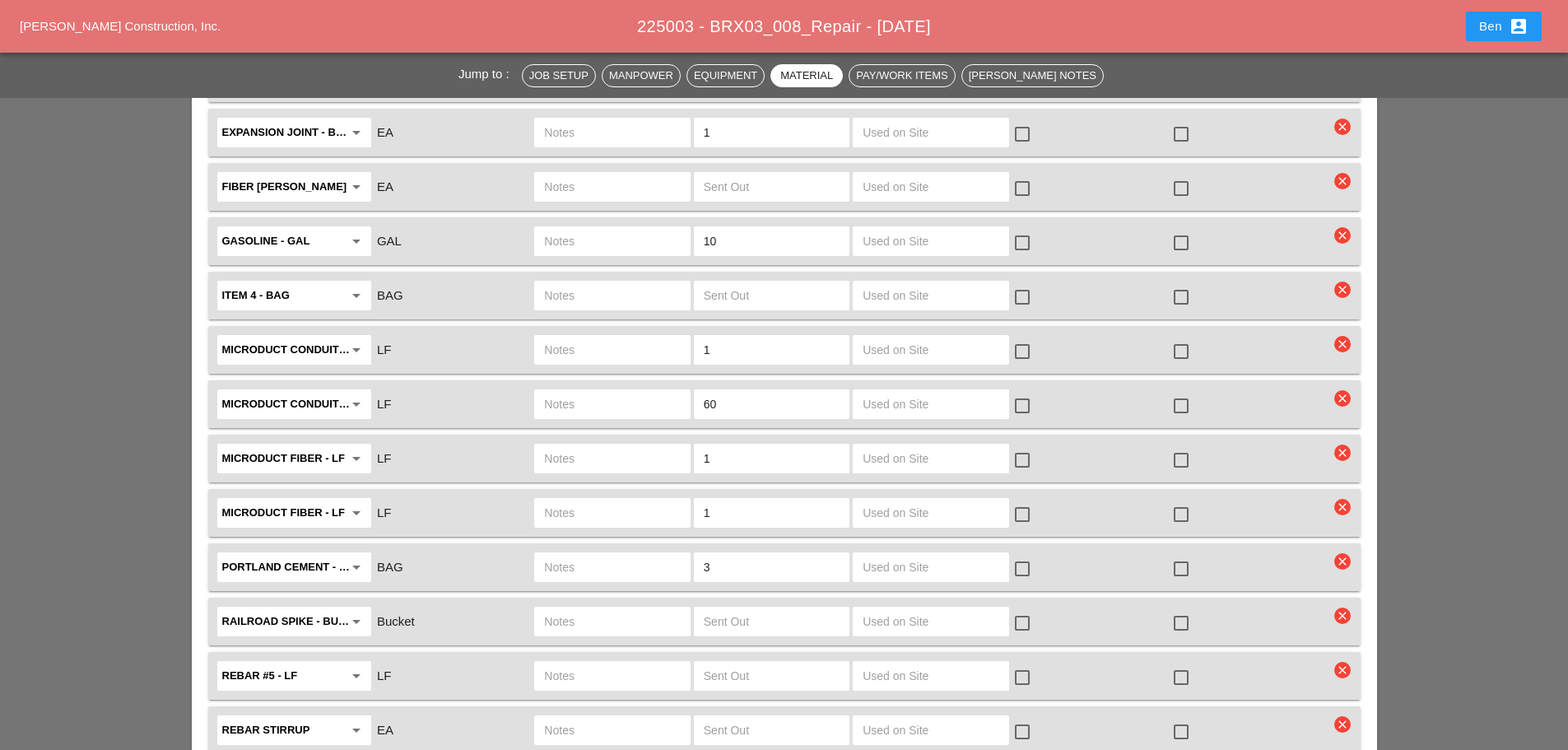
scroll to position [2606, 0]
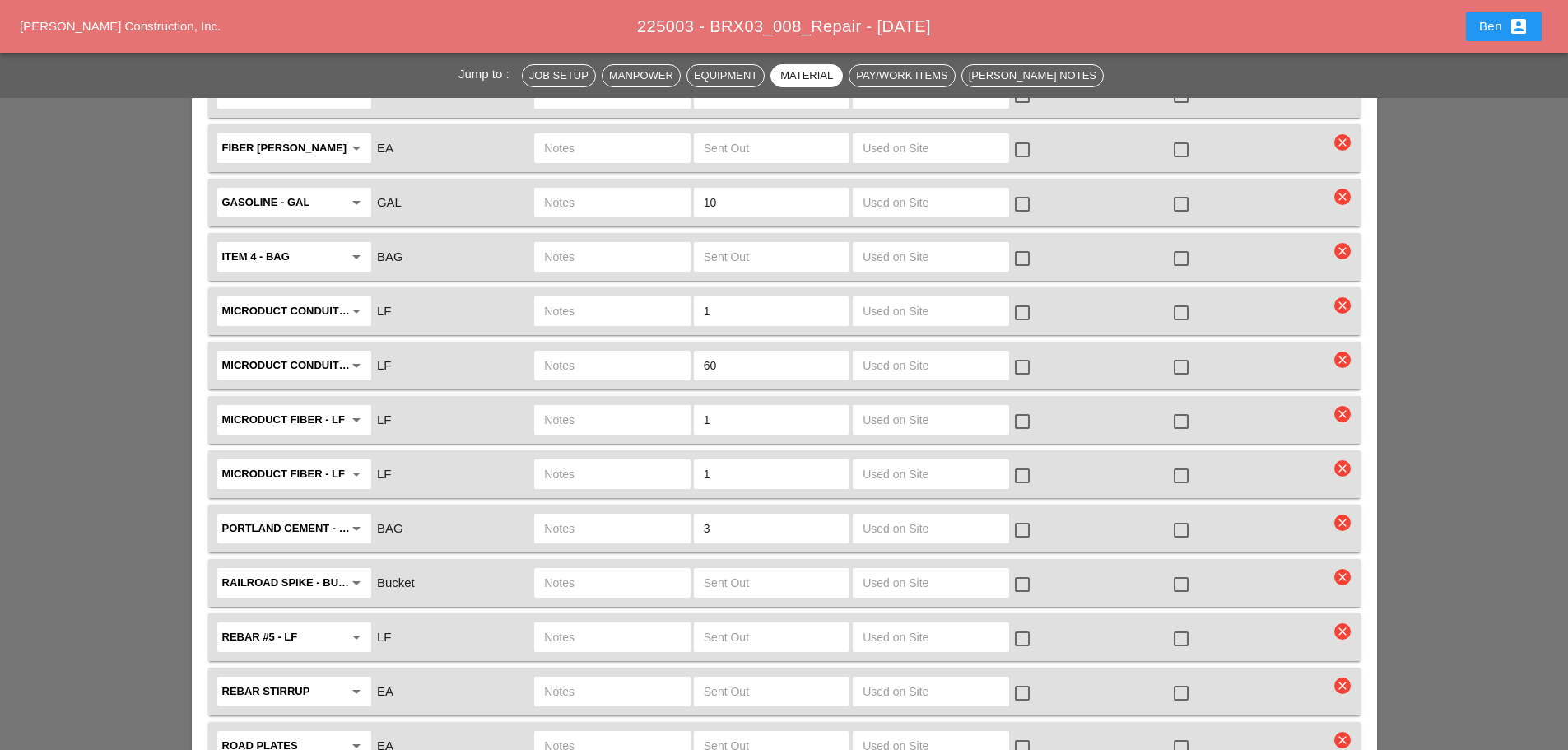
click at [772, 353] on input "60" at bounding box center [771, 365] width 136 height 26
type input "6"
type input "30"
click at [1436, 308] on div "Jump to : Job Setup Manpower Equipment Material Pay/Work Items [PERSON_NAME] No…" at bounding box center [784, 101] width 1568 height 5092
click at [358, 301] on icon "arrow_drop_down" at bounding box center [356, 310] width 19 height 19
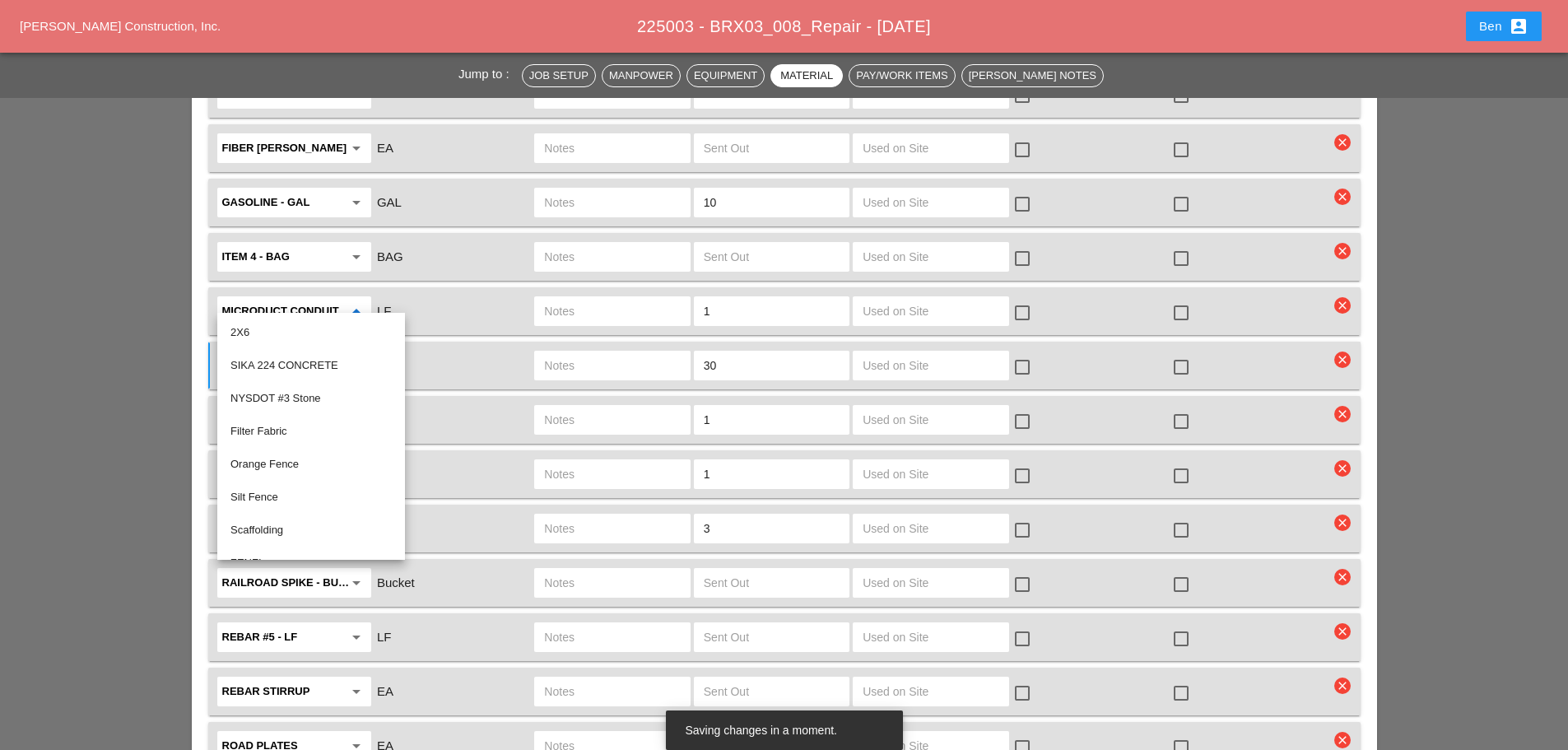
click at [95, 359] on div "Jump to : Job Setup Manpower Equipment Material Pay/Work Items [PERSON_NAME] No…" at bounding box center [784, 101] width 1568 height 5092
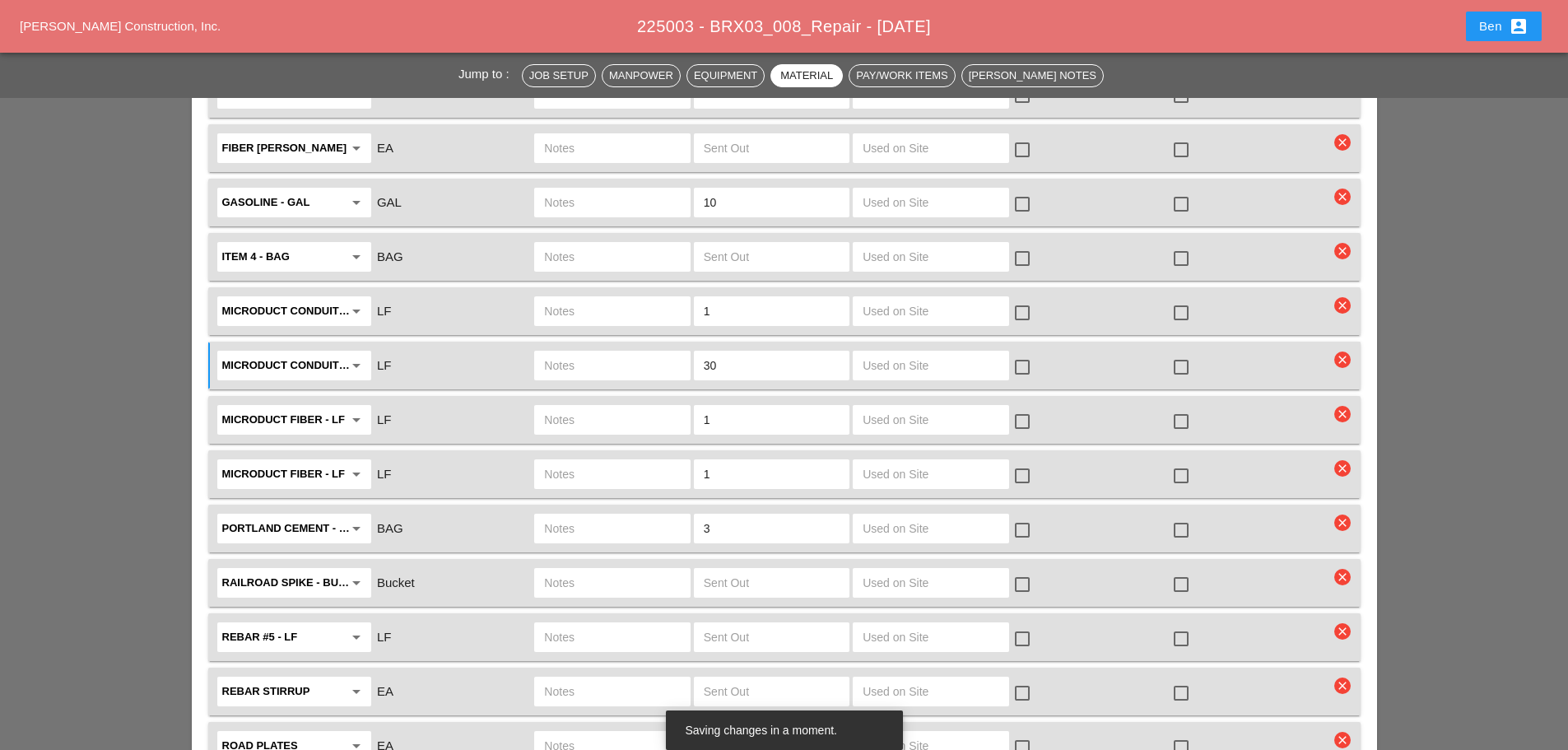
click at [271, 299] on input "Microduct conduit - LF" at bounding box center [282, 310] width 121 height 26
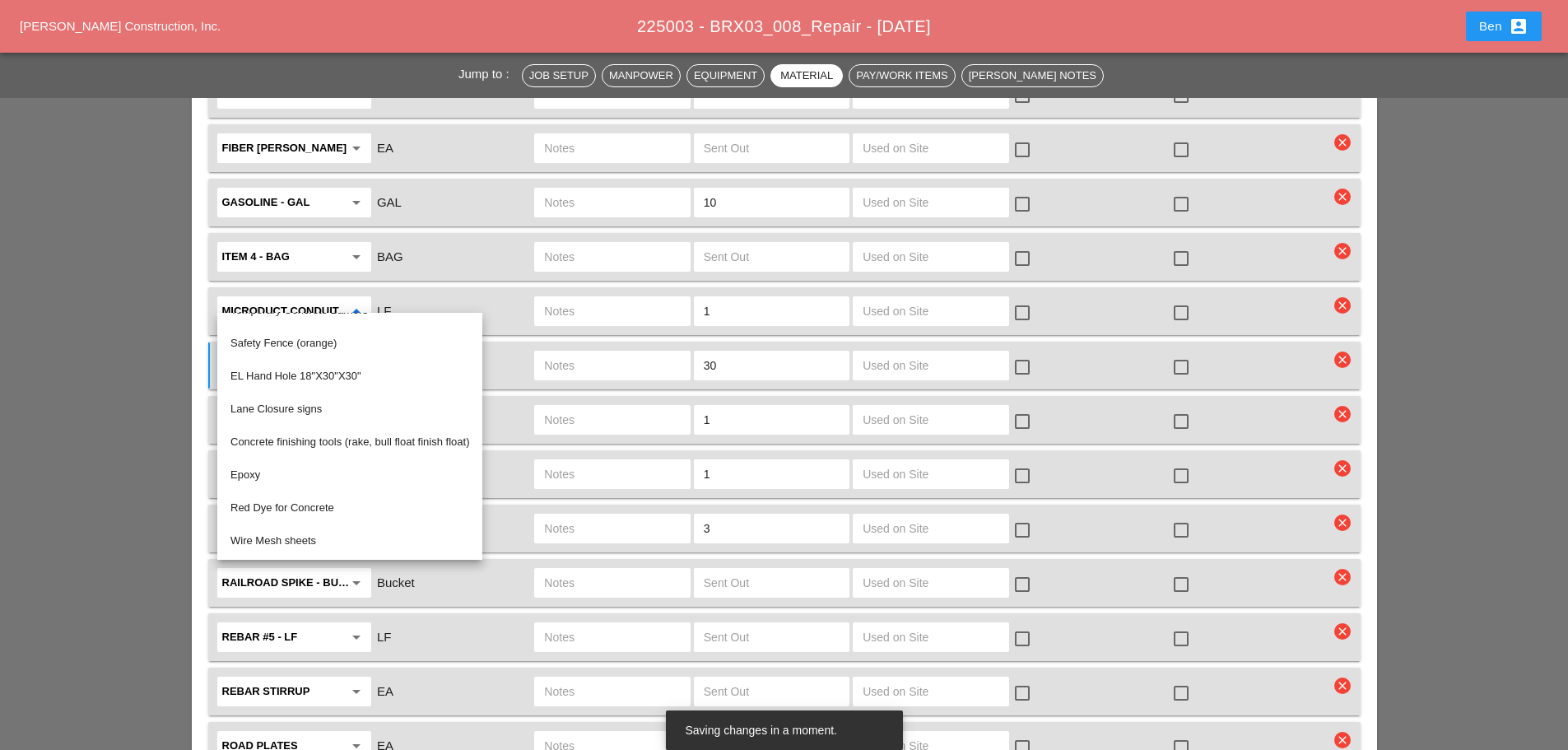
scroll to position [1076, 0]
click at [128, 385] on div "Jump to : Job Setup Manpower Equipment Material Pay/Work Items [PERSON_NAME] No…" at bounding box center [784, 101] width 1568 height 5092
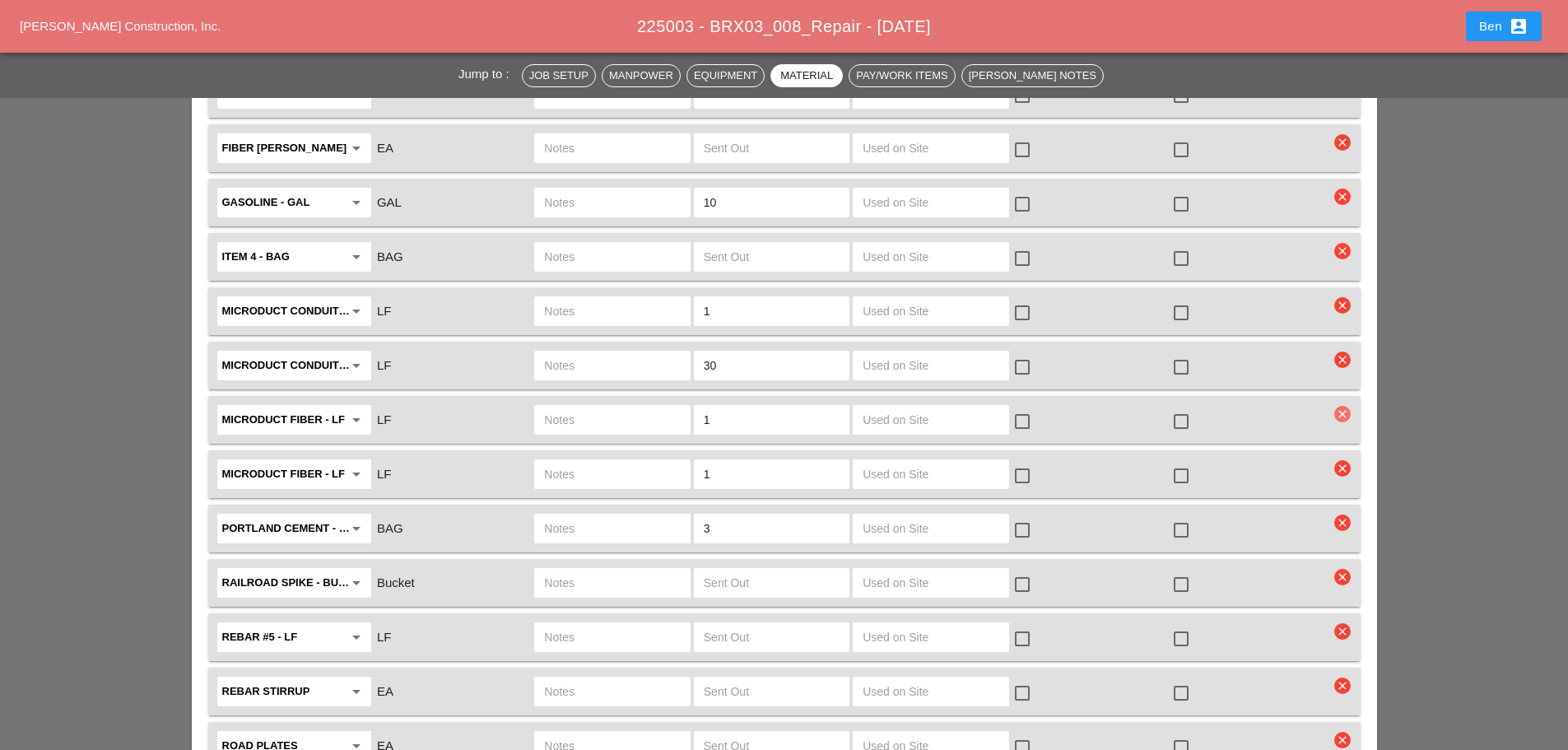
click at [1340, 406] on icon "clear" at bounding box center [1342, 413] width 16 height 16
click at [1353, 356] on div "Are you Sure?" at bounding box center [1343, 364] width 105 height 19
click at [1342, 406] on icon "clear" at bounding box center [1342, 413] width 16 height 16
click at [1322, 364] on div "Are you Sure?" at bounding box center [1343, 364] width 105 height 19
click at [738, 407] on input "3" at bounding box center [771, 419] width 136 height 26
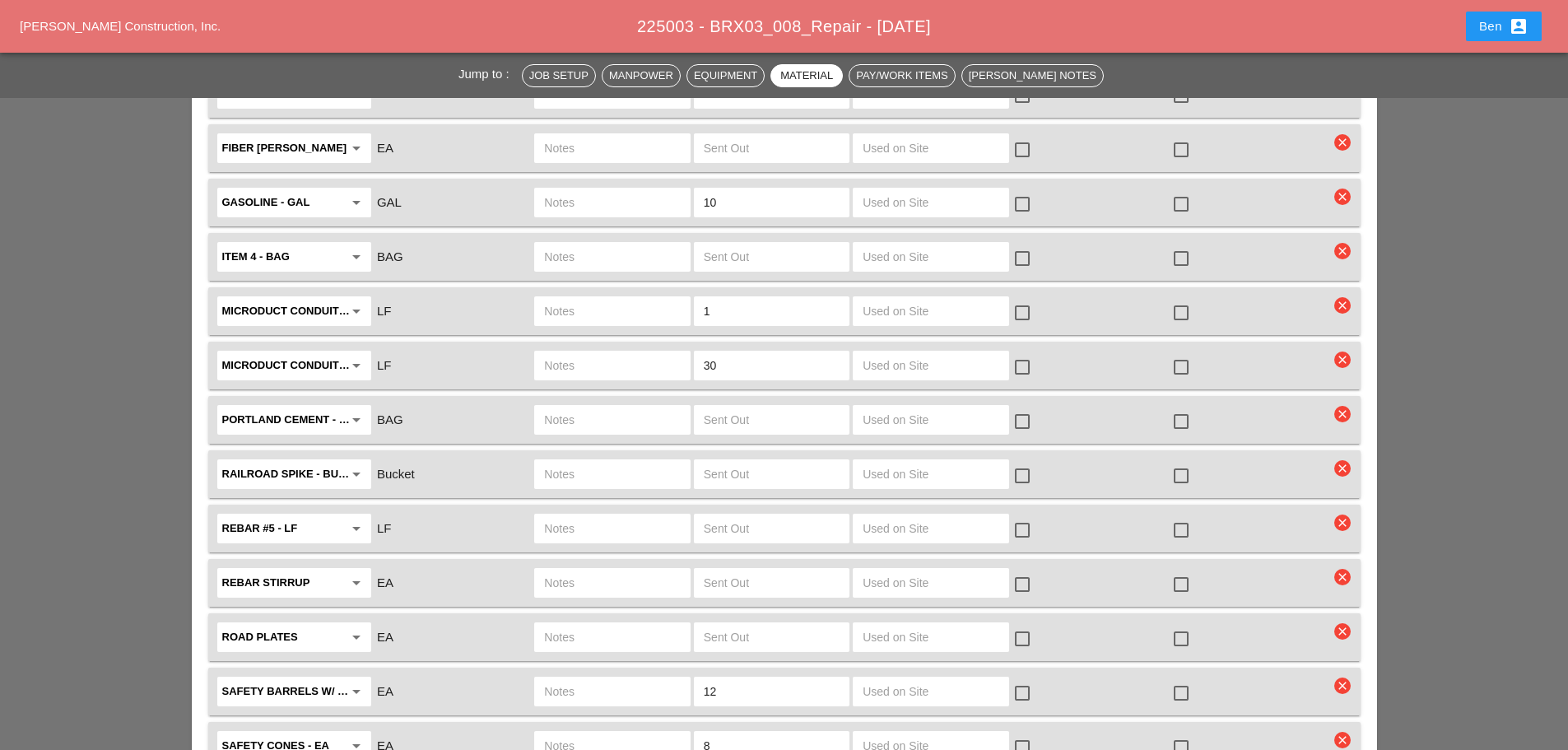
type input "5"
click at [1349, 406] on icon "clear" at bounding box center [1342, 413] width 16 height 16
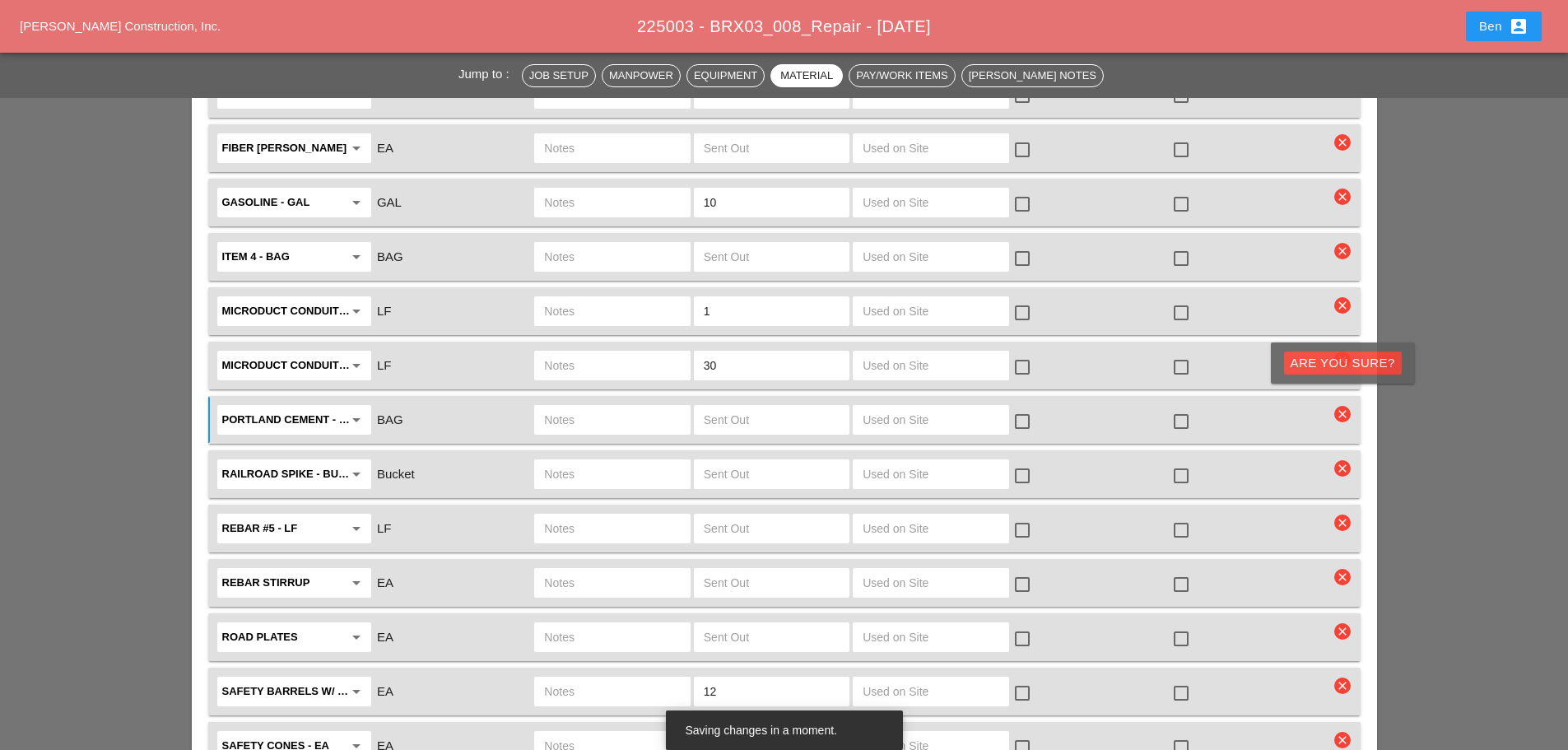
click at [1320, 362] on div "Are you Sure?" at bounding box center [1343, 364] width 105 height 19
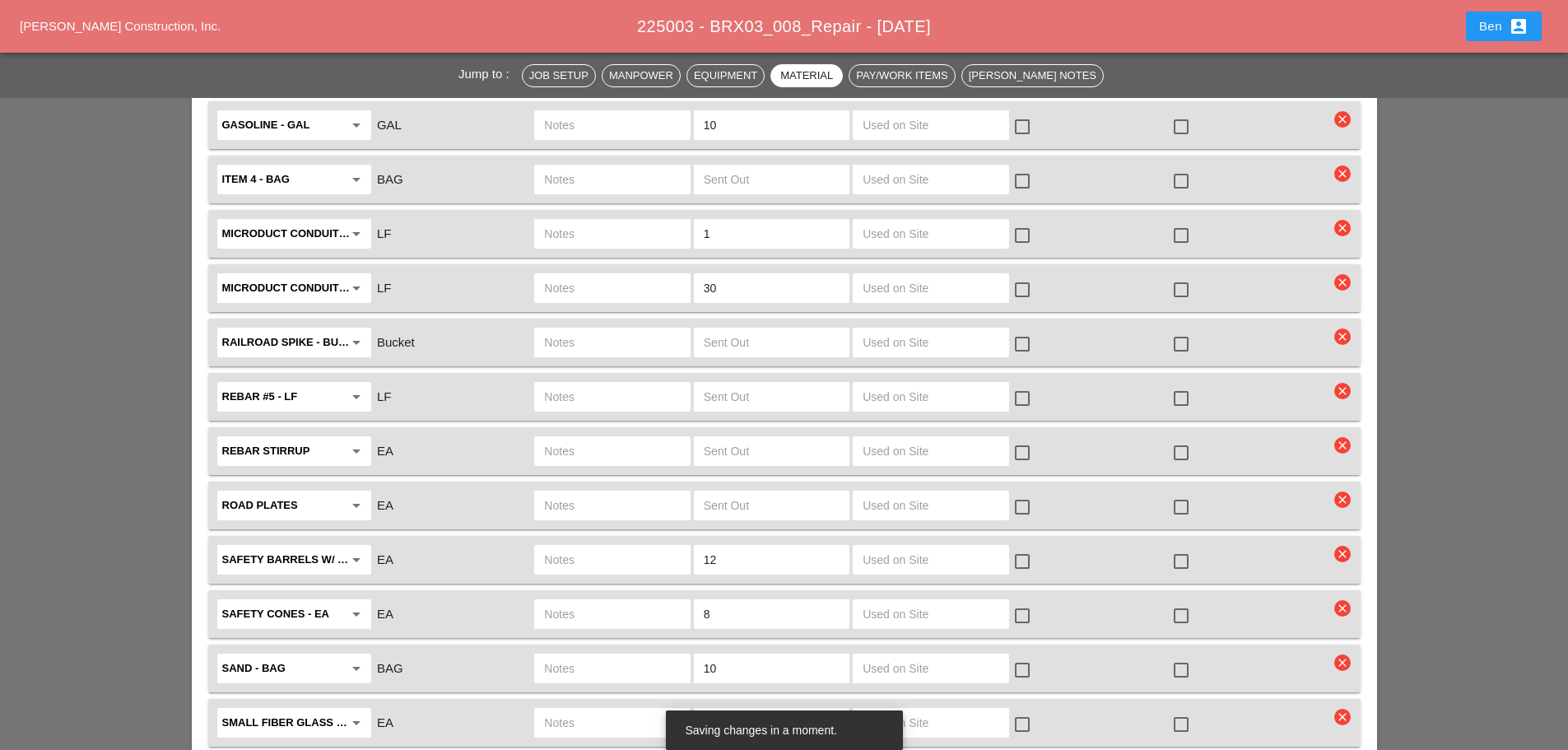
scroll to position [2743, 0]
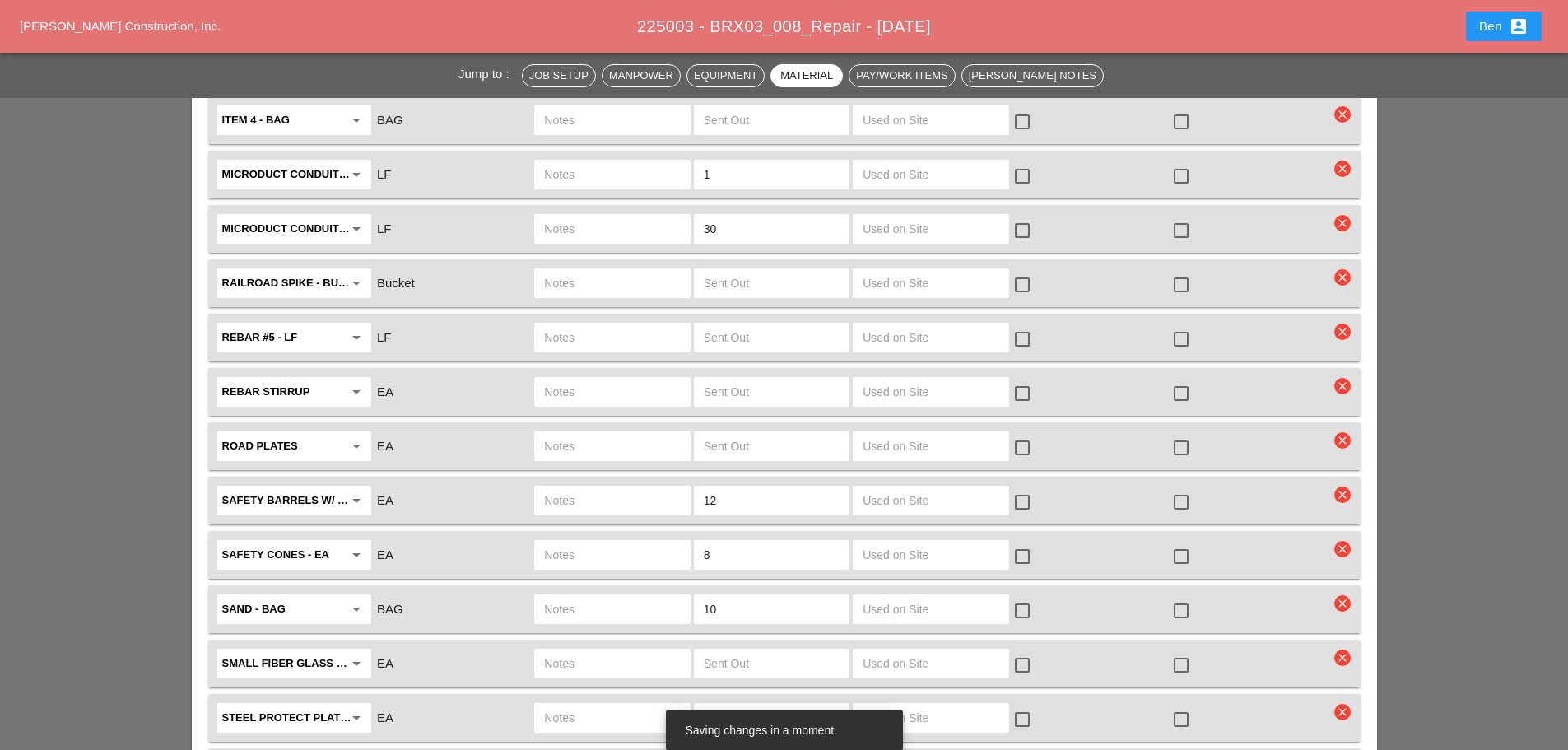
click at [772, 232] on div "30" at bounding box center [772, 228] width 159 height 35
click at [772, 219] on input "30" at bounding box center [771, 228] width 136 height 26
type input "3"
type input "40"
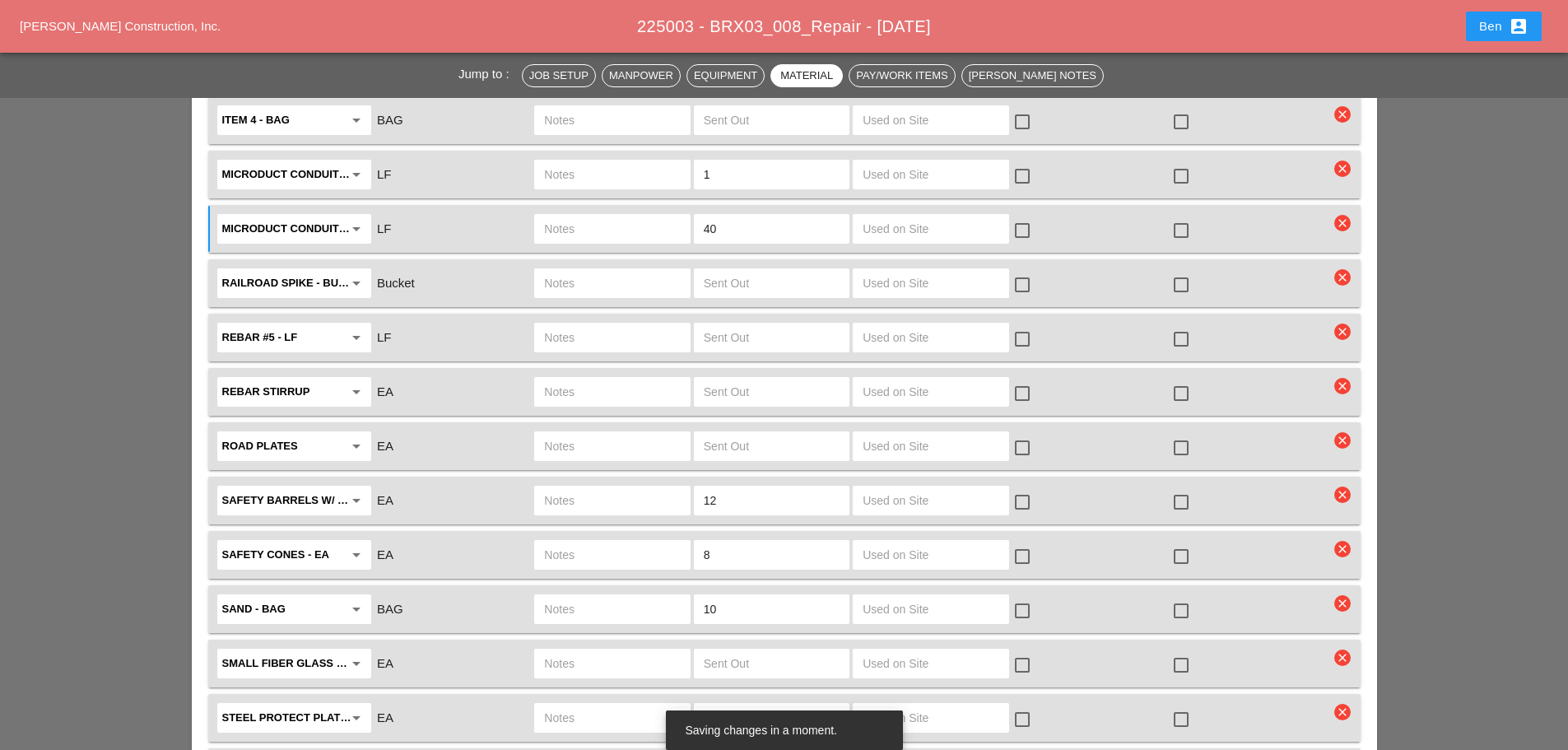
click at [562, 216] on input "text" at bounding box center [611, 228] width 136 height 26
type input "C"
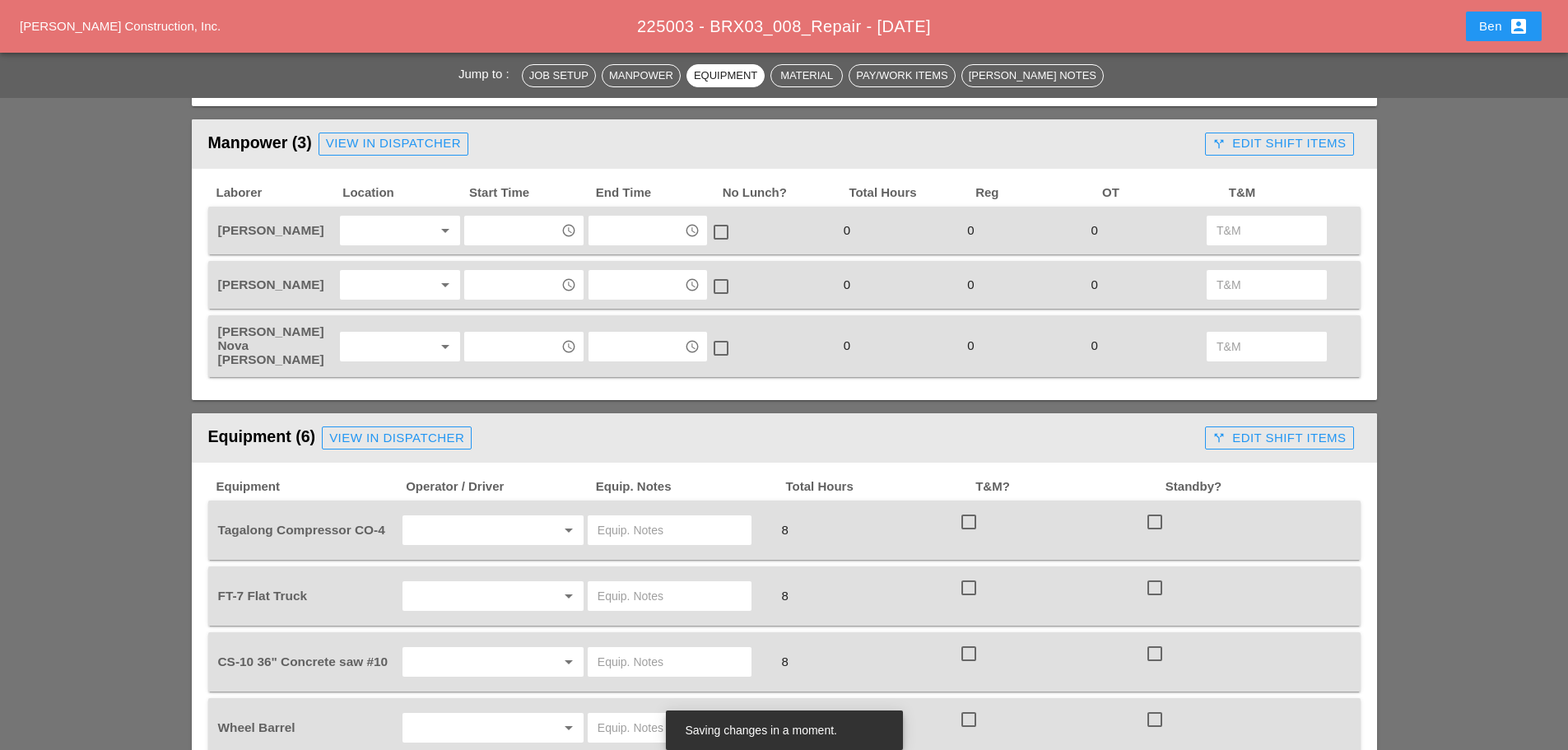
scroll to position [412, 0]
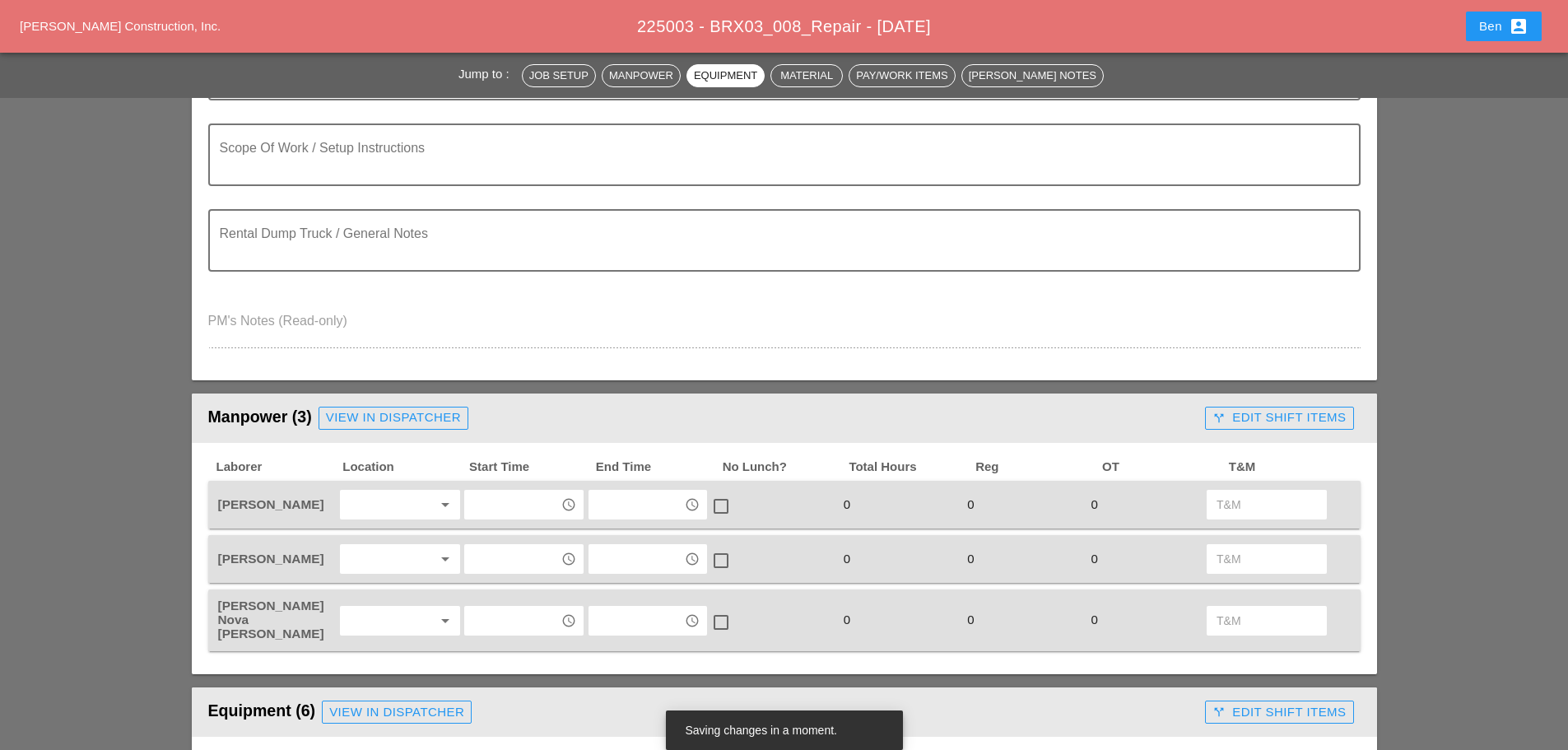
type input "CHECK SHANTY"
click at [430, 502] on div at bounding box center [388, 504] width 87 height 26
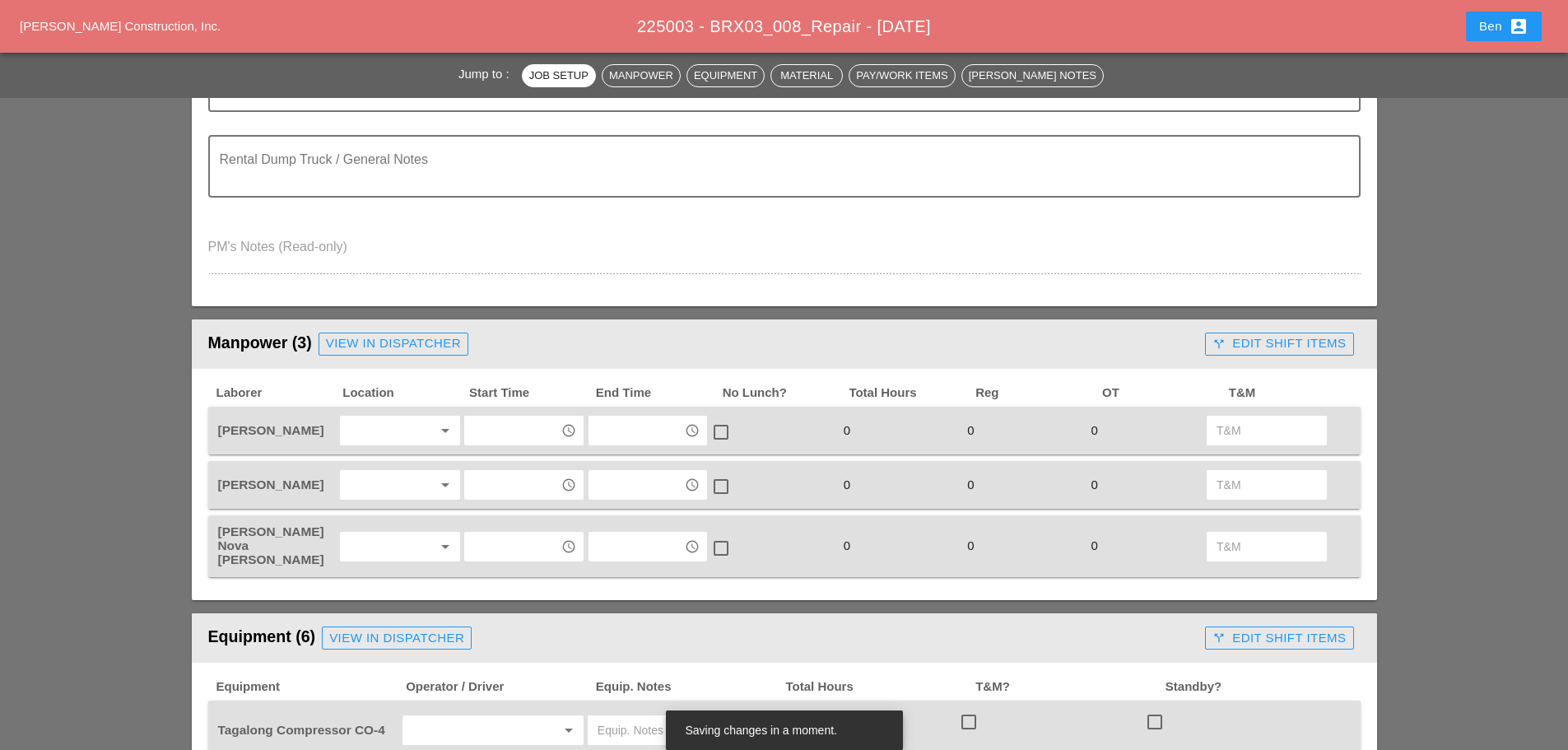
scroll to position [549, 0]
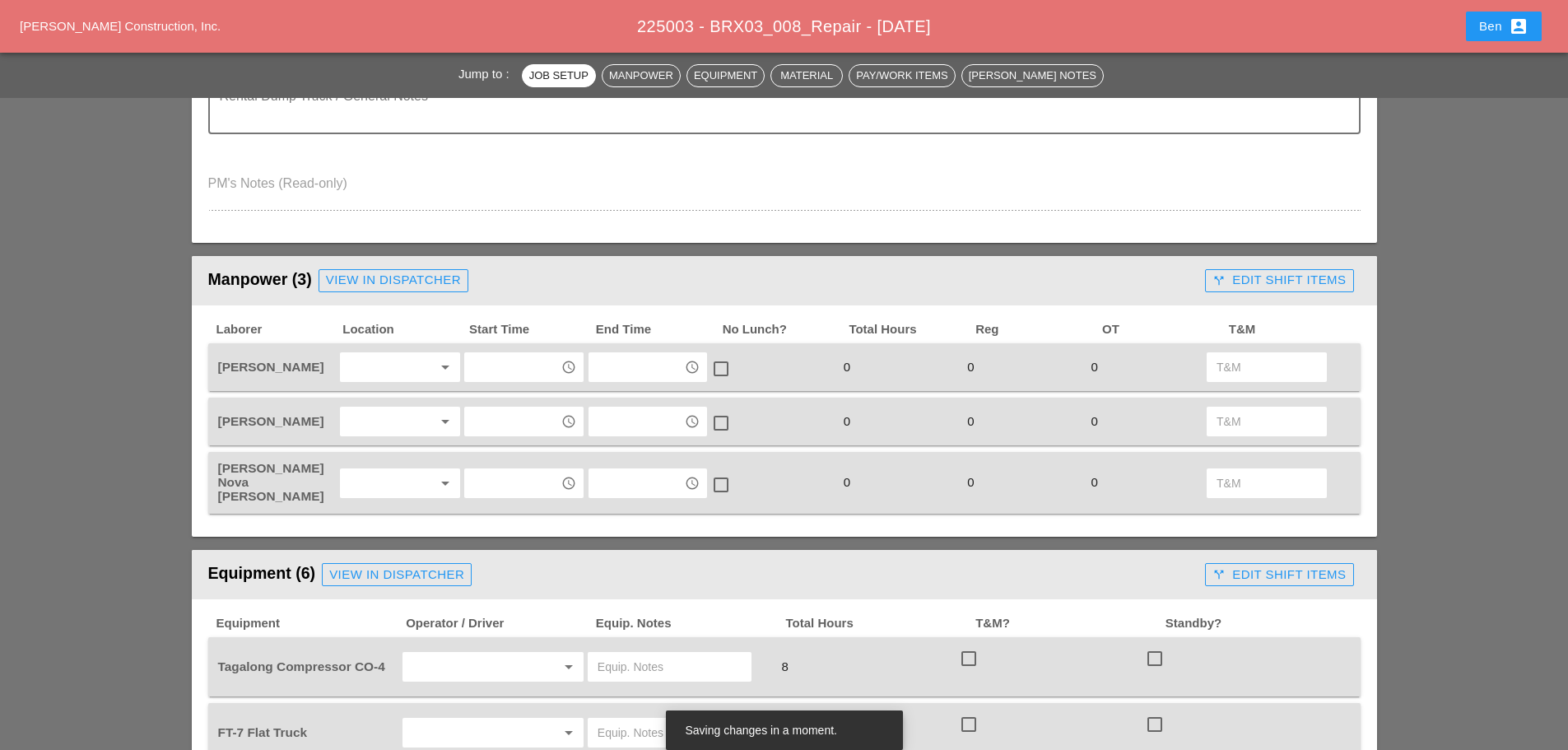
click at [410, 363] on div at bounding box center [388, 367] width 87 height 26
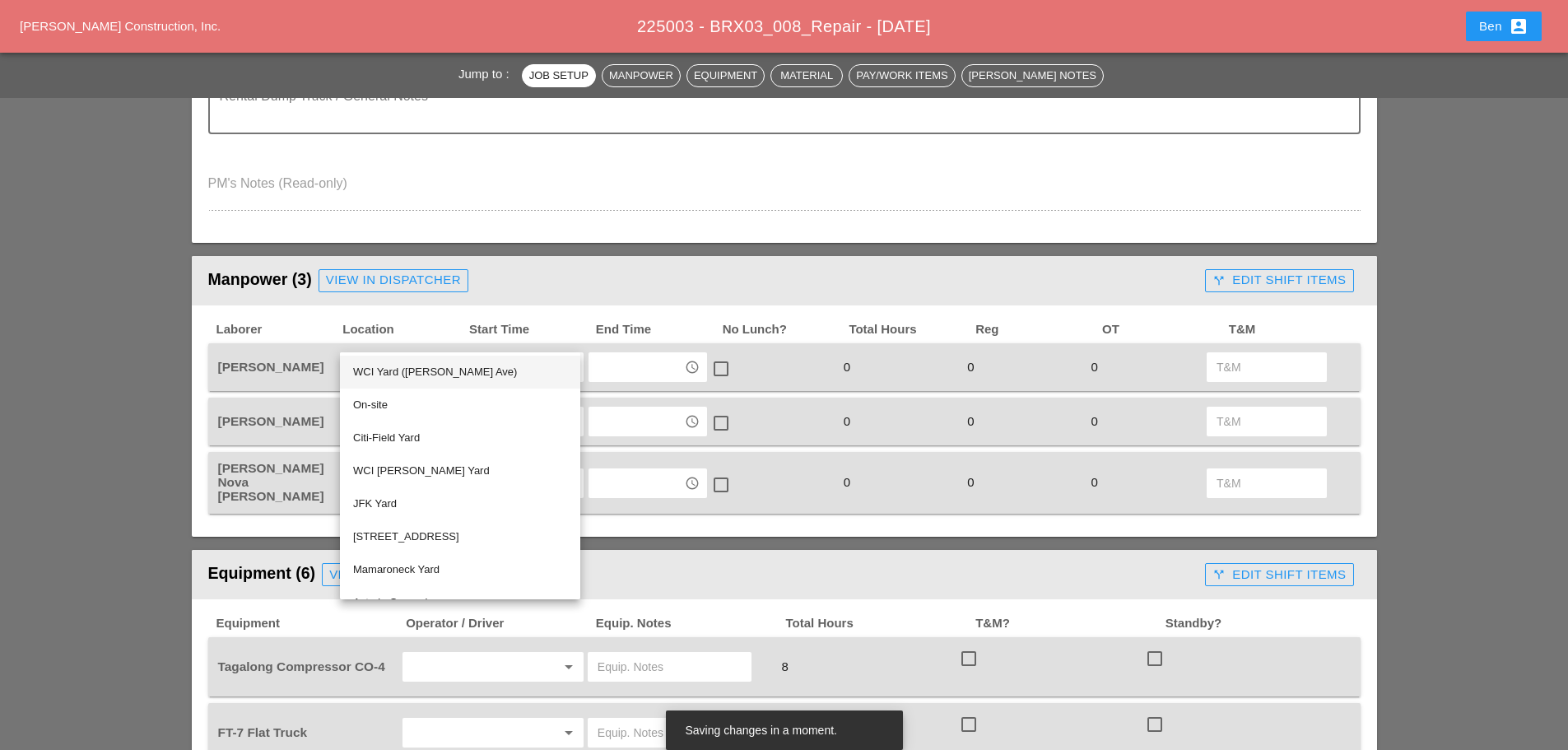
click at [418, 372] on div "WCI Yard ([PERSON_NAME] Ave)" at bounding box center [460, 371] width 214 height 19
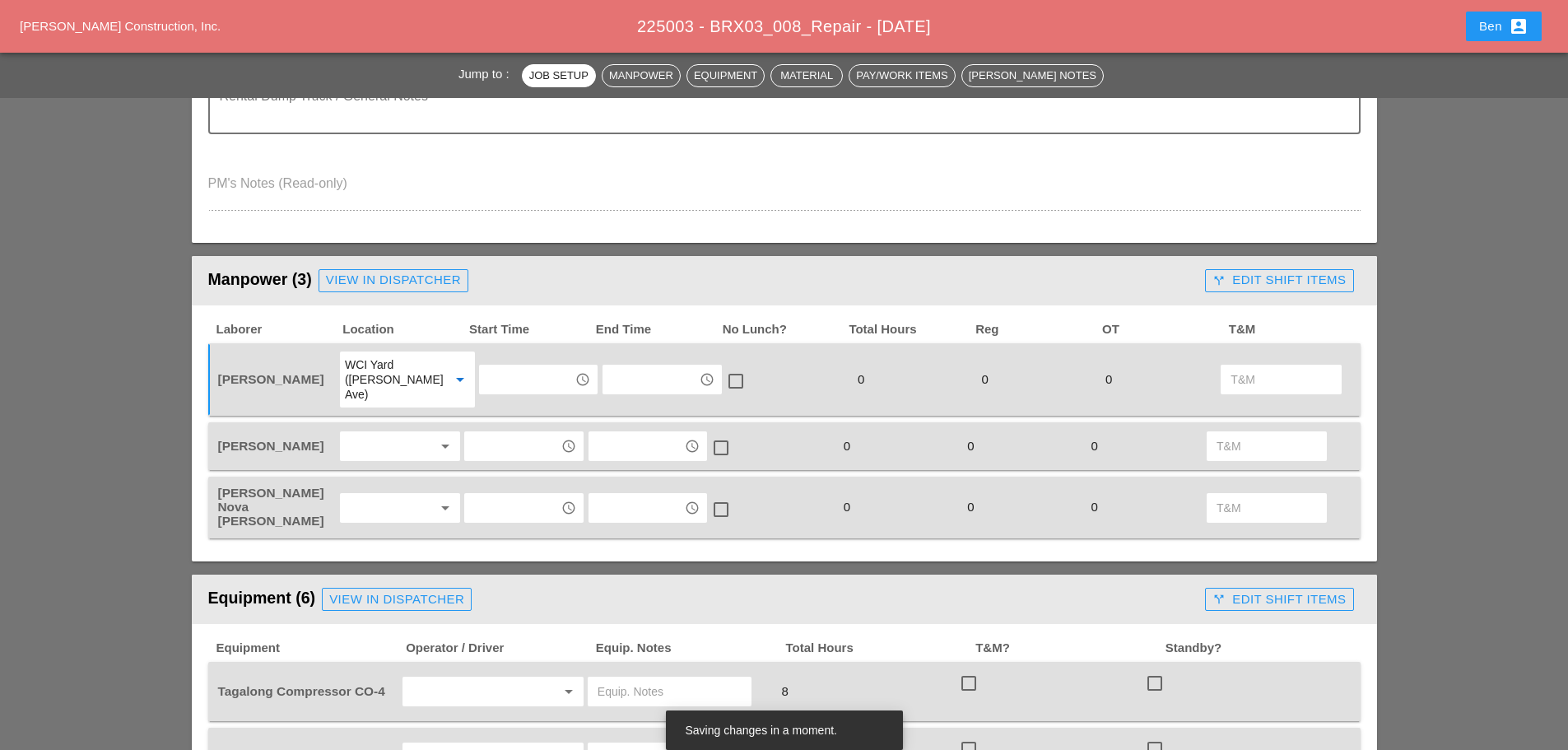
click at [538, 367] on input "text" at bounding box center [526, 379] width 85 height 26
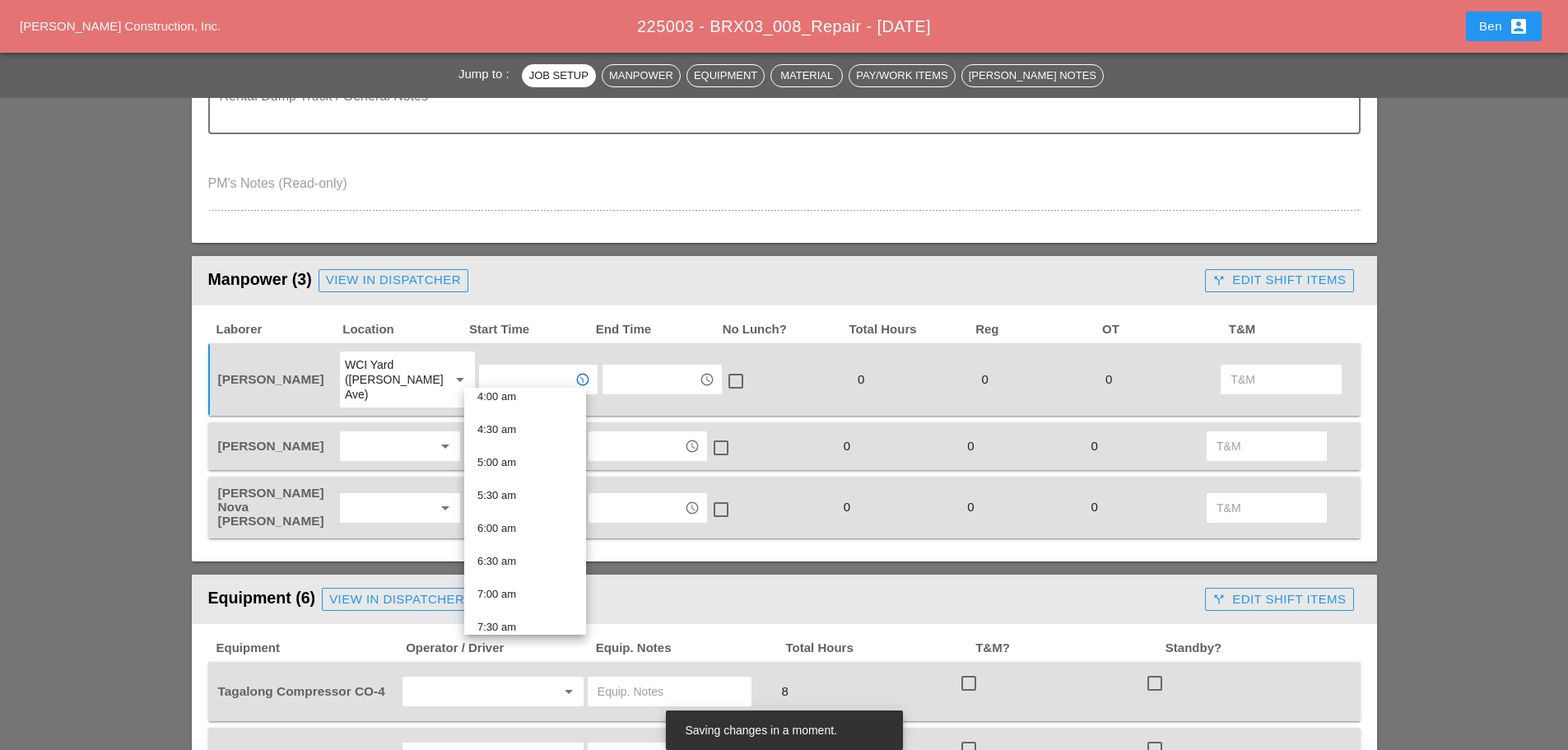
scroll to position [412, 0]
click at [556, 496] on div "7:30 am" at bounding box center [525, 489] width 96 height 19
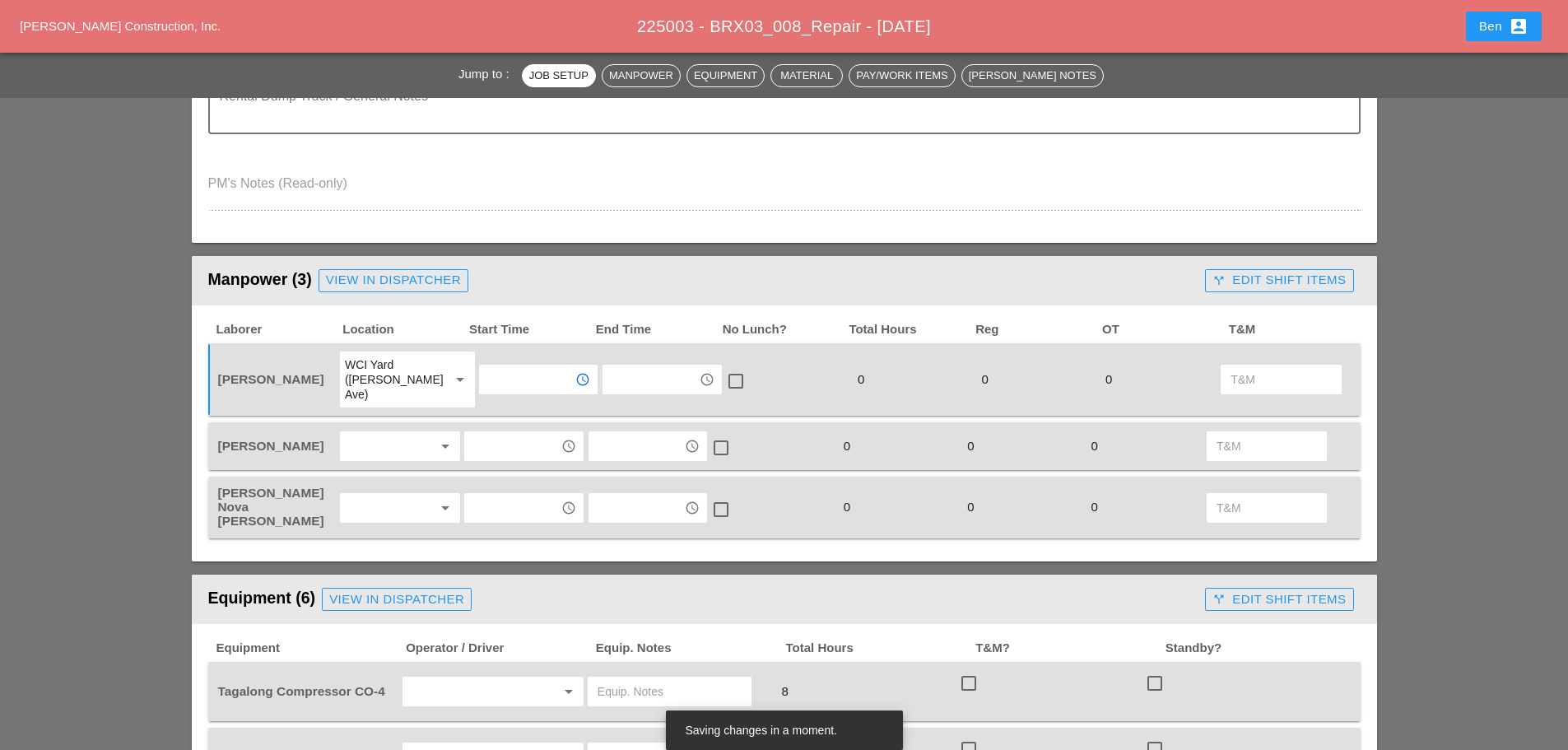
click at [436, 436] on icon "arrow_drop_down" at bounding box center [445, 446] width 19 height 19
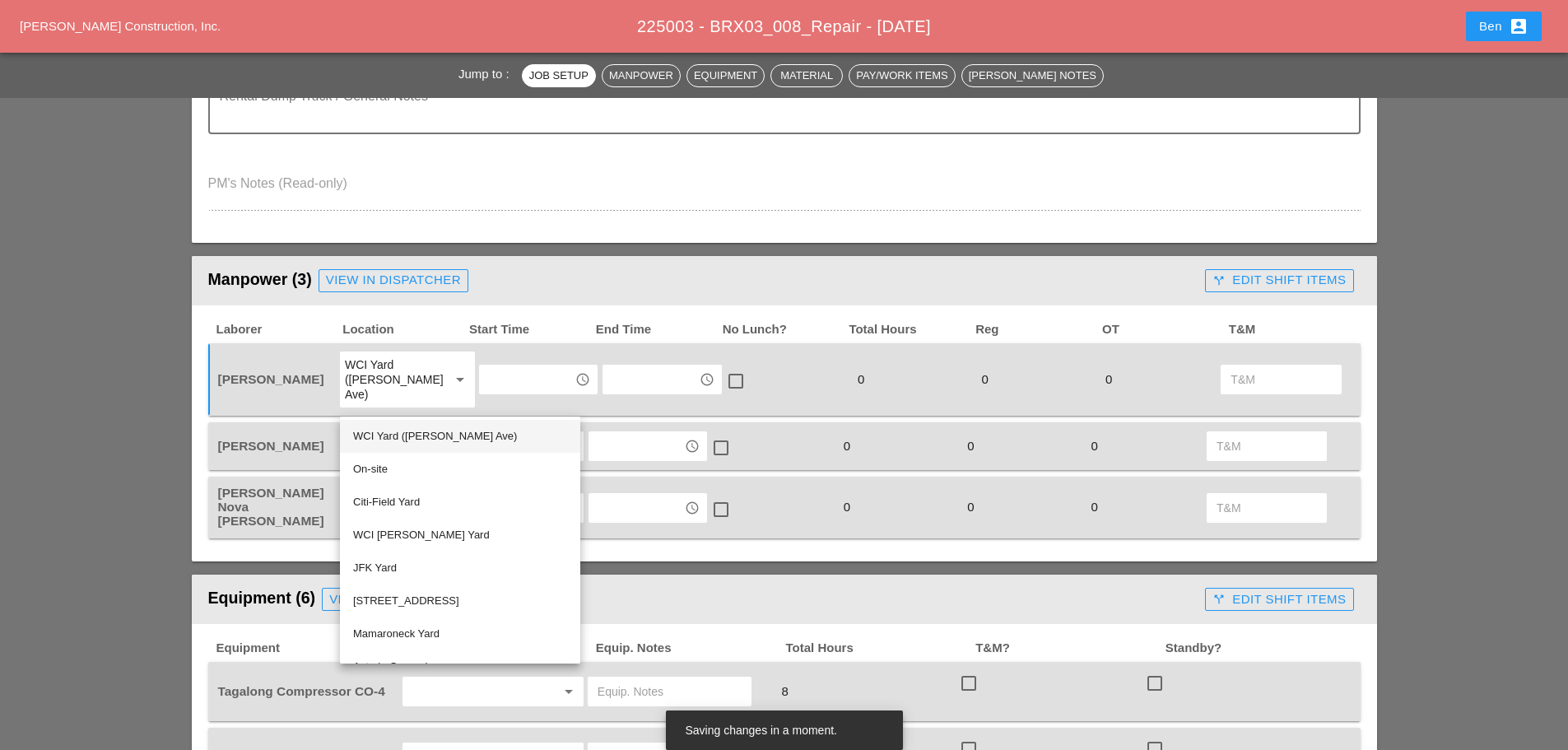
click at [439, 441] on div "WCI Yard ([PERSON_NAME] Ave)" at bounding box center [460, 435] width 214 height 19
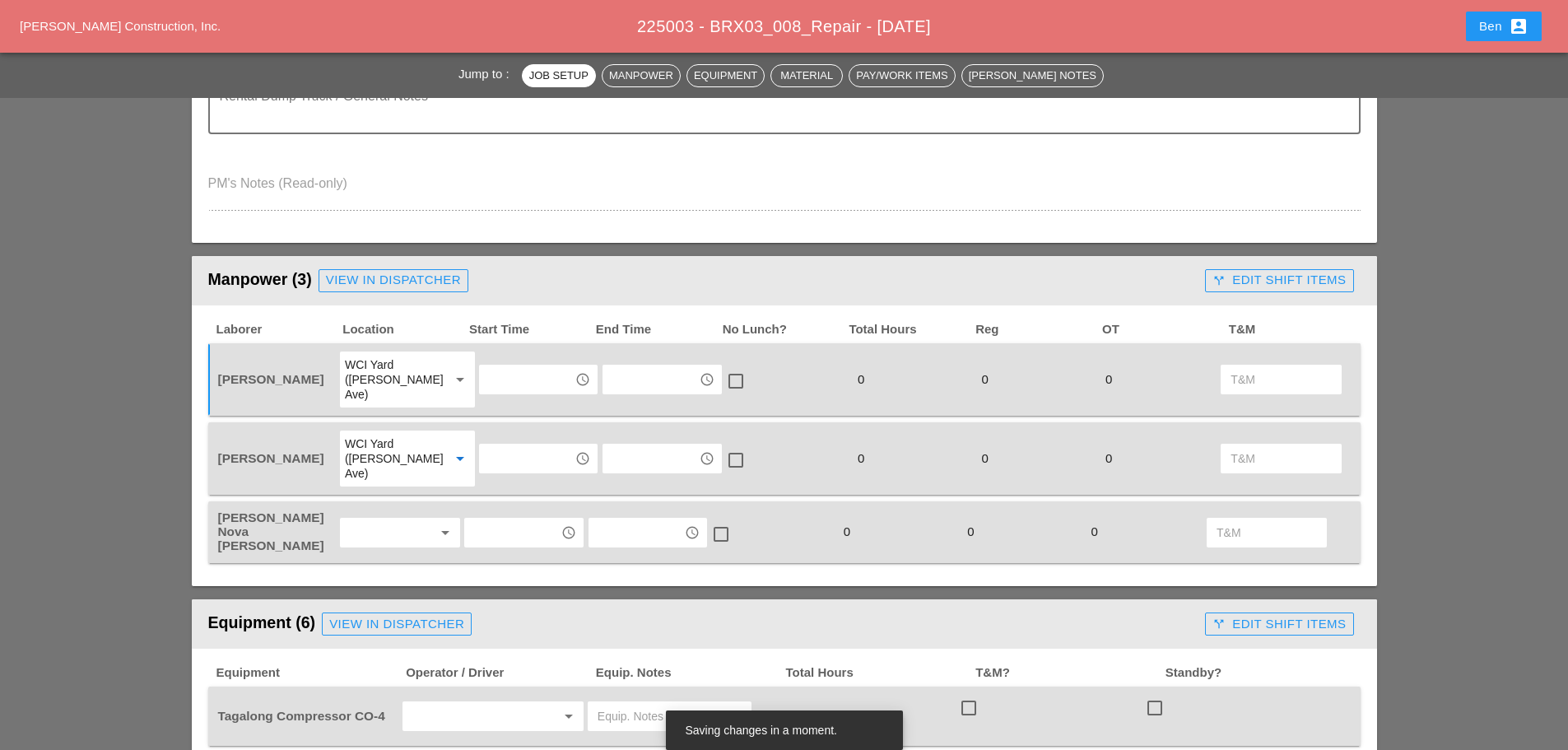
click at [494, 446] on input "text" at bounding box center [526, 458] width 85 height 26
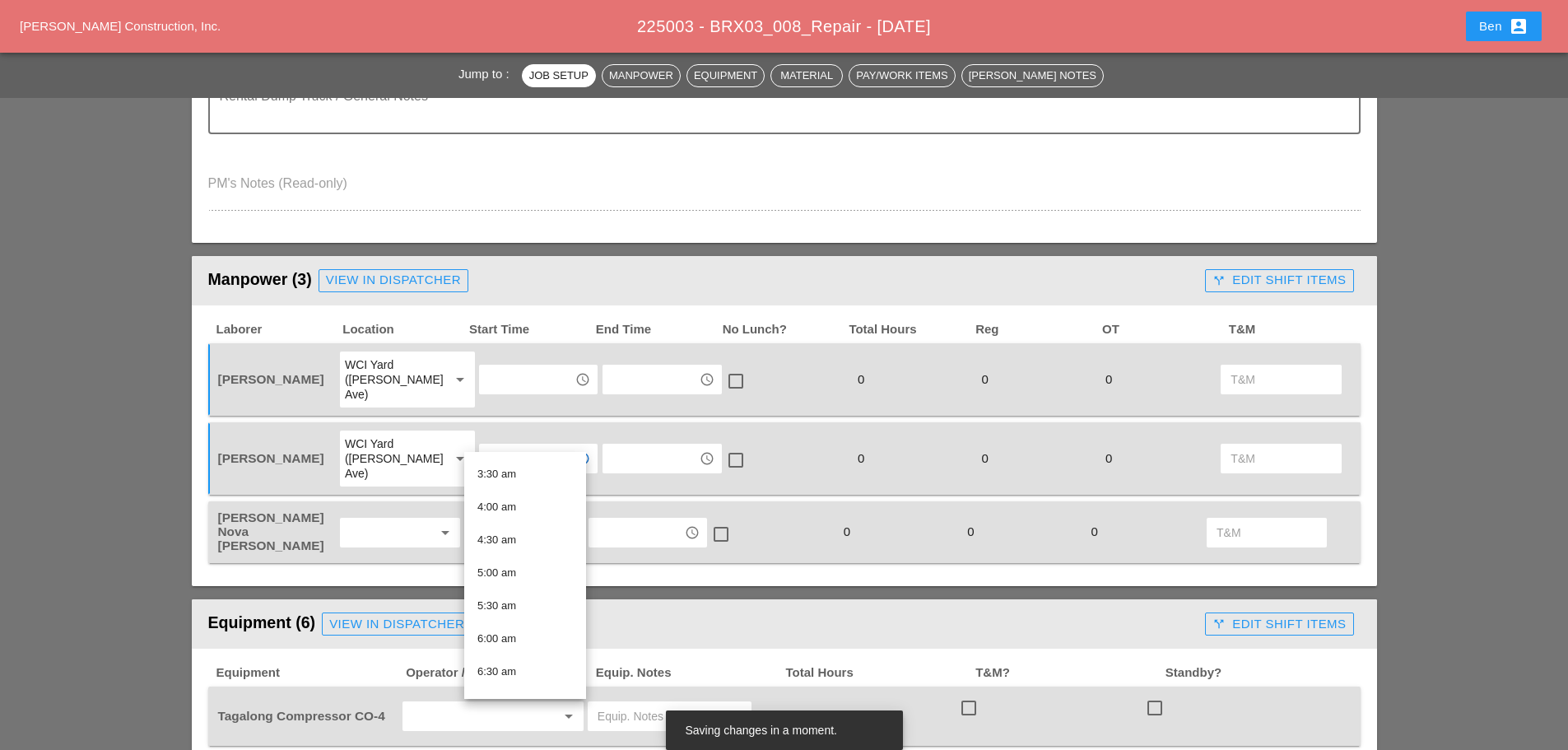
scroll to position [274, 0]
click at [532, 690] on div "7:30 am" at bounding box center [525, 691] width 96 height 19
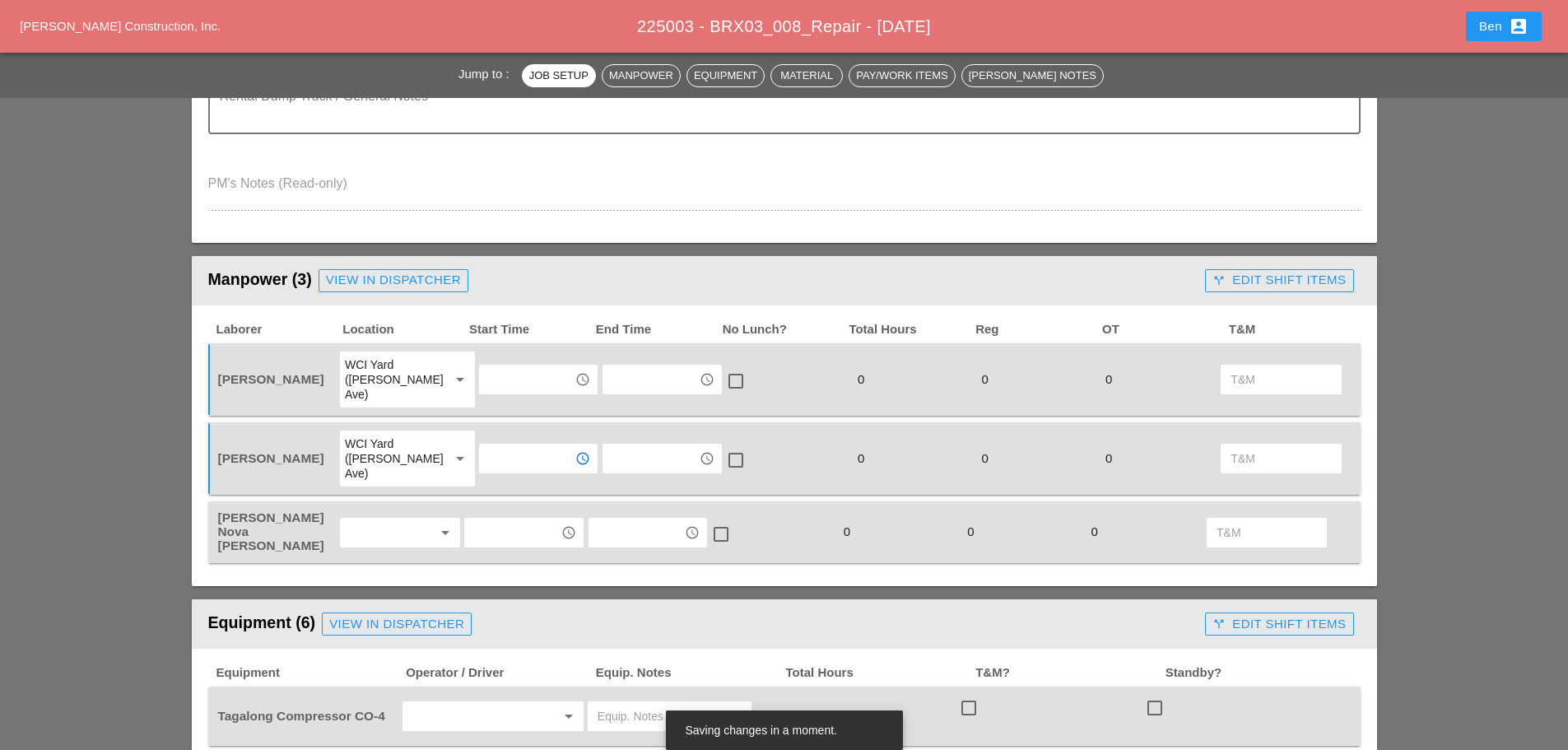
click at [384, 519] on div at bounding box center [388, 532] width 87 height 26
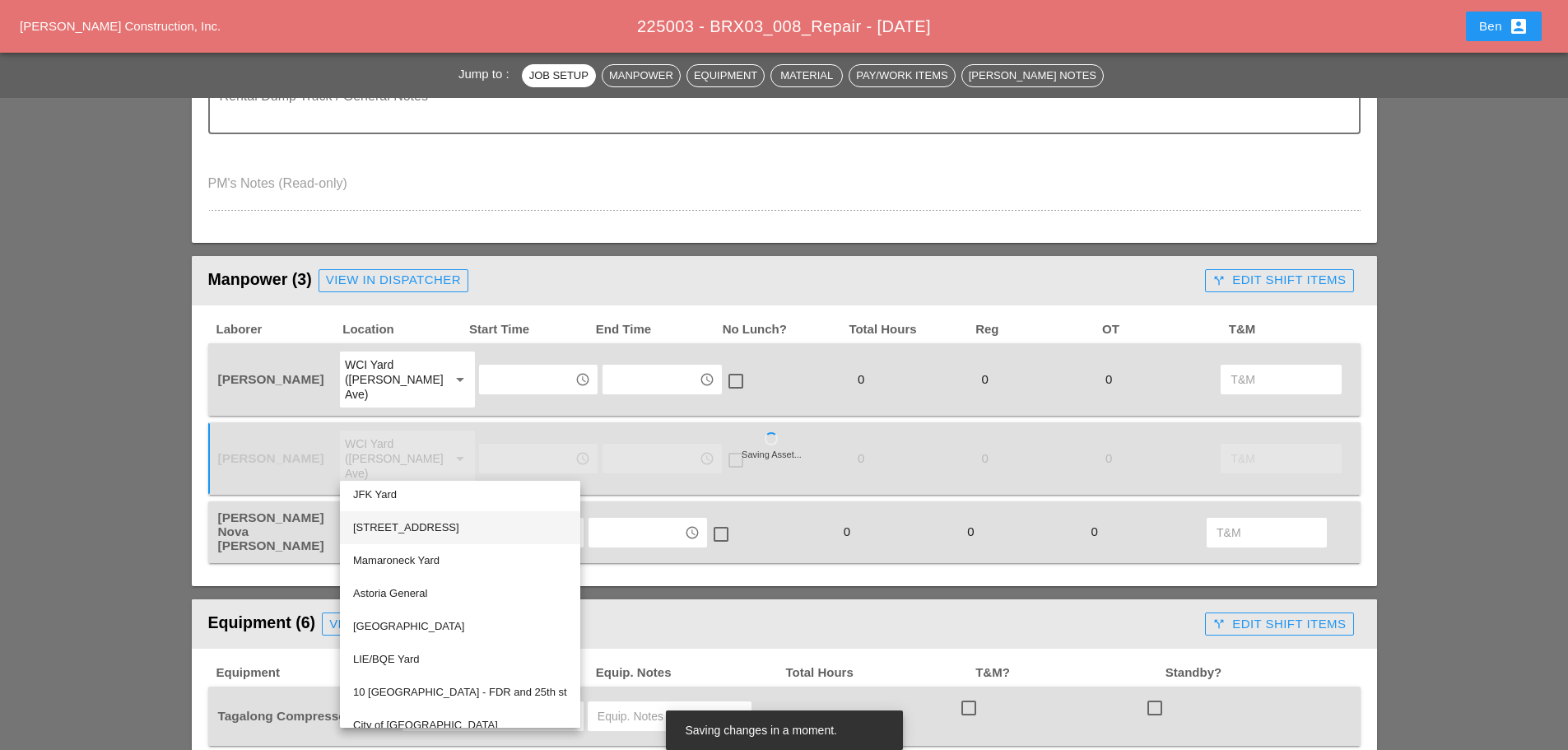
scroll to position [0, 0]
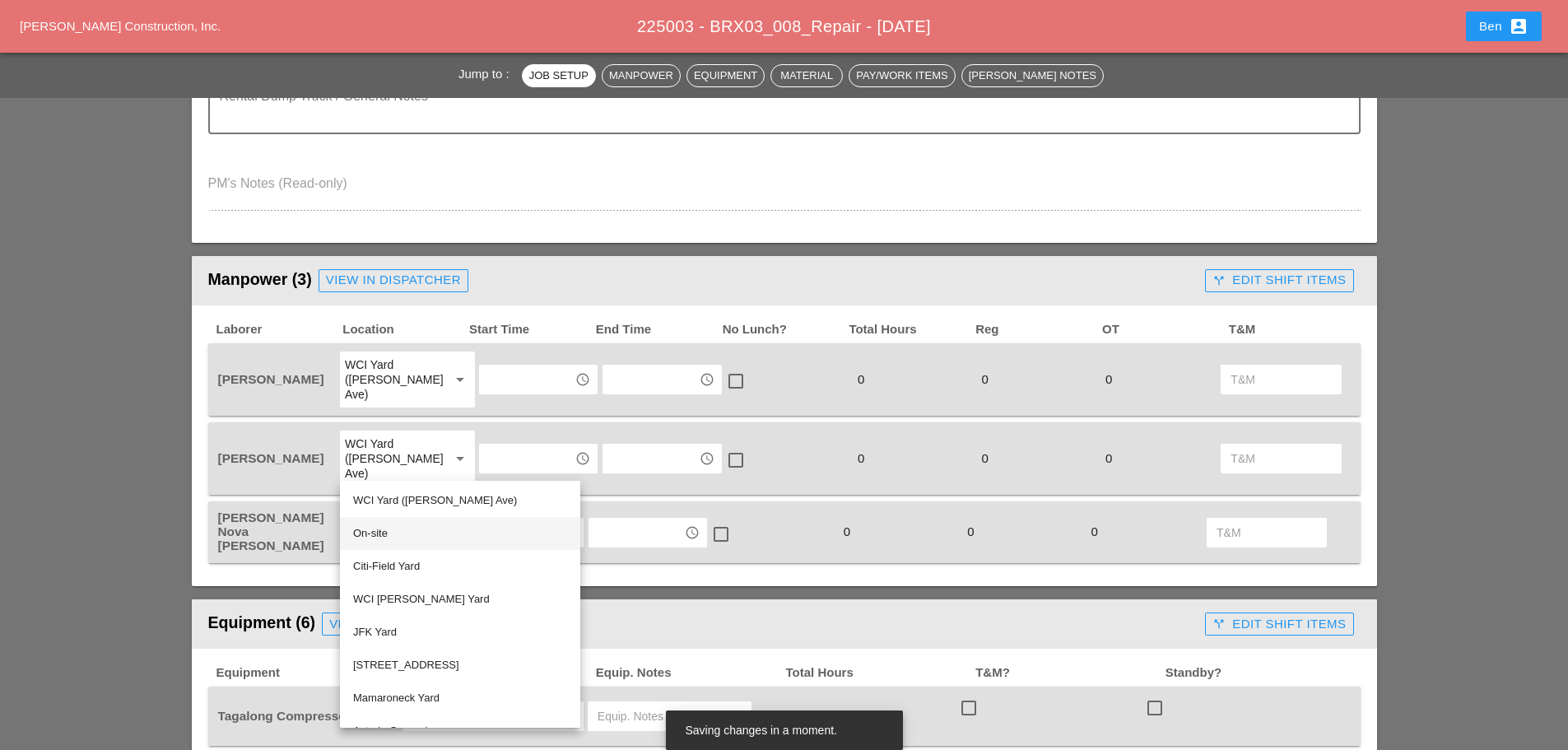
click at [443, 537] on div "On-site" at bounding box center [460, 533] width 214 height 19
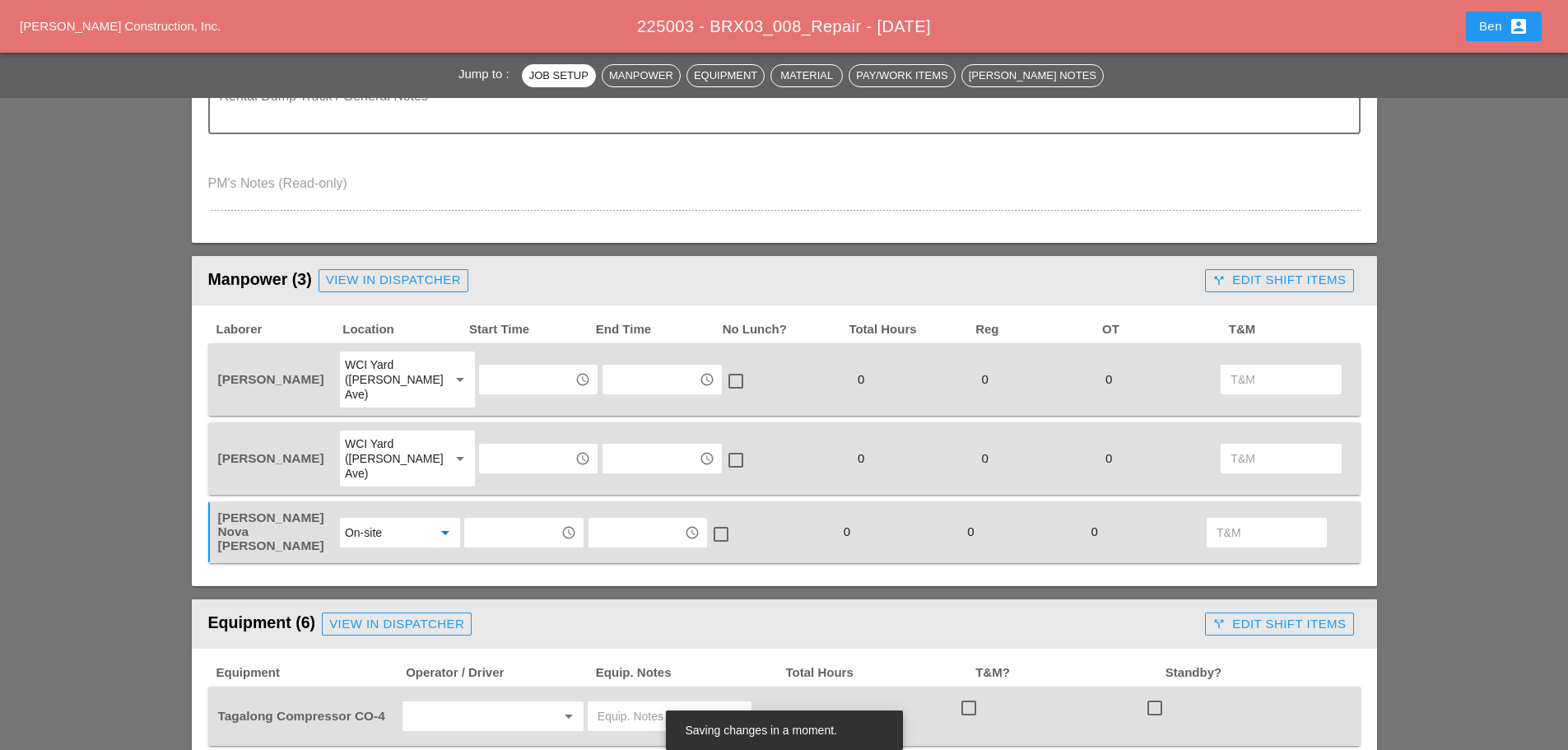
click at [528, 519] on input "text" at bounding box center [512, 532] width 85 height 26
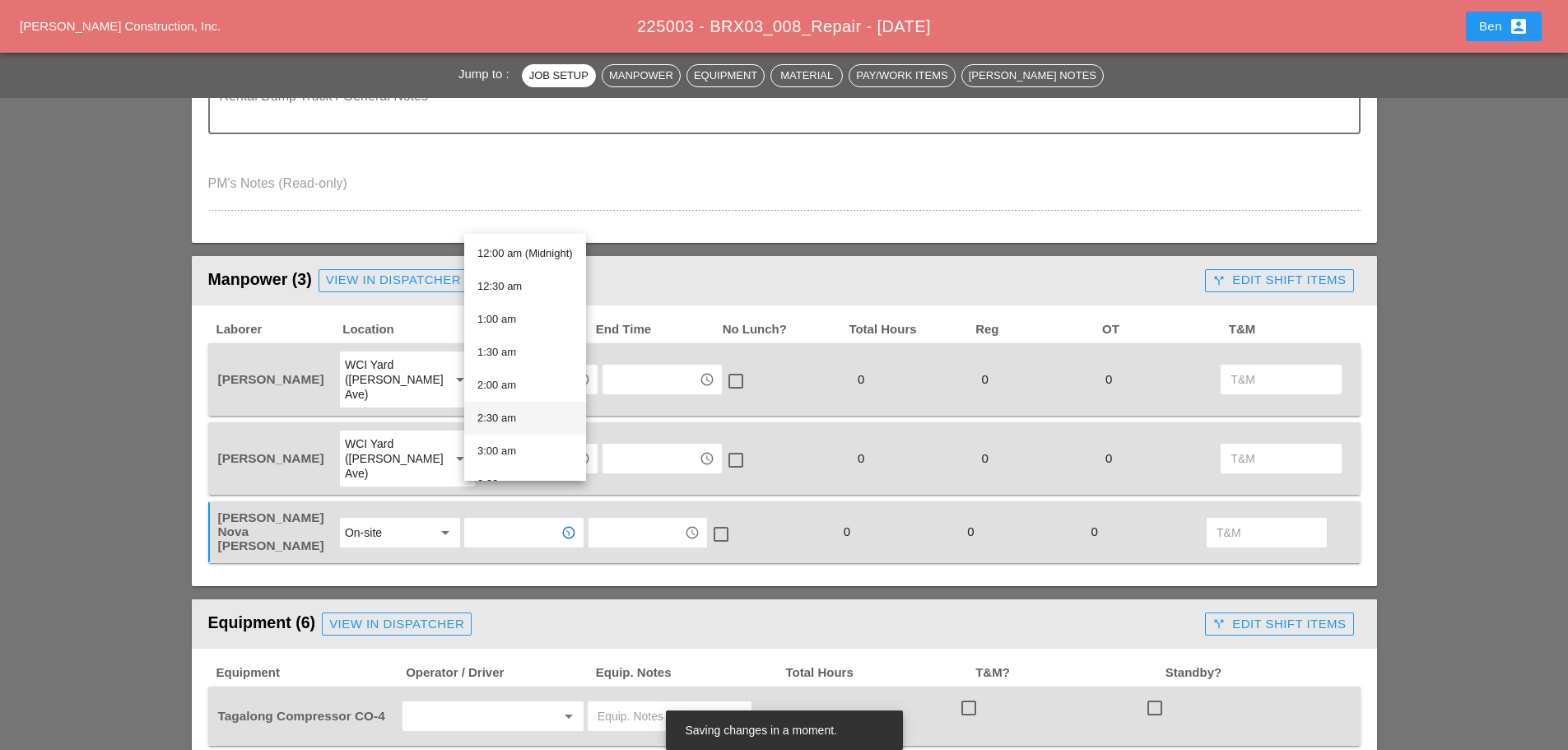
scroll to position [412, 0]
click at [540, 363] on div "8:00 am" at bounding box center [525, 368] width 96 height 19
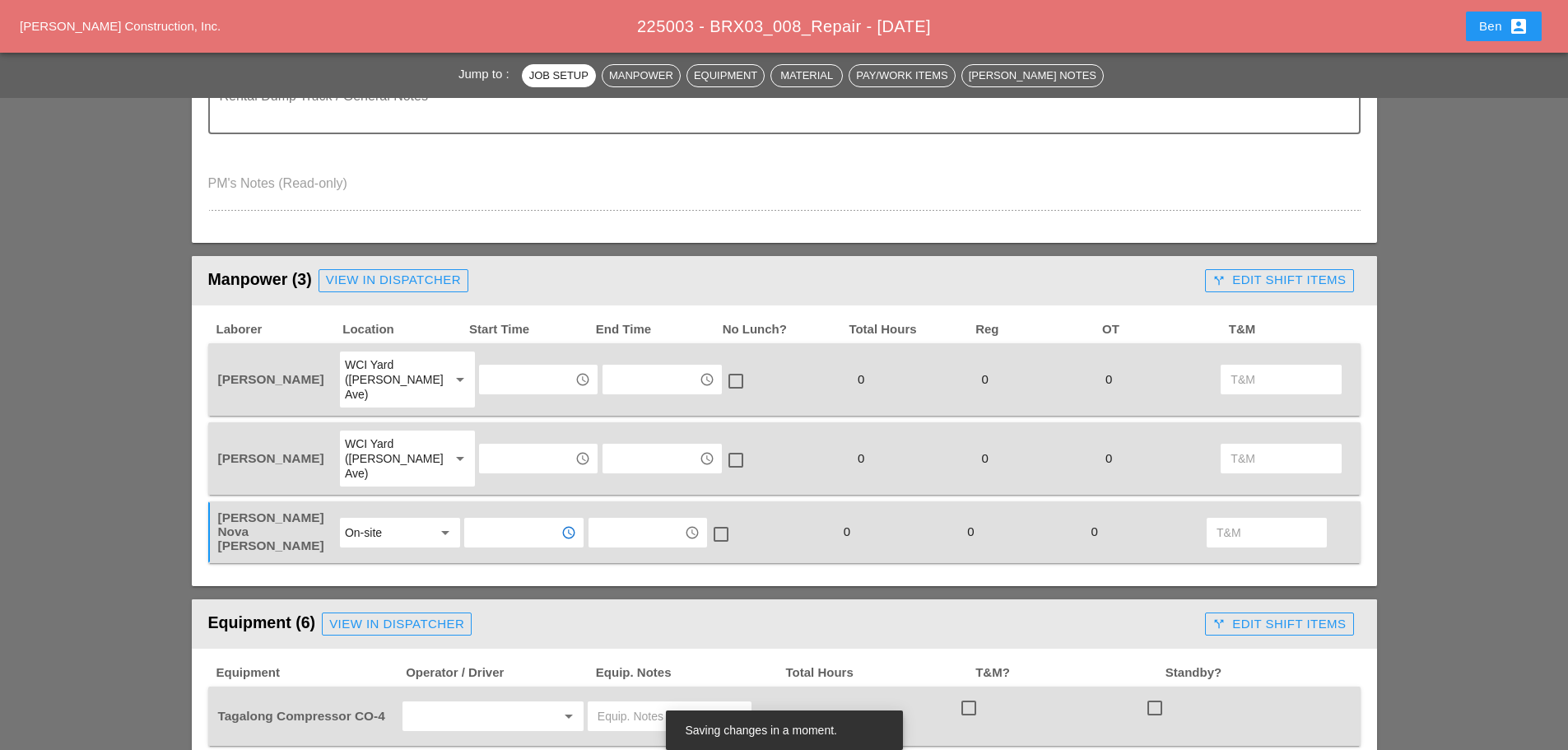
click at [523, 519] on input "text" at bounding box center [512, 532] width 85 height 26
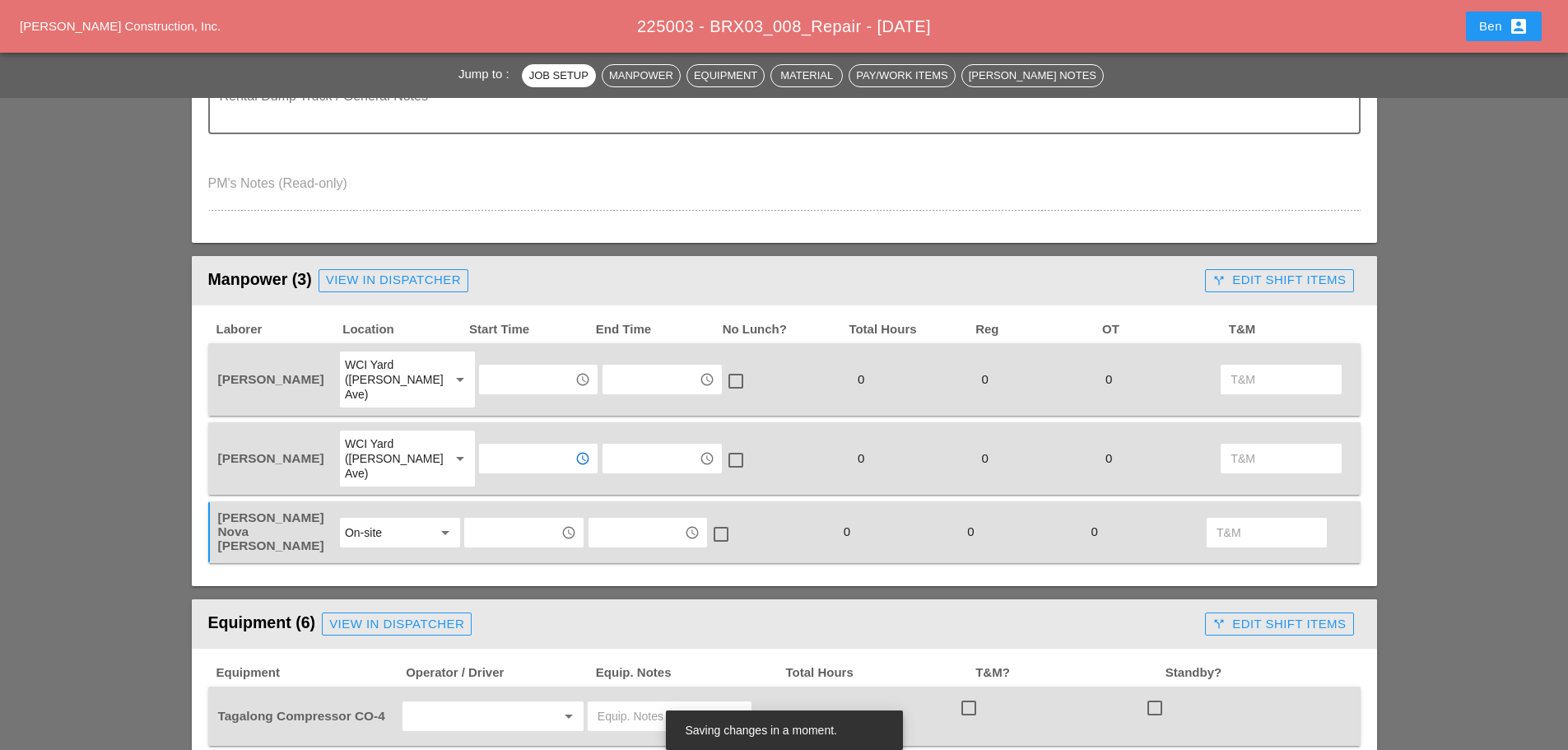
click at [523, 447] on input "text" at bounding box center [526, 458] width 85 height 26
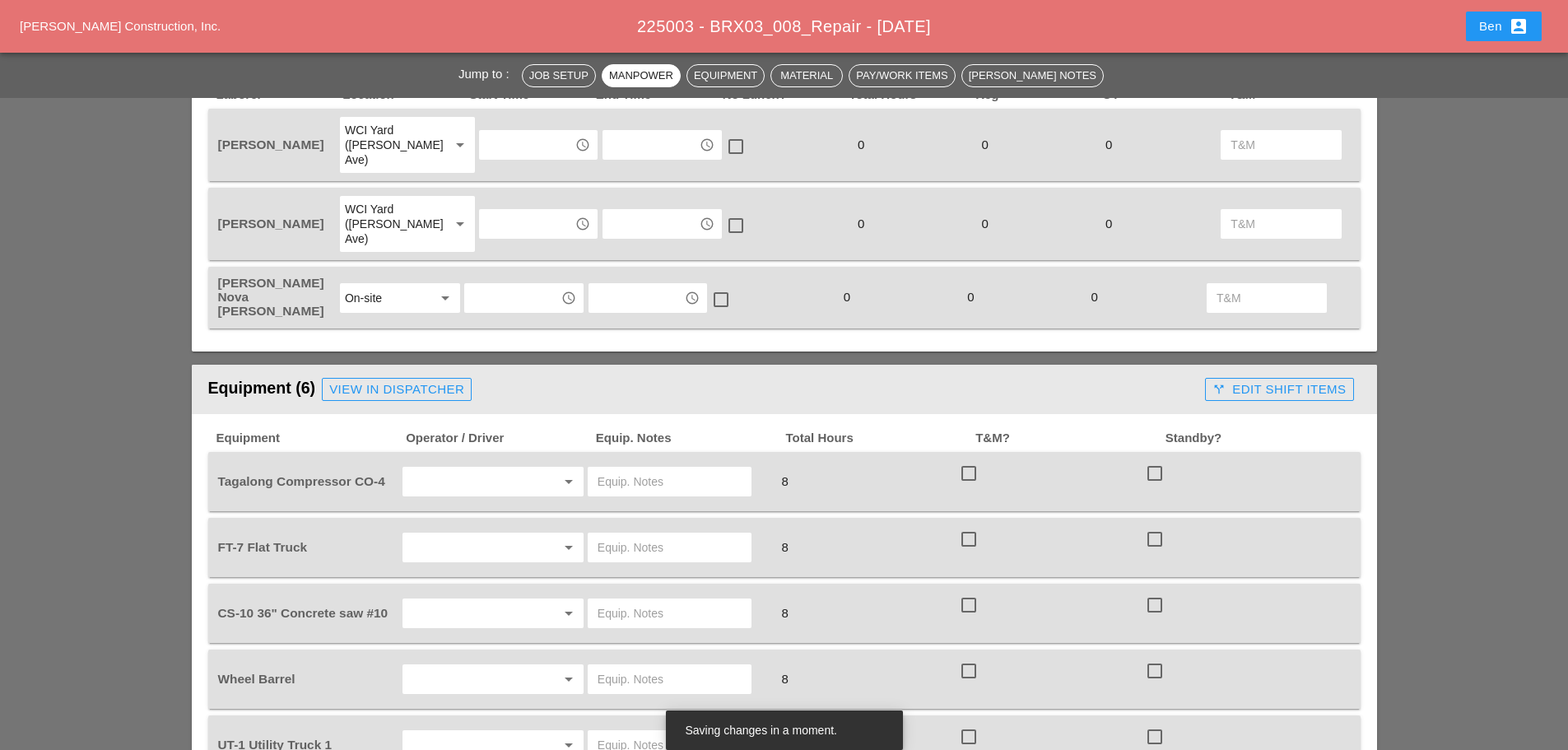
scroll to position [823, 0]
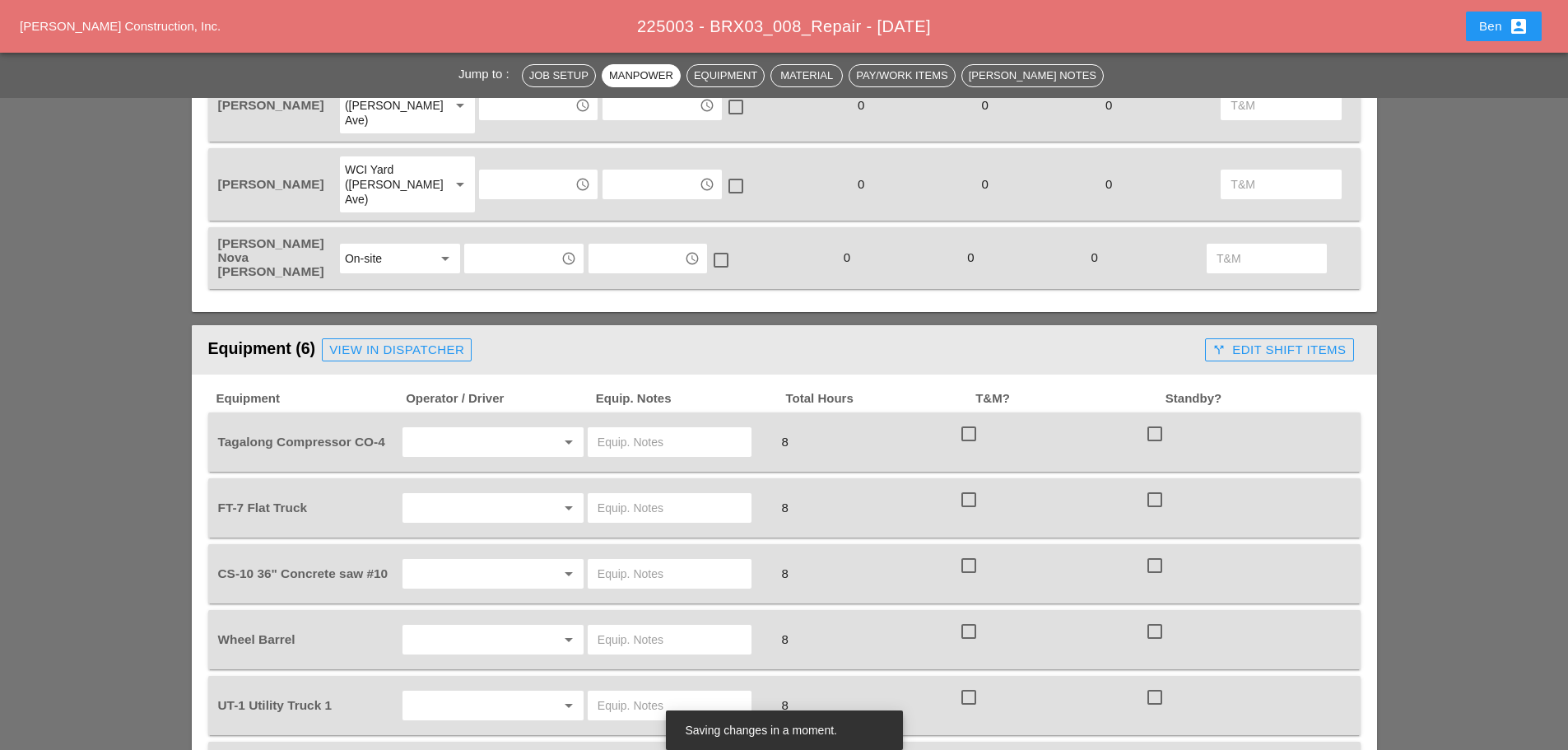
click at [567, 432] on icon "arrow_drop_down" at bounding box center [568, 441] width 19 height 19
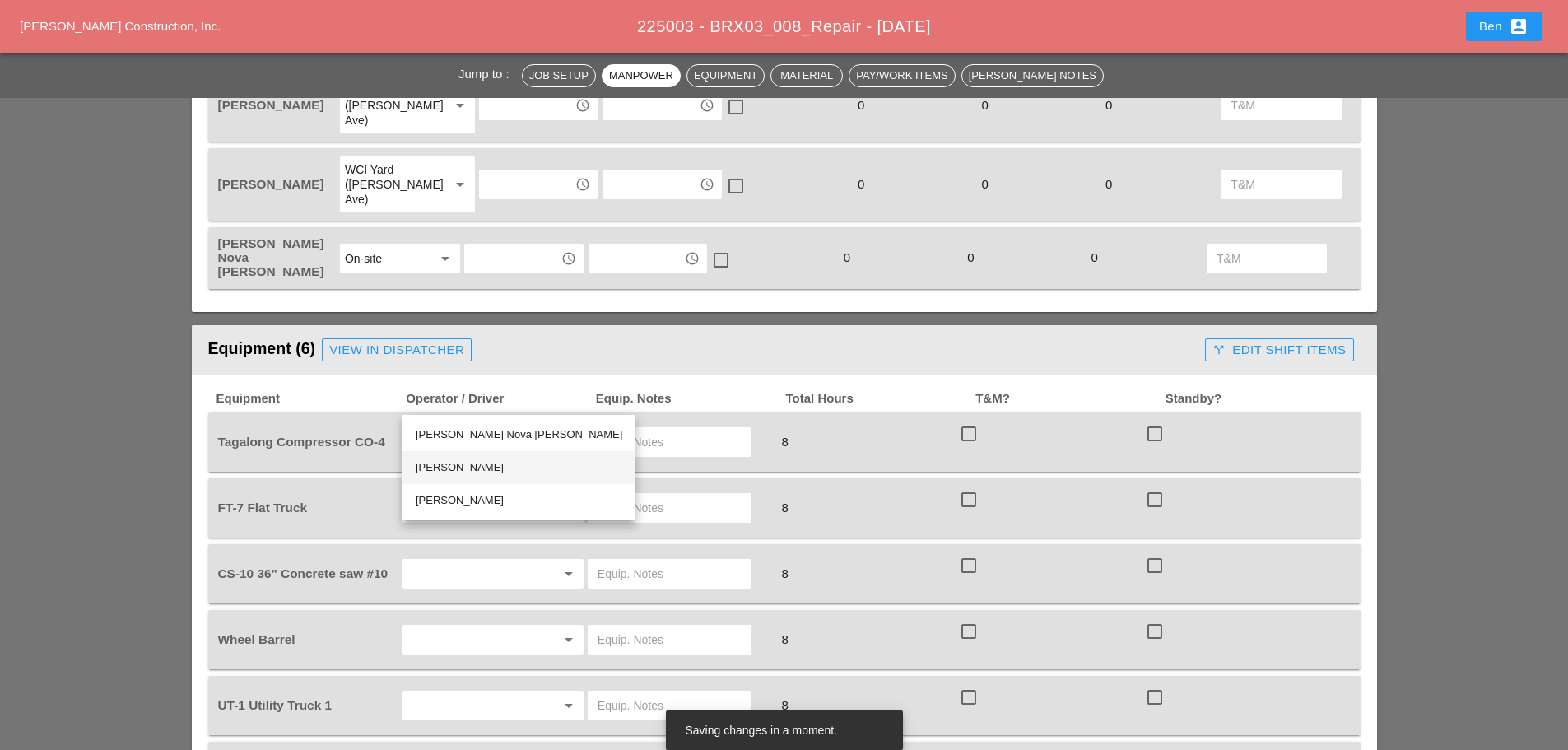
click at [478, 468] on div "[PERSON_NAME]" at bounding box center [519, 467] width 206 height 19
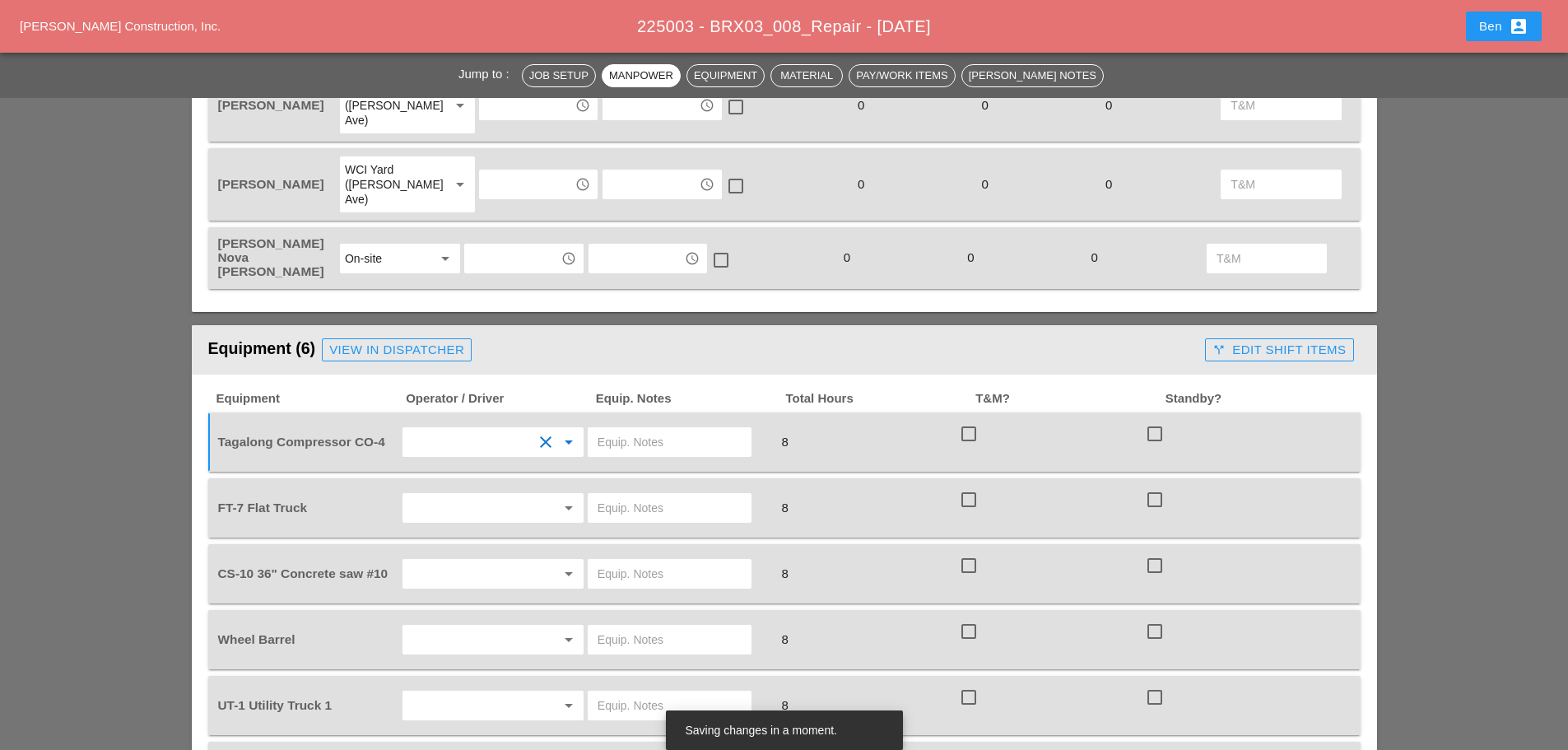
click at [675, 429] on input "text" at bounding box center [670, 441] width 144 height 26
type input "START"
click at [476, 495] on input "text" at bounding box center [470, 507] width 125 height 26
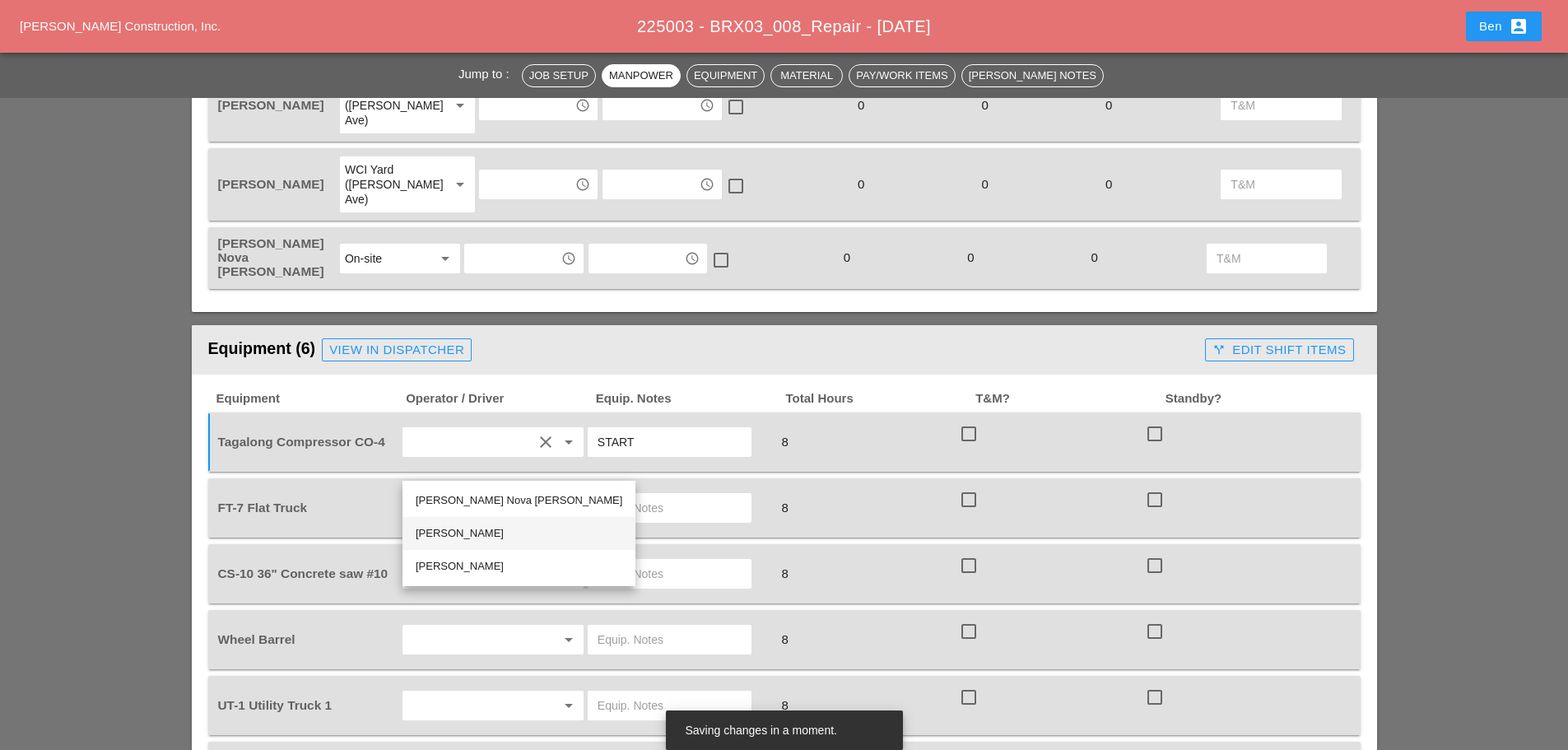
click at [487, 523] on div "[PERSON_NAME]" at bounding box center [519, 533] width 206 height 19
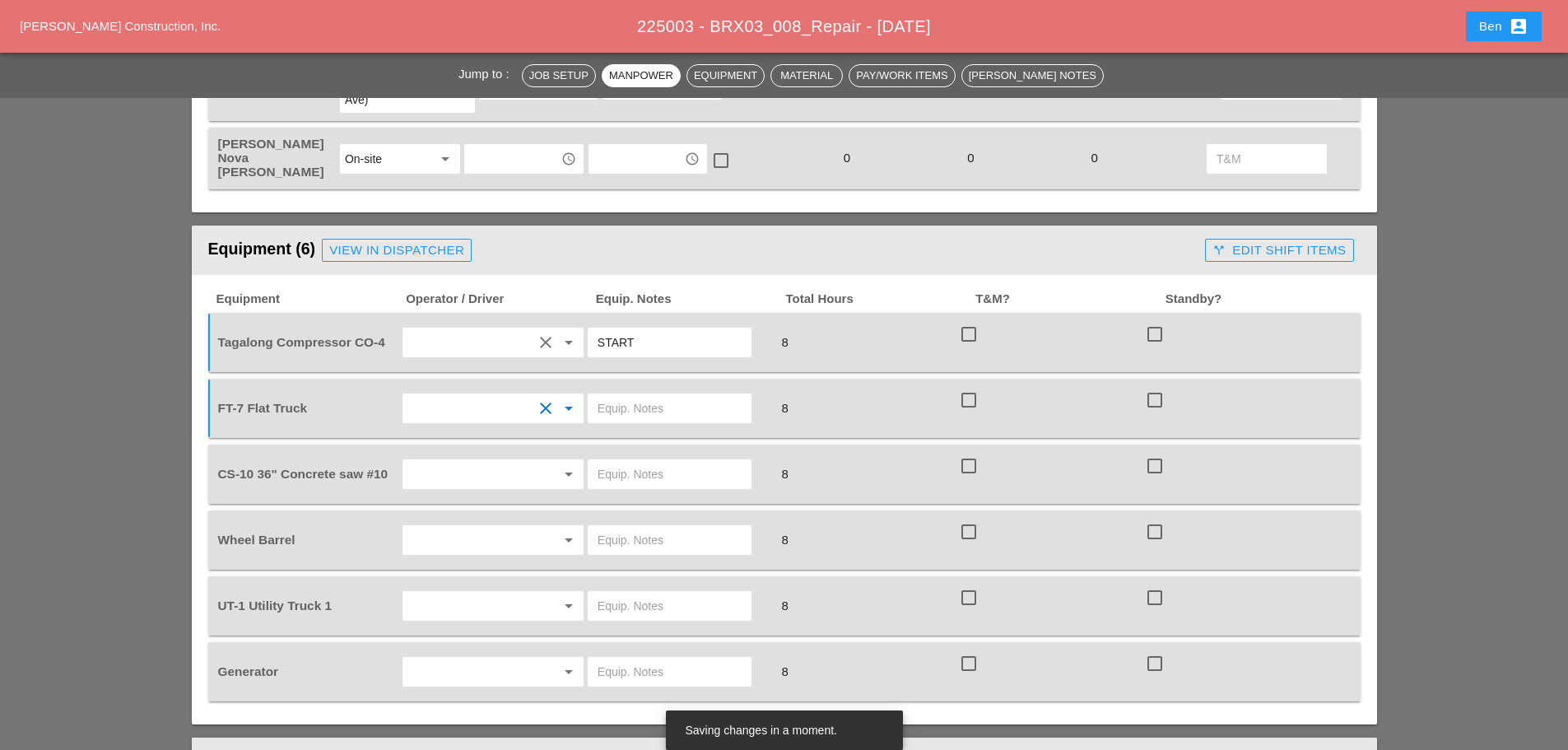
scroll to position [961, 0]
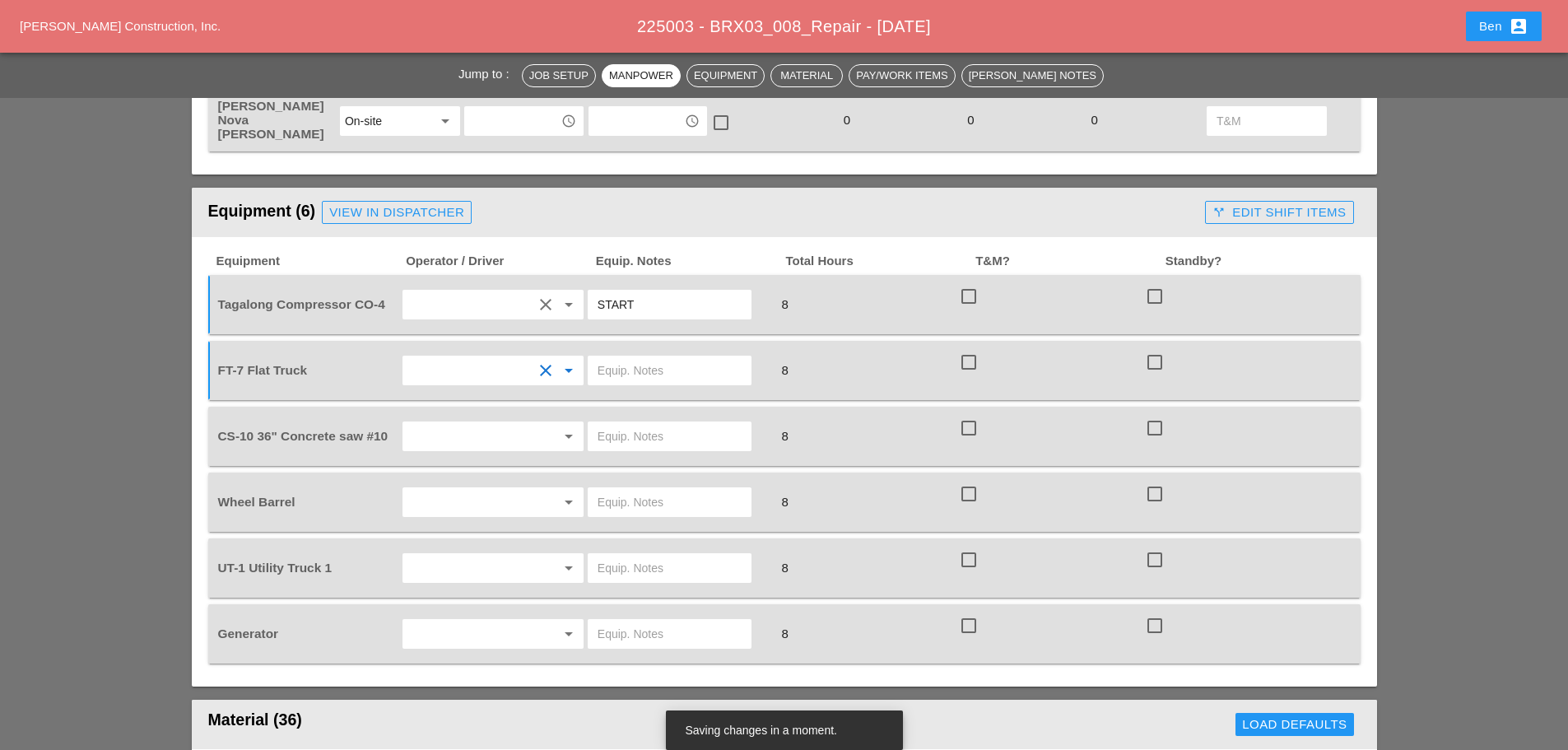
click at [511, 423] on input "text" at bounding box center [470, 435] width 125 height 26
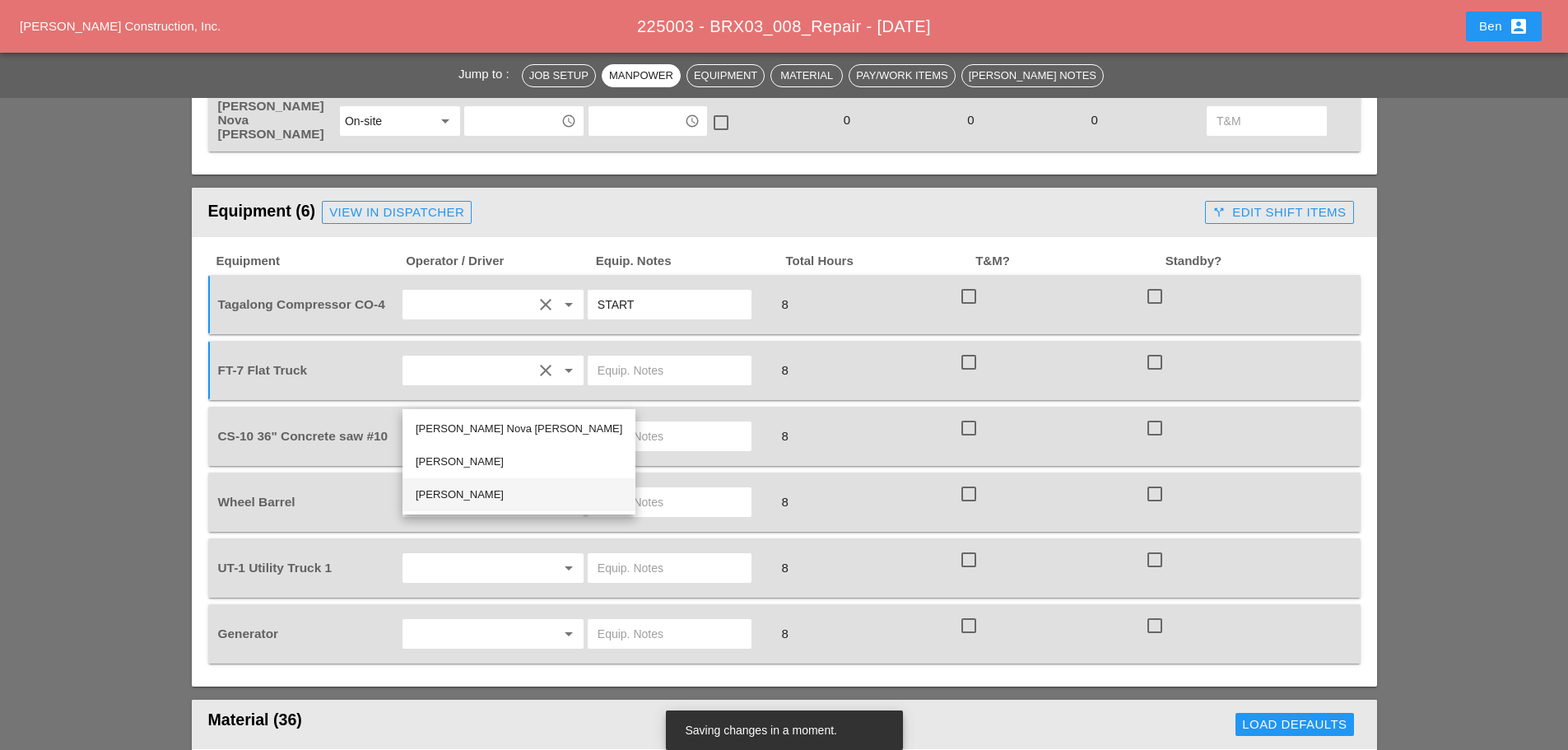
click at [472, 484] on div "[PERSON_NAME]" at bounding box center [519, 494] width 206 height 19
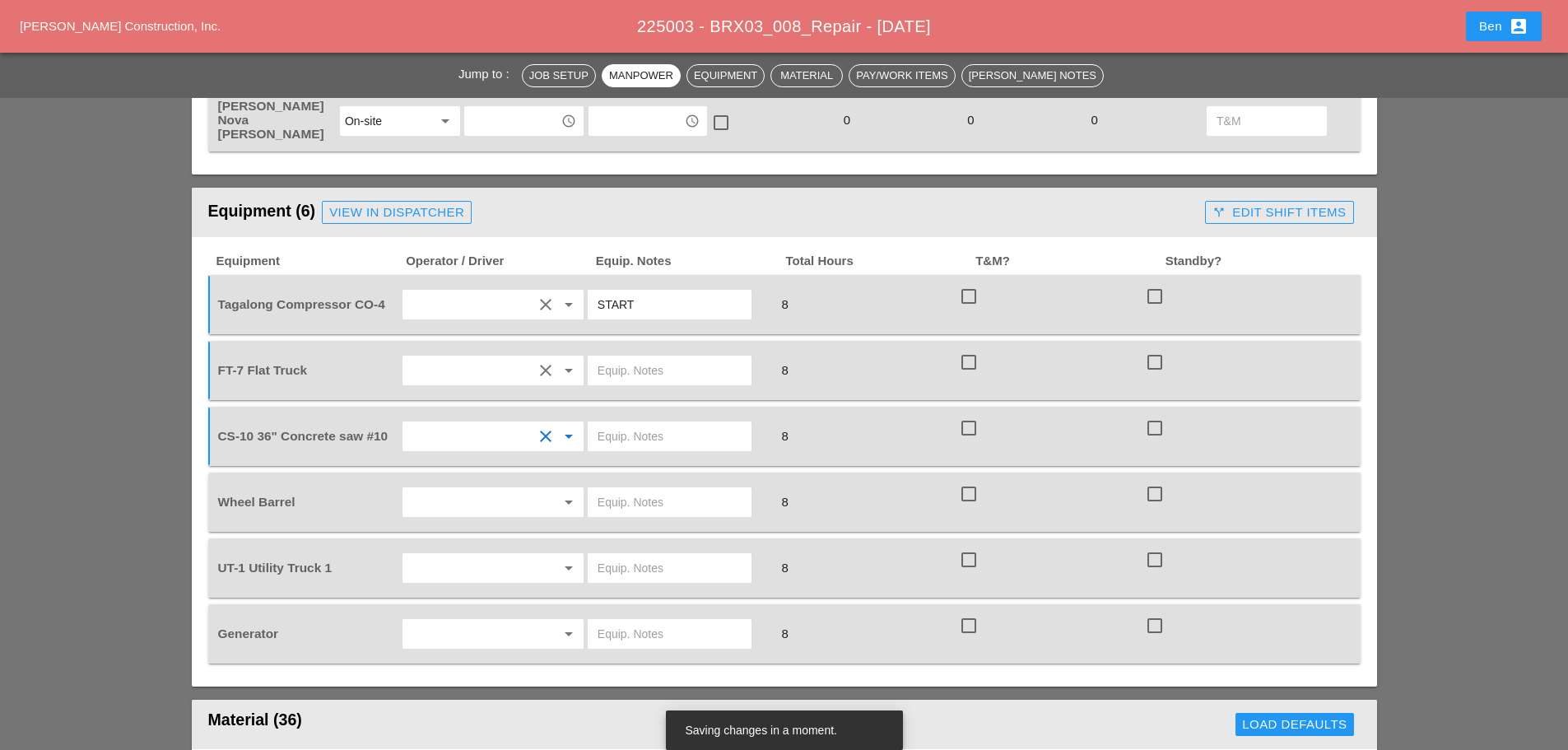
click at [466, 489] on input "text" at bounding box center [470, 501] width 125 height 26
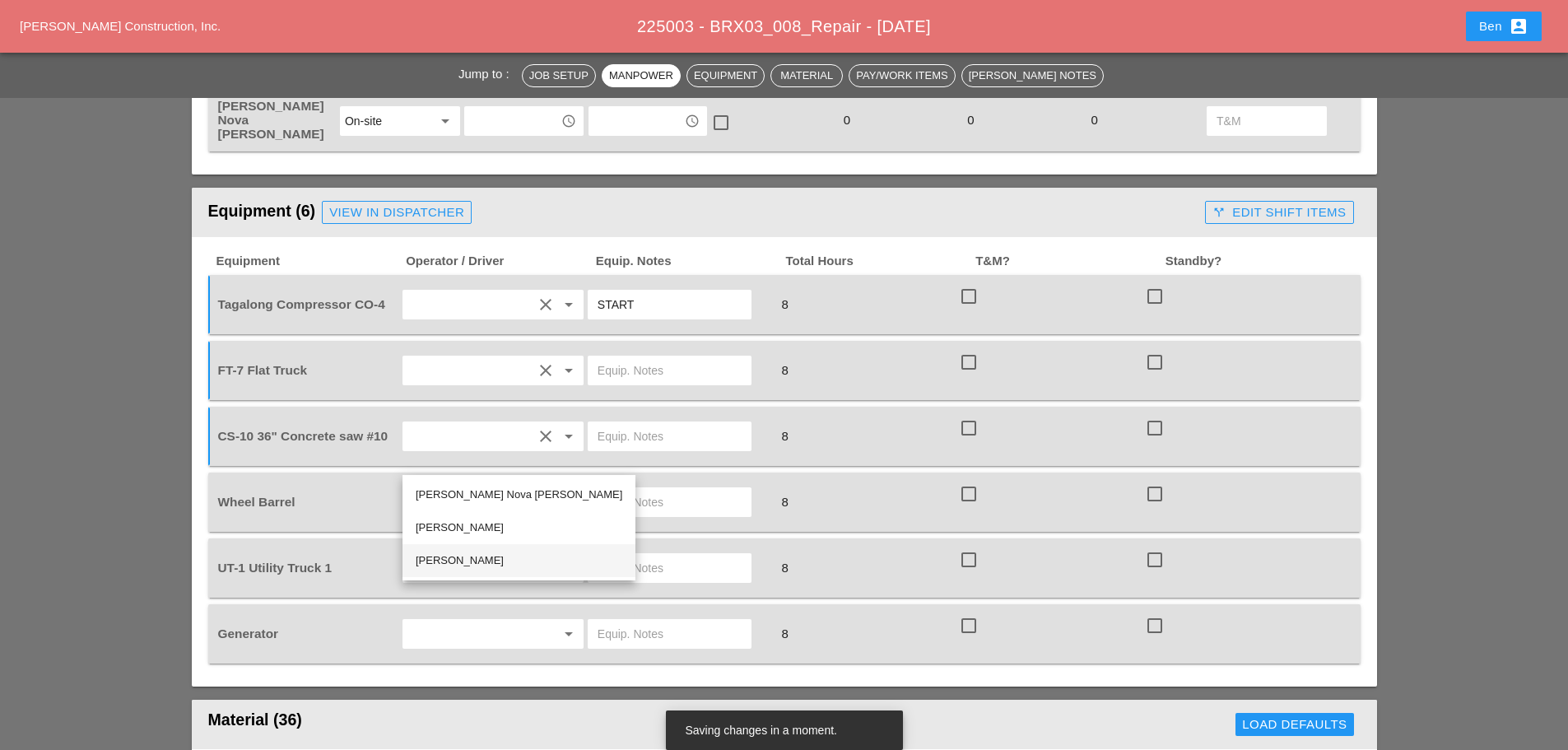
click at [482, 556] on div "[PERSON_NAME]" at bounding box center [519, 560] width 206 height 19
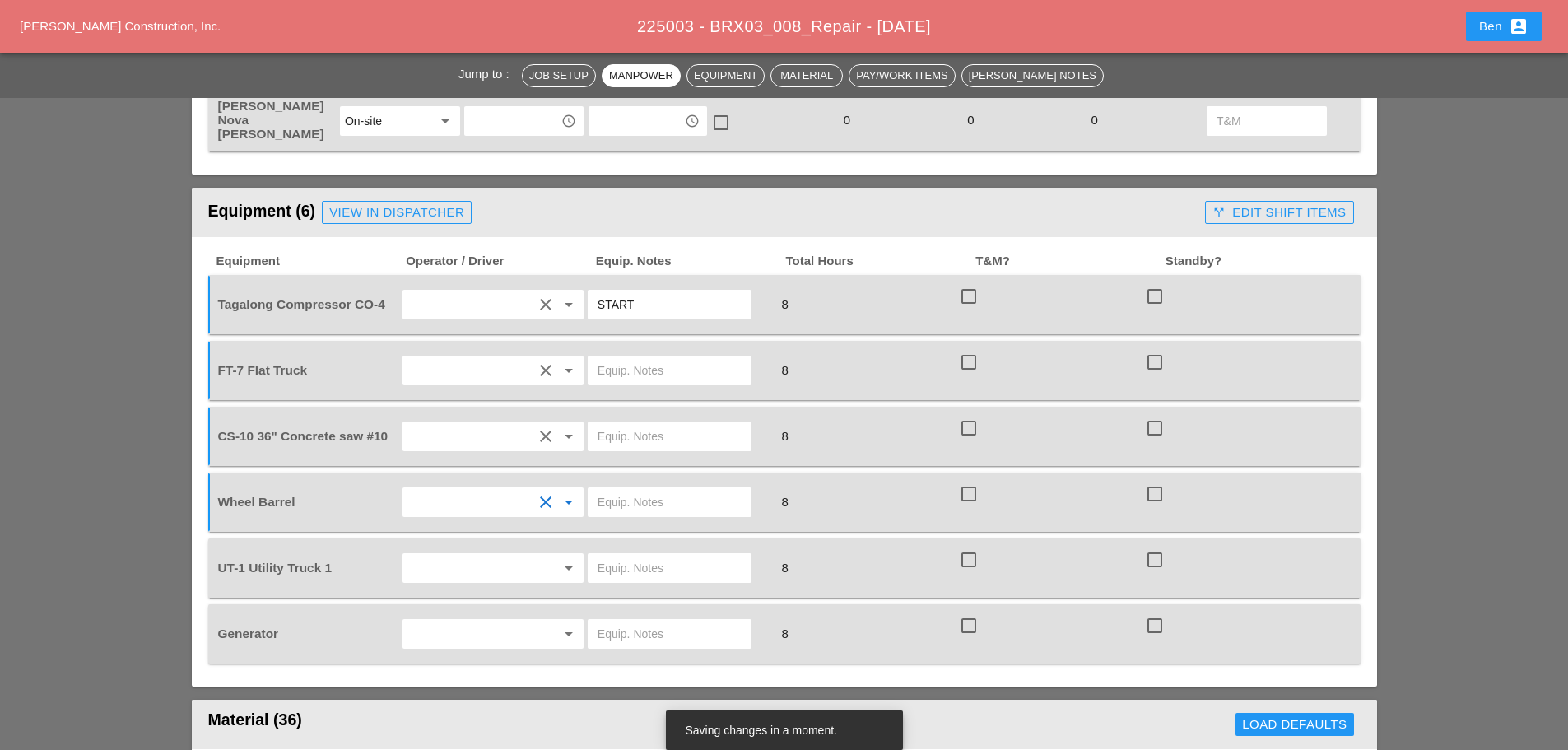
click at [496, 555] on input "text" at bounding box center [470, 567] width 125 height 26
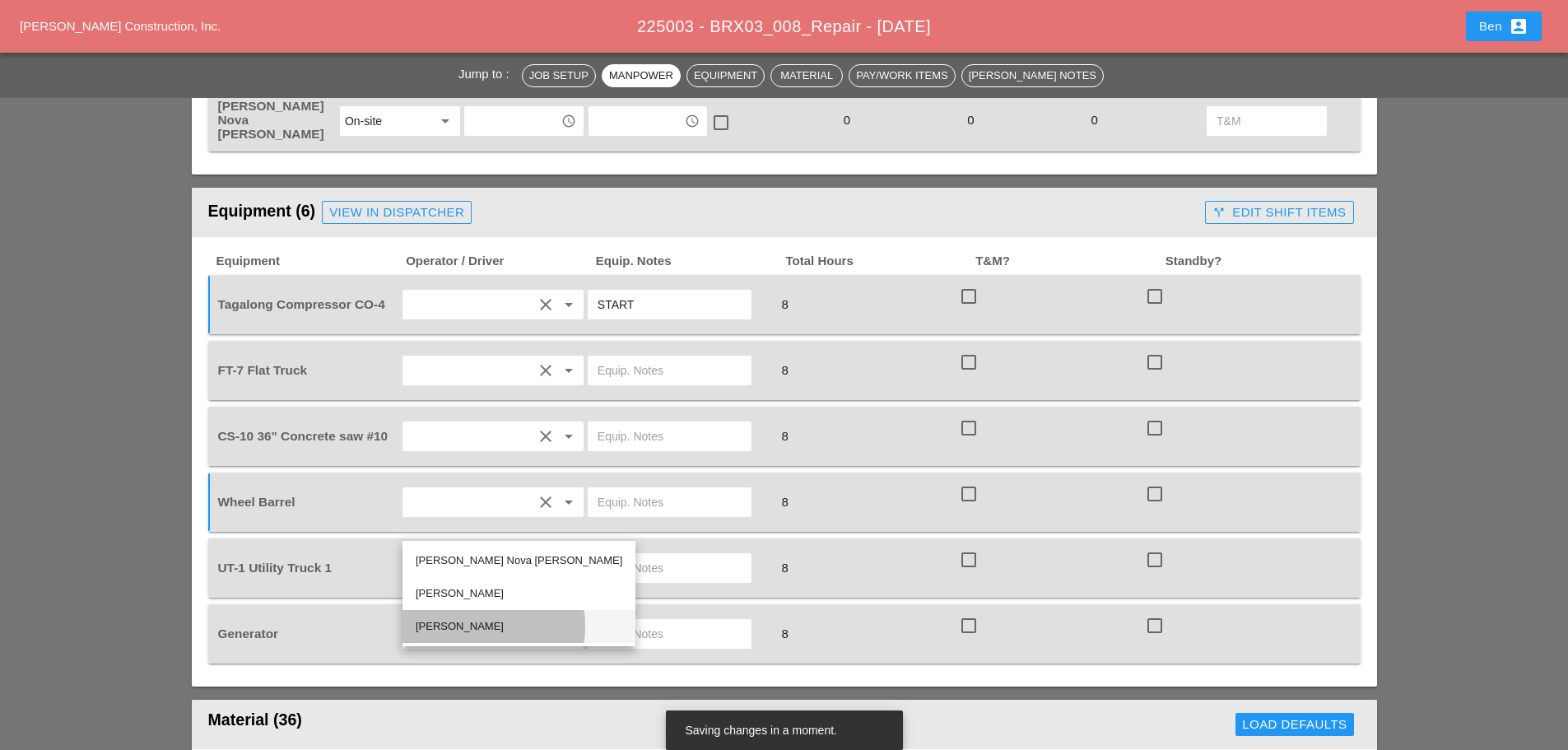
click at [499, 616] on div "[PERSON_NAME]" at bounding box center [519, 626] width 206 height 19
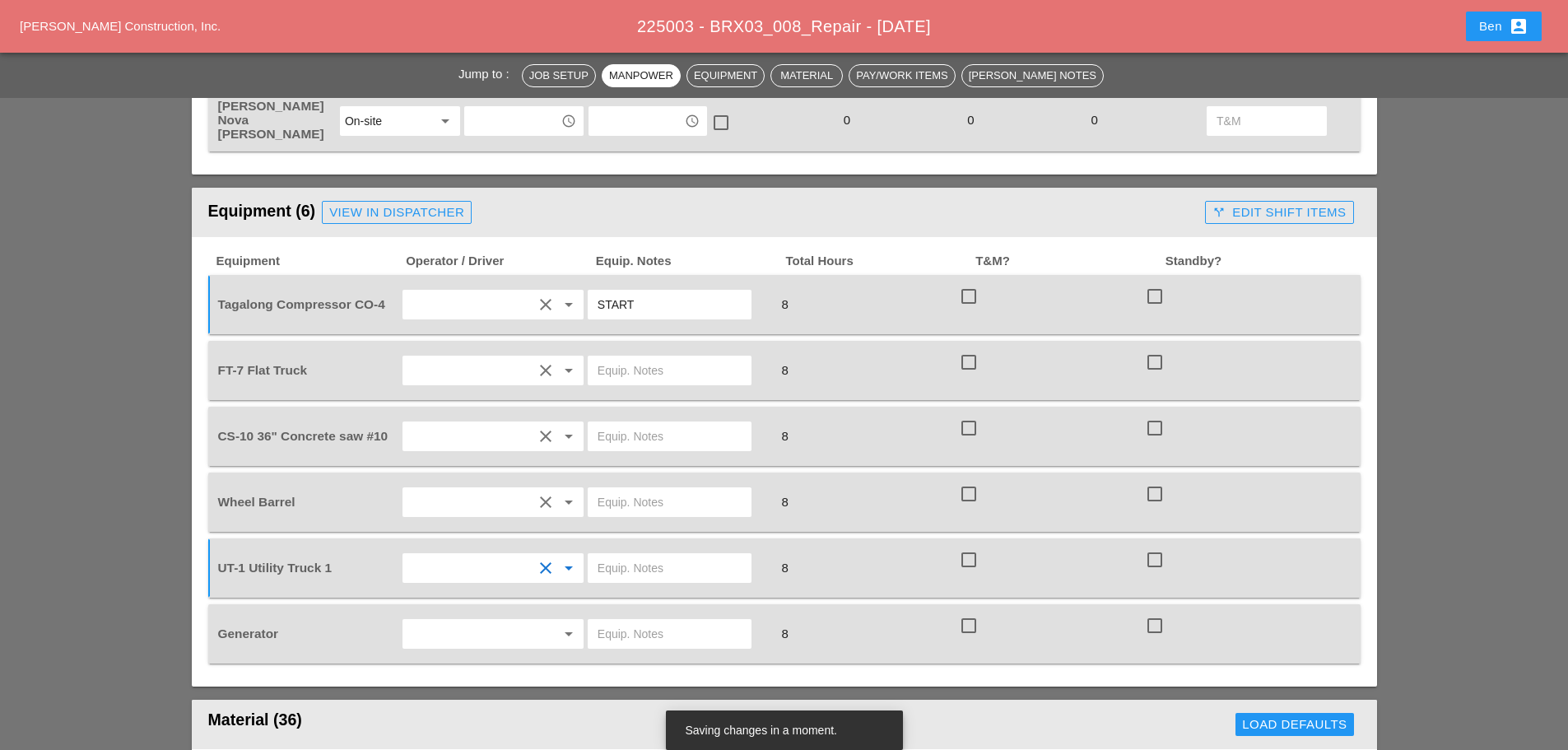
click at [471, 621] on input "text" at bounding box center [470, 633] width 125 height 26
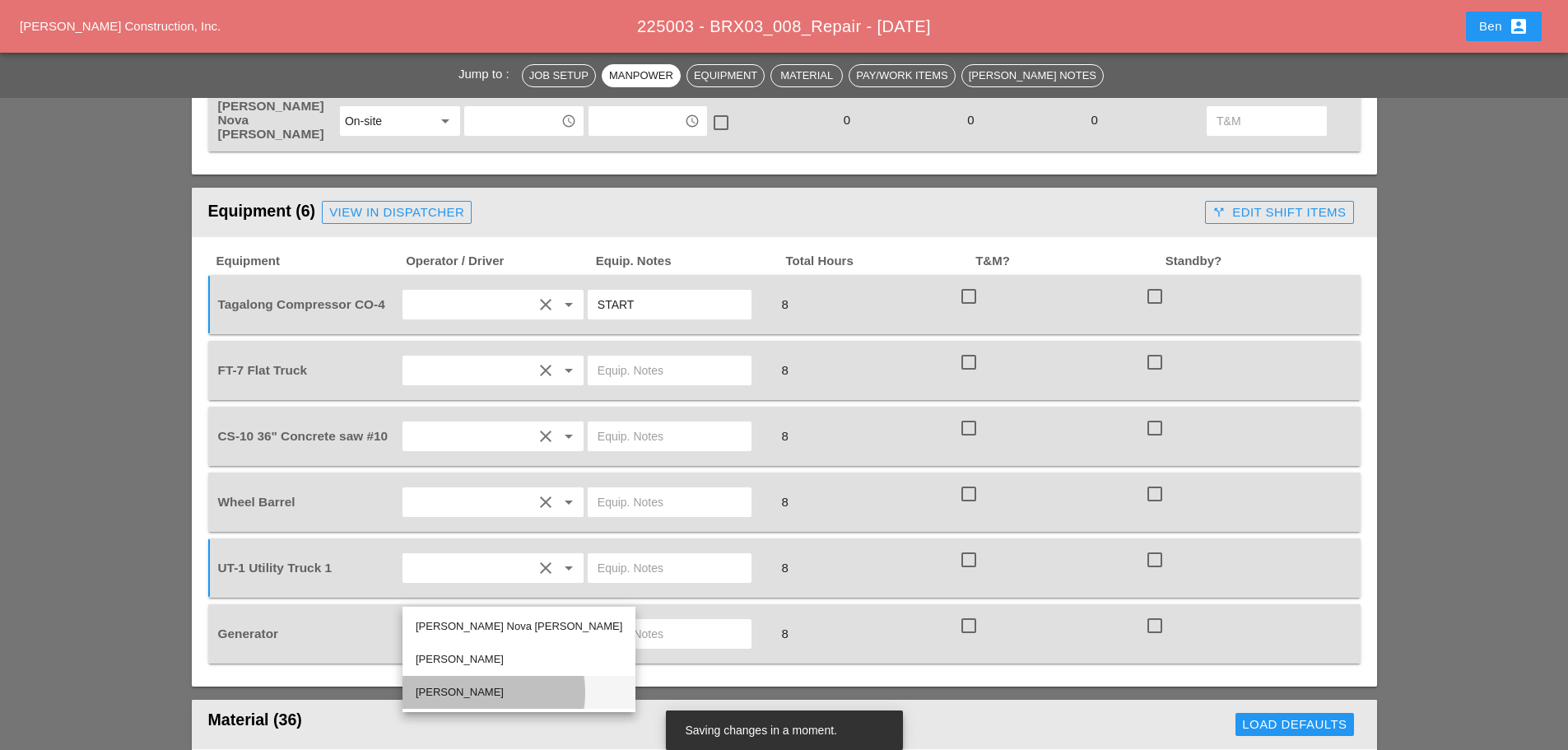
click at [471, 685] on div "[PERSON_NAME]" at bounding box center [519, 692] width 206 height 19
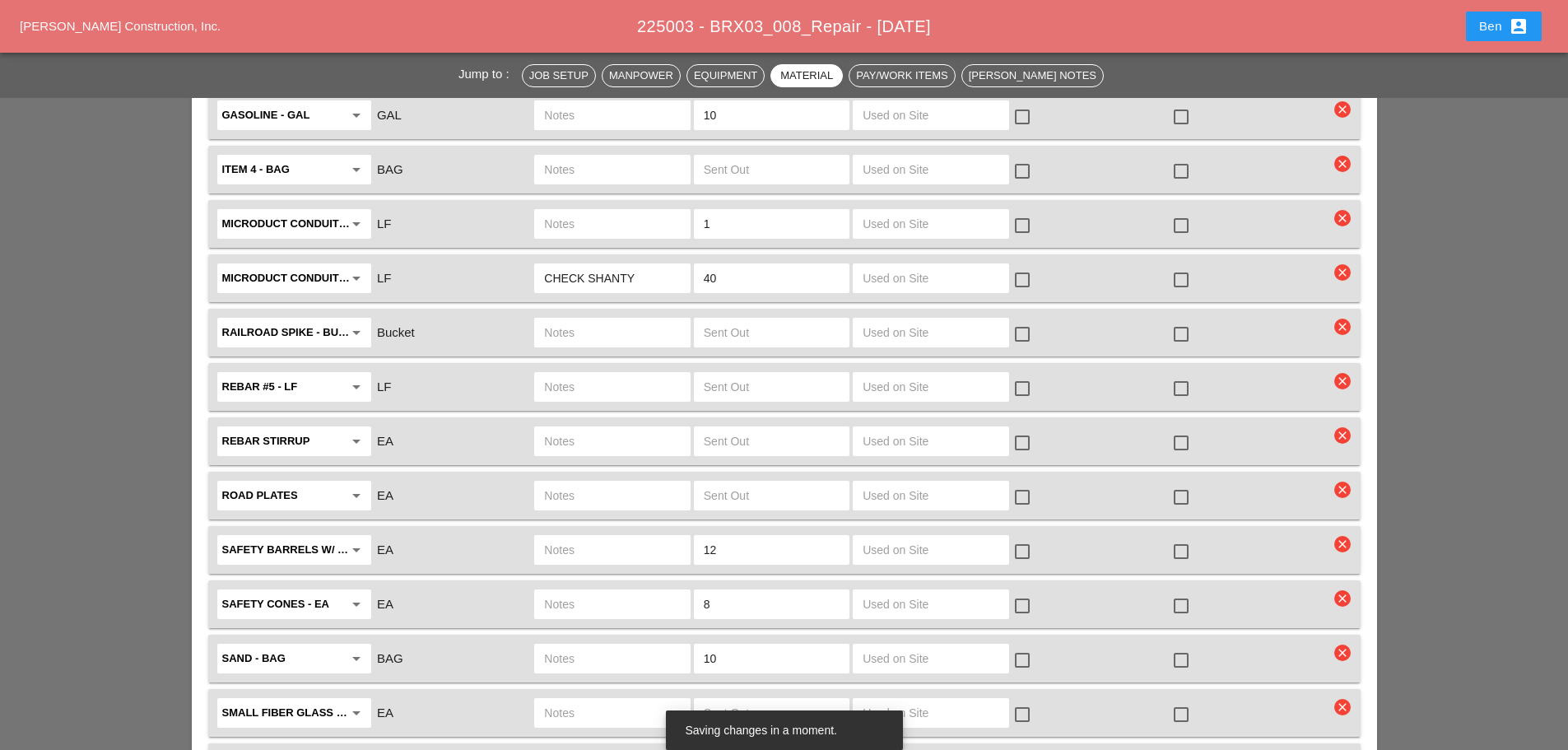
scroll to position [2606, 0]
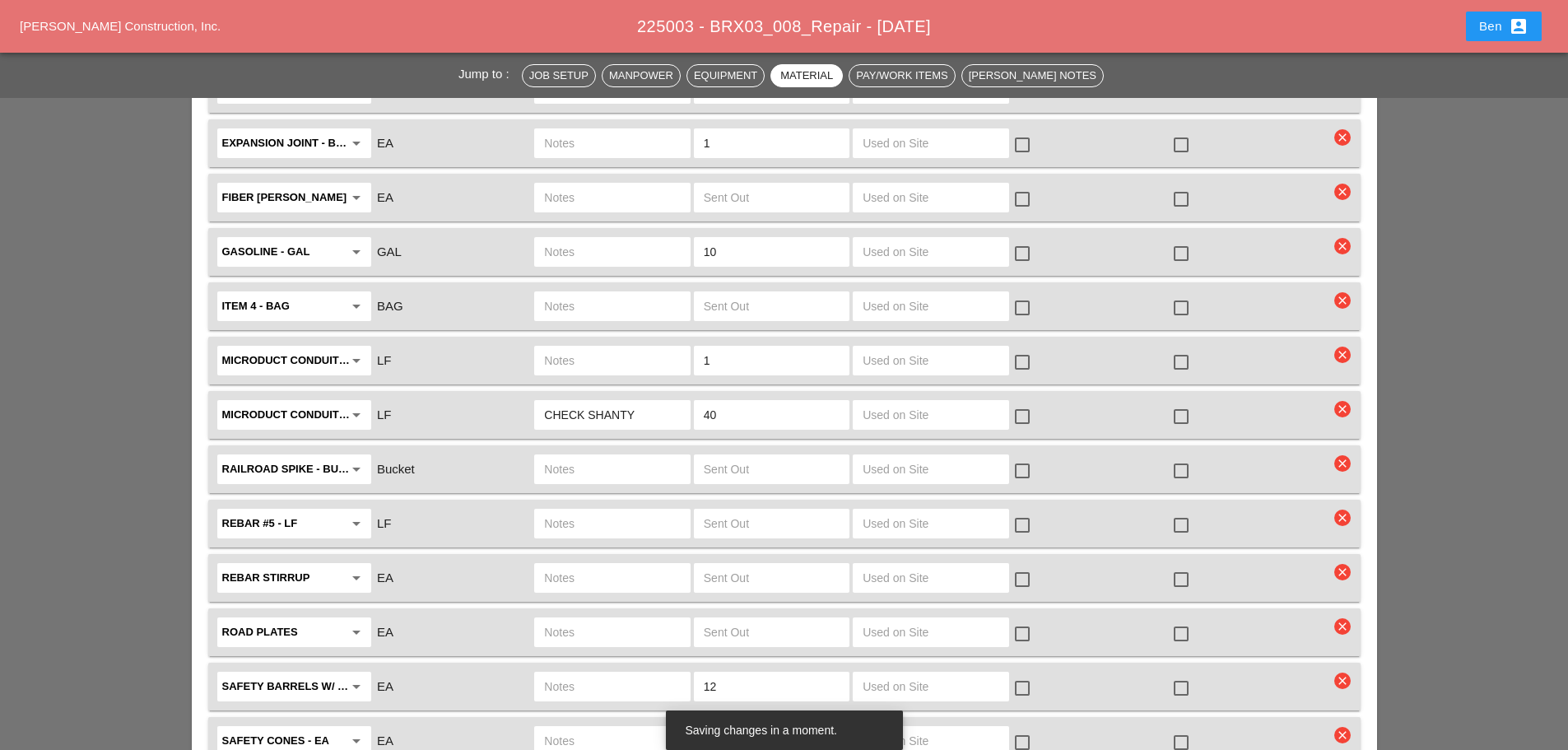
click at [657, 402] on input "CHECK SHANTY" at bounding box center [611, 414] width 136 height 26
click at [547, 402] on input "CHECK SHANTY" at bounding box center [611, 414] width 136 height 26
click at [668, 402] on input "CHECK SHANTY" at bounding box center [611, 414] width 136 height 26
click at [80, 333] on div "Jump to : Job Setup Manpower Equipment Material Pay/Work Items [PERSON_NAME] No…" at bounding box center [784, 44] width 1568 height 4978
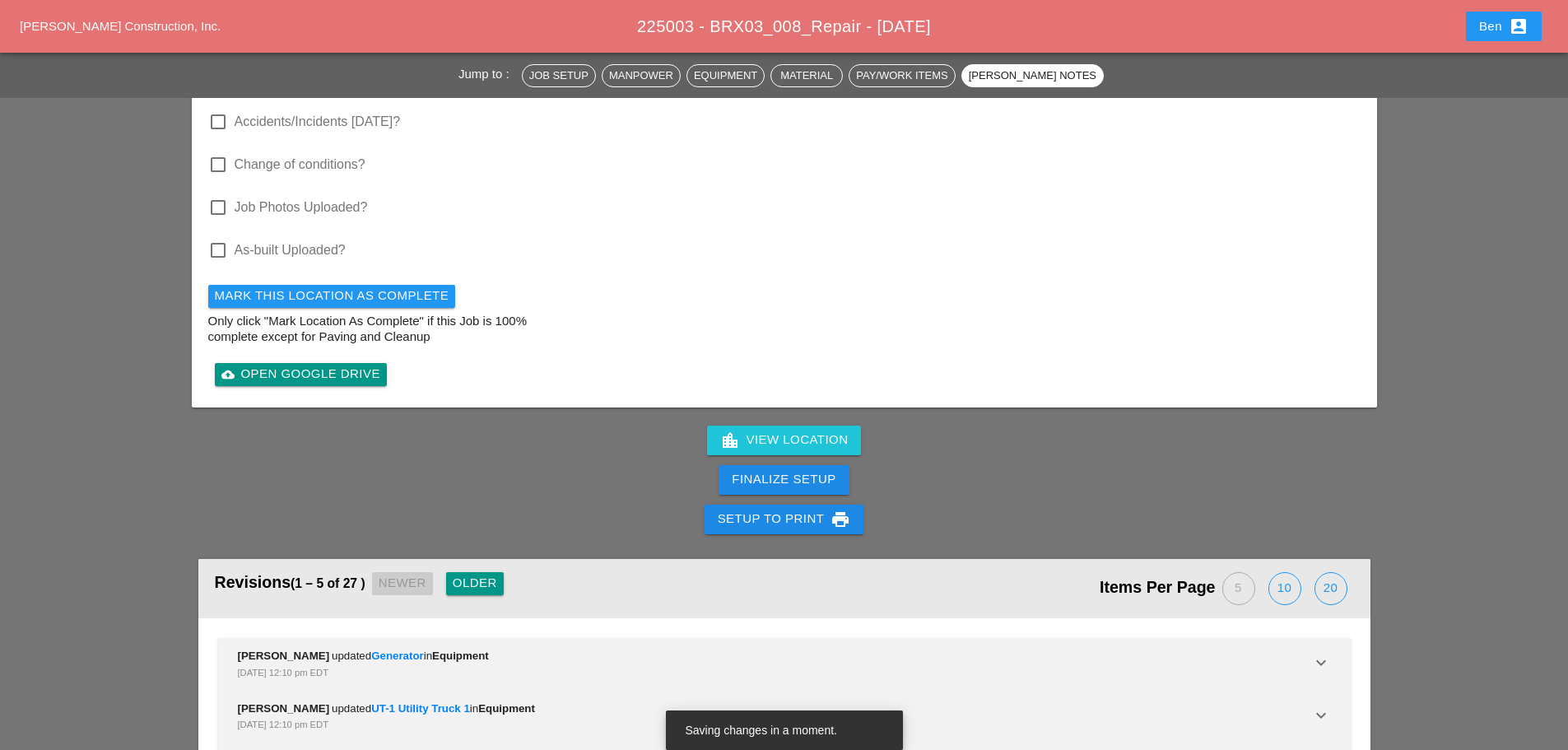
scroll to position [4347, 0]
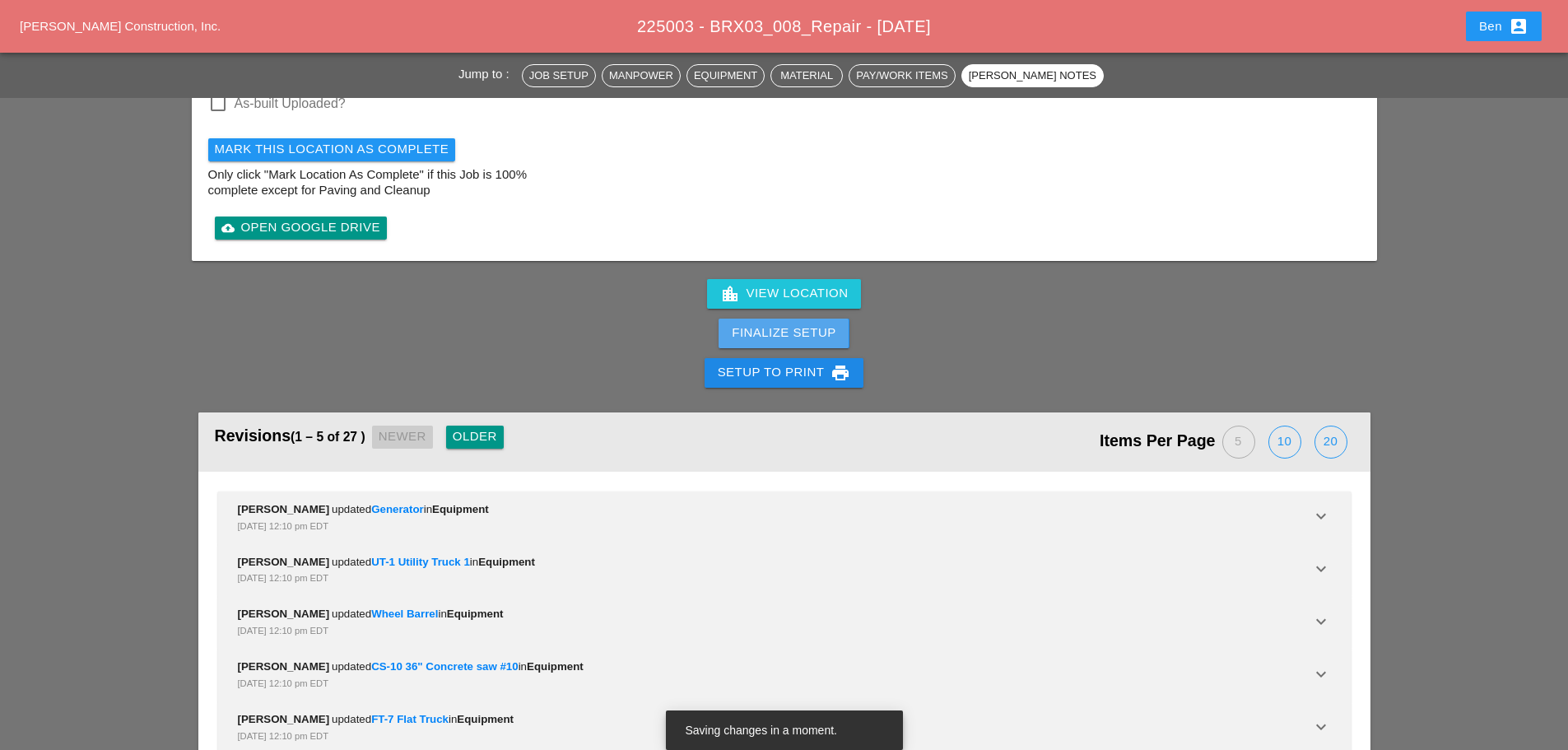
click at [770, 323] on div "Finalize Setup" at bounding box center [783, 332] width 104 height 19
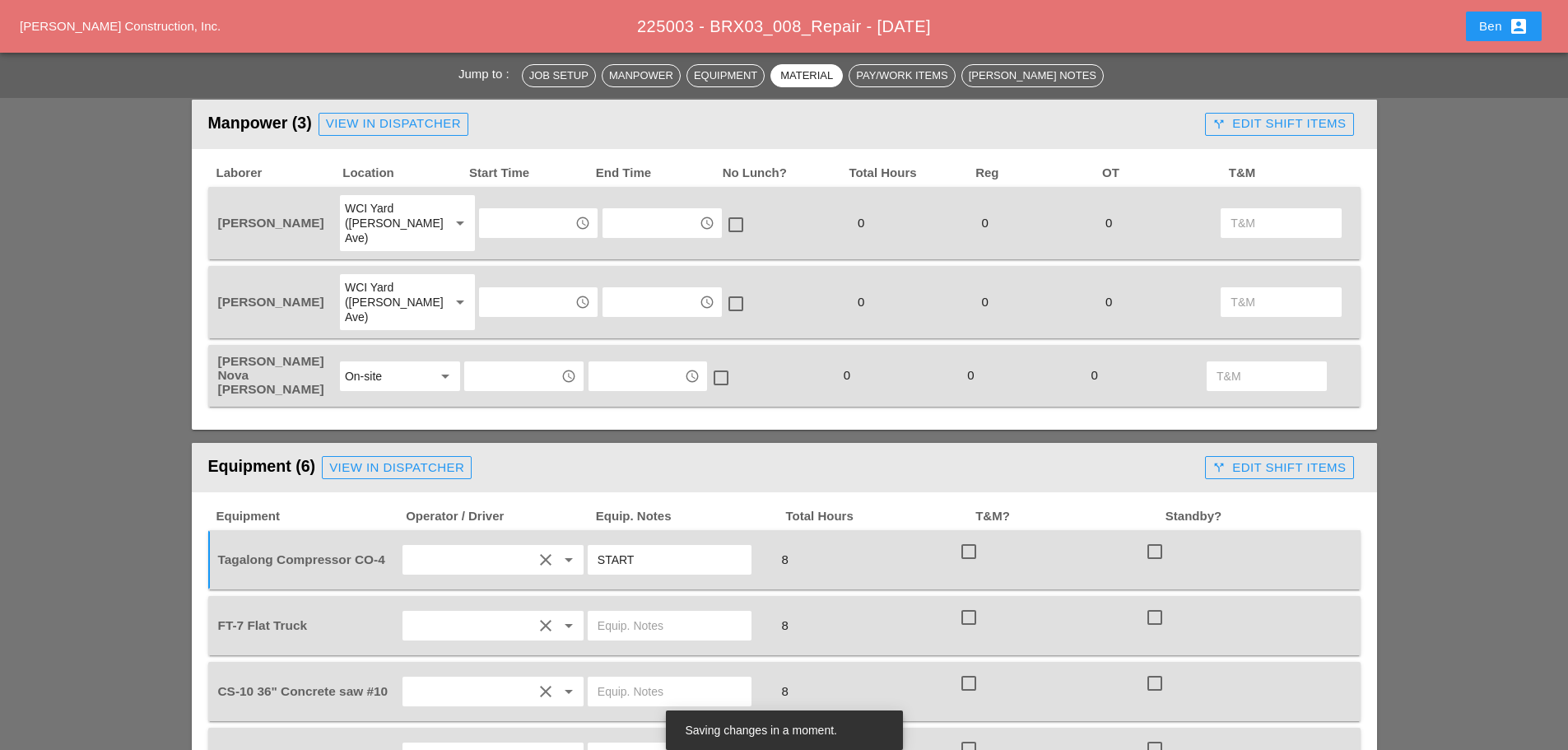
scroll to position [643, 0]
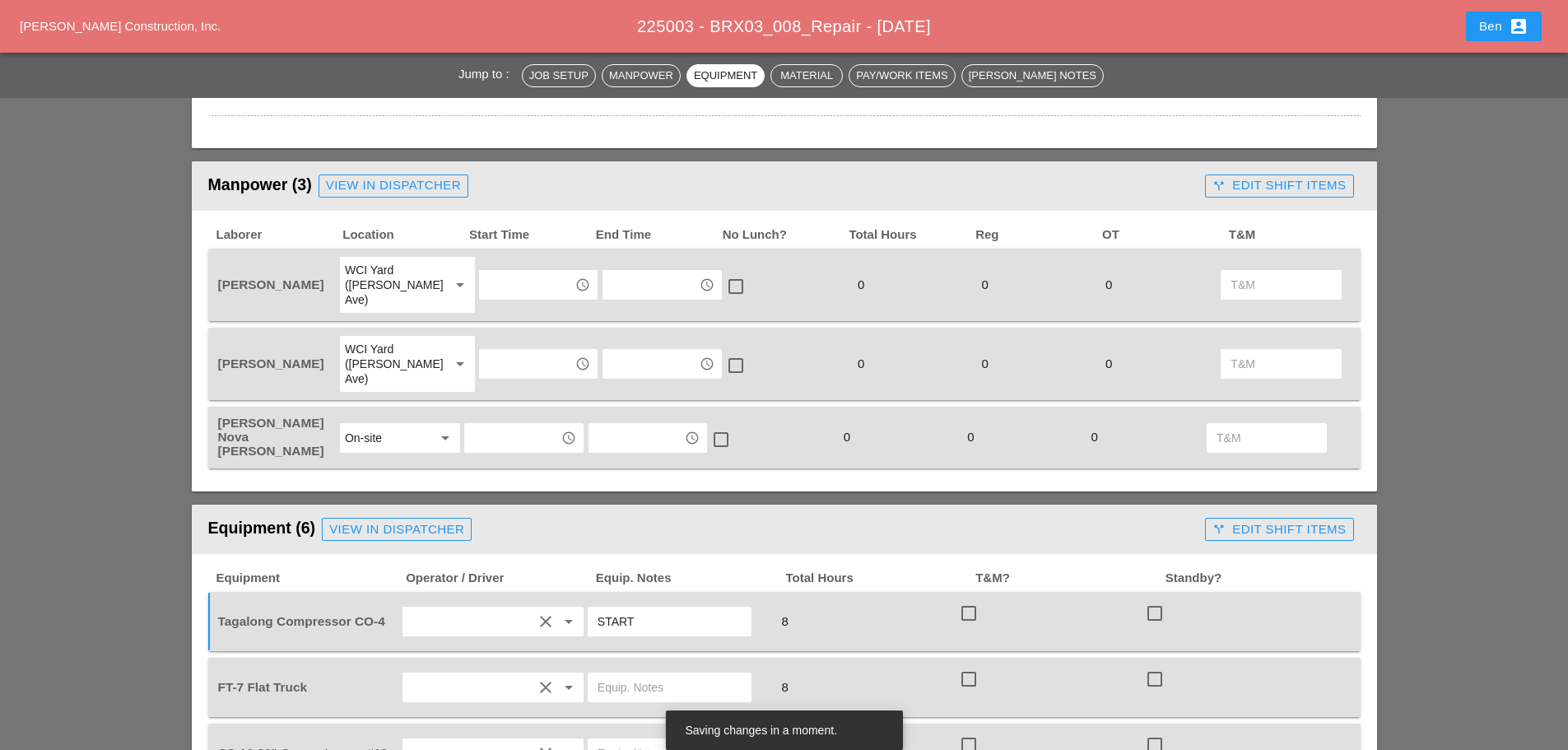
click at [112, 28] on span "[PERSON_NAME] Construction, Inc." at bounding box center [119, 25] width 200 height 14
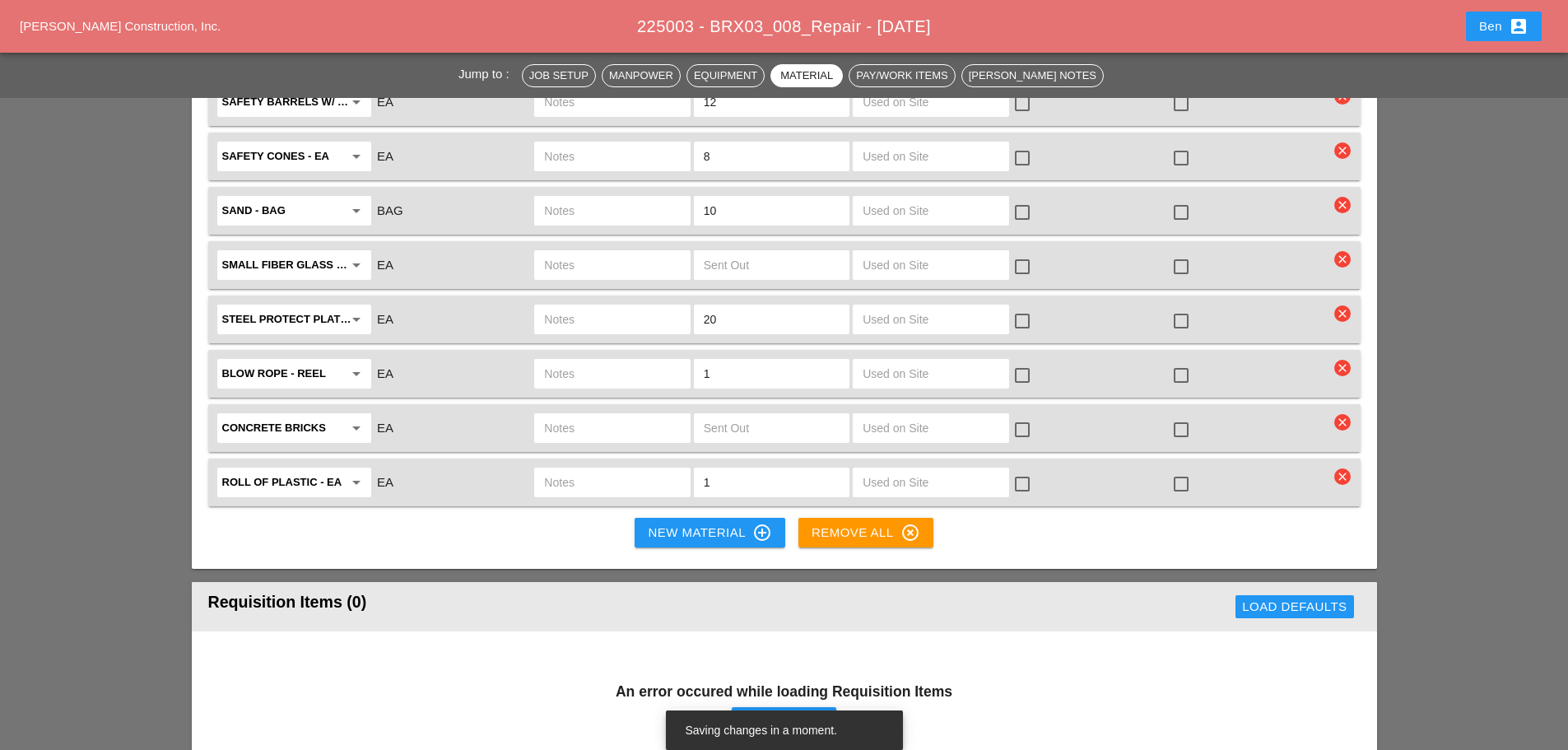
scroll to position [3292, 0]
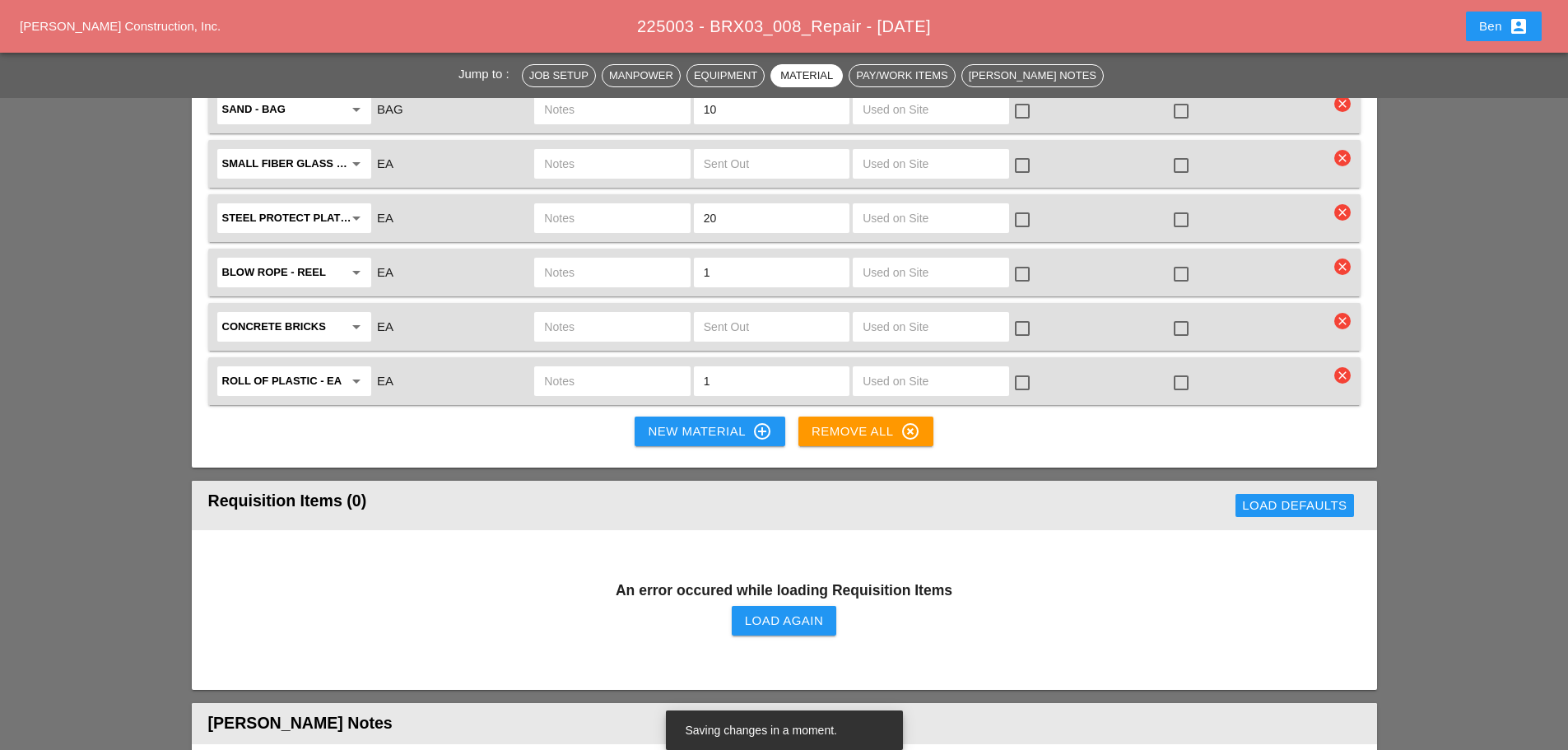
click at [136, 31] on span "[PERSON_NAME] Construction, Inc." at bounding box center [119, 25] width 200 height 14
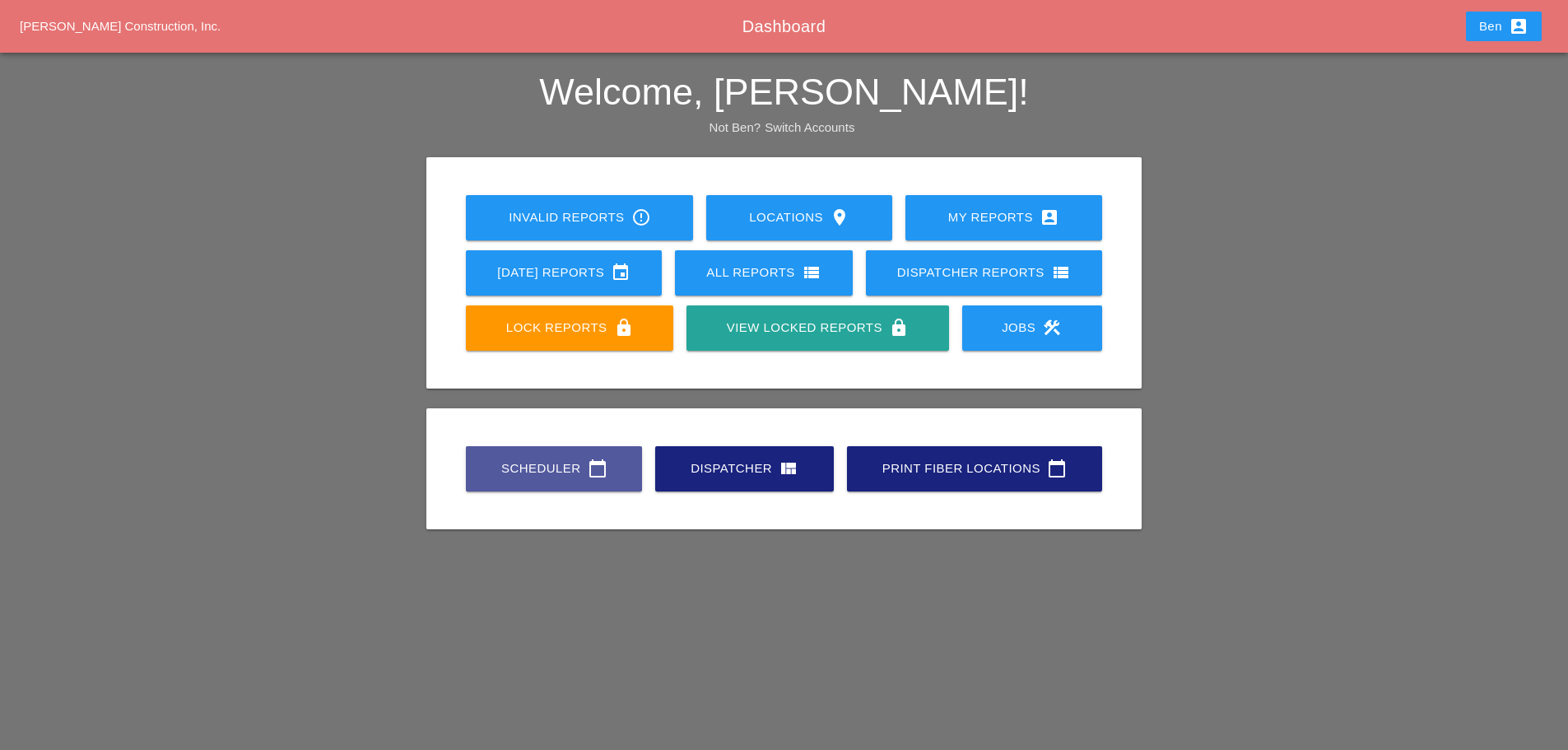
click at [578, 479] on link "Scheduler calendar_today" at bounding box center [554, 469] width 176 height 46
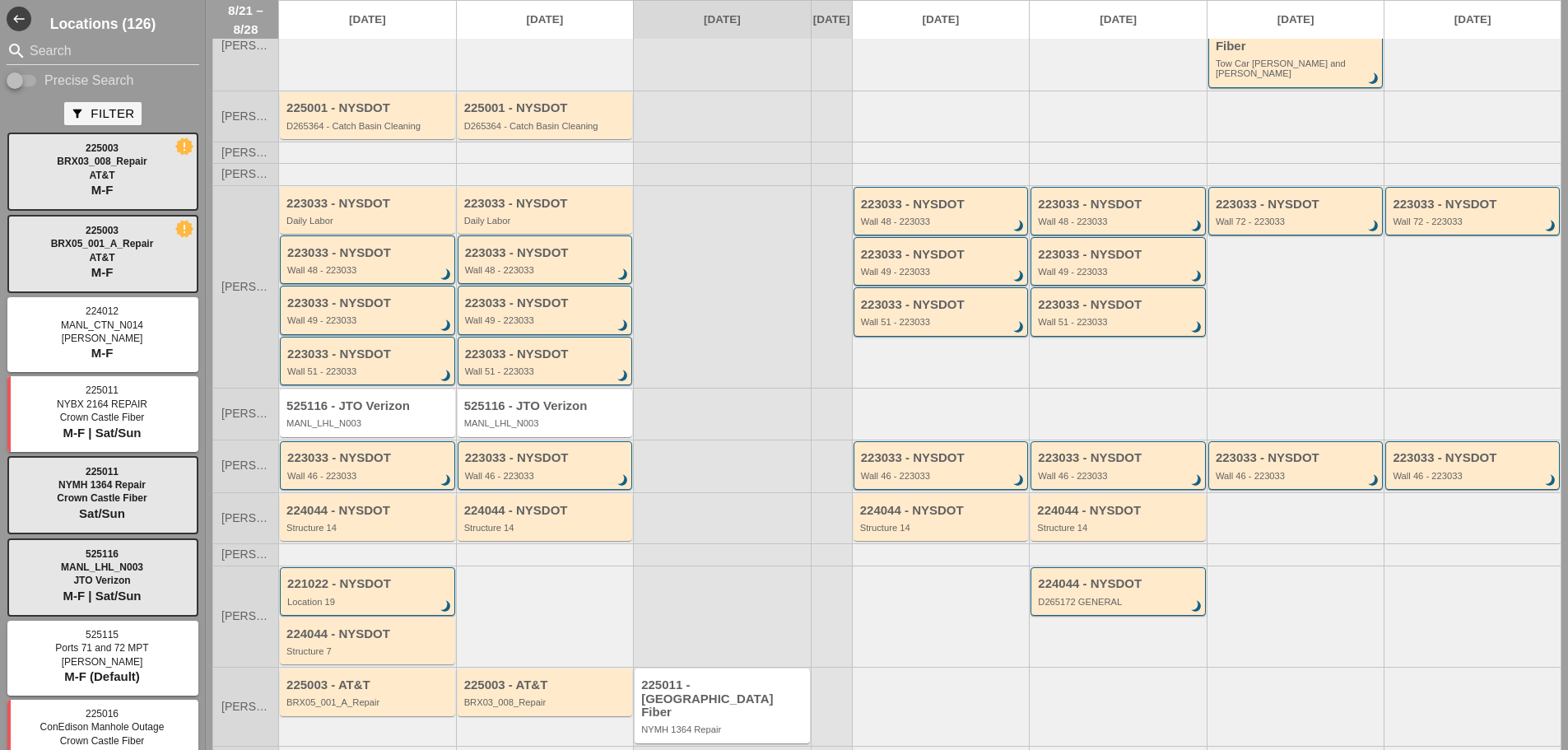
scroll to position [145, 0]
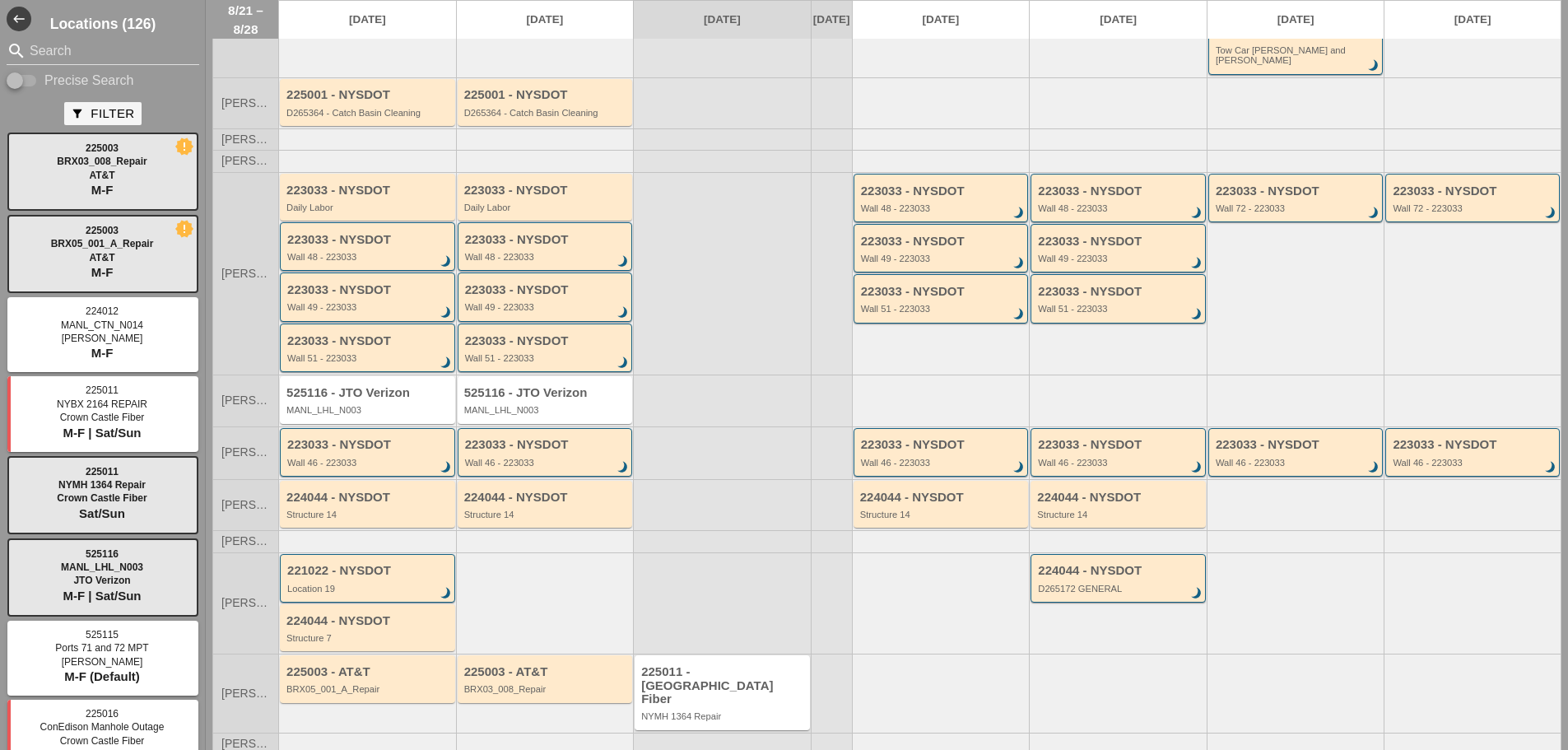
click at [535, 665] on div "225003 - AT&T" at bounding box center [546, 671] width 165 height 14
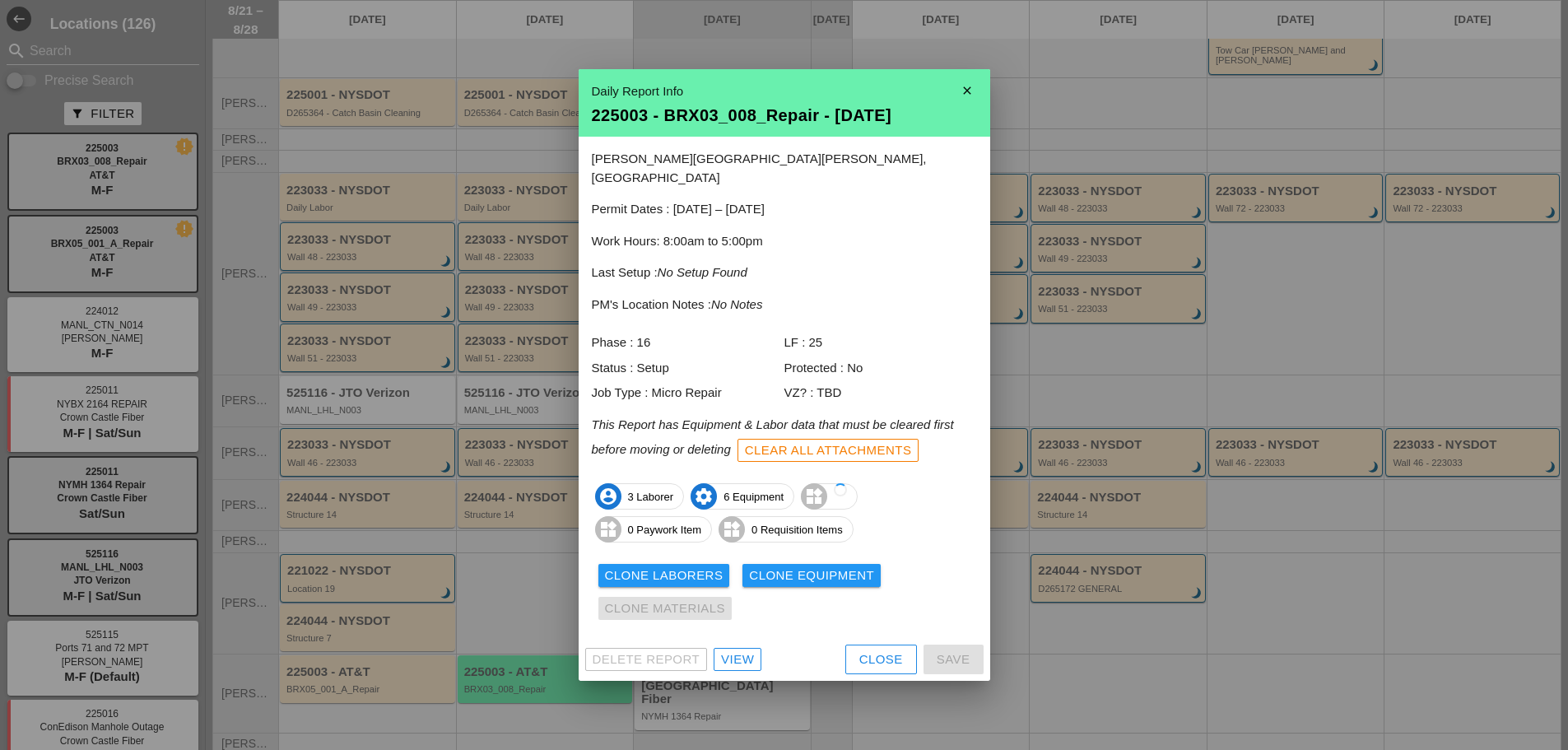
click at [978, 95] on icon "close" at bounding box center [967, 90] width 33 height 33
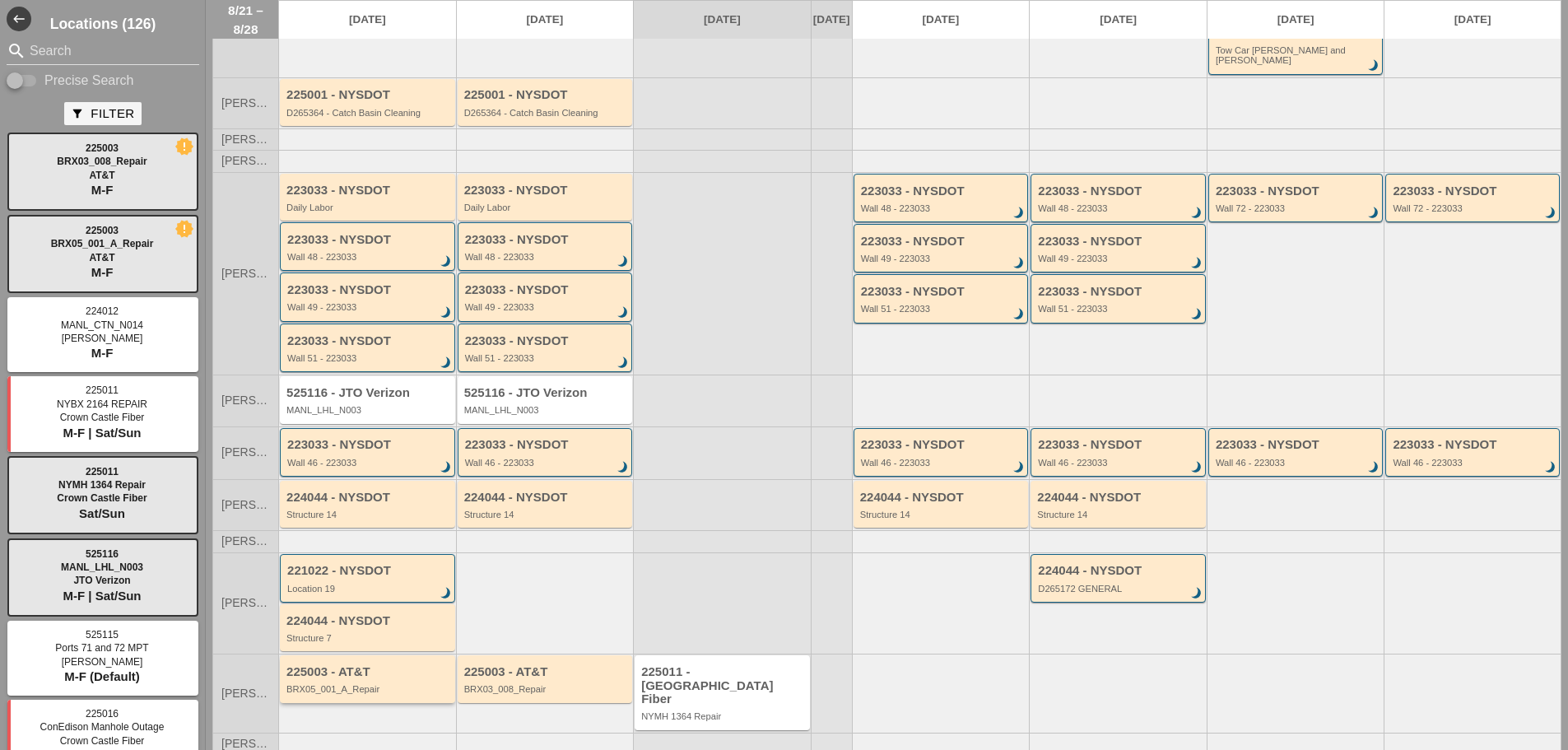
click at [346, 665] on div "225003 - AT&T" at bounding box center [369, 671] width 165 height 14
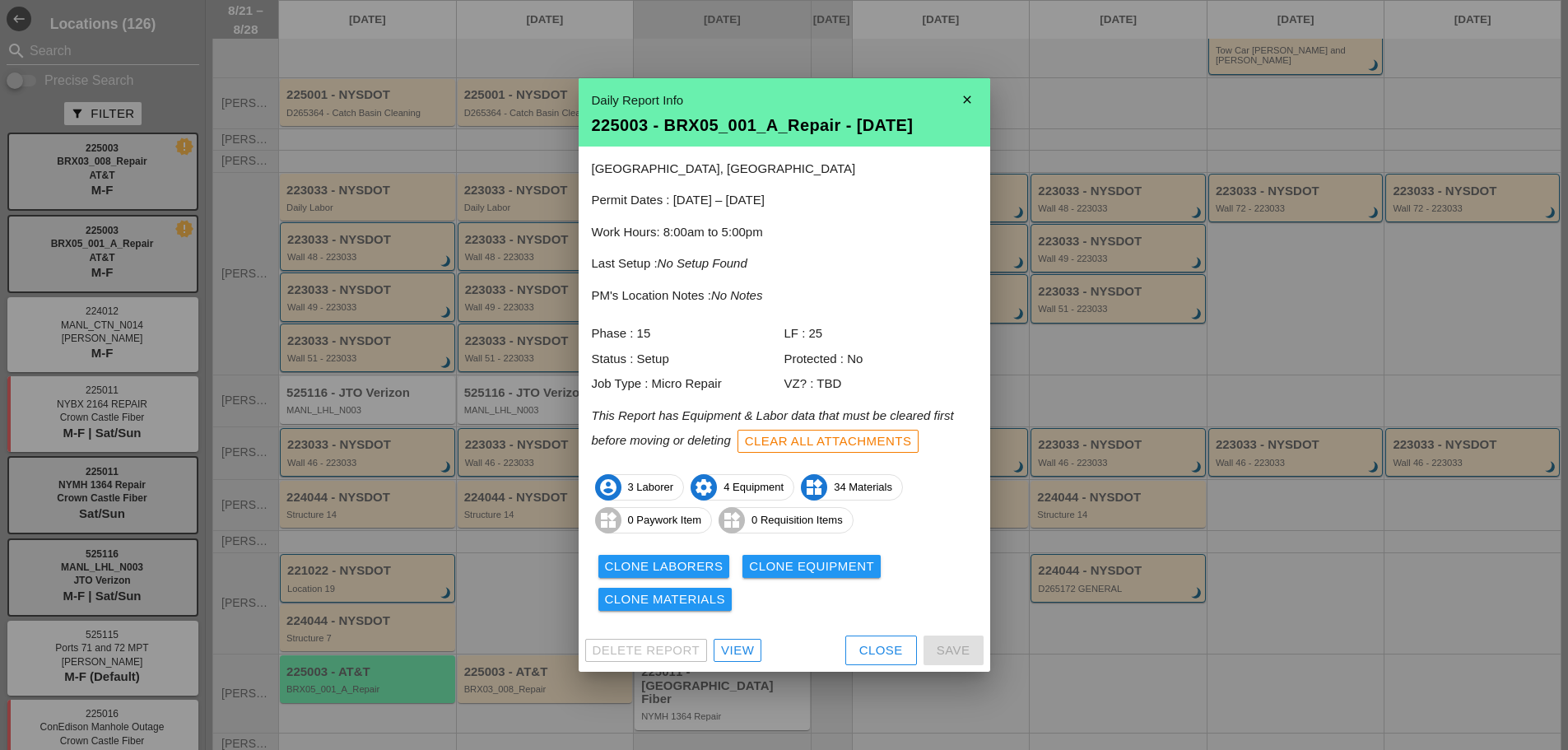
click at [752, 649] on div "View" at bounding box center [737, 650] width 33 height 19
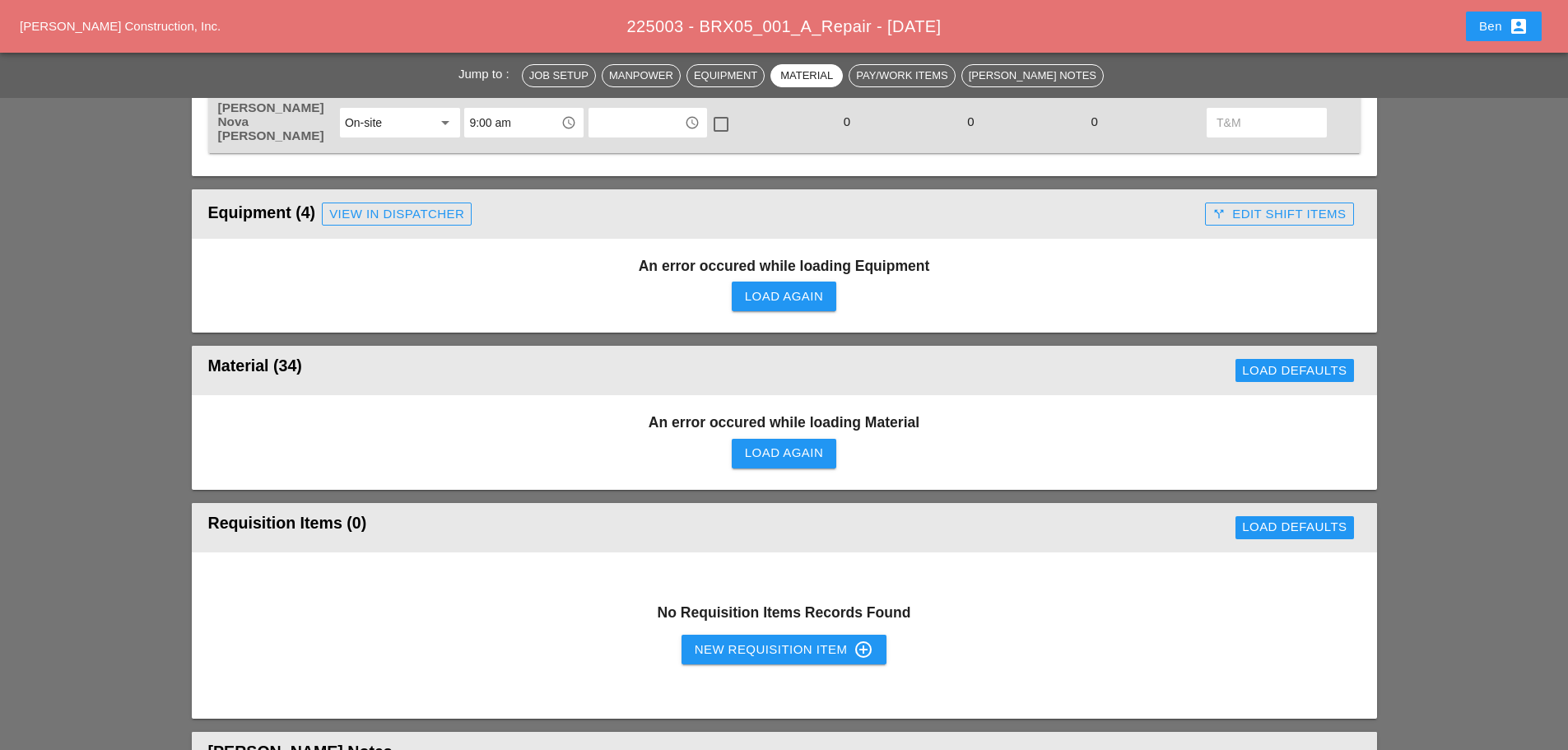
scroll to position [823, 0]
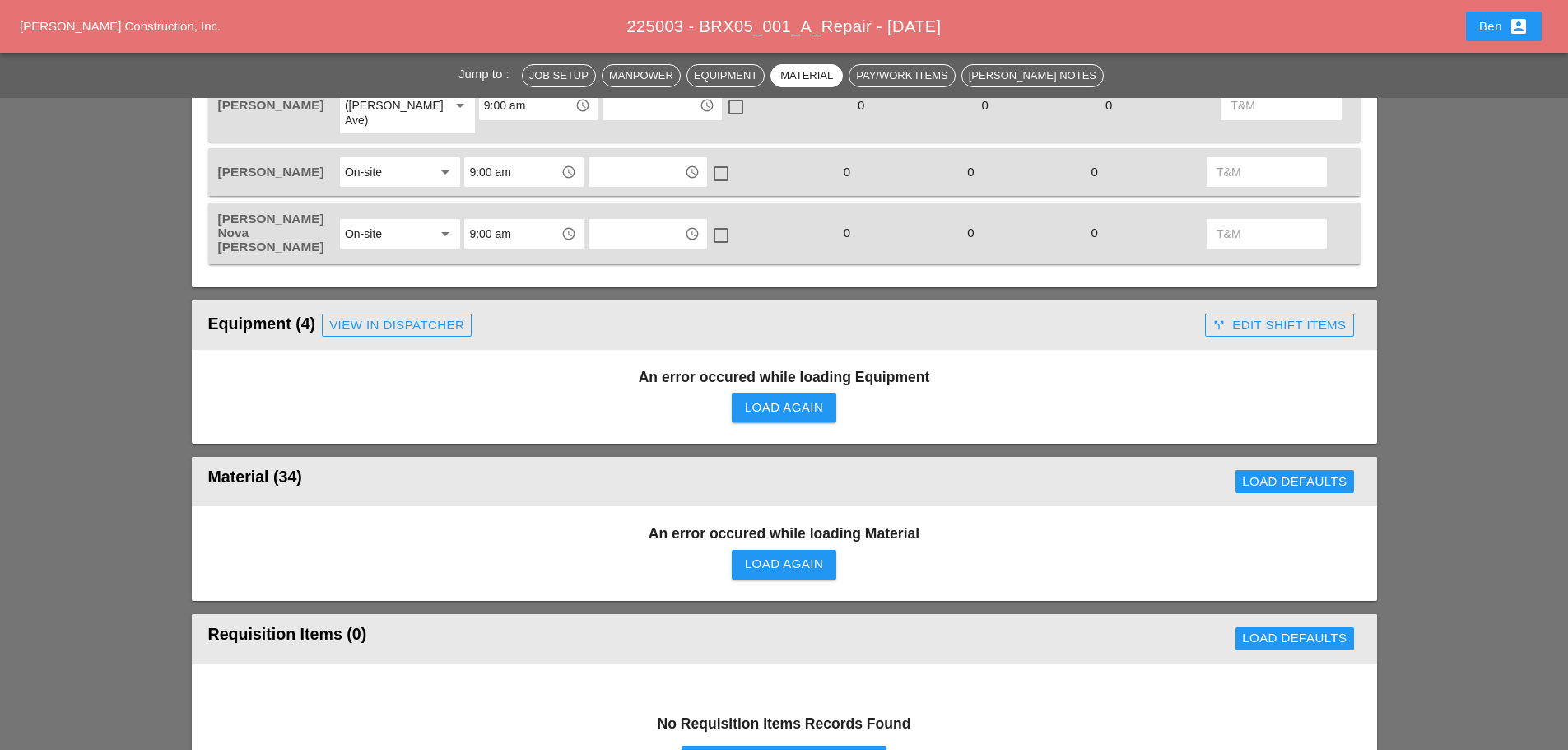
click at [757, 392] on button "Load Again" at bounding box center [784, 407] width 105 height 30
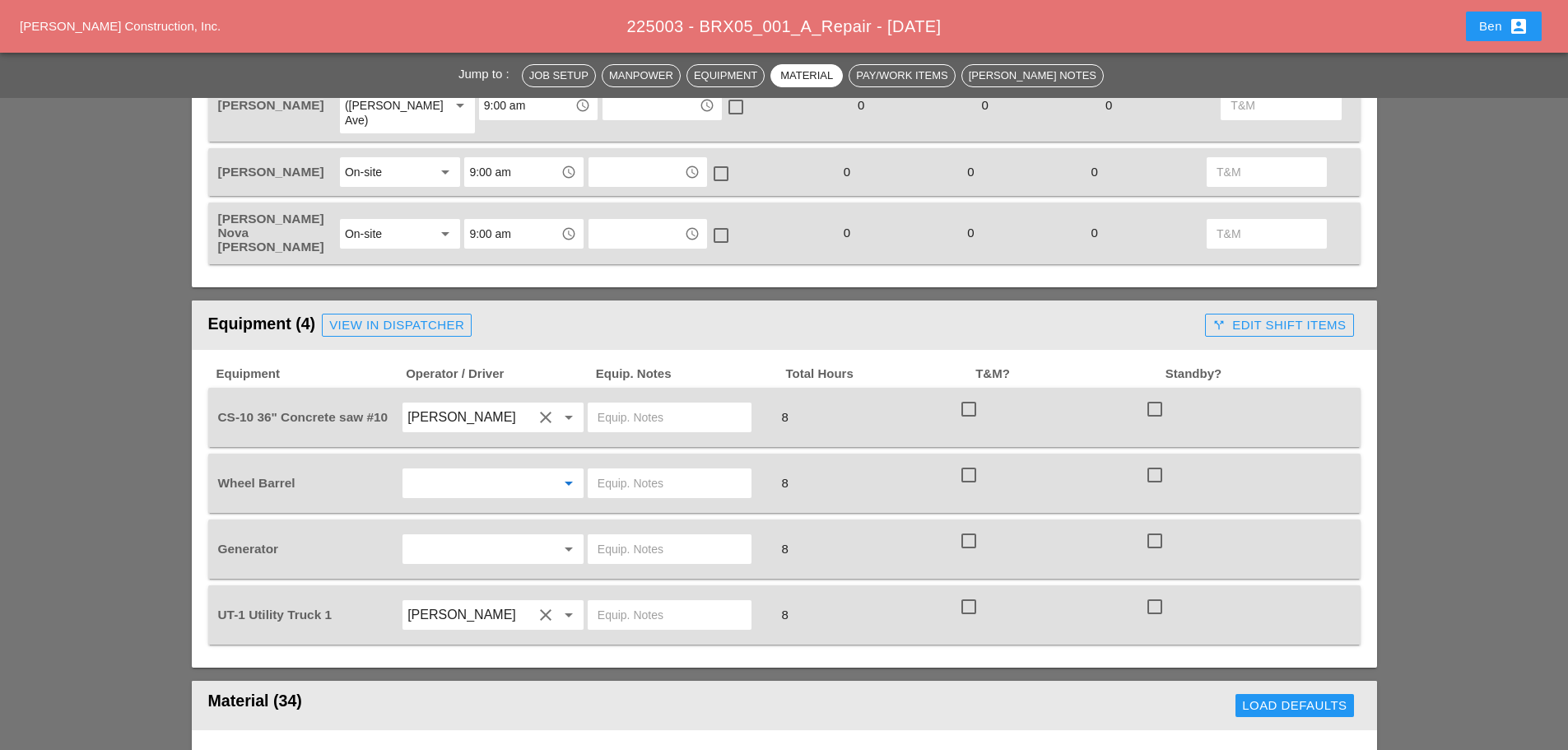
click at [477, 470] on input "text" at bounding box center [470, 483] width 125 height 26
click at [468, 523] on div "[PERSON_NAME]" at bounding box center [519, 523] width 206 height 19
click at [463, 536] on input "text" at bounding box center [470, 549] width 125 height 26
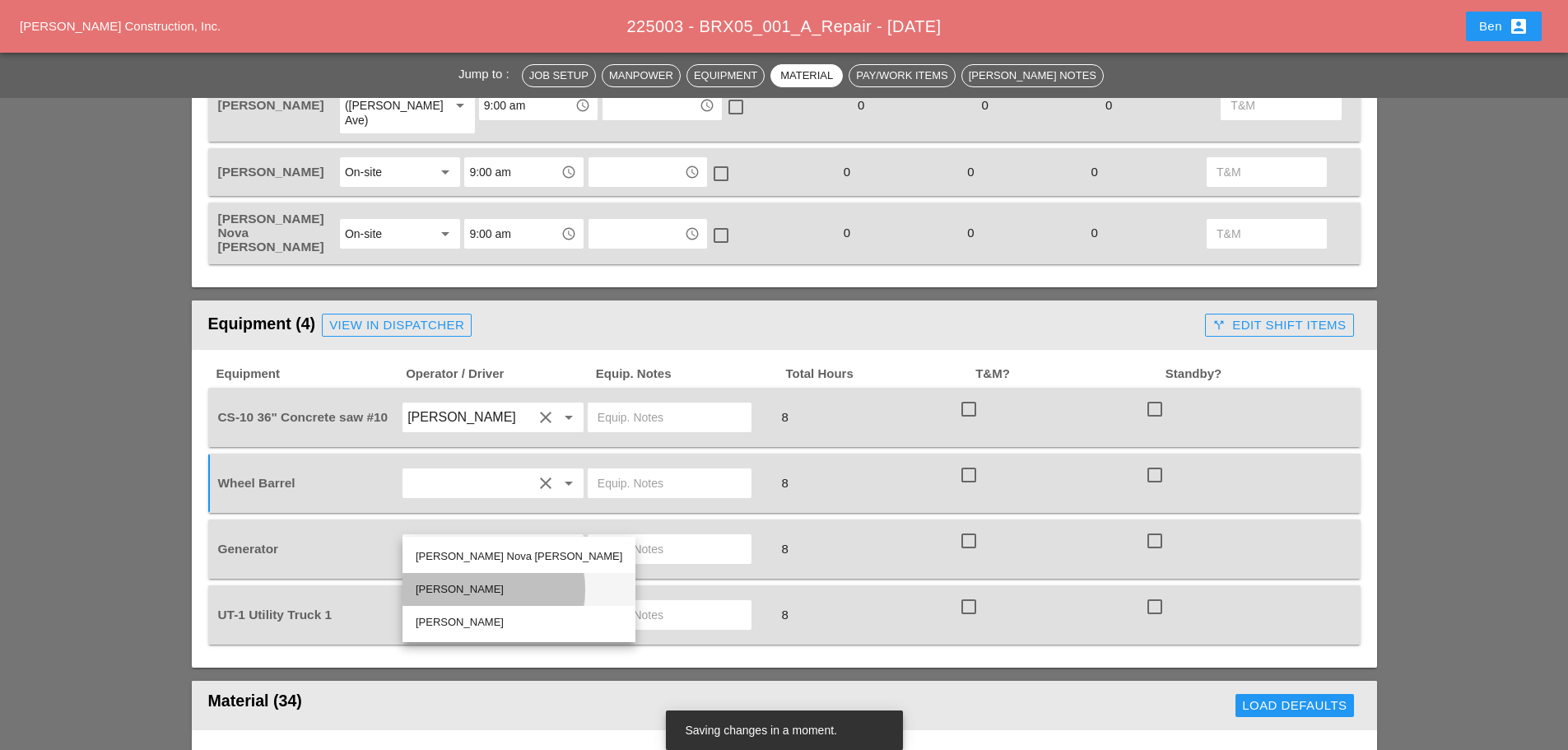
click at [484, 586] on div "[PERSON_NAME]" at bounding box center [519, 589] width 206 height 19
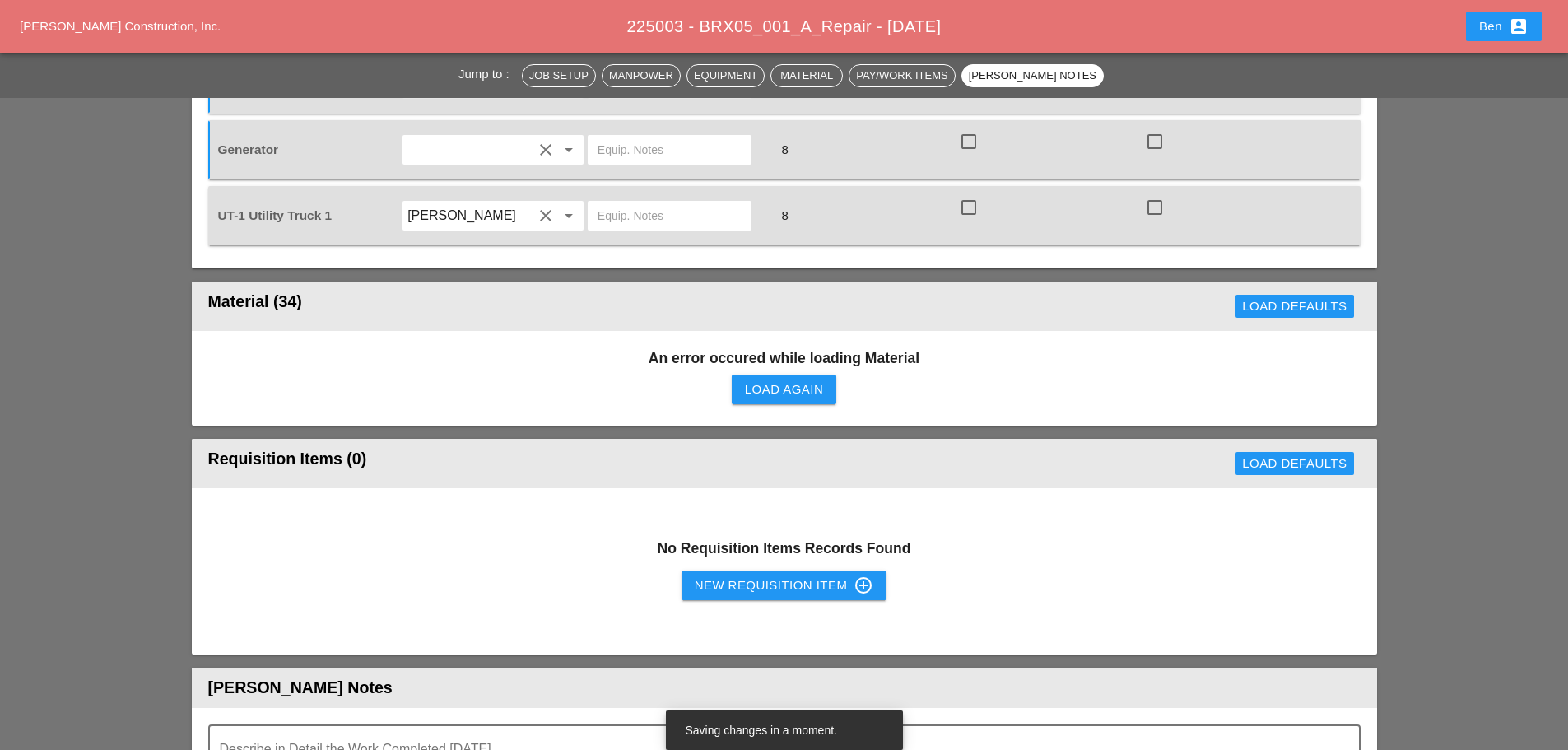
scroll to position [1022, 0]
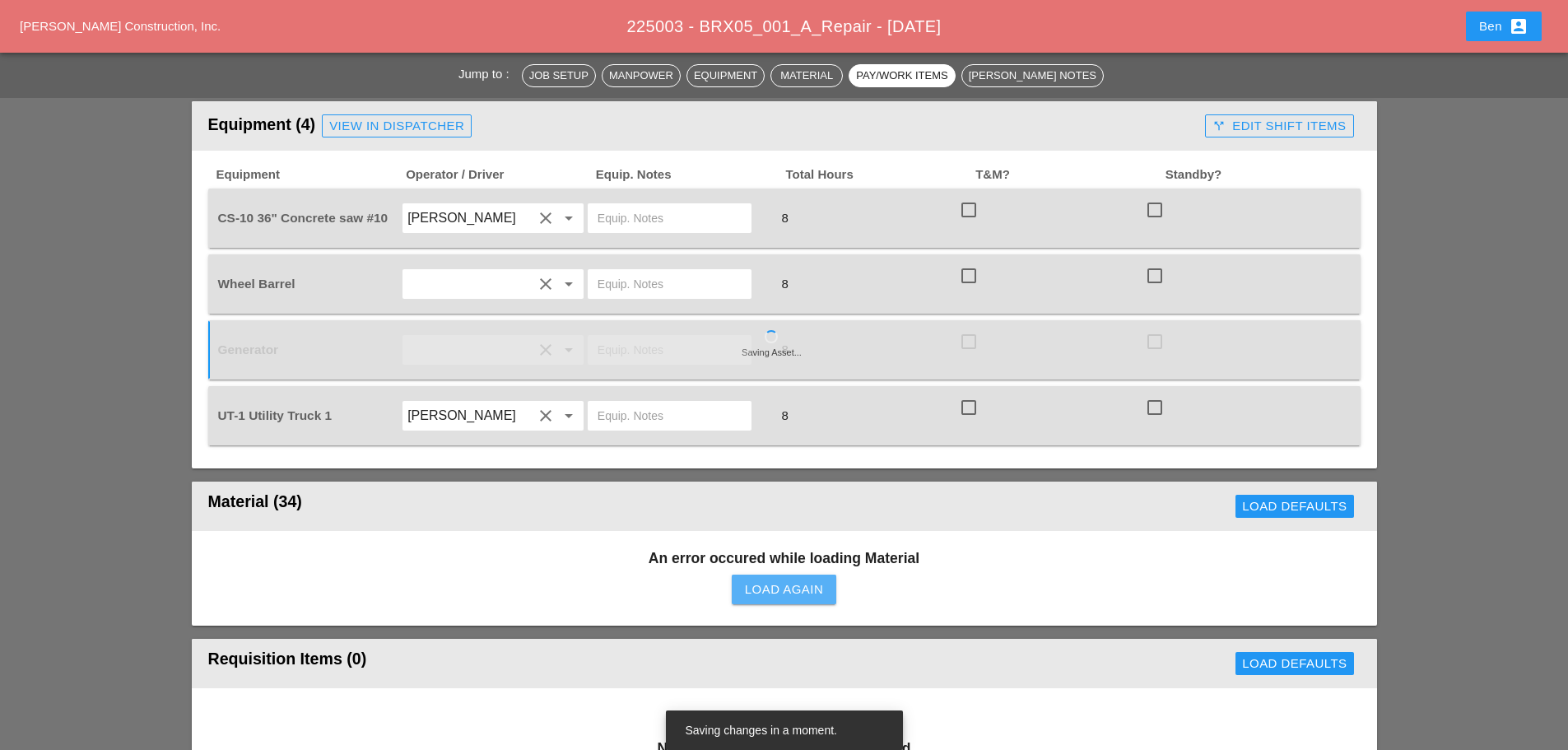
click at [770, 580] on div "Load Again" at bounding box center [784, 589] width 78 height 19
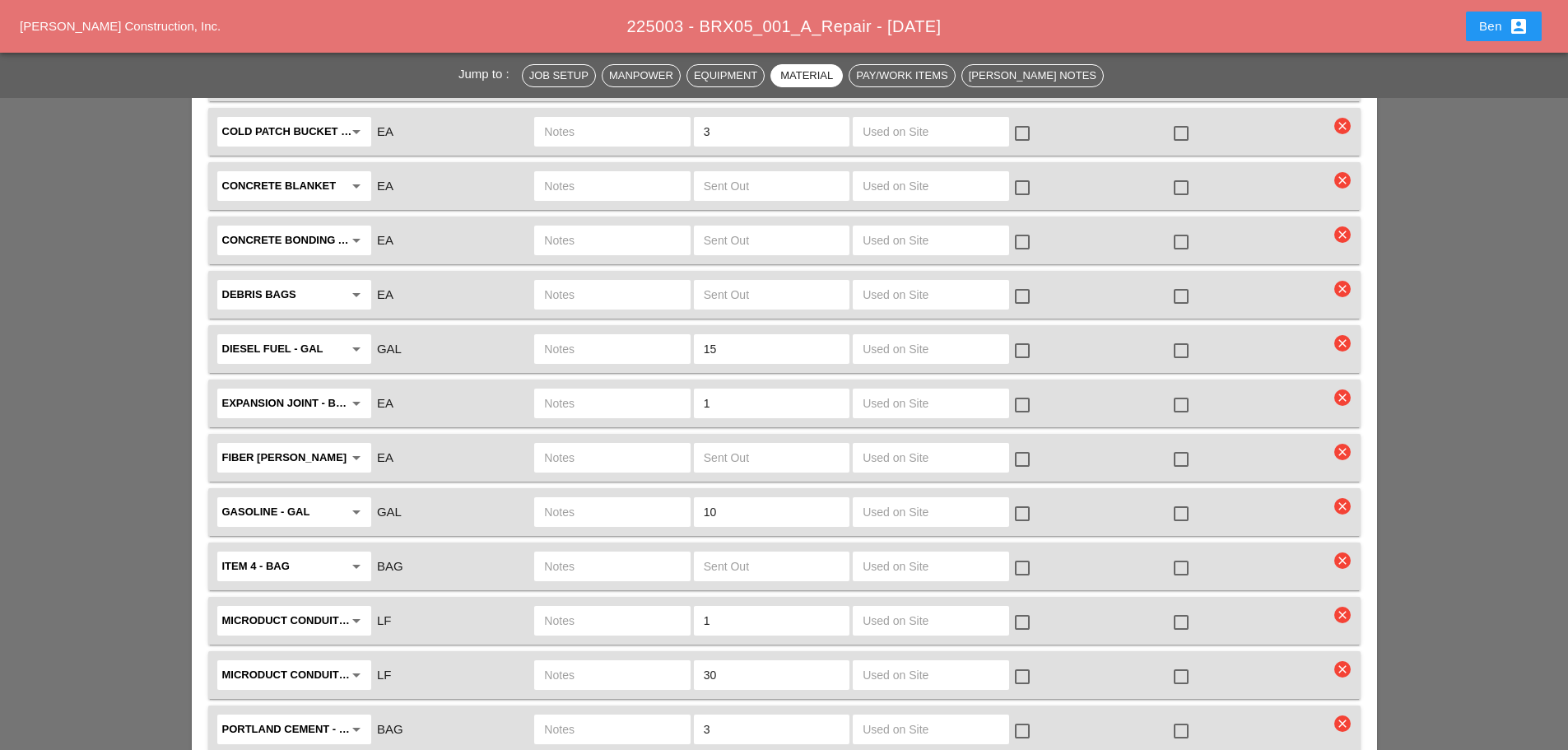
scroll to position [1783, 0]
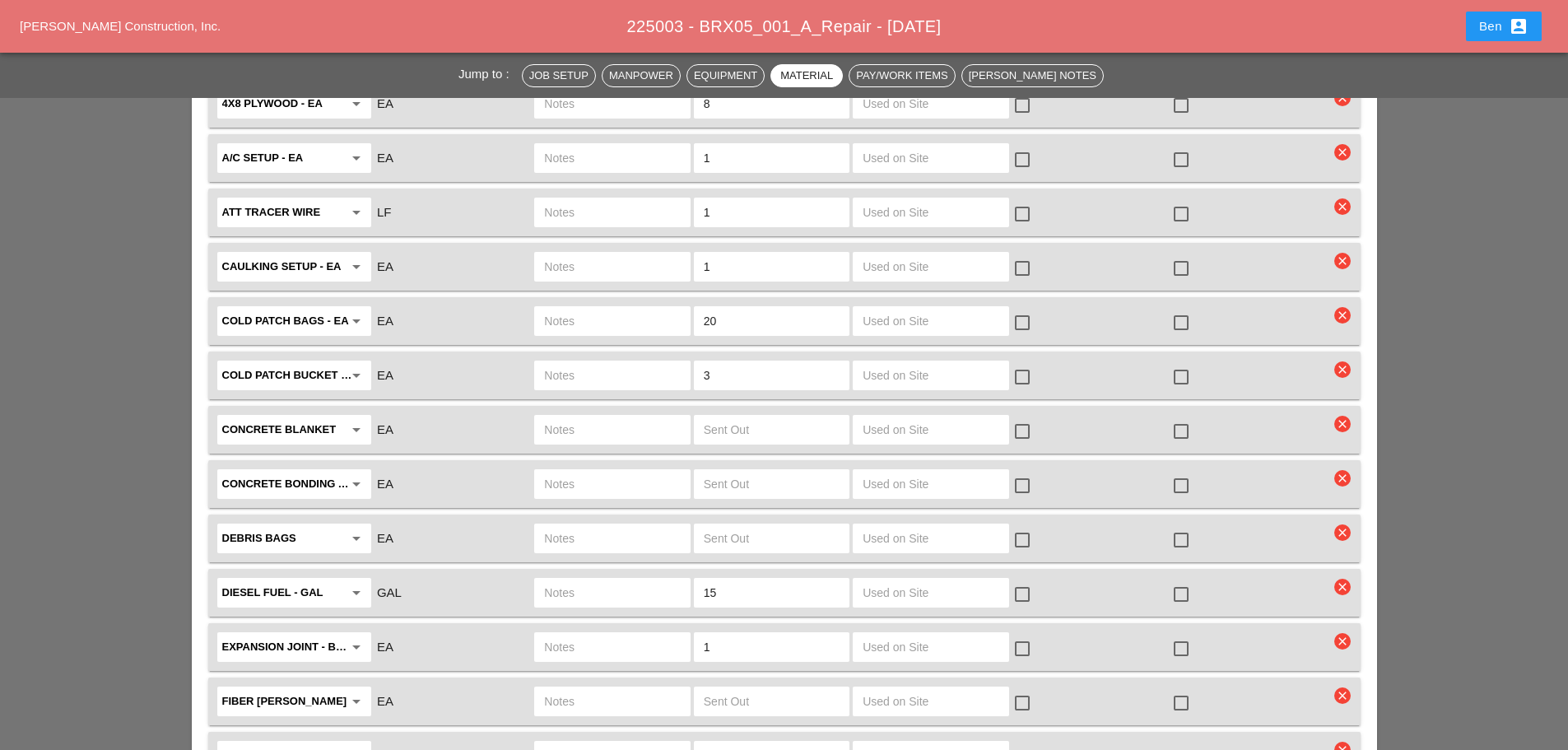
click at [162, 22] on span "[PERSON_NAME] Construction, Inc." at bounding box center [119, 25] width 200 height 14
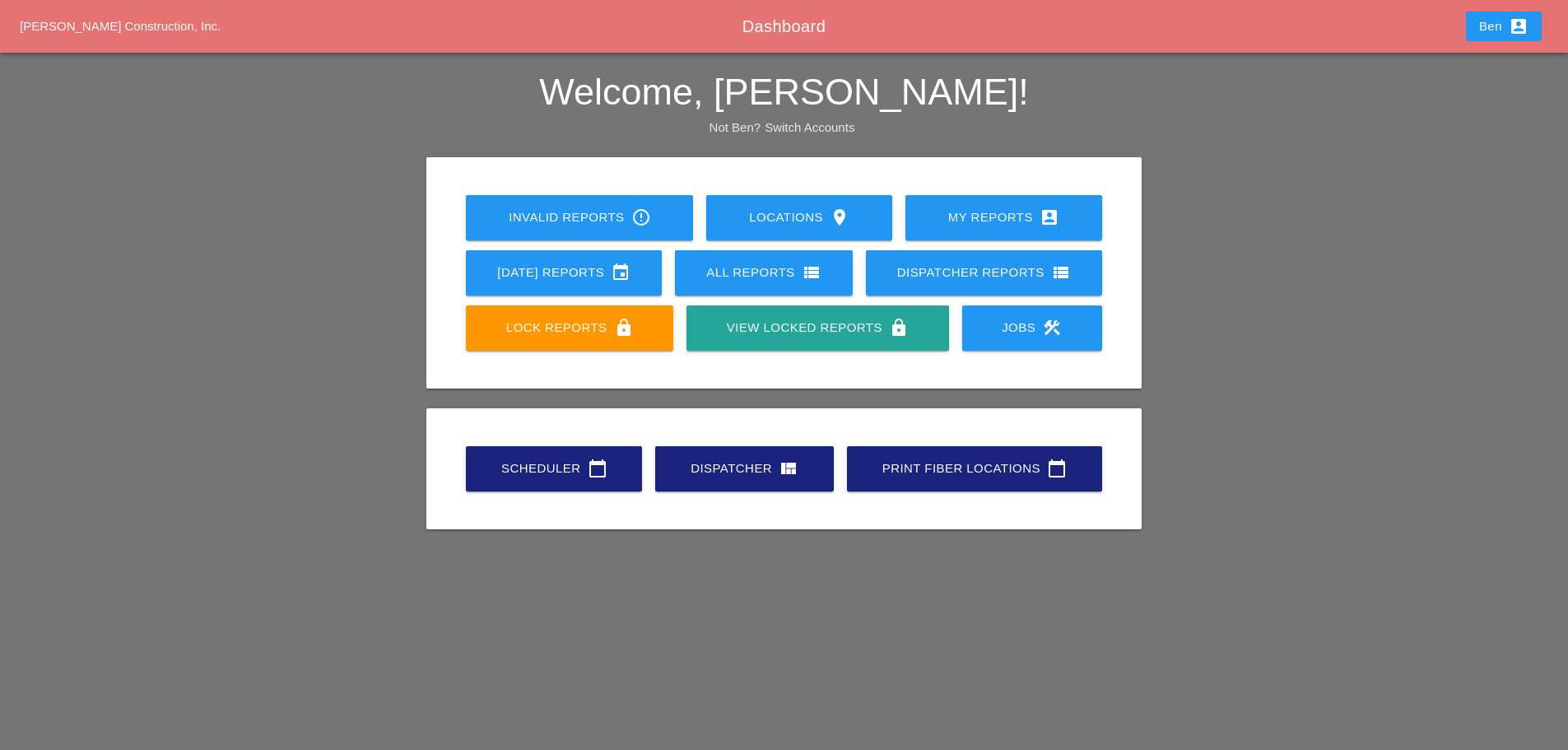
click at [505, 473] on div "Scheduler calendar_today" at bounding box center [554, 468] width 123 height 19
